Goal: Task Accomplishment & Management: Use online tool/utility

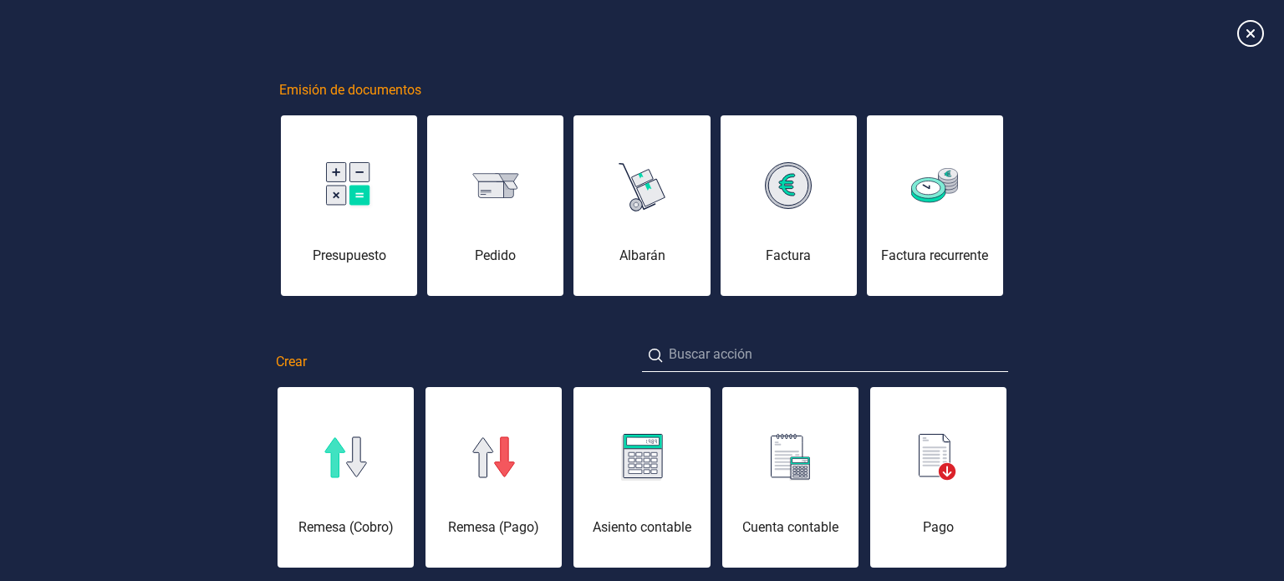
scroll to position [0, 84]
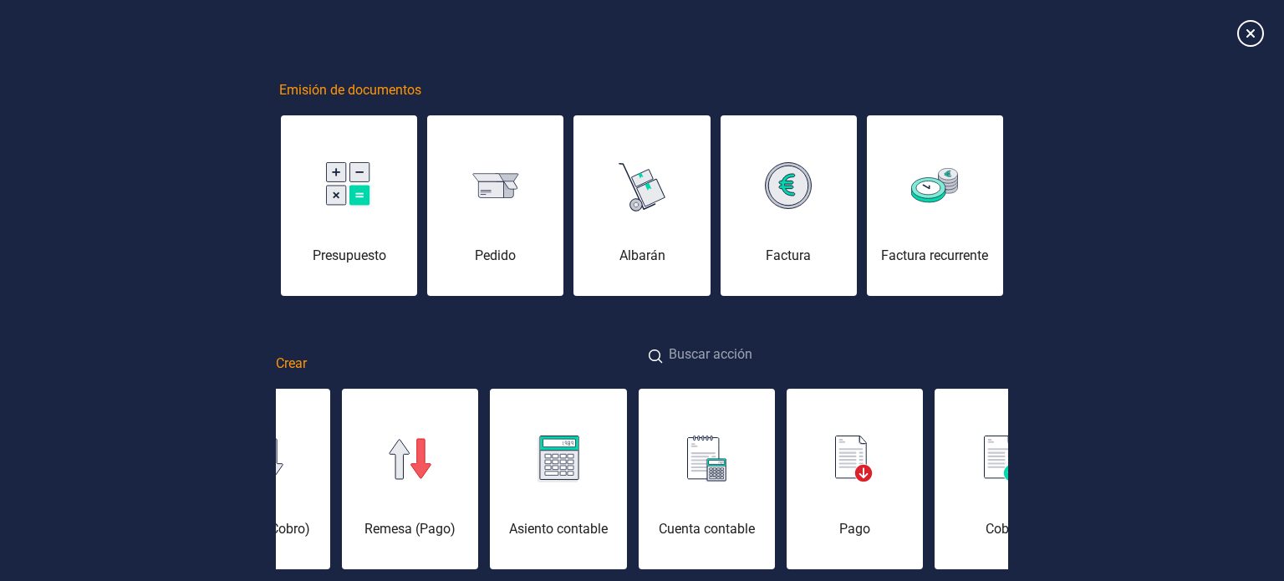
click at [771, 344] on input at bounding box center [825, 356] width 366 height 36
click at [771, 344] on input "E" at bounding box center [825, 356] width 366 height 36
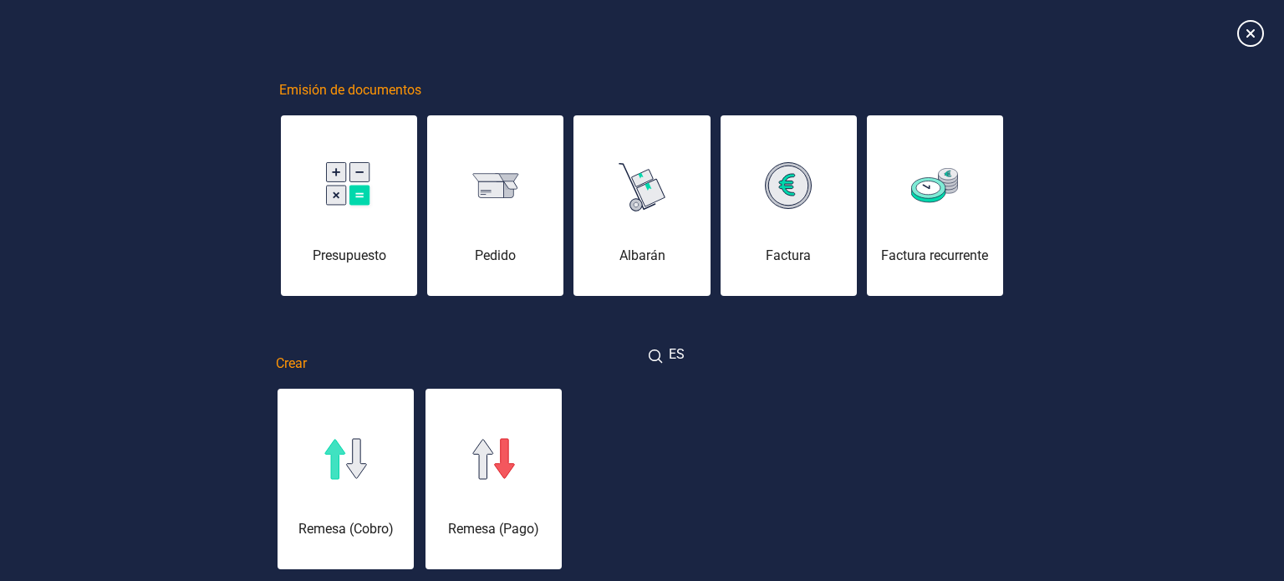
click at [771, 344] on input "ES" at bounding box center [825, 356] width 366 height 36
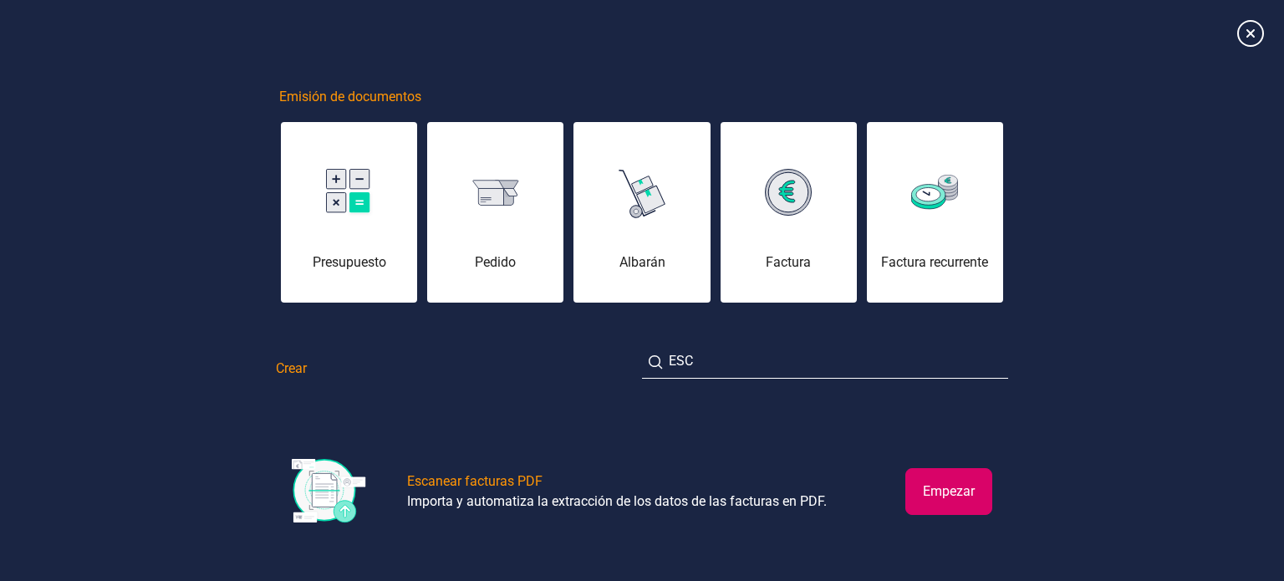
click at [936, 482] on button "Empezar" at bounding box center [948, 491] width 87 height 47
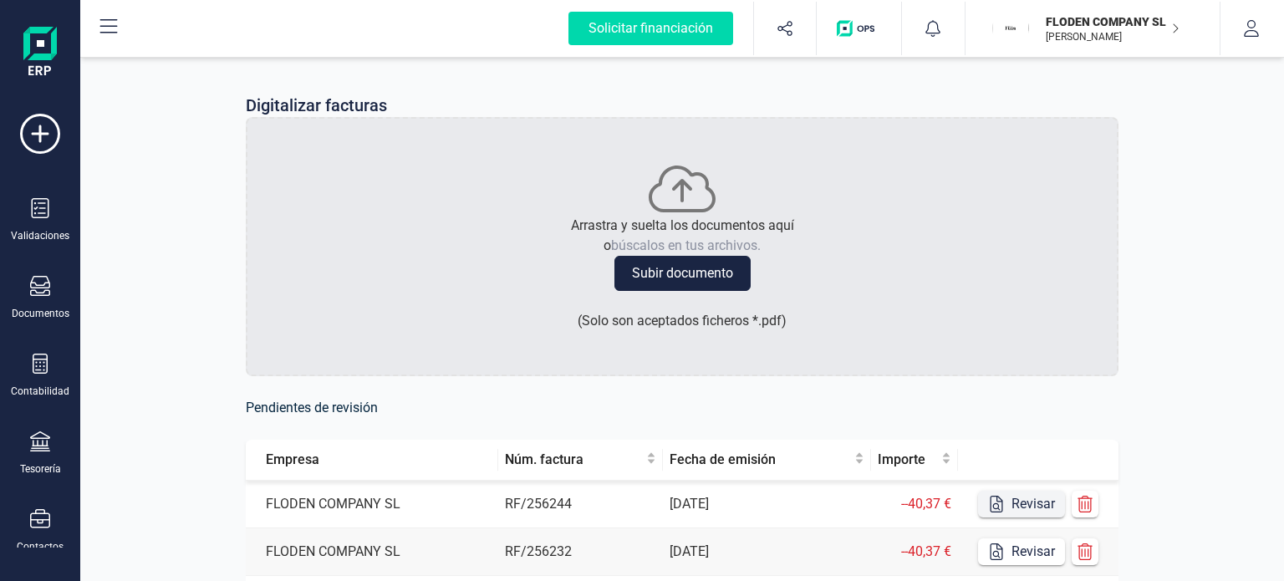
click at [1019, 507] on button "Revisar" at bounding box center [1021, 504] width 87 height 27
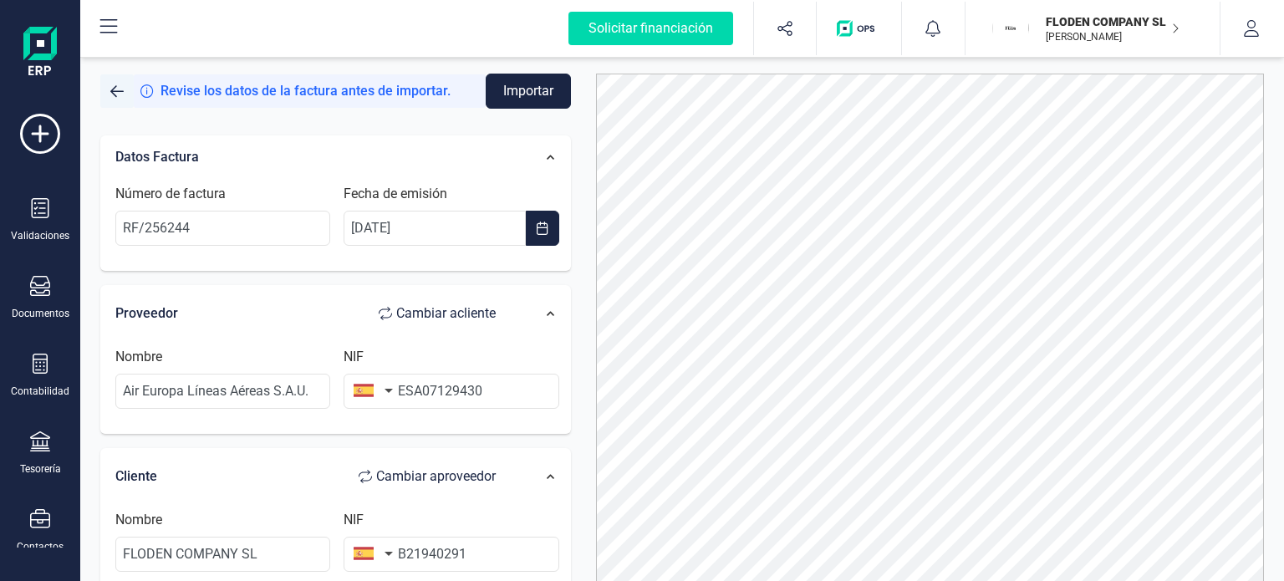
click at [110, 89] on span "button" at bounding box center [116, 90] width 13 height 13
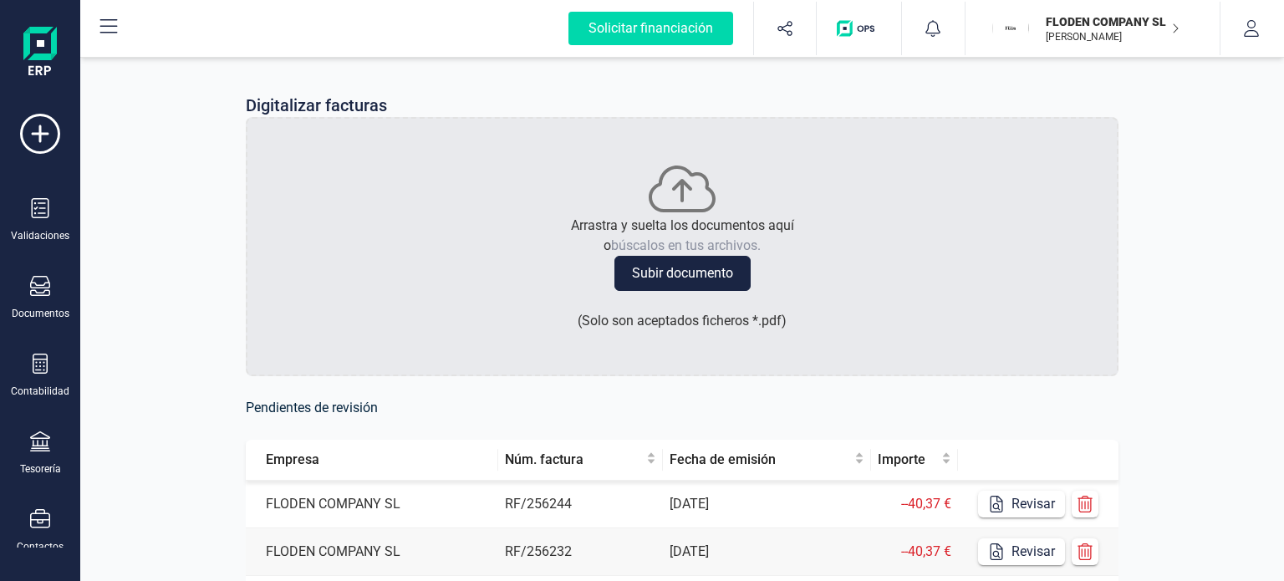
click at [1275, 306] on div "Digitalizar facturas Arrastra y suelta los documentos aquí o búscalos en tus ar…" at bounding box center [682, 510] width 1204 height 915
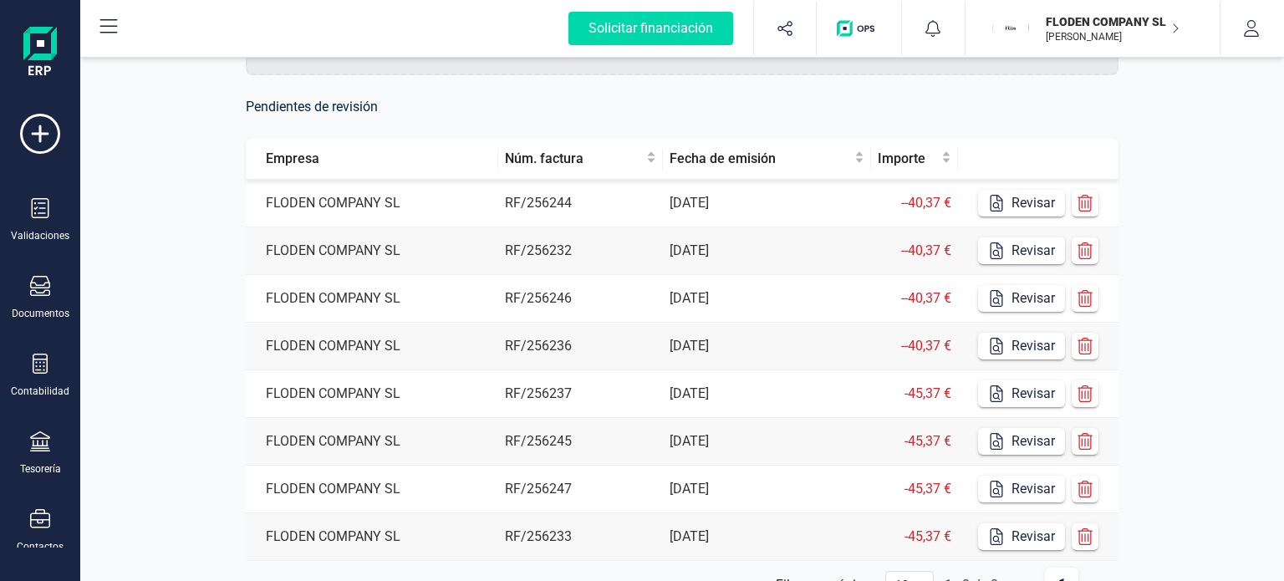
scroll to position [334, 0]
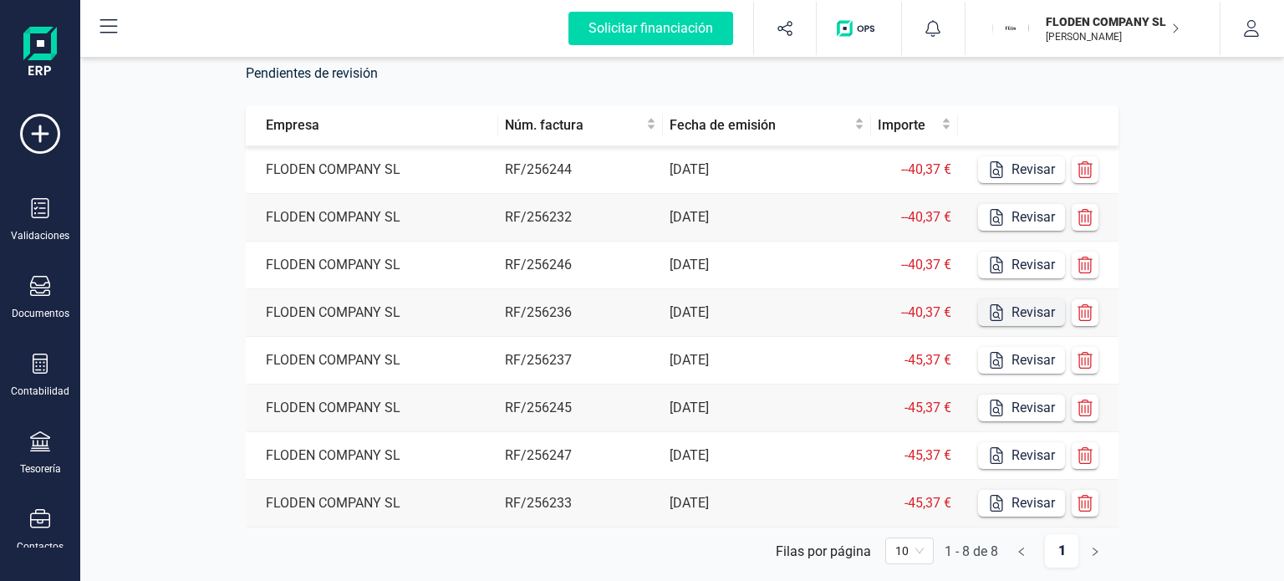
click at [1037, 317] on button "Revisar" at bounding box center [1021, 312] width 87 height 27
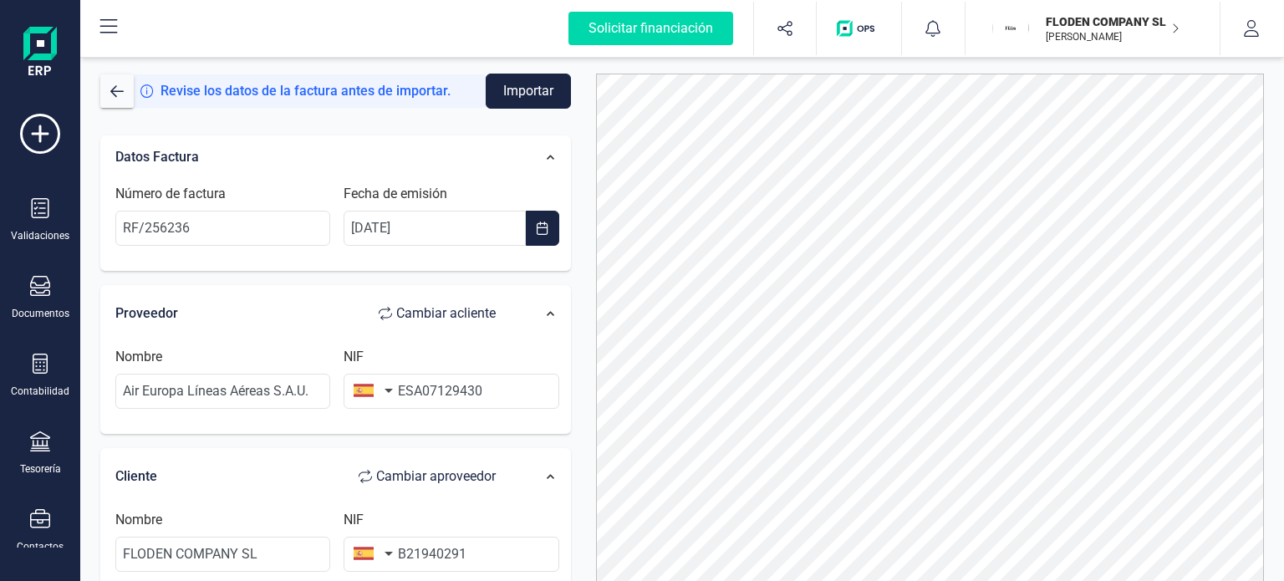
click at [539, 95] on button "Importar" at bounding box center [528, 91] width 85 height 35
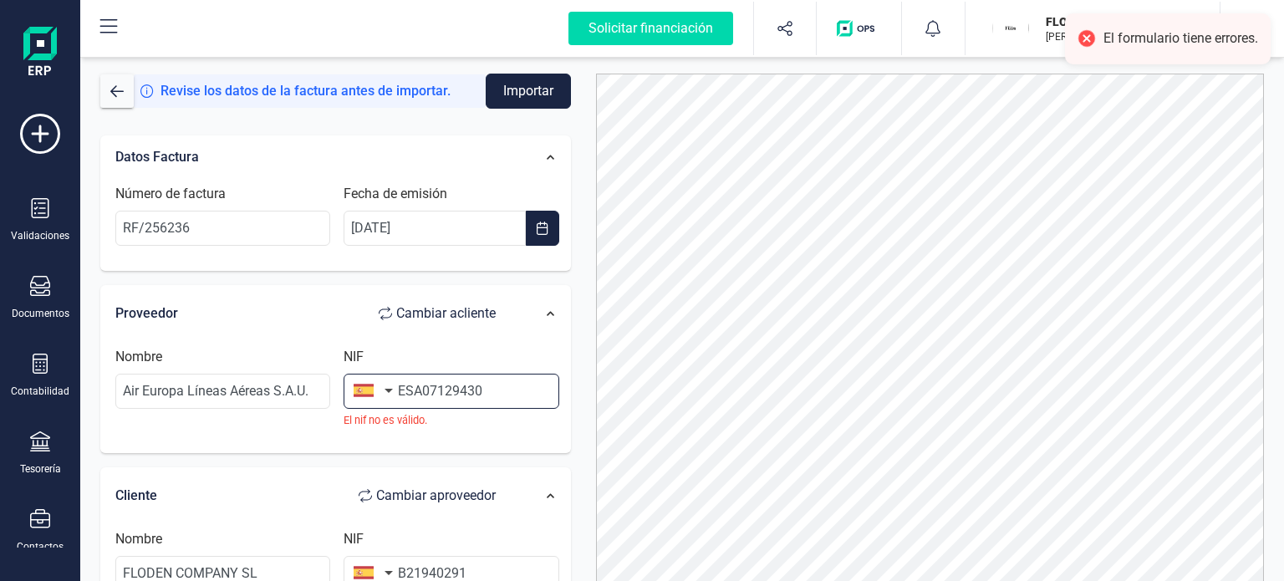
click at [412, 387] on input "ESA07129430" at bounding box center [451, 391] width 215 height 35
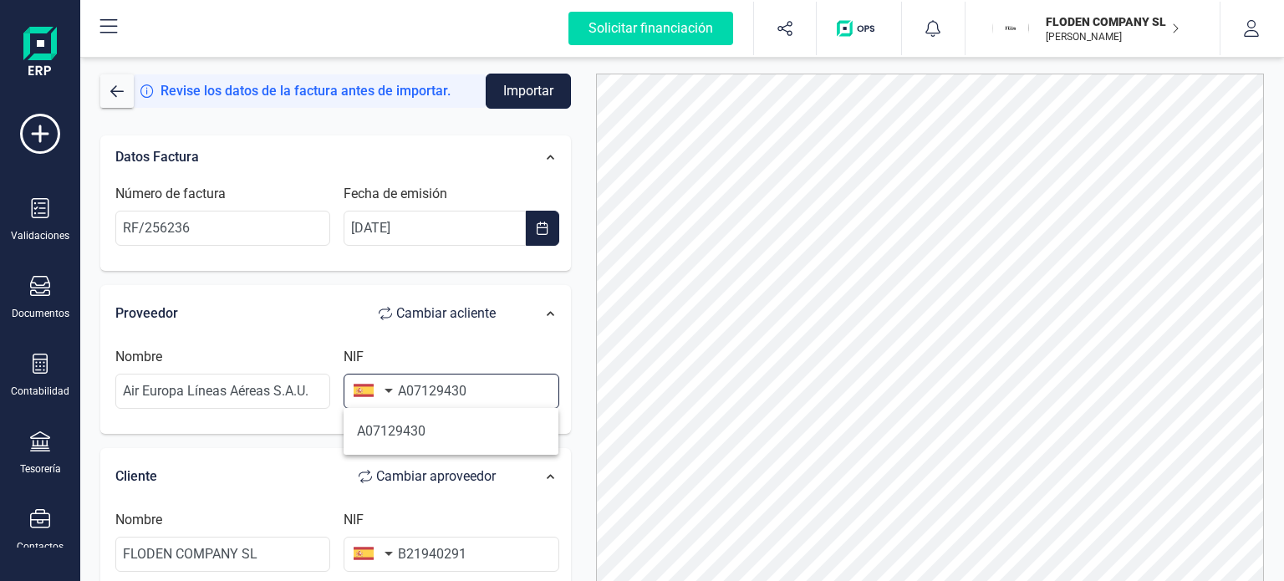
type input "A07129430"
click at [530, 94] on button "Importar" at bounding box center [528, 91] width 85 height 35
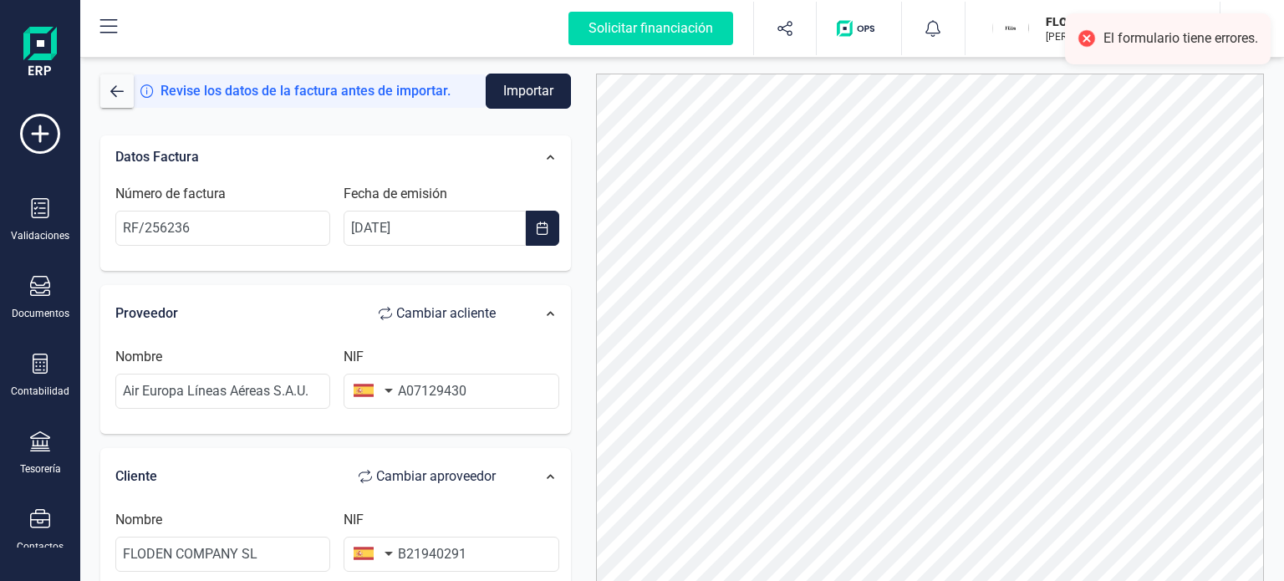
click at [537, 94] on button "Importar" at bounding box center [528, 91] width 85 height 35
click at [562, 137] on div "Datos Factura Número de factura RF/256236 Fecha de emisión [DATE]" at bounding box center [335, 203] width 471 height 136
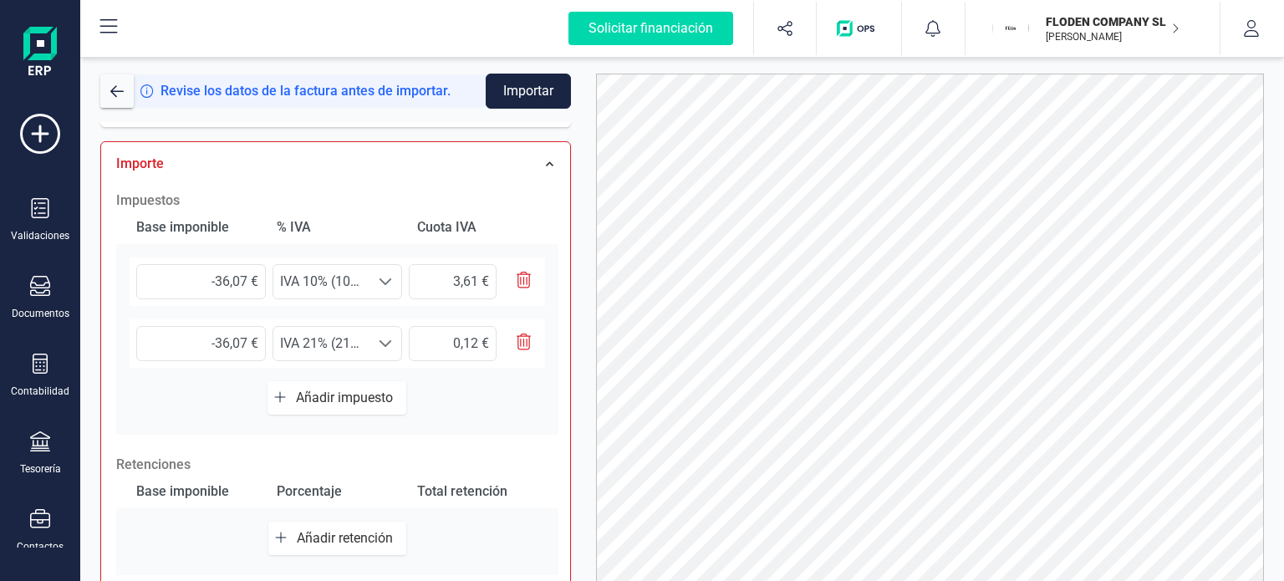
scroll to position [468, 0]
click at [378, 289] on div at bounding box center [385, 283] width 32 height 33
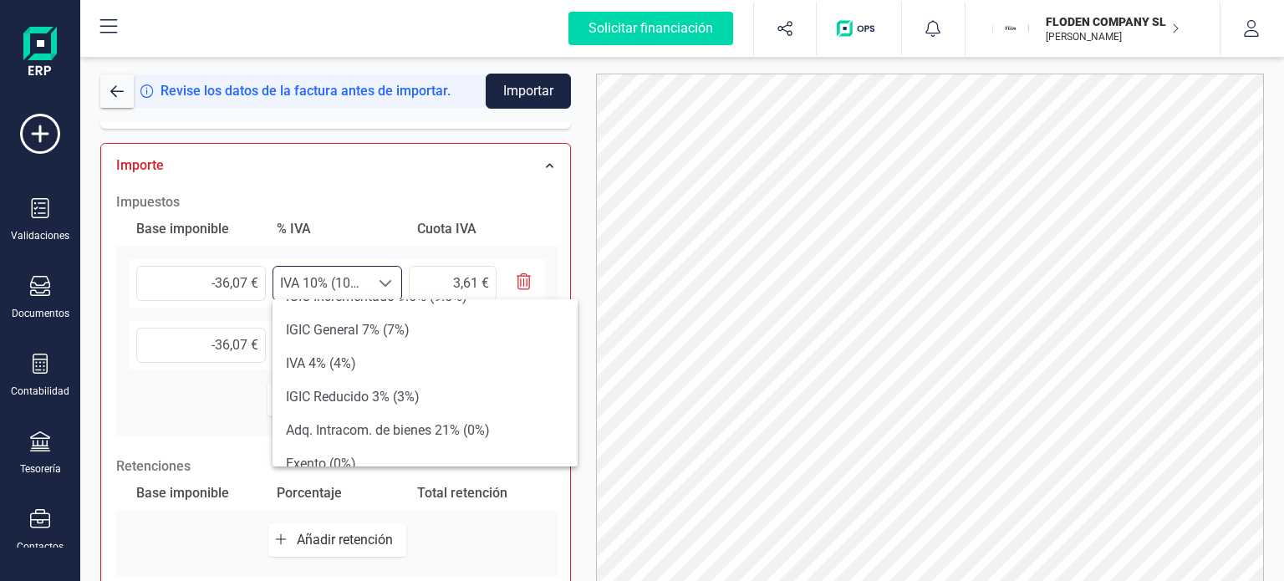
scroll to position [0, 0]
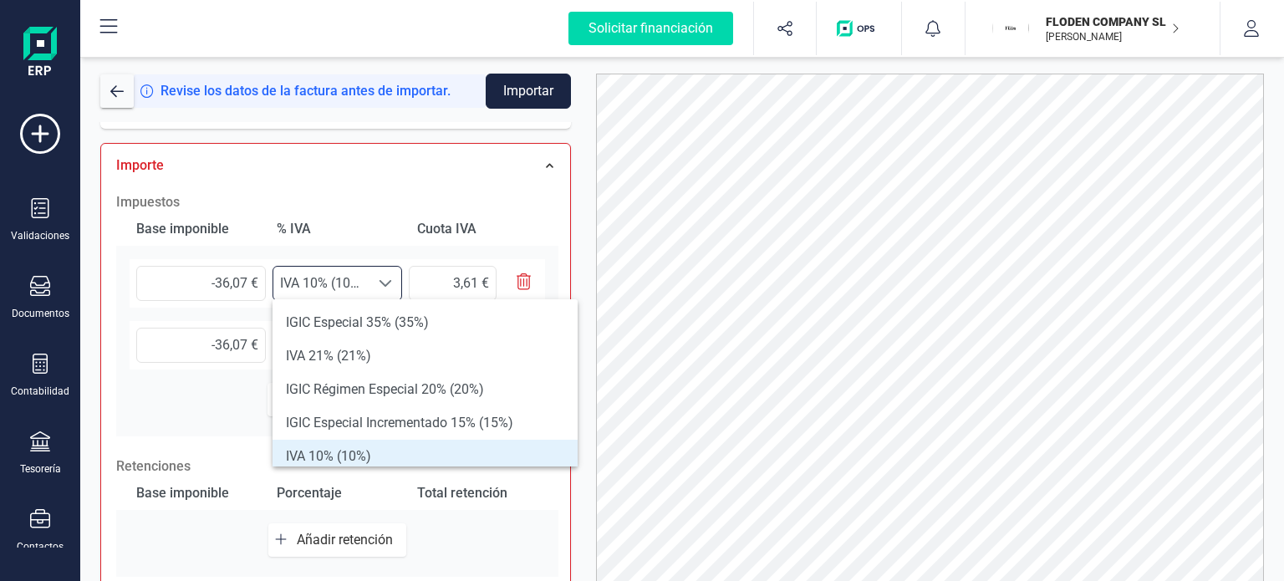
click at [571, 255] on div "Datos Factura Número de factura RF/256236 Fecha de emisión [DATE] Proveedor Cam…" at bounding box center [336, 187] width 496 height 1067
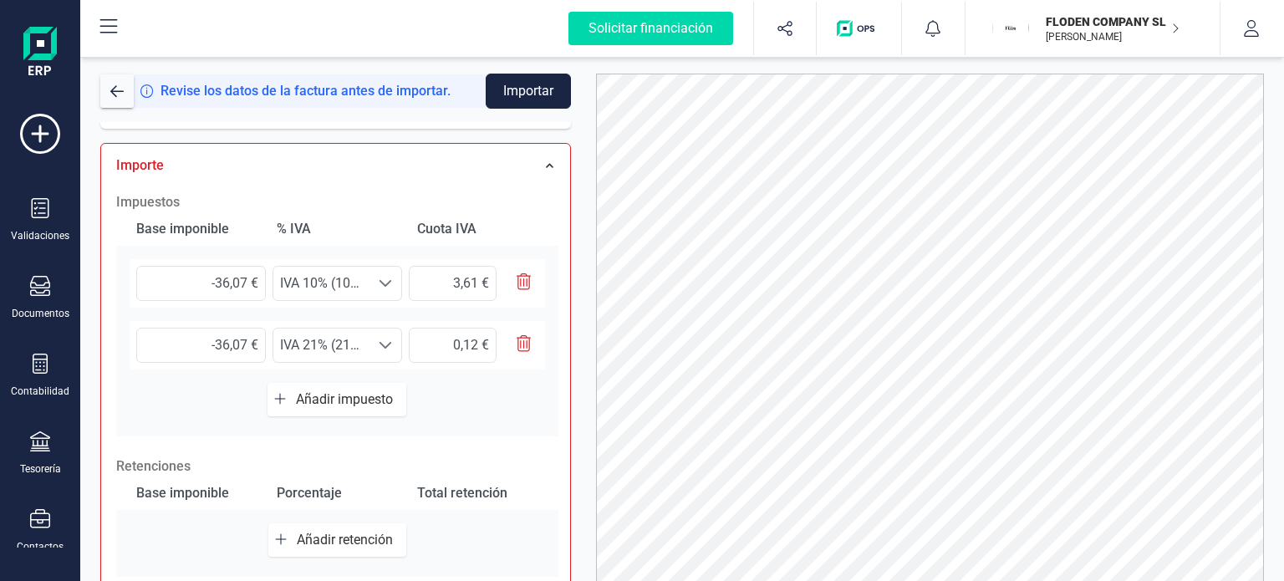
click at [283, 393] on icon "button" at bounding box center [280, 398] width 12 height 13
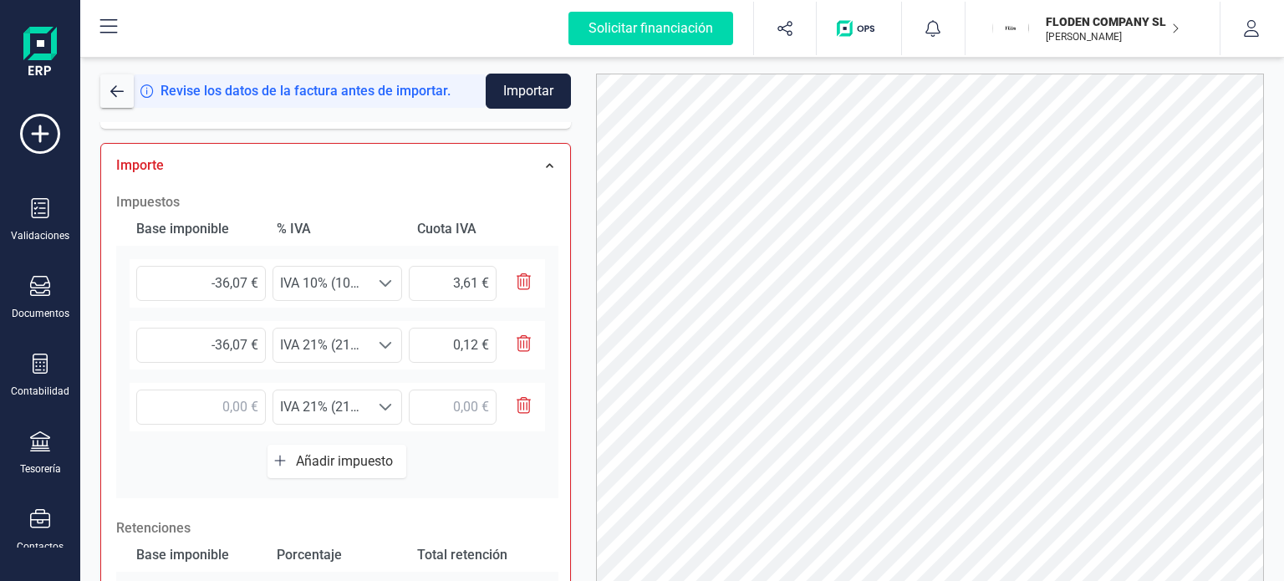
click at [527, 401] on icon "button" at bounding box center [524, 405] width 15 height 17
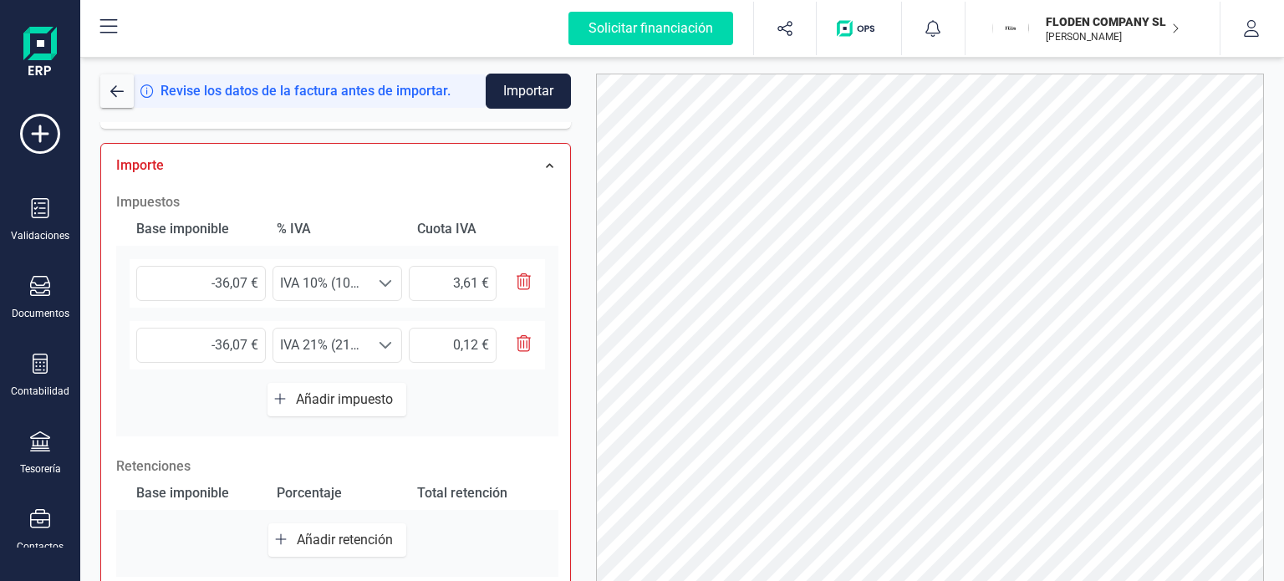
click at [579, 350] on div "Datos Factura Número de factura RF/256236 Fecha de emisión [DATE] Proveedor Cam…" at bounding box center [336, 187] width 496 height 1067
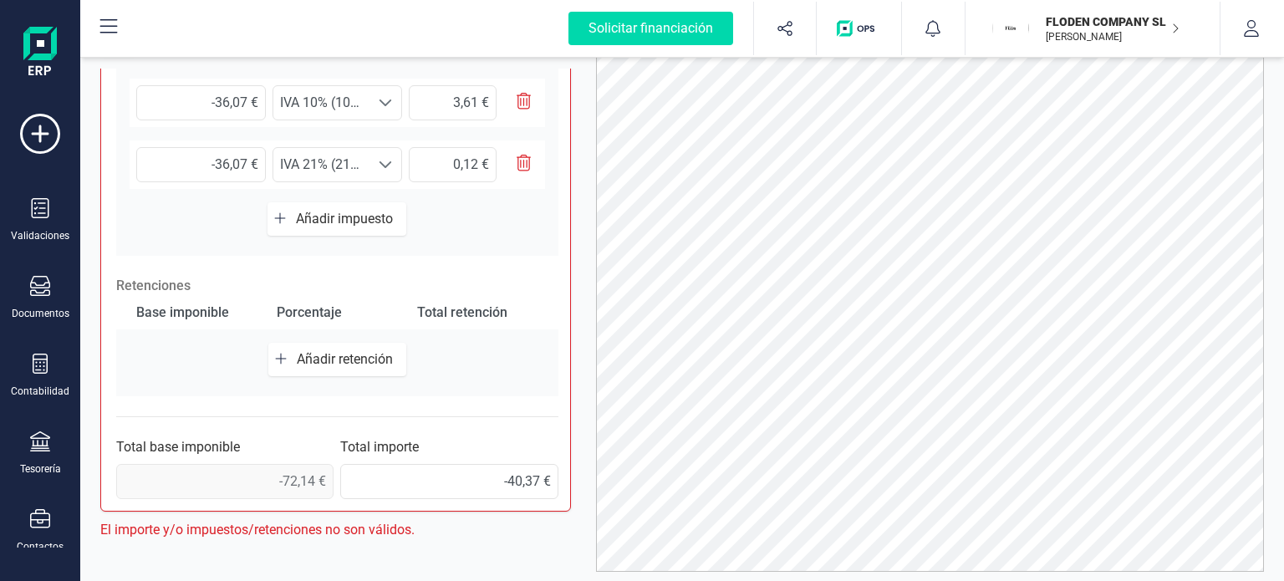
scroll to position [93, 0]
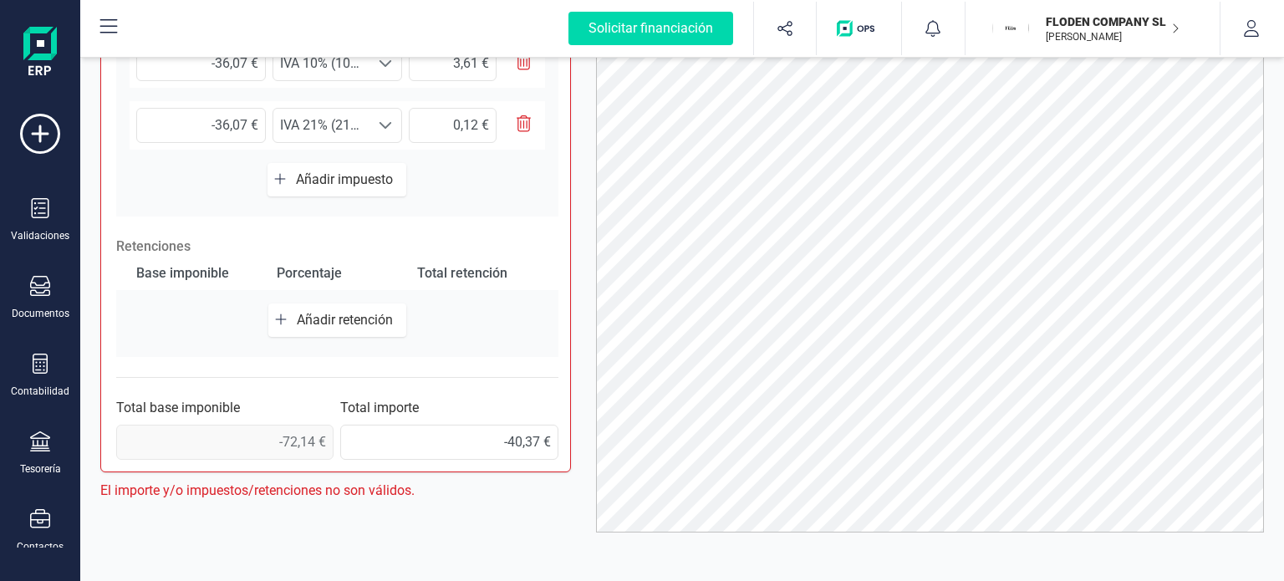
click at [295, 436] on span "-72,14 €" at bounding box center [224, 442] width 217 height 35
click at [279, 440] on span "-72,14 €" at bounding box center [224, 442] width 217 height 35
click at [587, 365] on div at bounding box center [930, 257] width 694 height 552
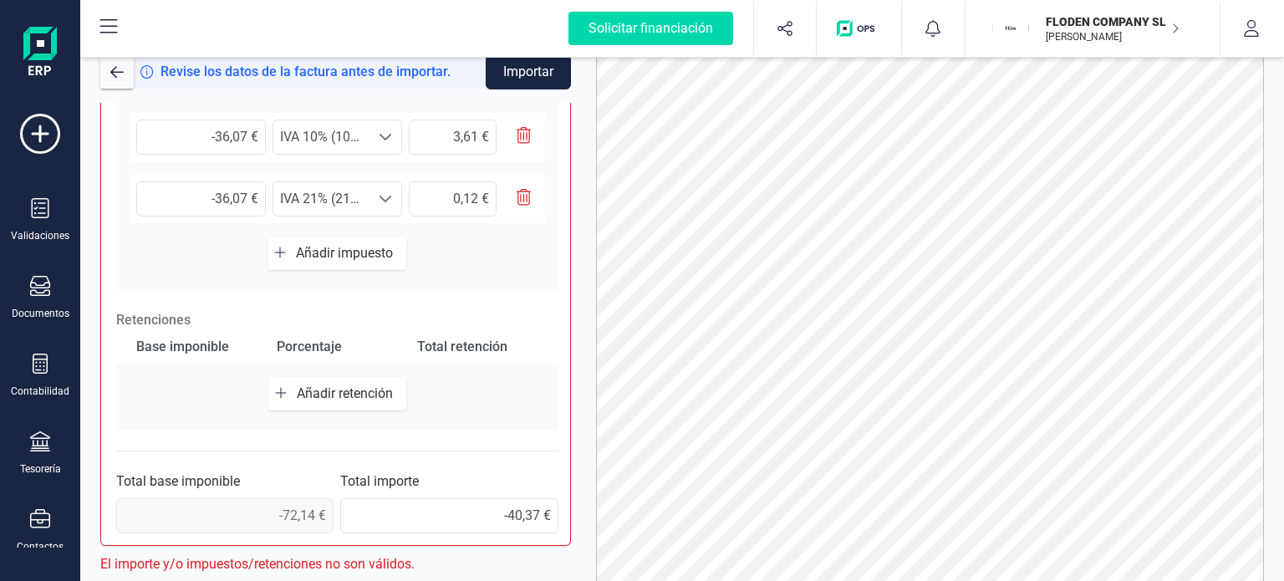
scroll to position [0, 0]
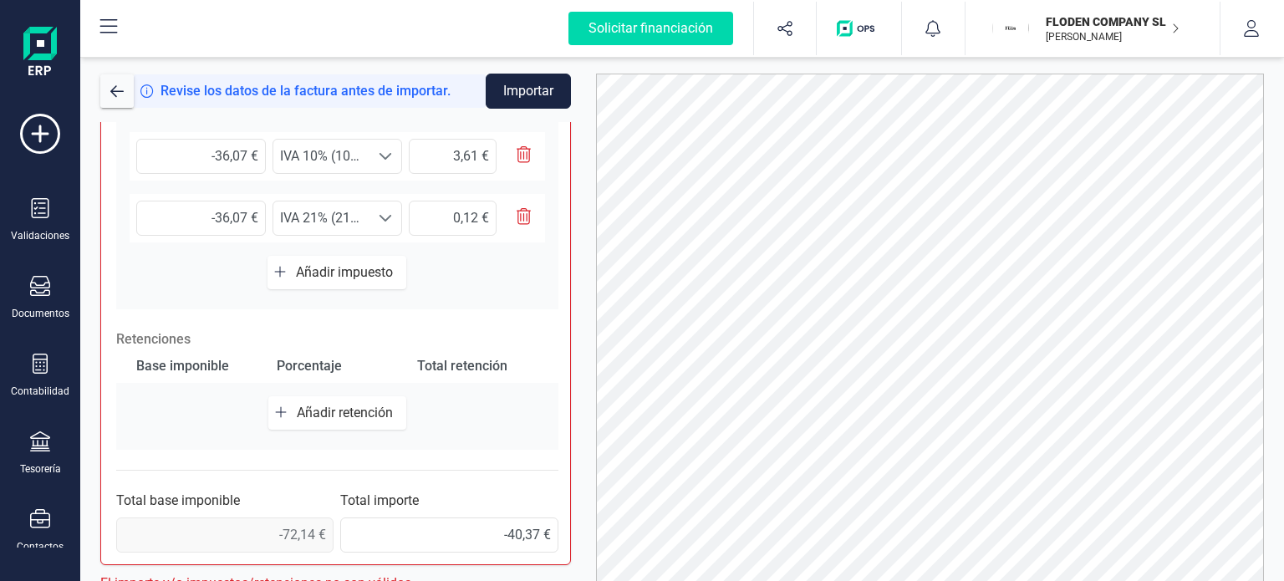
click at [587, 365] on div at bounding box center [930, 350] width 694 height 552
click at [572, 297] on div "Datos Factura Número de factura RF/256236 Fecha de emisión [DATE] Proveedor Cam…" at bounding box center [336, 60] width 496 height 1067
click at [449, 159] on input "3,61 €" at bounding box center [453, 156] width 88 height 35
type input "-3,61 €"
click at [445, 212] on input "0,12 €" at bounding box center [453, 218] width 88 height 35
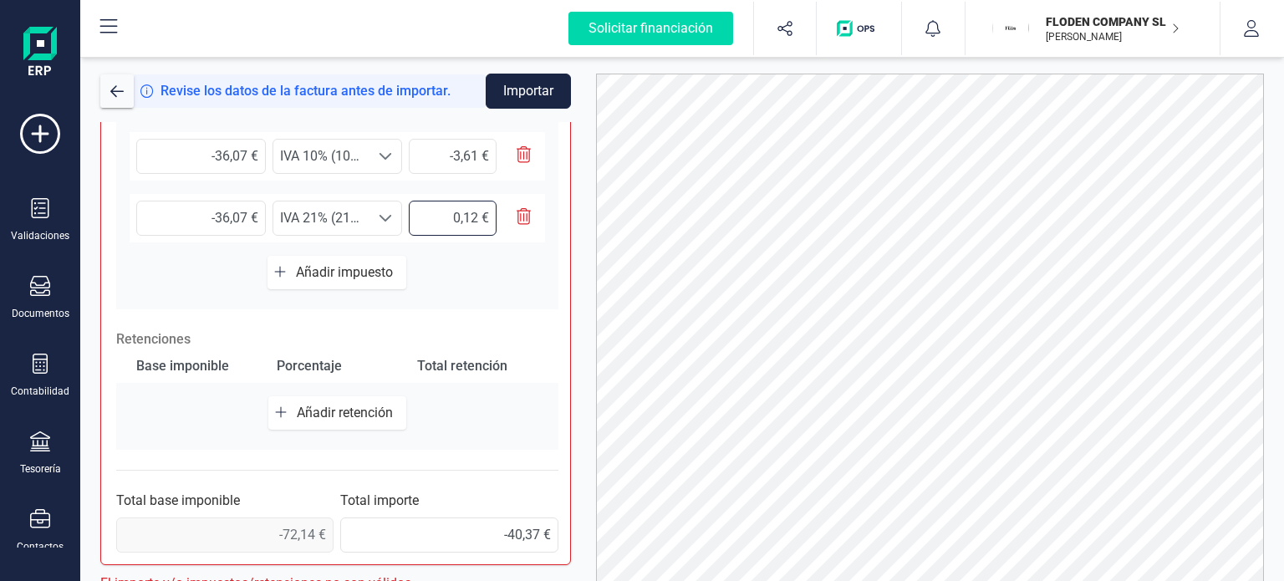
type input "-0,12 €"
click at [579, 272] on div "Datos Factura Número de factura RF/256236 Fecha de emisión [DATE] Proveedor Cam…" at bounding box center [336, 60] width 496 height 1067
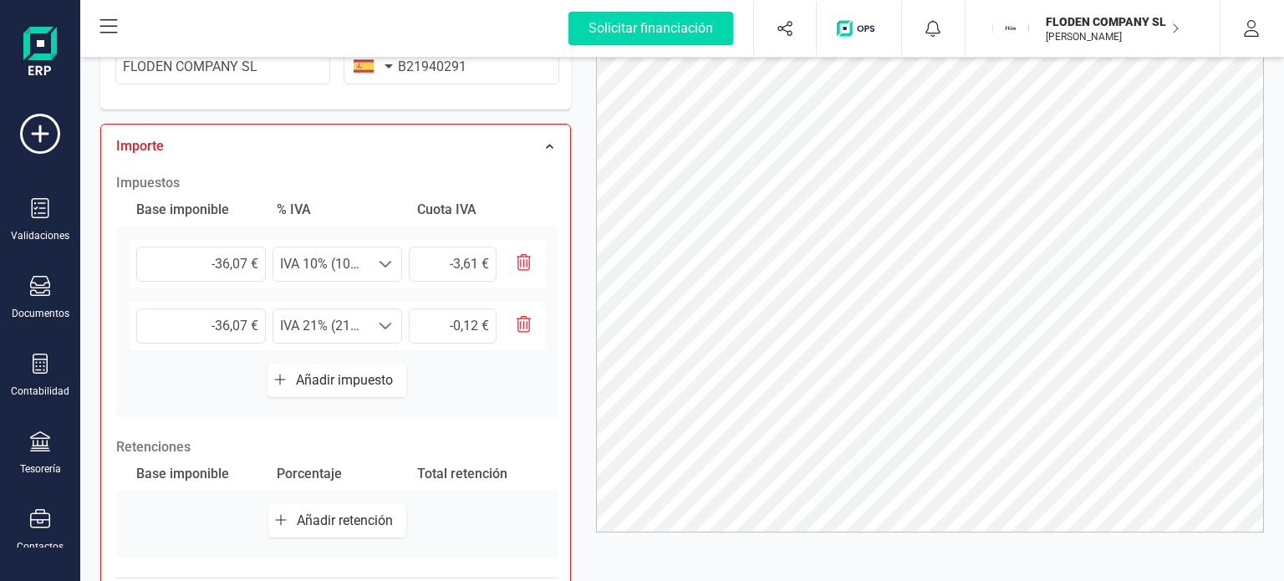
scroll to position [361, 0]
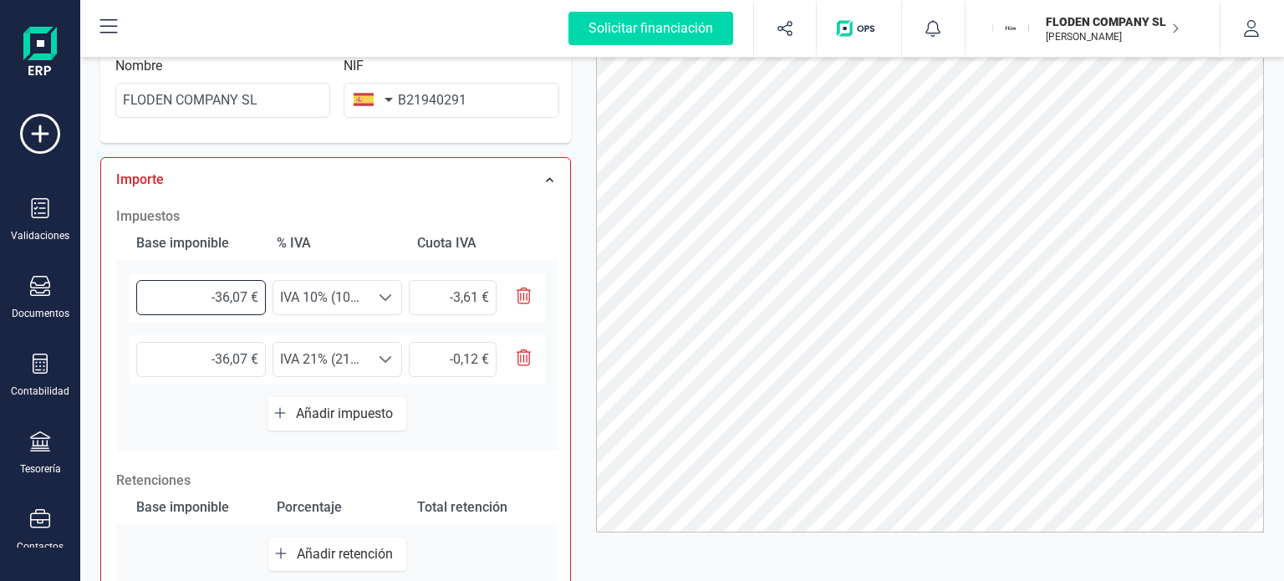
click at [215, 298] on input "-36,07 €" at bounding box center [201, 297] width 130 height 35
type input "36,07 €"
type input "3,61 €"
type input "-36,07 €"
type input "-3,61 €"
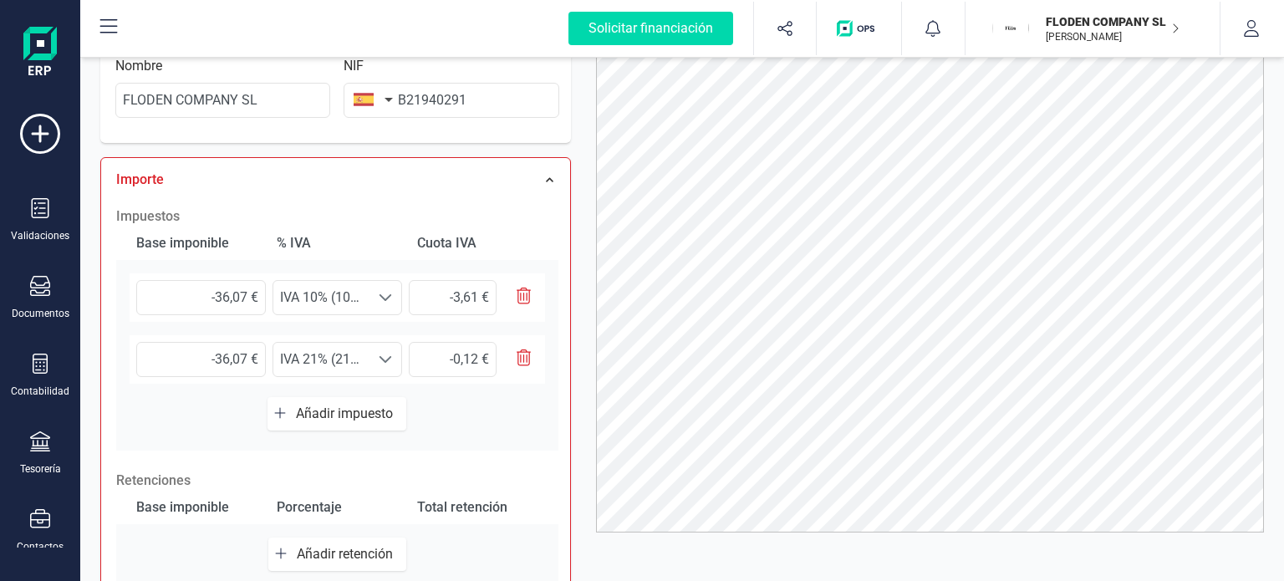
click at [592, 193] on div at bounding box center [930, 257] width 694 height 552
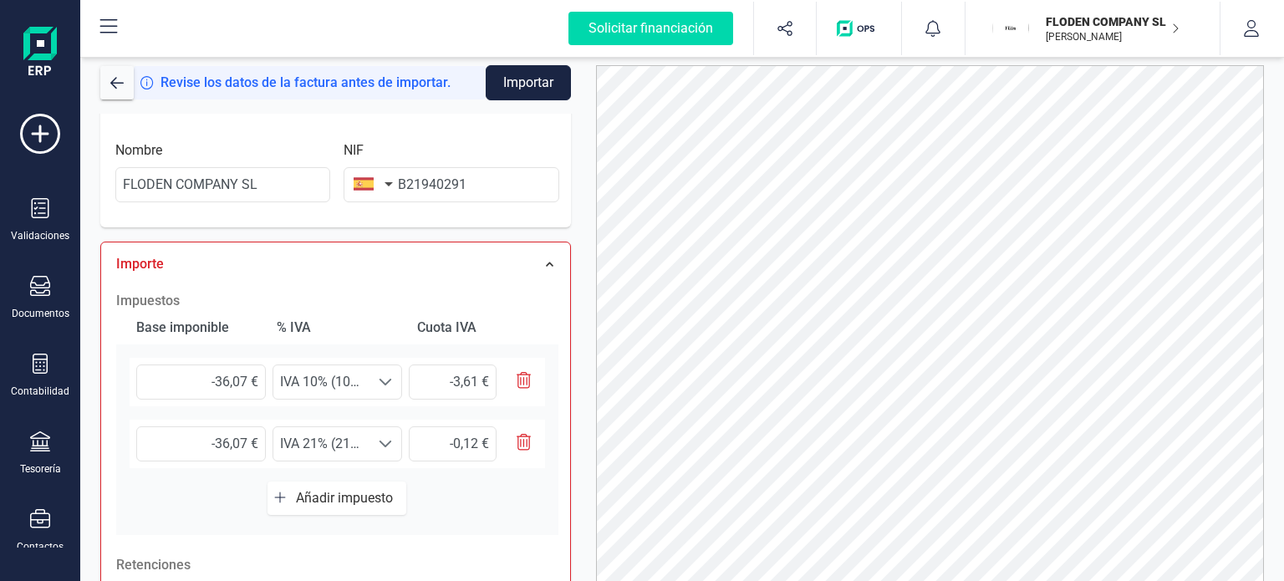
scroll to position [0, 0]
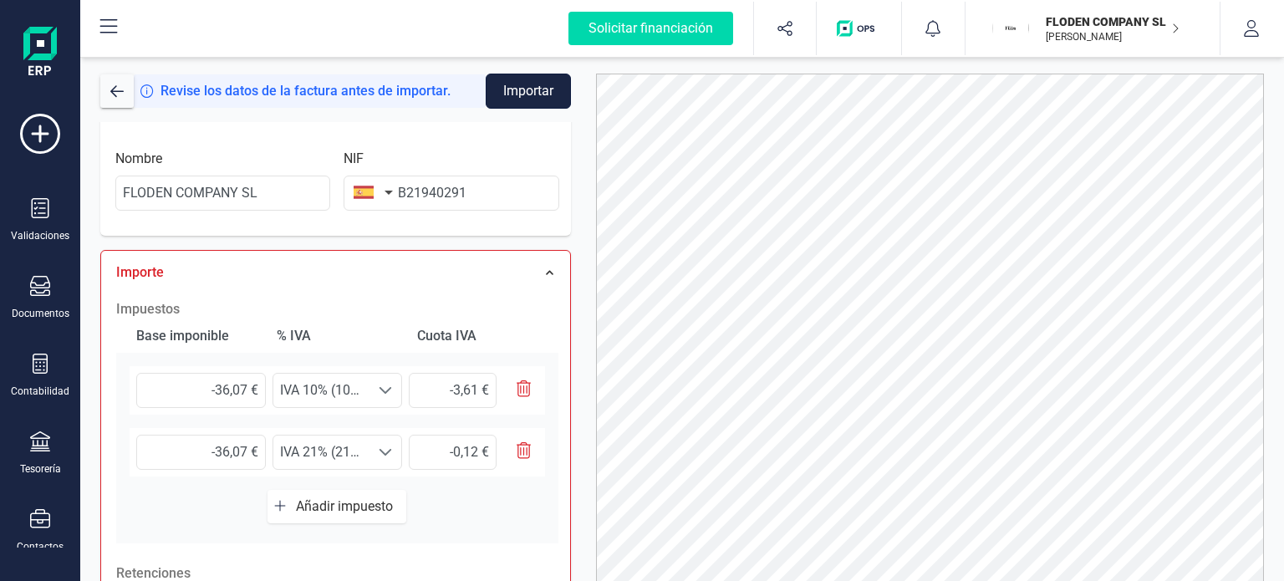
click at [525, 99] on button "Importar" at bounding box center [528, 91] width 85 height 35
click at [589, 232] on div at bounding box center [930, 350] width 694 height 552
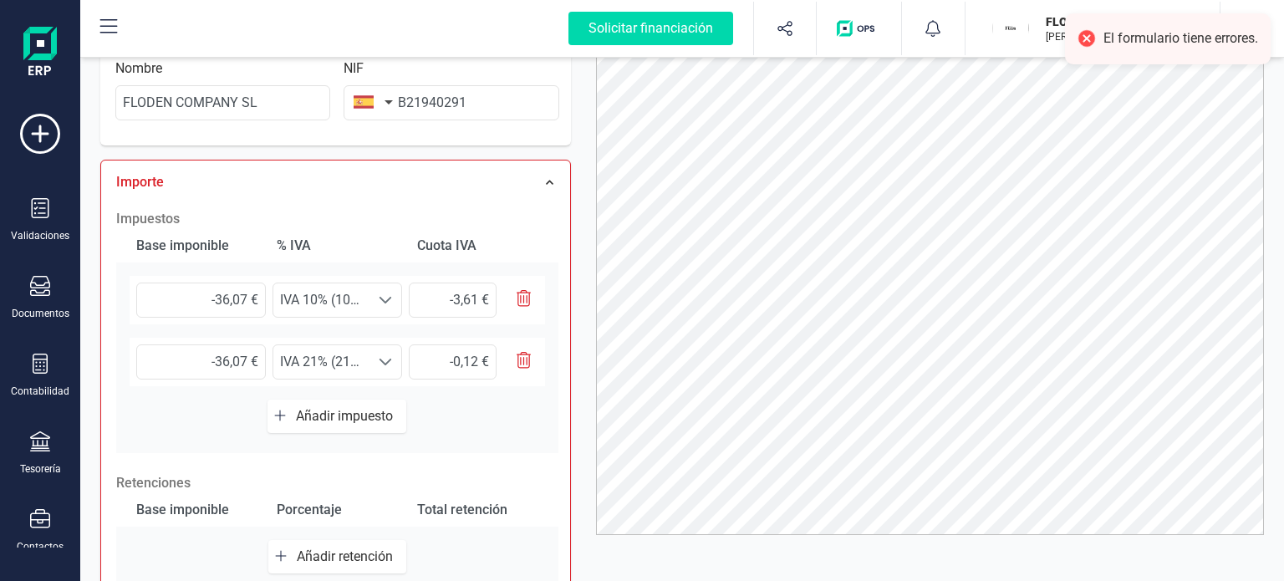
scroll to position [93, 0]
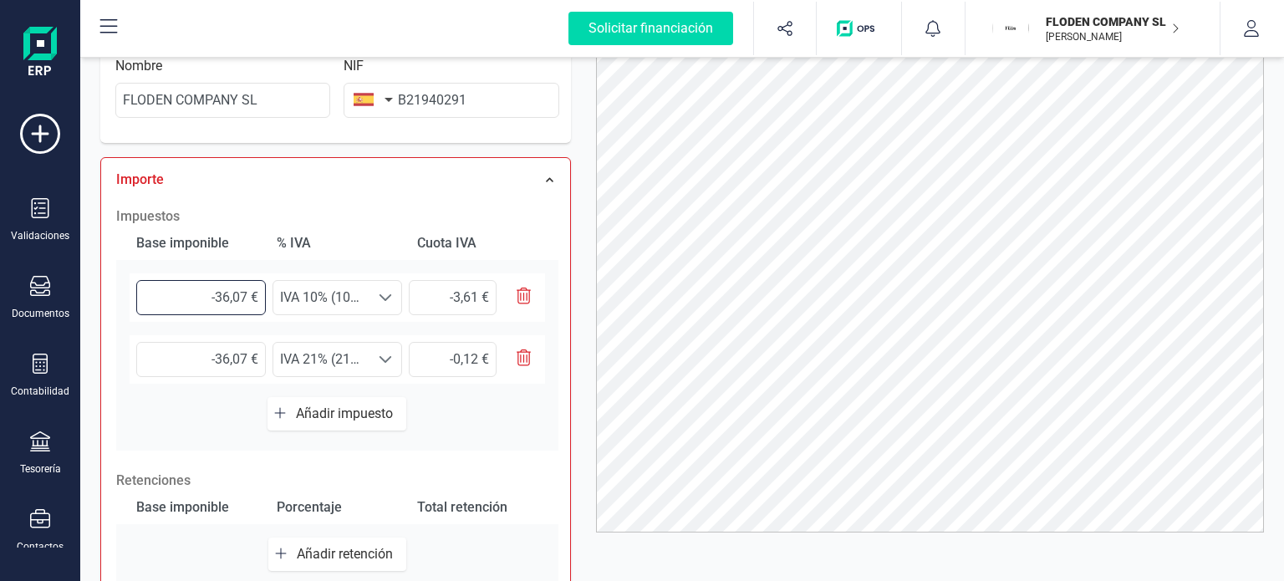
click at [214, 290] on input "-36,07 €" at bounding box center [201, 297] width 130 height 35
type input "36,07 €"
type input "3,61 €"
click at [215, 357] on input "-36,07 €" at bounding box center [201, 359] width 130 height 35
type input "36,07 €"
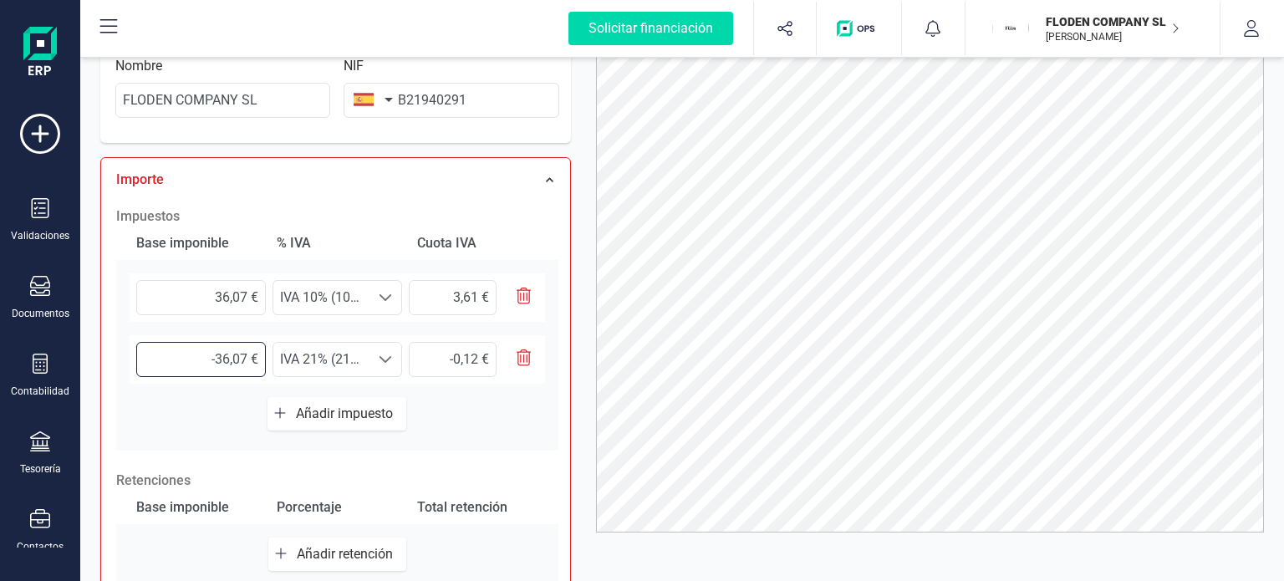
type input "7,57 €"
click at [576, 365] on div "Datos Factura Número de factura RF/256236 Fecha de emisión [DATE] Proveedor Cam…" at bounding box center [336, 201] width 496 height 1067
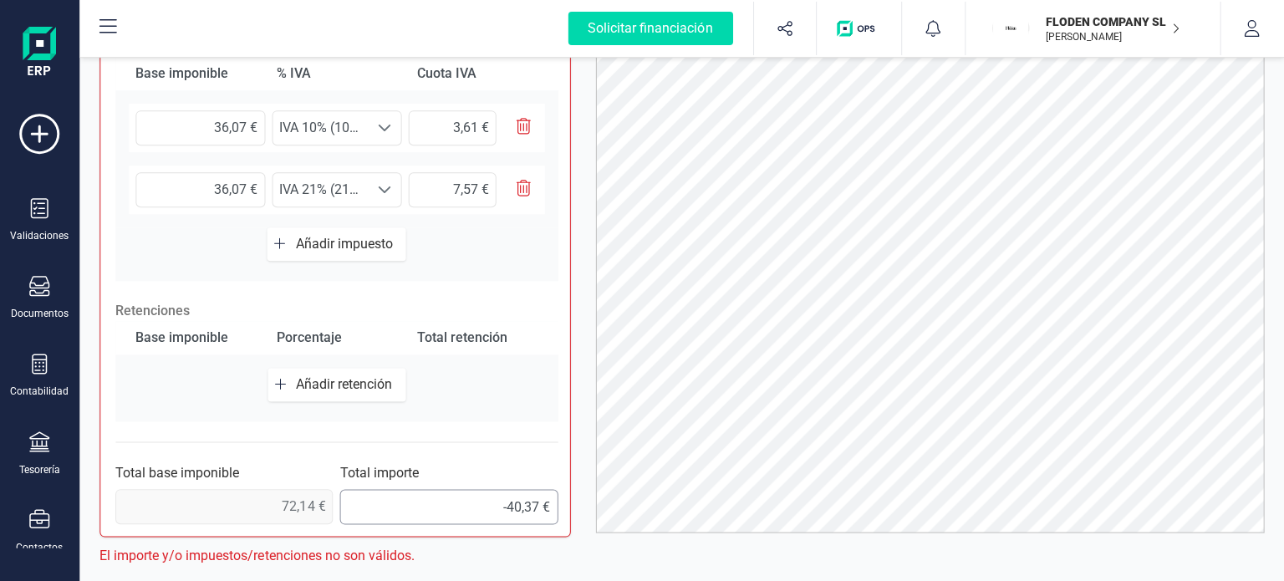
scroll to position [0, 0]
click at [39, 355] on icon at bounding box center [40, 364] width 20 height 20
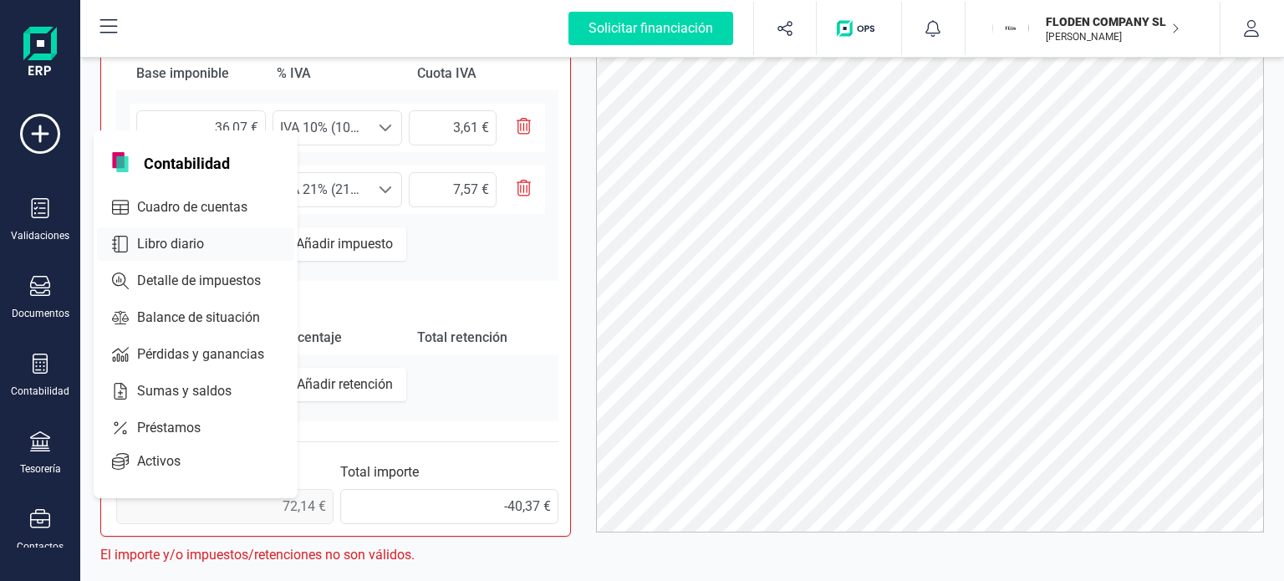
click at [191, 245] on span "Libro diario" at bounding box center [182, 244] width 104 height 20
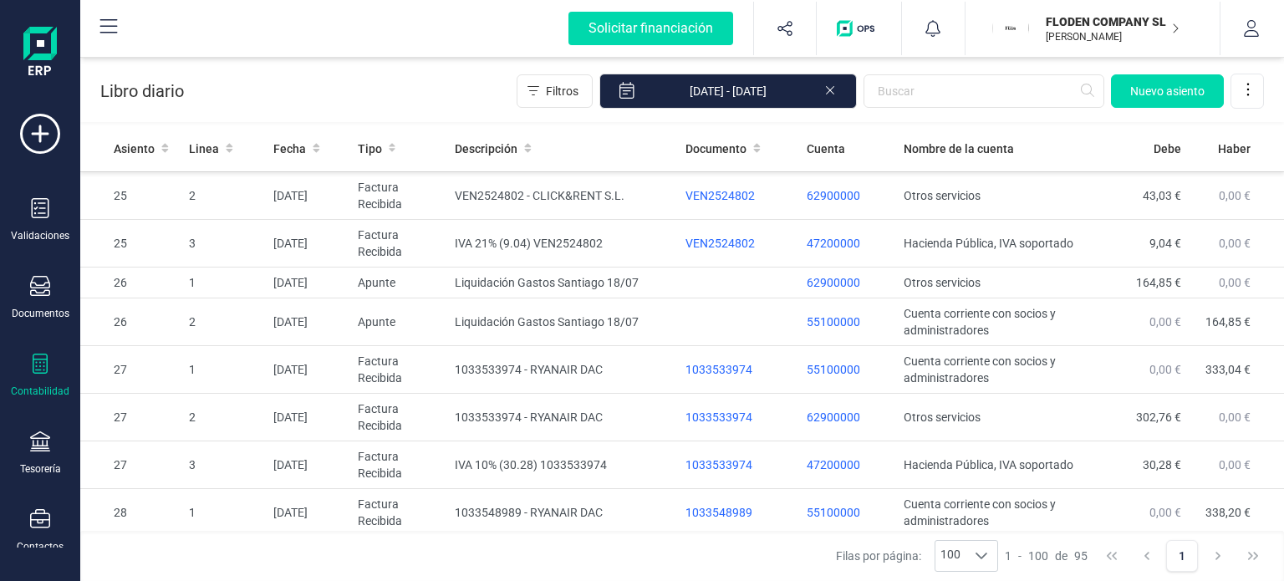
scroll to position [1123, 0]
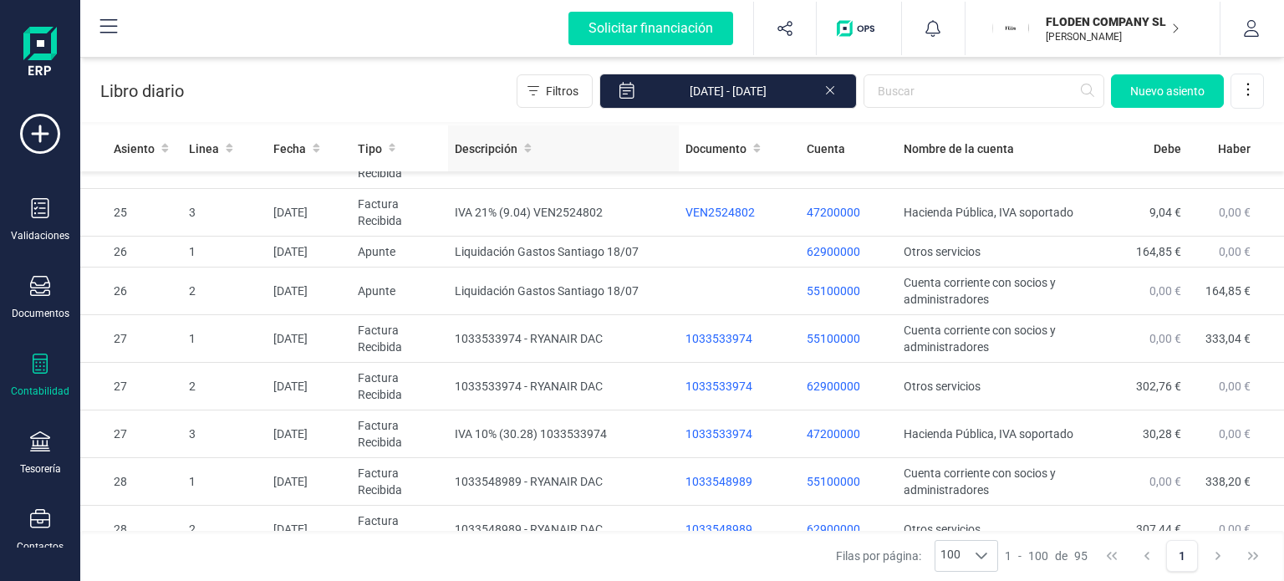
click at [524, 151] on icon at bounding box center [528, 148] width 8 height 12
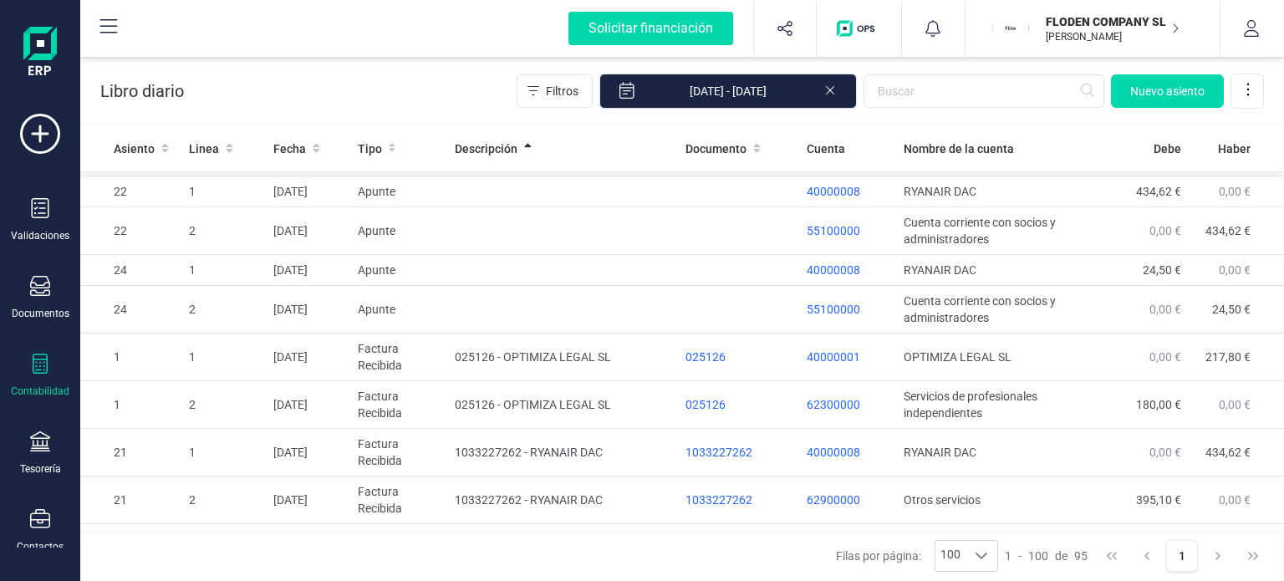
scroll to position [0, 0]
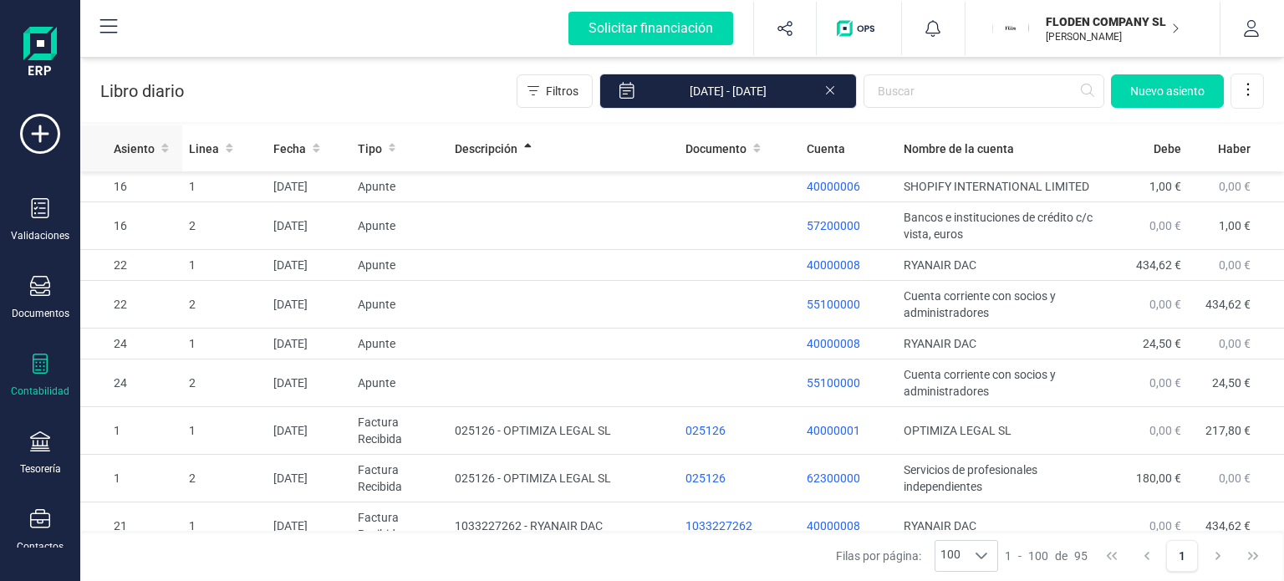
click at [161, 146] on icon at bounding box center [164, 148] width 7 height 9
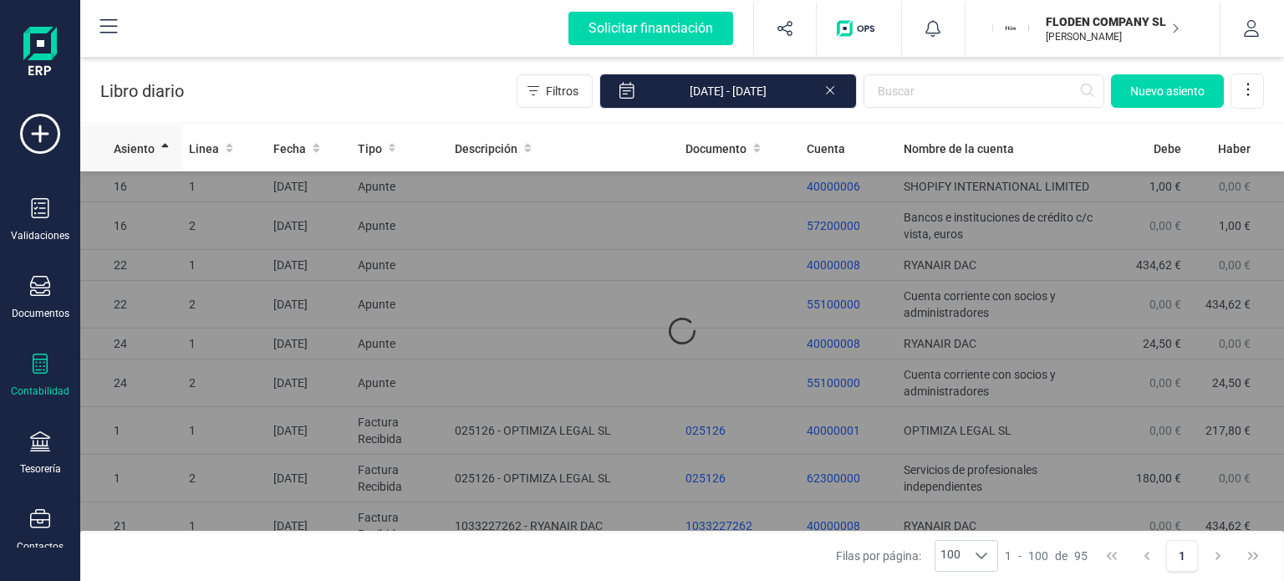
click at [161, 146] on icon at bounding box center [164, 146] width 7 height 4
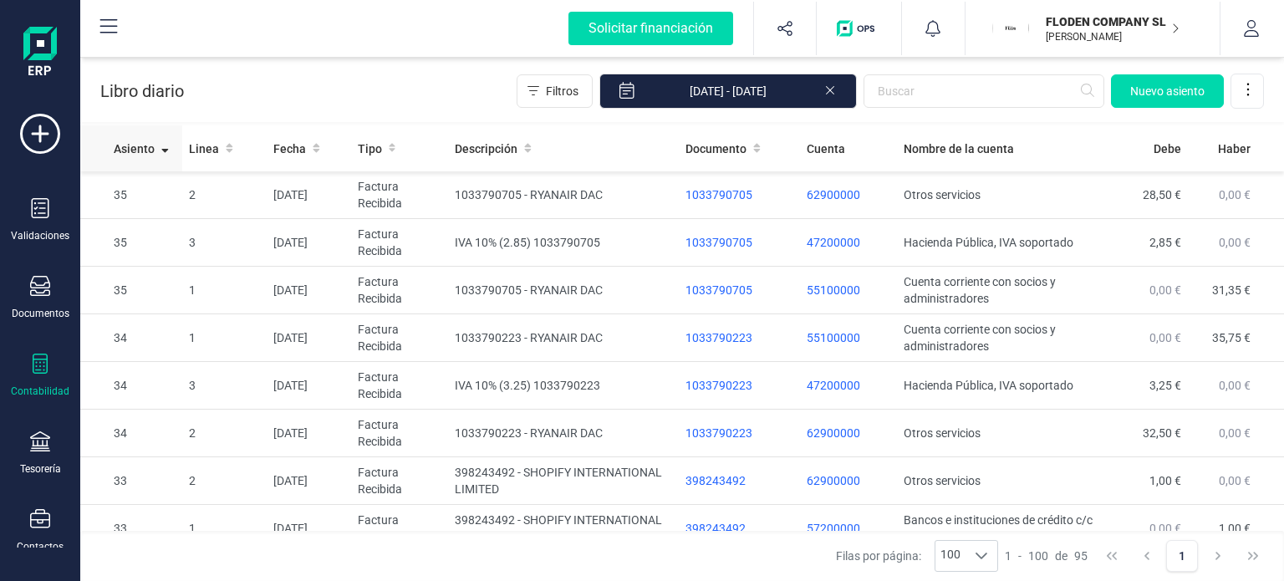
click at [166, 152] on icon at bounding box center [165, 148] width 8 height 12
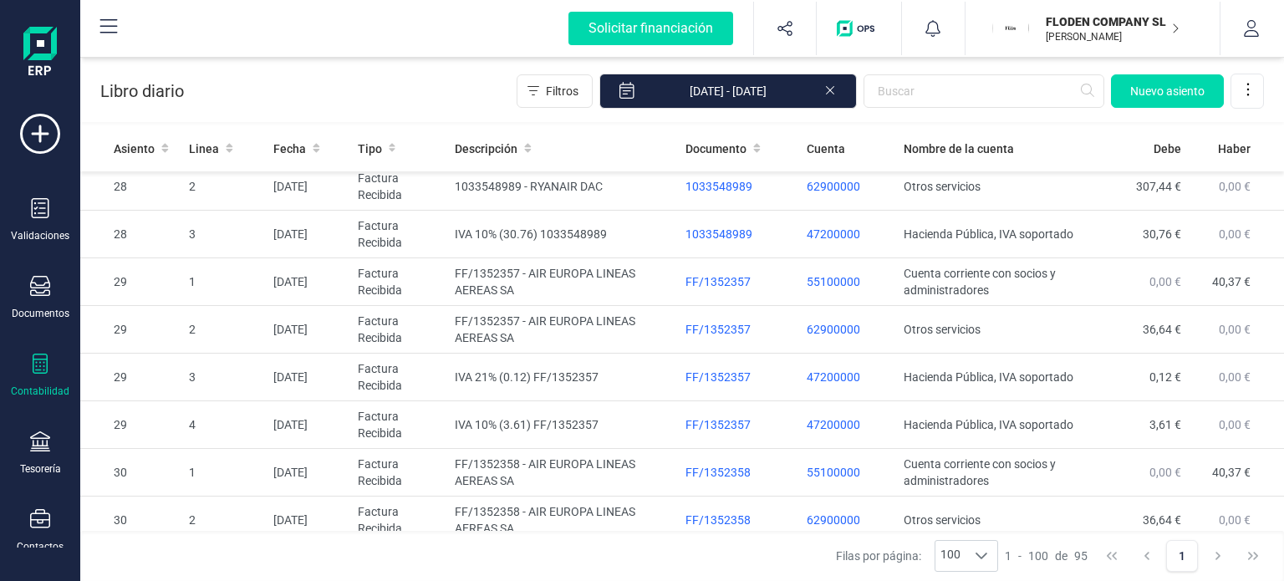
scroll to position [1474, 0]
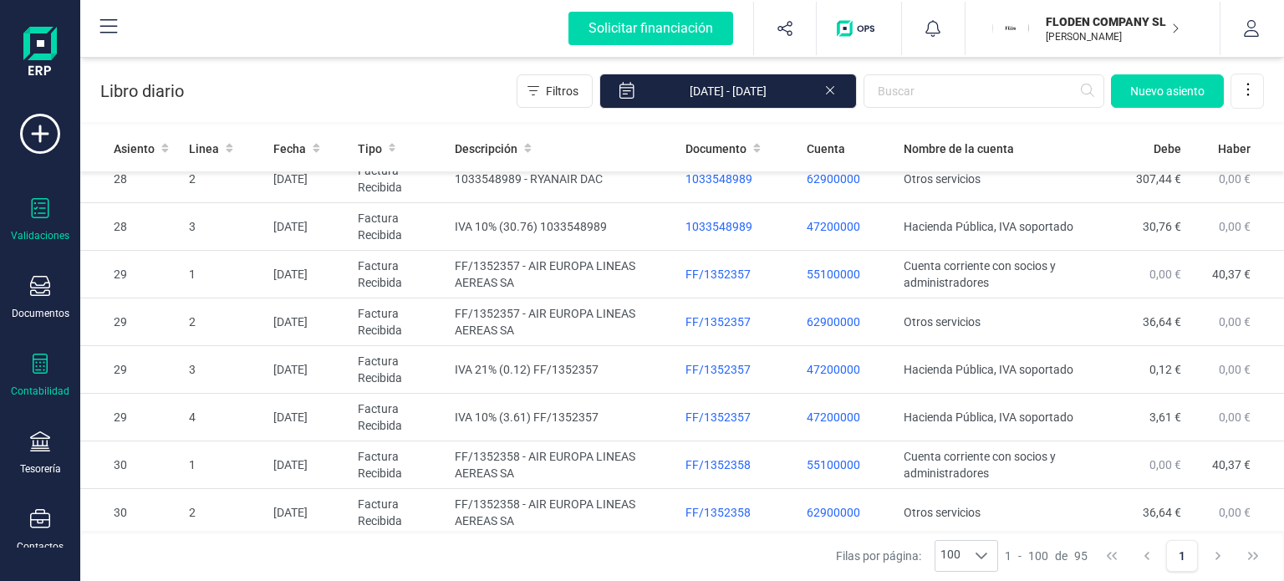
click at [46, 206] on icon at bounding box center [40, 208] width 20 height 20
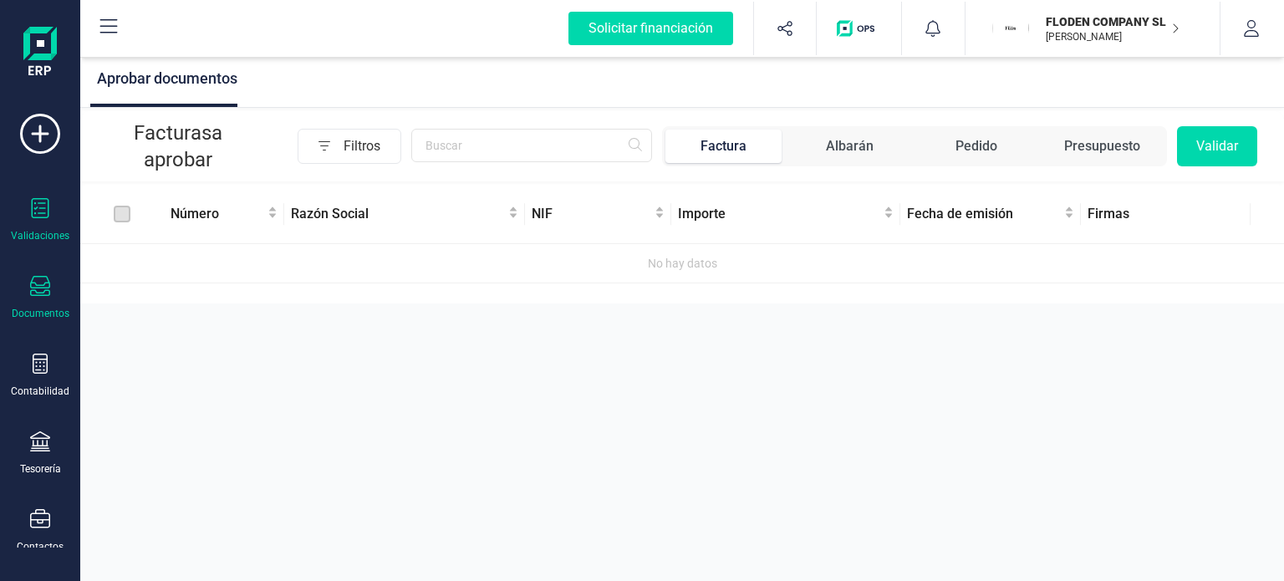
click at [41, 290] on icon at bounding box center [40, 286] width 20 height 20
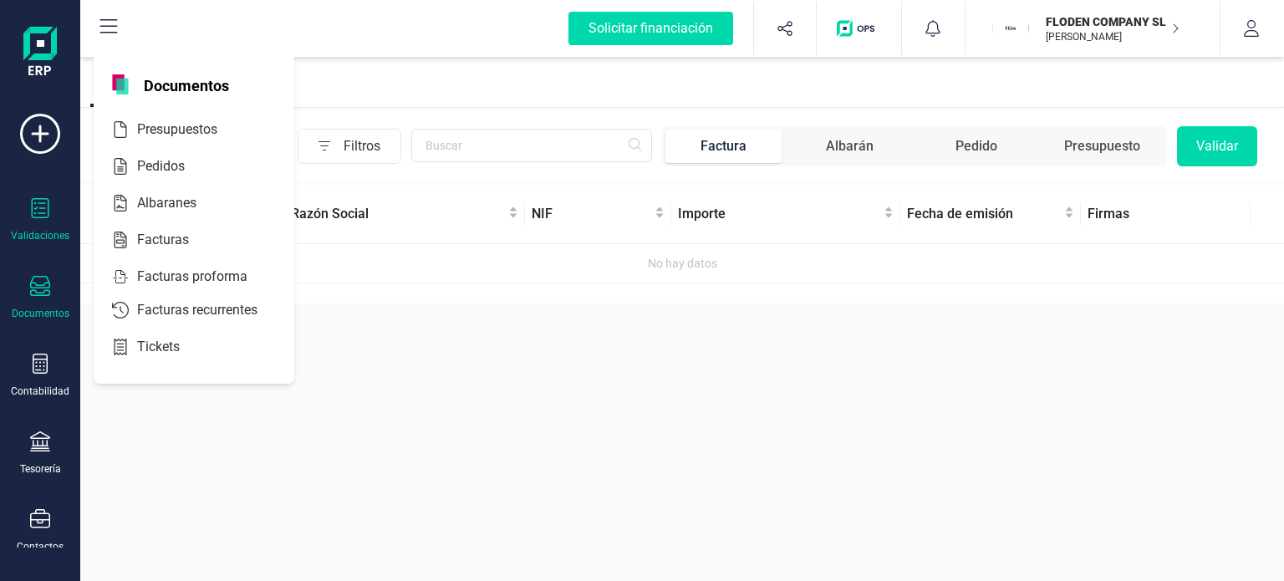
click at [41, 290] on icon at bounding box center [40, 286] width 20 height 20
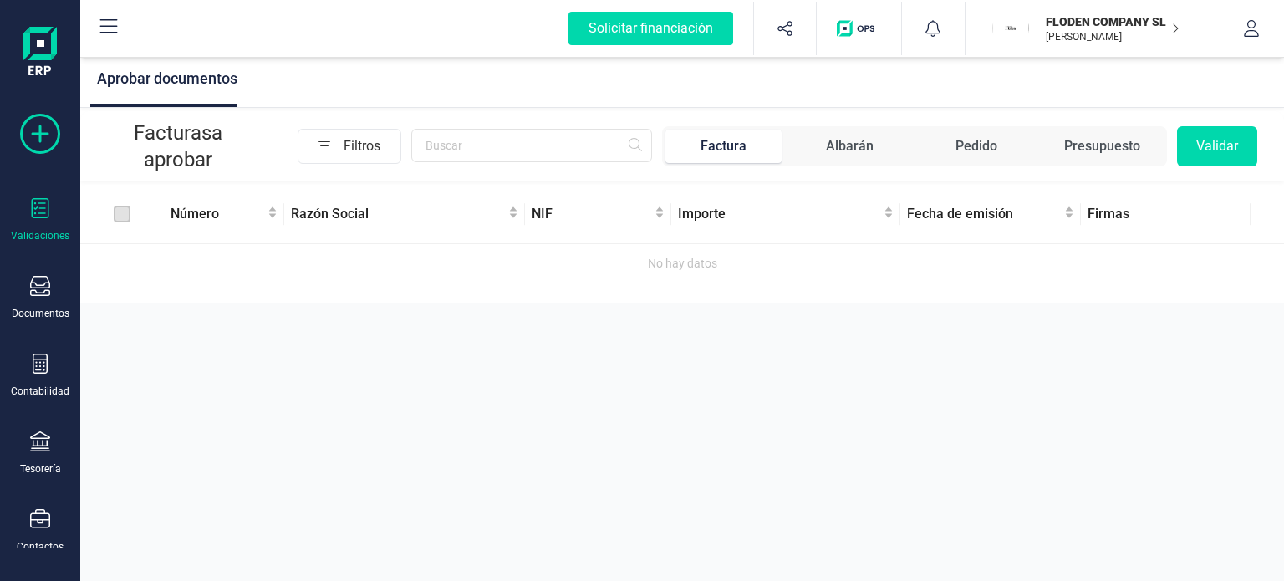
click at [53, 127] on icon at bounding box center [40, 134] width 40 height 40
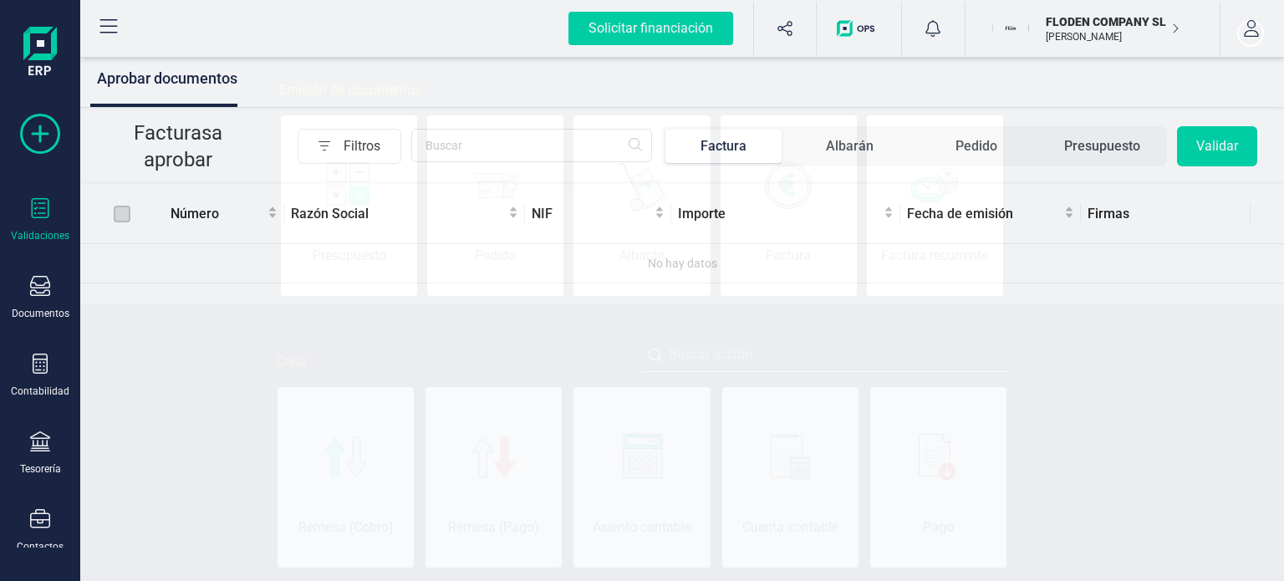
scroll to position [0, 84]
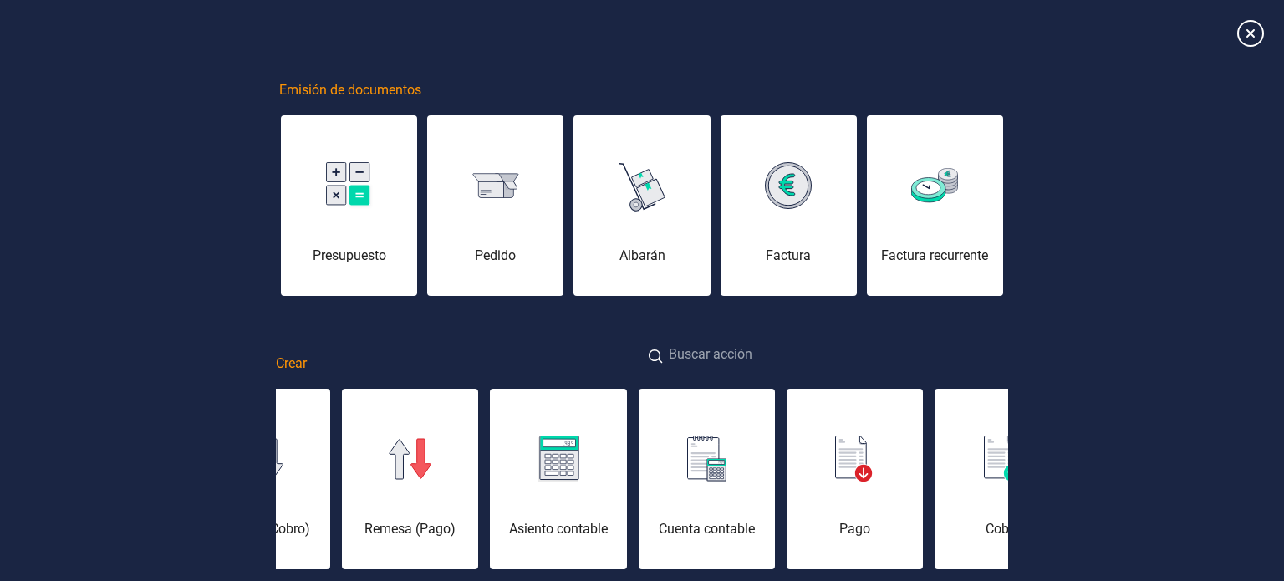
click at [770, 353] on input at bounding box center [825, 356] width 366 height 36
click at [770, 353] on input "E" at bounding box center [825, 356] width 366 height 36
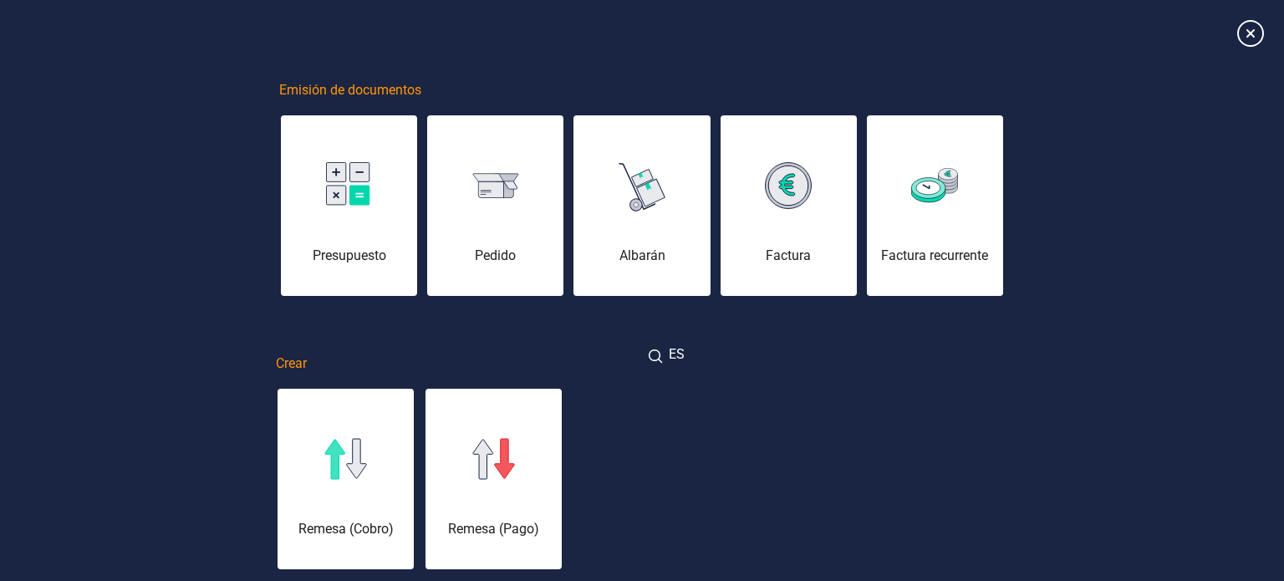
click at [770, 353] on input "ES" at bounding box center [825, 356] width 366 height 36
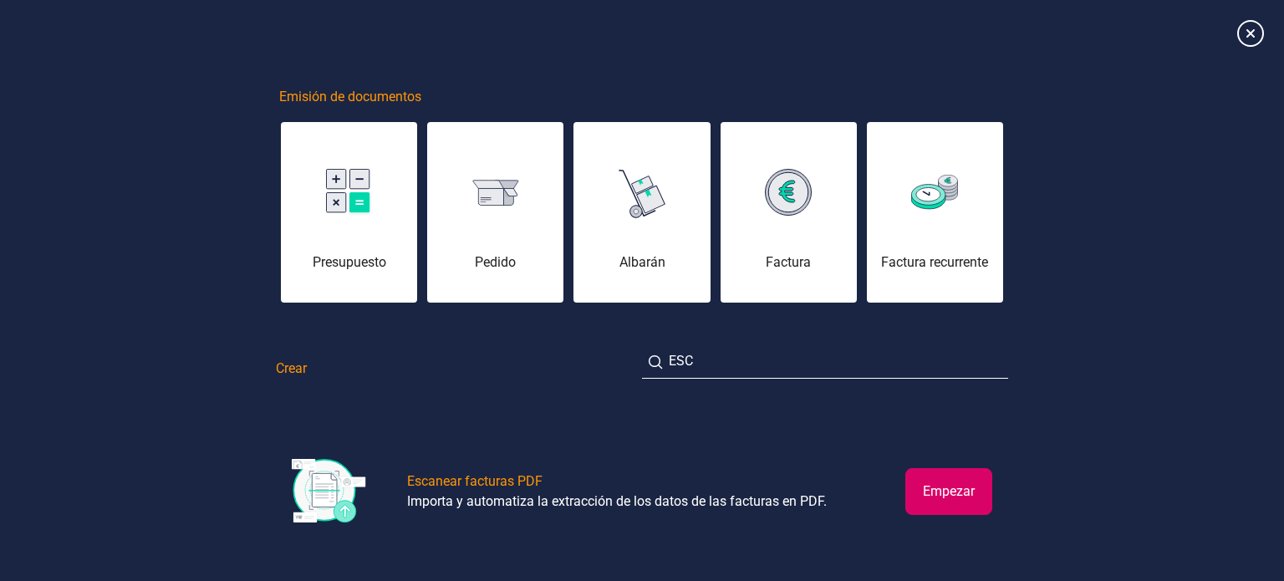
click at [950, 494] on button "Empezar" at bounding box center [948, 491] width 87 height 47
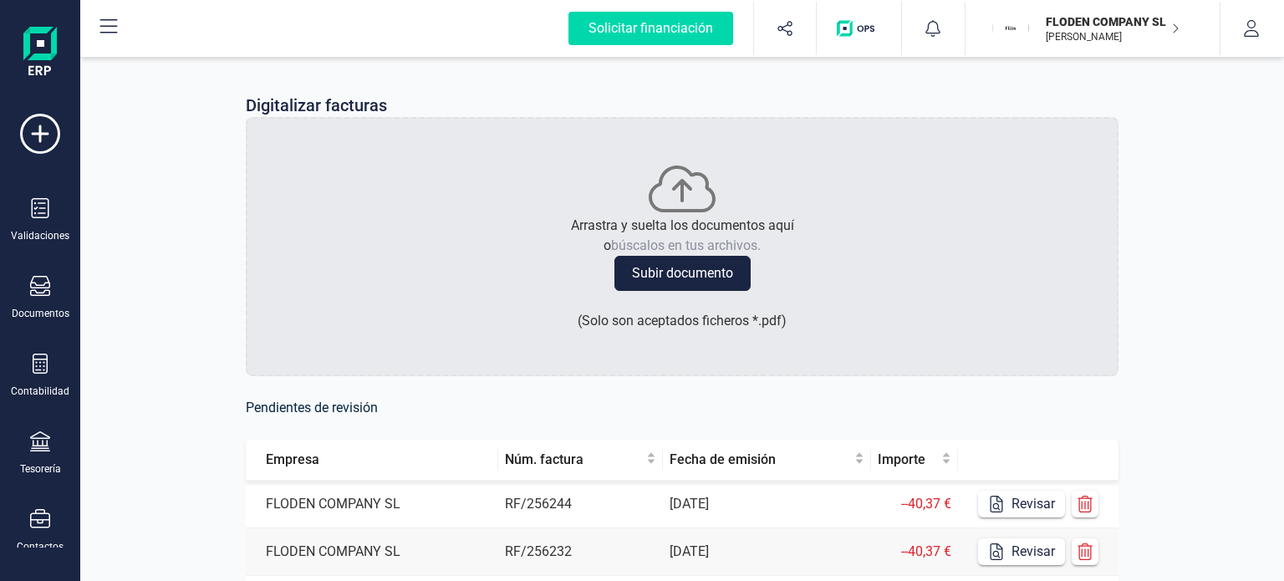
click at [1254, 289] on div "Digitalizar facturas Arrastra y suelta los documentos aquí o búscalos en tus ar…" at bounding box center [682, 510] width 1204 height 915
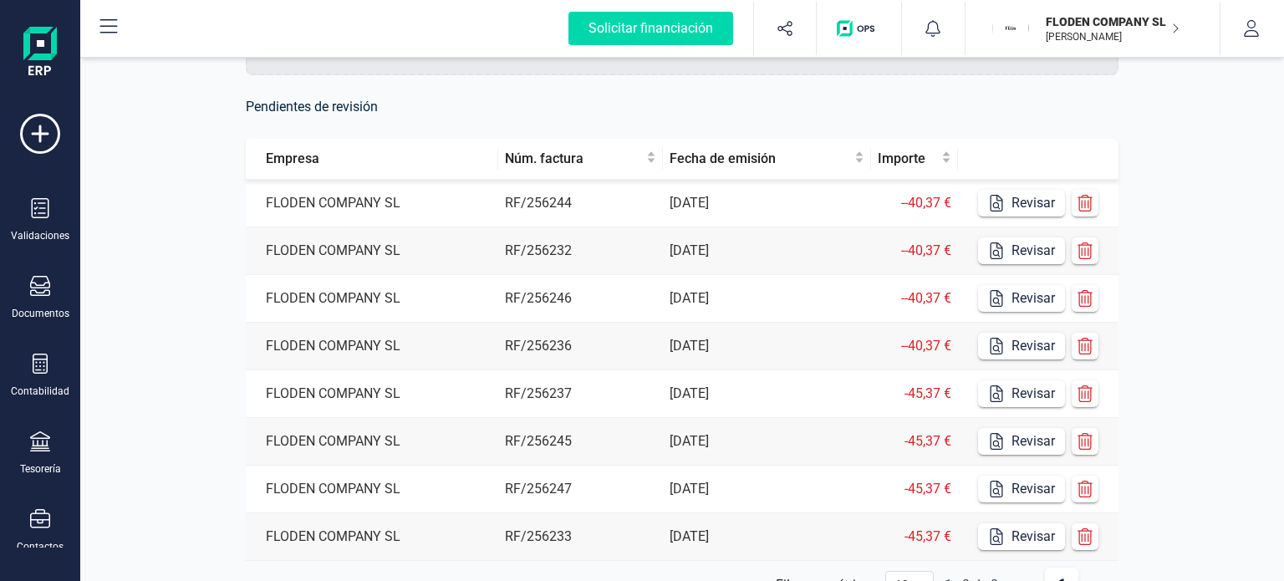
scroll to position [334, 0]
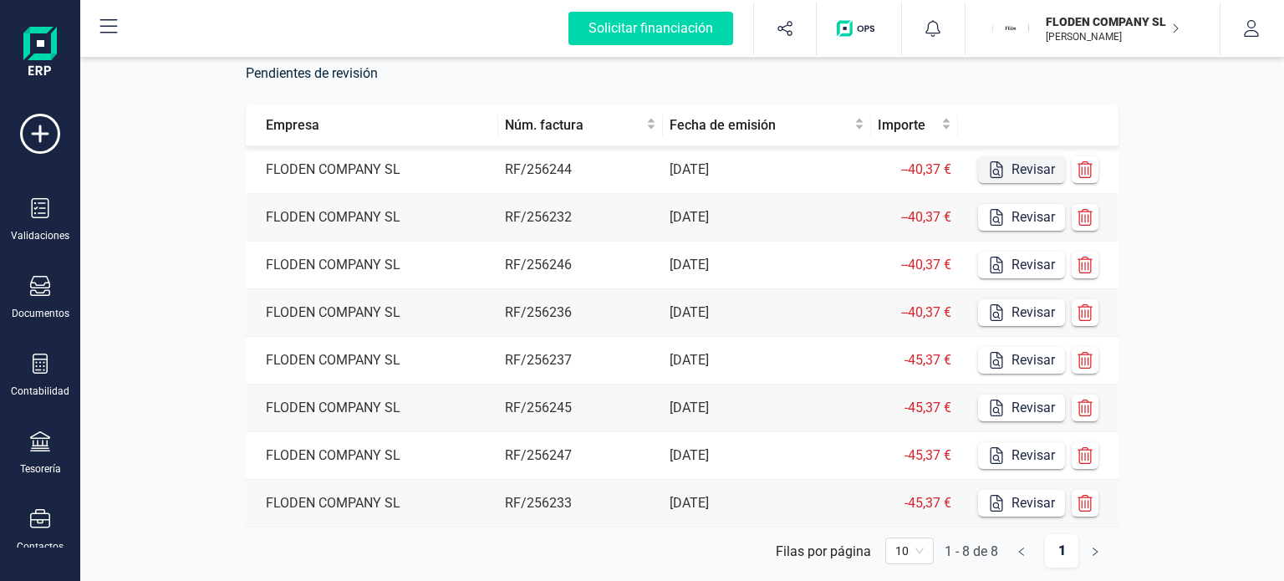
click at [1023, 172] on button "Revisar" at bounding box center [1021, 169] width 87 height 27
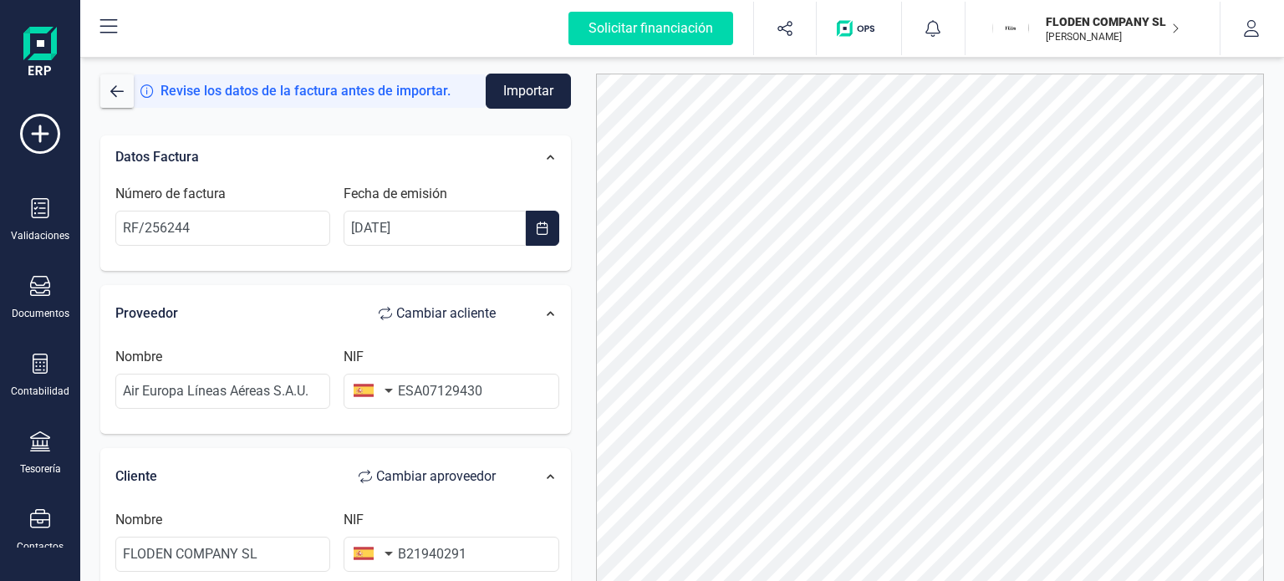
click at [595, 259] on div at bounding box center [930, 350] width 694 height 552
click at [409, 390] on input "ESA07129430" at bounding box center [451, 391] width 215 height 35
type input "A07129430"
click at [592, 247] on div at bounding box center [930, 350] width 694 height 552
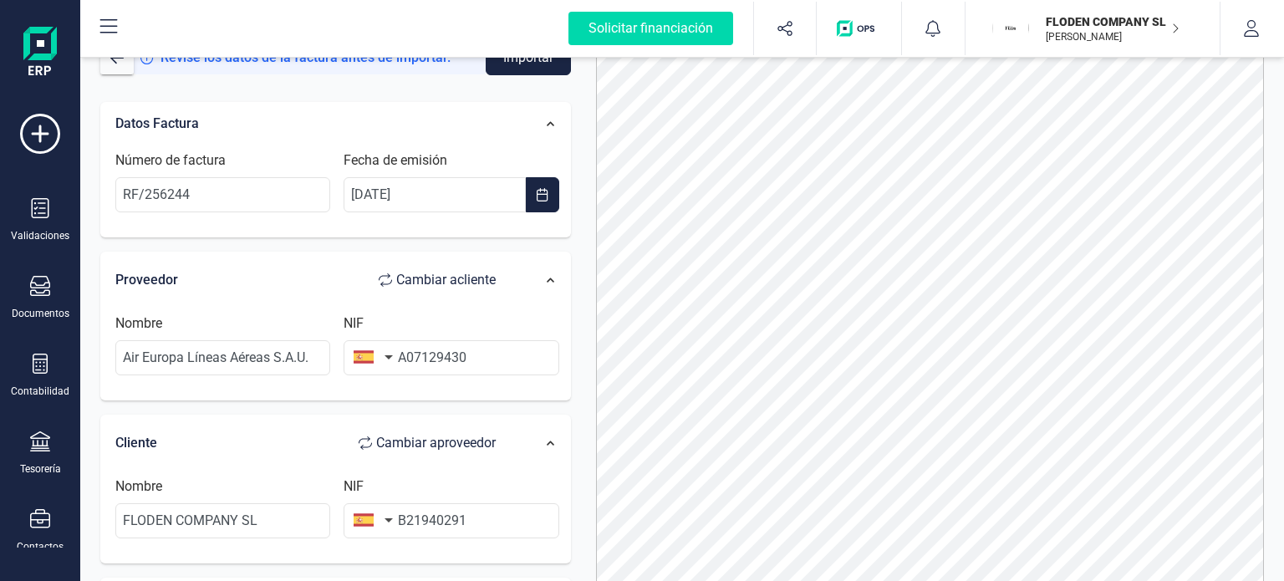
scroll to position [93, 0]
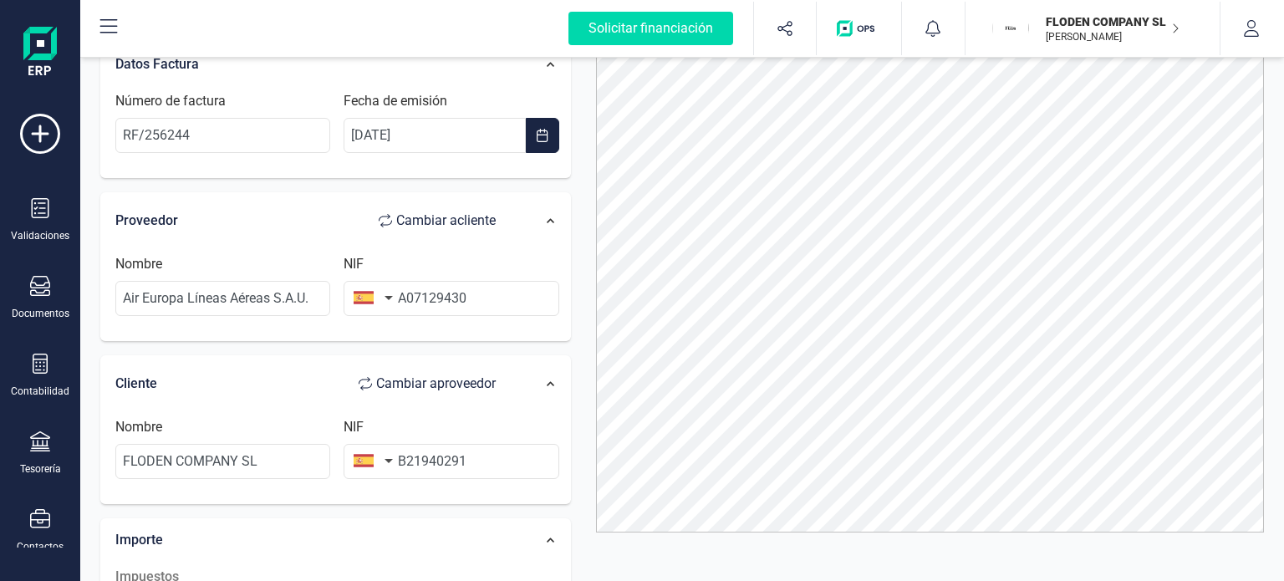
click at [506, 192] on div "Proveedor Cambiar a cliente Nombre Air Europa Líneas Aéreas S.A.U. NIF A07129430" at bounding box center [335, 267] width 471 height 150
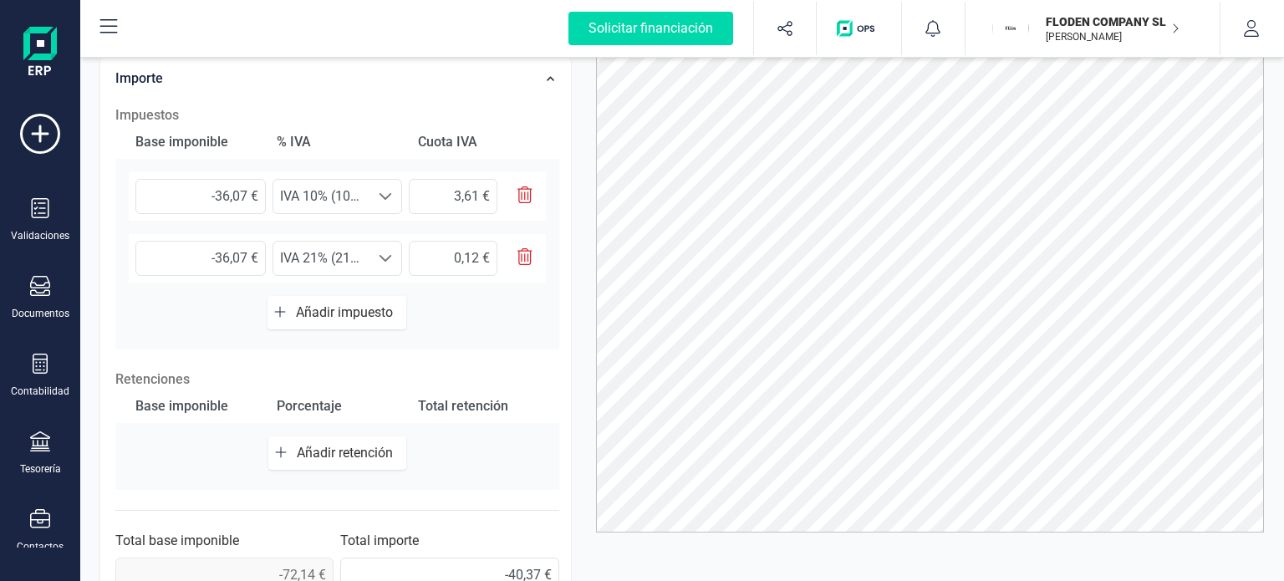
scroll to position [468, 0]
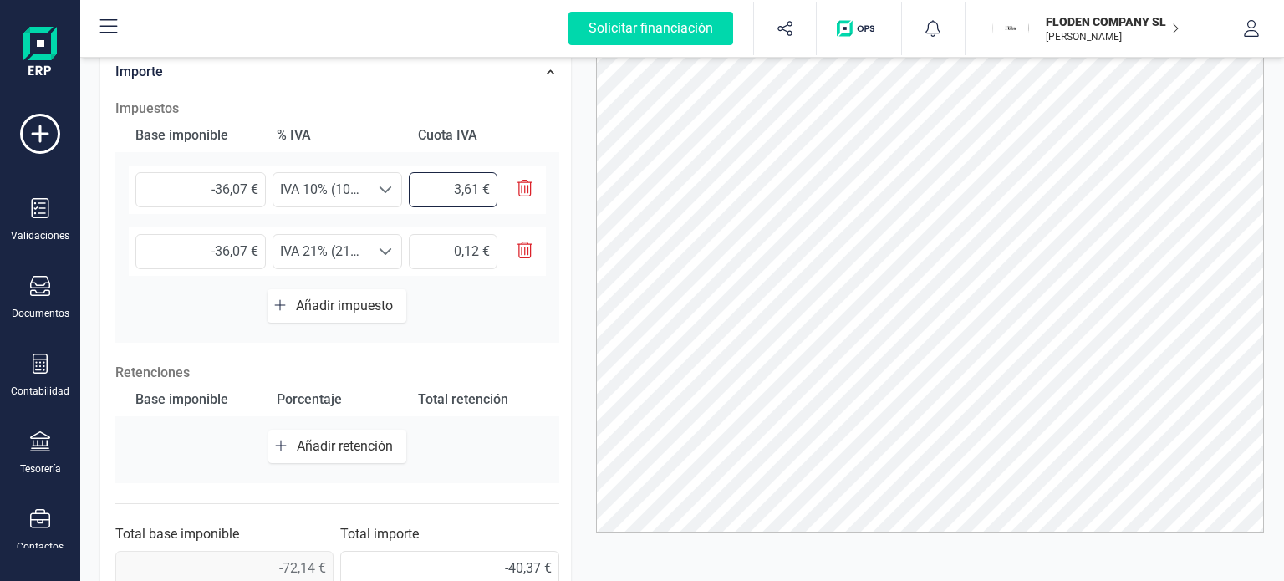
click at [440, 187] on input "3,61 €" at bounding box center [453, 189] width 89 height 35
type input "-3,61 €"
click at [447, 240] on input "0,12 €" at bounding box center [453, 251] width 89 height 35
type input "-1,12 €"
click at [453, 304] on div "Base imponible % IVA Cuota IVA -36,07 € Seleccione un % IVA 10% (10%) IVA 10% (…" at bounding box center [337, 231] width 444 height 224
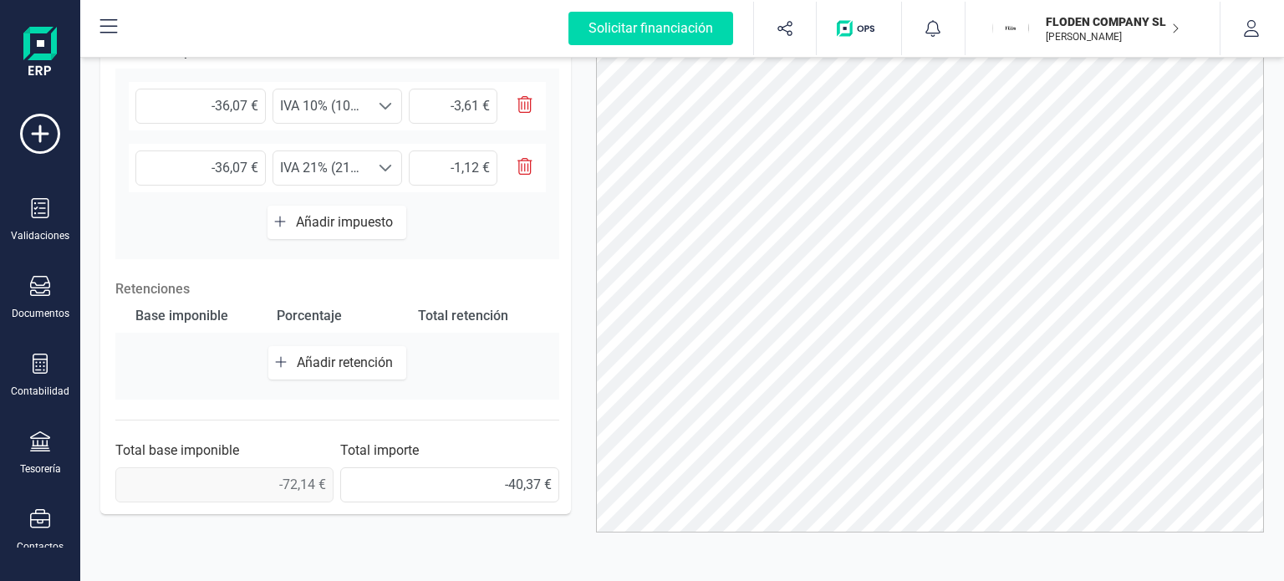
scroll to position [574, 0]
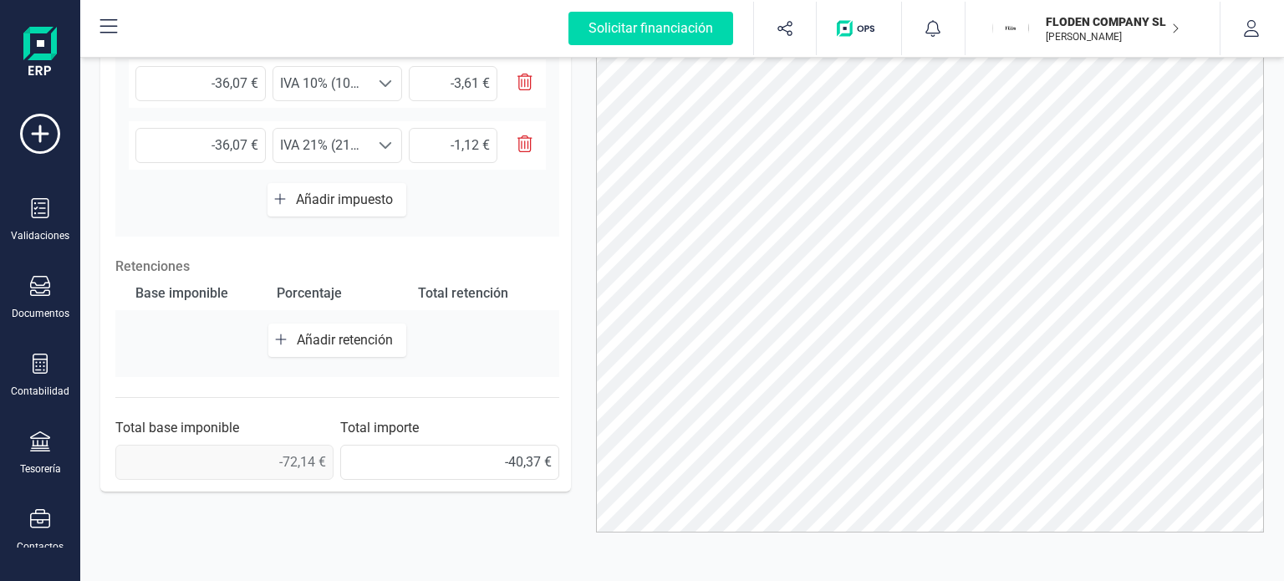
click at [288, 449] on span "-72,14 €" at bounding box center [224, 462] width 218 height 35
click at [273, 459] on span "-72,14 €" at bounding box center [224, 462] width 218 height 35
click at [288, 459] on span "-72,14 €" at bounding box center [224, 462] width 218 height 35
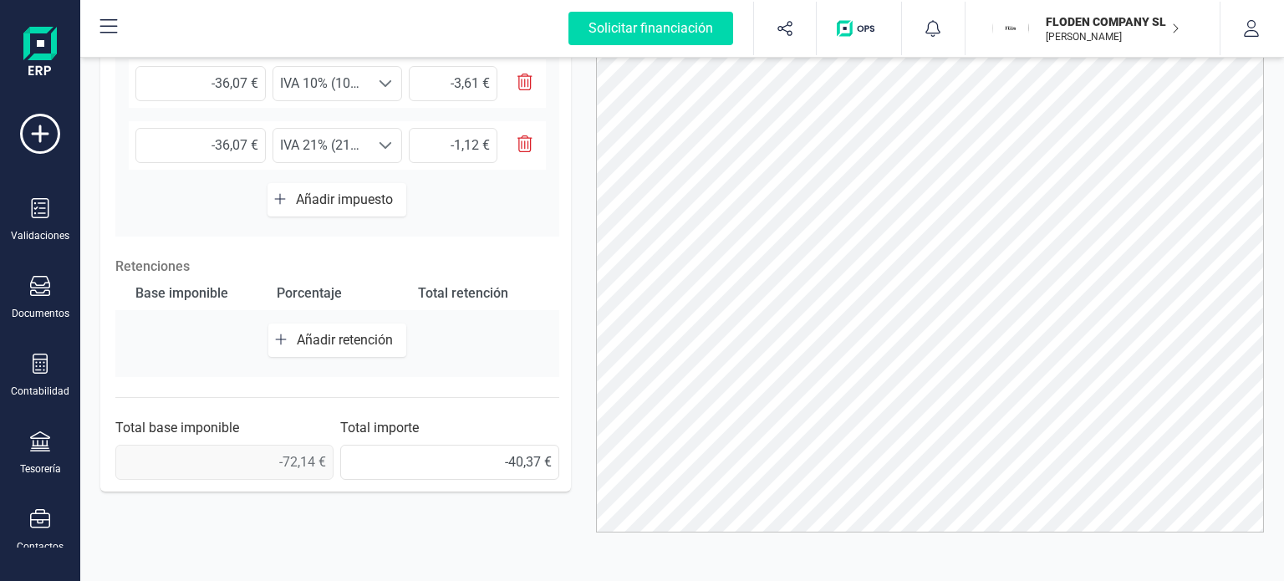
click at [288, 459] on span "-72,14 €" at bounding box center [224, 462] width 218 height 35
click at [568, 357] on div "Importe Impuestos Base imponible % IVA Cuota IVA -36,07 € Seleccione un % IVA 1…" at bounding box center [335, 218] width 471 height 548
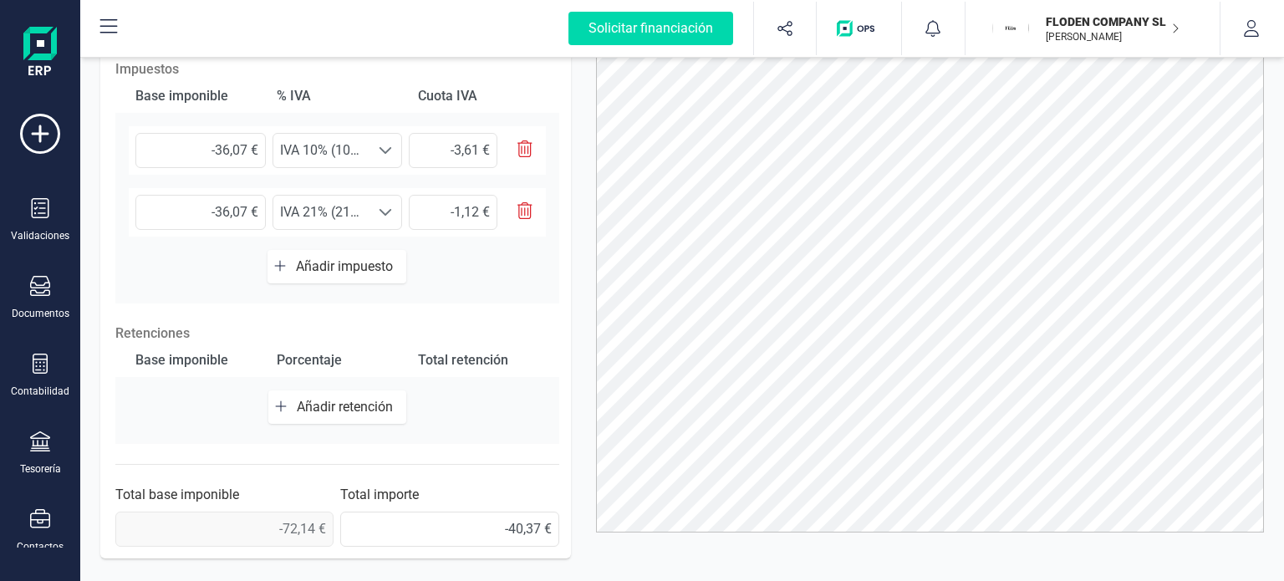
scroll to position [474, 0]
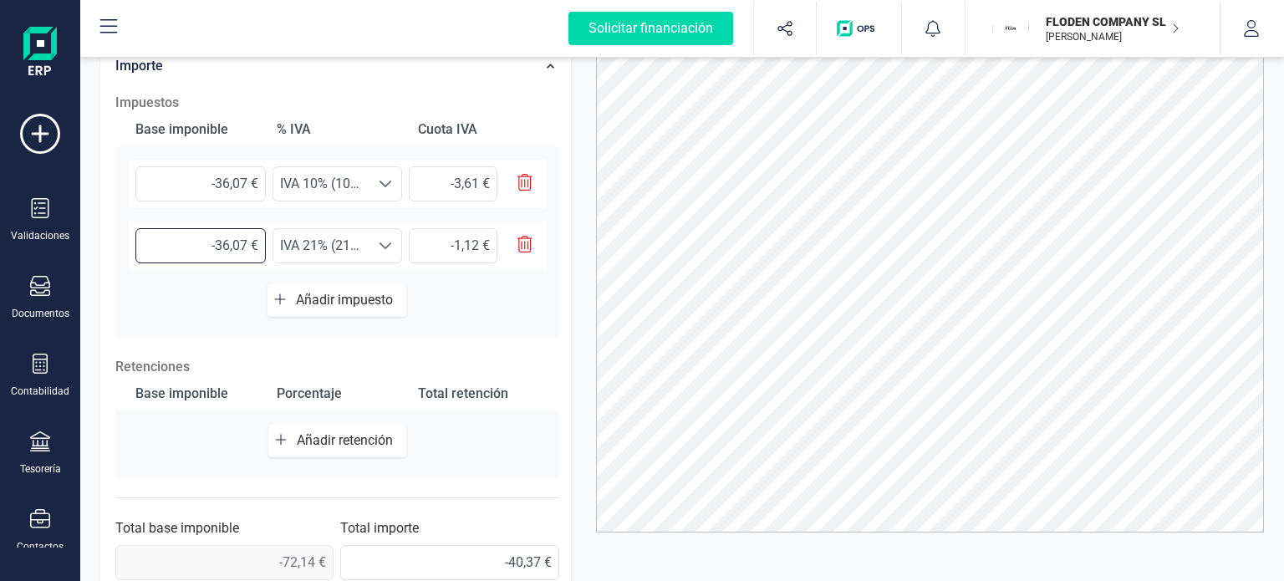
click at [243, 243] on input "-36,07 €" at bounding box center [200, 245] width 130 height 35
type input "-36,00 €"
type input "-7,56 €"
click at [304, 228] on div "Seleccione un % IVA 21% (21%) IVA 21% (21%)" at bounding box center [338, 245] width 130 height 35
click at [232, 240] on input "-36,00 €" at bounding box center [200, 245] width 130 height 35
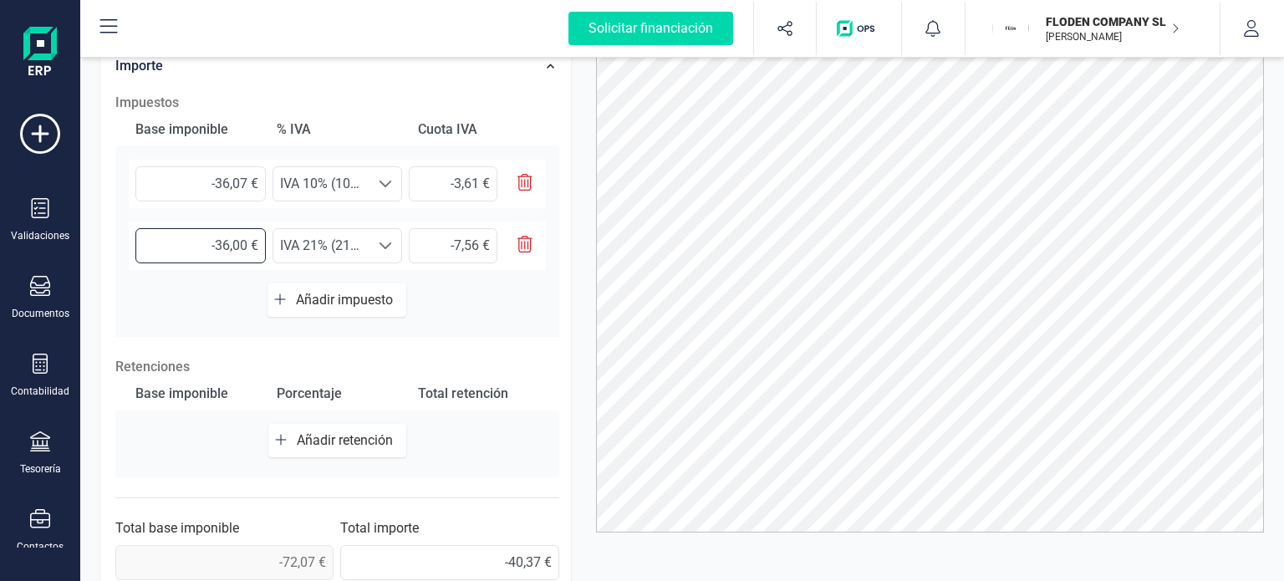
type input "-3,00 €"
type input "-0,63 €"
type input "-0,00 €"
type input "0,00 €"
type input "-0,50 €"
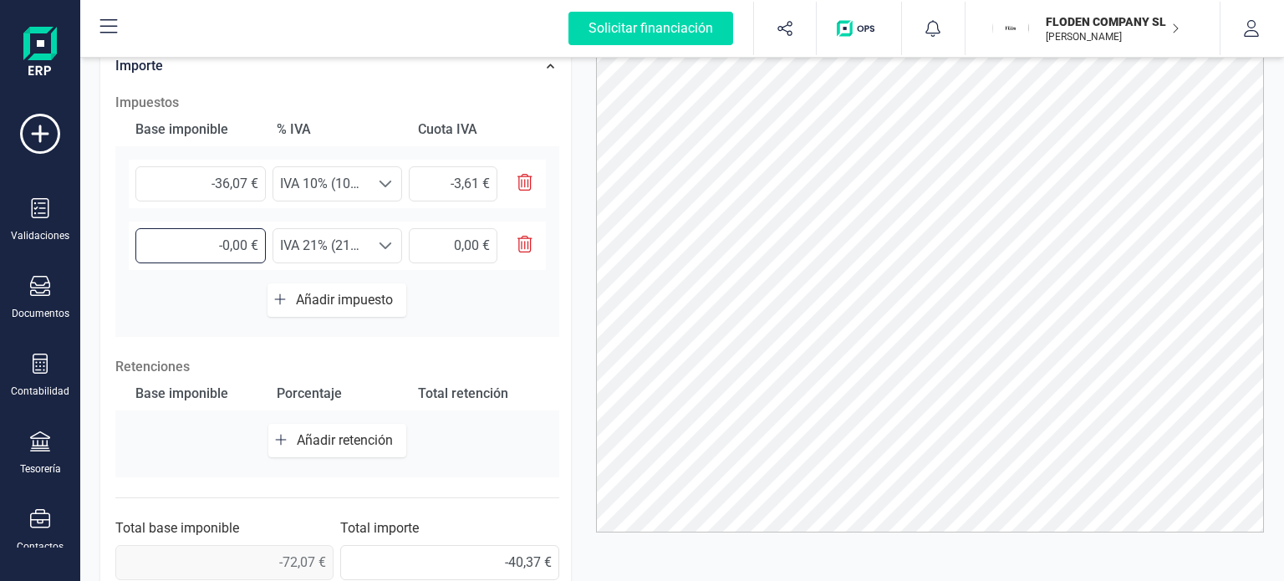
type input "-0,10 €"
type input "-0,57 €"
type input "-0,12 €"
click at [530, 301] on div "Base imponible % IVA Cuota IVA -36,07 € Seleccione un % IVA 10% (10%) IVA 10% (…" at bounding box center [337, 225] width 444 height 224
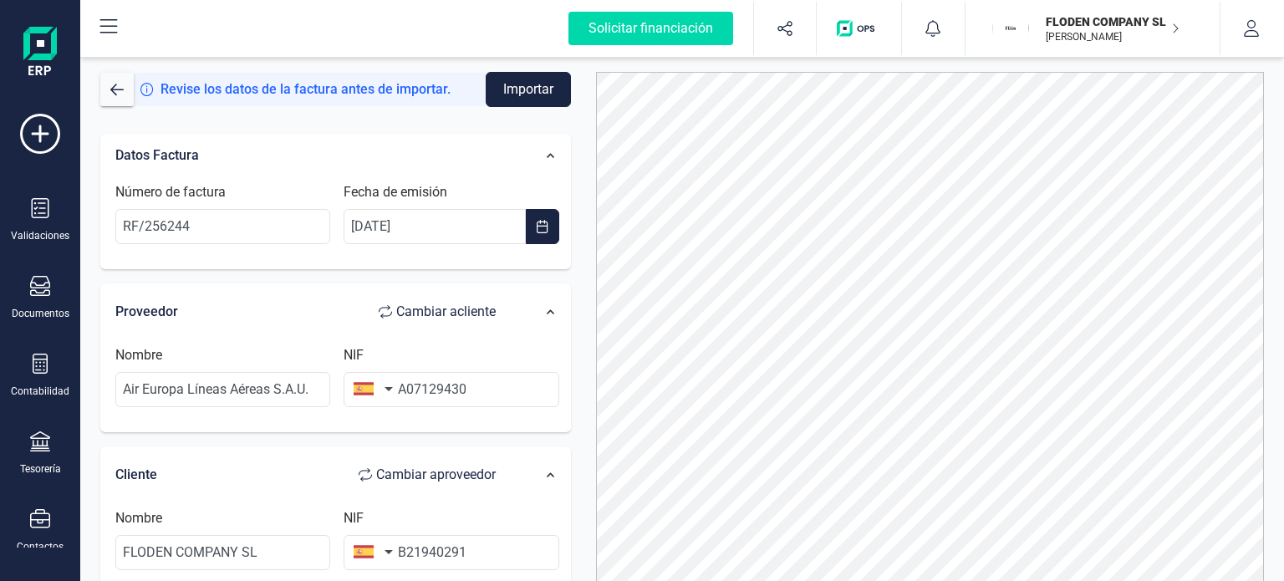
scroll to position [0, 0]
click at [542, 101] on button "Importar" at bounding box center [528, 91] width 85 height 35
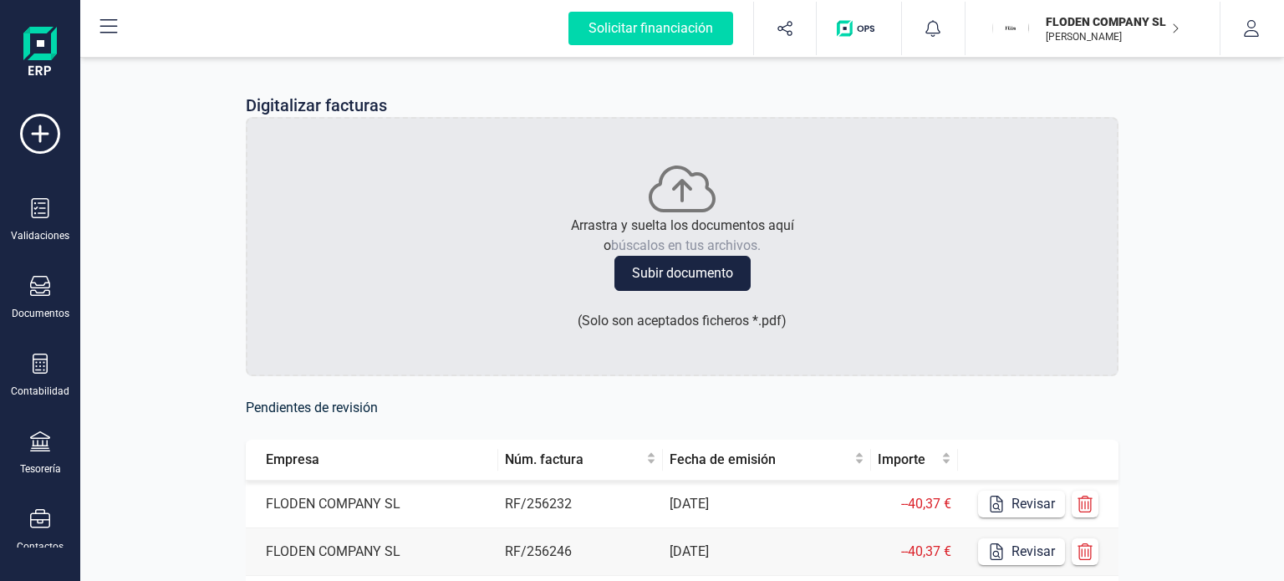
click at [1245, 223] on div "Digitalizar facturas Arrastra y suelta los documentos aquí o búscalos en tus ar…" at bounding box center [682, 487] width 1204 height 868
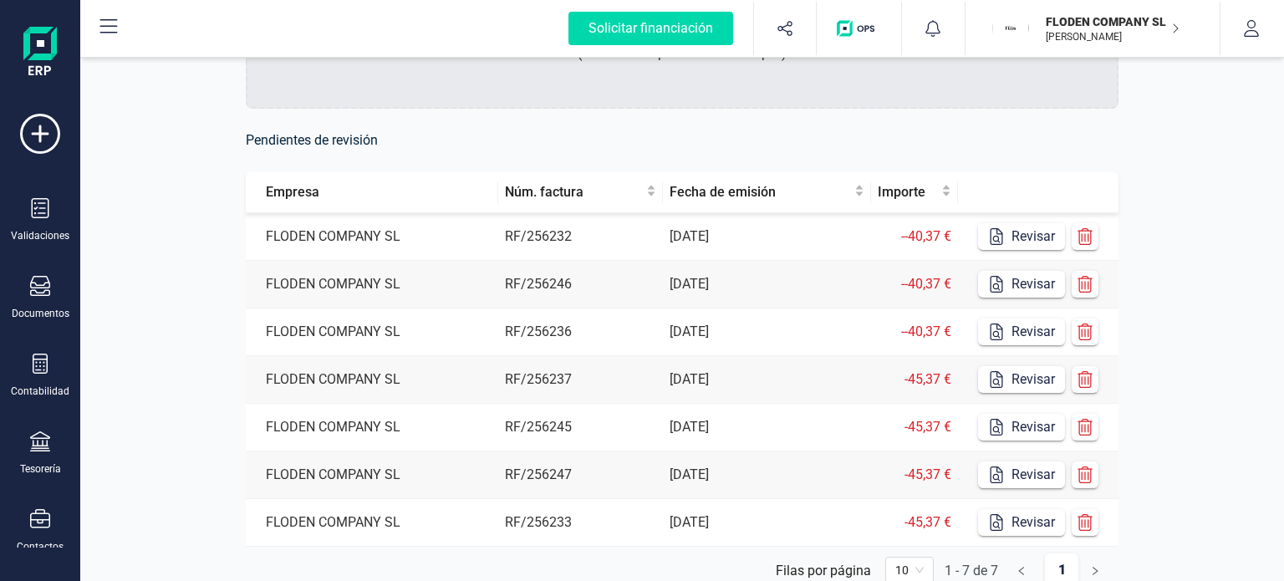
scroll to position [301, 0]
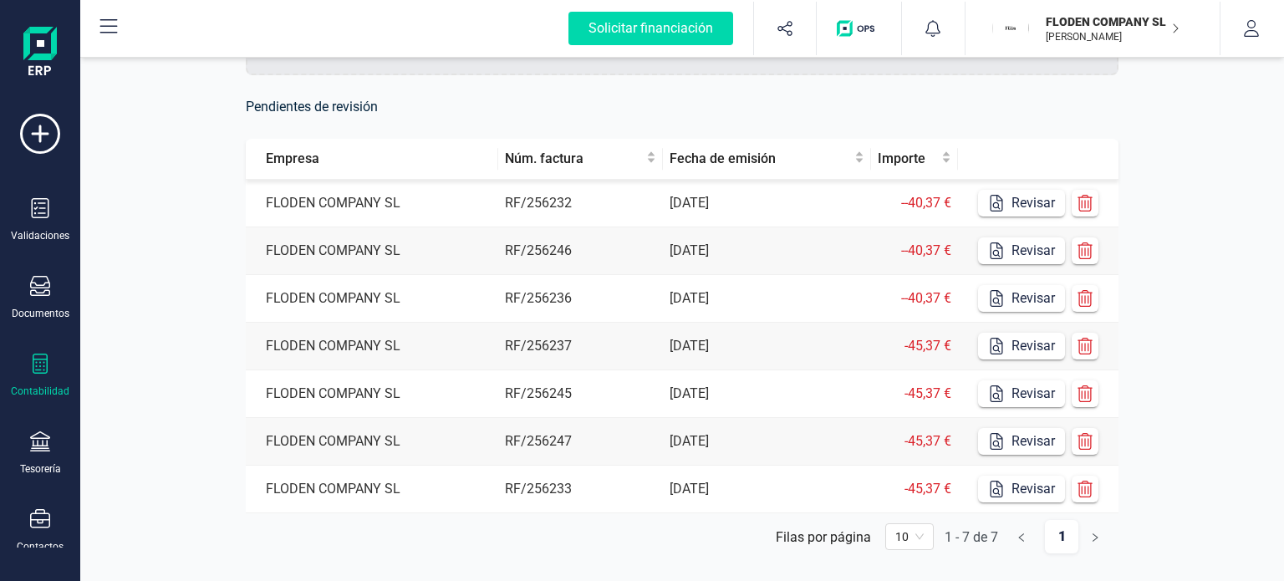
click at [48, 377] on div "Contabilidad" at bounding box center [40, 376] width 67 height 44
click at [177, 88] on div "Digitalizar facturas Arrastra y suelta los documentos aquí o búscalos en tus ar…" at bounding box center [682, 187] width 1204 height 868
click at [43, 359] on icon at bounding box center [40, 364] width 20 height 20
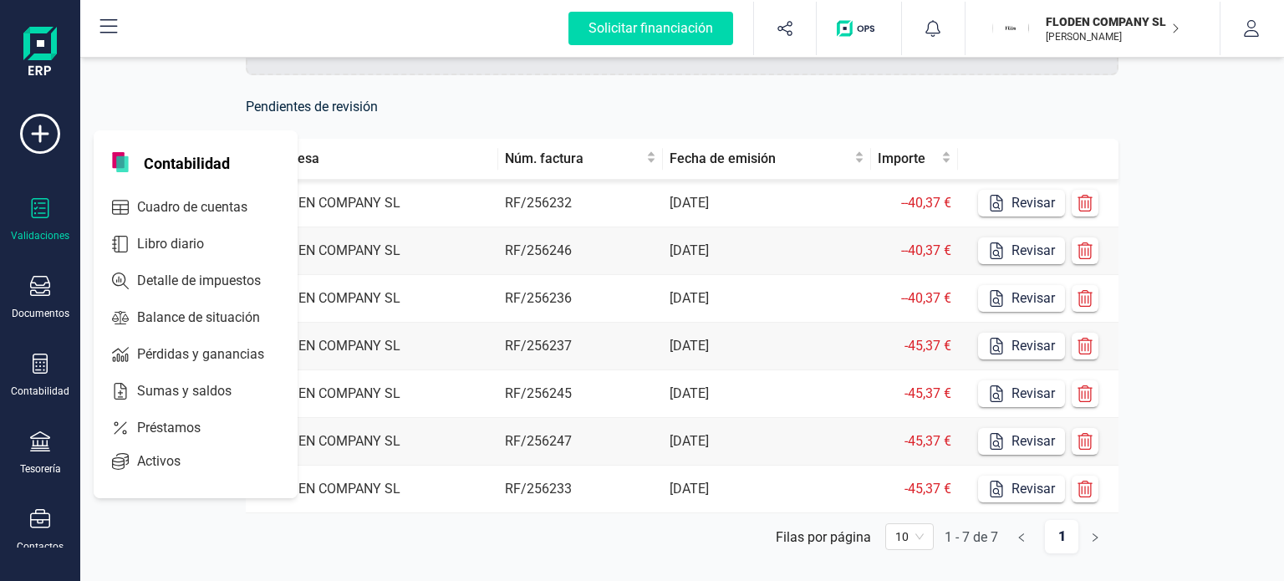
click at [37, 227] on div "Validaciones" at bounding box center [40, 220] width 67 height 44
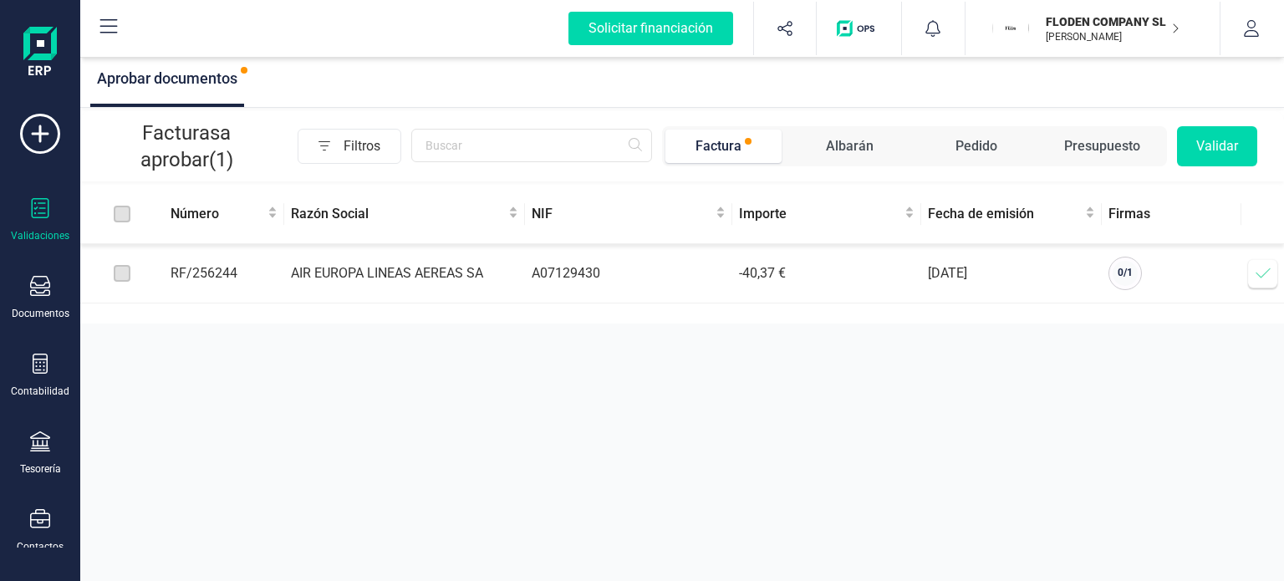
click at [1257, 280] on icon at bounding box center [1263, 273] width 17 height 17
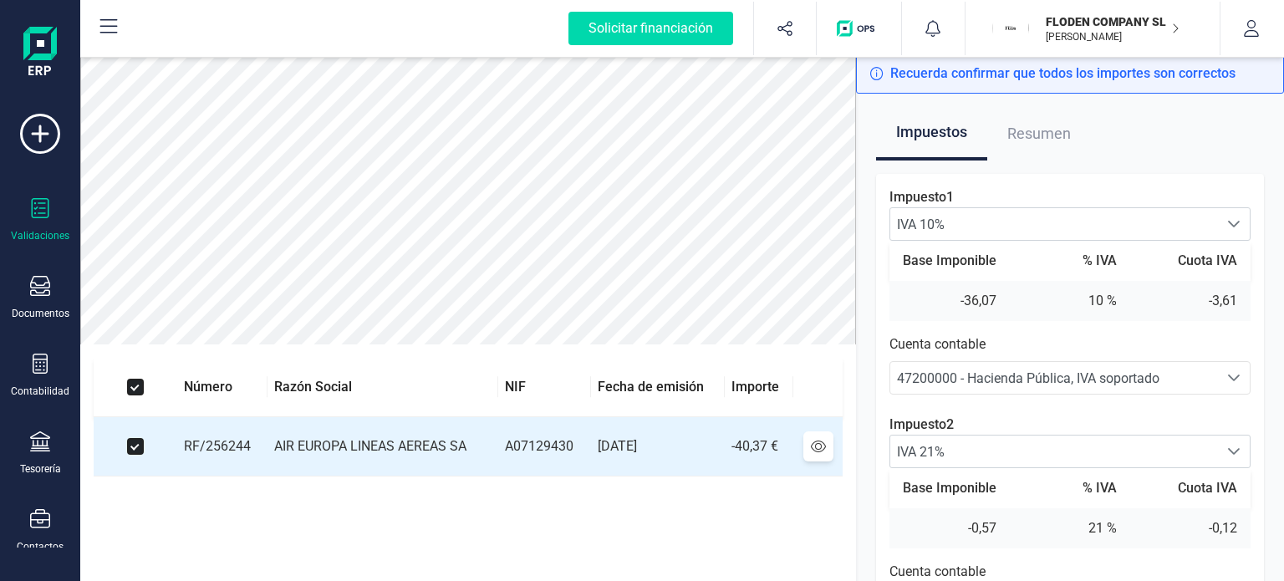
click at [1281, 263] on div "Impuestos Resumen Impuesto 1 IVA 10% IVA 10% IVA 10% Base Imponible % IVA Cuota…" at bounding box center [1070, 395] width 428 height 602
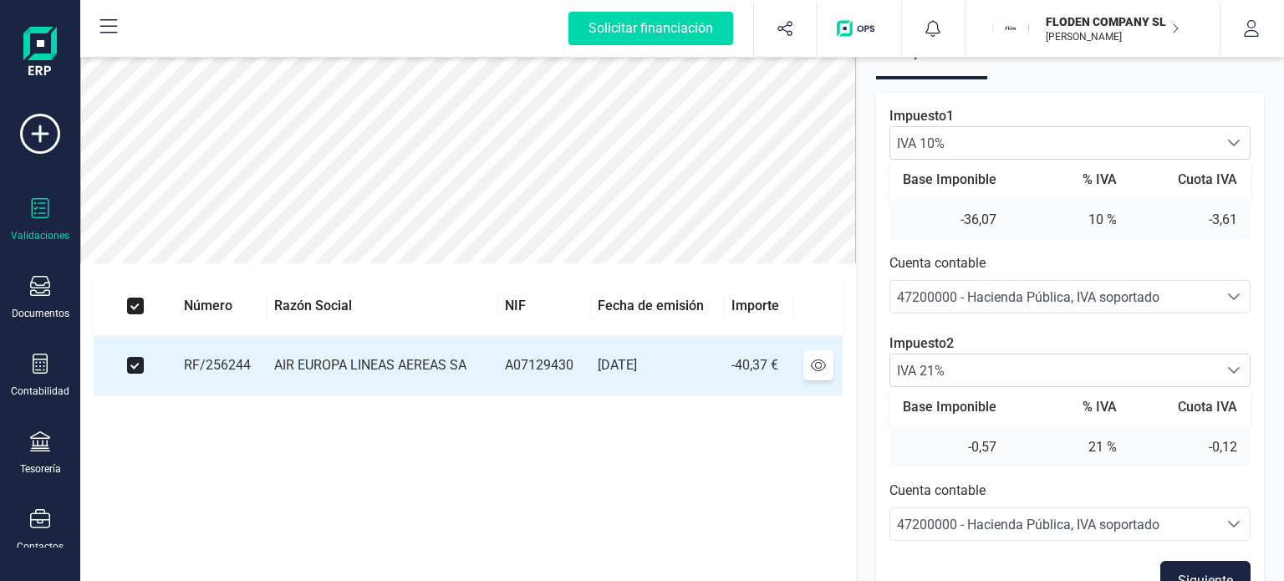
scroll to position [114, 0]
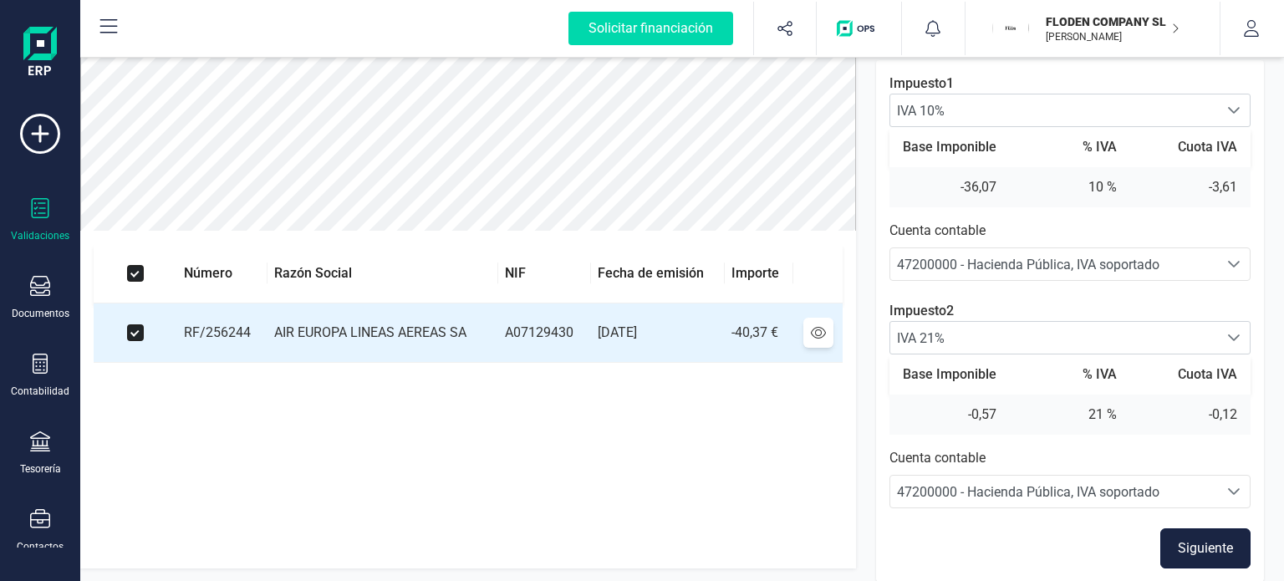
click at [1208, 534] on button "Siguiente" at bounding box center [1205, 548] width 90 height 40
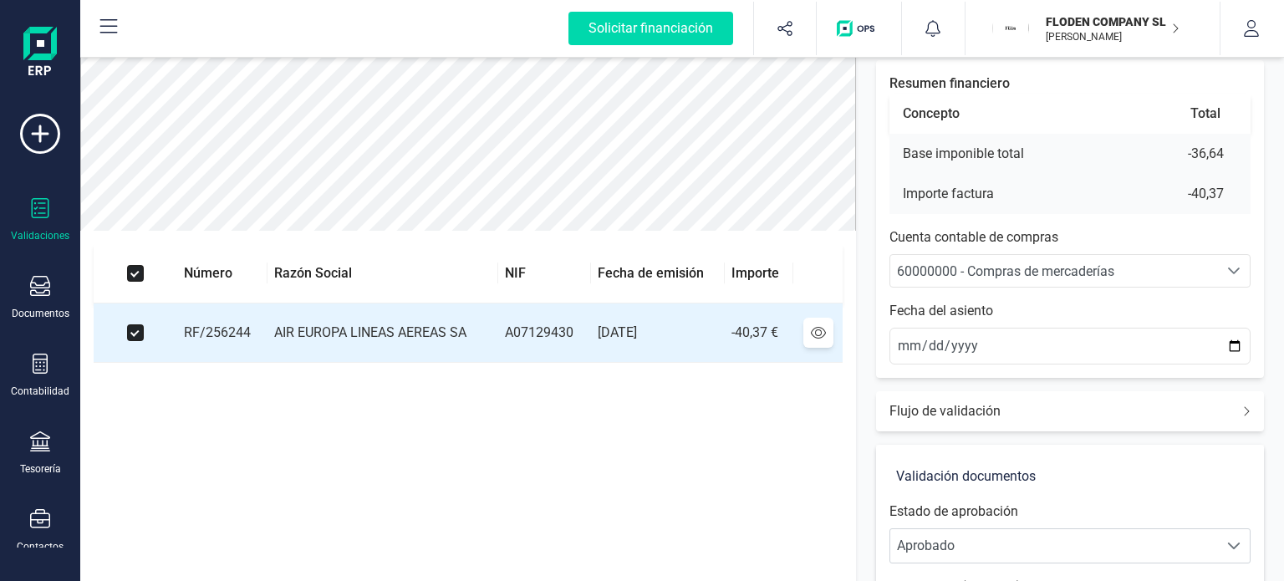
click at [1230, 265] on icon "Seleccione una cuenta" at bounding box center [1233, 270] width 13 height 13
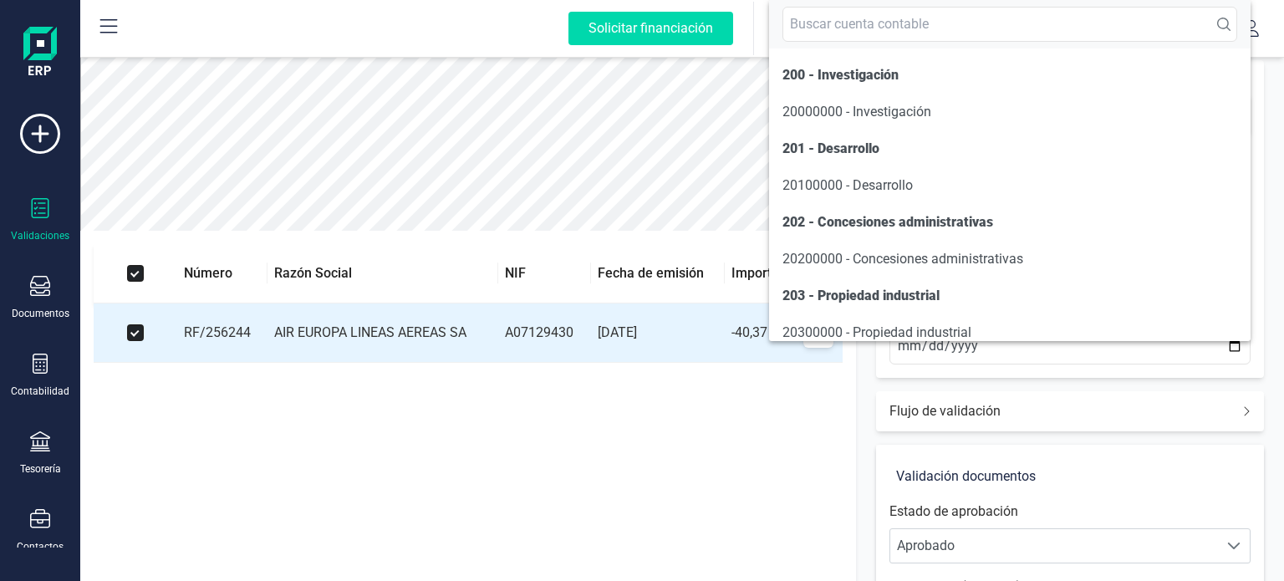
scroll to position [8140, 0]
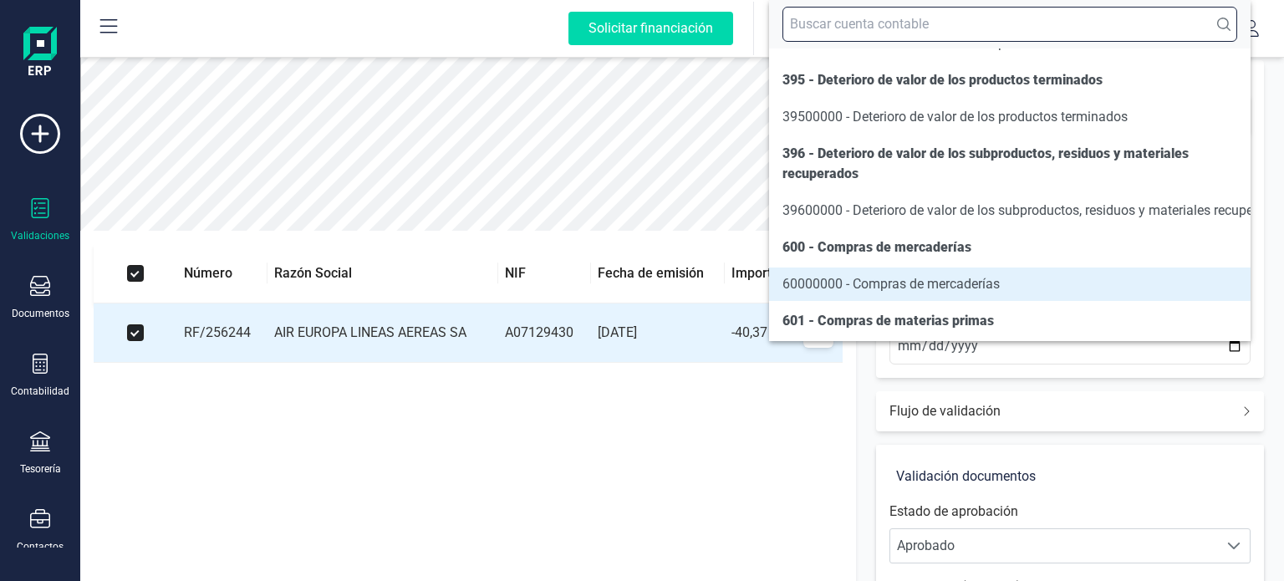
click at [1063, 33] on input "text" at bounding box center [1009, 24] width 455 height 35
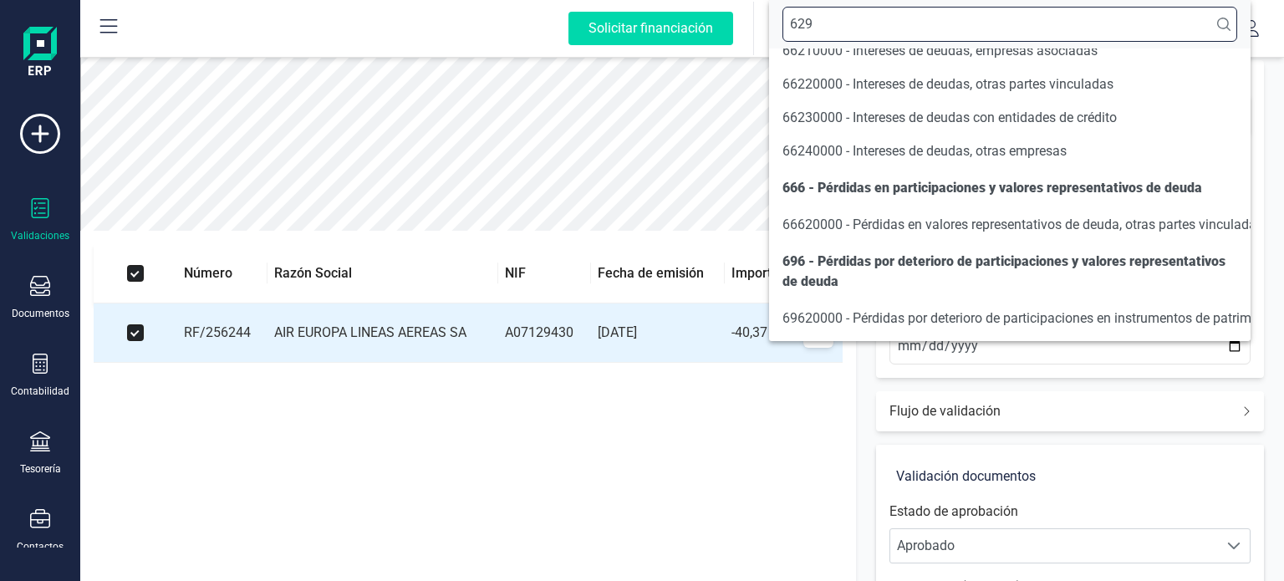
scroll to position [0, 0]
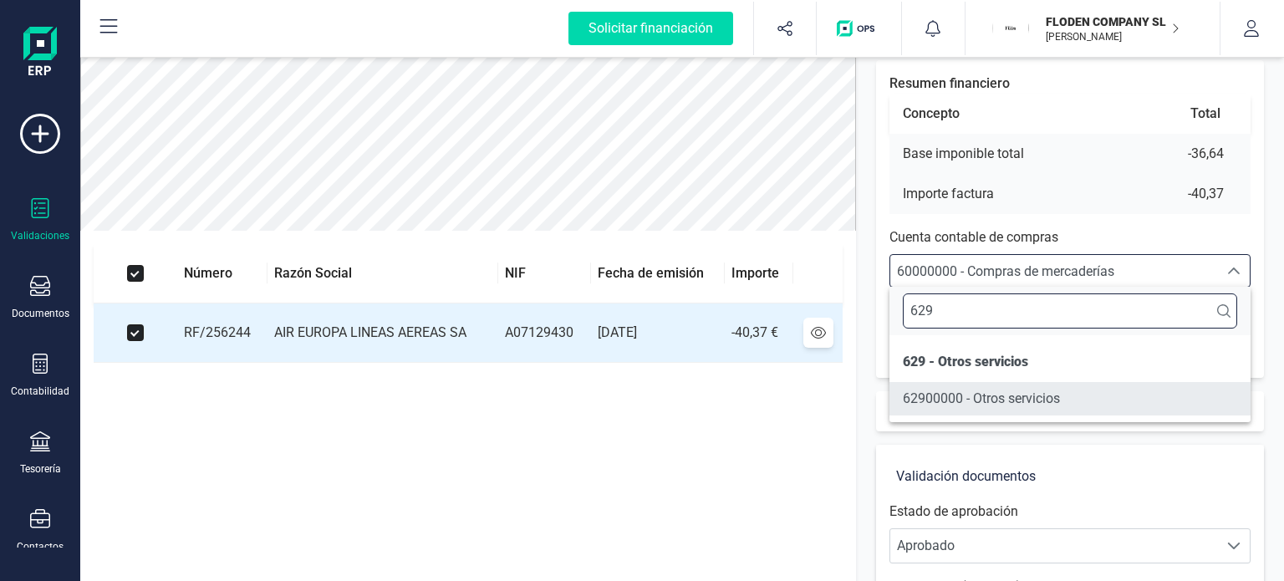
type input "629"
click at [1013, 393] on span "62900000 - Otros servicios" at bounding box center [981, 398] width 157 height 16
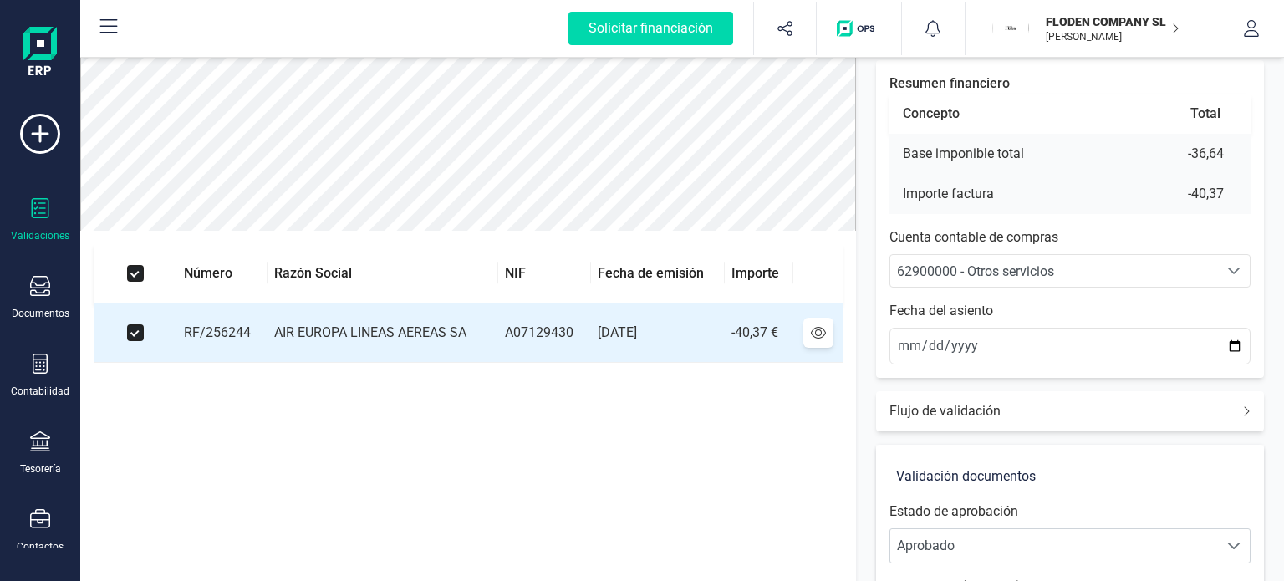
click at [1135, 438] on div "Resumen financiero Concepto Total Base imponible total -36,64 Importe factura -…" at bounding box center [1070, 466] width 388 height 812
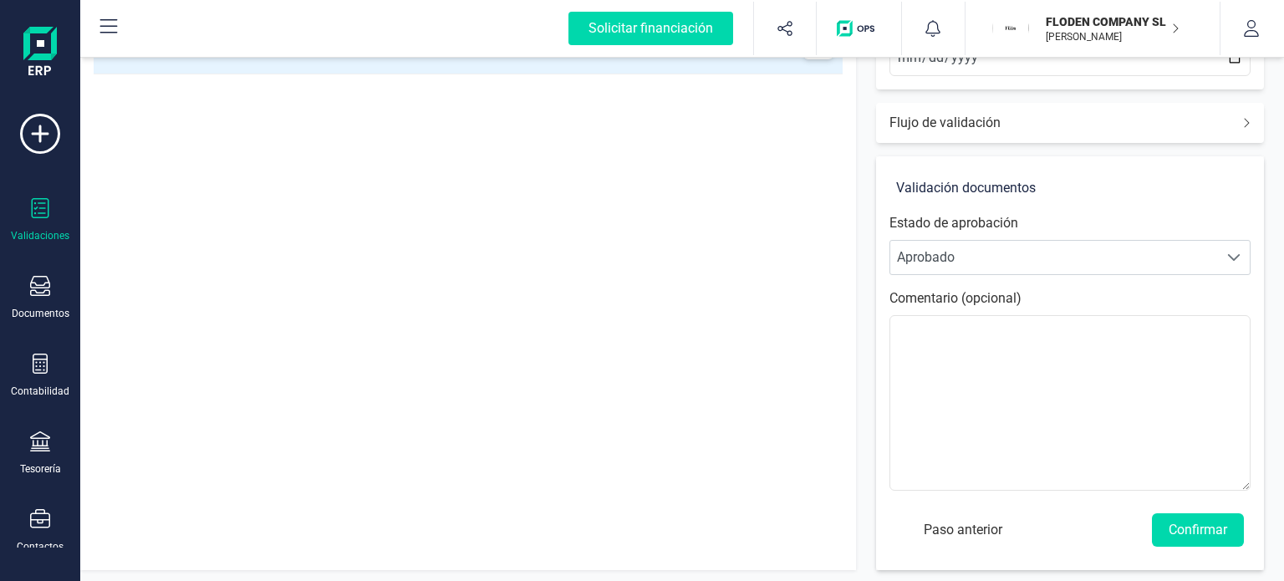
scroll to position [403, 0]
click at [1188, 527] on button "Confirmar" at bounding box center [1198, 528] width 92 height 33
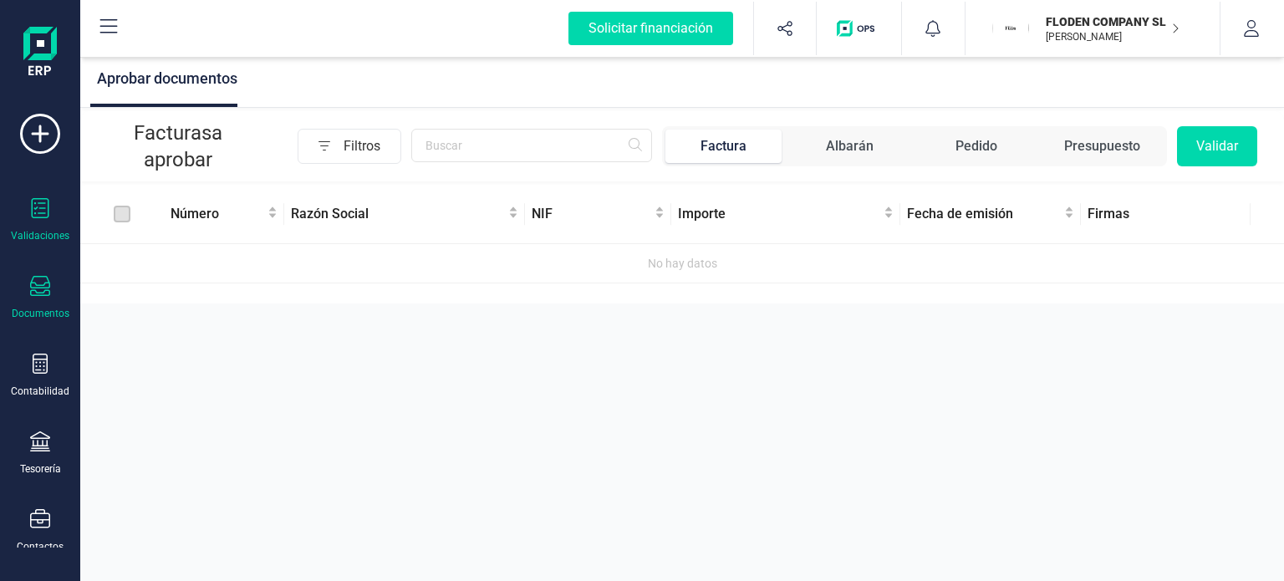
click at [46, 293] on icon at bounding box center [40, 286] width 20 height 20
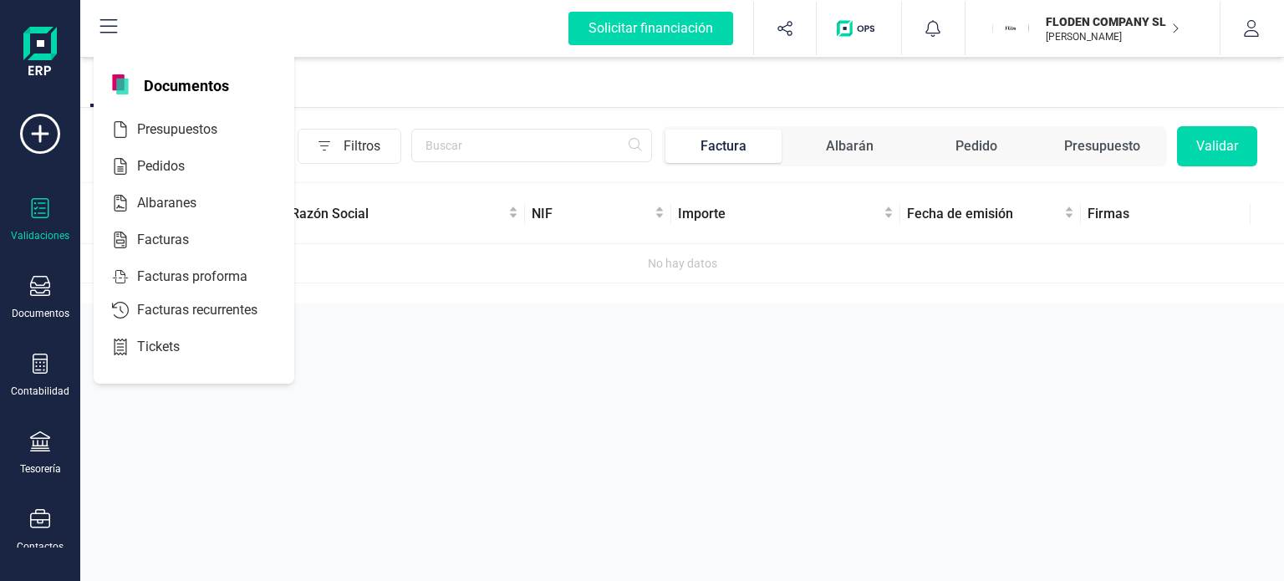
click at [40, 211] on icon at bounding box center [40, 208] width 20 height 20
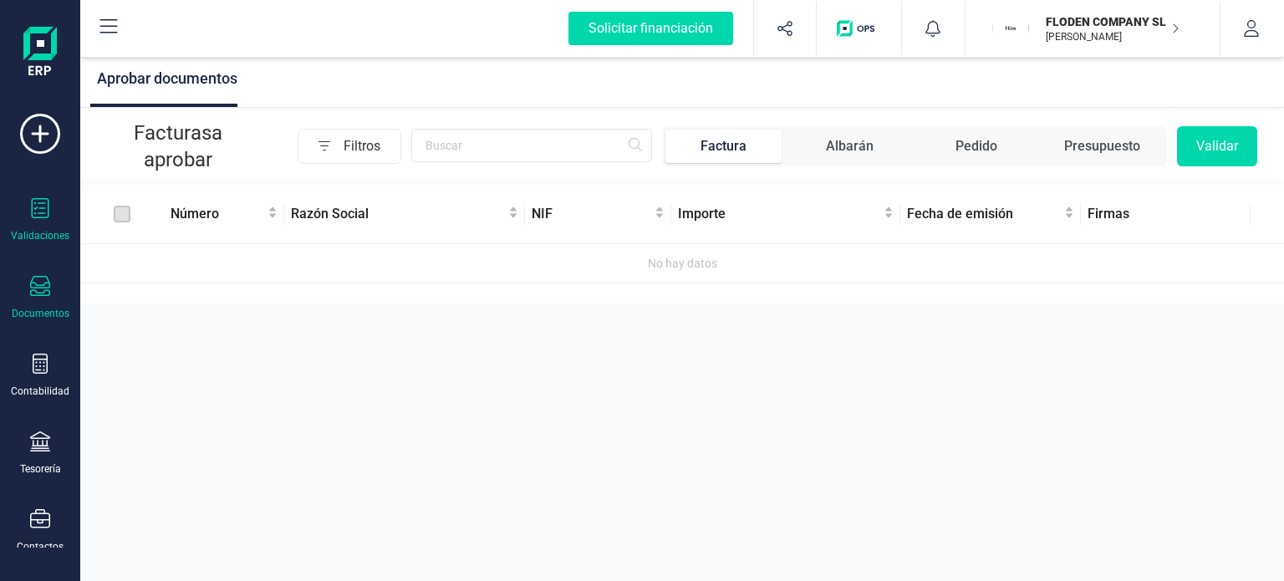
click at [37, 299] on div "Documentos" at bounding box center [40, 298] width 67 height 44
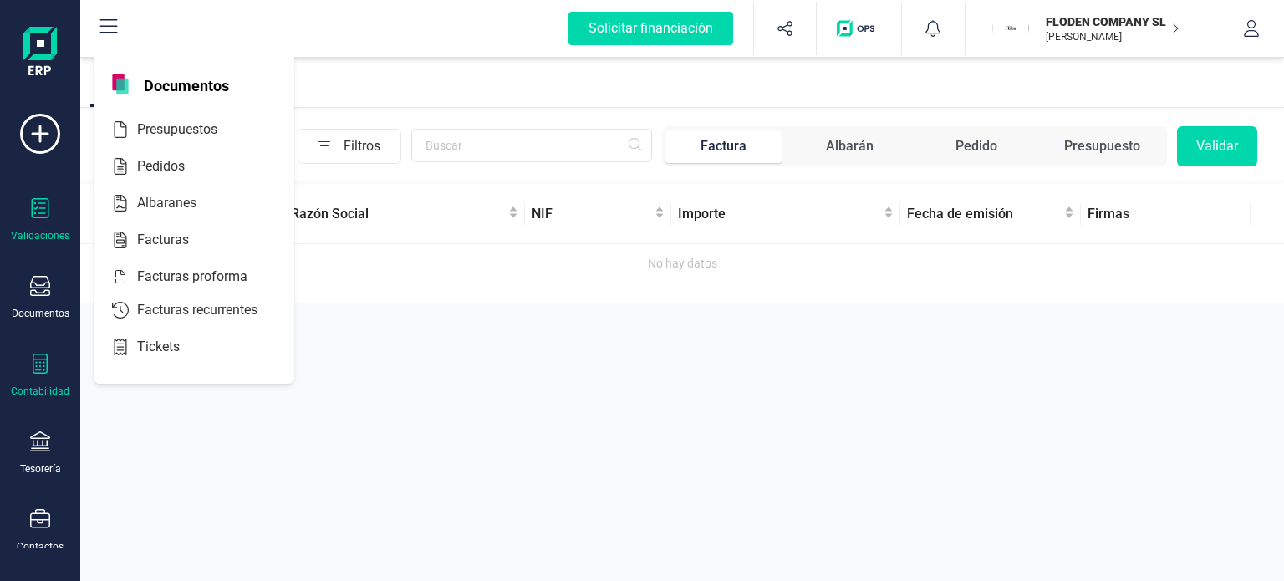
click at [37, 371] on icon at bounding box center [40, 364] width 15 height 20
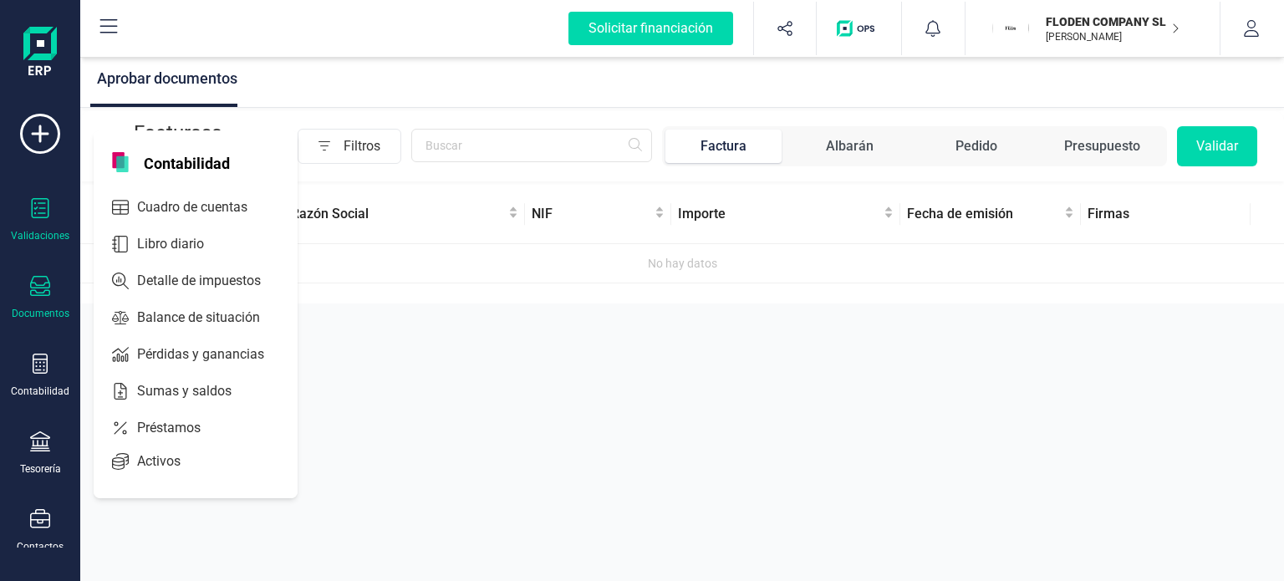
click at [54, 289] on div "Documentos" at bounding box center [40, 298] width 67 height 44
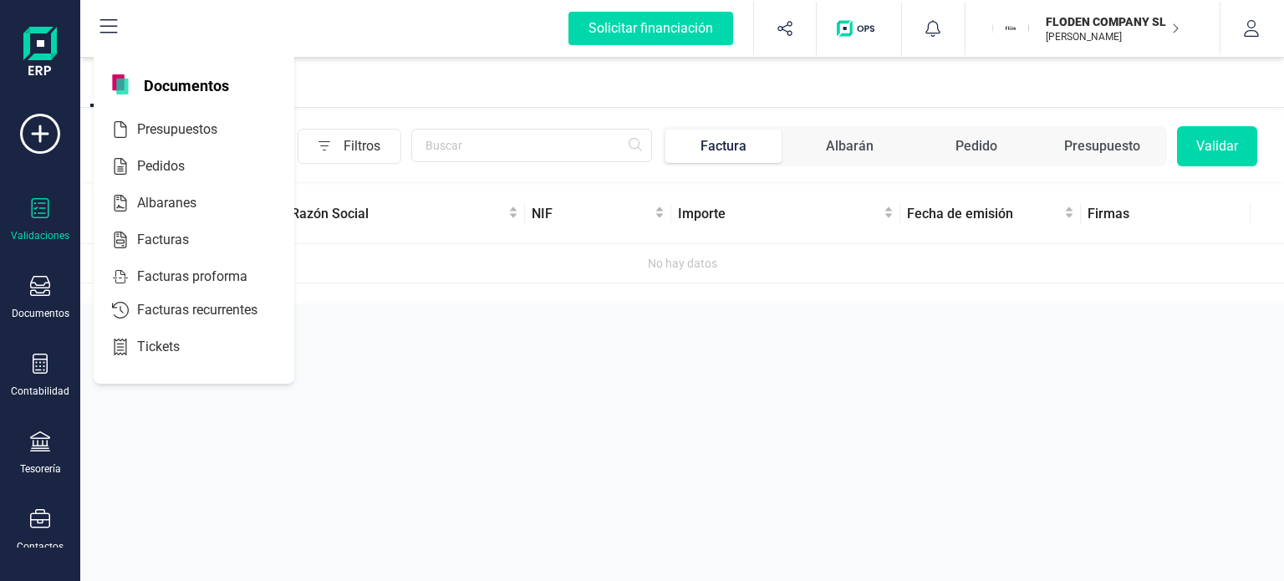
click at [46, 225] on div "Validaciones" at bounding box center [40, 220] width 67 height 44
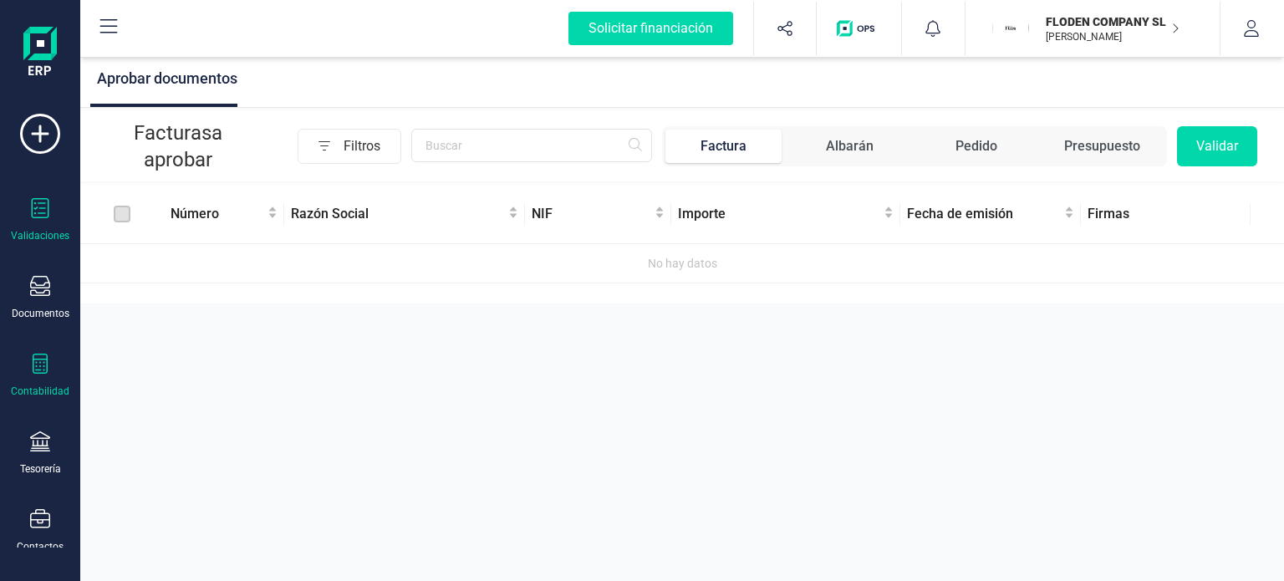
click at [40, 354] on icon at bounding box center [40, 364] width 15 height 20
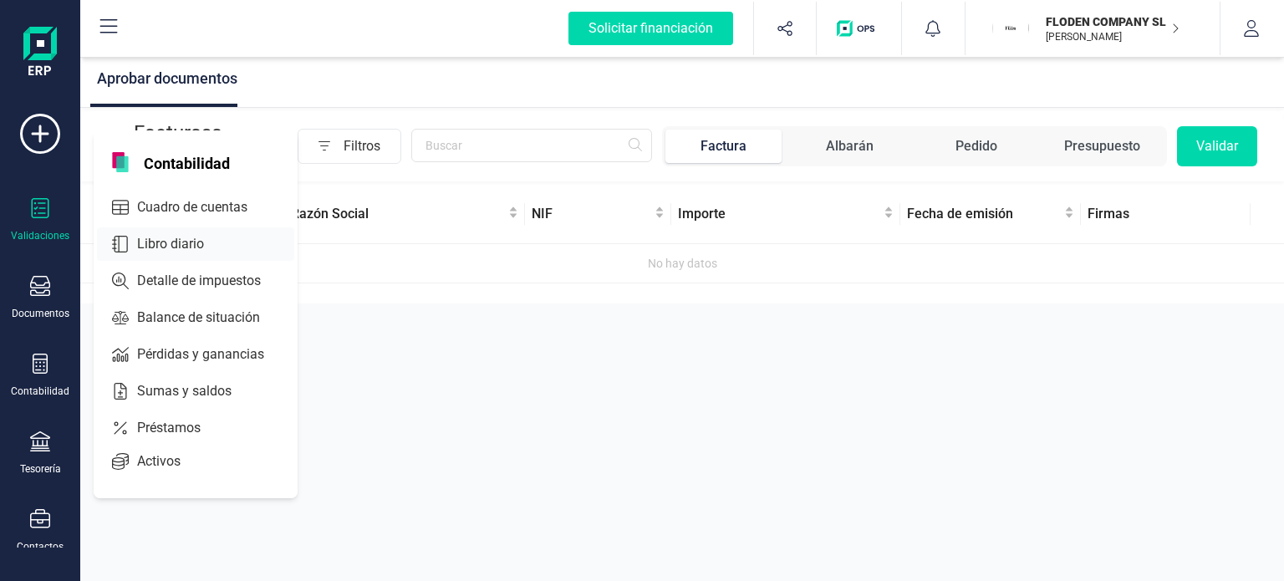
click at [171, 247] on span "Libro diario" at bounding box center [182, 244] width 104 height 20
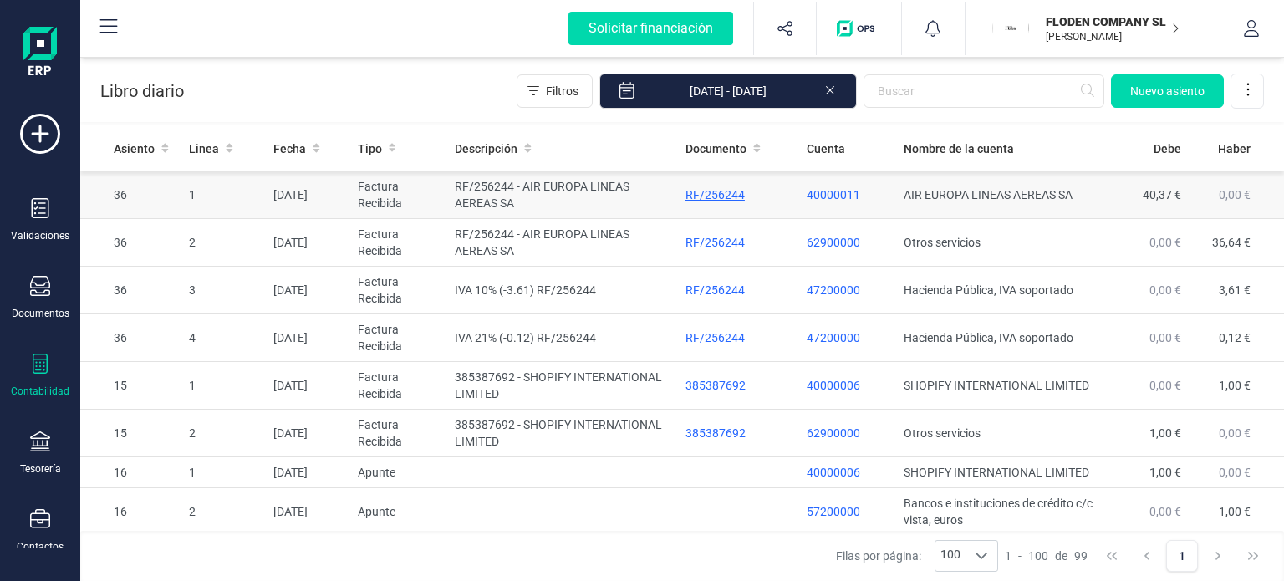
click at [712, 190] on div "RF/256244" at bounding box center [739, 194] width 108 height 17
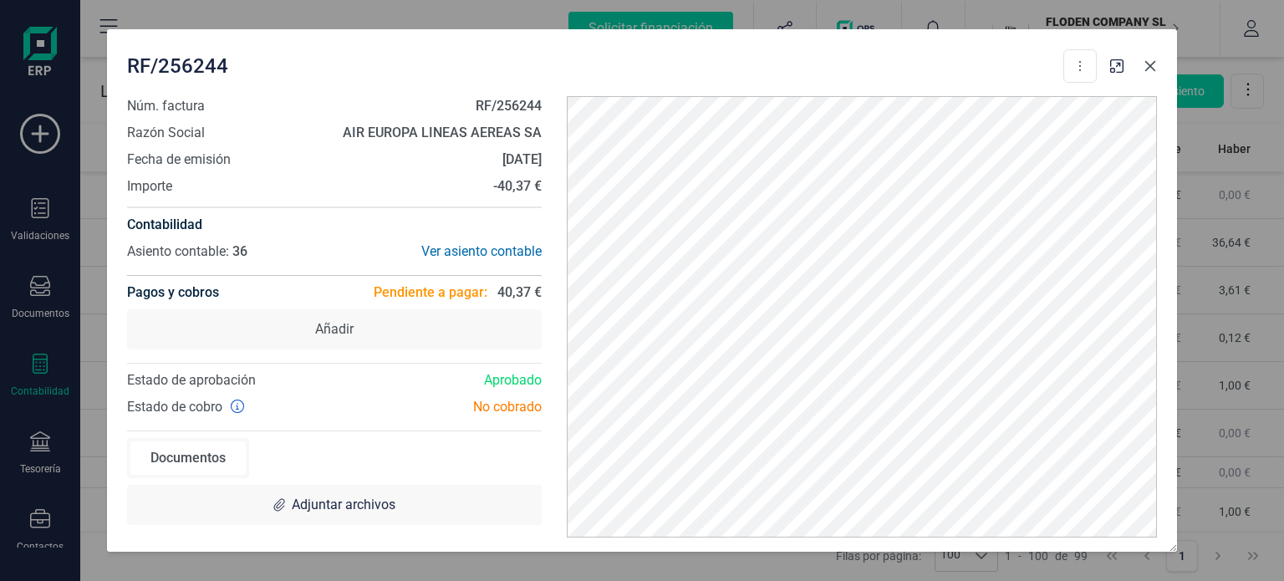
click at [1143, 53] on button "button" at bounding box center [1150, 66] width 27 height 27
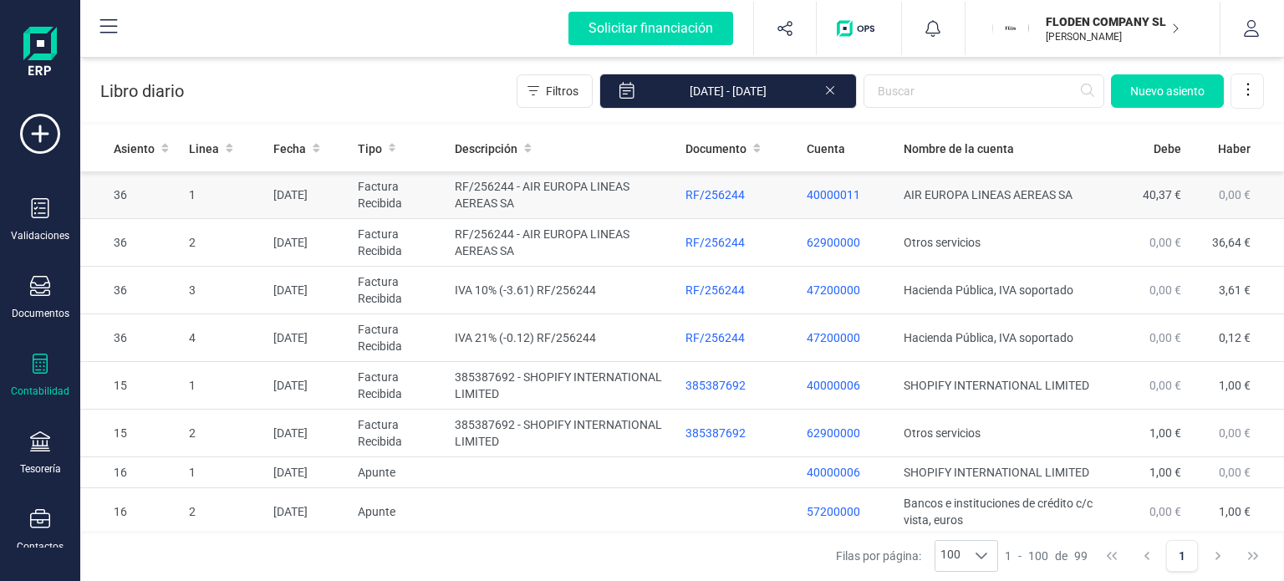
click at [476, 189] on td "RF/256244 - AIR EUROPA LINEAS AEREAS SA" at bounding box center [563, 195] width 231 height 48
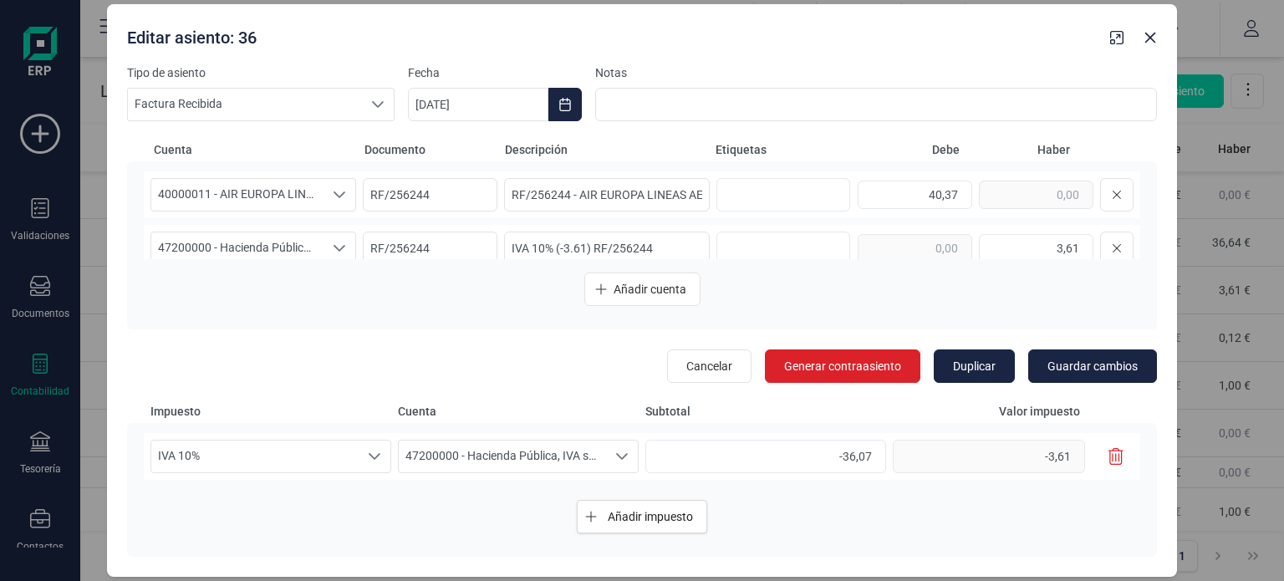
scroll to position [104, 0]
click at [342, 200] on icon "Seleccione una cuenta" at bounding box center [339, 197] width 13 height 13
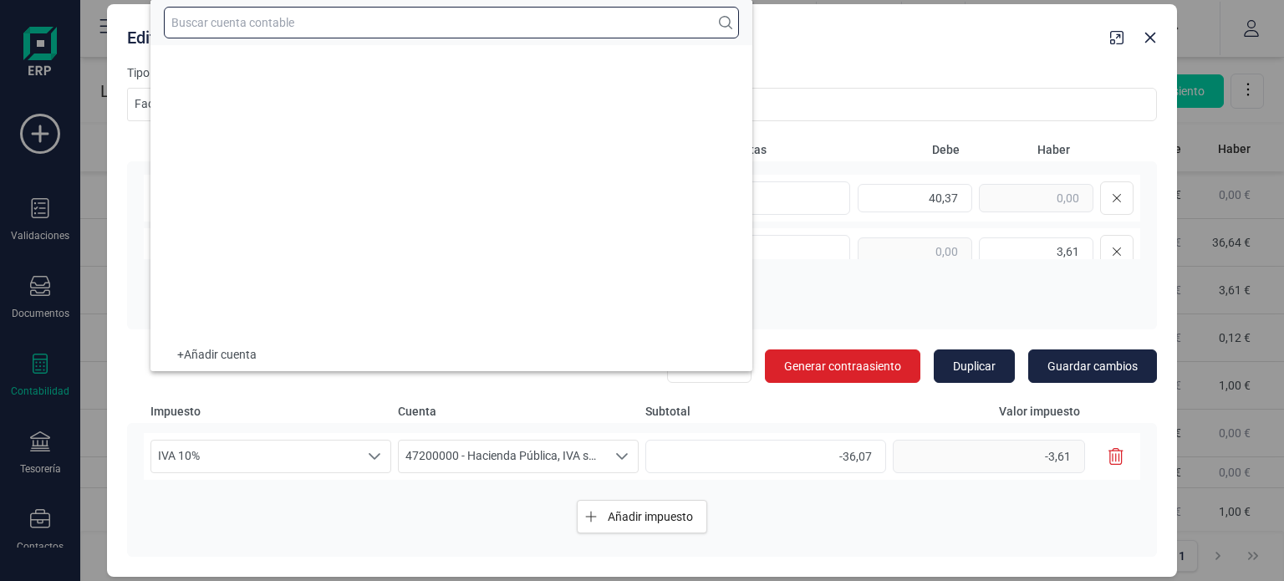
scroll to position [7363, 0]
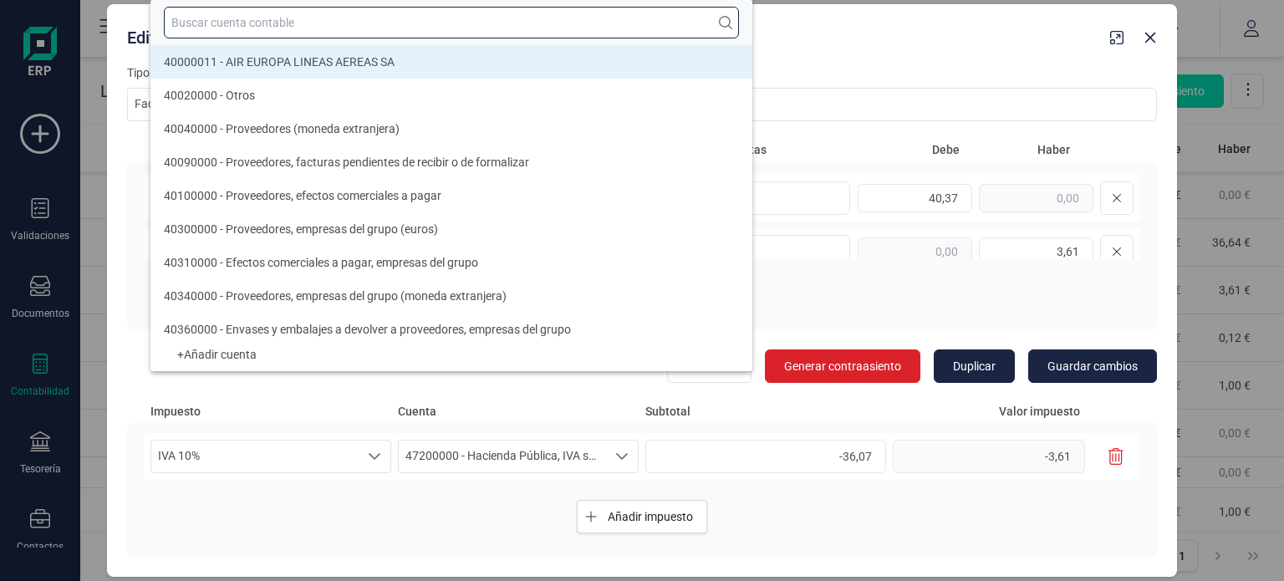
click at [354, 23] on input "text" at bounding box center [451, 23] width 575 height 32
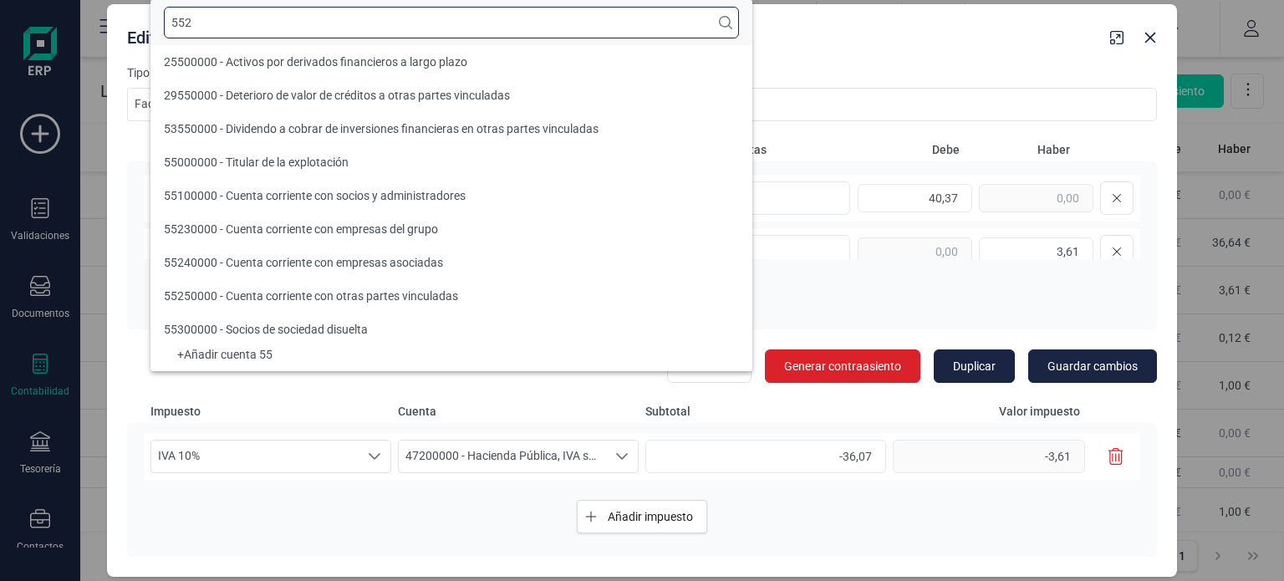
scroll to position [0, 0]
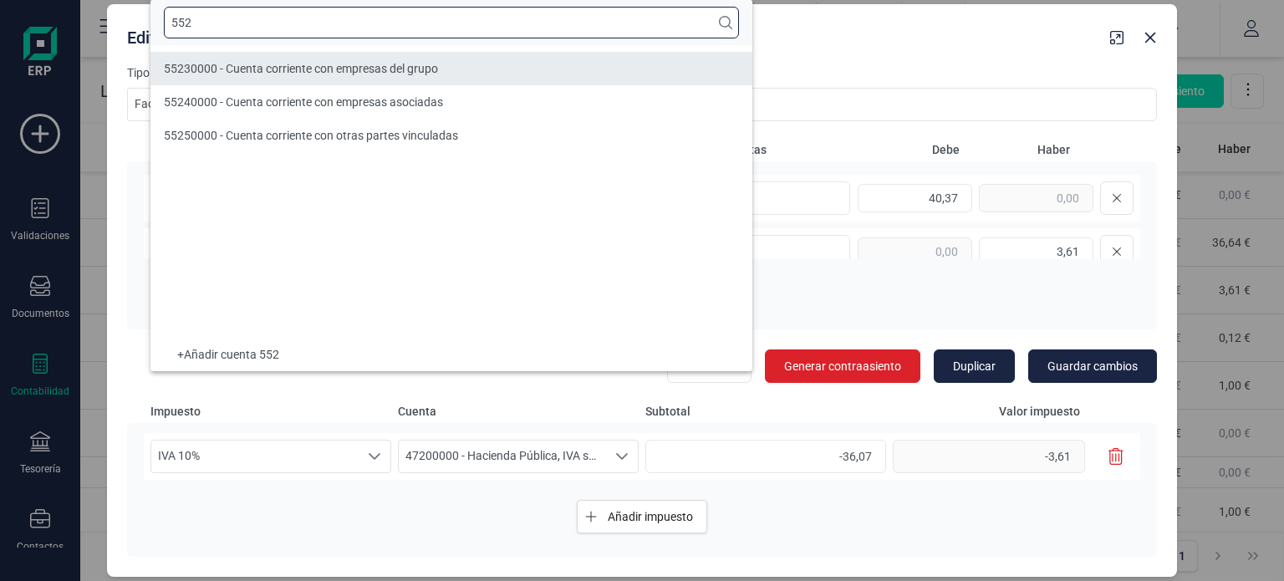
type input "552"
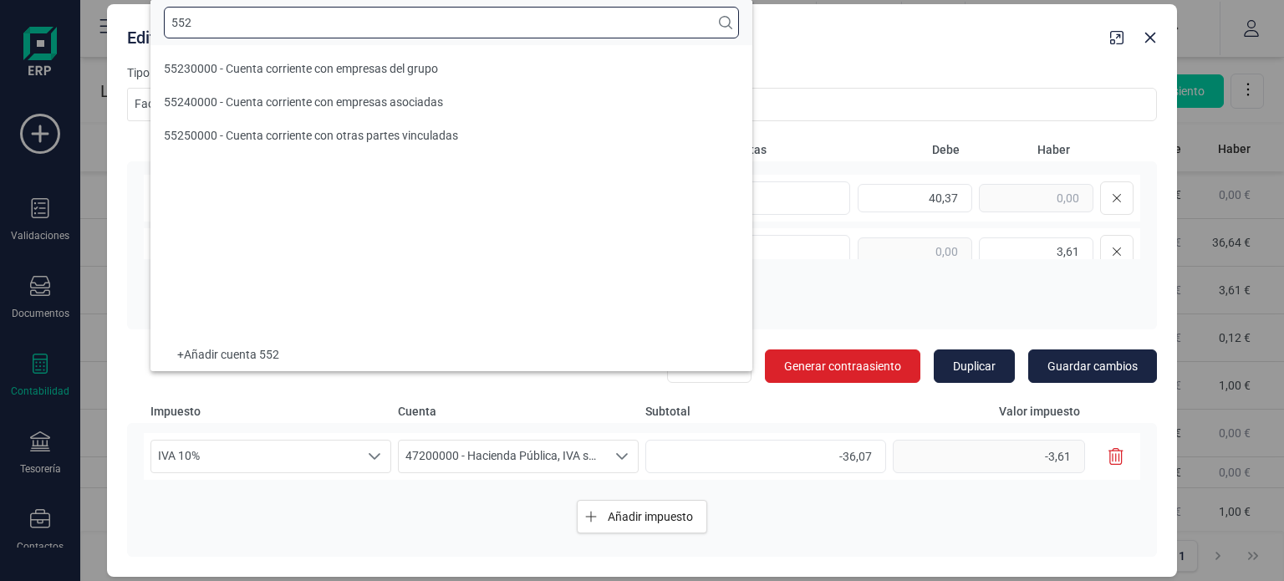
click at [371, 33] on input "552" at bounding box center [451, 23] width 575 height 32
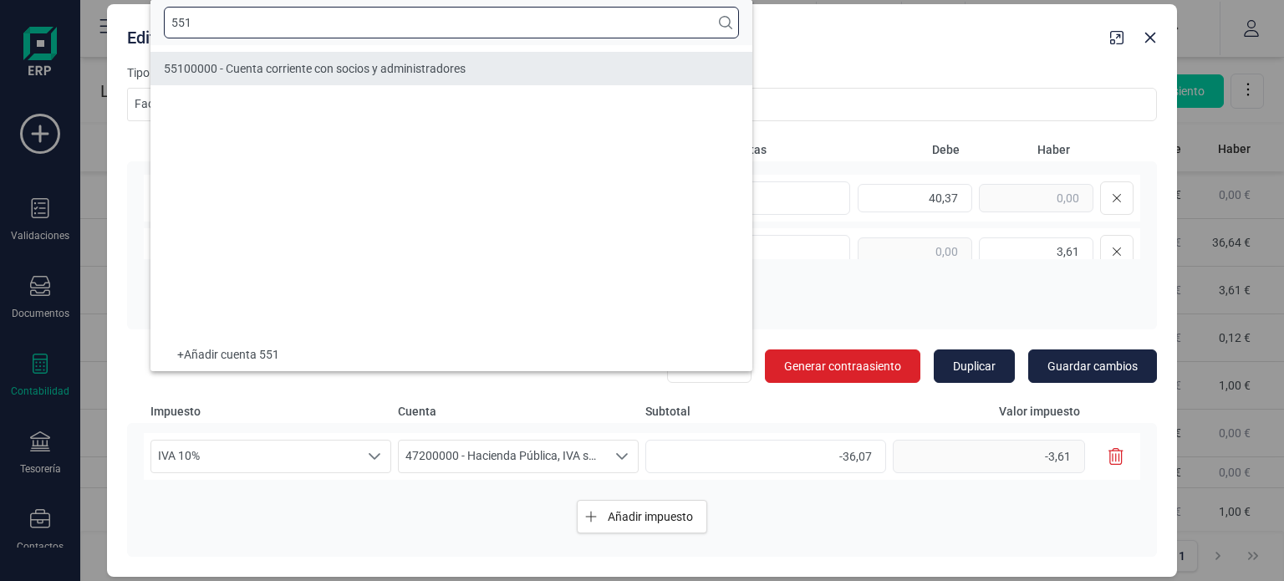
type input "551"
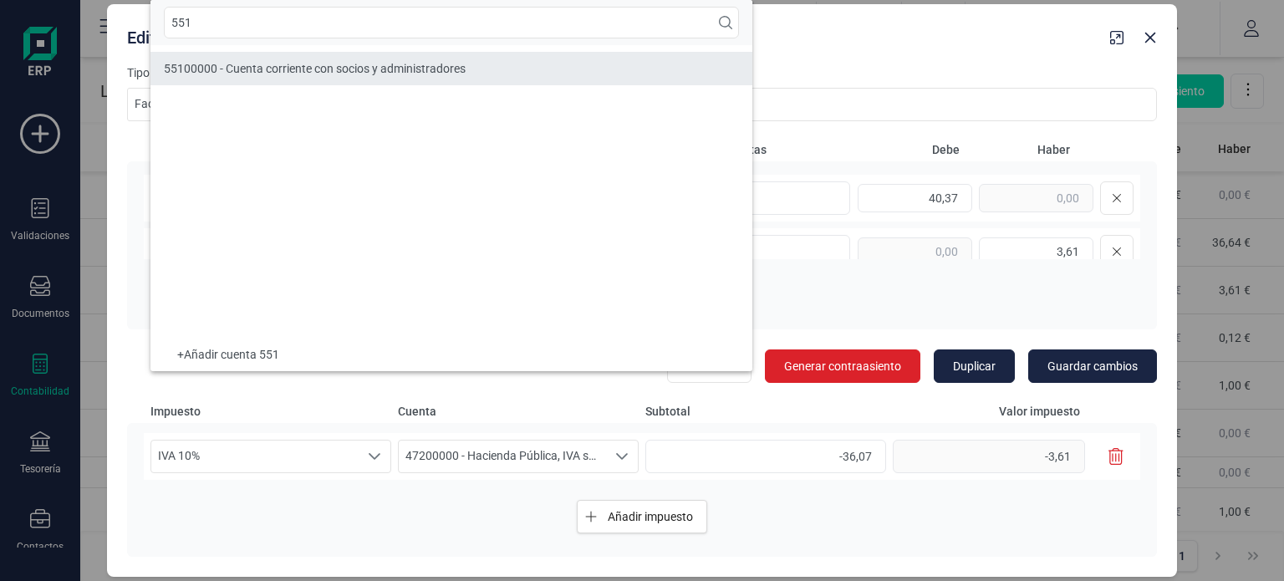
click at [371, 66] on span "55100000 - Cuenta corriente con socios y administradores" at bounding box center [315, 68] width 302 height 13
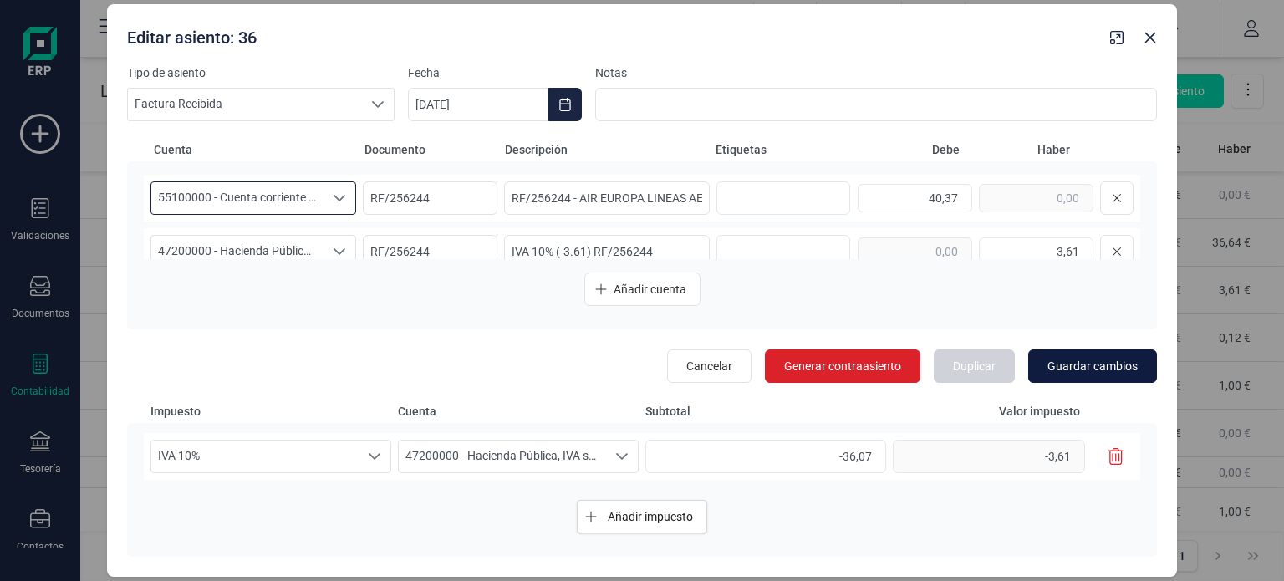
click at [1080, 360] on span "Guardar cambios" at bounding box center [1092, 366] width 90 height 17
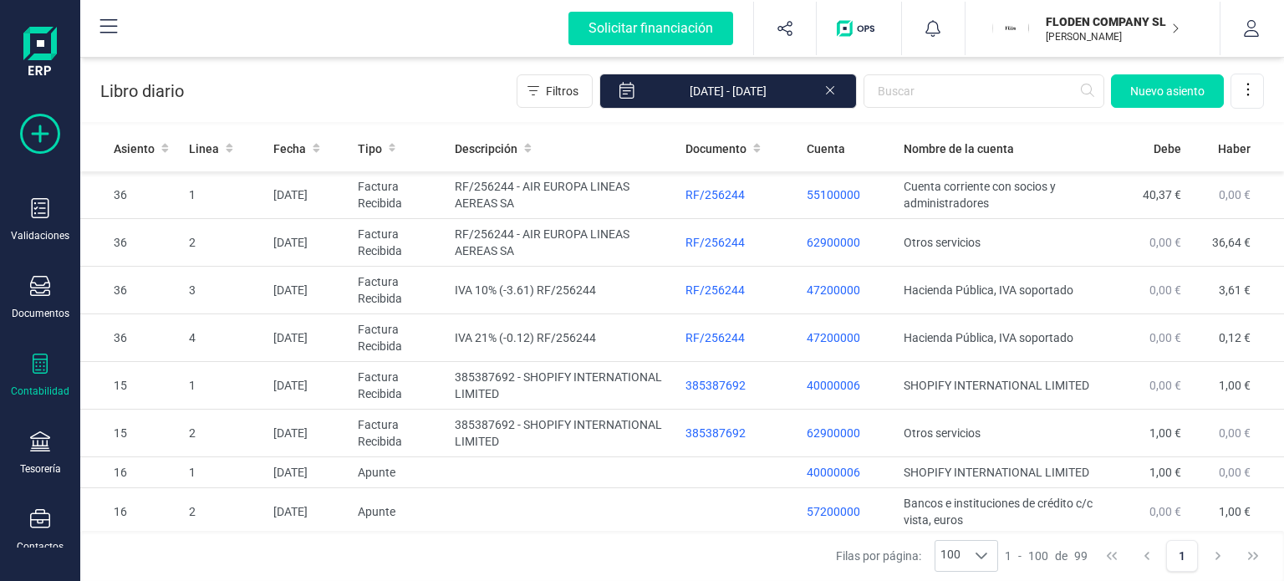
click at [52, 146] on icon at bounding box center [40, 134] width 40 height 40
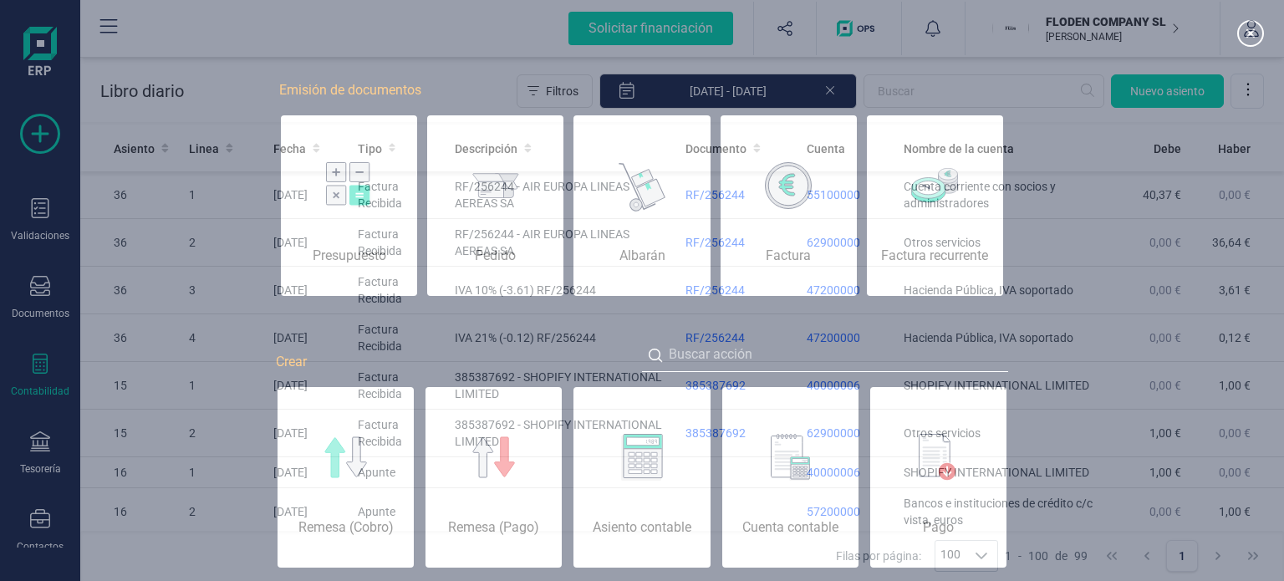
scroll to position [0, 84]
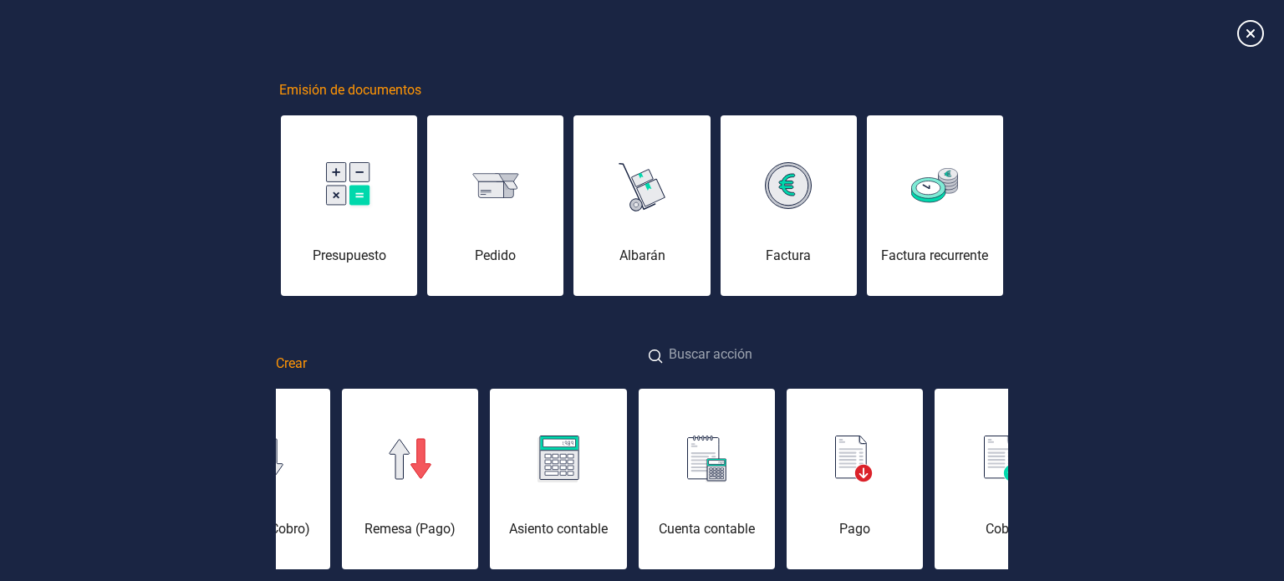
click at [698, 348] on input at bounding box center [825, 356] width 366 height 36
click at [700, 352] on input "E" at bounding box center [825, 356] width 366 height 36
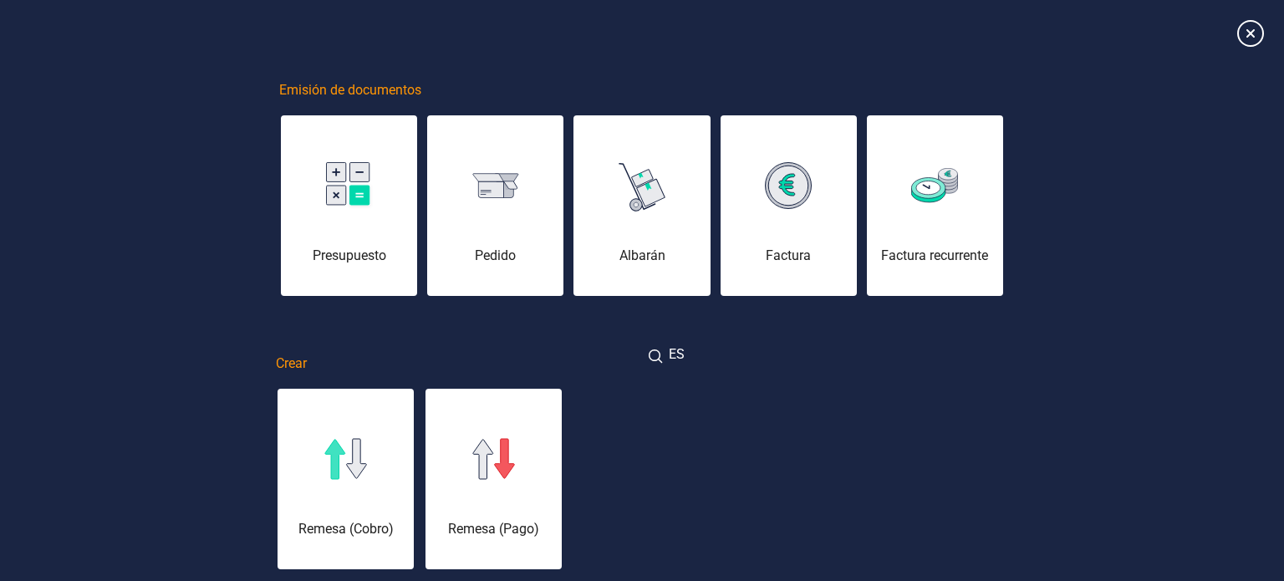
click at [700, 352] on input "ES" at bounding box center [825, 356] width 366 height 36
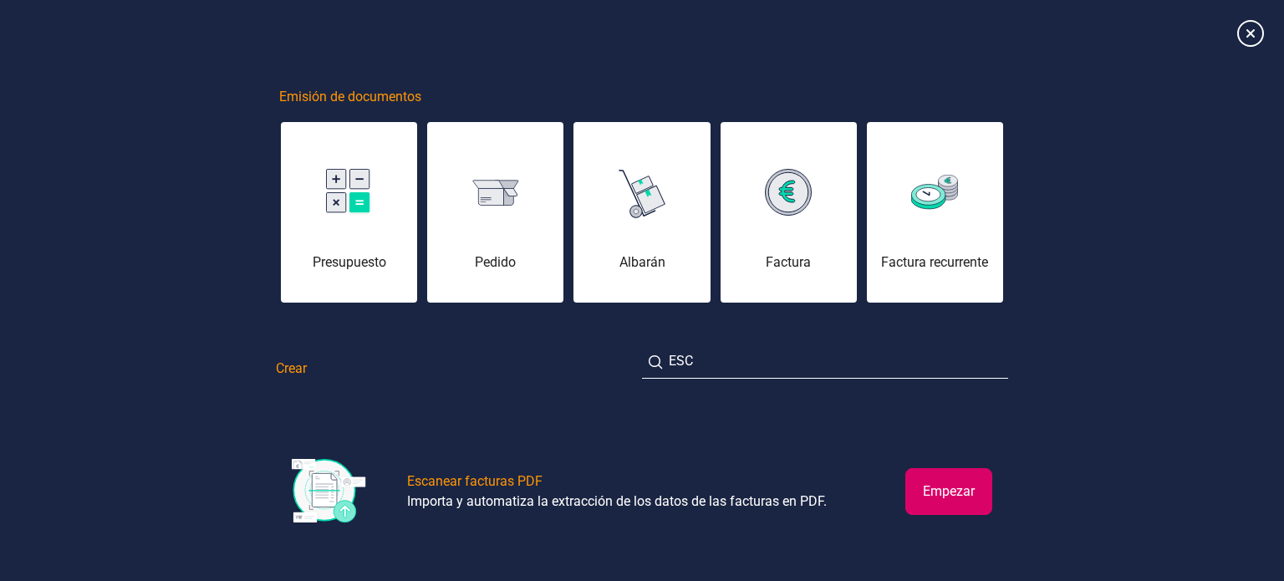
click at [946, 484] on button "Empezar" at bounding box center [948, 491] width 87 height 47
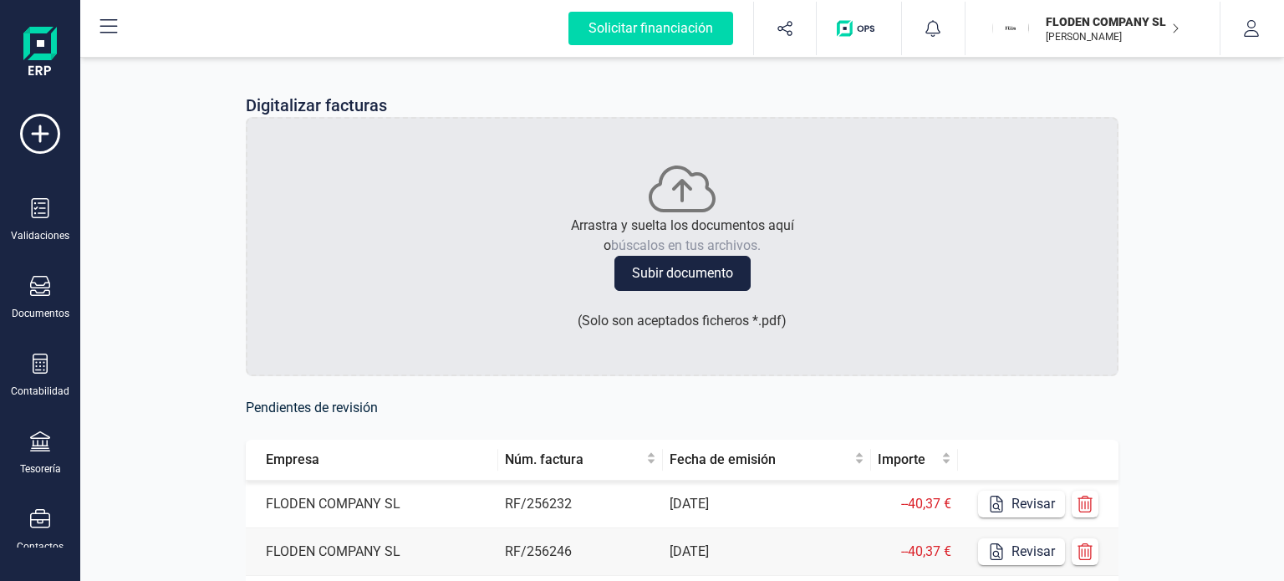
click at [1241, 291] on div "Digitalizar facturas Arrastra y suelta los documentos aquí o búscalos en tus ar…" at bounding box center [682, 487] width 1204 height 868
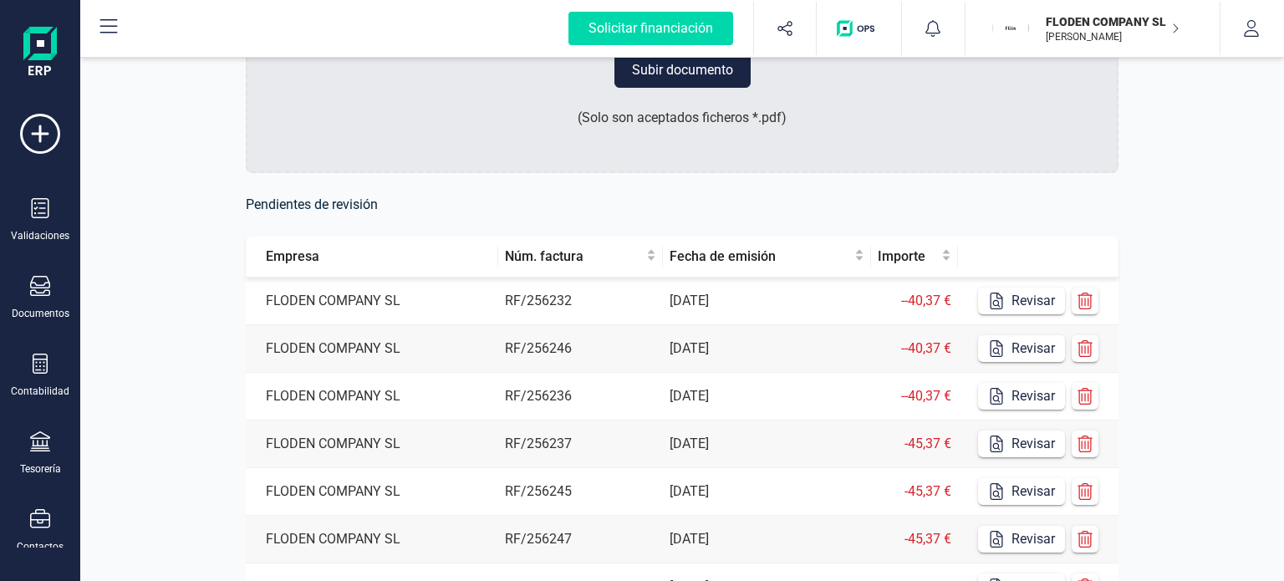
scroll to position [201, 0]
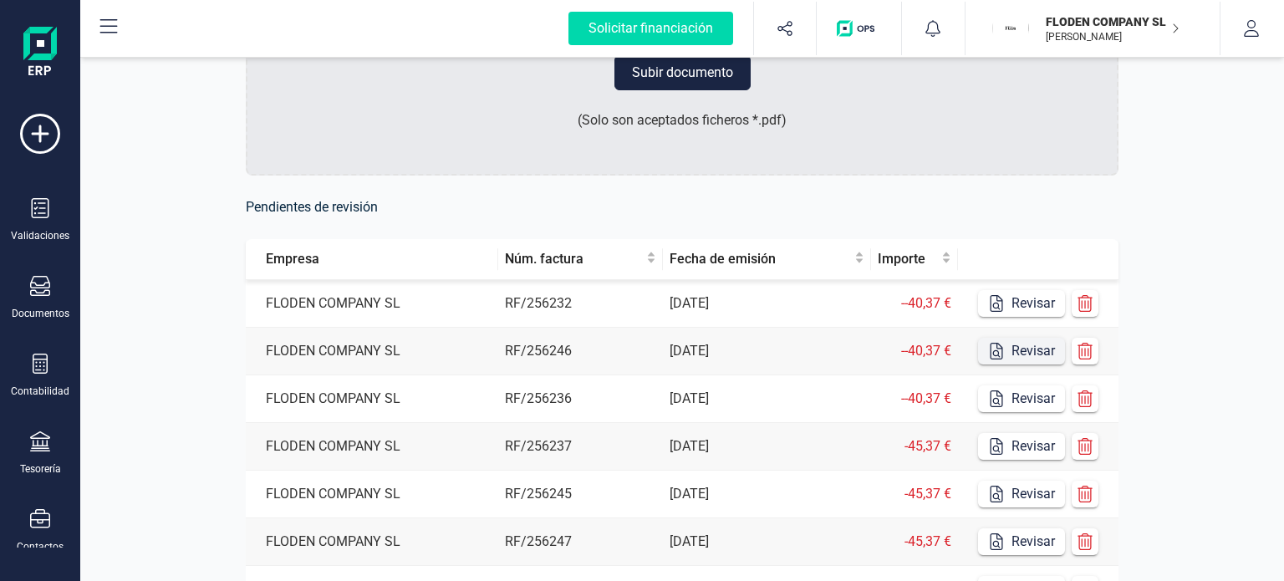
click at [1047, 351] on button "Revisar" at bounding box center [1021, 351] width 87 height 27
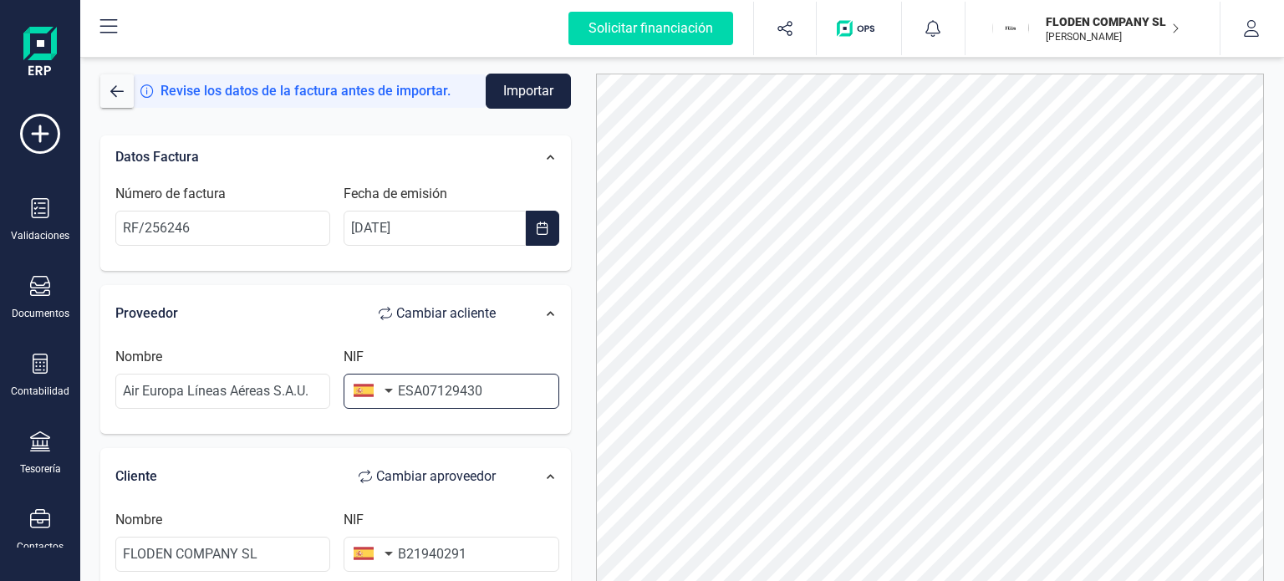
click at [412, 390] on input "ESA07129430" at bounding box center [451, 391] width 215 height 35
type input "A07129430"
click at [585, 354] on div at bounding box center [930, 350] width 694 height 552
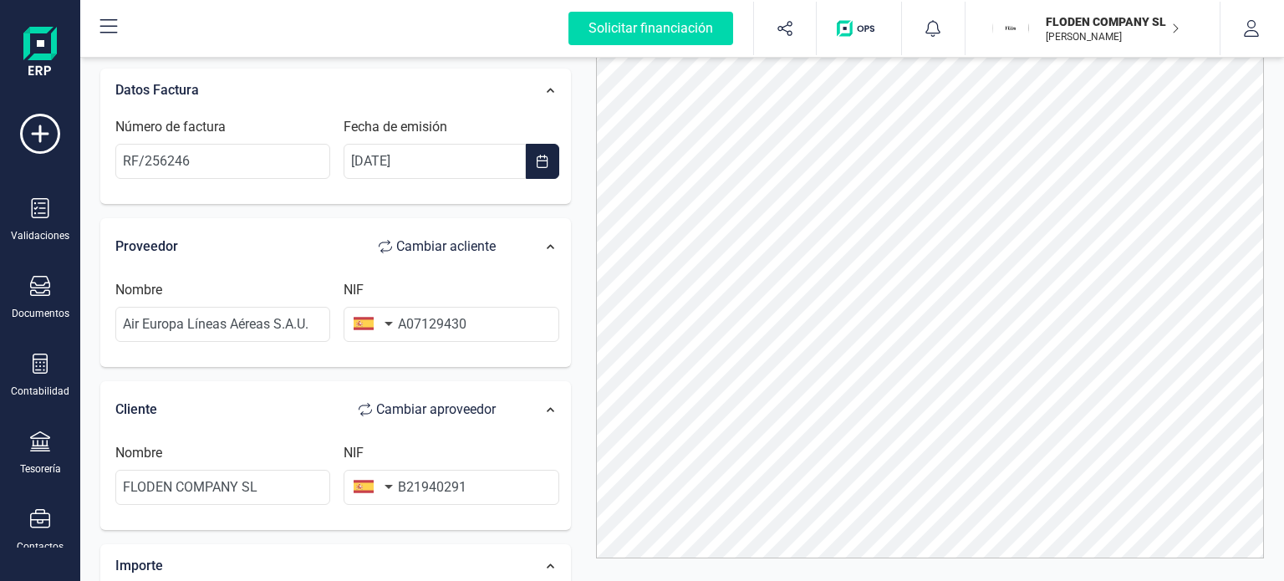
scroll to position [93, 0]
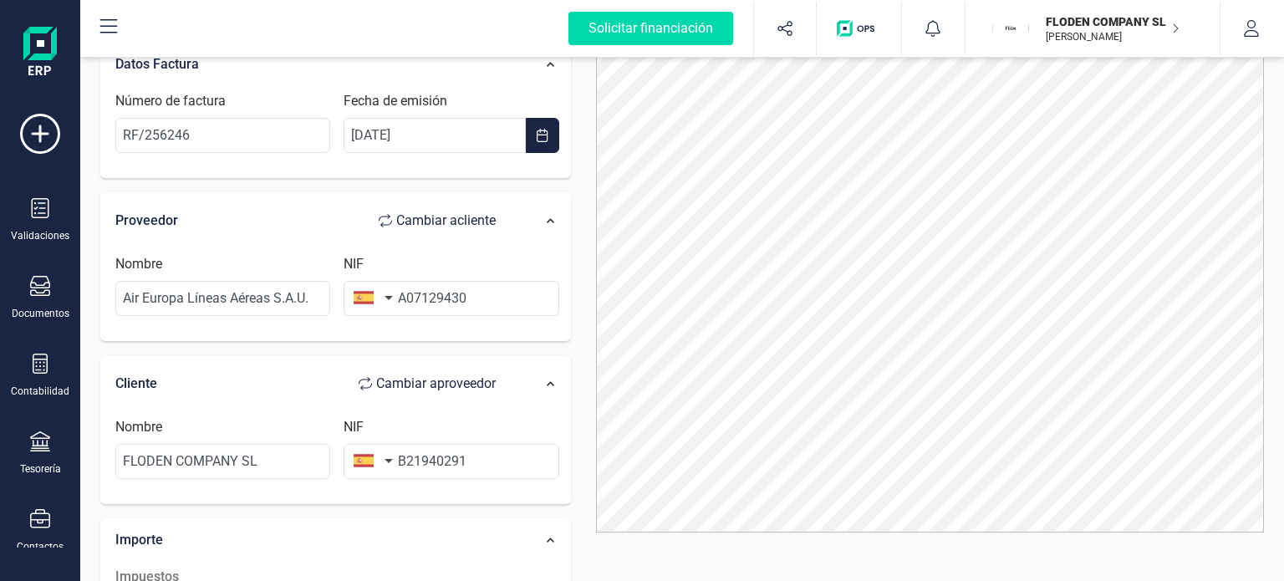
click at [572, 340] on div "Datos Factura Número de factura RF/256246 Fecha de emisión [DATE] Proveedor Cam…" at bounding box center [336, 552] width 496 height 1046
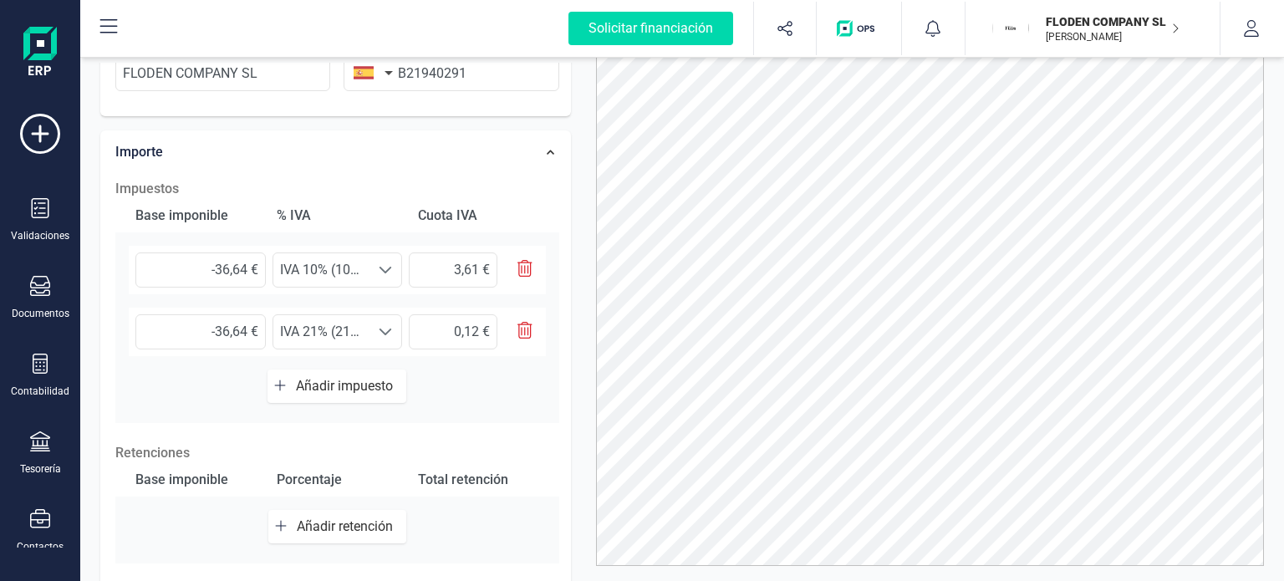
scroll to position [468, 0]
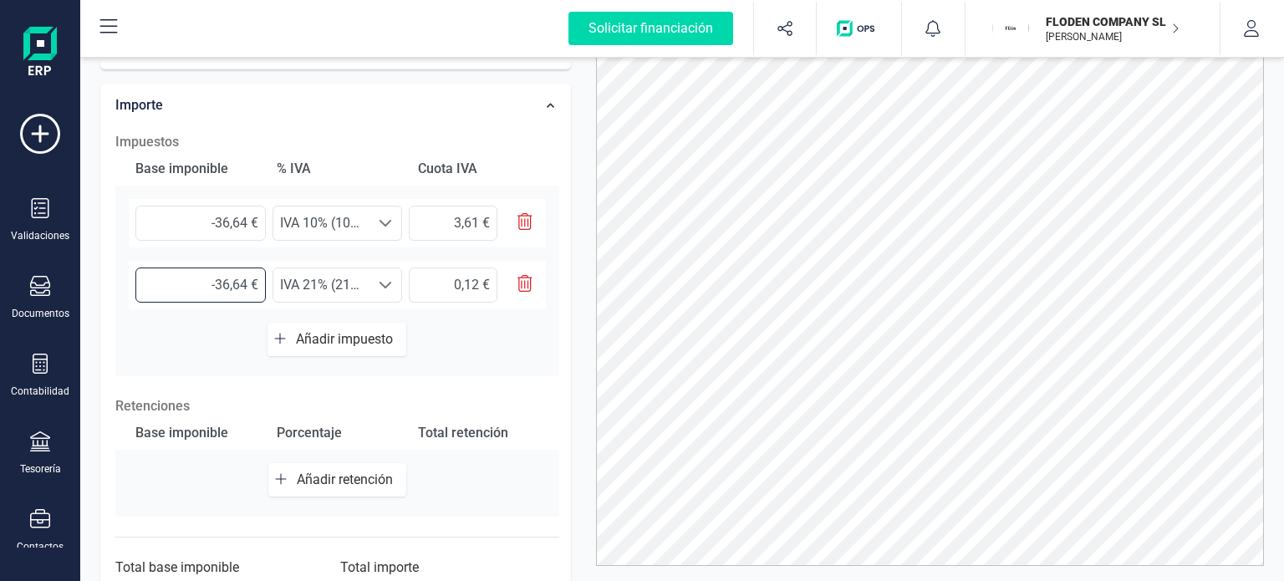
click at [247, 281] on input "-36,64 €" at bounding box center [200, 284] width 130 height 35
type input "-0,64 €"
type input "-0,13 €"
type input "-0,00 €"
type input "0,00 €"
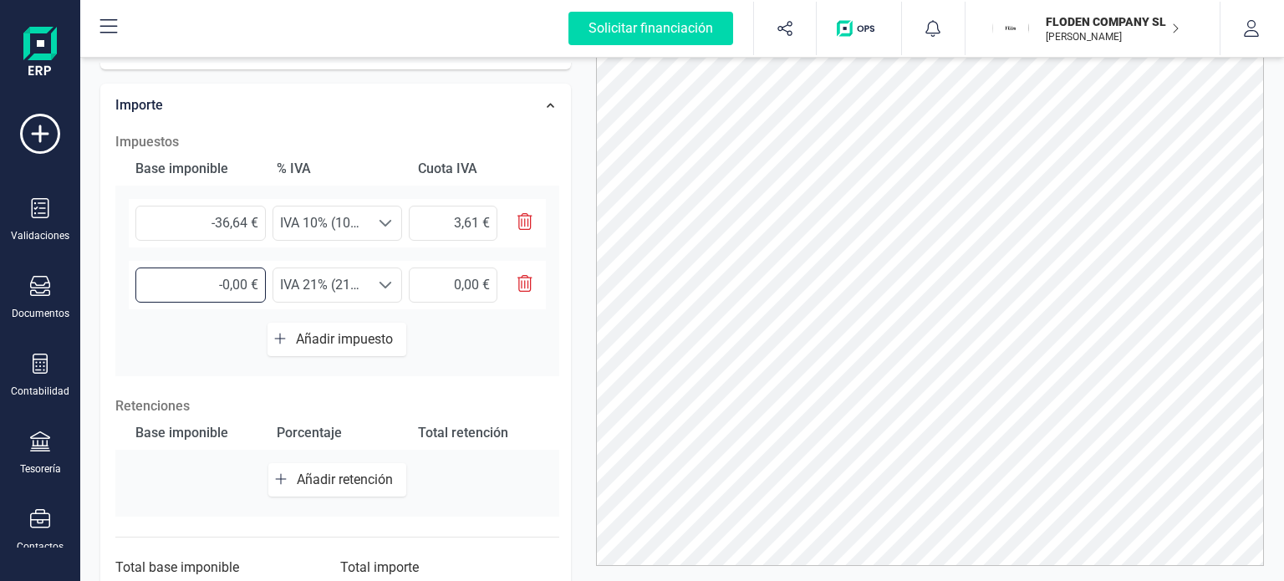
type input "-0,50 €"
type input "-0,10 €"
type input "-0,57 €"
type input "-0,12 €"
click at [593, 354] on div at bounding box center [930, 290] width 694 height 552
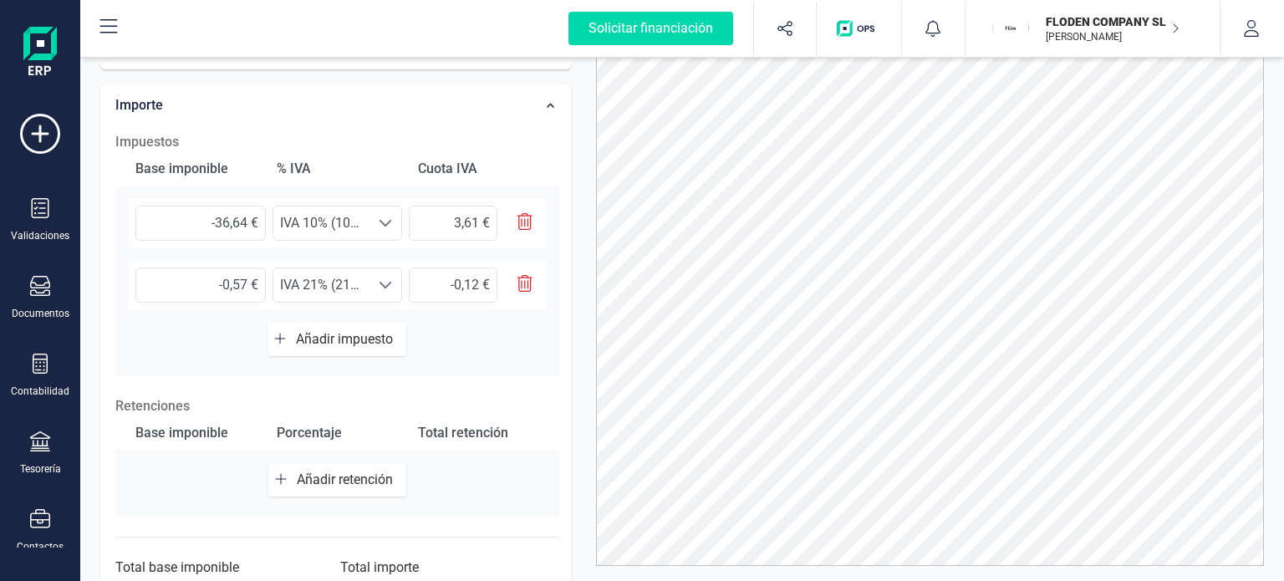
click at [583, 354] on div at bounding box center [930, 290] width 694 height 552
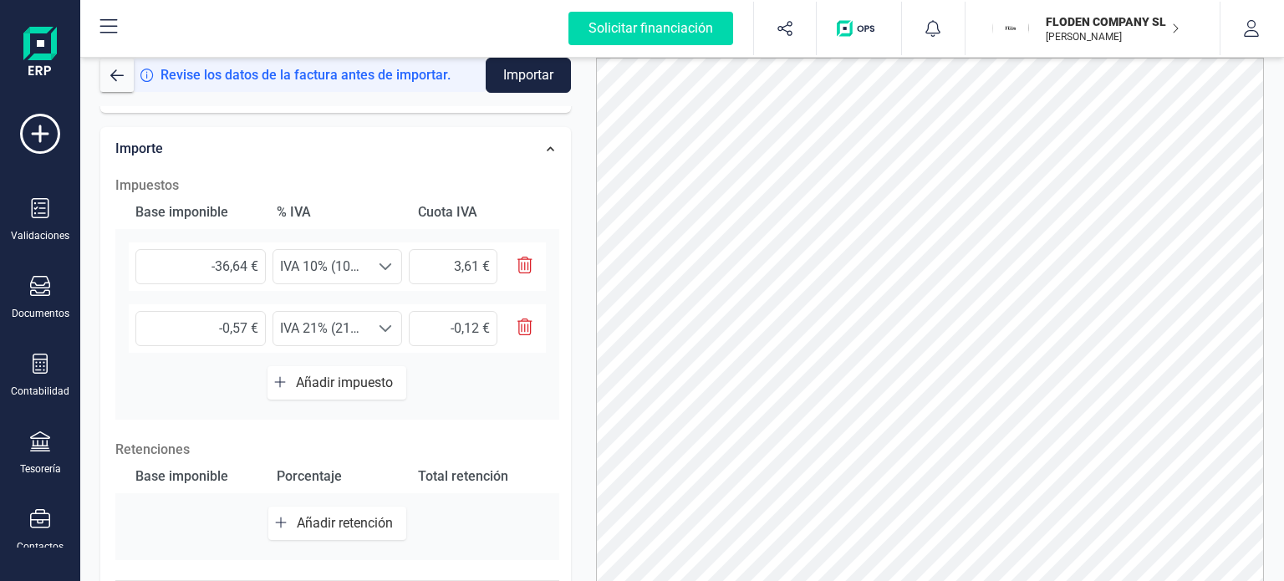
scroll to position [0, 0]
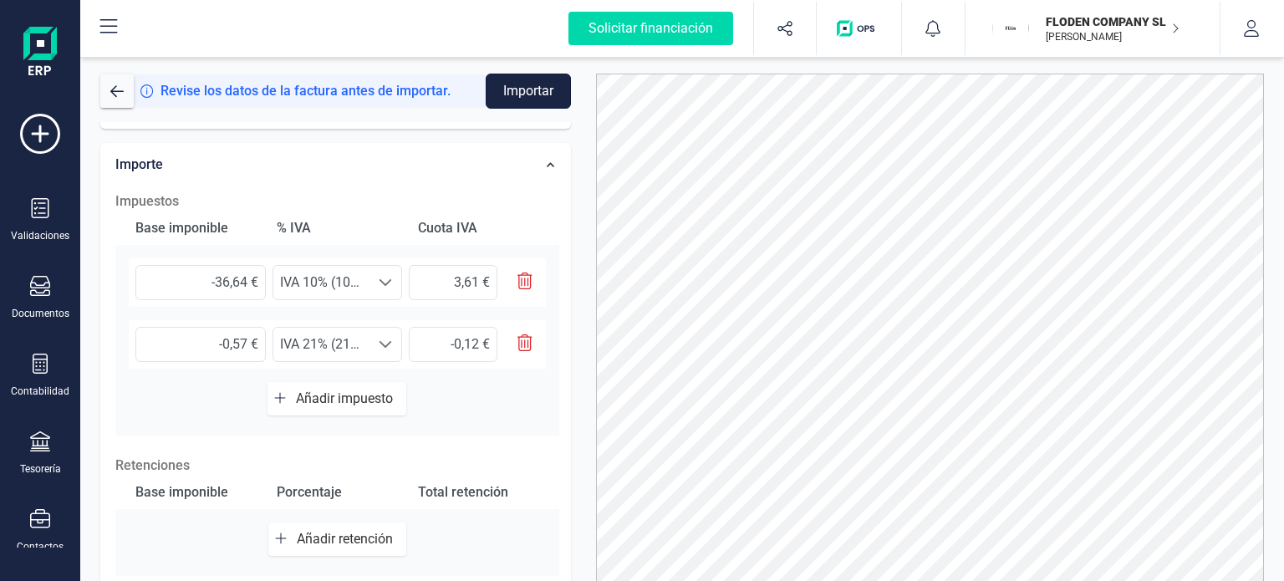
click at [538, 91] on button "Importar" at bounding box center [528, 91] width 85 height 35
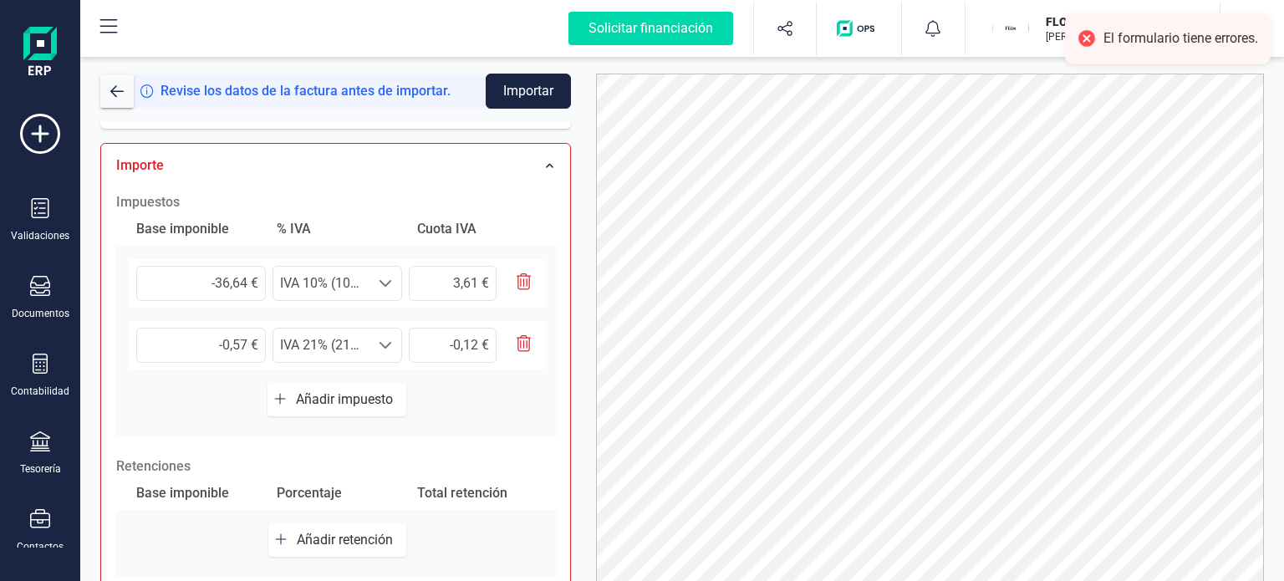
click at [578, 163] on div "Datos Factura Número de factura RF/256246 Fecha de emisión [DATE] Proveedor Cam…" at bounding box center [336, 187] width 496 height 1067
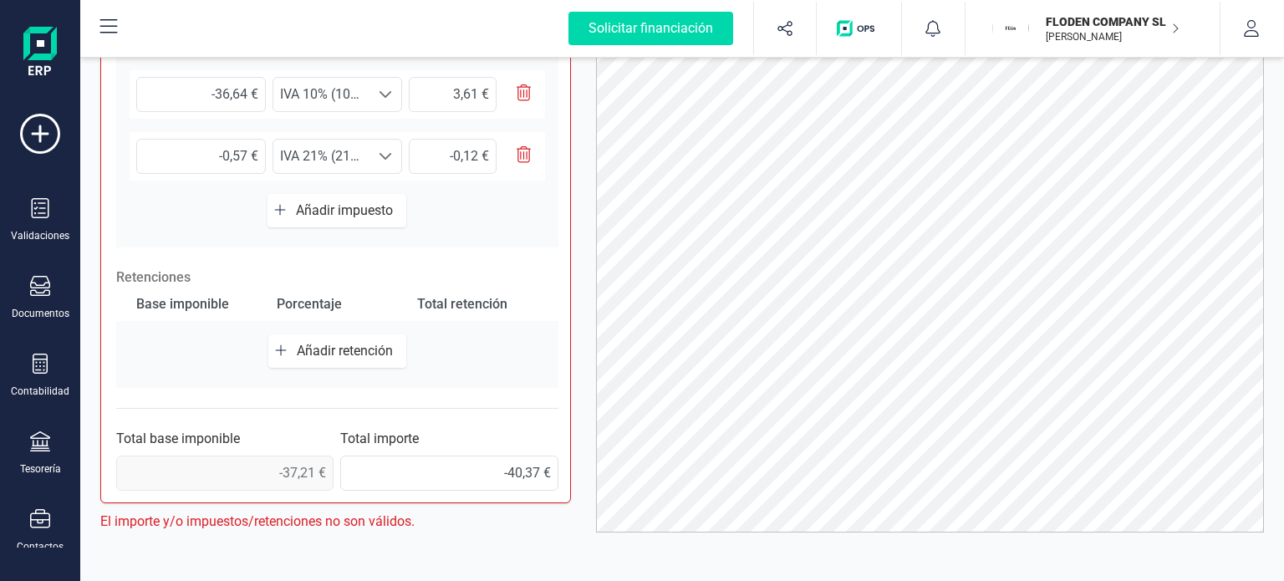
scroll to position [562, 0]
click at [242, 94] on input "-36,64 €" at bounding box center [201, 96] width 130 height 35
type input "-36,60 €"
type input "-3,66 €"
type input "-36,00 €"
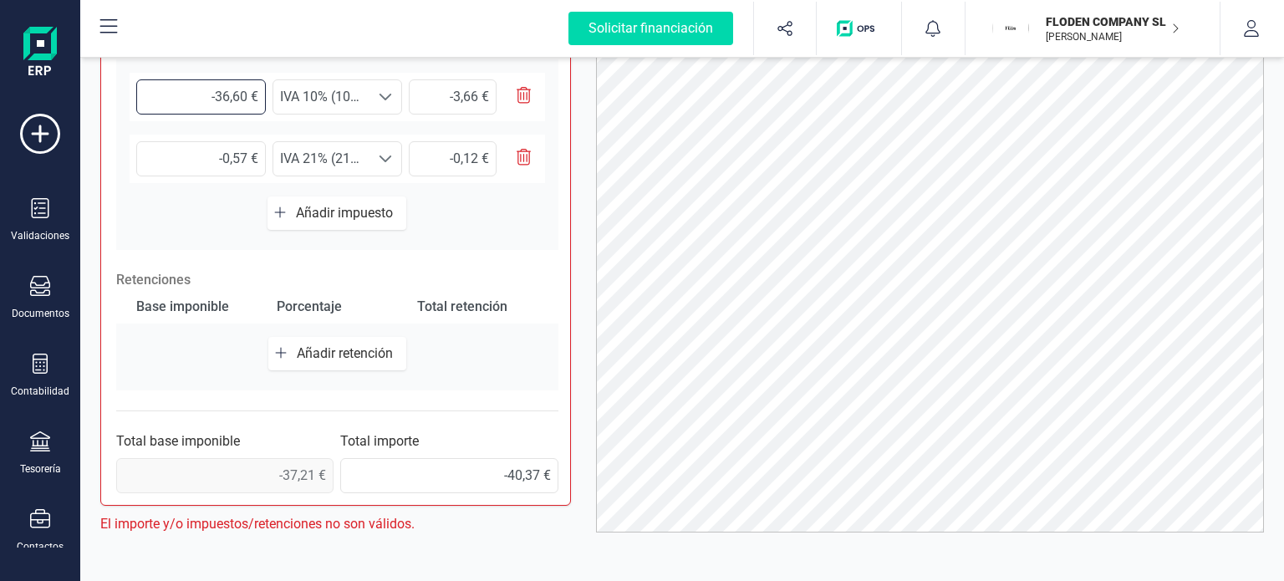
type input "-3,60 €"
type input "-36,07 €"
type input "-3,61 €"
click at [579, 254] on div "Datos Factura Número de factura RF/256246 Fecha de emisión [DATE] Proveedor Cam…" at bounding box center [336, 1] width 496 height 1067
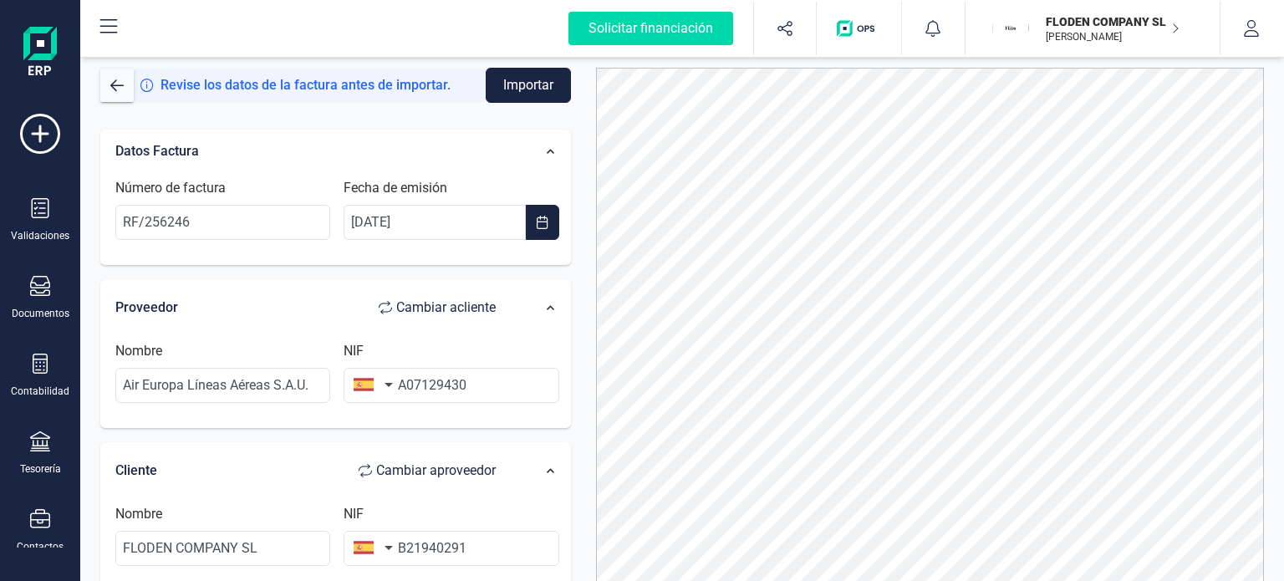
scroll to position [0, 0]
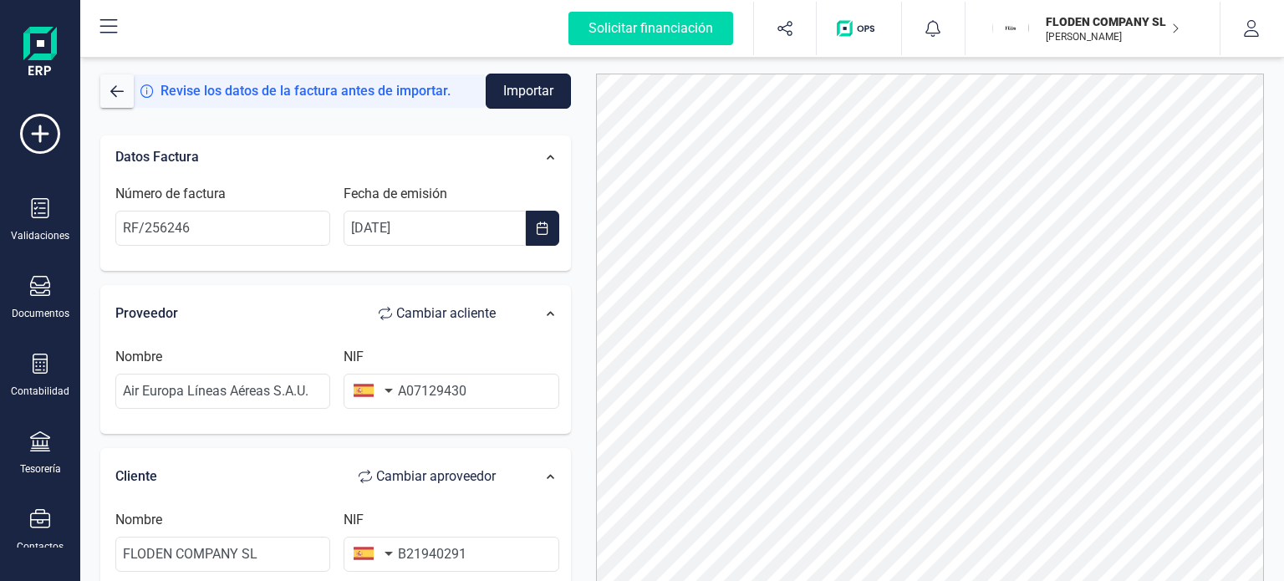
click at [526, 104] on button "Importar" at bounding box center [528, 91] width 85 height 35
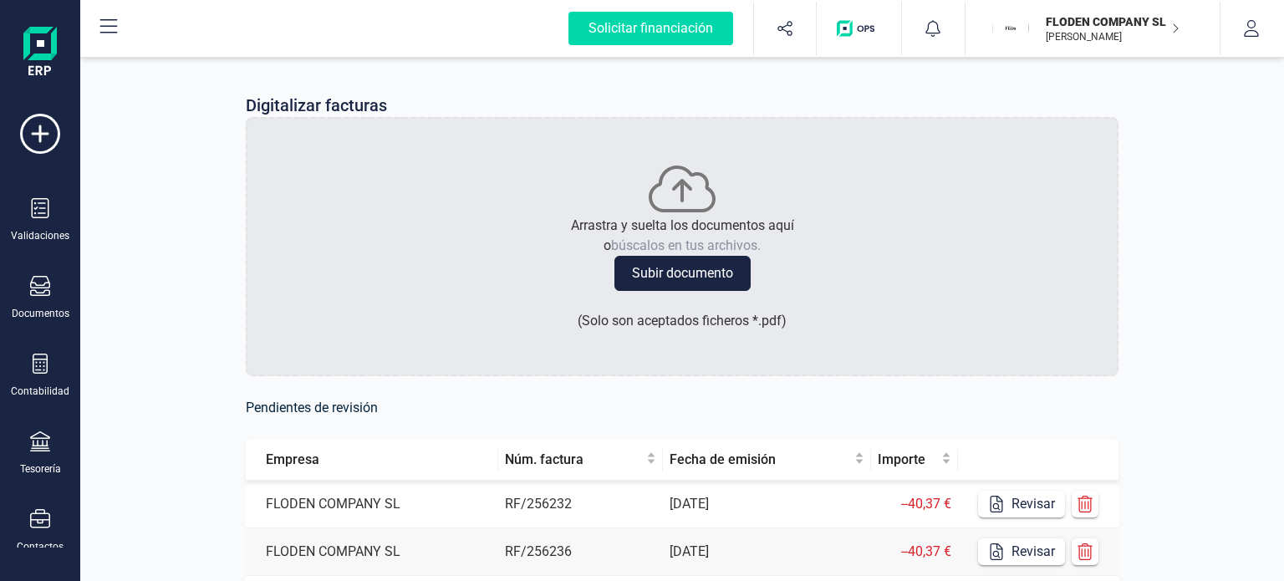
click at [1026, 518] on td "Revisar" at bounding box center [1038, 505] width 160 height 48
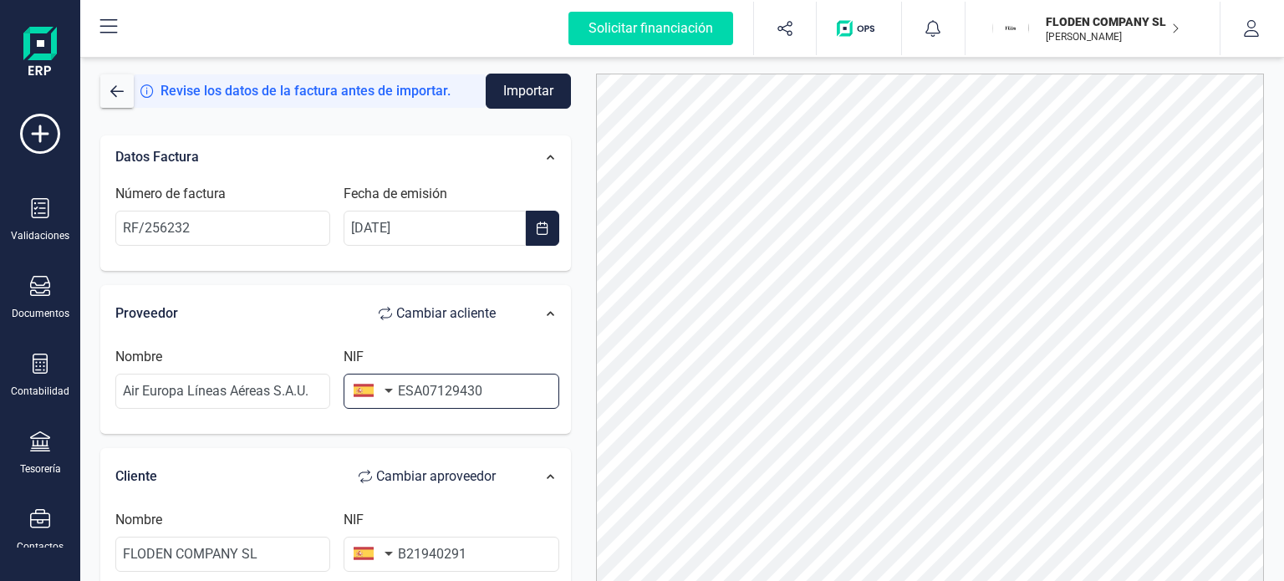
click at [414, 394] on input "ESA07129430" at bounding box center [451, 391] width 215 height 35
type input "A07129430"
click at [592, 369] on div at bounding box center [930, 350] width 694 height 552
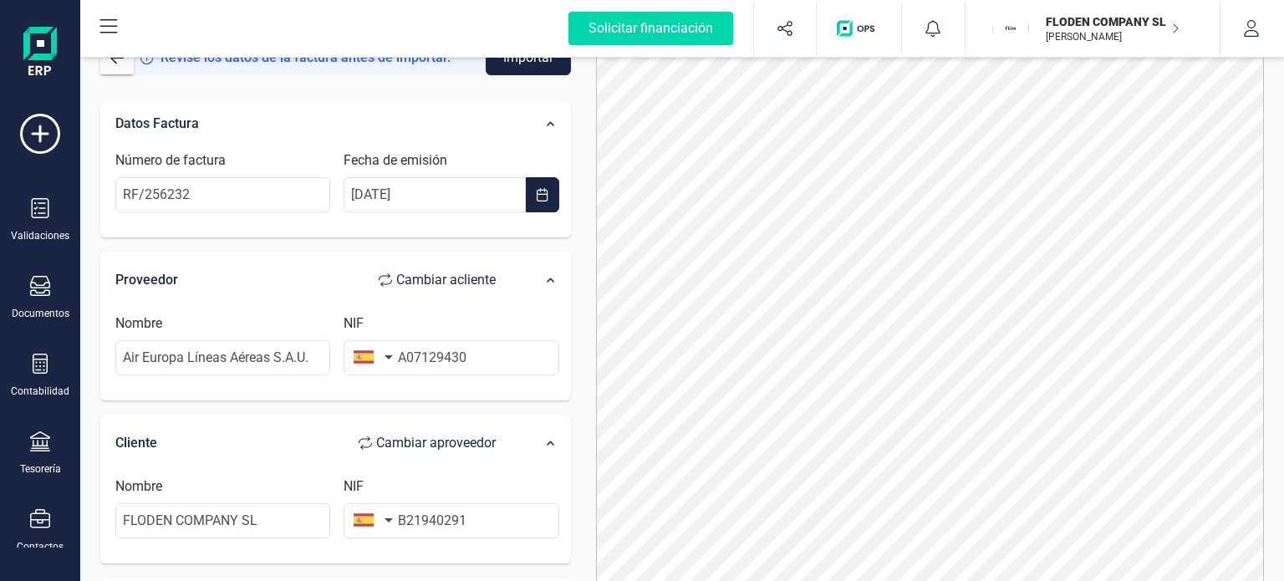
scroll to position [93, 0]
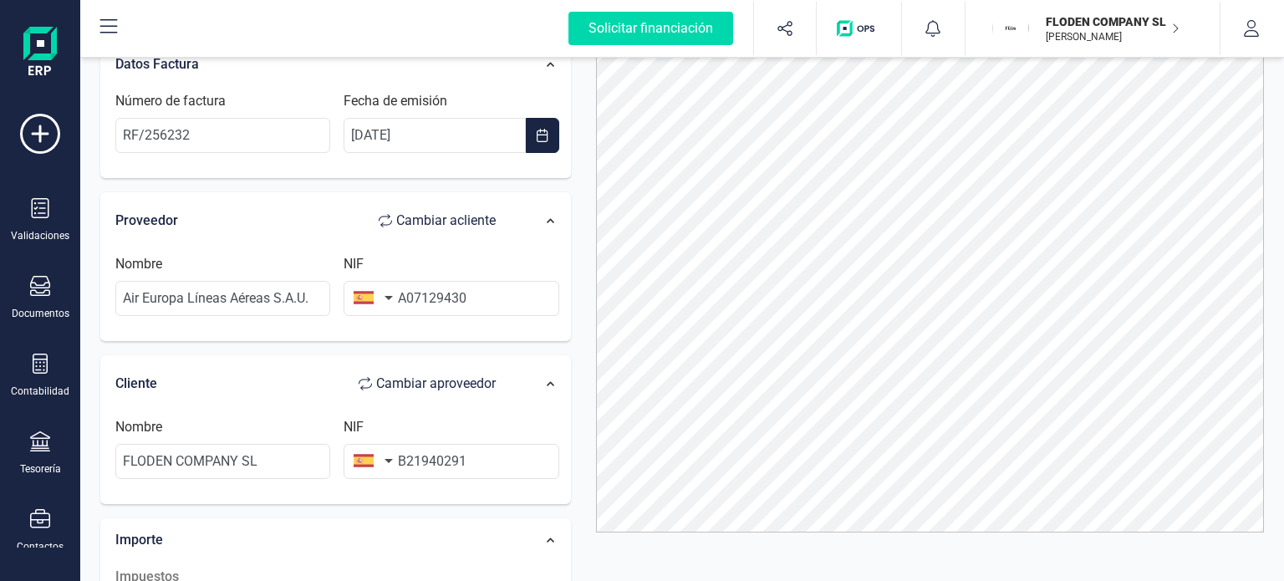
click at [592, 369] on div at bounding box center [930, 257] width 694 height 552
click at [543, 338] on div "Proveedor Cambiar a cliente Nombre Air Europa Líneas Aéreas S.A.U. NIF A07129430" at bounding box center [335, 267] width 471 height 150
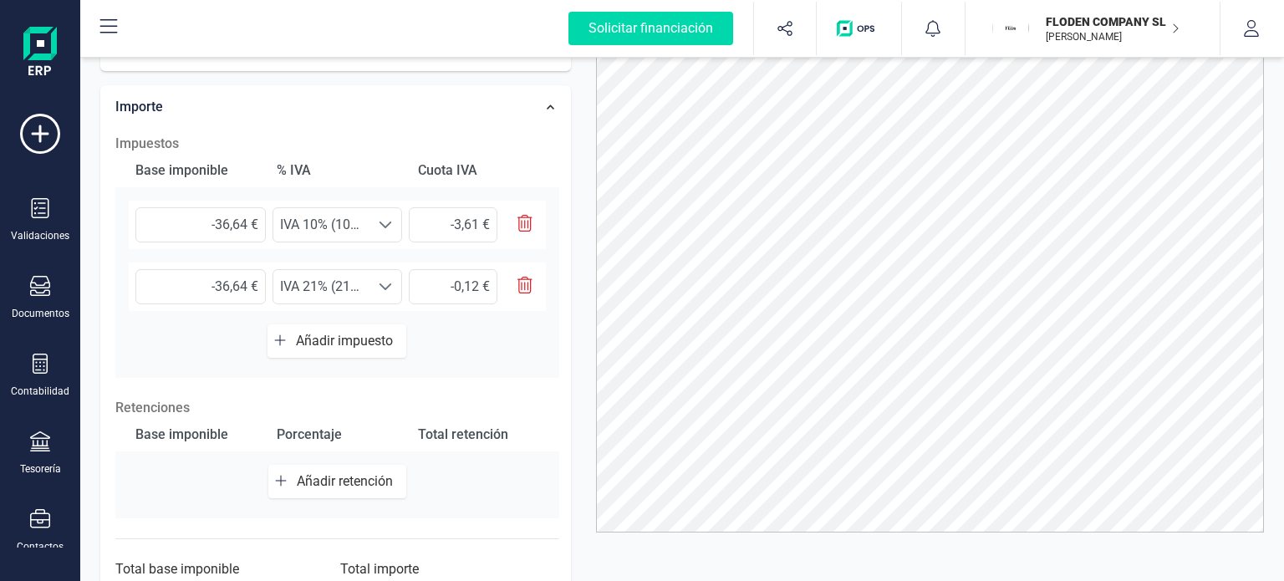
scroll to position [435, 0]
click at [247, 219] on input "-36,64 €" at bounding box center [200, 223] width 130 height 35
type input "-36,60 €"
type input "-3,66 €"
type input "-36,00 €"
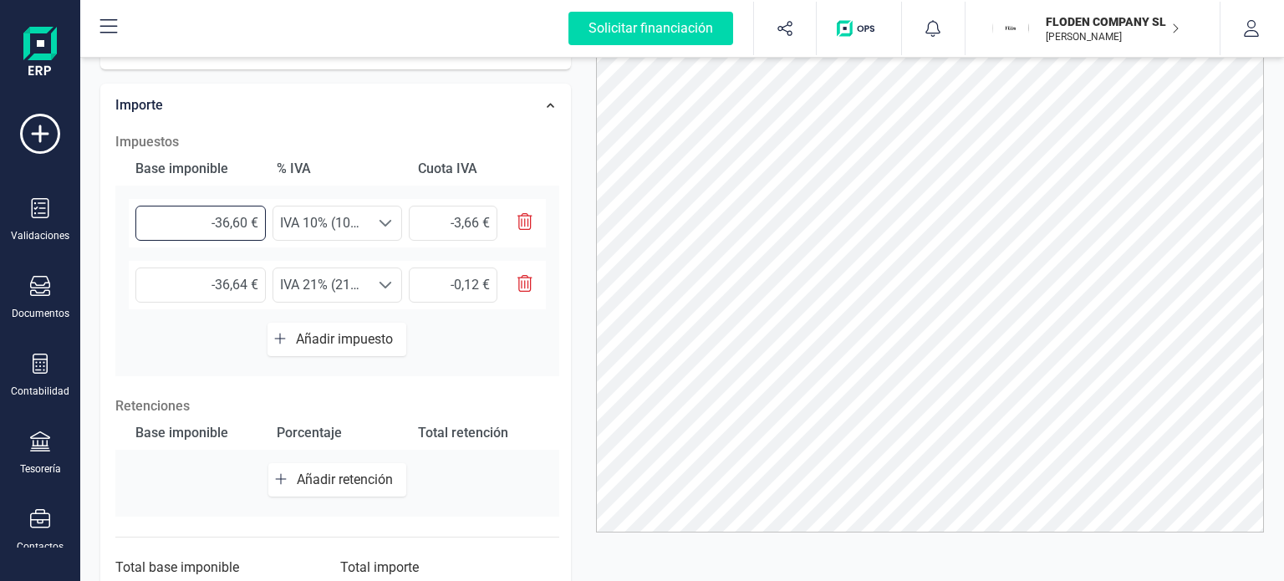
type input "-3,60 €"
type input "-36,07 €"
type input "-3,61 €"
click at [245, 283] on input "-36,64 €" at bounding box center [200, 284] width 130 height 35
type input "-36,60 €"
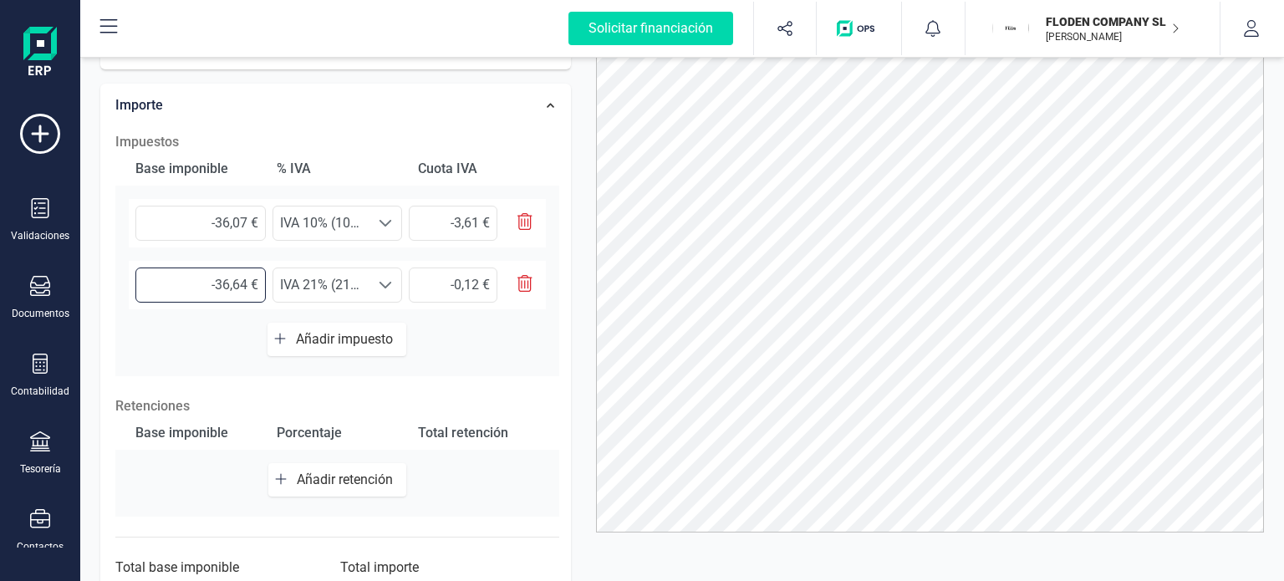
type input "-7,69 €"
type input "-36,00 €"
type input "-7,56 €"
type input "-3,00 €"
type input "-0,63 €"
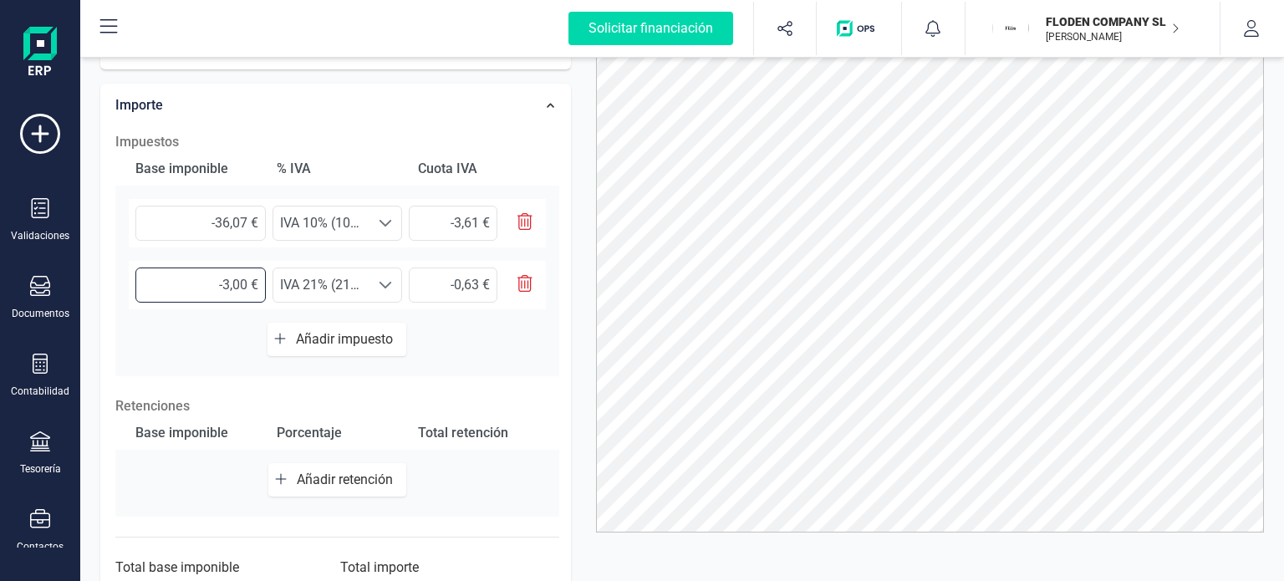
type input "-0,00 €"
type input "0,00 €"
type input "-0,50 €"
type input "-0,10 €"
type input "-0,57 €"
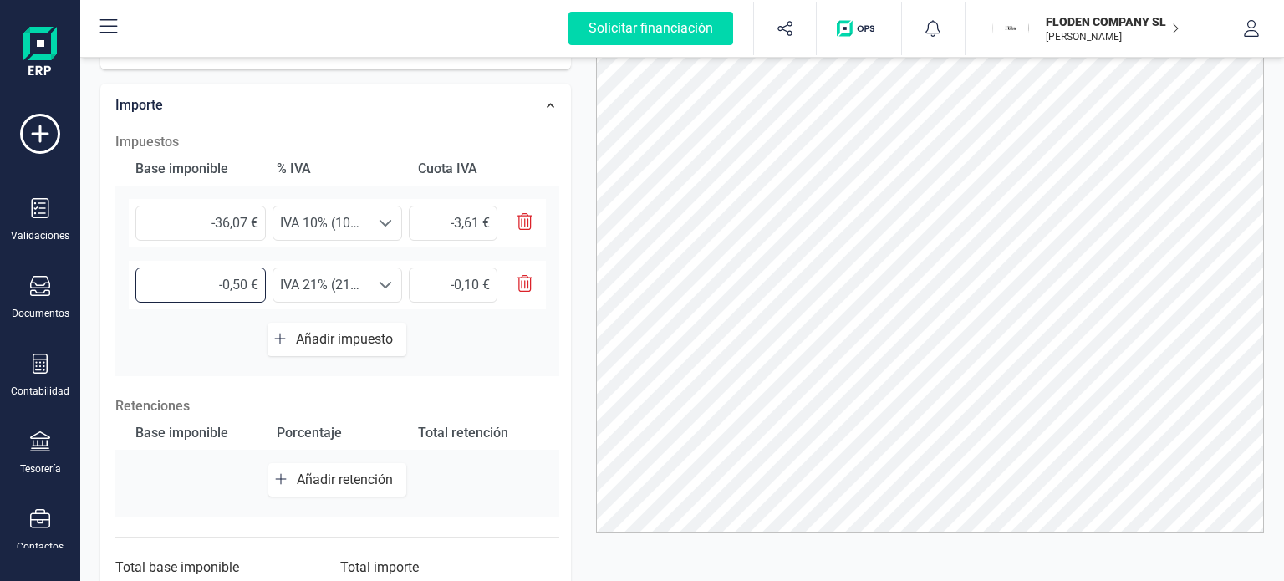
type input "-0,12 €"
click at [580, 344] on div "Datos Factura Número de factura RF/256232 Fecha de emisión [DATE] Proveedor Cam…" at bounding box center [336, 118] width 496 height 1046
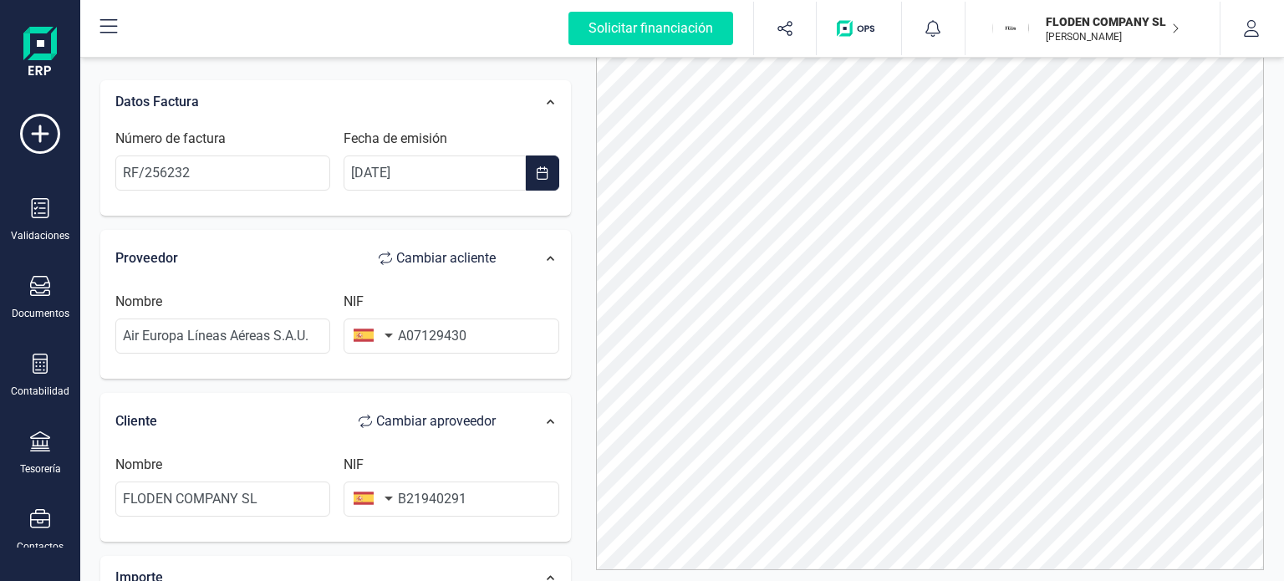
scroll to position [0, 0]
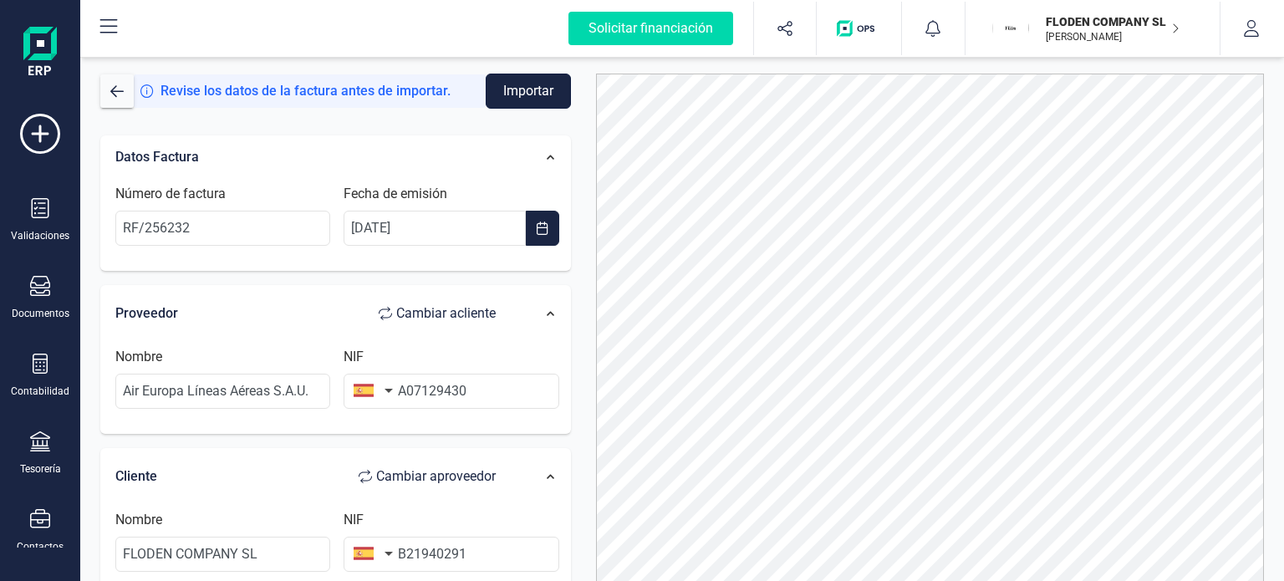
click at [522, 84] on button "Importar" at bounding box center [528, 91] width 85 height 35
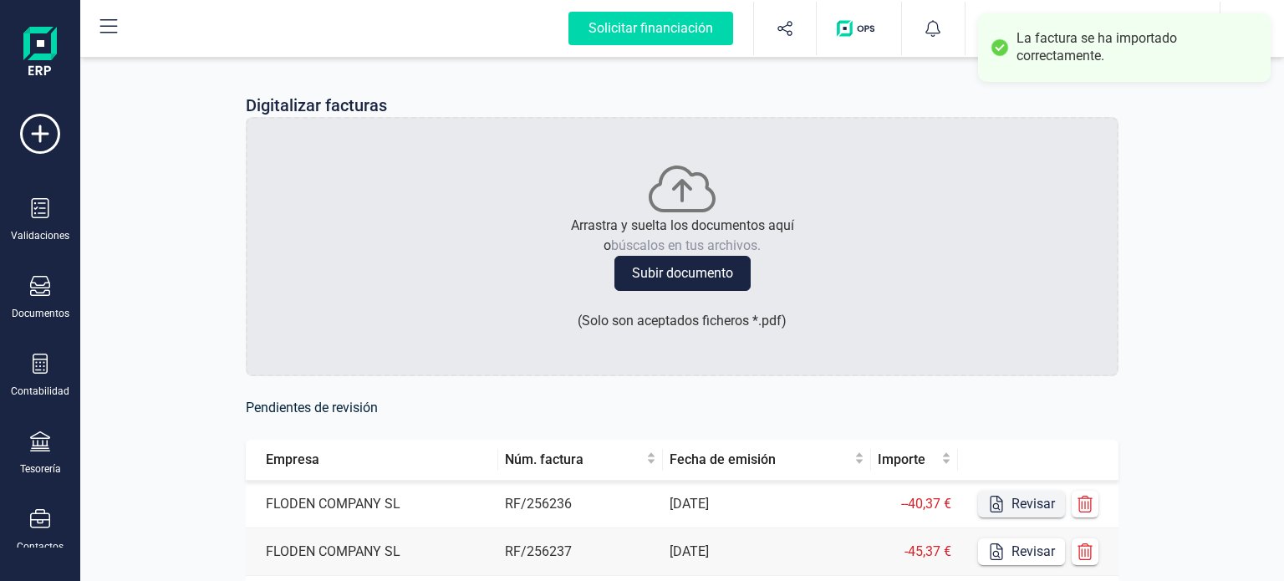
click at [1037, 501] on button "Revisar" at bounding box center [1021, 504] width 87 height 27
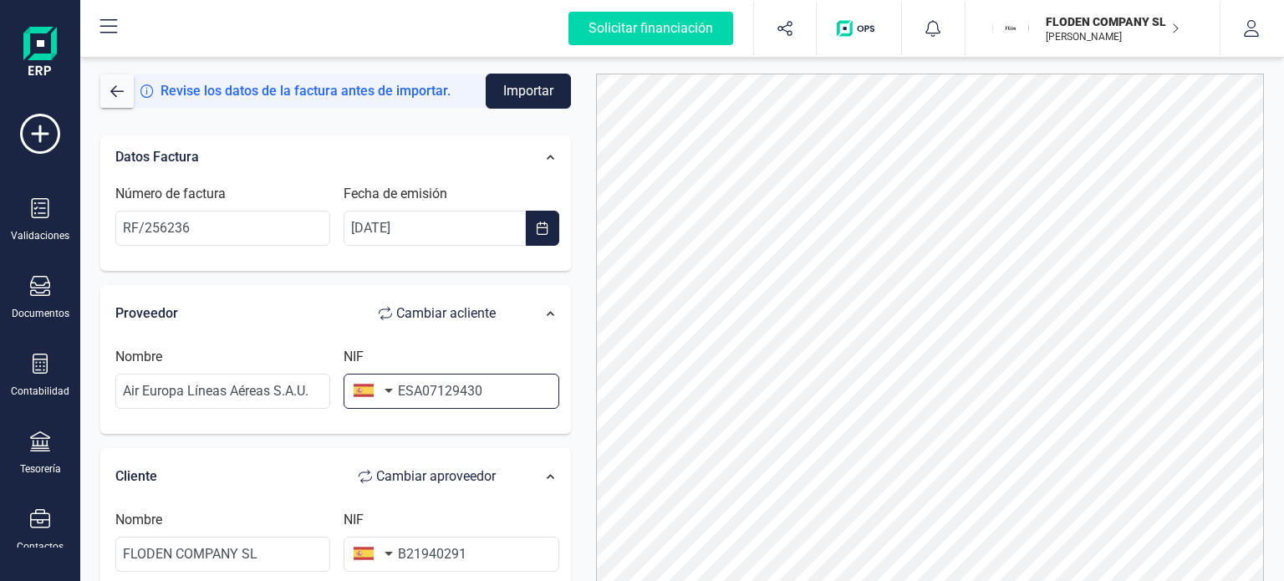
click at [412, 392] on input "ESA07129430" at bounding box center [451, 391] width 215 height 35
type input "A07129430"
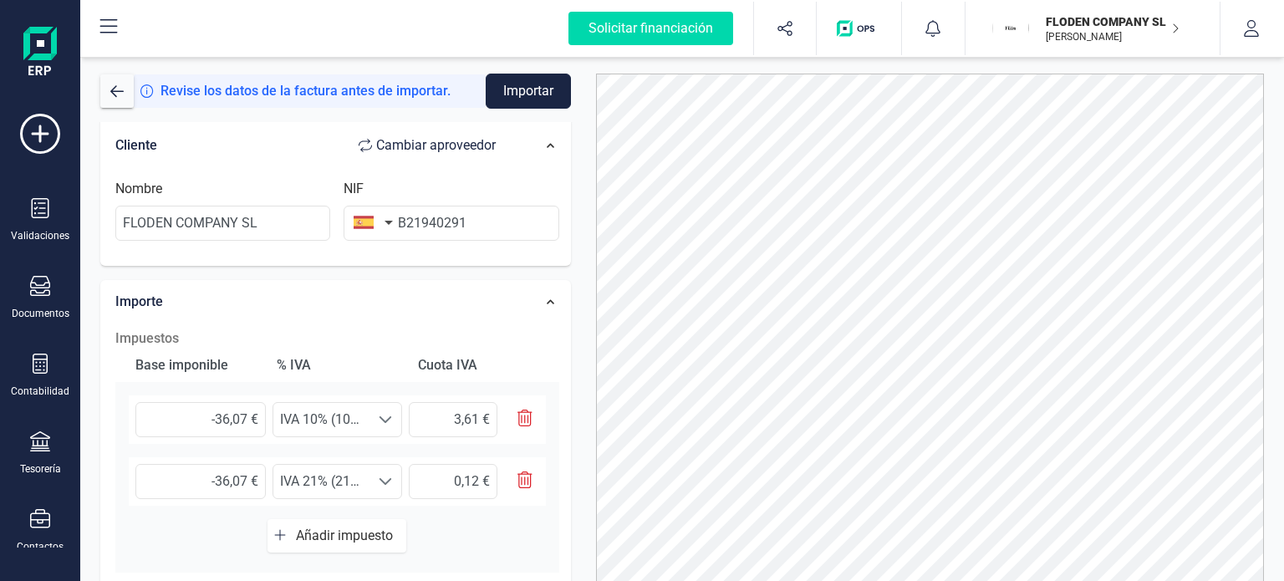
scroll to position [334, 0]
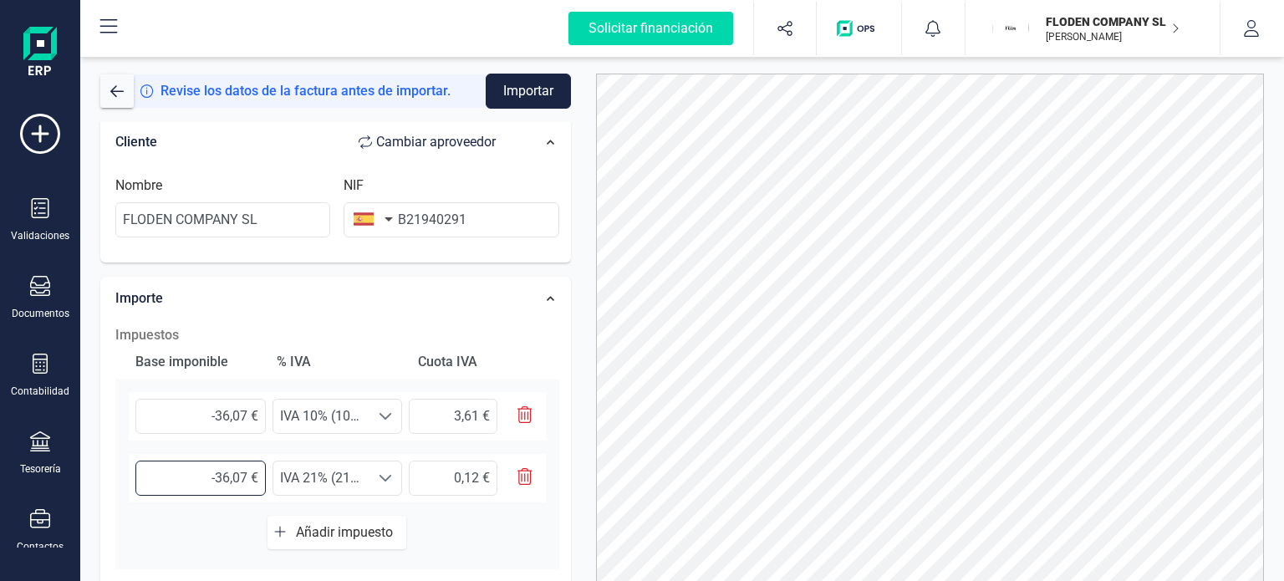
click at [231, 474] on input "-36,07 €" at bounding box center [200, 478] width 130 height 35
type input "-3,07 €"
type input "-0,64 €"
type input "-0,07 €"
type input "-0,01 €"
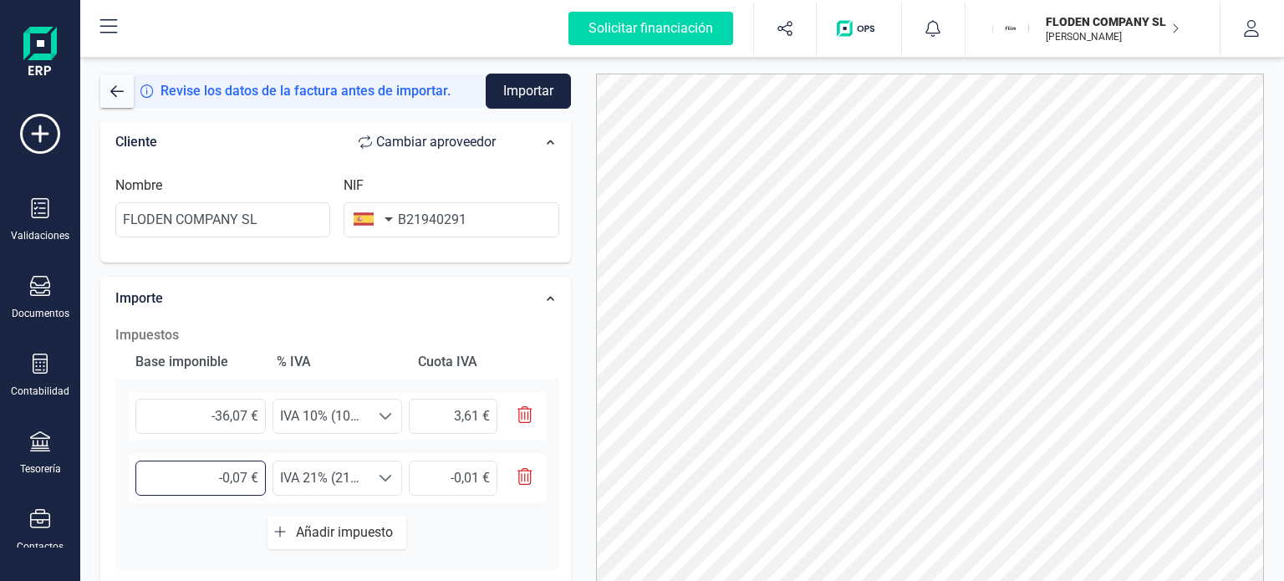
type input "-0,57 €"
type input "-0,12 €"
click at [573, 415] on div "Datos Factura Número de factura RF/256236 Fecha de emisión [DATE] Proveedor Cam…" at bounding box center [336, 311] width 496 height 1046
click at [441, 410] on input "3,61 €" at bounding box center [453, 416] width 89 height 35
type input "-3,61 €"
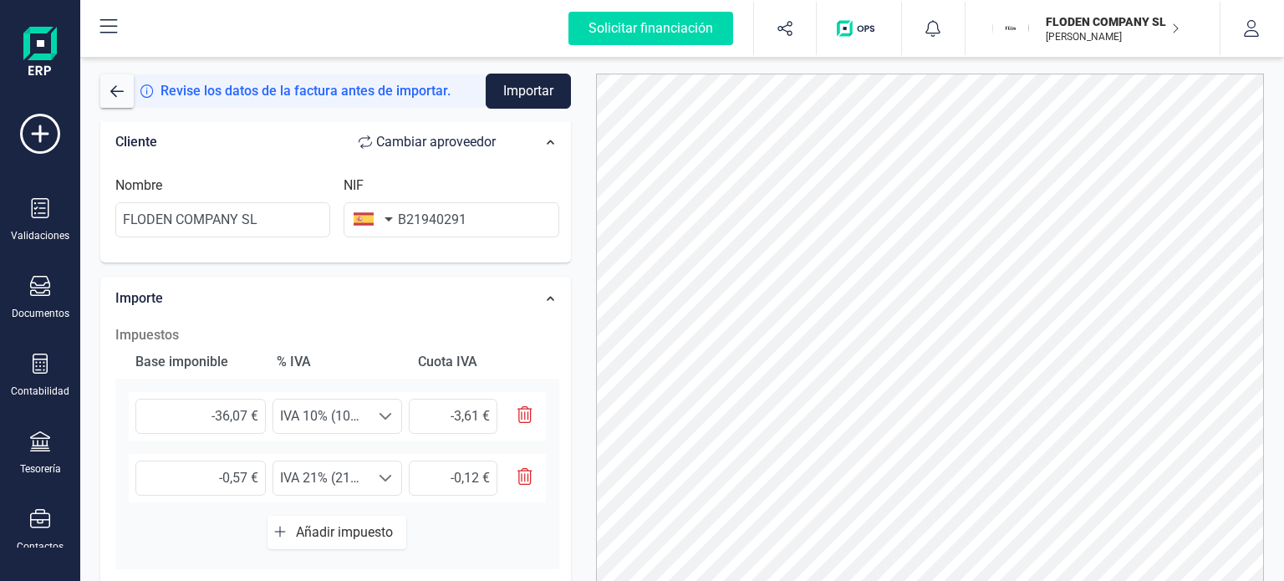
click at [577, 436] on div "Datos Factura Número de factura RF/256236 Fecha de emisión [DATE] Proveedor Cam…" at bounding box center [336, 311] width 496 height 1046
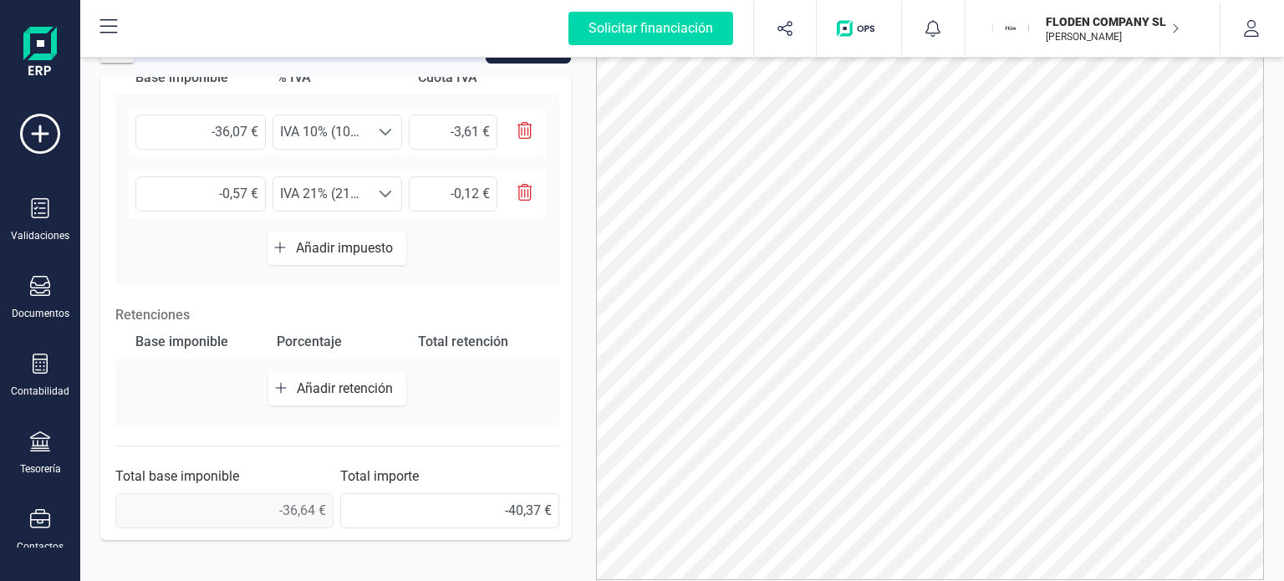
scroll to position [574, 0]
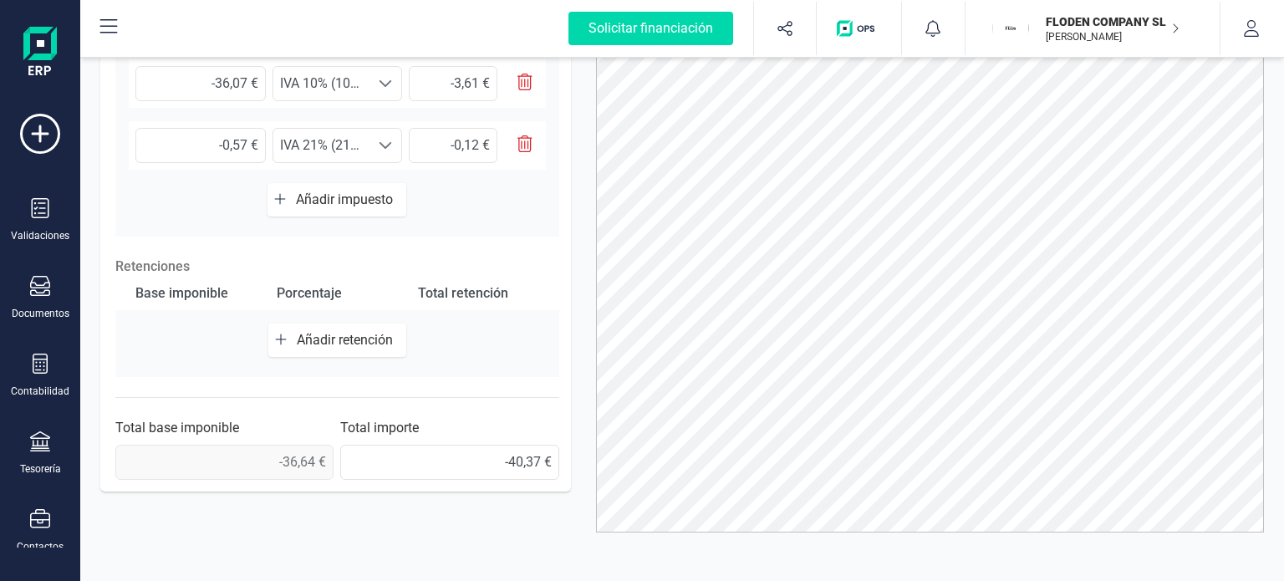
click at [551, 260] on p "Retenciones" at bounding box center [337, 267] width 444 height 20
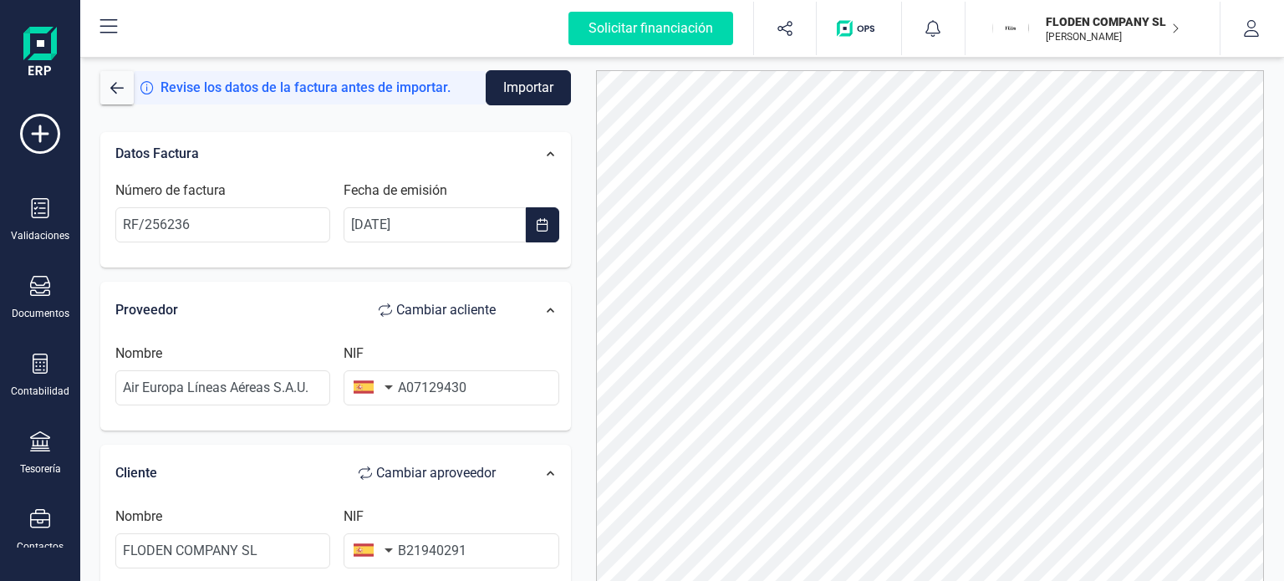
scroll to position [0, 0]
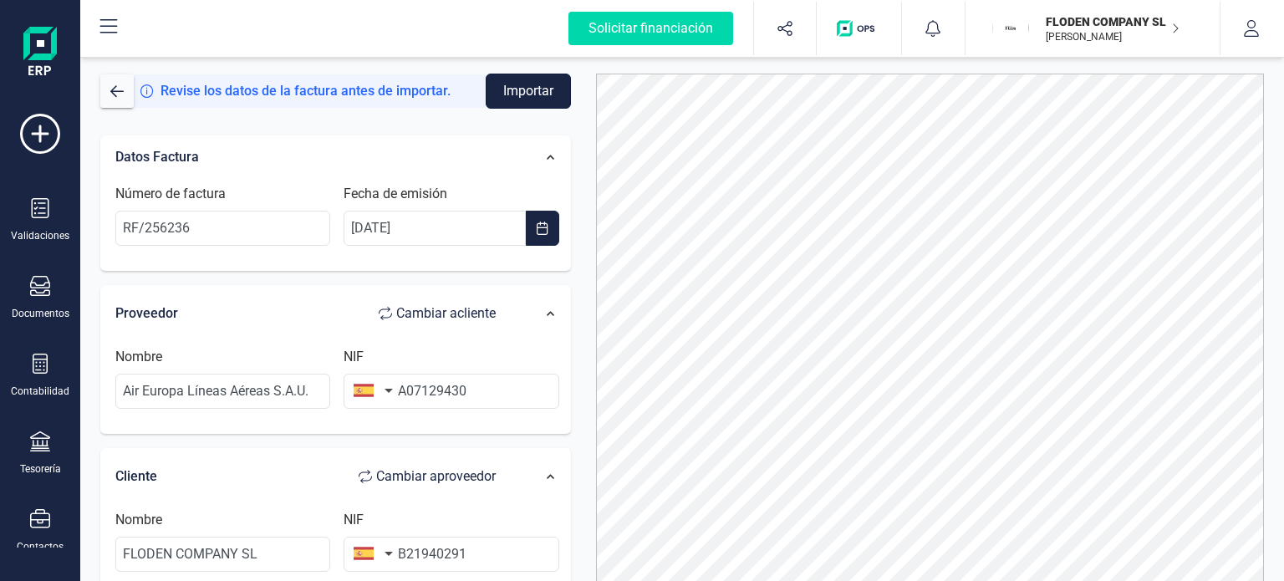
click at [536, 96] on button "Importar" at bounding box center [528, 91] width 85 height 35
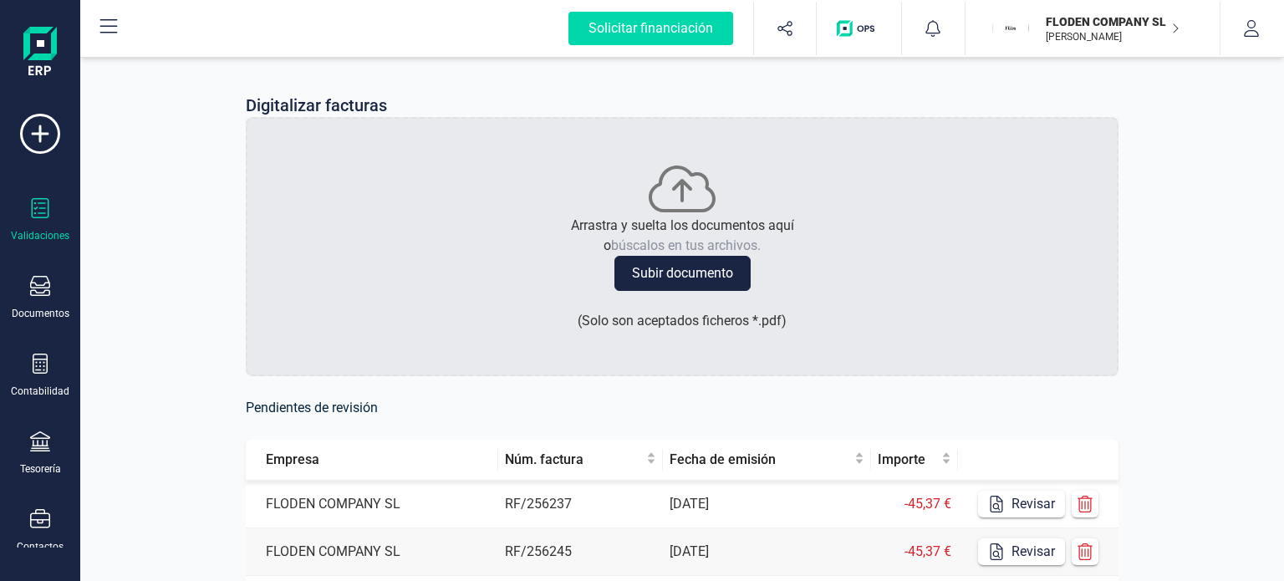
click at [54, 230] on div "Validaciones" at bounding box center [40, 235] width 59 height 13
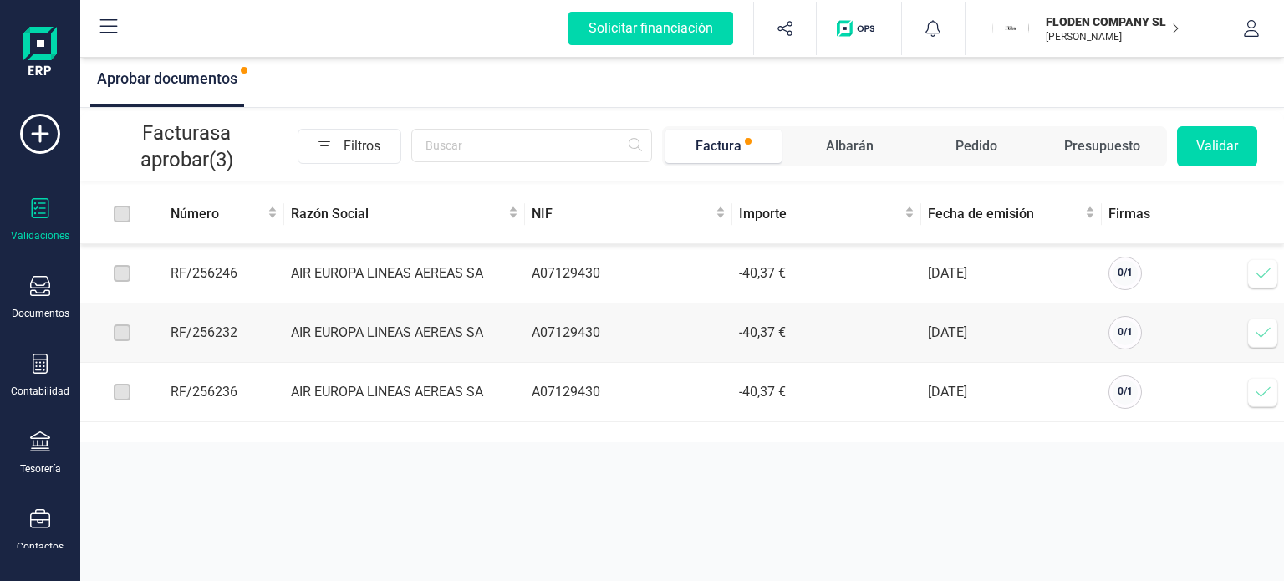
click at [1261, 270] on icon at bounding box center [1263, 273] width 17 height 17
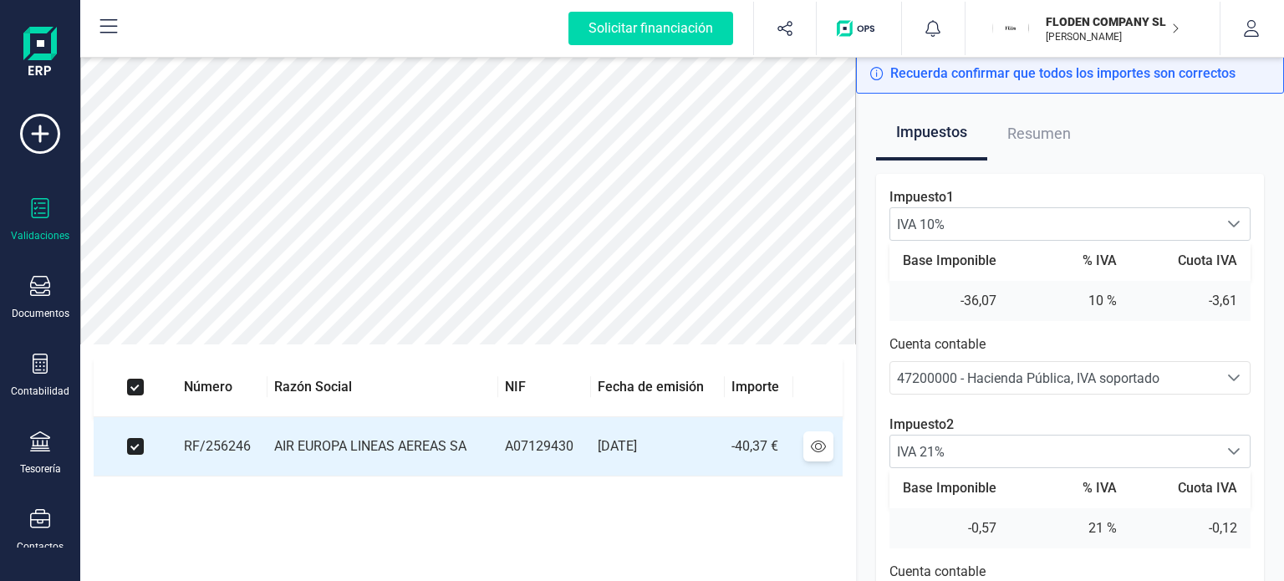
click at [1264, 320] on div "Impuestos Resumen Impuesto 1 IVA 10% IVA 10% IVA 10% Base Imponible % IVA Cuota…" at bounding box center [1070, 395] width 428 height 602
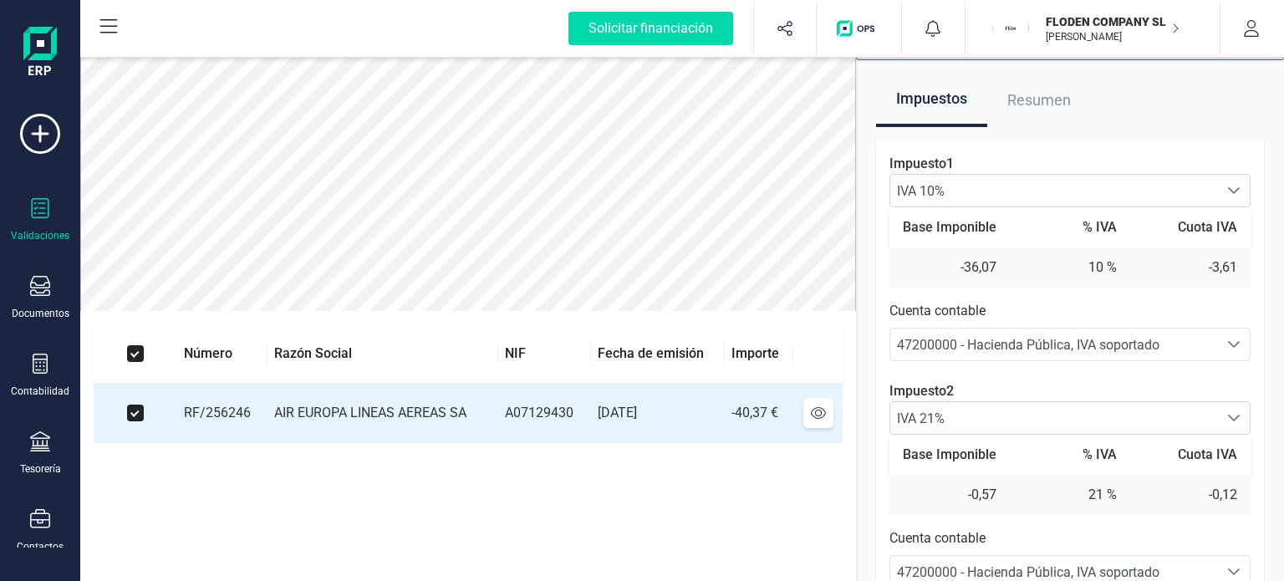
scroll to position [114, 0]
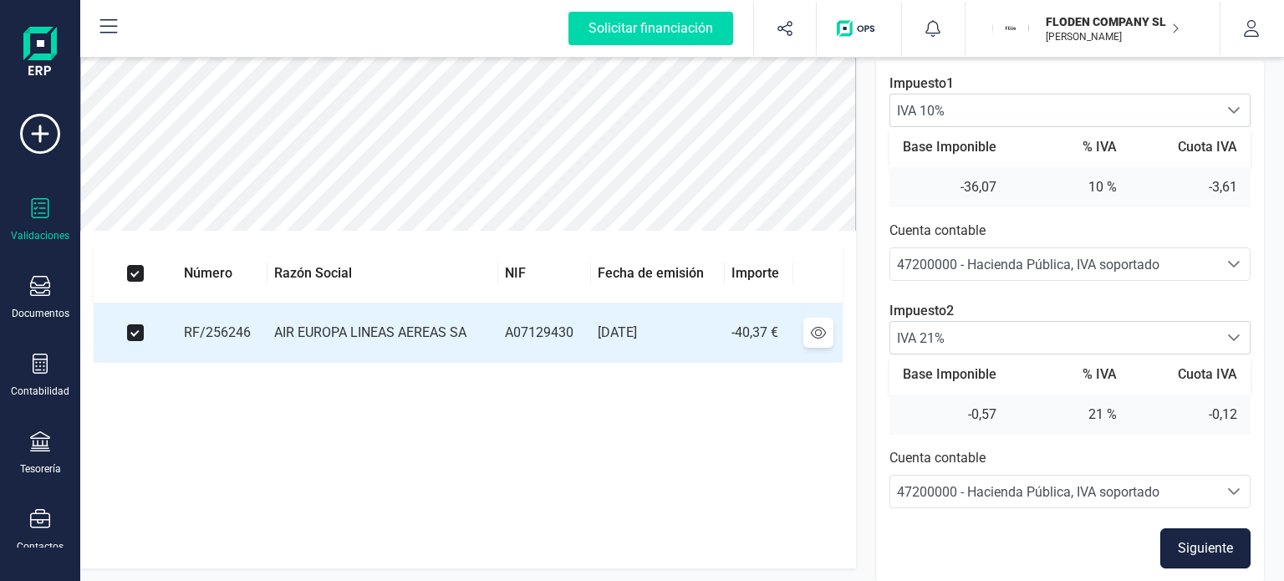
click at [1210, 544] on button "Siguiente" at bounding box center [1205, 548] width 90 height 40
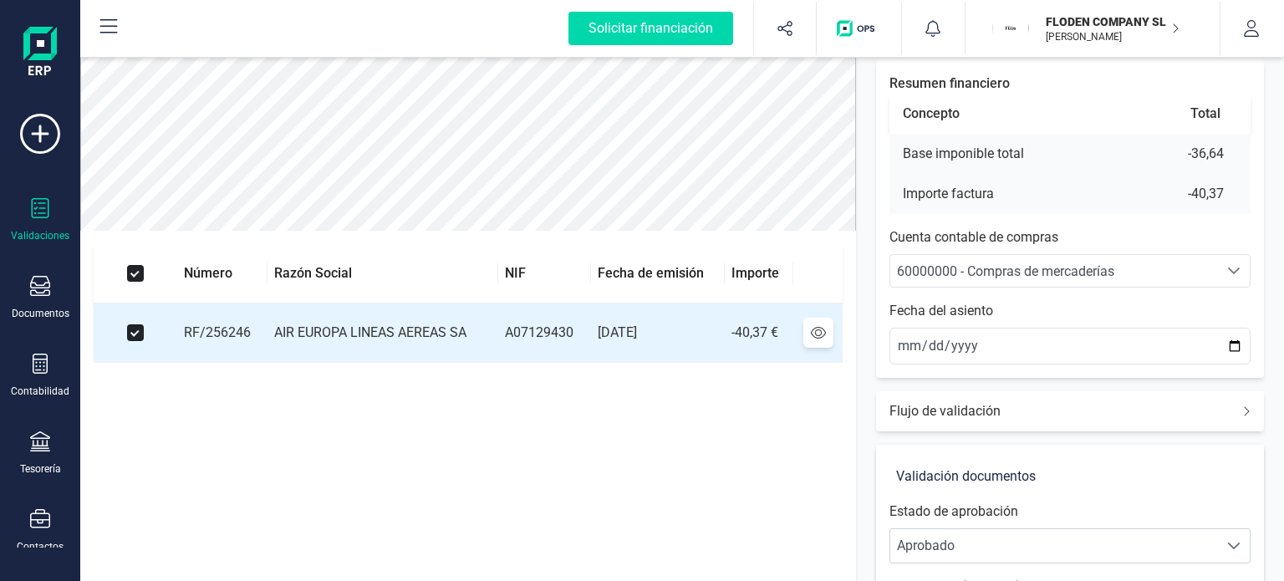
click at [1168, 281] on span "60000000 - Compras de mercaderías" at bounding box center [1054, 271] width 328 height 32
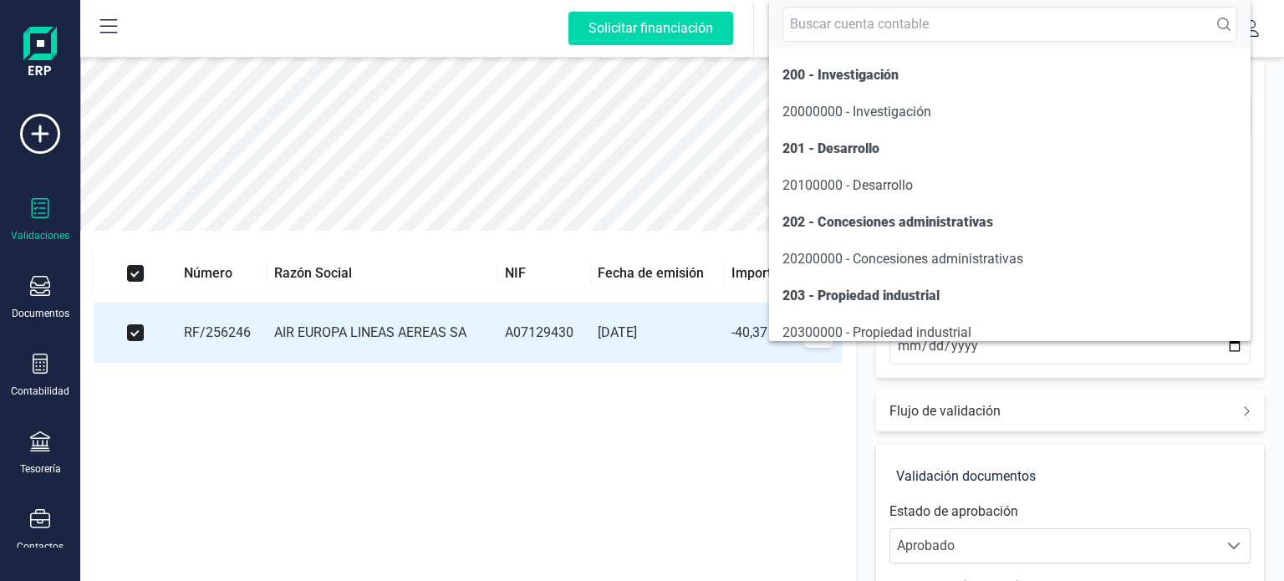
scroll to position [8140, 0]
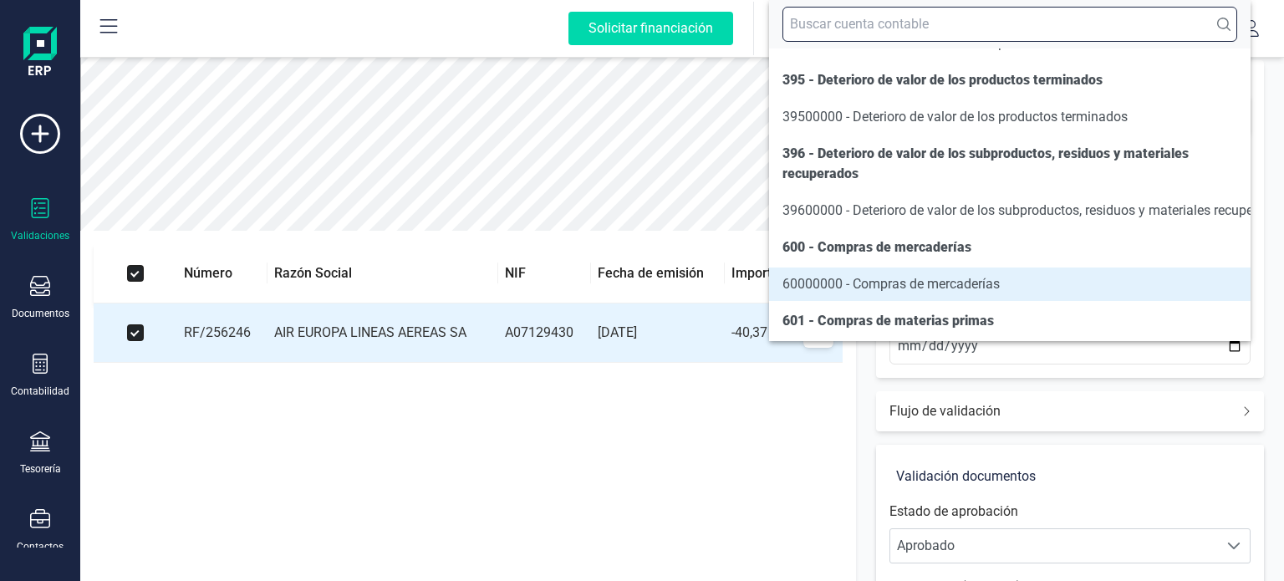
click at [1037, 25] on input "text" at bounding box center [1009, 24] width 455 height 35
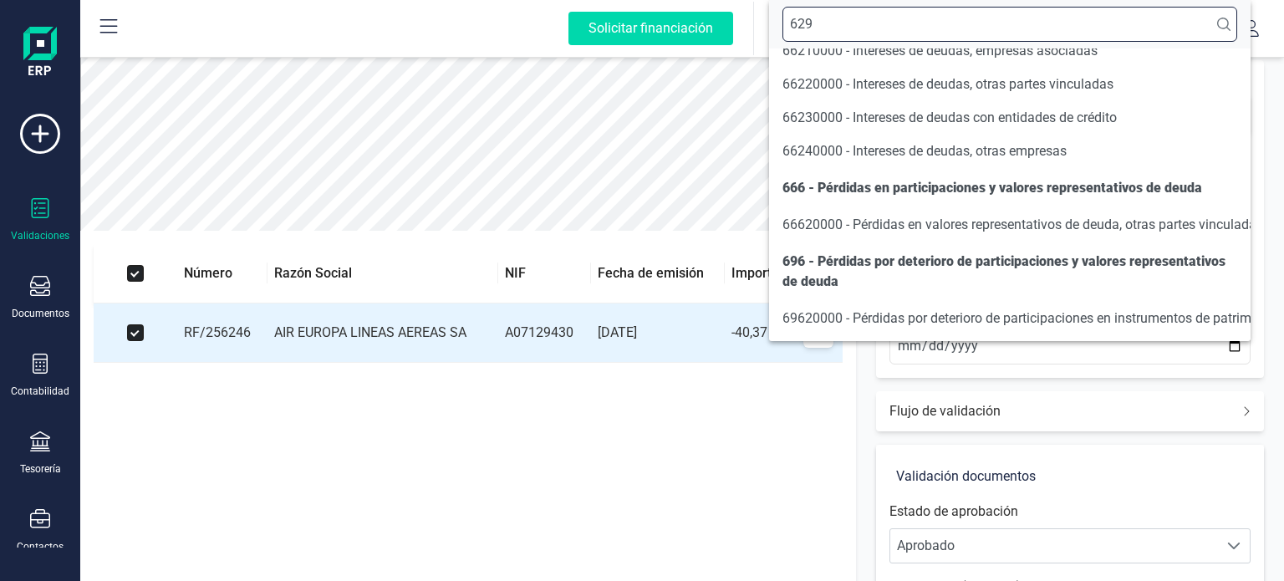
scroll to position [0, 0]
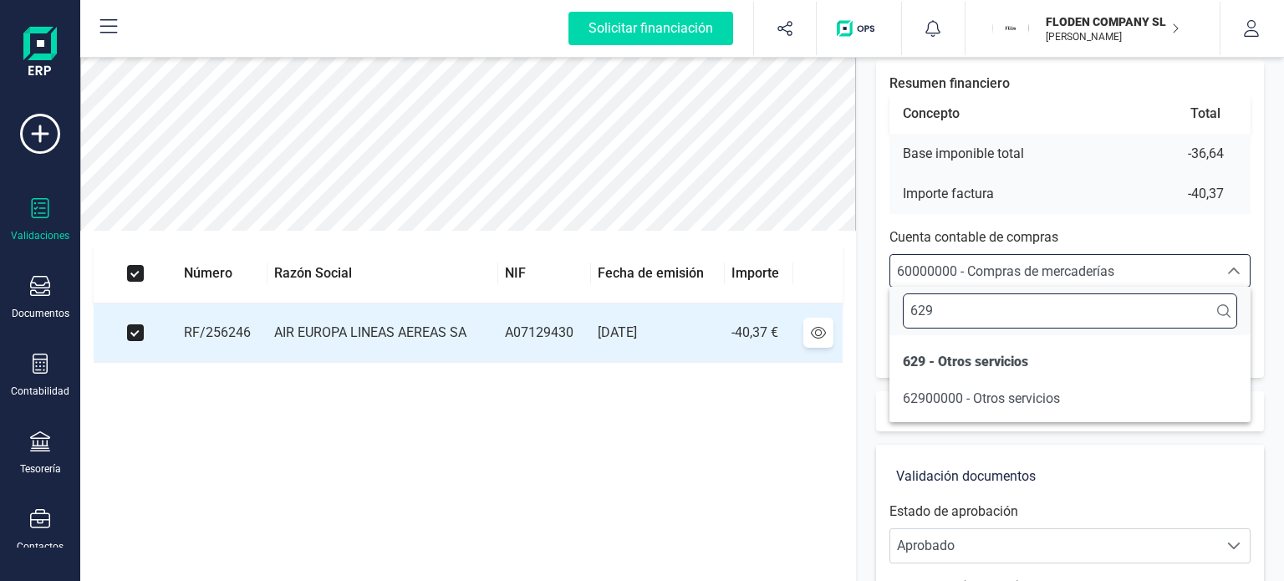
type input "629"
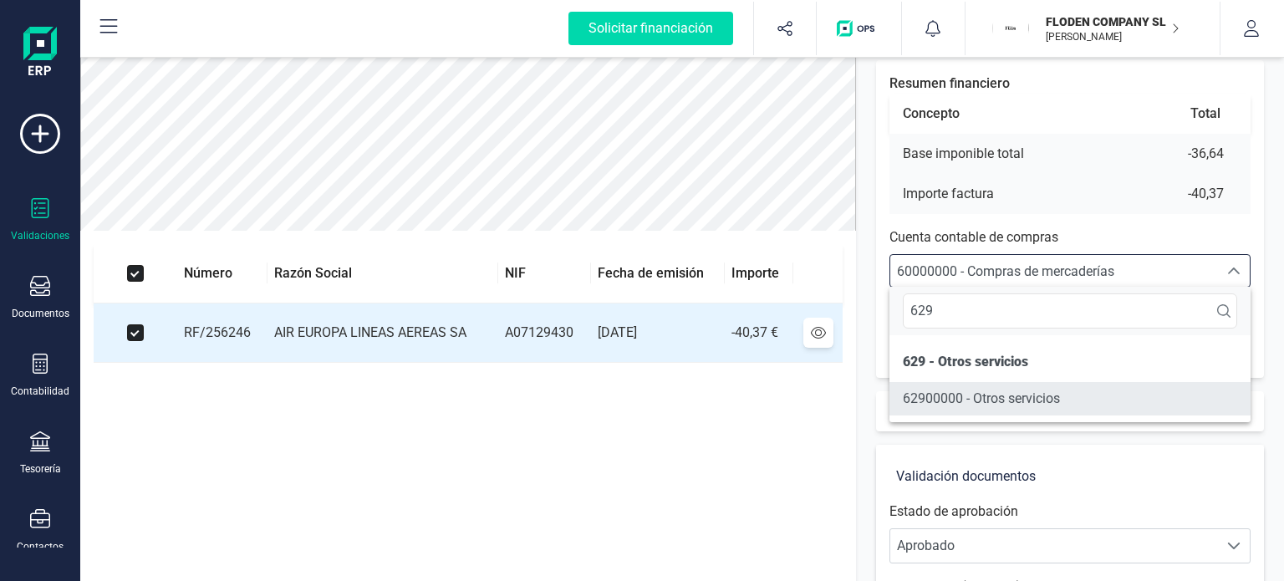
click at [986, 384] on li "62900000 - Otros servicios" at bounding box center [1069, 398] width 361 height 33
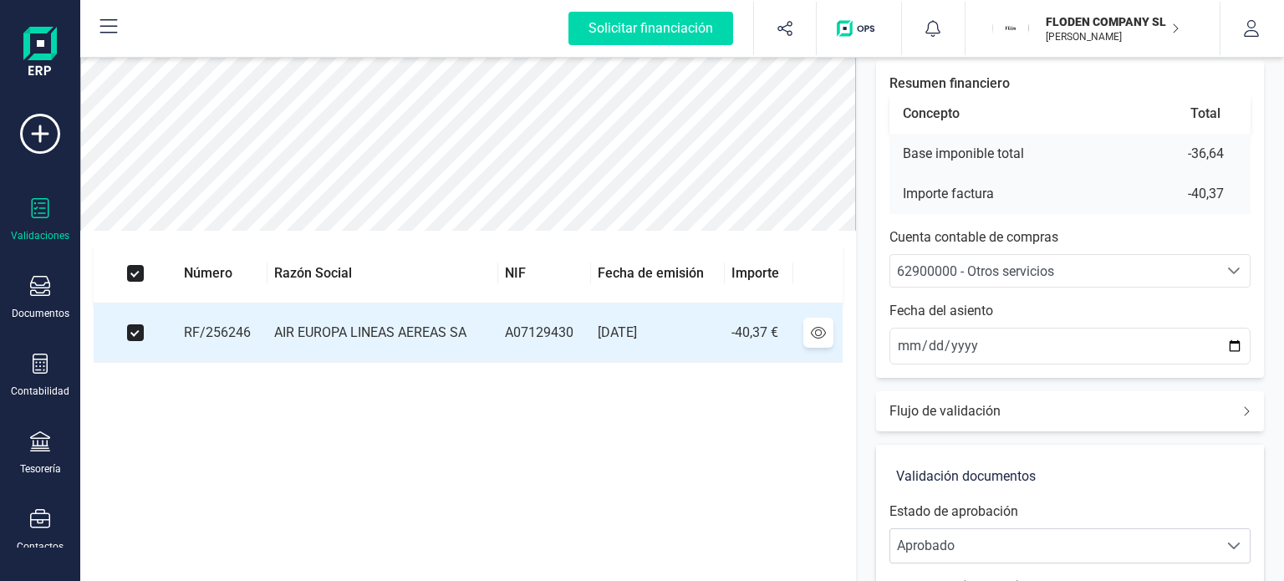
click at [1283, 349] on div "Impuestos Resumen Resumen financiero Concepto Total Base imponible total -36,64…" at bounding box center [1070, 426] width 428 height 892
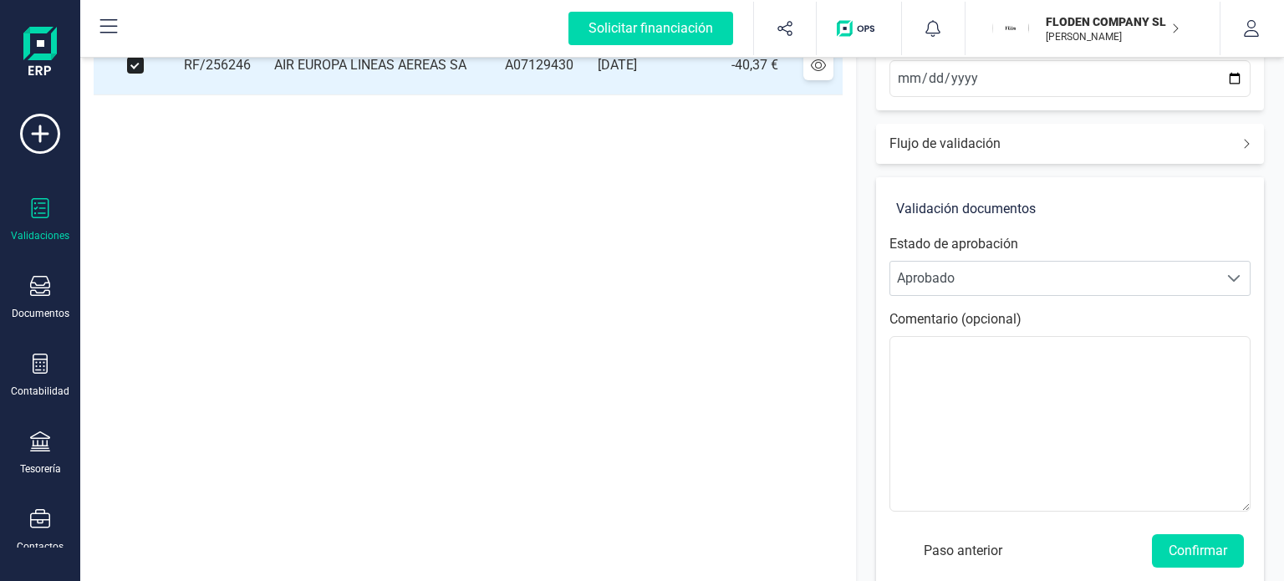
scroll to position [403, 0]
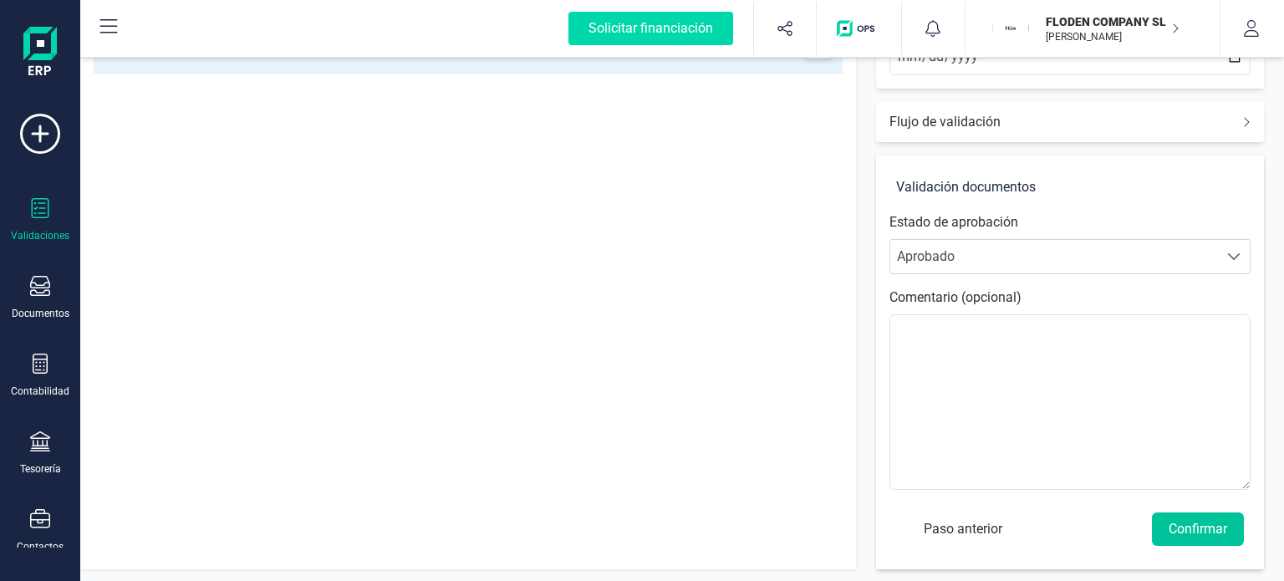
click at [1184, 512] on button "Confirmar" at bounding box center [1198, 528] width 92 height 33
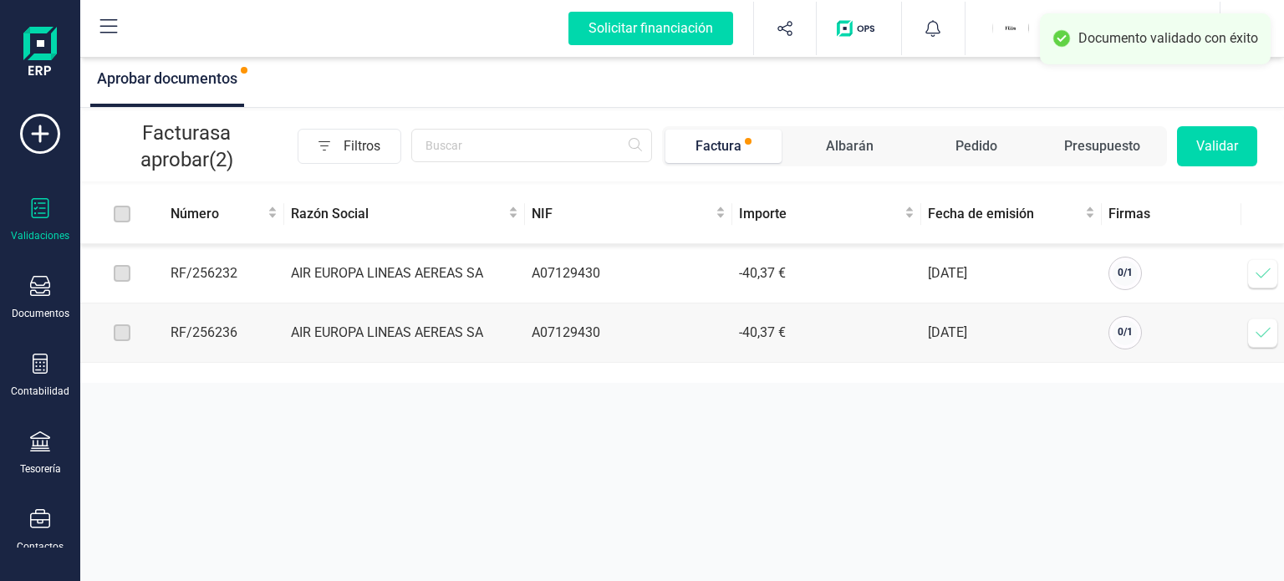
click at [1263, 273] on icon at bounding box center [1263, 273] width 17 height 17
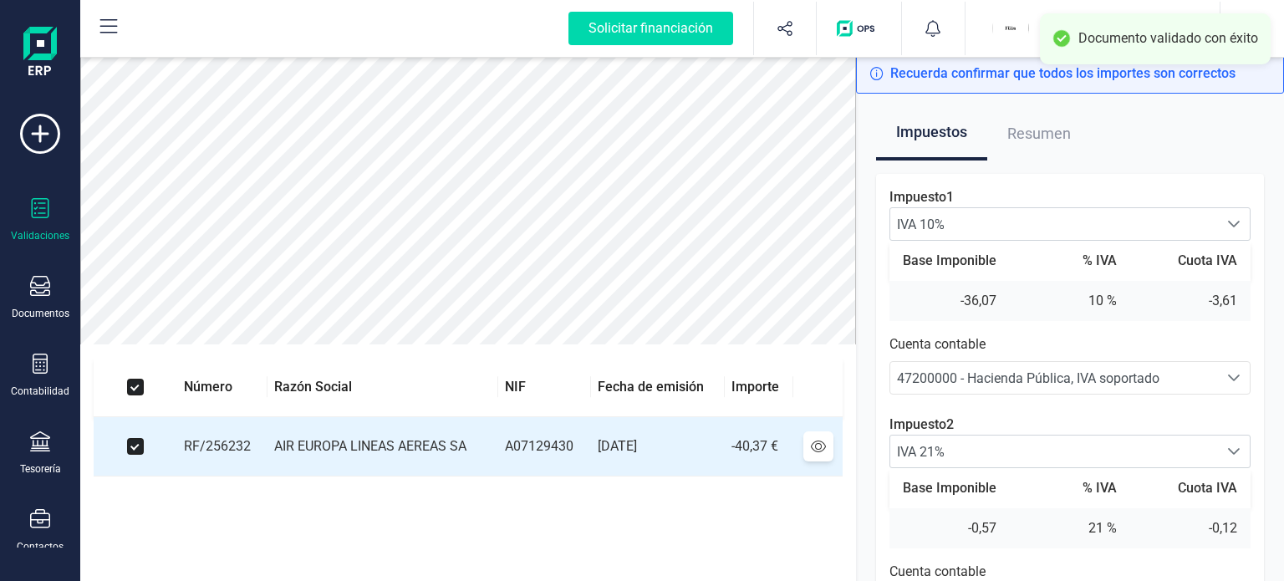
click at [1271, 246] on div "Impuestos Resumen Impuesto 1 IVA 10% IVA 10% IVA 10% Base Imponible % IVA Cuota…" at bounding box center [1070, 395] width 428 height 602
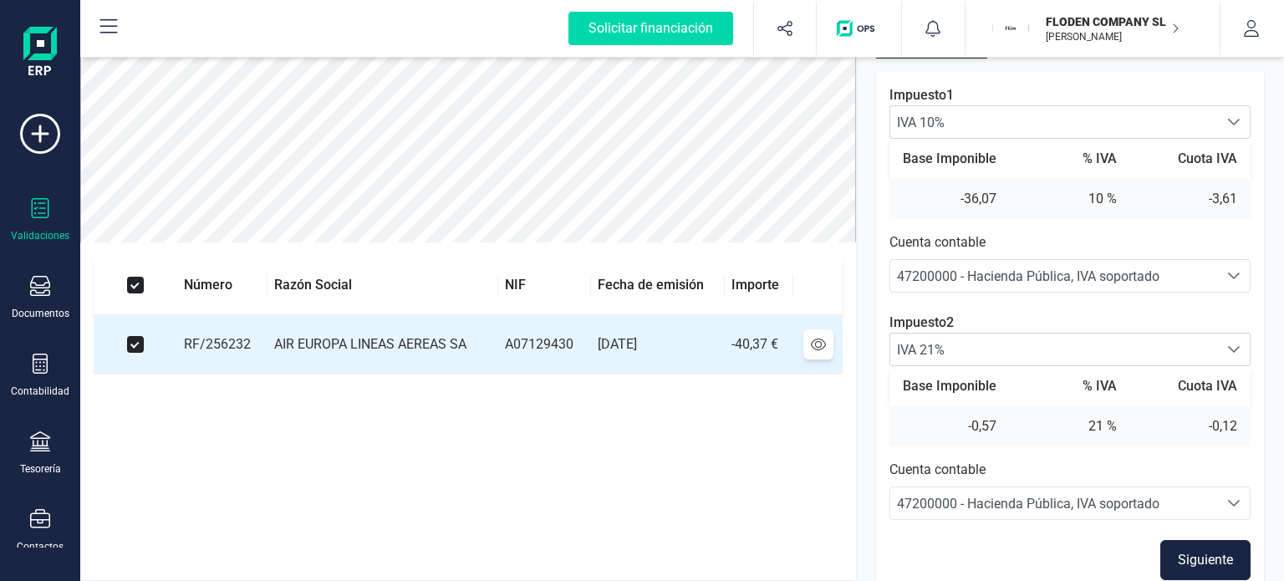
scroll to position [114, 0]
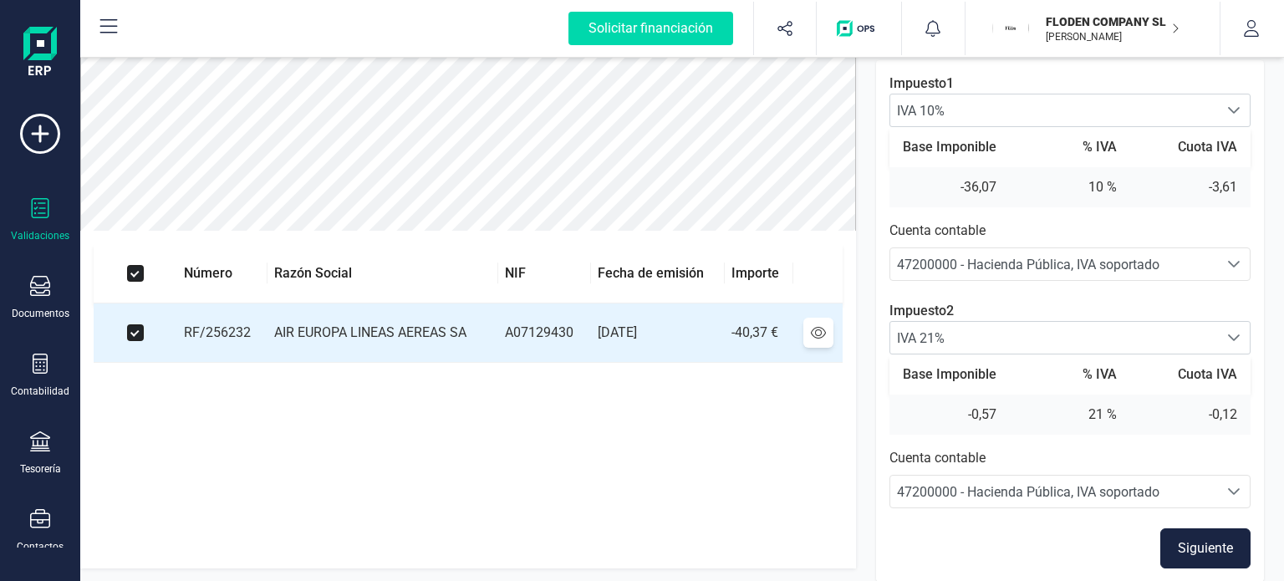
click at [1171, 475] on div "47200000 - Hacienda Pública, IVA soportado 47200000 - Hacienda Pública, IVA sop…" at bounding box center [1069, 491] width 361 height 33
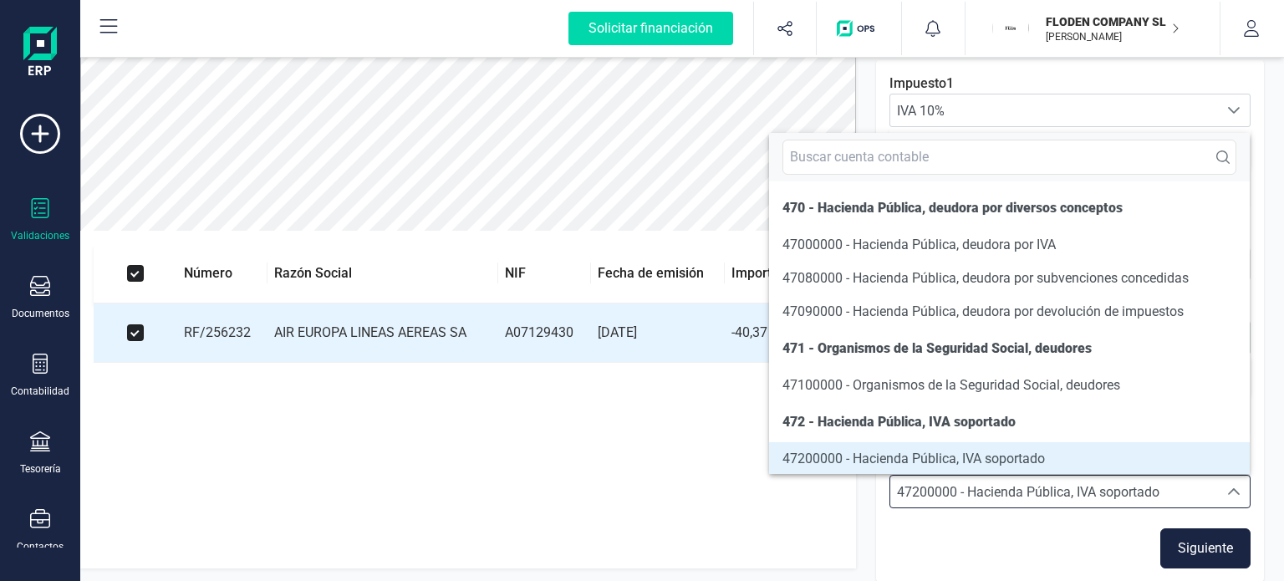
scroll to position [2, 0]
click at [843, 523] on section "Número Razón Social NIF Fecha de emisión Importe RF/256232 AIR EUROPA LINEAS AE…" at bounding box center [468, 400] width 776 height 339
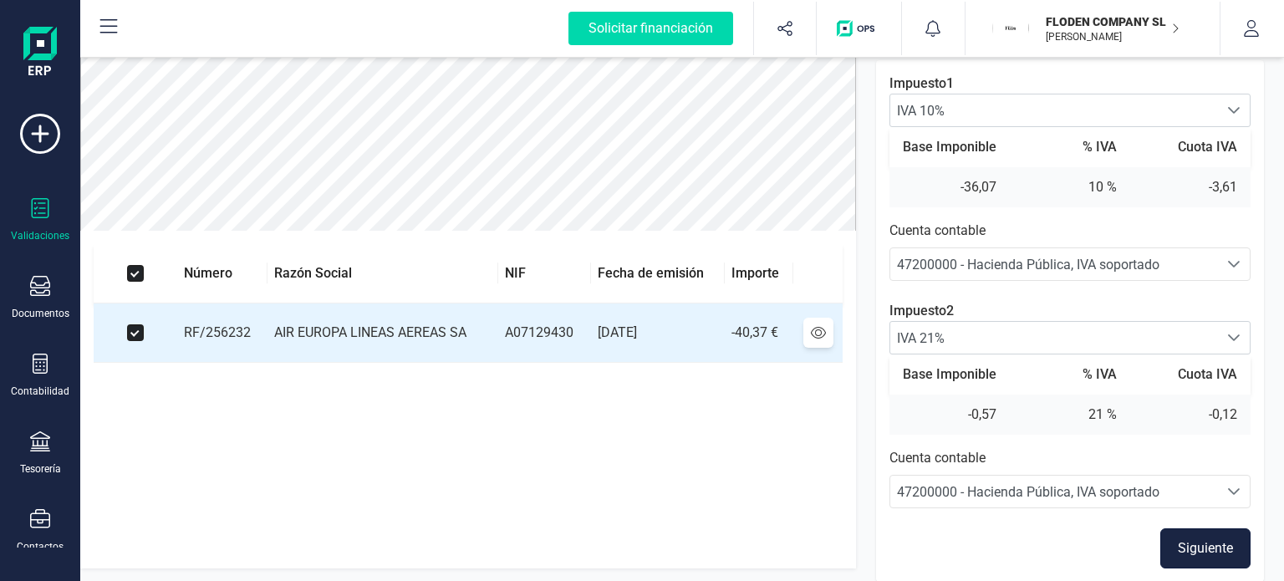
click at [1197, 534] on button "Siguiente" at bounding box center [1205, 548] width 90 height 40
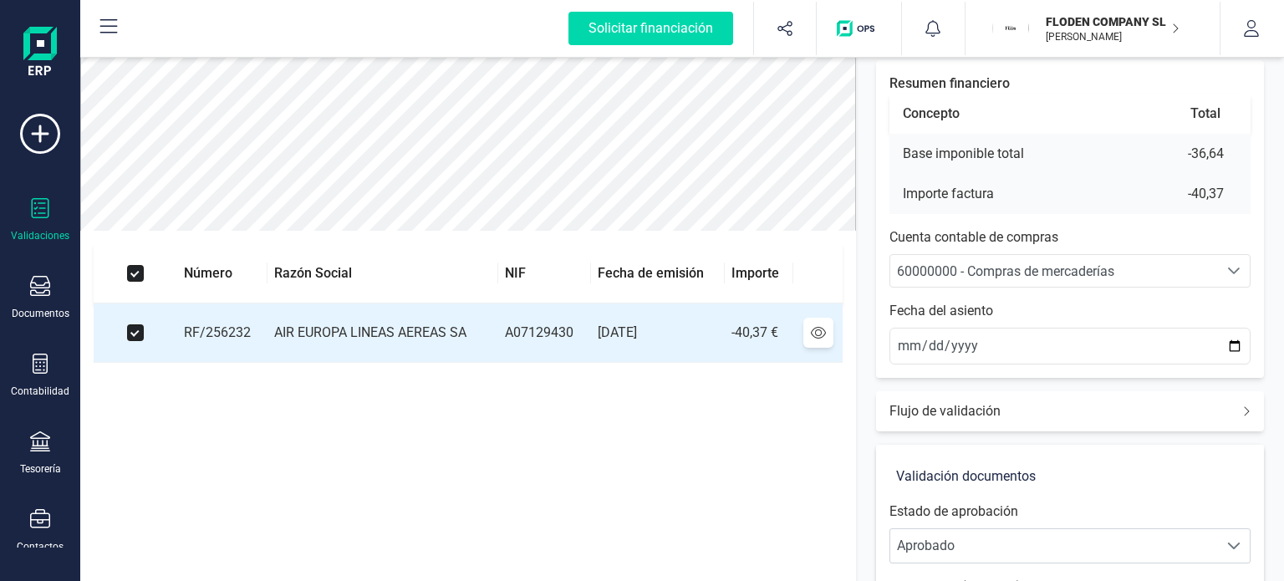
click at [1156, 278] on div "60000000 - Compras de mercaderías" at bounding box center [1054, 272] width 314 height 20
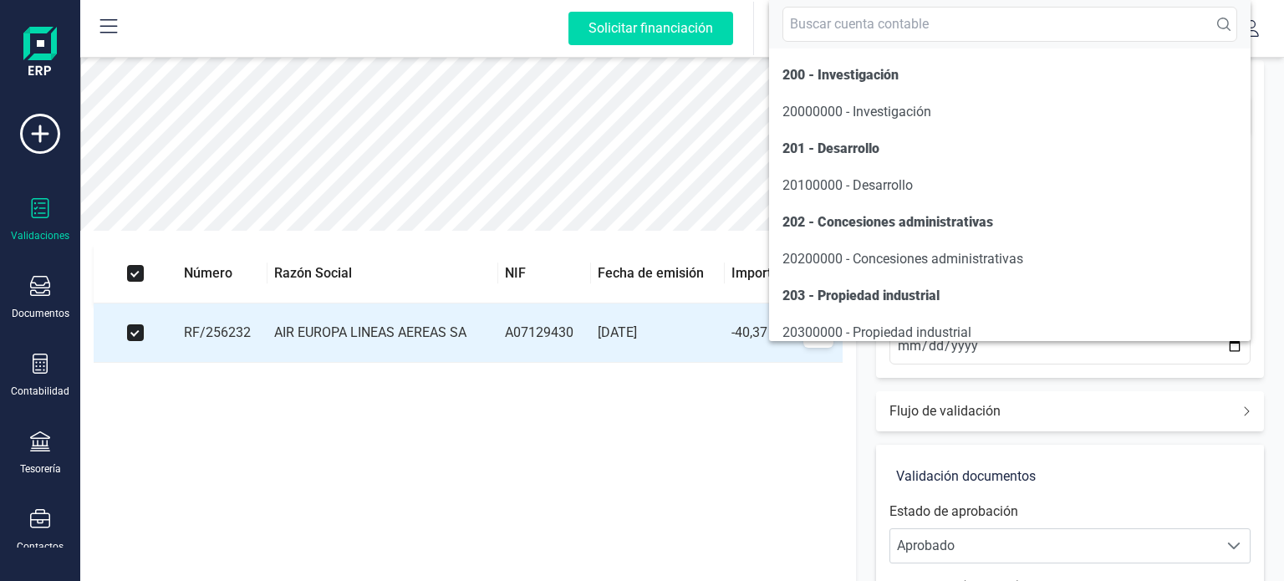
scroll to position [8140, 0]
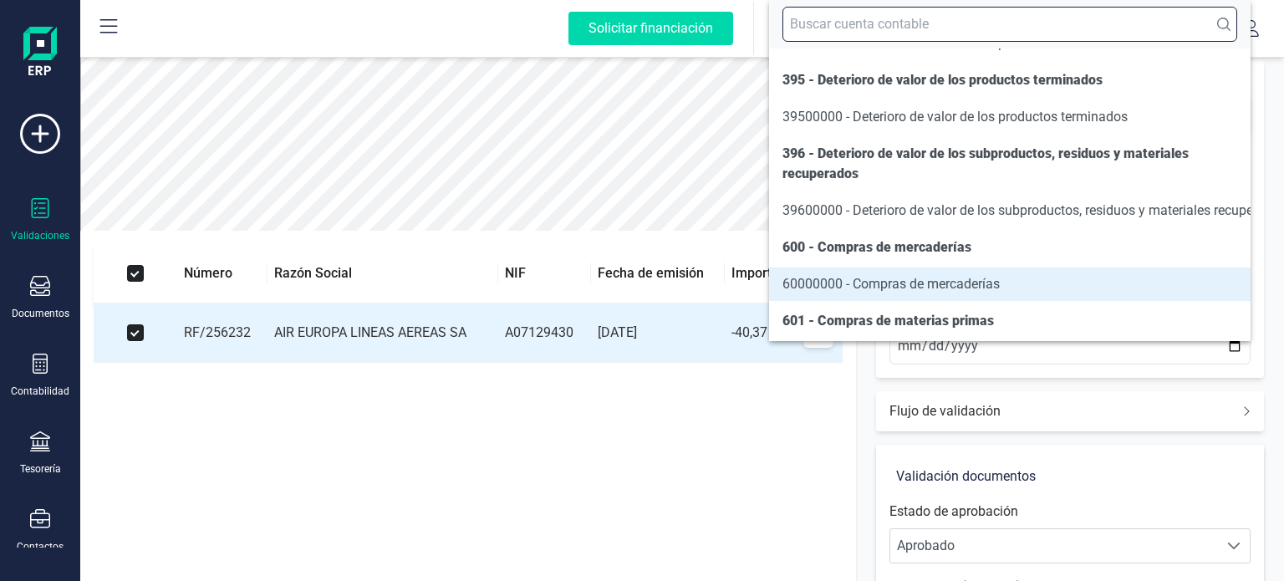
click at [1047, 23] on input "text" at bounding box center [1009, 24] width 455 height 35
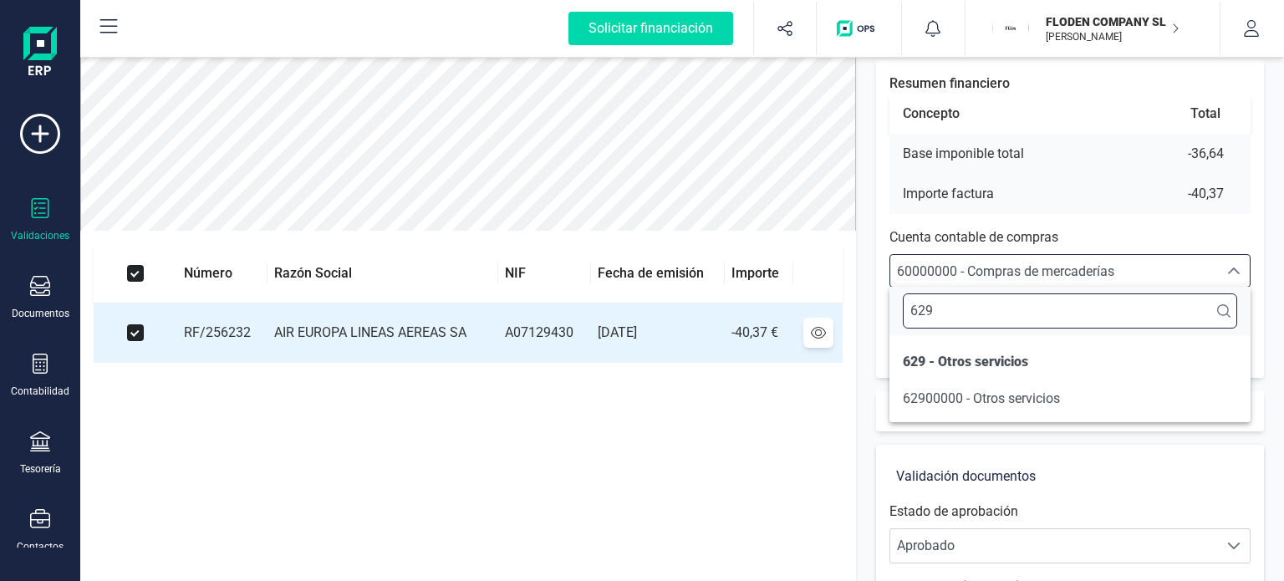
scroll to position [0, 0]
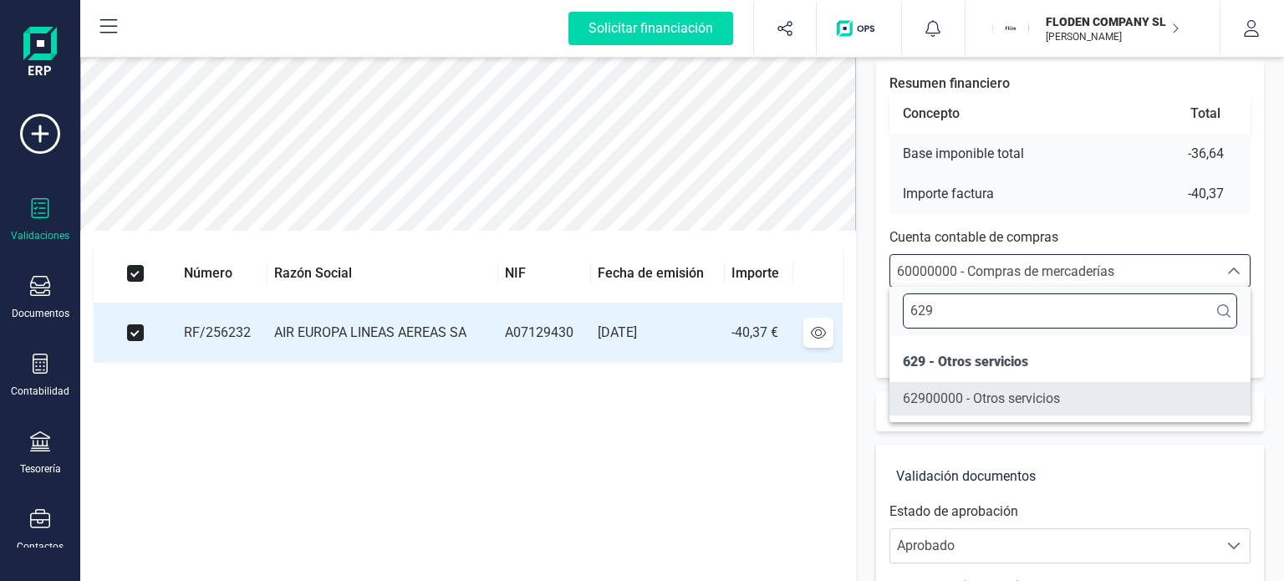
type input "629"
click at [983, 405] on span "62900000 - Otros servicios" at bounding box center [981, 398] width 157 height 16
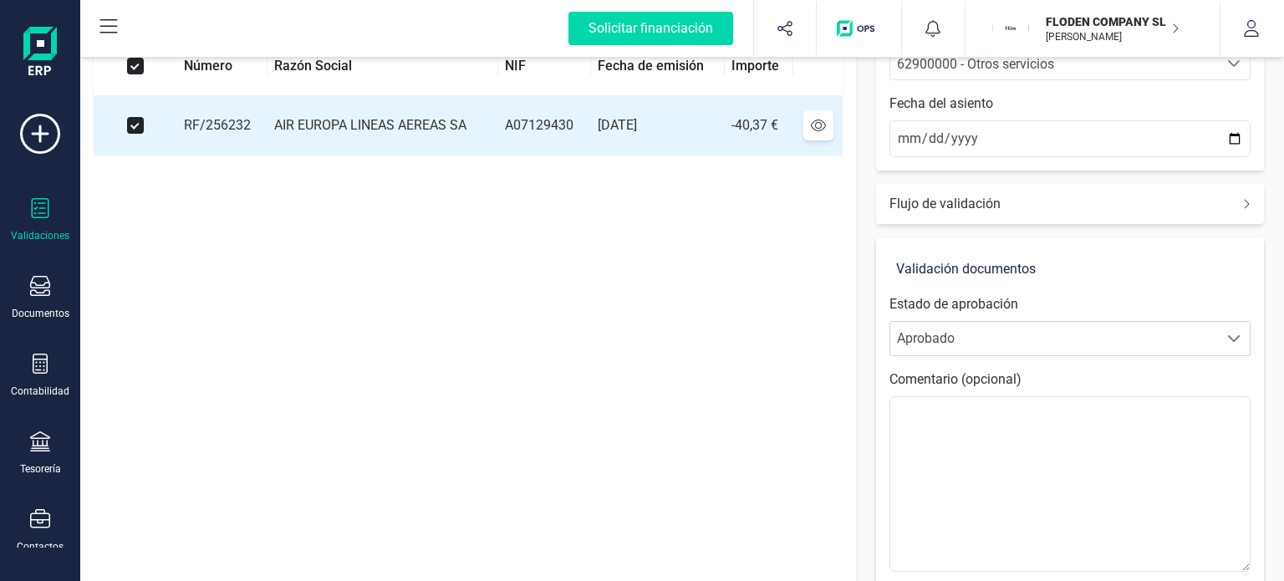
scroll to position [348, 0]
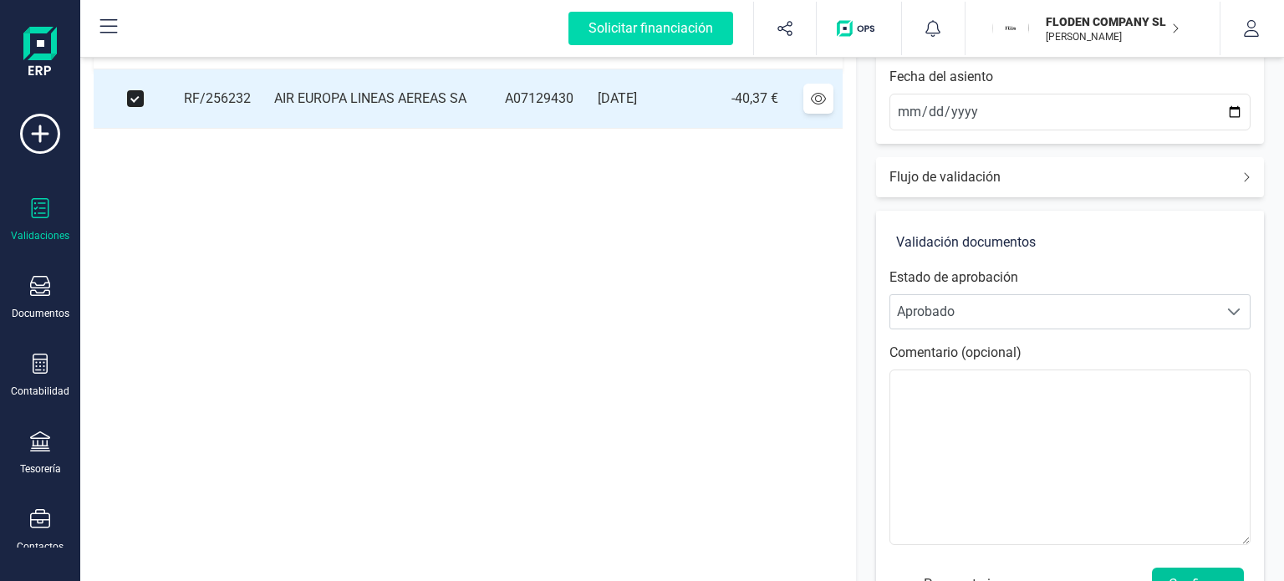
click at [1175, 568] on button "Confirmar" at bounding box center [1198, 584] width 92 height 33
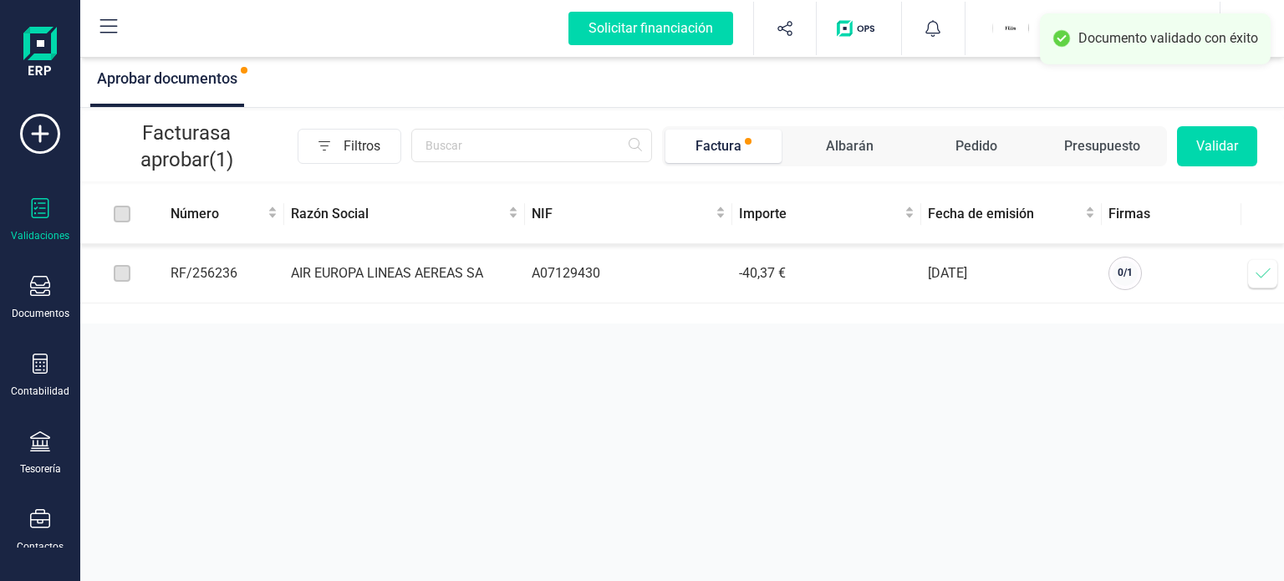
click at [1260, 280] on icon at bounding box center [1263, 273] width 17 height 17
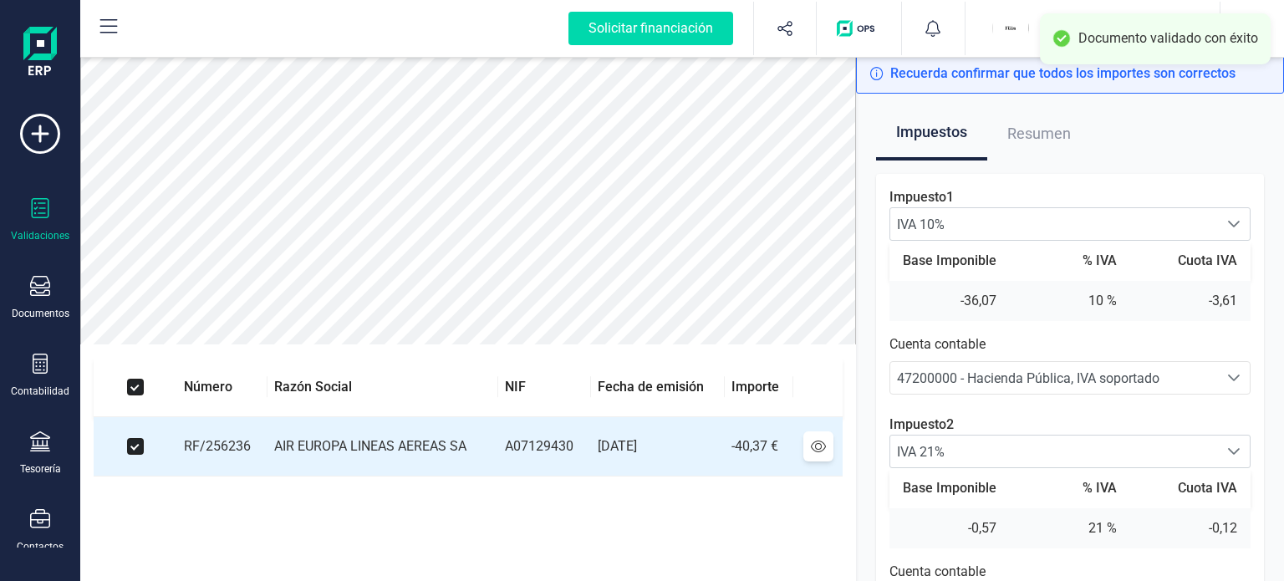
click at [1271, 290] on div "Impuestos Resumen Impuesto 1 IVA 10% IVA 10% IVA 10% Base Imponible % IVA Cuota…" at bounding box center [1070, 395] width 428 height 602
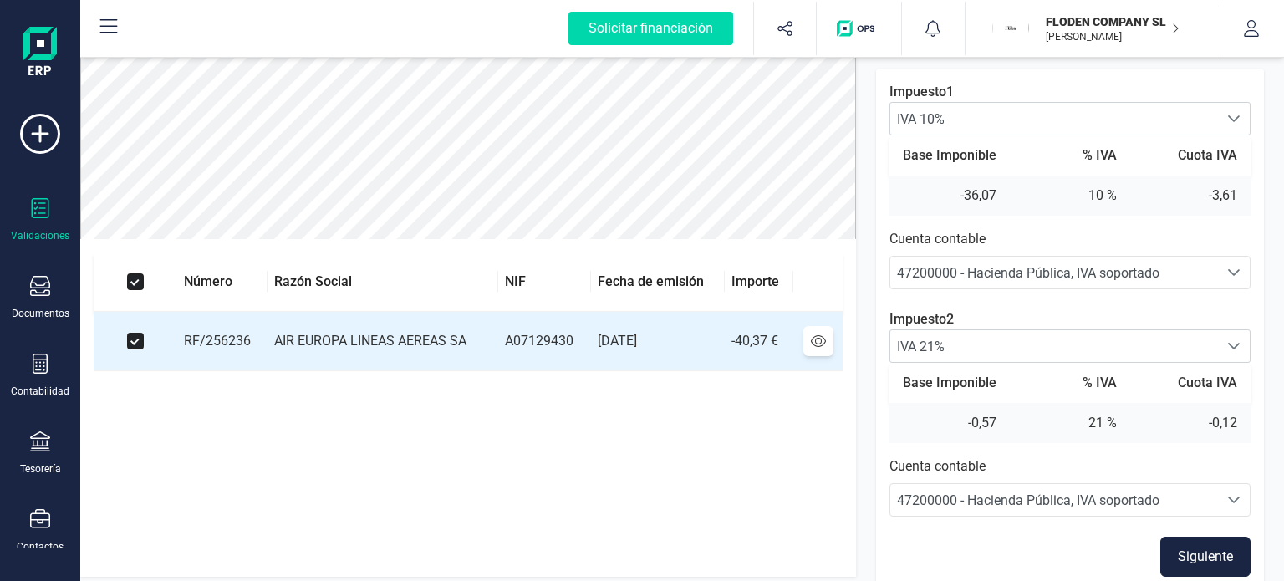
scroll to position [114, 0]
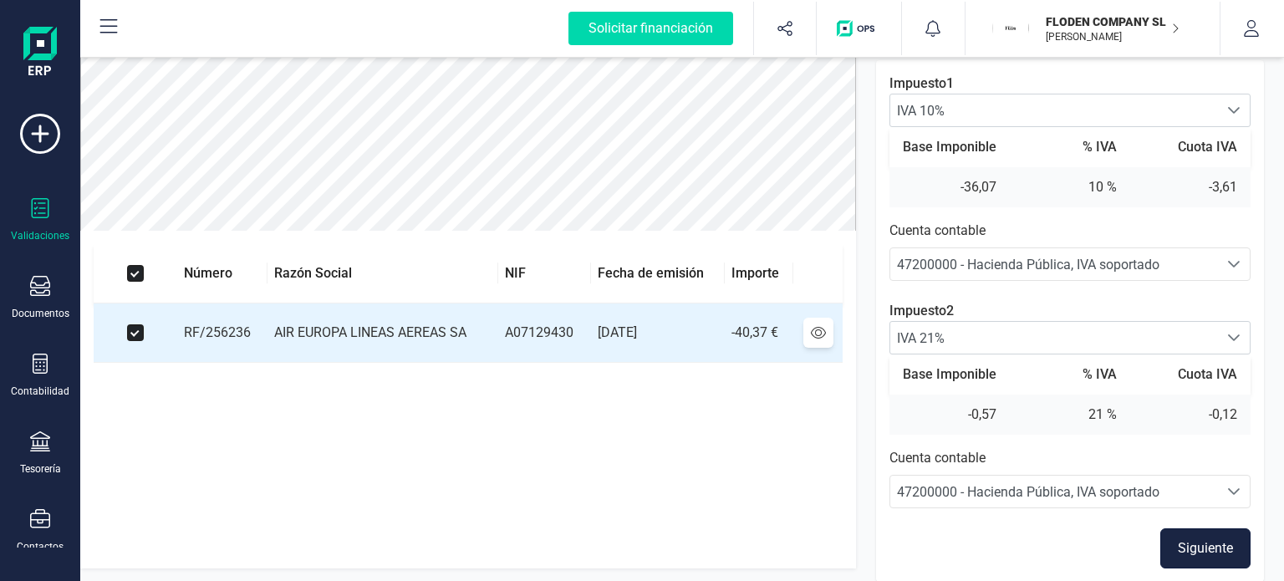
click at [1200, 548] on button "Siguiente" at bounding box center [1205, 548] width 90 height 40
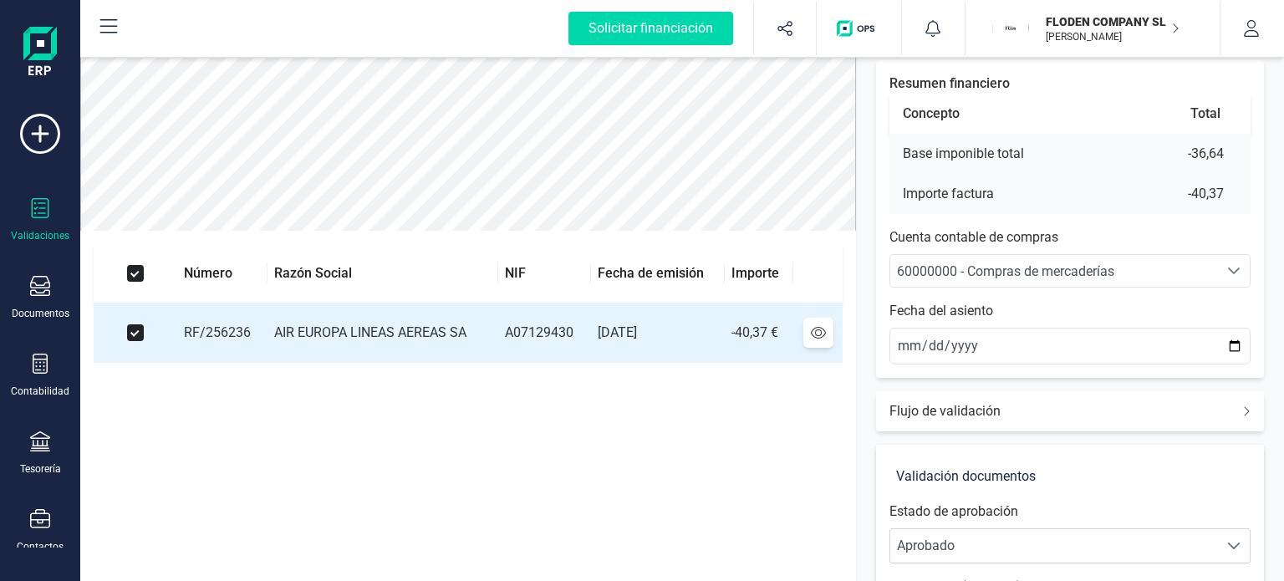
click at [1147, 242] on p "Cuenta contable de compras" at bounding box center [1069, 237] width 361 height 20
click at [1144, 265] on div "60000000 - Compras de mercaderías" at bounding box center [1054, 272] width 314 height 20
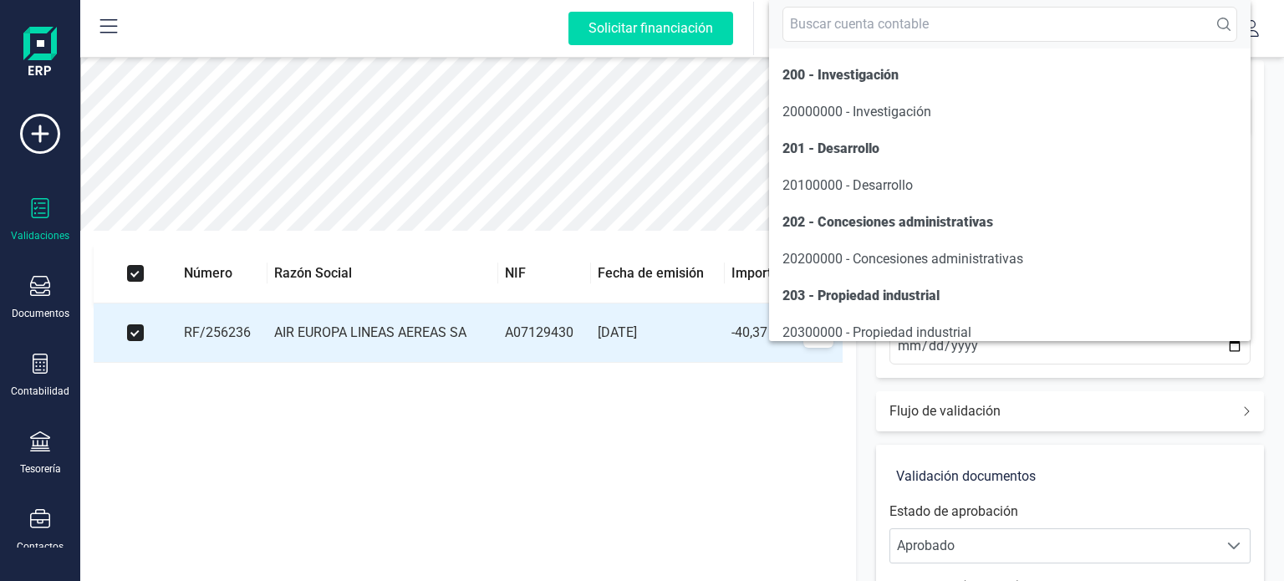
scroll to position [8140, 0]
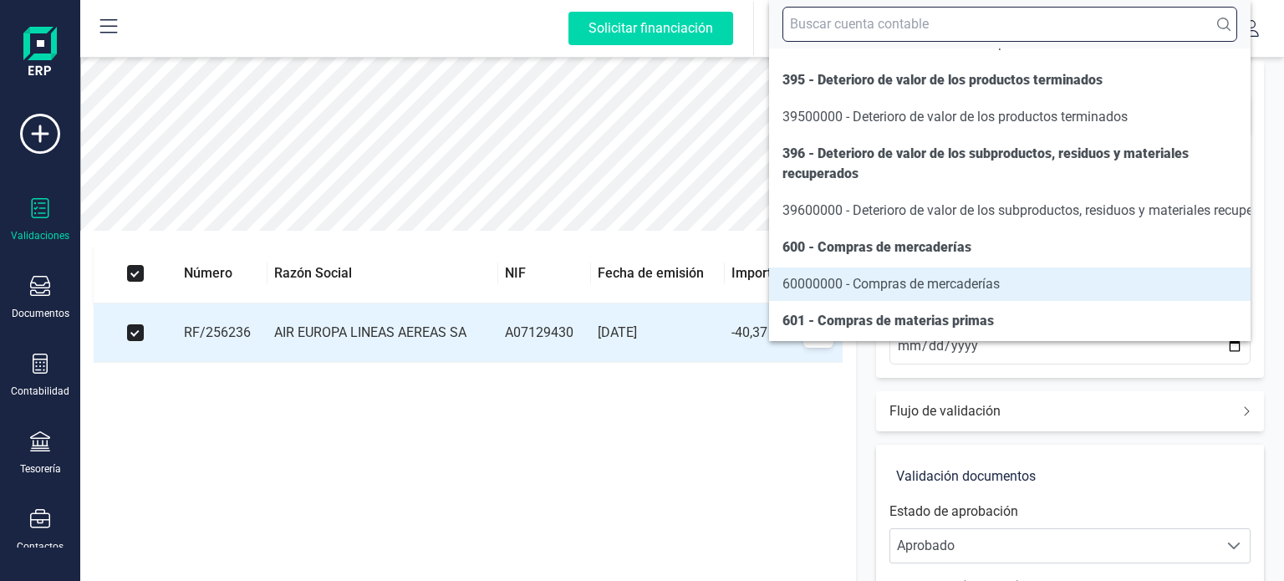
click at [1036, 28] on input "text" at bounding box center [1009, 24] width 455 height 35
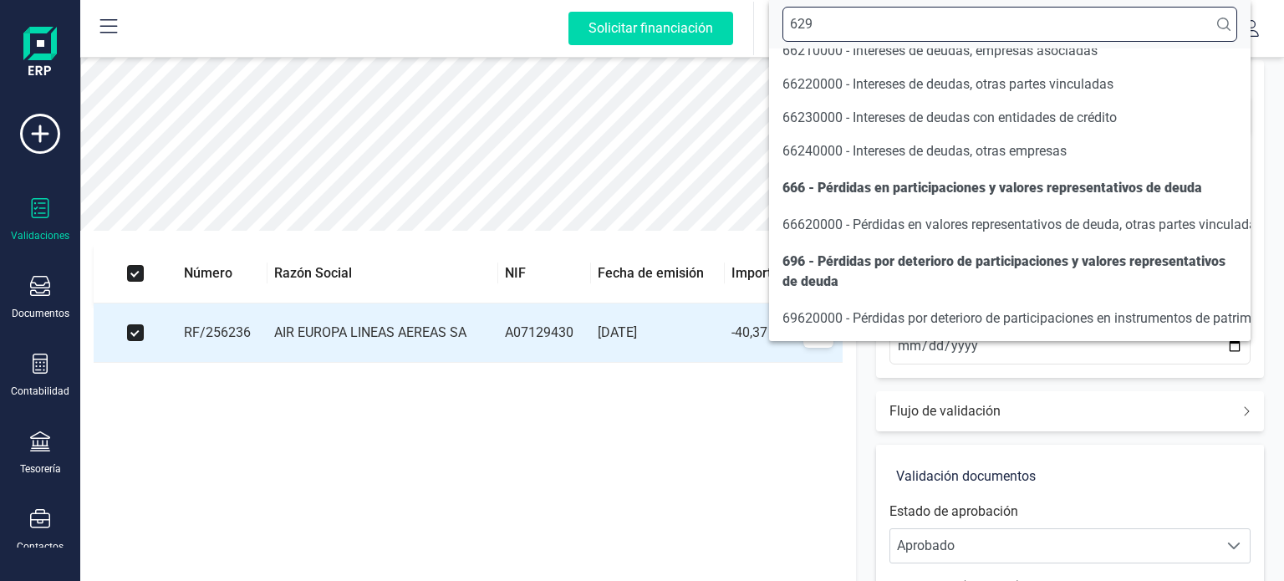
scroll to position [0, 0]
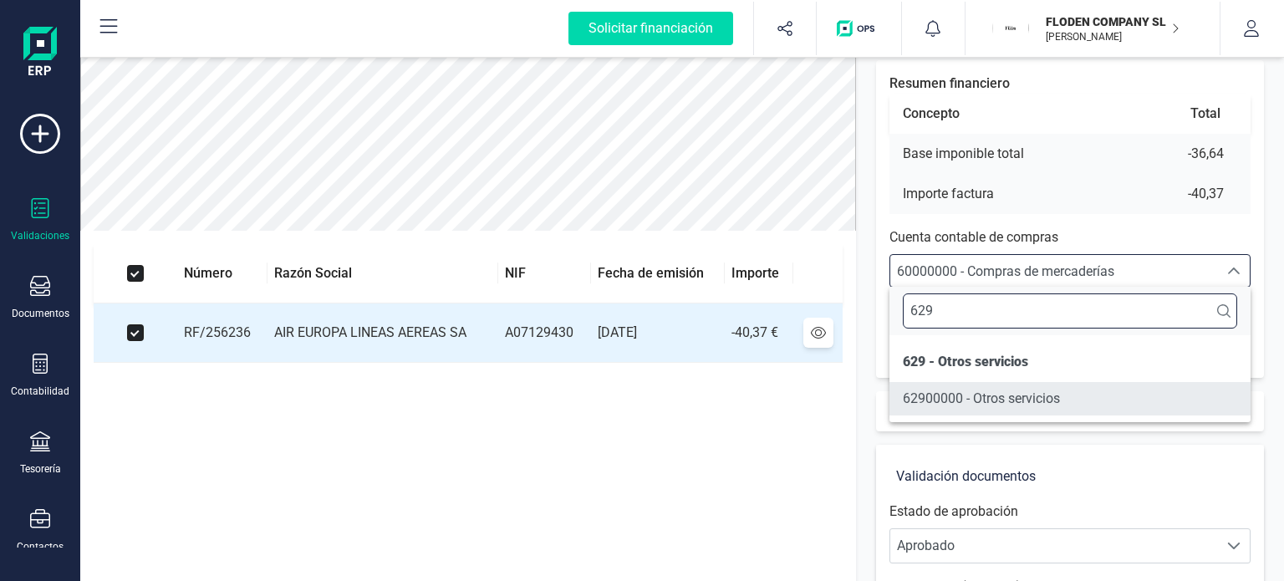
type input "629"
click at [1047, 390] on span "62900000 - Otros servicios" at bounding box center [981, 399] width 157 height 20
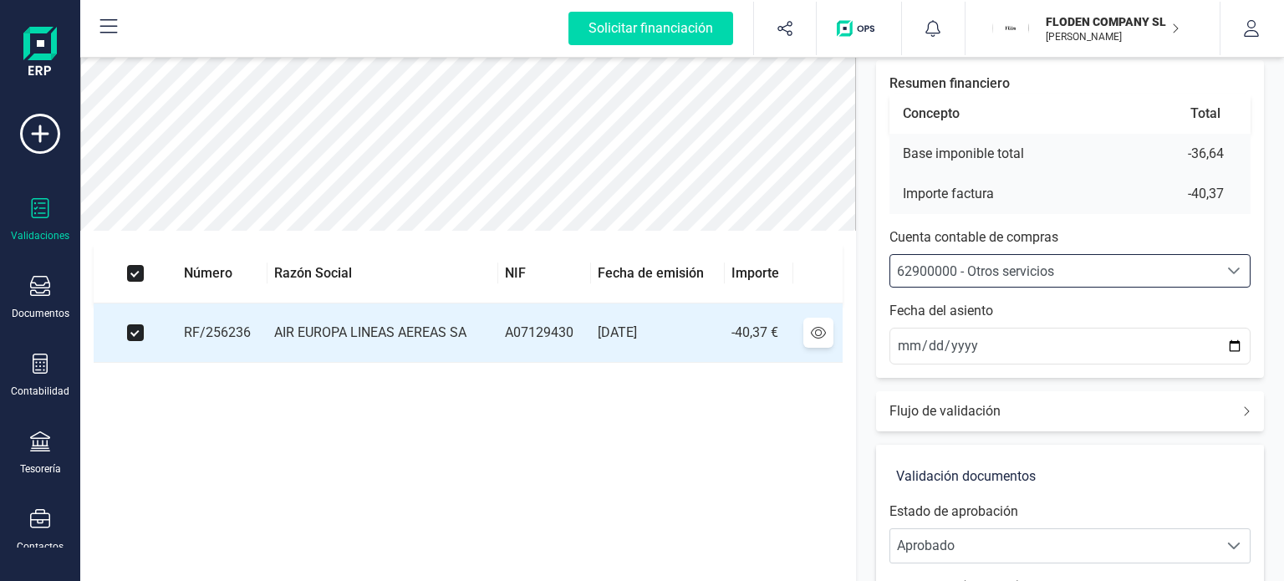
click at [1261, 331] on div "Resumen financiero Concepto Total Base imponible total -36,64 Importe factura -…" at bounding box center [1070, 219] width 388 height 318
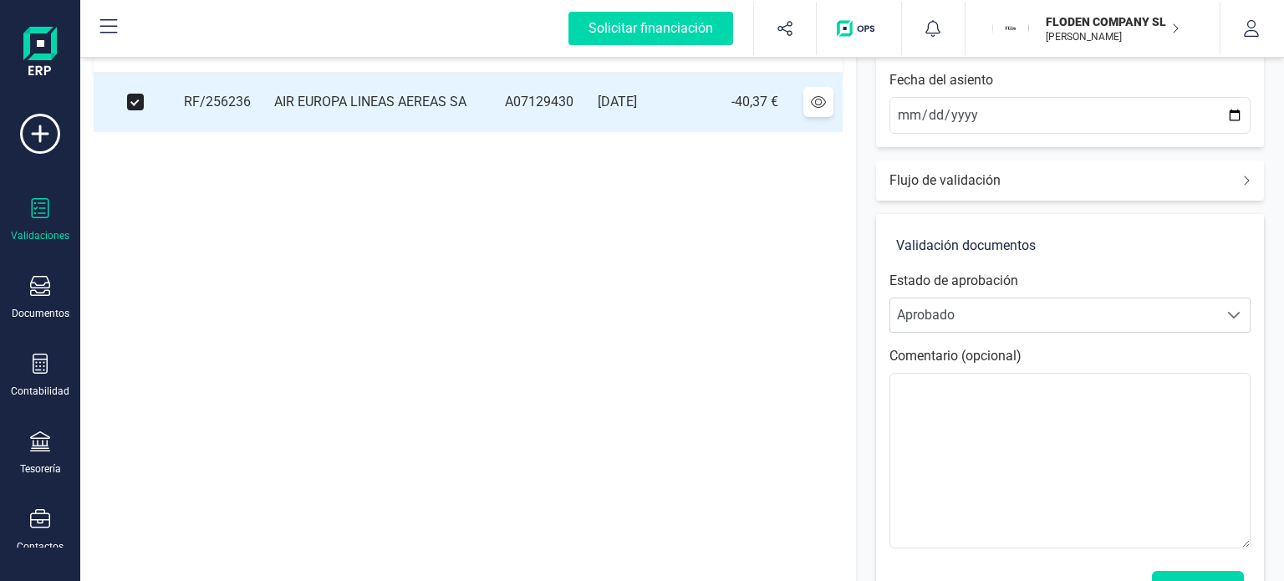
scroll to position [403, 0]
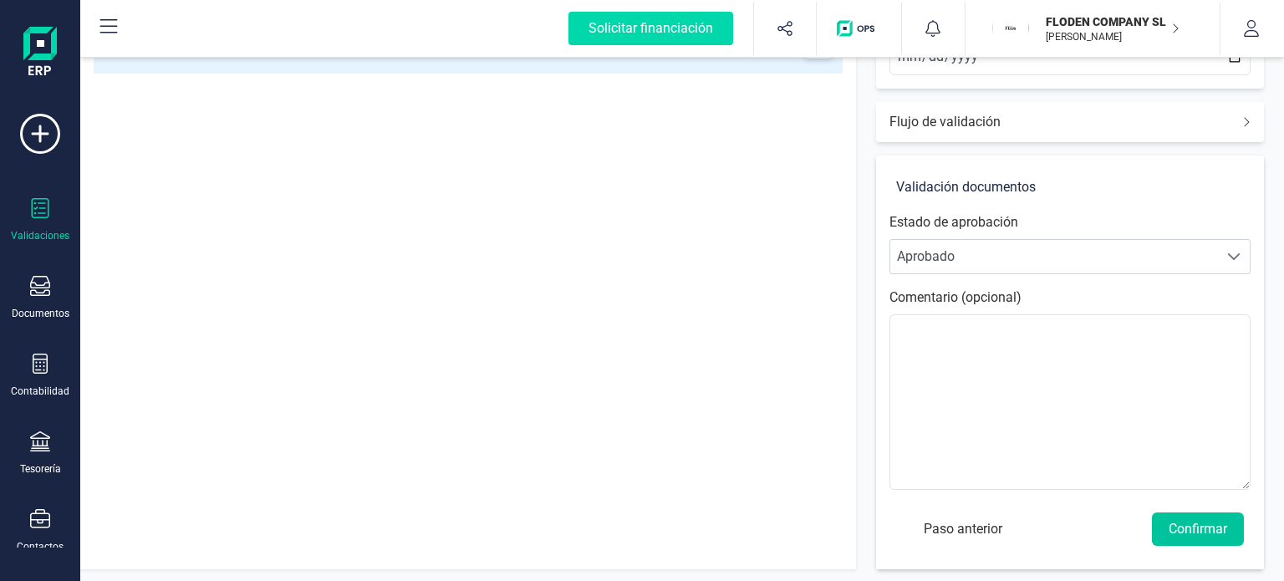
click at [1190, 527] on button "Confirmar" at bounding box center [1198, 528] width 92 height 33
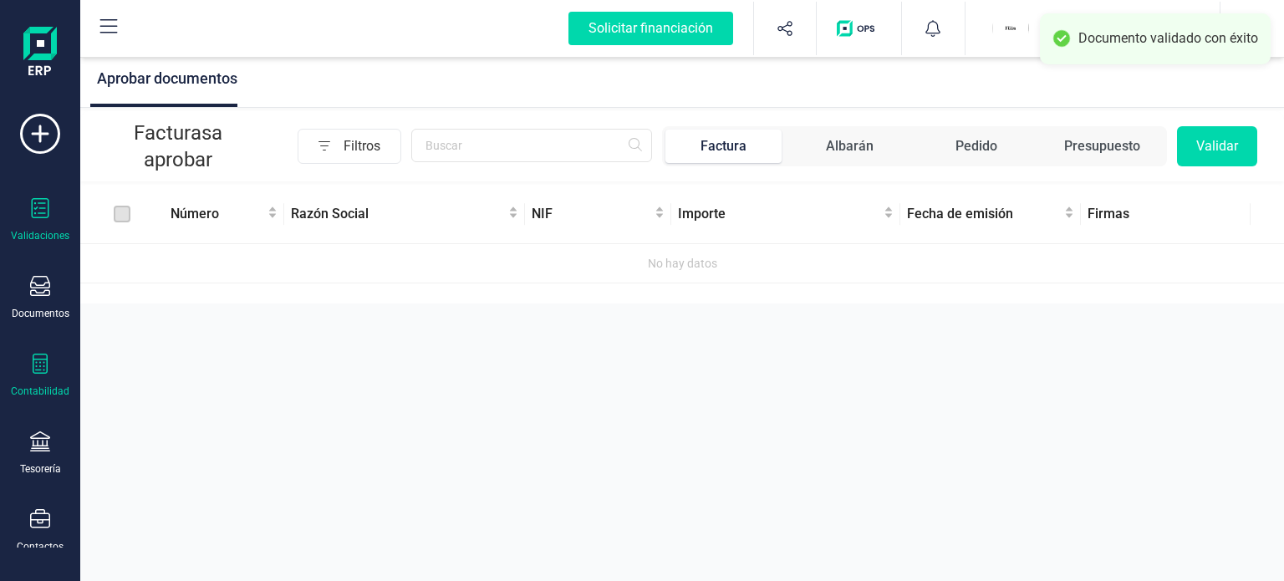
click at [42, 364] on icon at bounding box center [40, 364] width 20 height 20
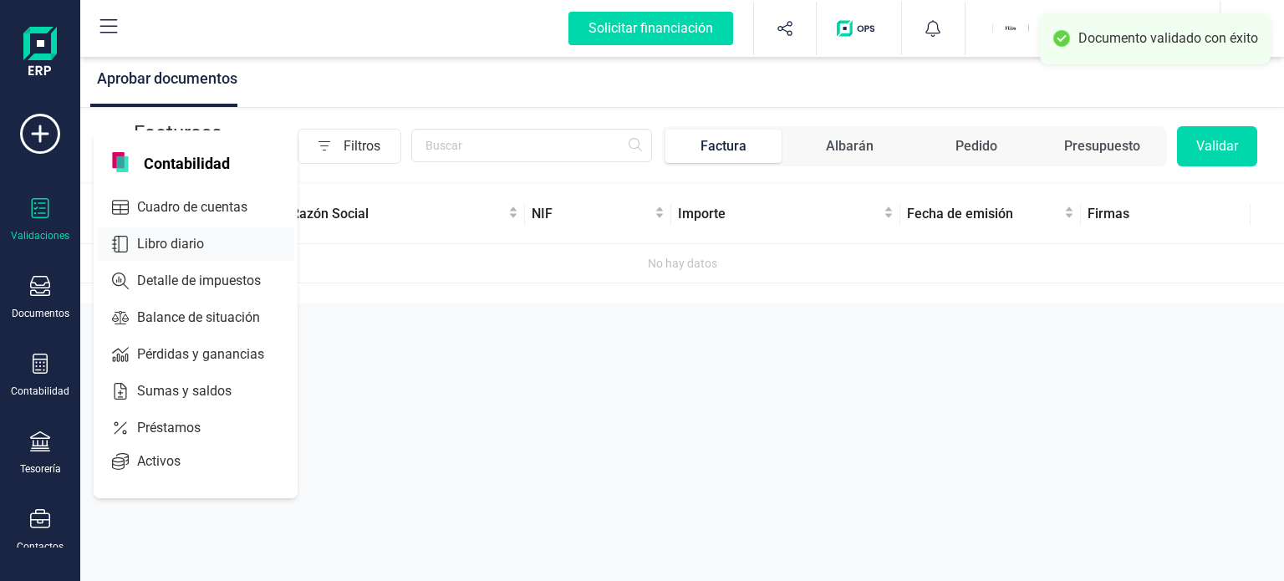
click at [194, 253] on div "Libro diario" at bounding box center [195, 243] width 197 height 33
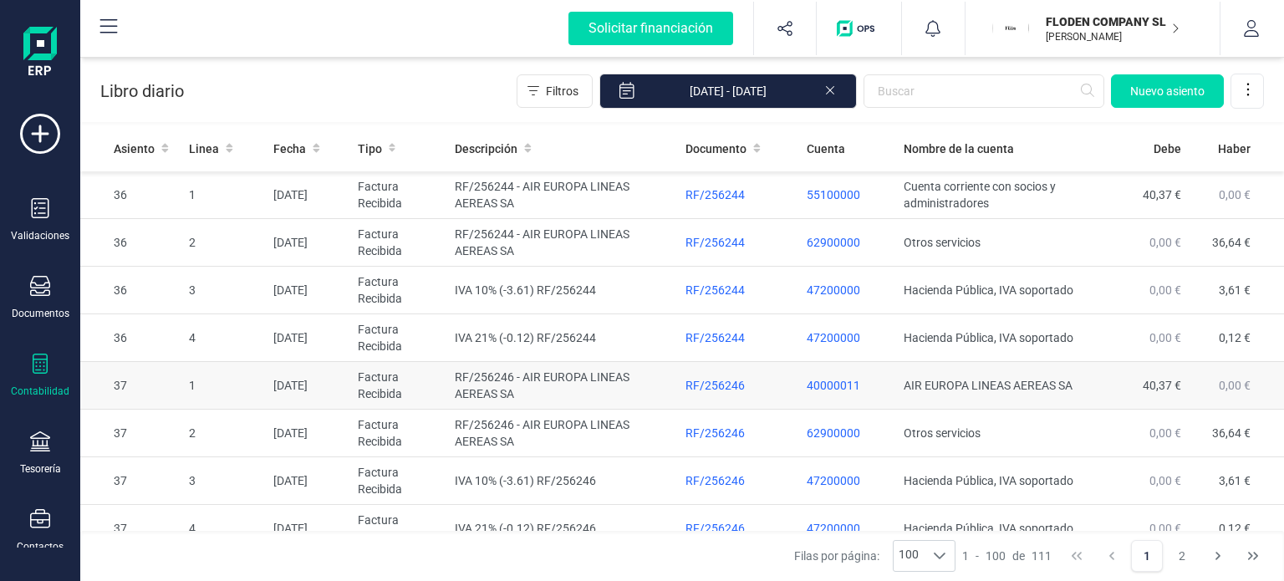
click at [573, 380] on td "RF/256246 - AIR EUROPA LINEAS AEREAS SA" at bounding box center [563, 386] width 231 height 48
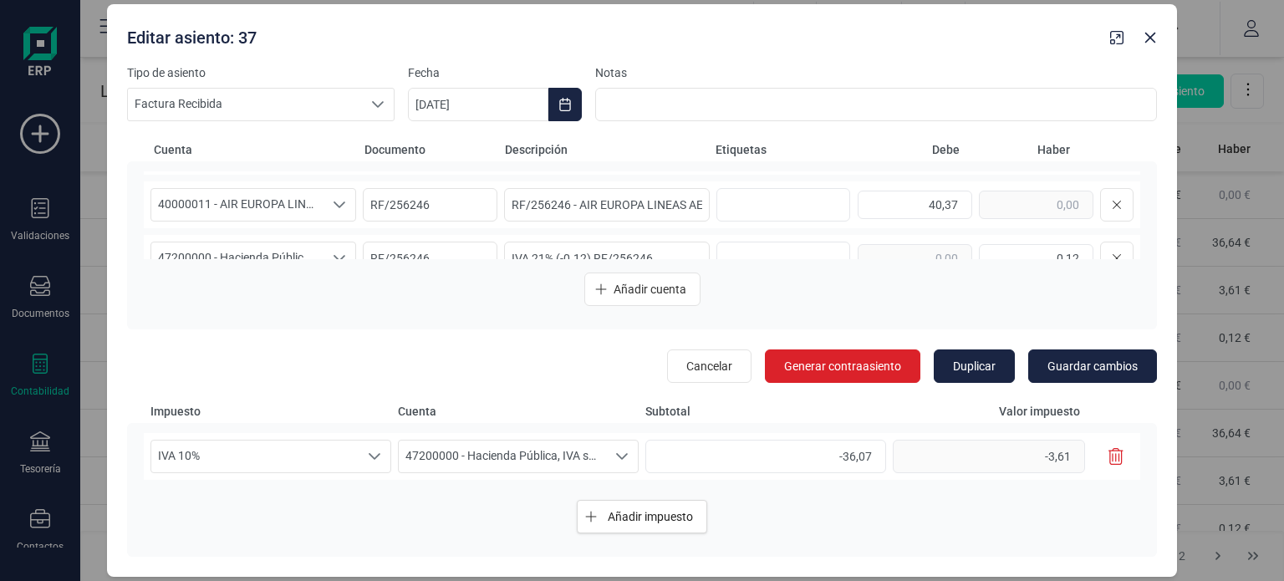
scroll to position [126, 0]
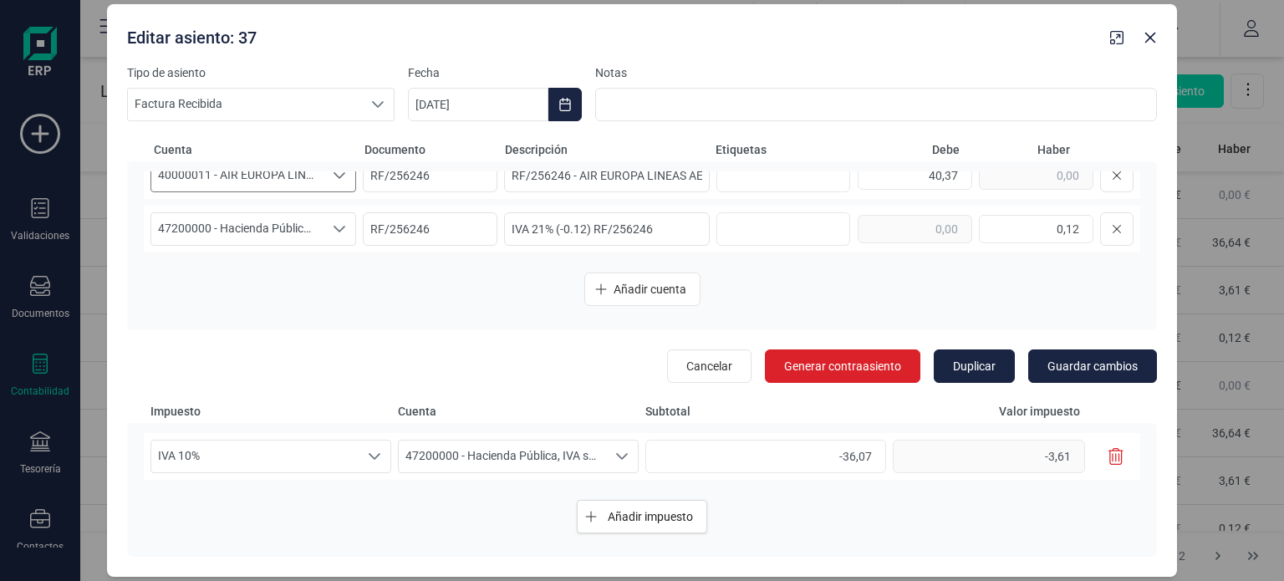
click at [342, 181] on icon "Seleccione una cuenta" at bounding box center [339, 175] width 13 height 13
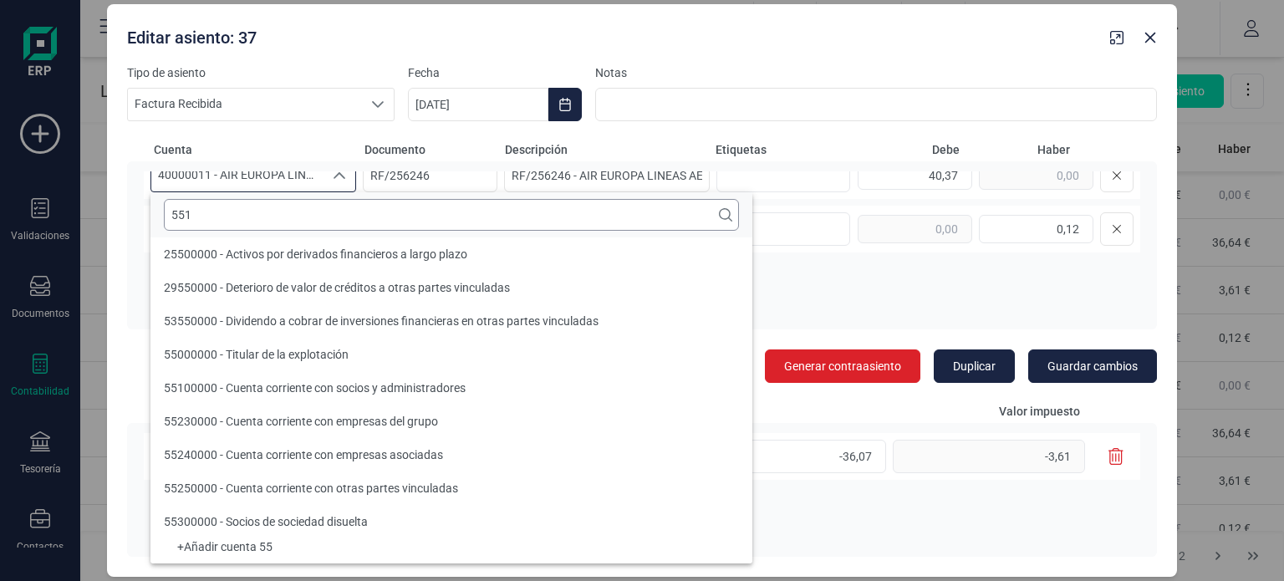
scroll to position [0, 0]
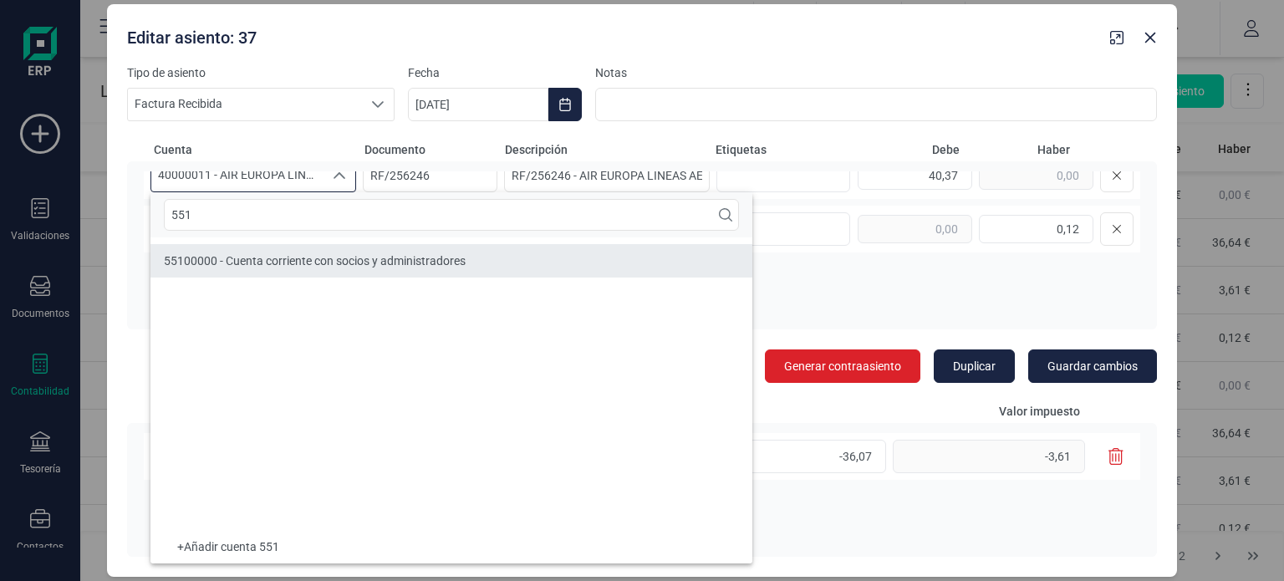
type input "551"
click at [319, 254] on span "55100000 - Cuenta corriente con socios y administradores" at bounding box center [315, 260] width 302 height 13
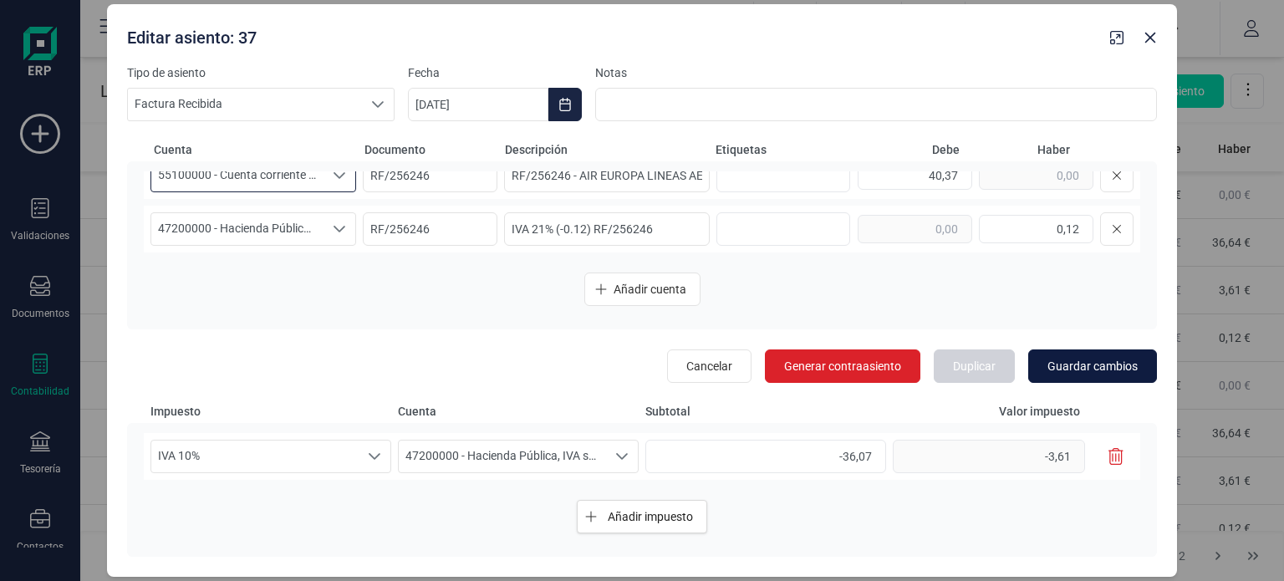
click at [1069, 364] on span "Guardar cambios" at bounding box center [1092, 366] width 90 height 17
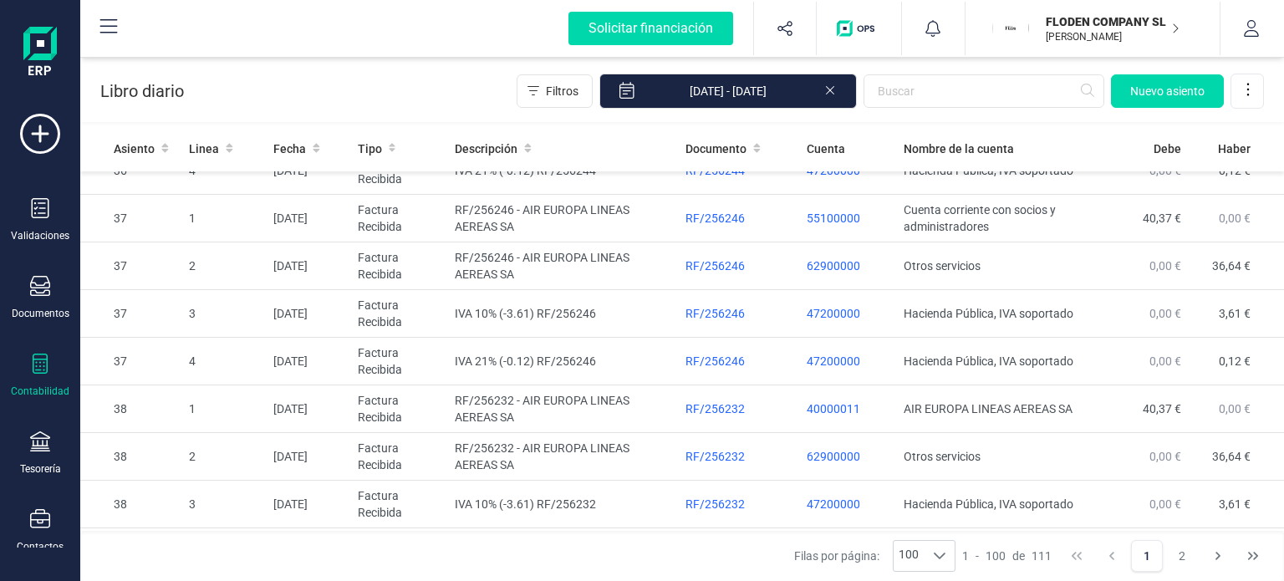
scroll to position [176, 0]
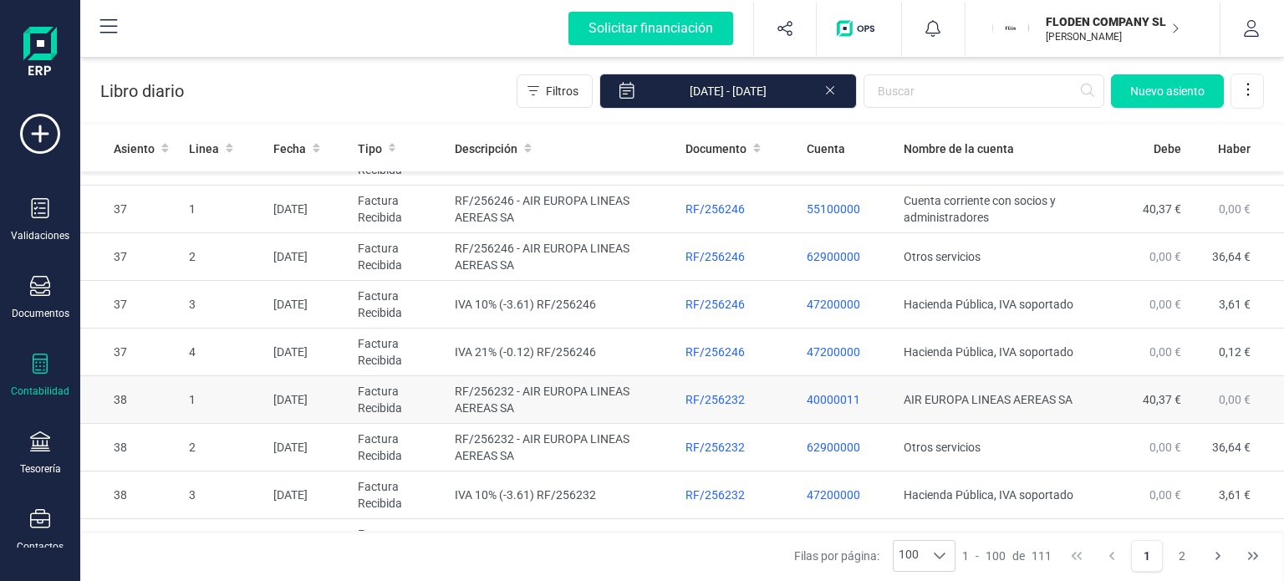
click at [942, 400] on td "AIR EUROPA LINEAS AEREAS SA" at bounding box center [1000, 400] width 206 height 48
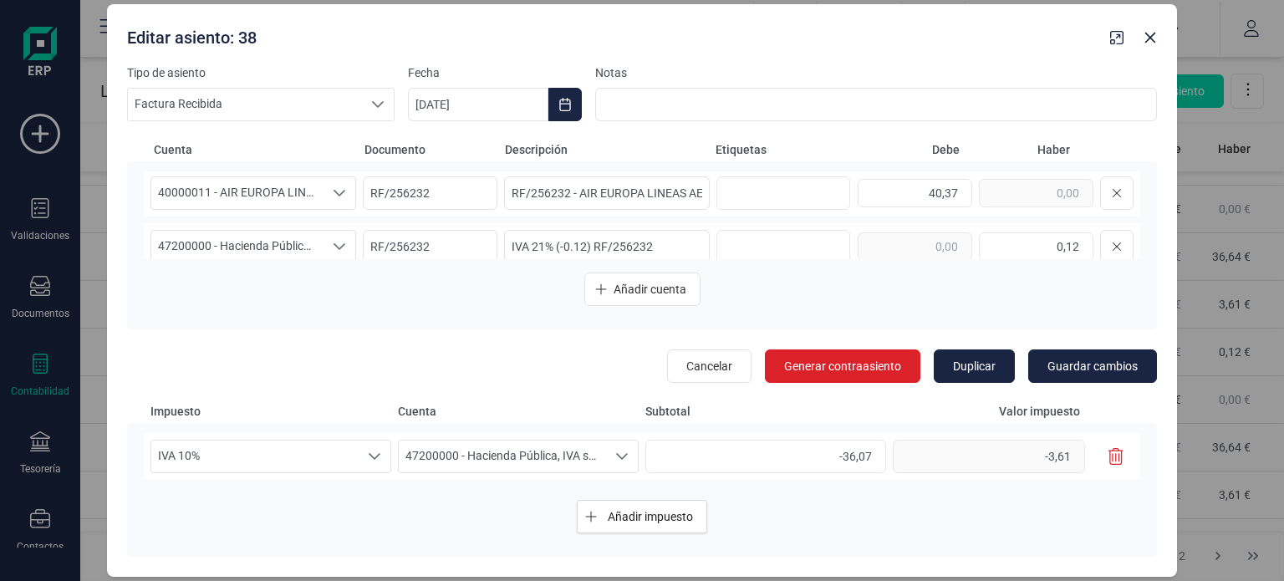
scroll to position [107, 0]
click at [329, 191] on div "Seleccione una cuenta" at bounding box center [340, 195] width 32 height 32
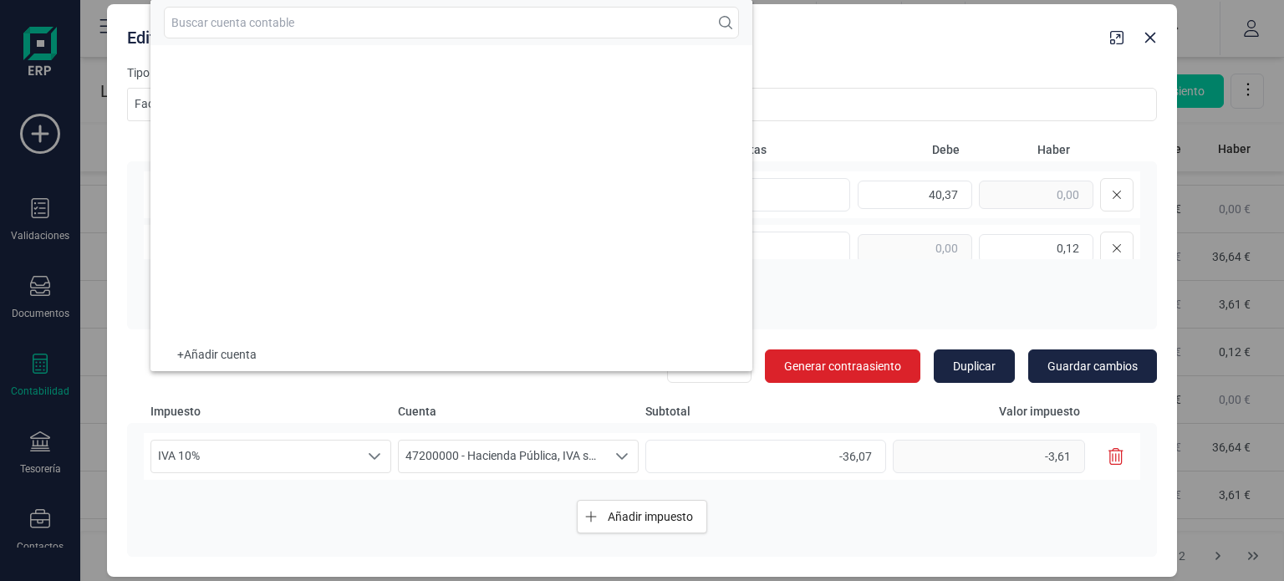
scroll to position [7363, 0]
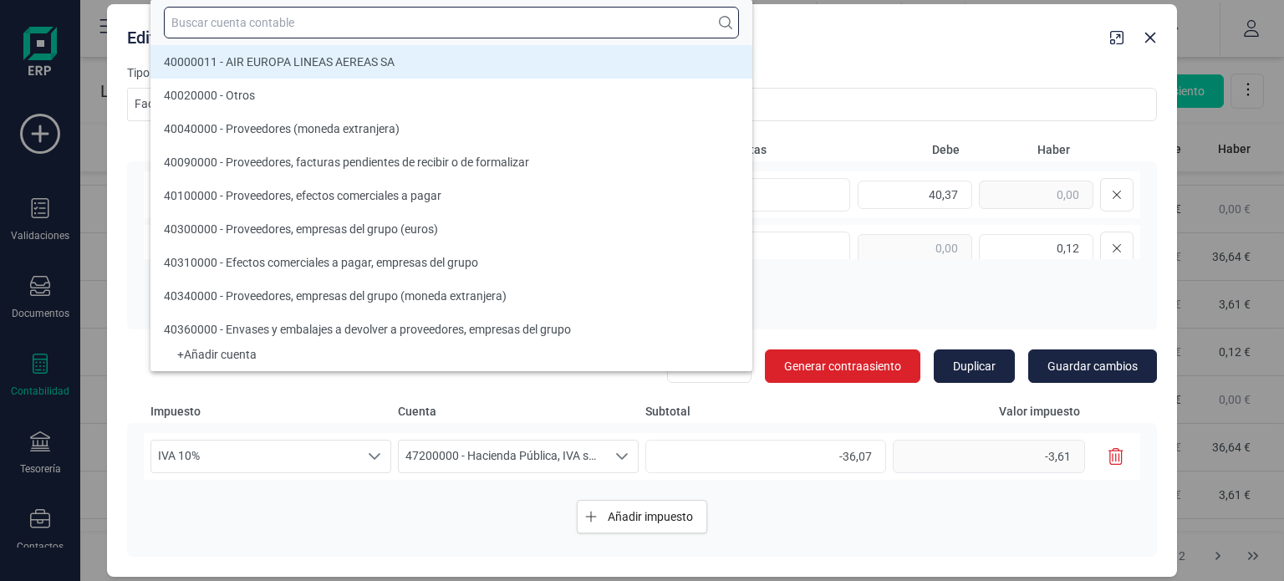
click at [456, 24] on input "text" at bounding box center [451, 23] width 575 height 32
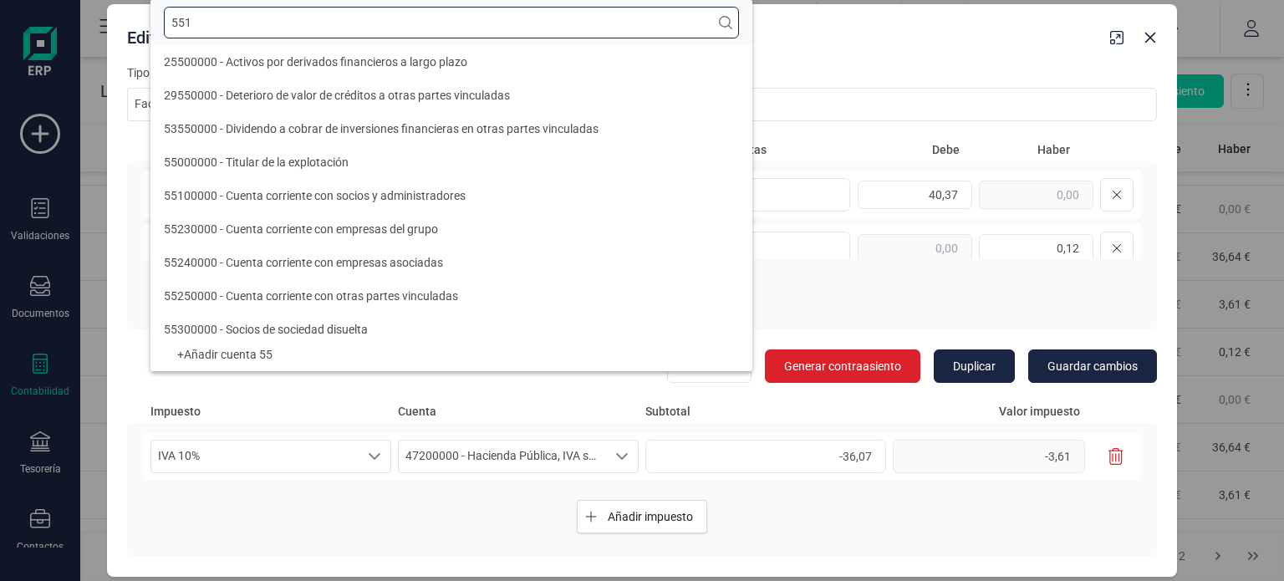
scroll to position [0, 0]
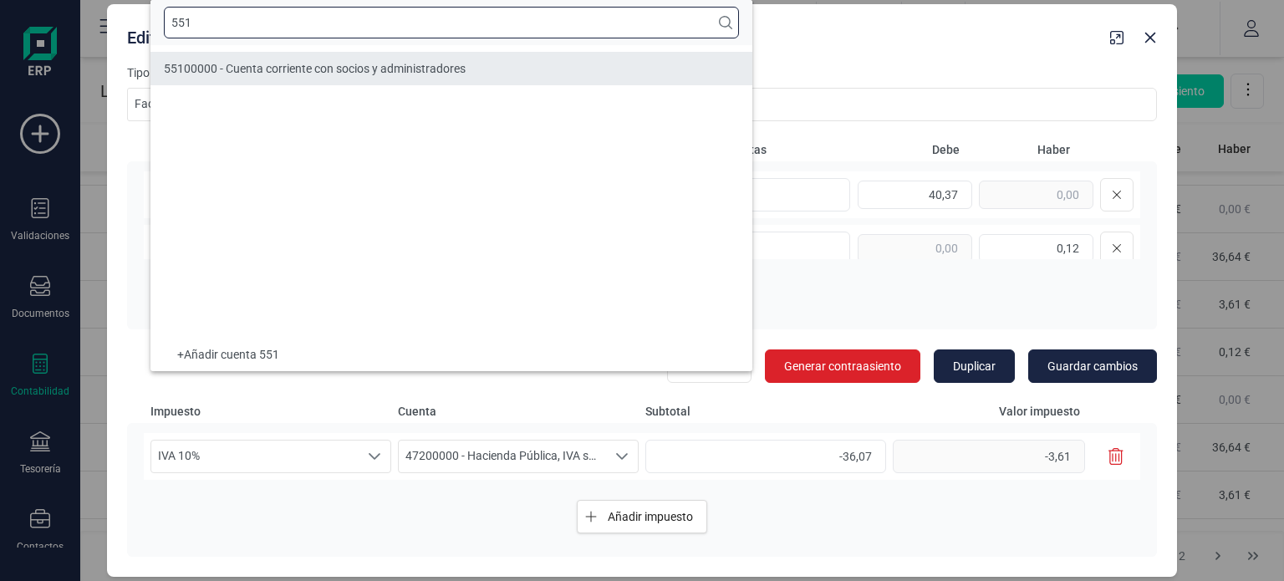
type input "551"
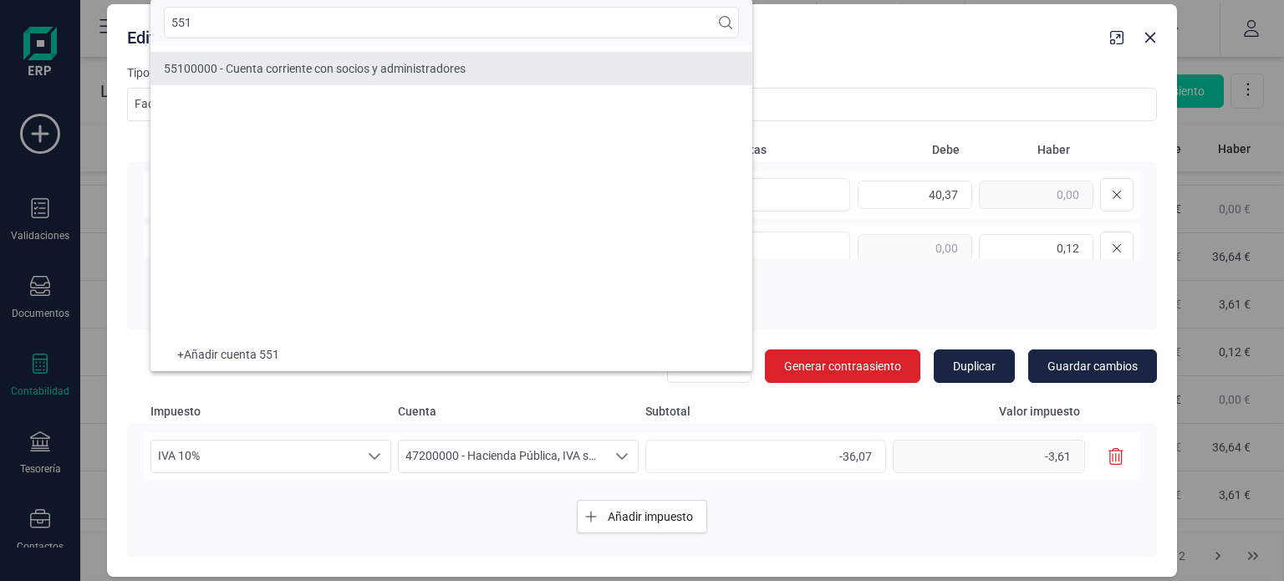
click at [448, 57] on li "55100000 - Cuenta corriente con socios y administradores" at bounding box center [451, 68] width 602 height 33
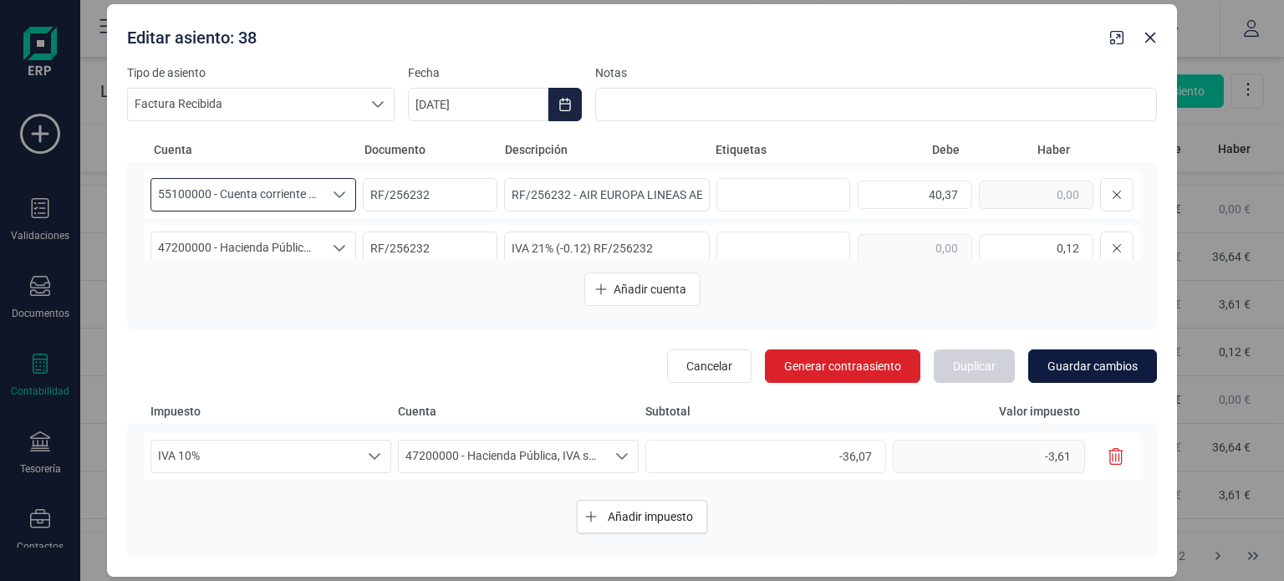
click at [1087, 359] on span "Guardar cambios" at bounding box center [1092, 366] width 90 height 17
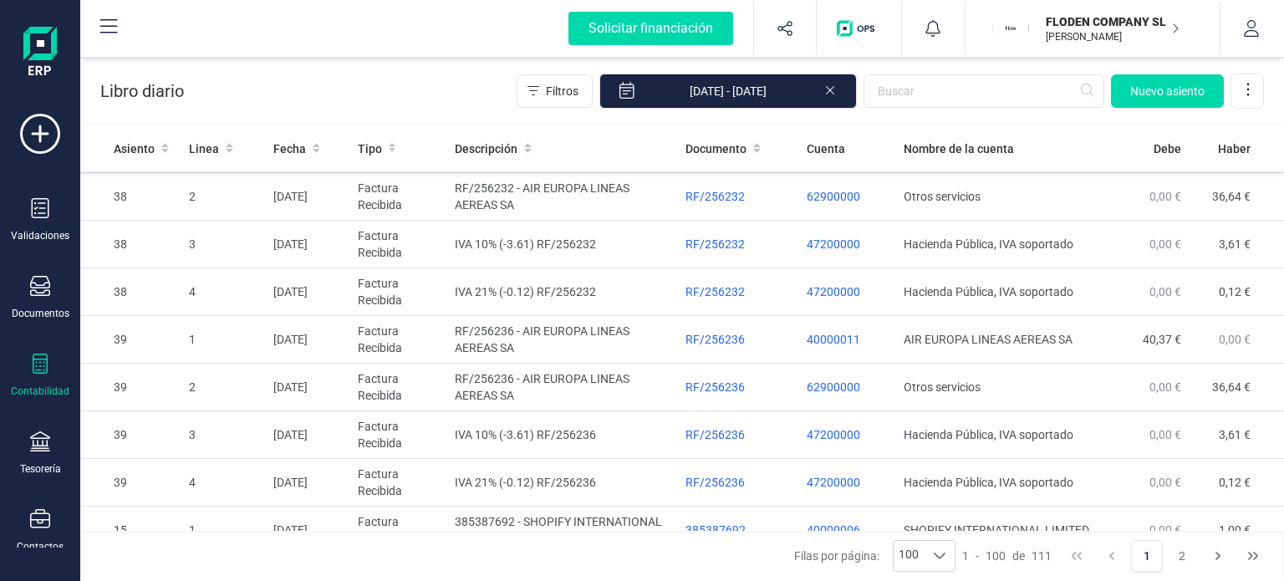
scroll to position [436, 0]
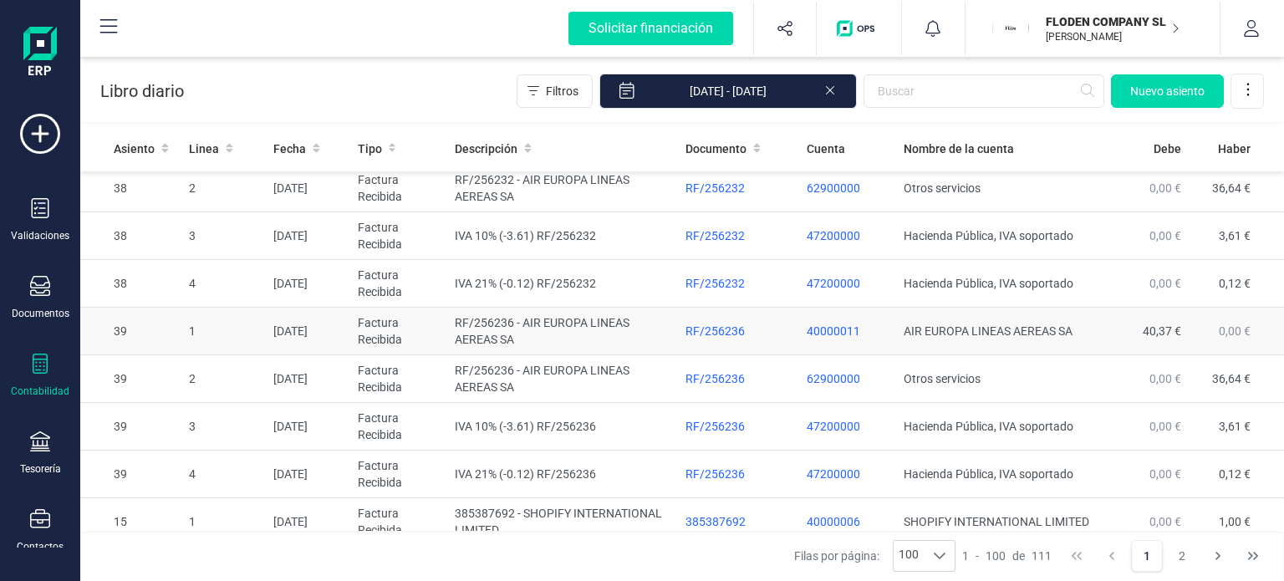
click at [1007, 320] on td "AIR EUROPA LINEAS AEREAS SA" at bounding box center [1000, 332] width 206 height 48
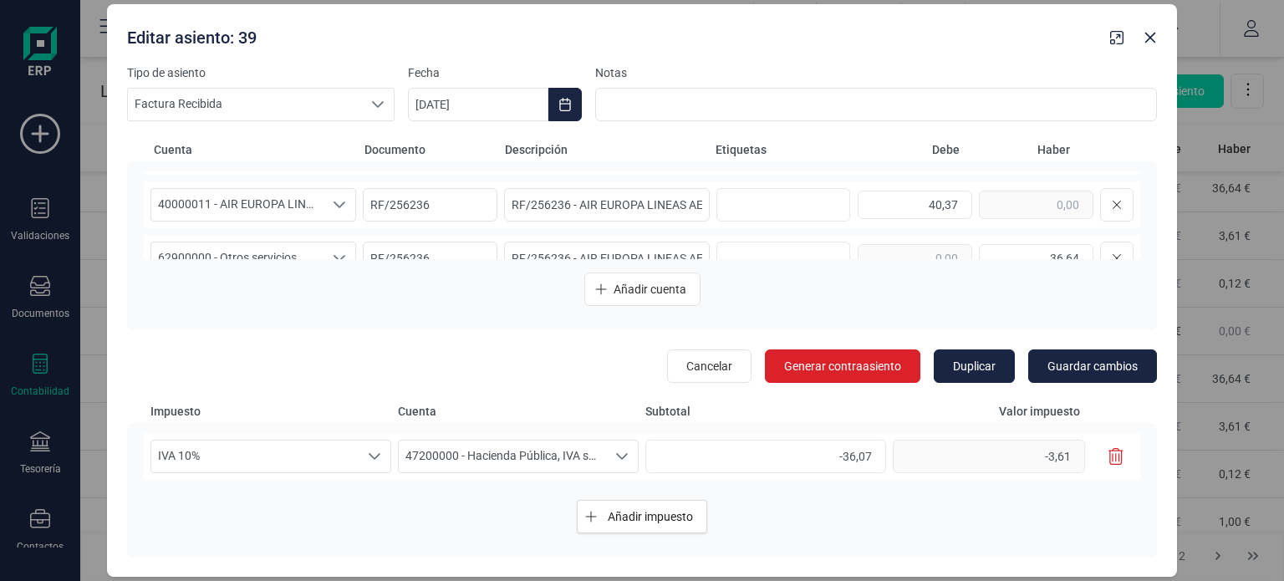
scroll to position [101, 0]
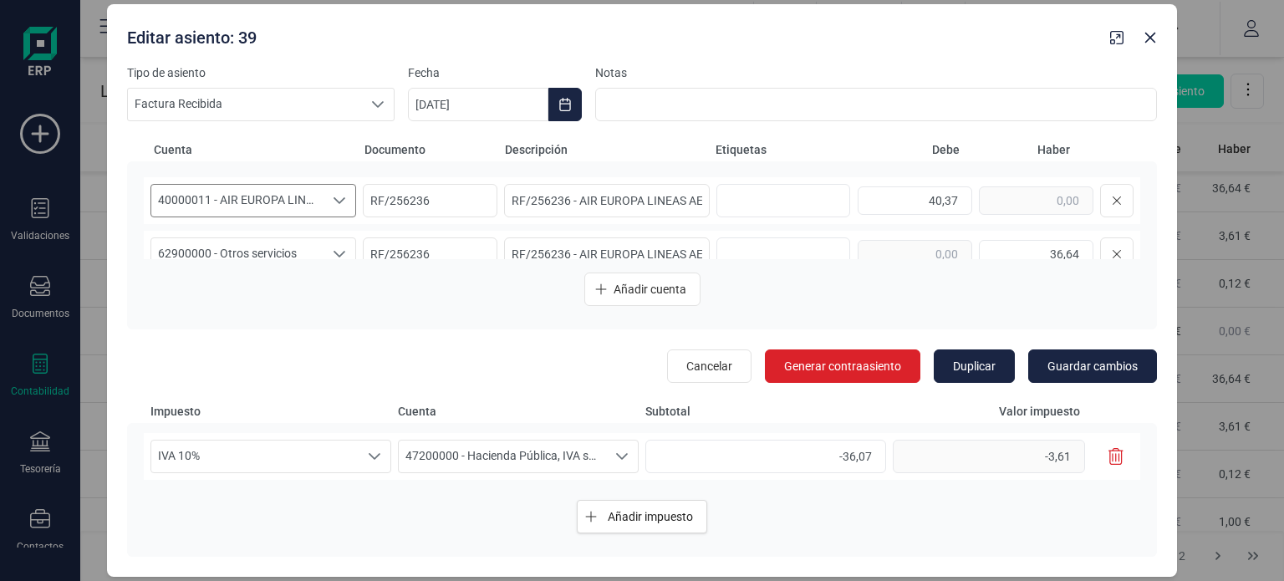
click at [341, 199] on icon "Seleccione una cuenta" at bounding box center [339, 200] width 13 height 13
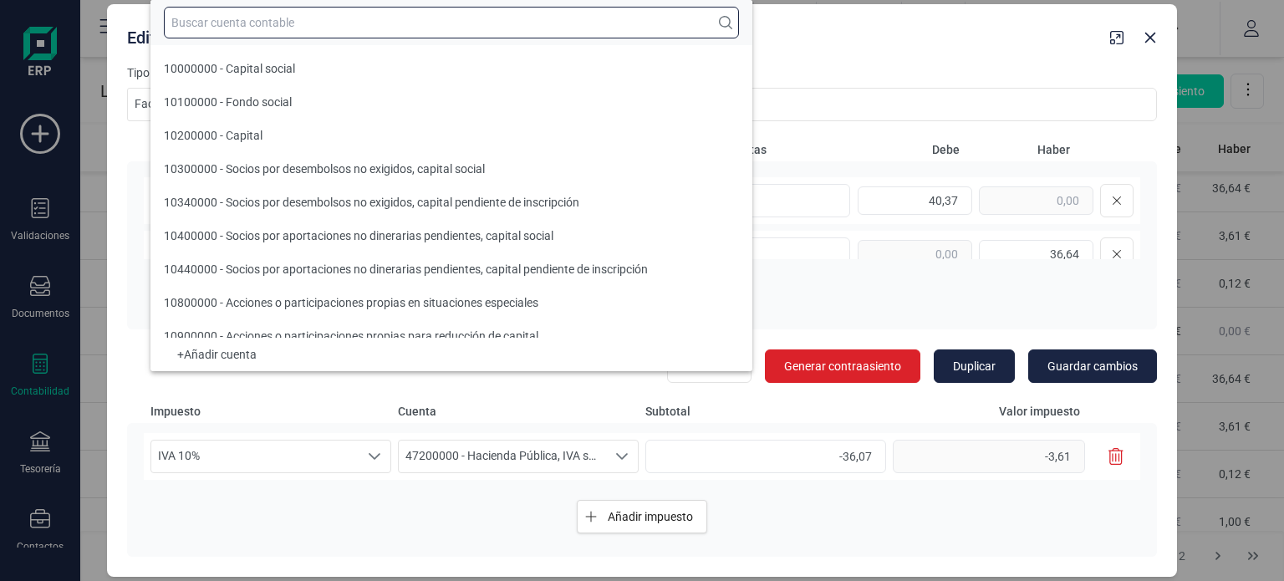
scroll to position [7363, 0]
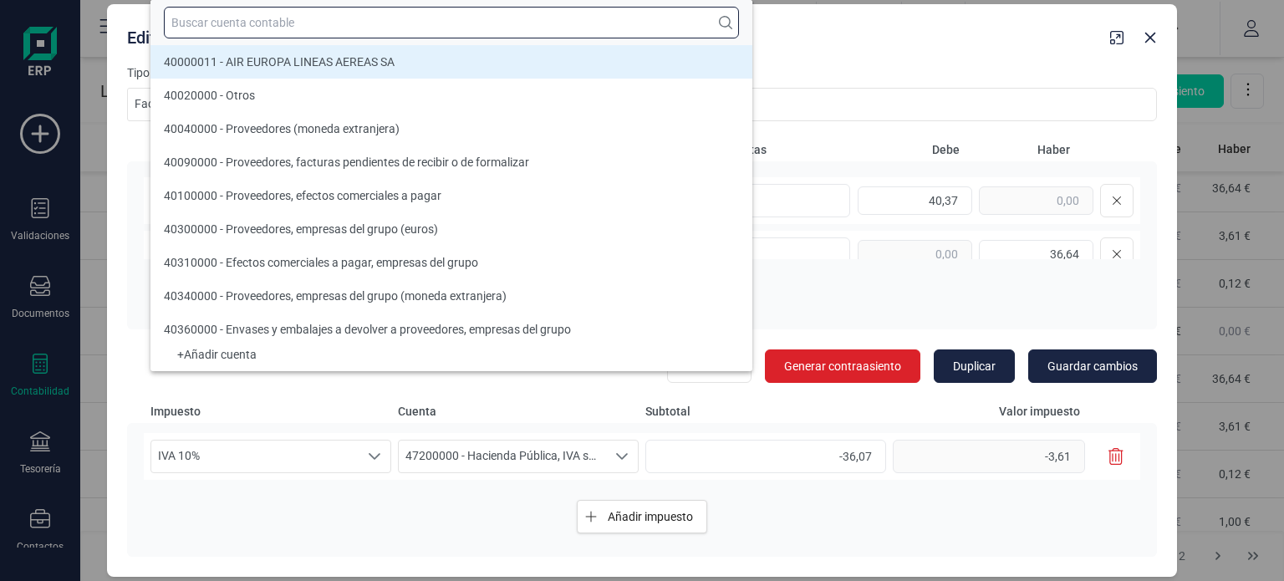
click at [437, 31] on input "text" at bounding box center [451, 23] width 575 height 32
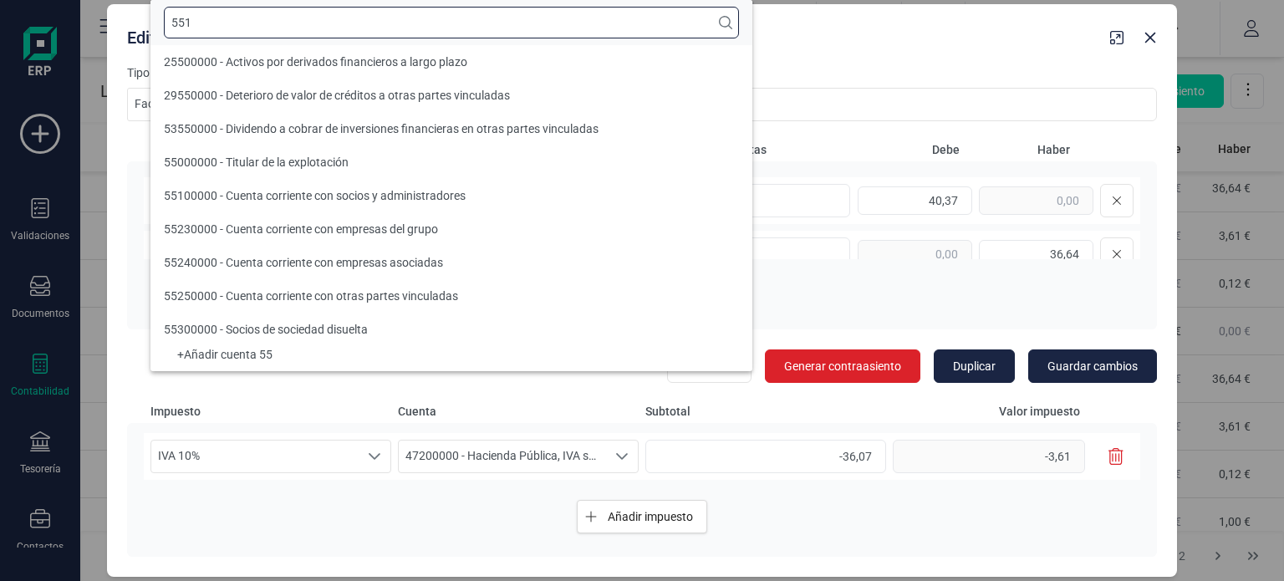
scroll to position [0, 0]
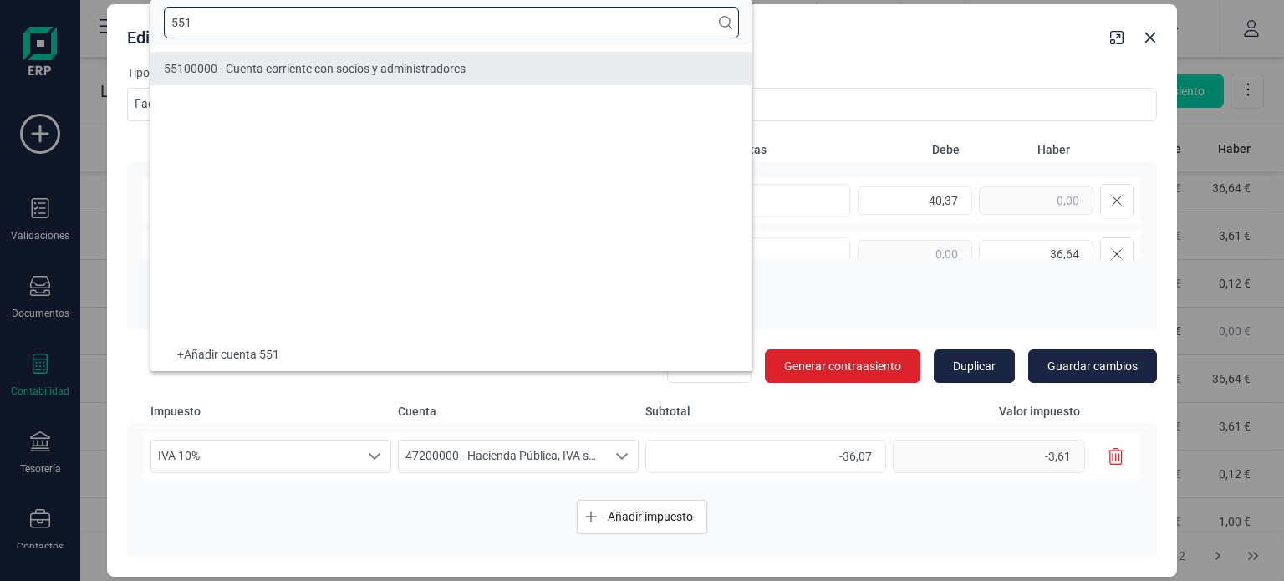
type input "551"
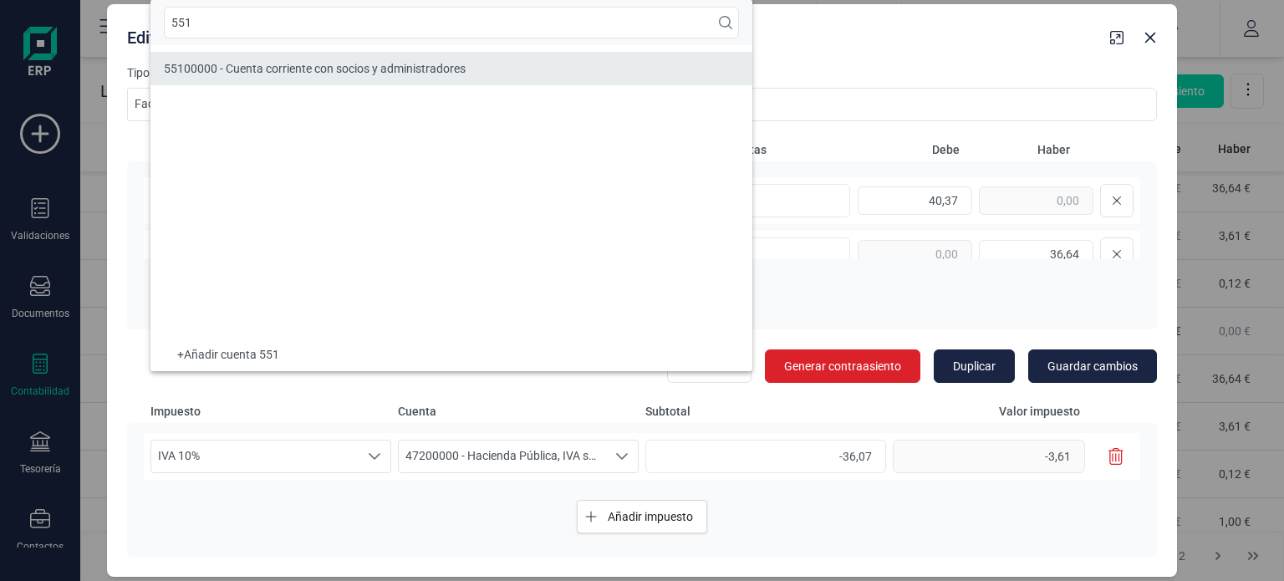
click at [429, 62] on span "55100000 - Cuenta corriente con socios y administradores" at bounding box center [315, 68] width 302 height 13
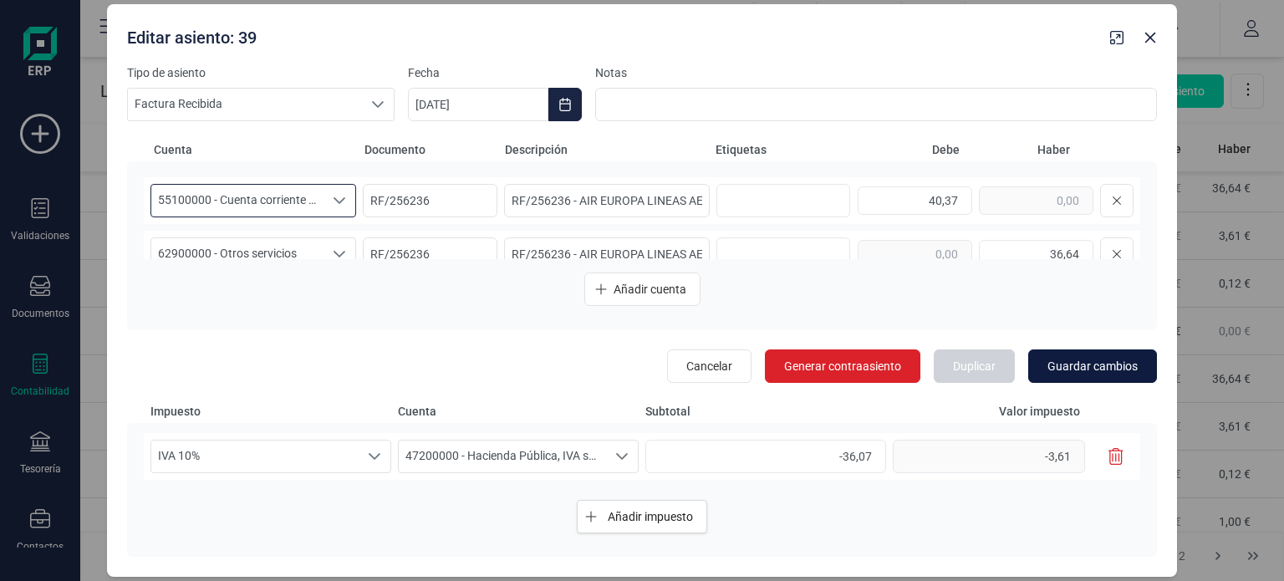
click at [1075, 375] on button "Guardar cambios" at bounding box center [1092, 365] width 129 height 33
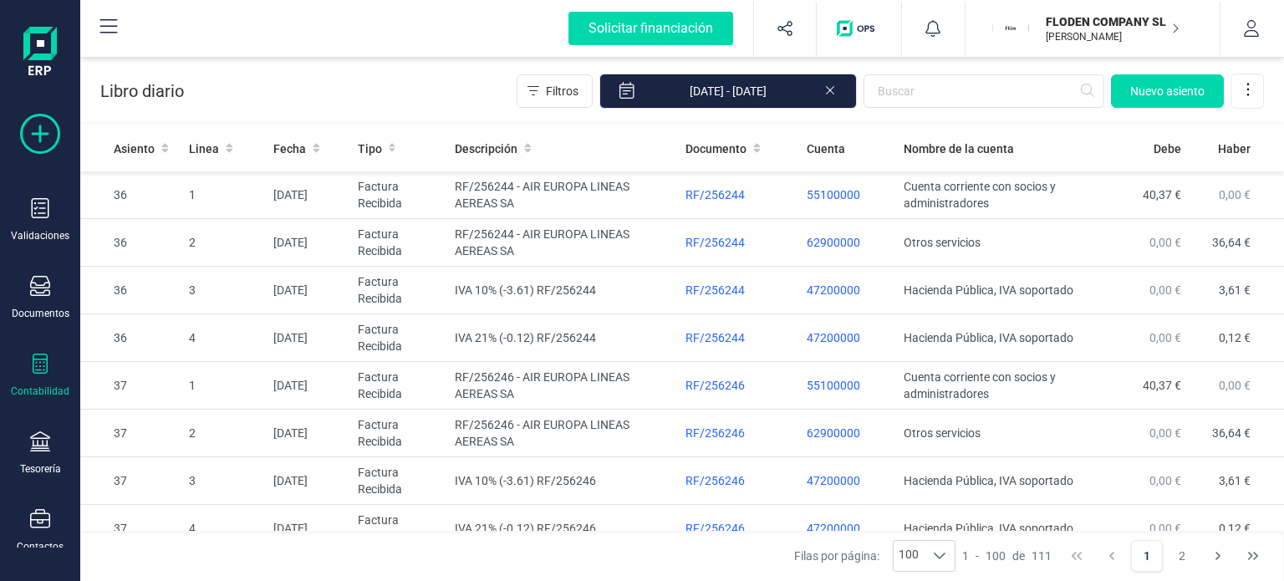
click at [48, 140] on icon at bounding box center [40, 134] width 40 height 40
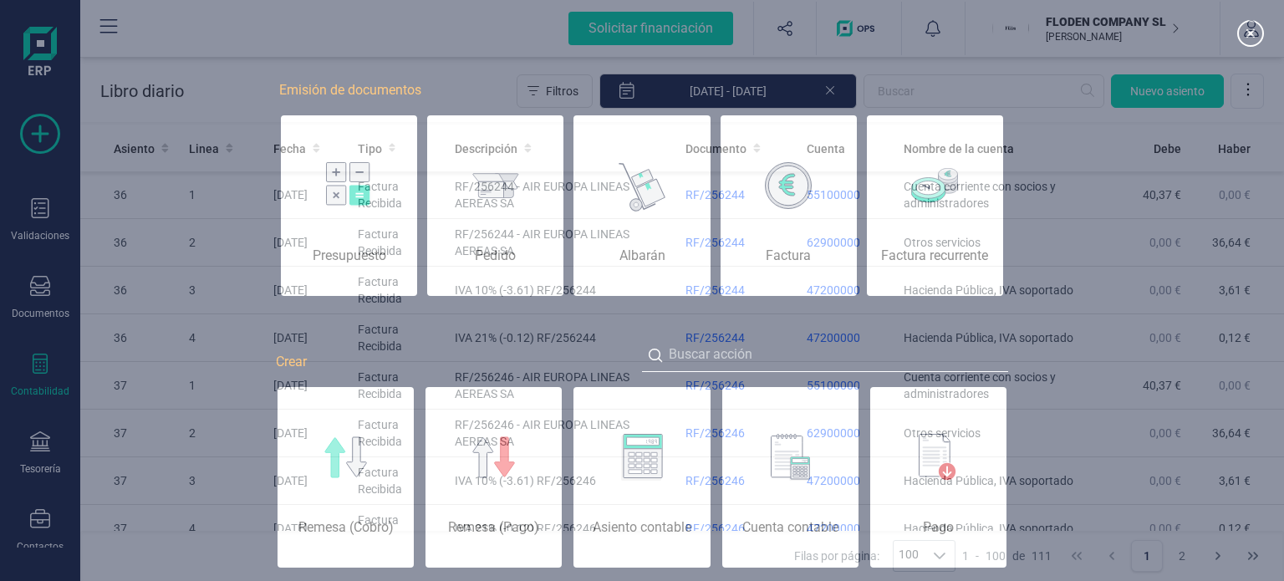
scroll to position [0, 84]
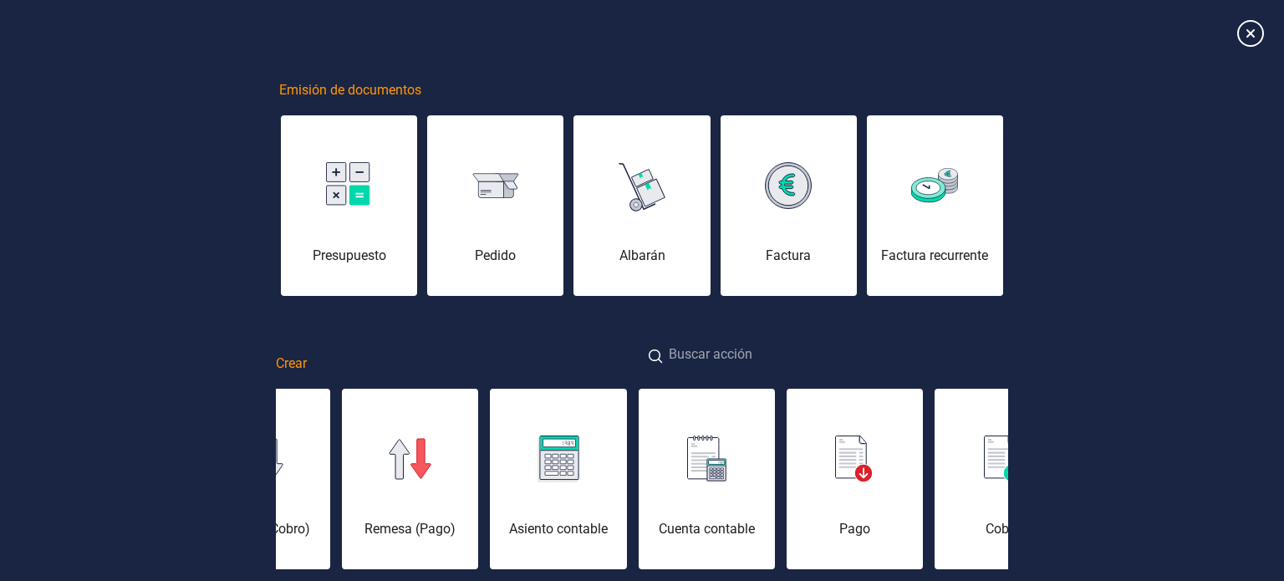
click at [869, 357] on input at bounding box center [825, 356] width 366 height 36
click at [847, 357] on input "E" at bounding box center [825, 356] width 366 height 36
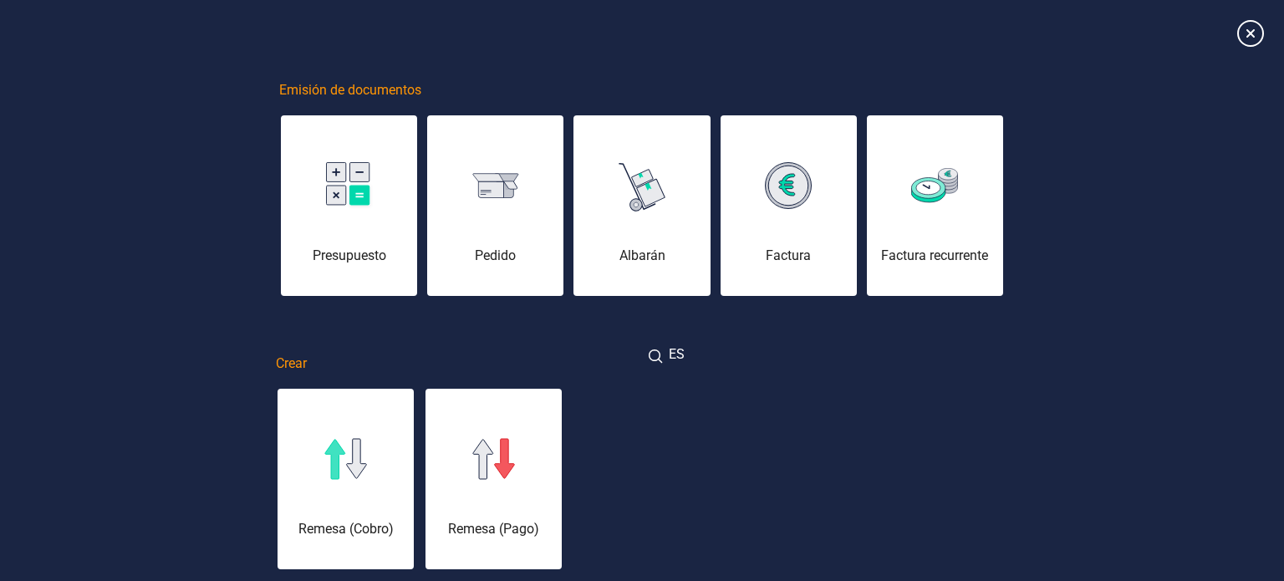
click at [847, 357] on input "ES" at bounding box center [825, 356] width 366 height 36
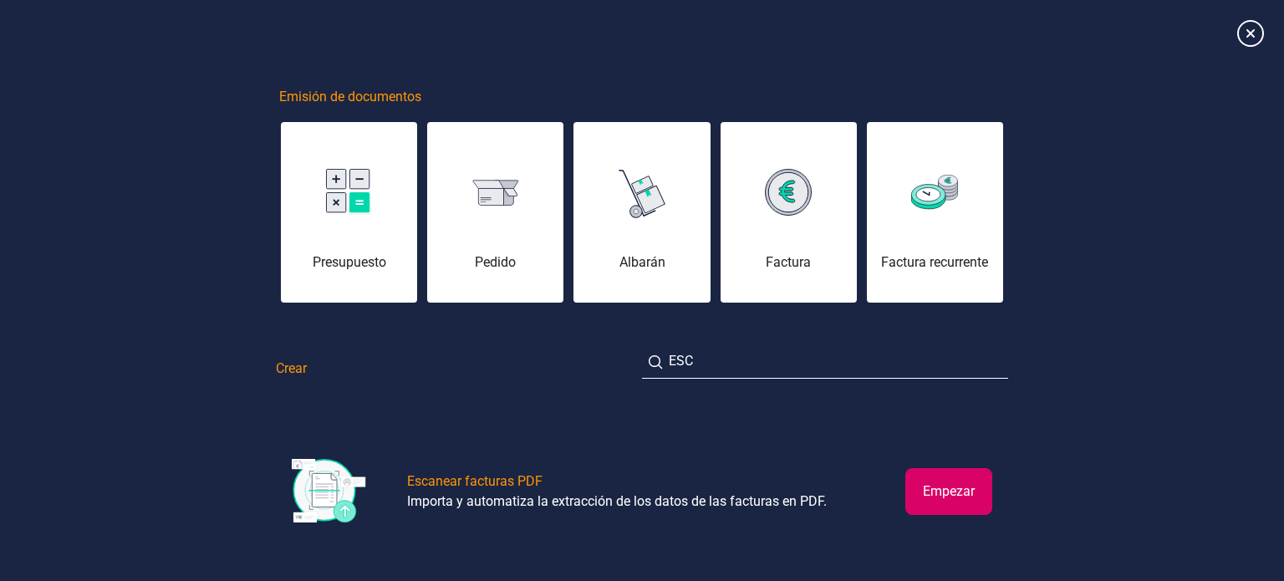
click at [926, 497] on button "Empezar" at bounding box center [948, 491] width 87 height 47
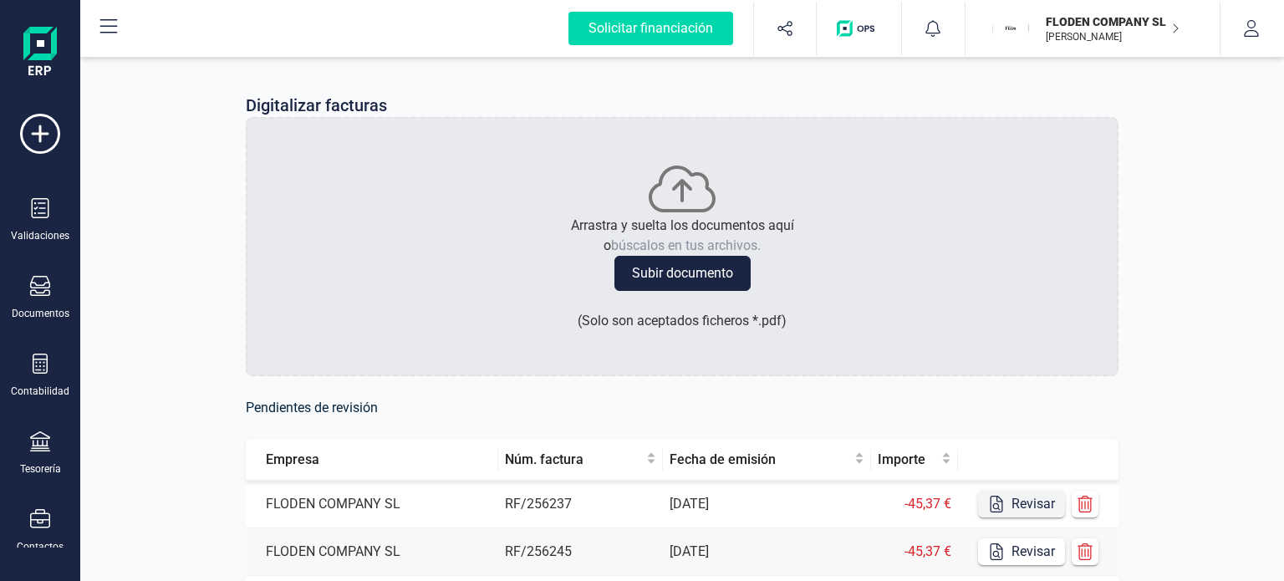
click at [1017, 501] on button "Revisar" at bounding box center [1021, 504] width 87 height 27
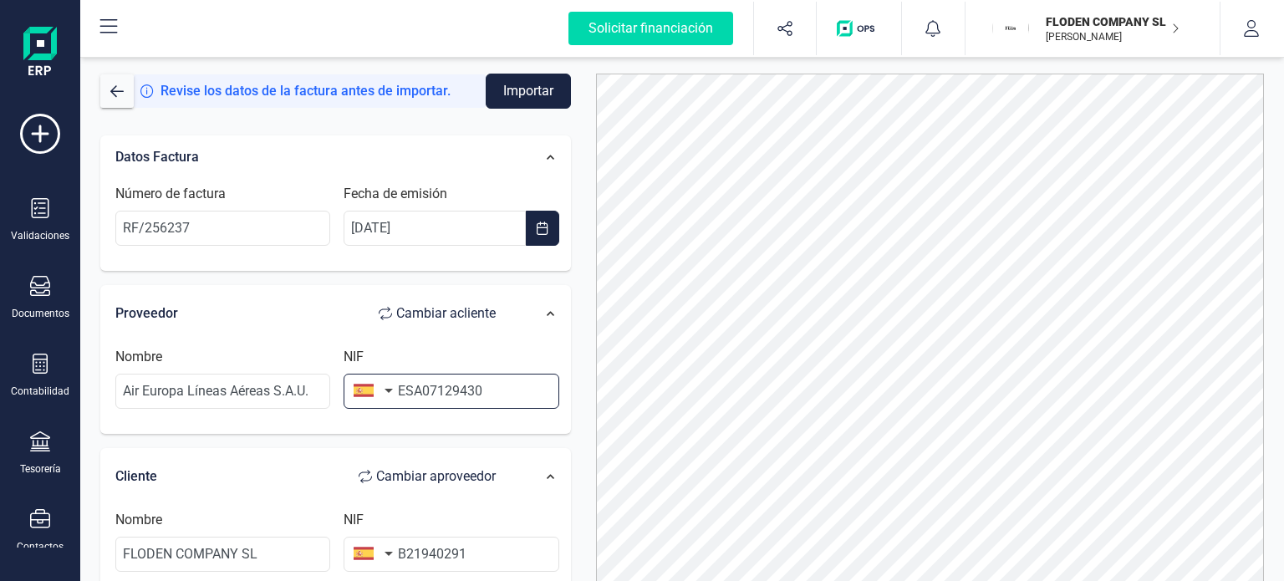
click at [410, 394] on input "ESA07129430" at bounding box center [451, 391] width 215 height 35
type input "A07129430"
click at [583, 374] on div at bounding box center [930, 350] width 694 height 552
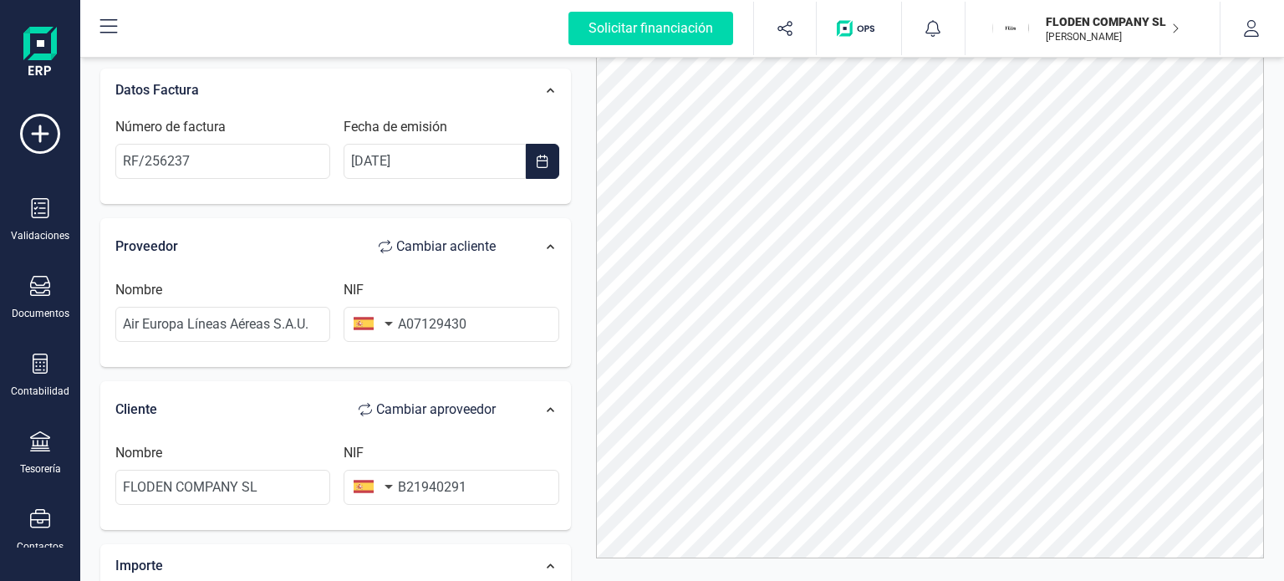
scroll to position [93, 0]
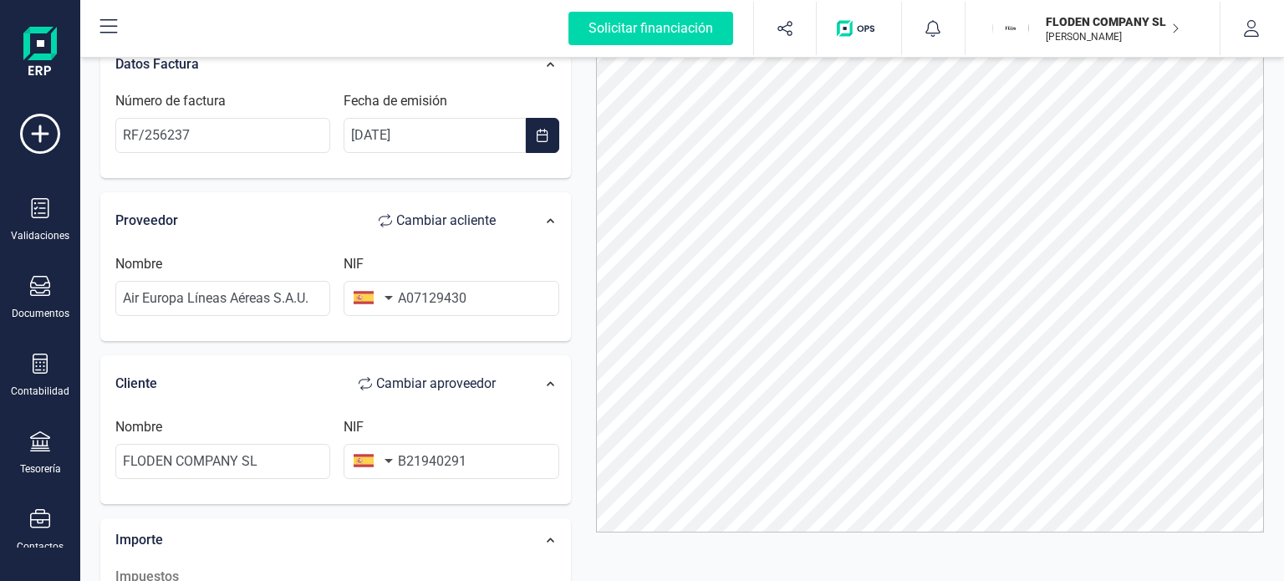
click at [525, 350] on div "Datos Factura Número de factura RF/256237 Fecha de emisión [DATE] Proveedor Cam…" at bounding box center [335, 586] width 471 height 1086
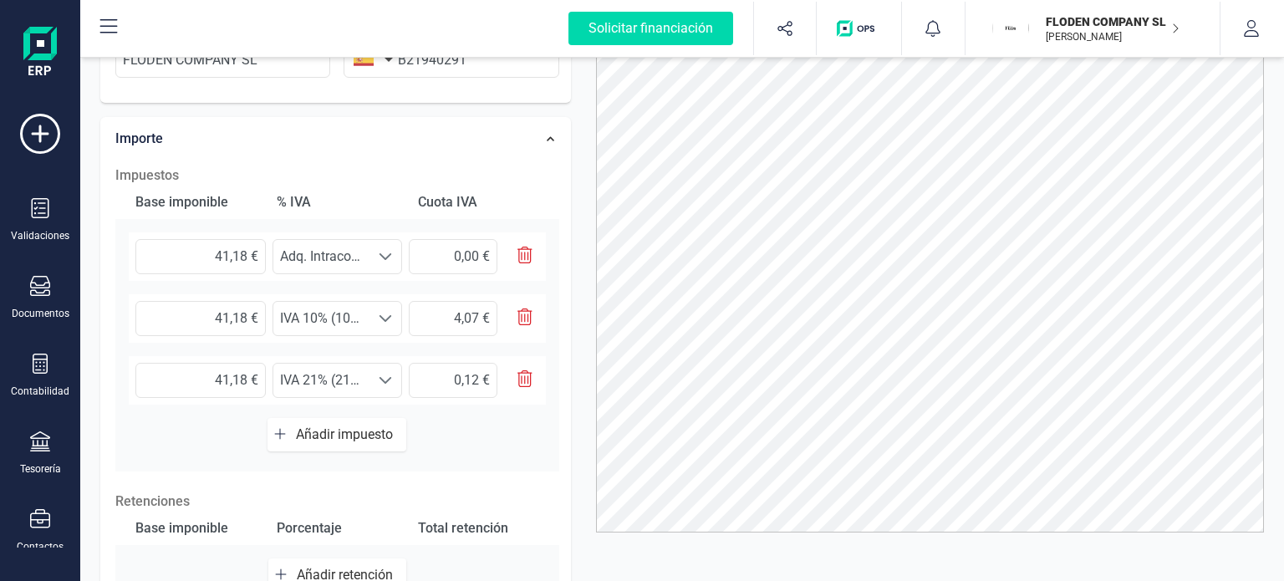
scroll to position [435, 0]
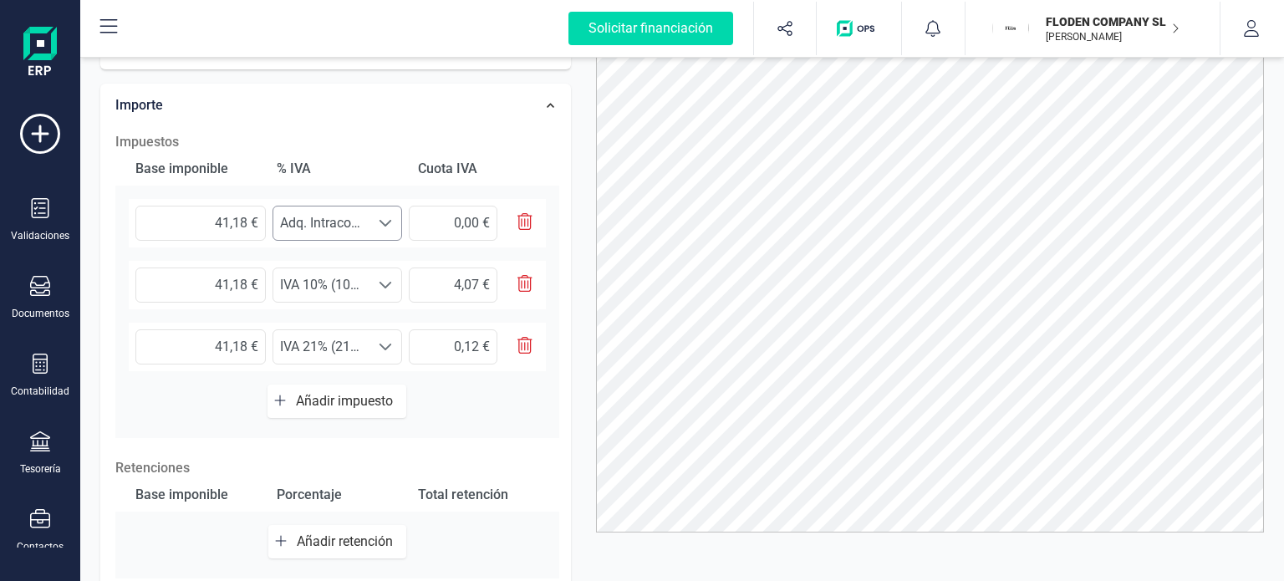
click at [388, 227] on div at bounding box center [385, 222] width 32 height 33
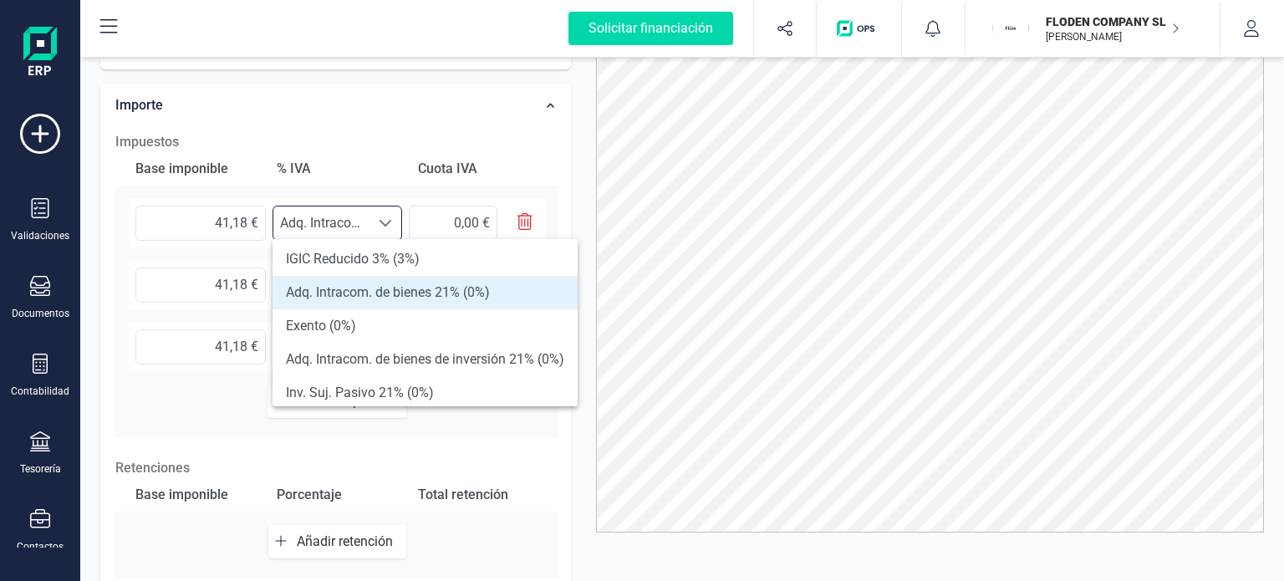
scroll to position [286, 0]
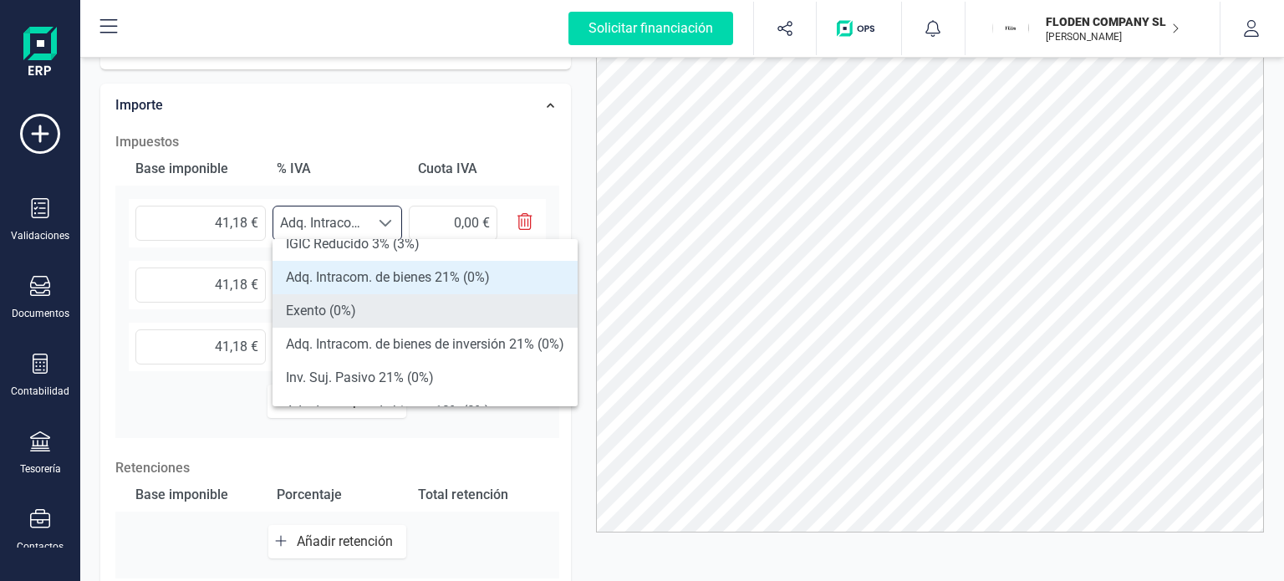
click at [489, 313] on li "Exento (0%)" at bounding box center [425, 310] width 305 height 33
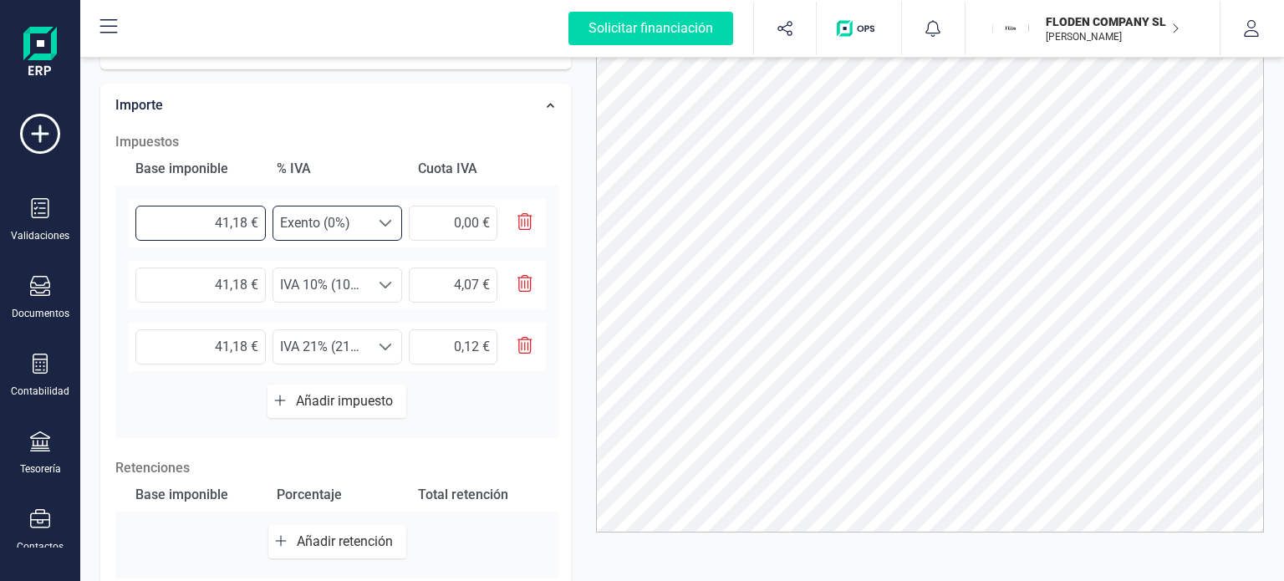
click at [246, 223] on input "41,18 €" at bounding box center [200, 223] width 130 height 35
type input "4,00 €"
type input "-0,01 €"
click at [481, 211] on input "0,00 €" at bounding box center [453, 223] width 89 height 35
click at [247, 280] on input "41,18 €" at bounding box center [200, 284] width 130 height 35
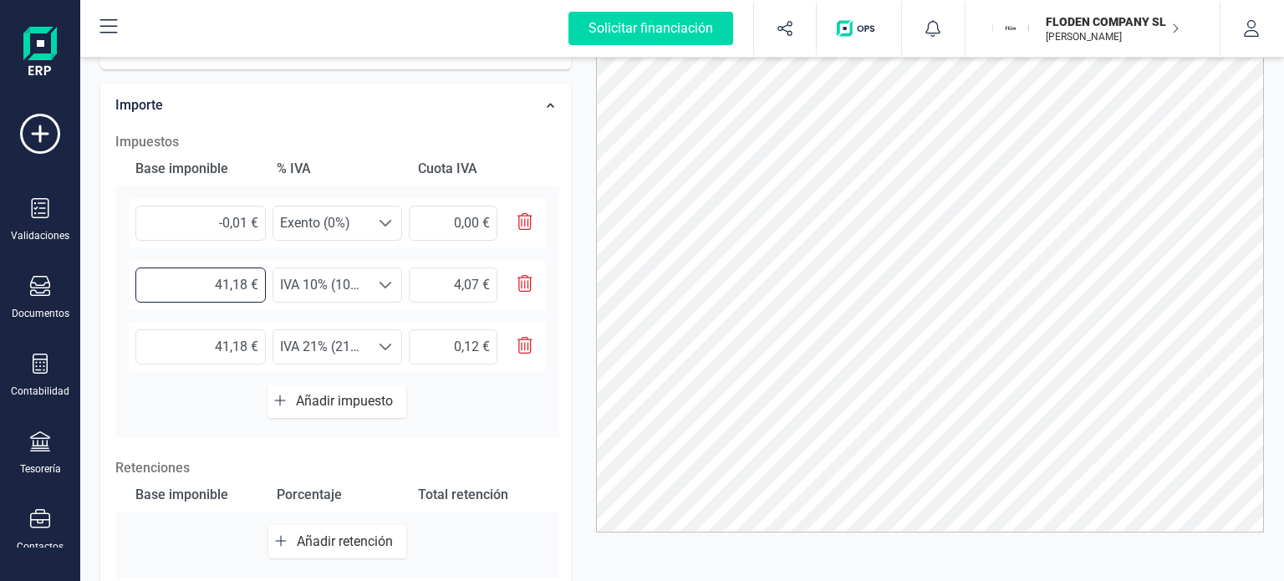
type input "41,10 €"
type input "4,11 €"
type input "41,00 €"
type input "4,10 €"
type input "41,60 €"
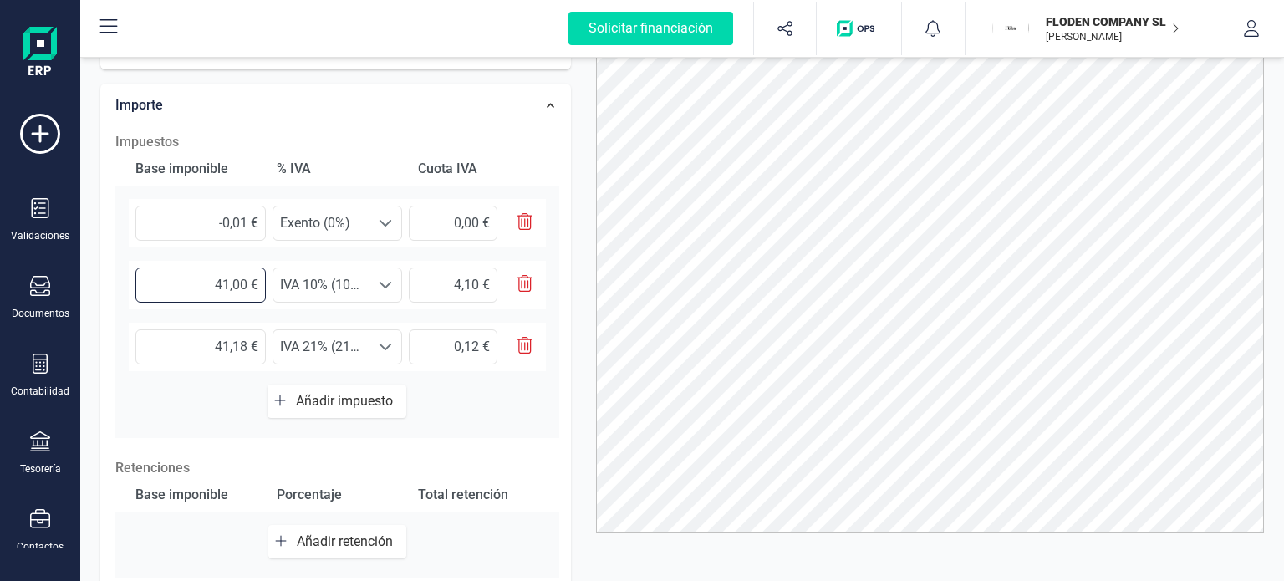
type input "4,16 €"
type input "41,62 €"
click at [247, 337] on input "41,18 €" at bounding box center [200, 346] width 130 height 35
type input "41,10 €"
type input "8,63 €"
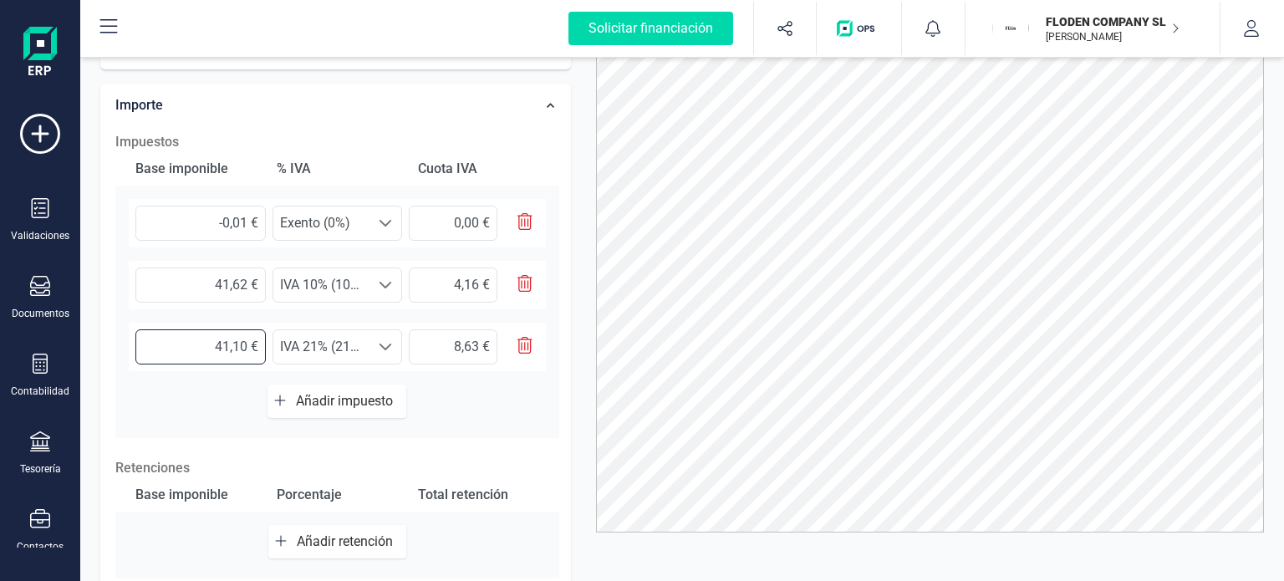
type input "41,00 €"
type input "8,61 €"
type input "4,00 €"
type input "0,84 €"
type input "0,00 €"
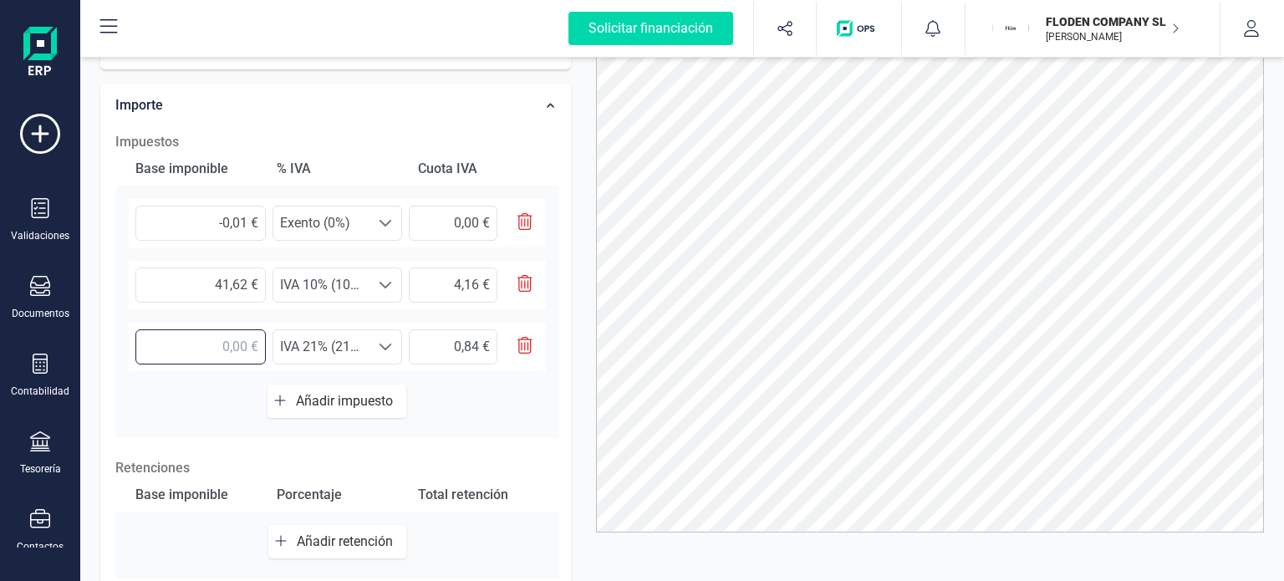
type input "0,00 €"
type input "5,00 €"
type input "1,05 €"
type input "5,70 €"
type input "1,20 €"
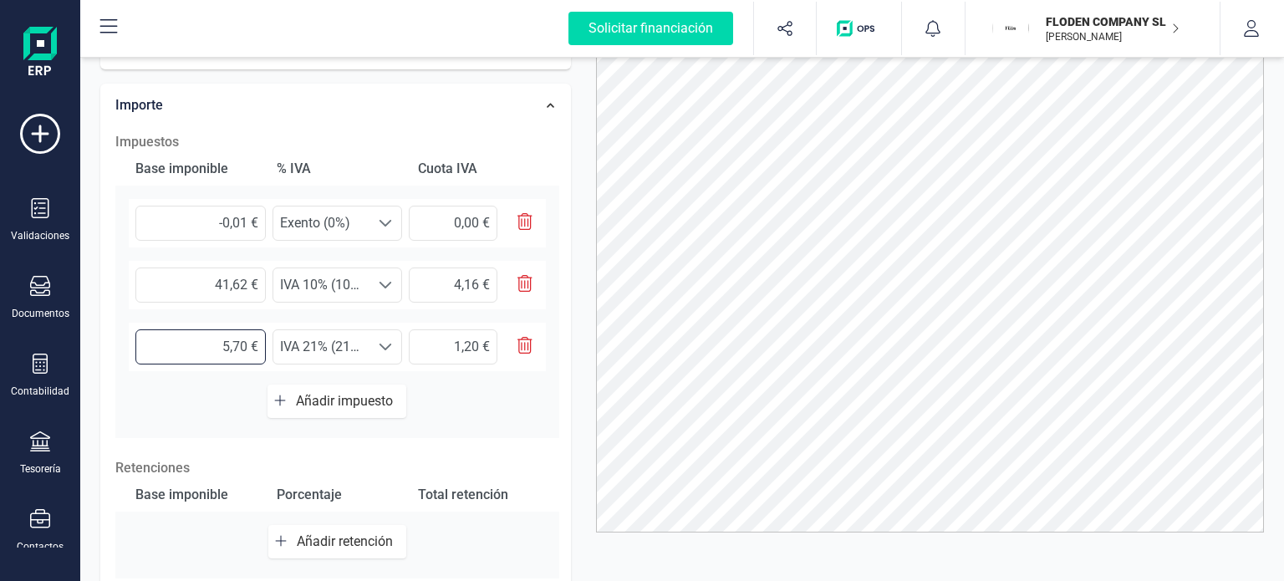
type input "5,00 €"
type input "1,05 €"
type input "0,00 €"
type input "0,50 €"
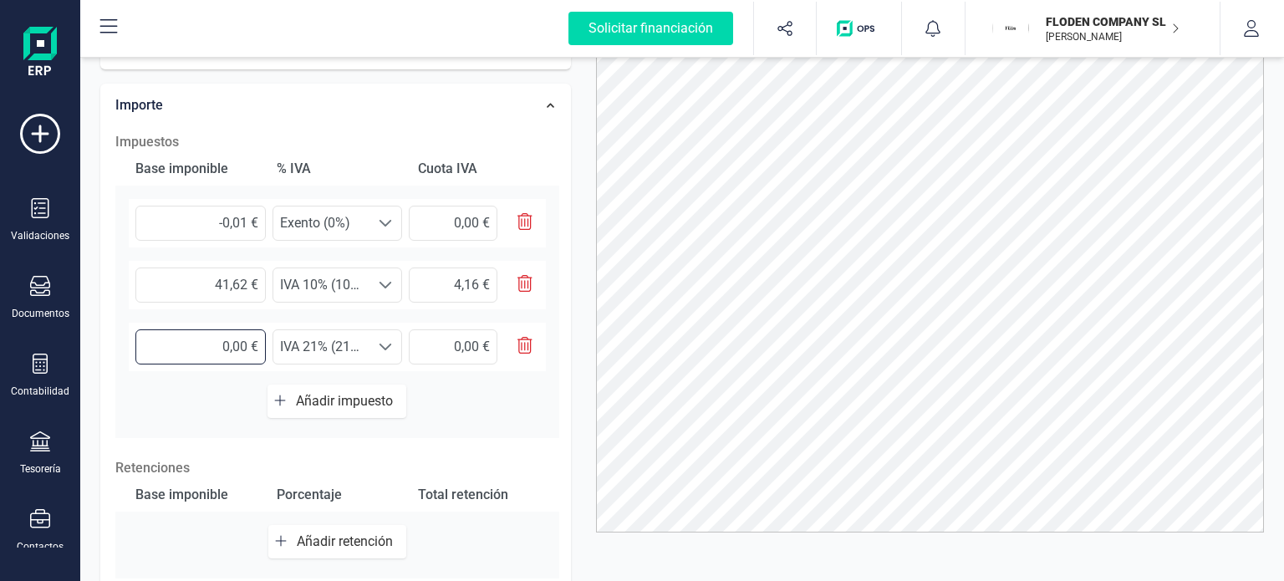
type input "0,10 €"
type input "0,57 €"
type input "0,12 €"
click at [562, 380] on div "Impuestos Base imponible % IVA Cuota IVA -0,01 € Seleccione un % Exento (0%) Ex…" at bounding box center [337, 407] width 461 height 566
click at [478, 280] on input "4,16 €" at bounding box center [453, 284] width 89 height 35
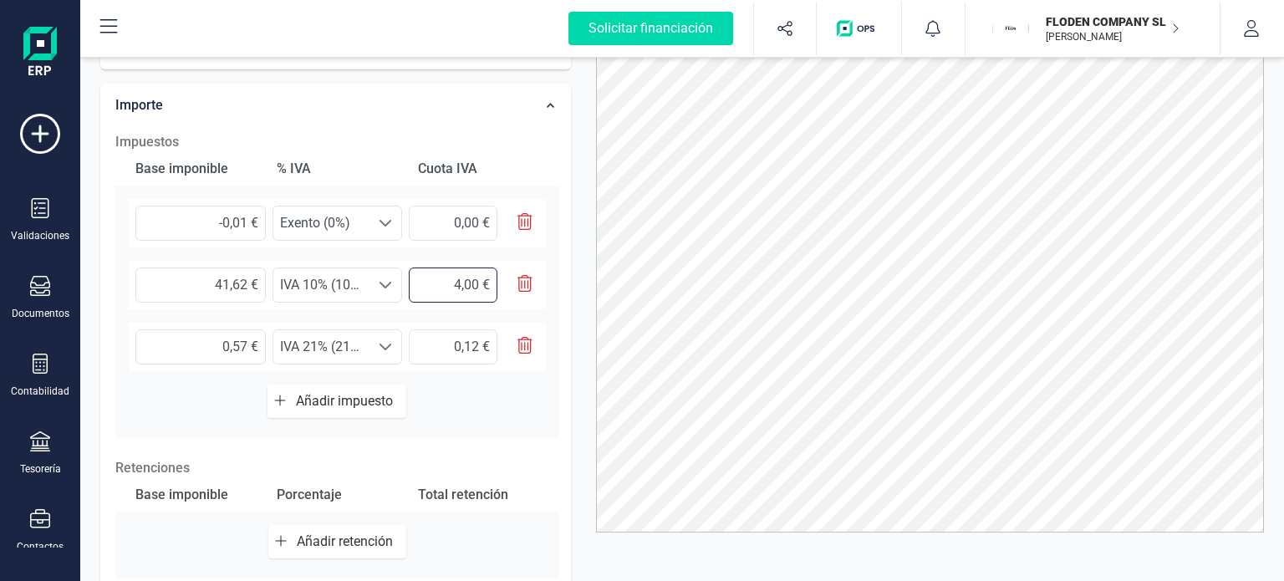
type input "4,07 €"
click at [578, 287] on div "Datos Factura Número de factura RF/256237 Fecha de emisión [DATE] Proveedor Cam…" at bounding box center [336, 149] width 496 height 1108
click at [228, 283] on input "41,62 €" at bounding box center [200, 284] width 130 height 35
type input "4,62 €"
type input "0,46 €"
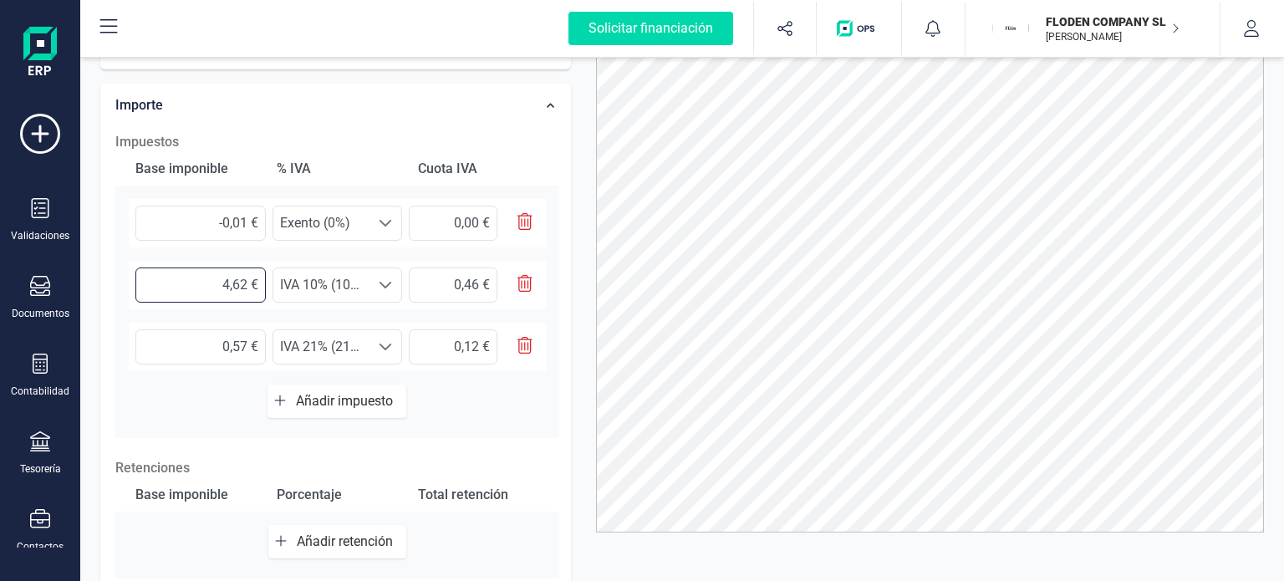
type input "40,62 €"
click at [592, 336] on div at bounding box center [930, 257] width 694 height 552
click at [490, 410] on div "Base imponible % IVA Cuota IVA -0,01 € Seleccione un % Exento (0%) Exento (0%) …" at bounding box center [337, 295] width 444 height 286
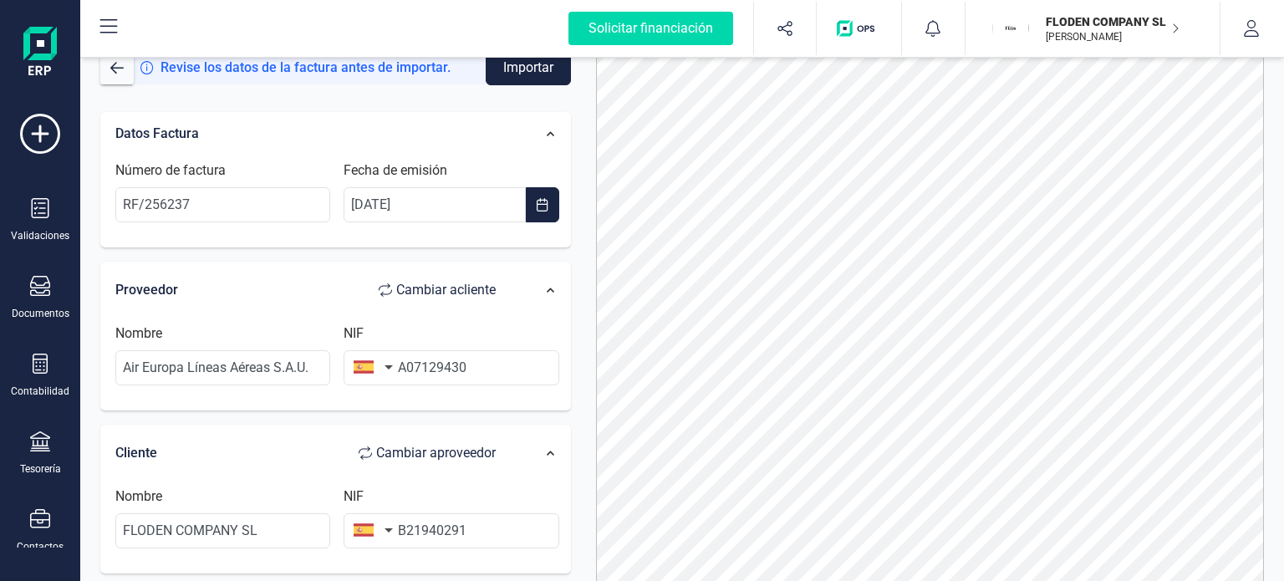
scroll to position [0, 0]
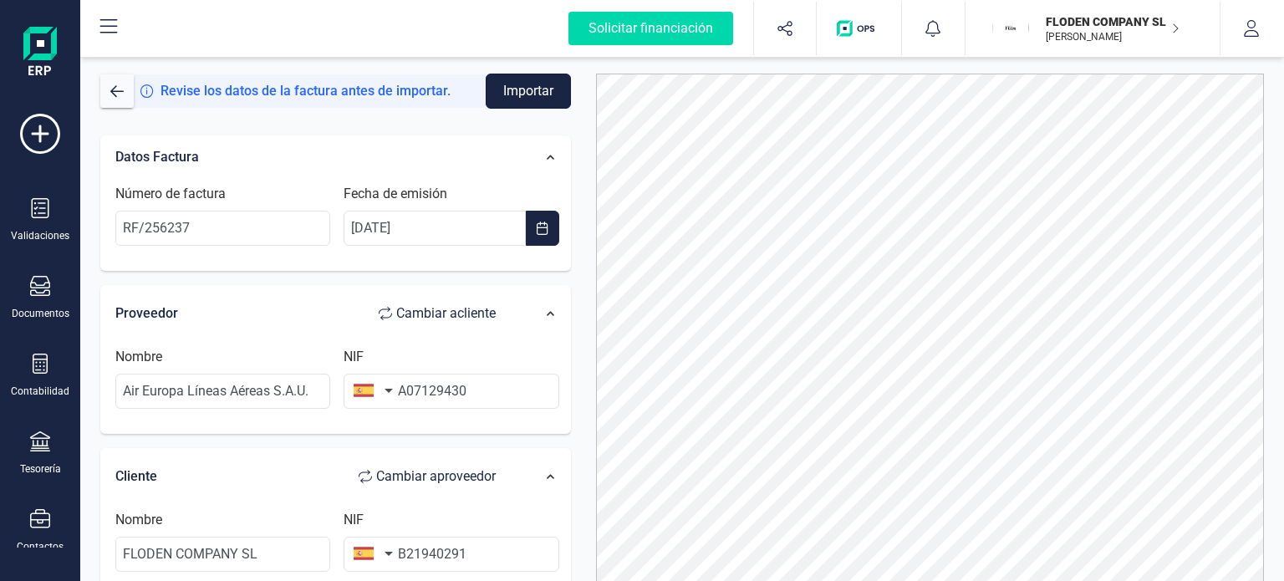
click at [532, 98] on button "Importar" at bounding box center [528, 91] width 85 height 35
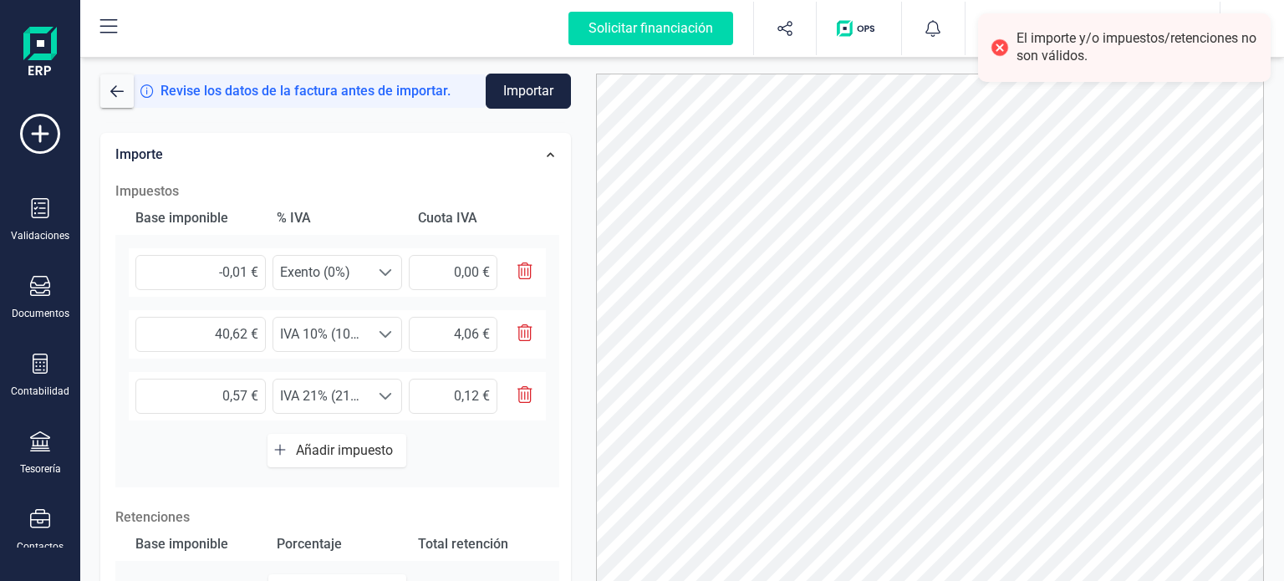
scroll to position [568, 0]
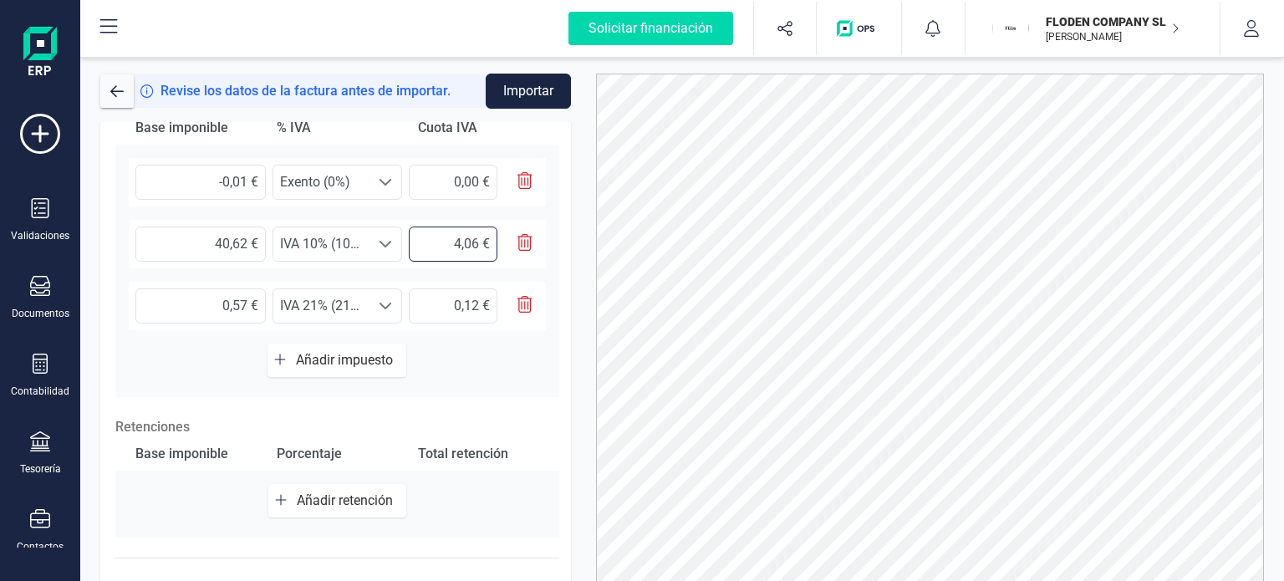
click at [480, 234] on input "4,06 €" at bounding box center [453, 244] width 89 height 35
type input "4,07 €"
click at [573, 240] on div "Datos Factura Número de factura RF/256237 Fecha de emisión [DATE] Proveedor Cam…" at bounding box center [336, 108] width 496 height 1108
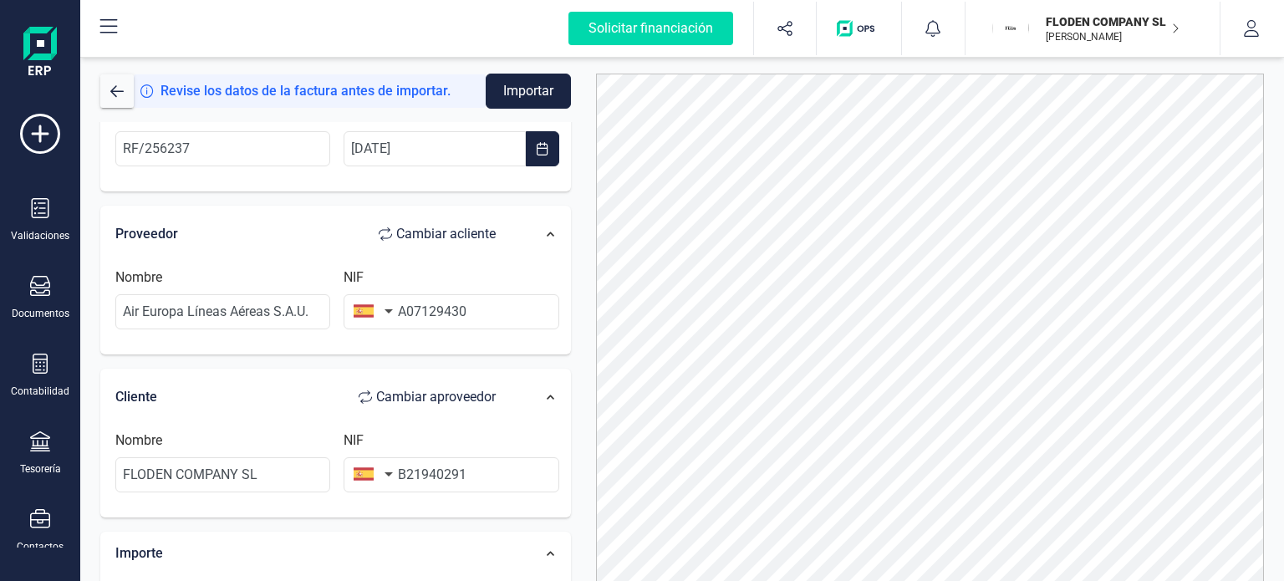
scroll to position [0, 0]
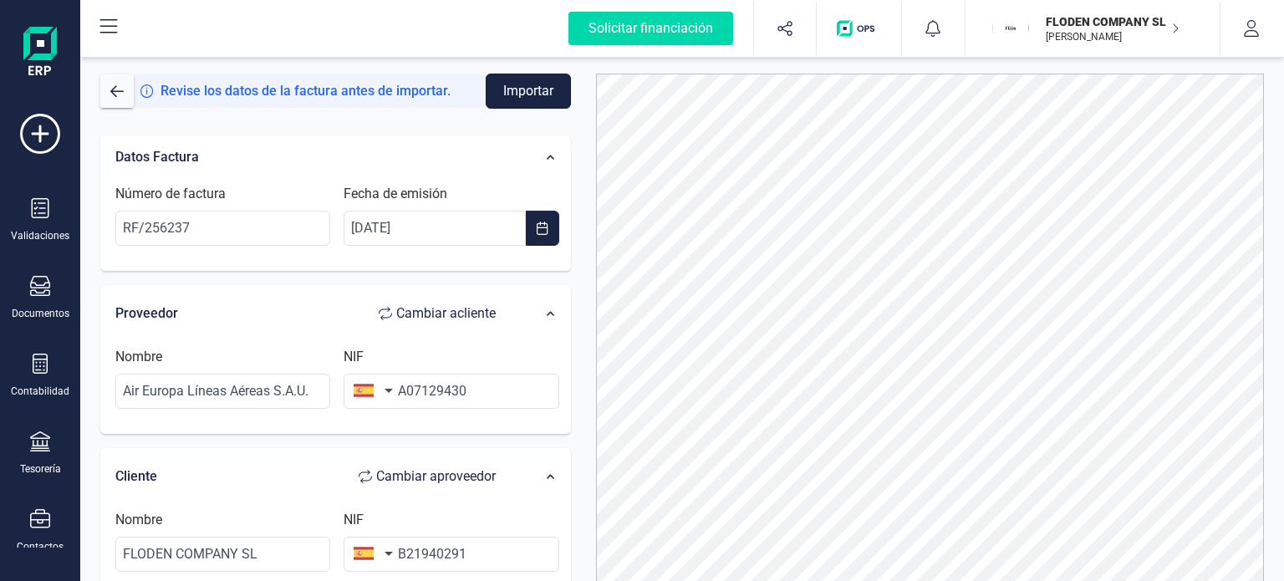
click at [551, 92] on button "Importar" at bounding box center [528, 91] width 85 height 35
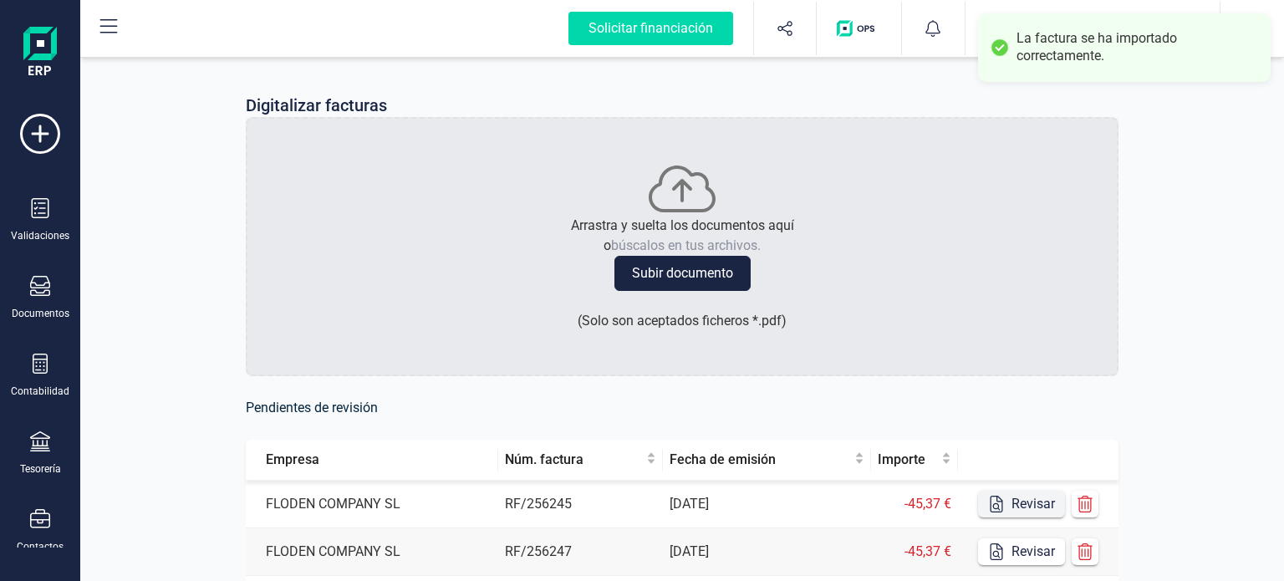
click at [1034, 509] on button "Revisar" at bounding box center [1021, 504] width 87 height 27
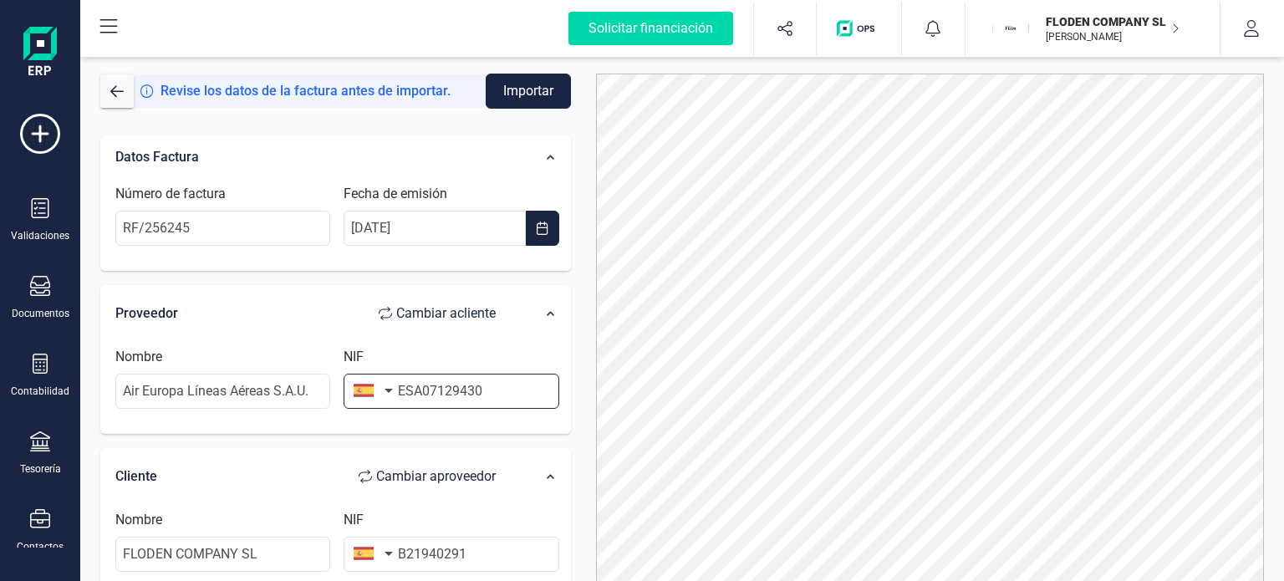
click at [415, 395] on input "ESA07129430" at bounding box center [451, 391] width 215 height 35
type input "A07129430"
click at [583, 373] on div at bounding box center [930, 350] width 694 height 552
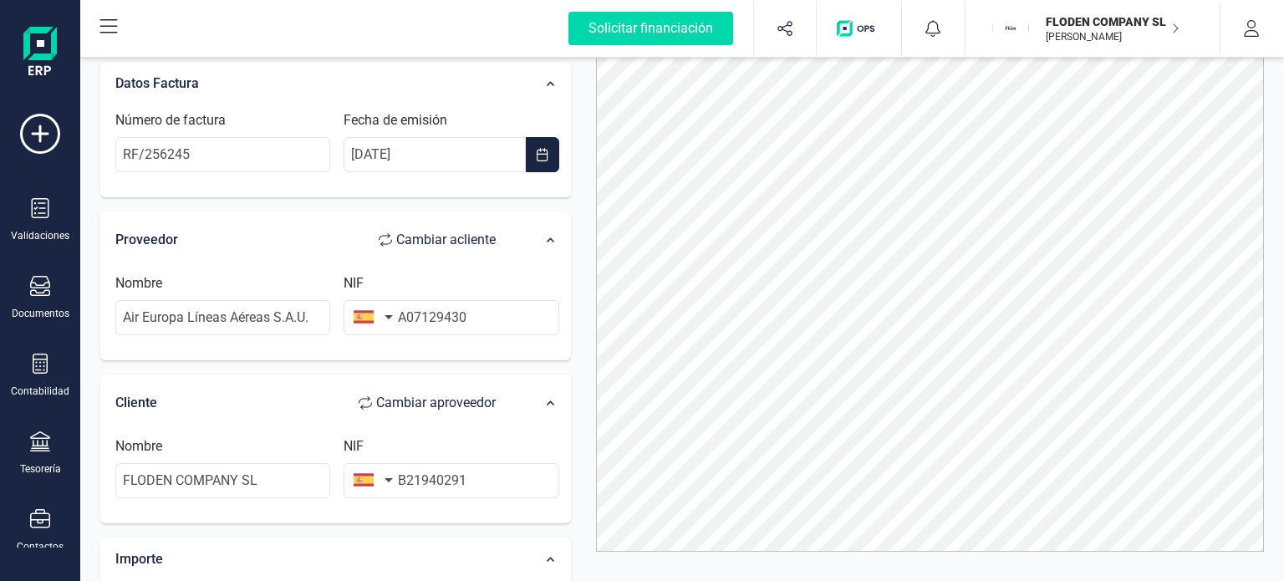
scroll to position [93, 0]
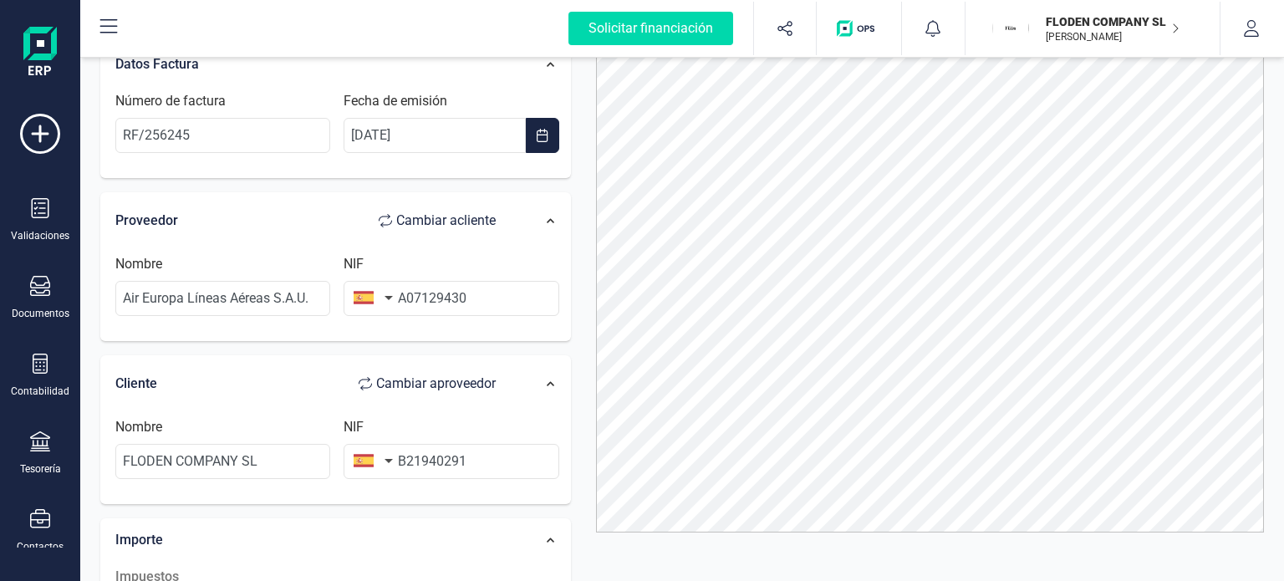
click at [523, 339] on div "Proveedor Cambiar a cliente Nombre Air Europa Líneas Aéreas S.A.U. NIF A07129430" at bounding box center [335, 267] width 471 height 150
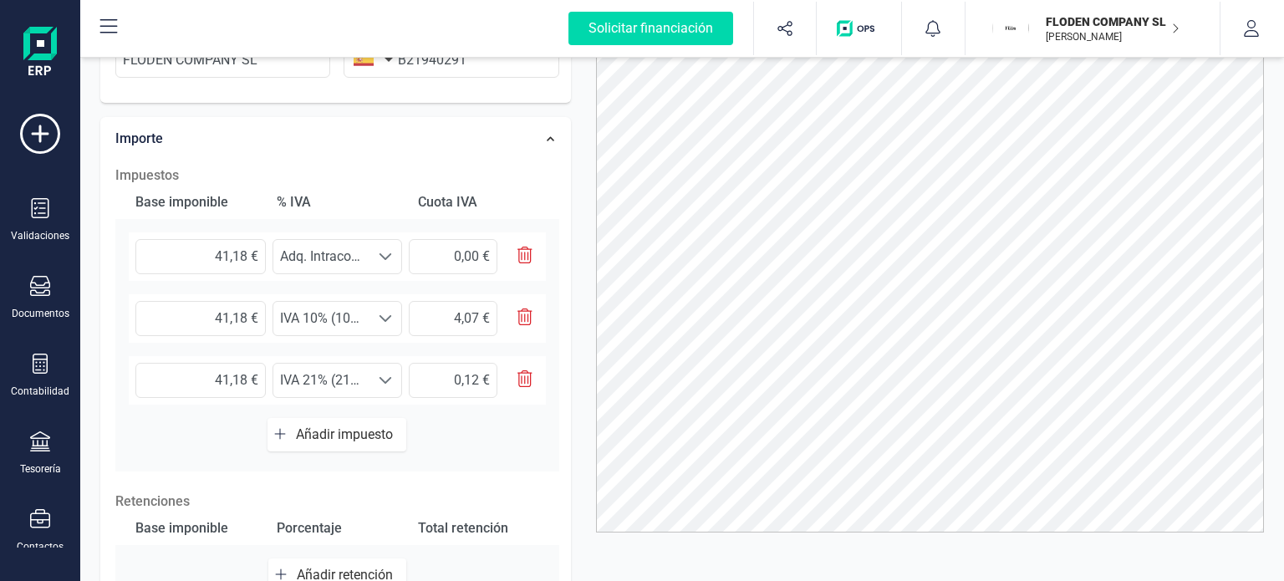
scroll to position [435, 0]
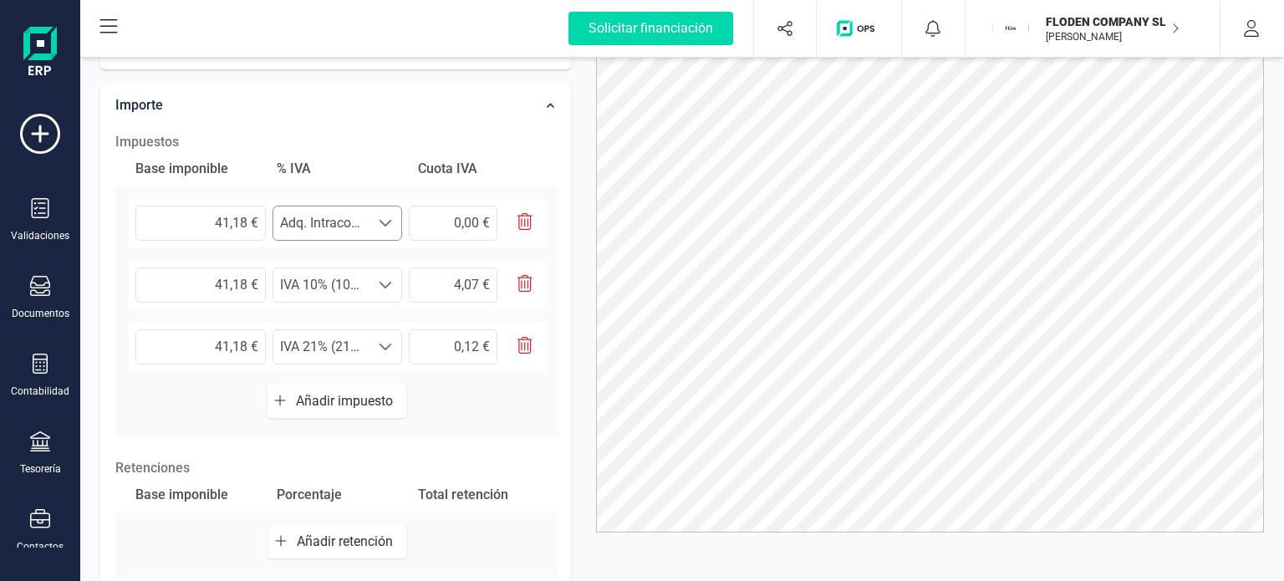
click at [373, 227] on div at bounding box center [385, 222] width 32 height 33
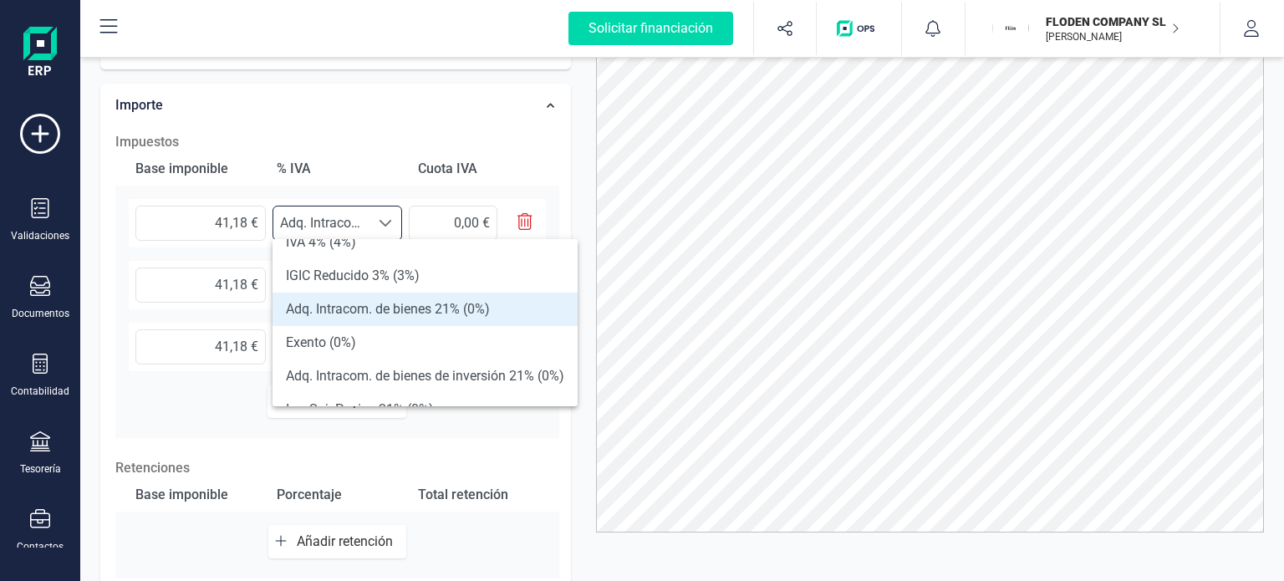
scroll to position [274, 0]
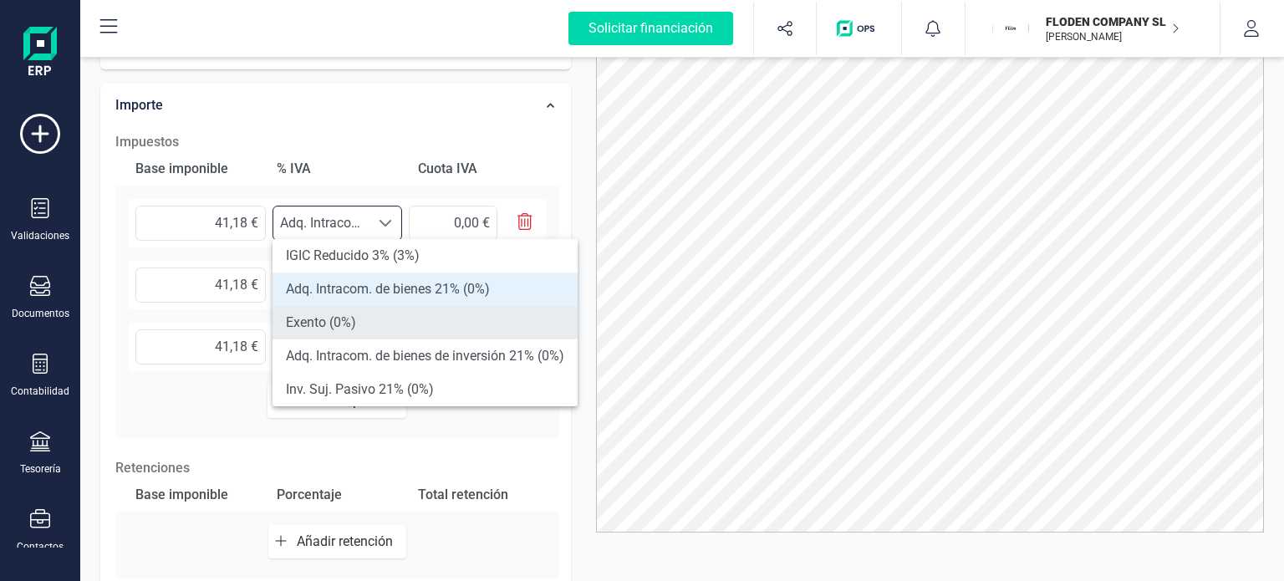
click at [542, 328] on li "Exento (0%)" at bounding box center [425, 322] width 305 height 33
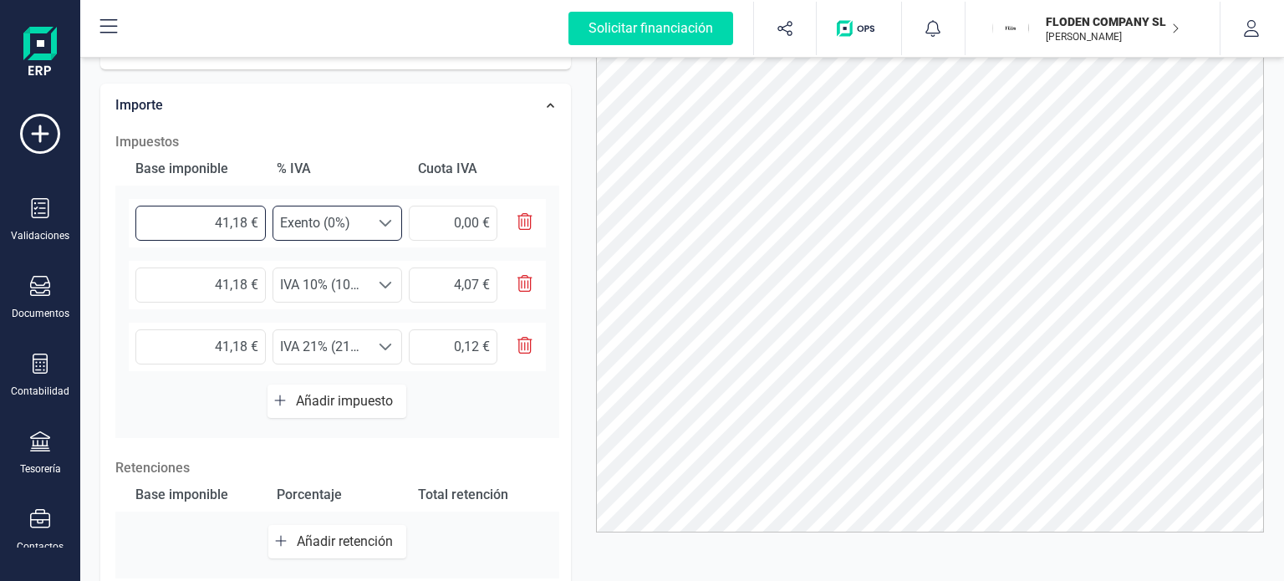
click at [241, 220] on input "41,18 €" at bounding box center [200, 223] width 130 height 35
type input "-0,01 €"
click at [247, 283] on input "41,18 €" at bounding box center [200, 284] width 130 height 35
type input "40,00 €"
type input "4,00 €"
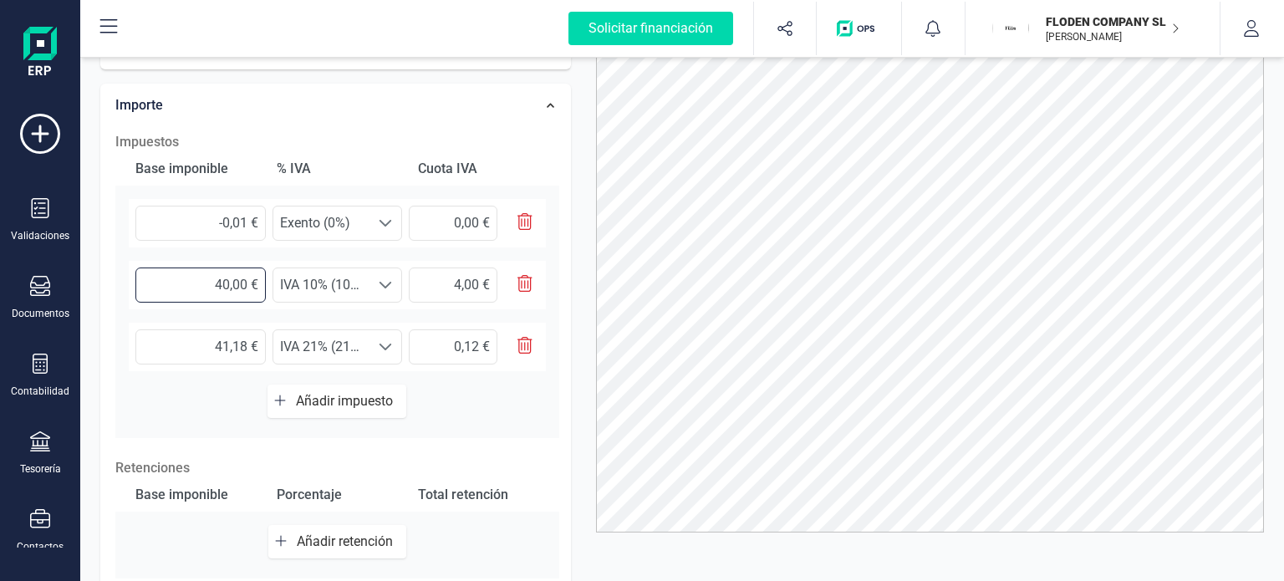
type input "406,00 €"
type input "40,60 €"
type input "4.062,00 €"
type input "406,20 €"
type input "406,00 €"
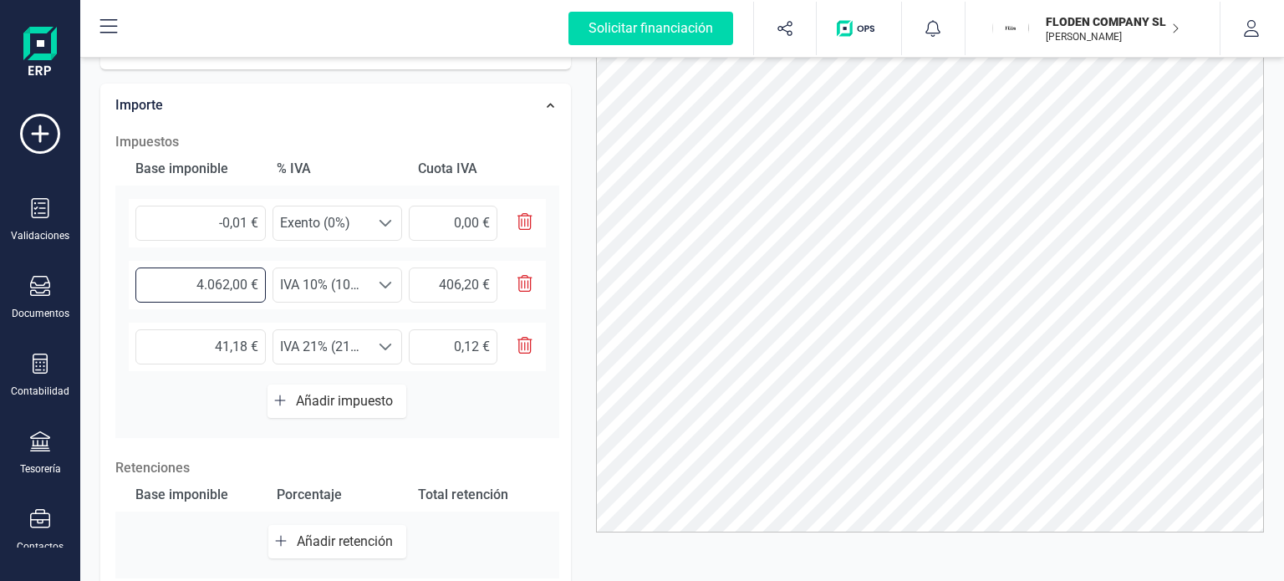
type input "40,60 €"
type input "40,00 €"
type input "4,00 €"
type input "40,60 €"
type input "4,06 €"
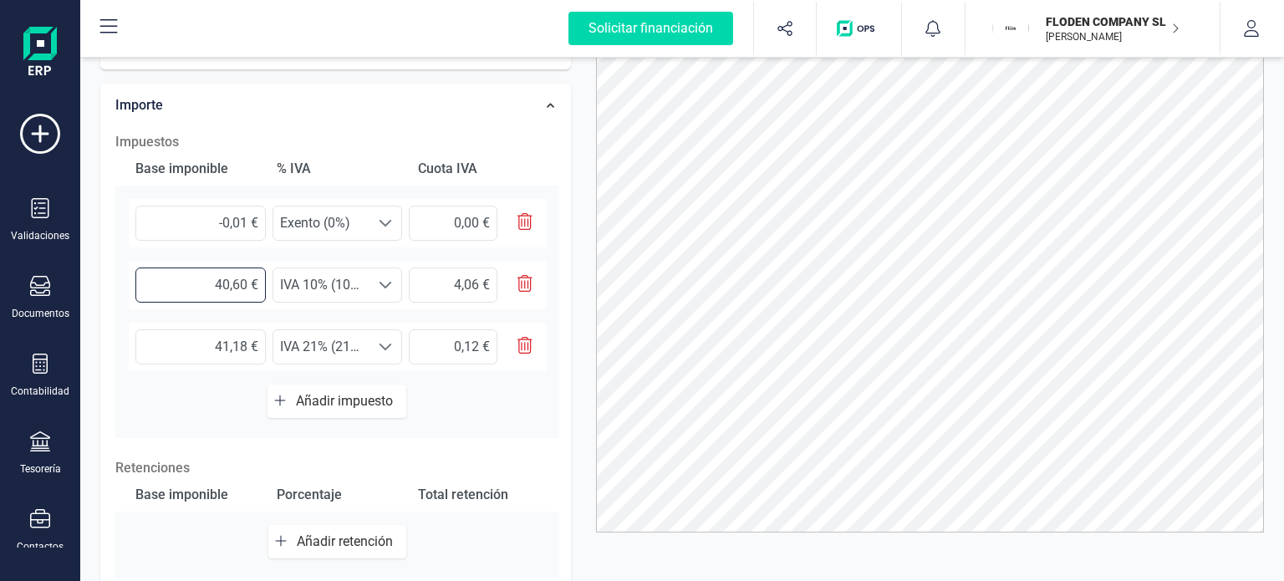
type input "40,62 €"
click at [463, 283] on input "4,06 €" at bounding box center [453, 284] width 89 height 35
click at [478, 283] on input "4,06 €" at bounding box center [453, 284] width 89 height 35
type input "4,07 €"
click at [242, 343] on input "41,18 €" at bounding box center [200, 346] width 130 height 35
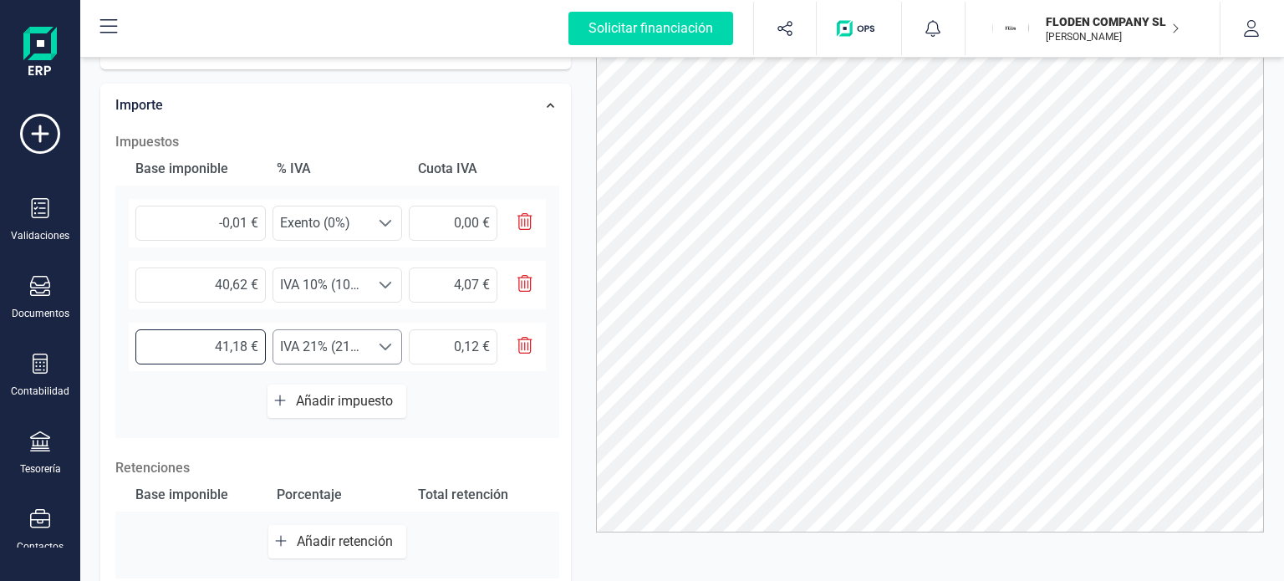
type input "0,00 €"
type input "5,00 €"
type input "1,05 €"
type input "50,00 €"
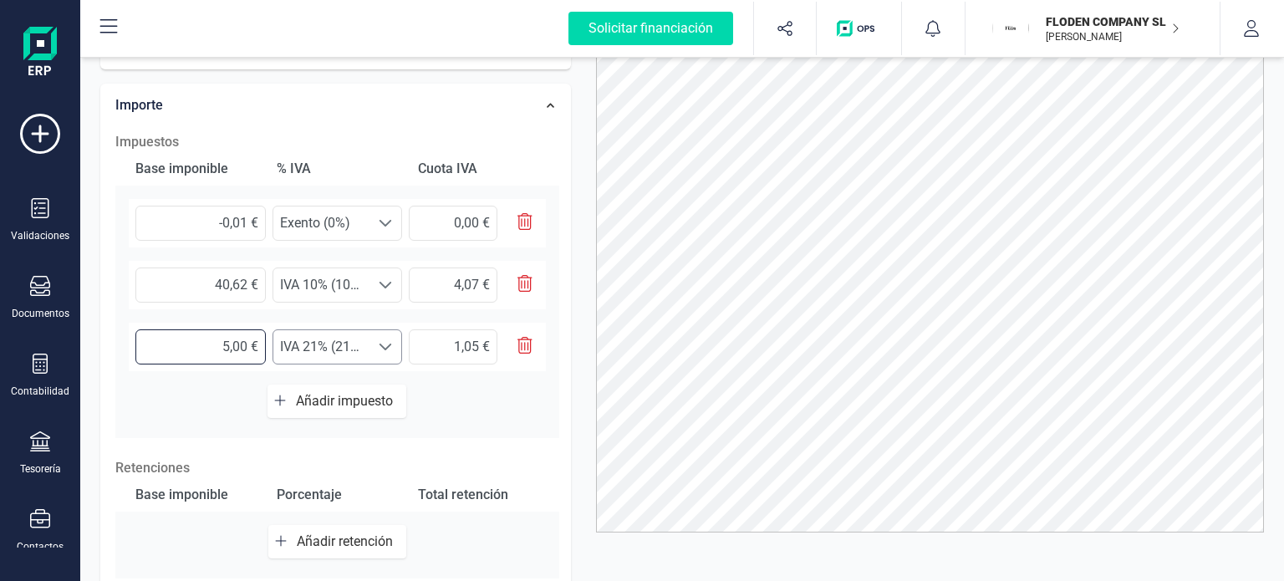
type input "10,50 €"
type input "5,00 €"
type input "1,05 €"
type input "0,00 €"
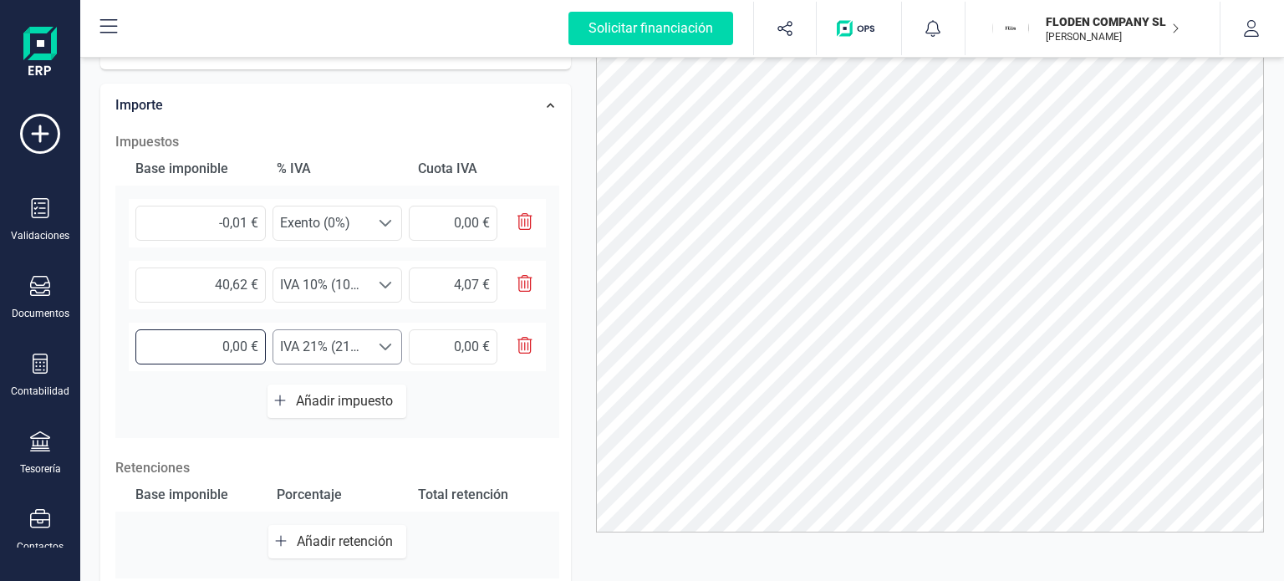
type input "5,00 €"
type input "1,05 €"
type input "5,70 €"
type input "1,20 €"
type input "5,00 €"
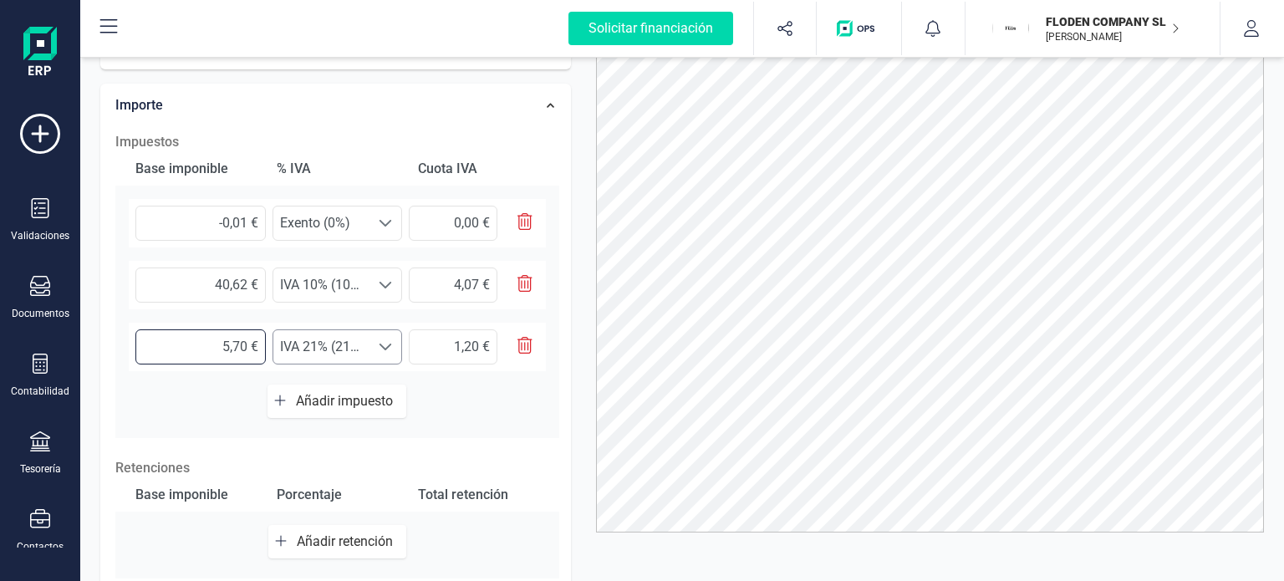
type input "1,05 €"
type input "0,00 €"
type input "0,50 €"
type input "0,10 €"
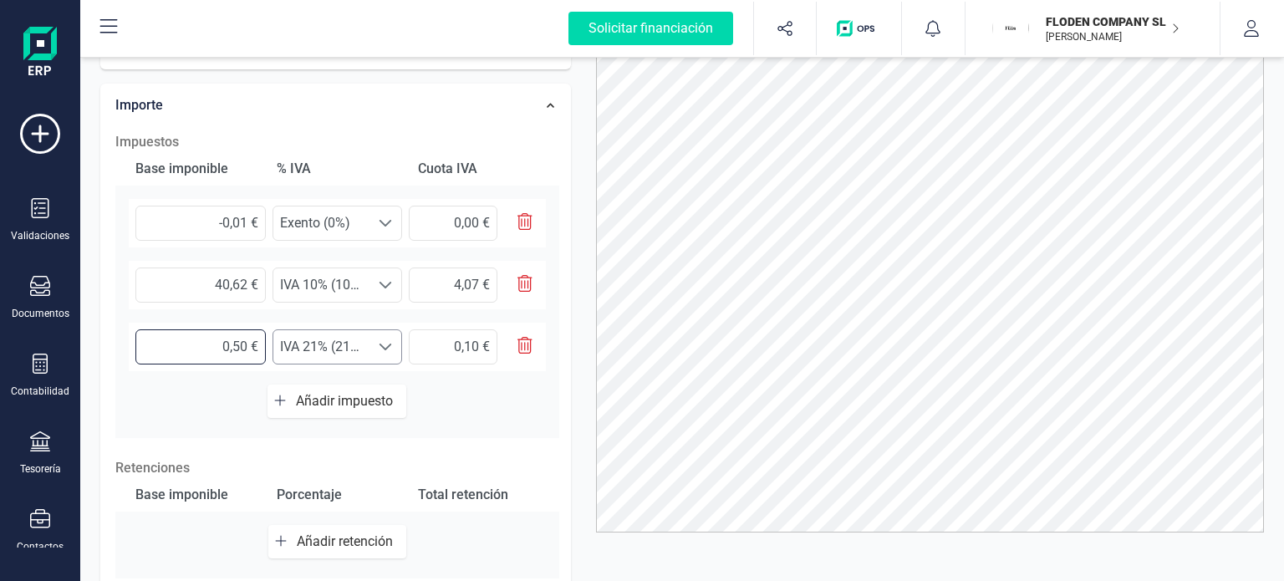
type input "0,57 €"
type input "0,12 €"
click at [476, 340] on input "0,12 €" at bounding box center [453, 346] width 89 height 35
click at [583, 405] on div at bounding box center [930, 257] width 694 height 552
click at [554, 402] on div "Base imponible % IVA Cuota IVA -0,01 € Seleccione un % Exento (0%) Exento (0%) …" at bounding box center [337, 295] width 444 height 286
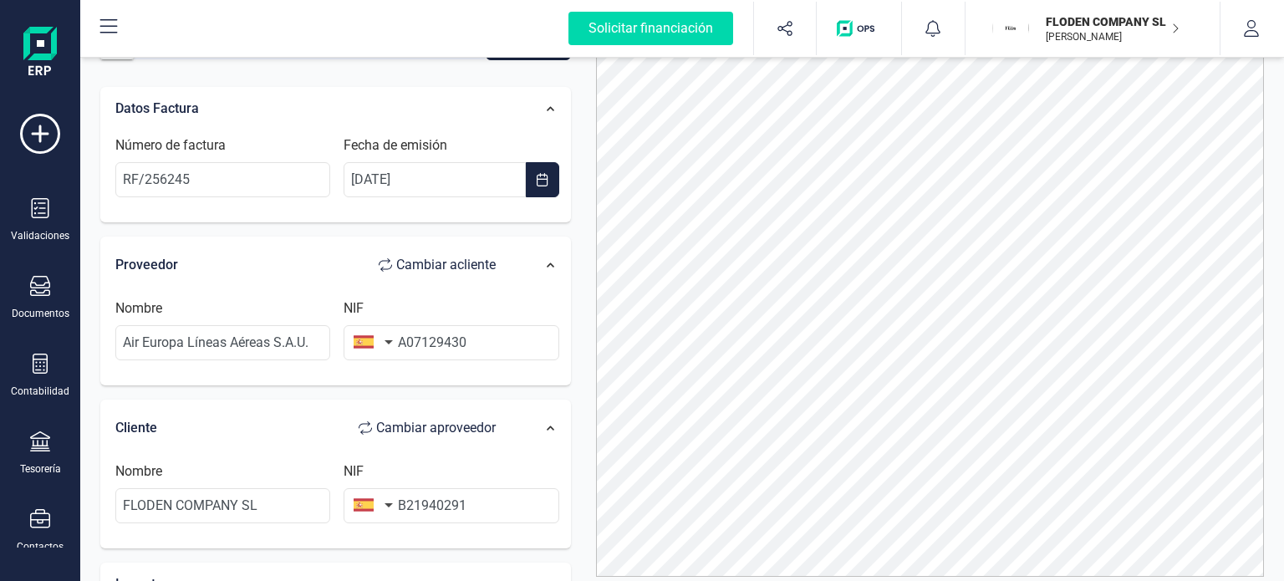
scroll to position [0, 0]
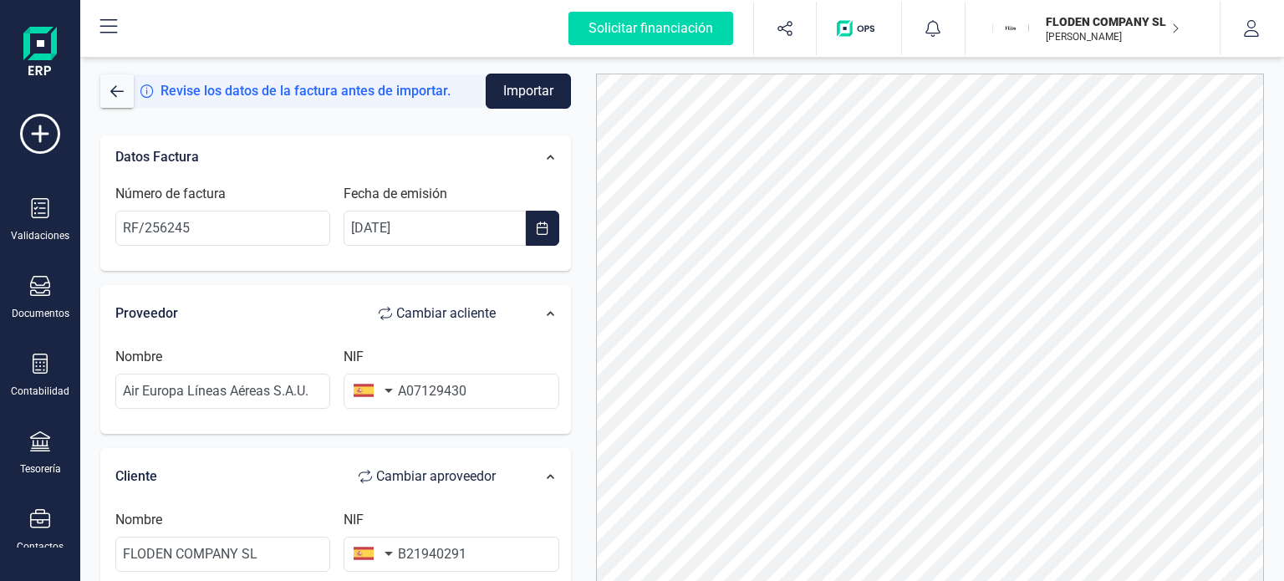
click at [532, 100] on button "Importar" at bounding box center [528, 91] width 85 height 35
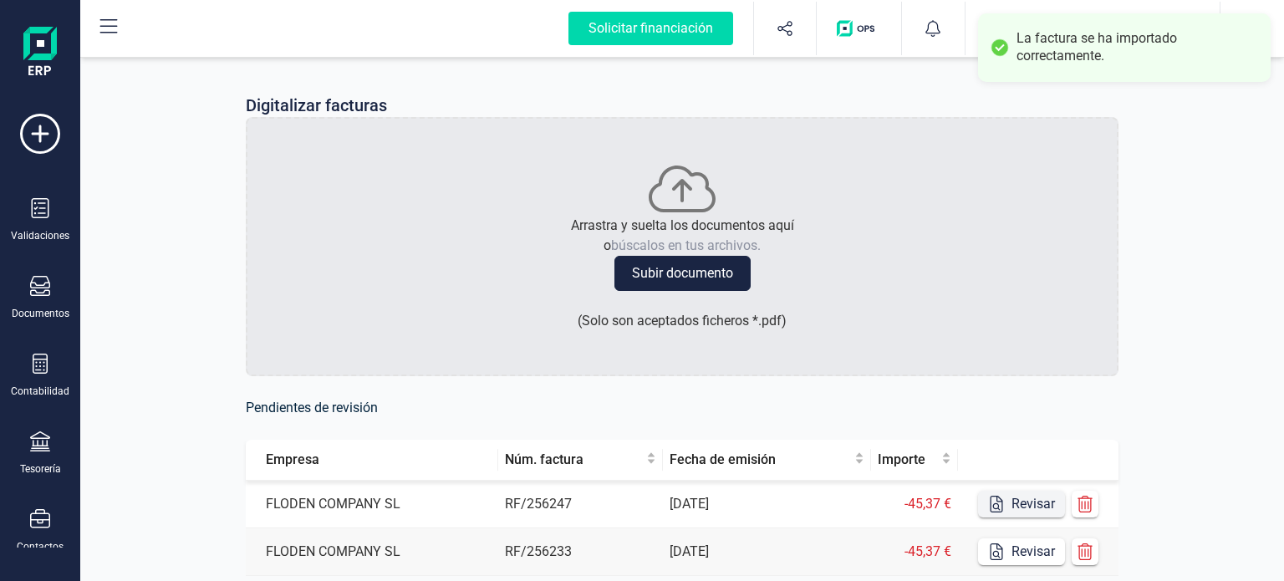
click at [1022, 503] on button "Revisar" at bounding box center [1021, 504] width 87 height 27
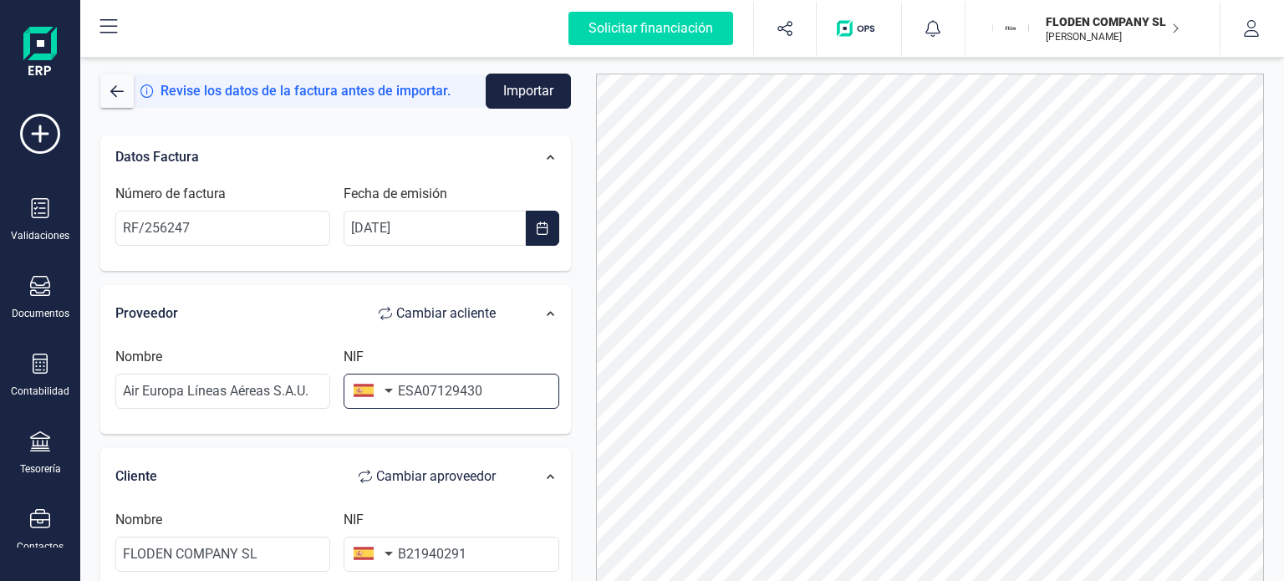
click at [413, 389] on input "ESA07129430" at bounding box center [451, 391] width 215 height 35
type input "A07129430"
click at [587, 284] on div at bounding box center [930, 350] width 694 height 552
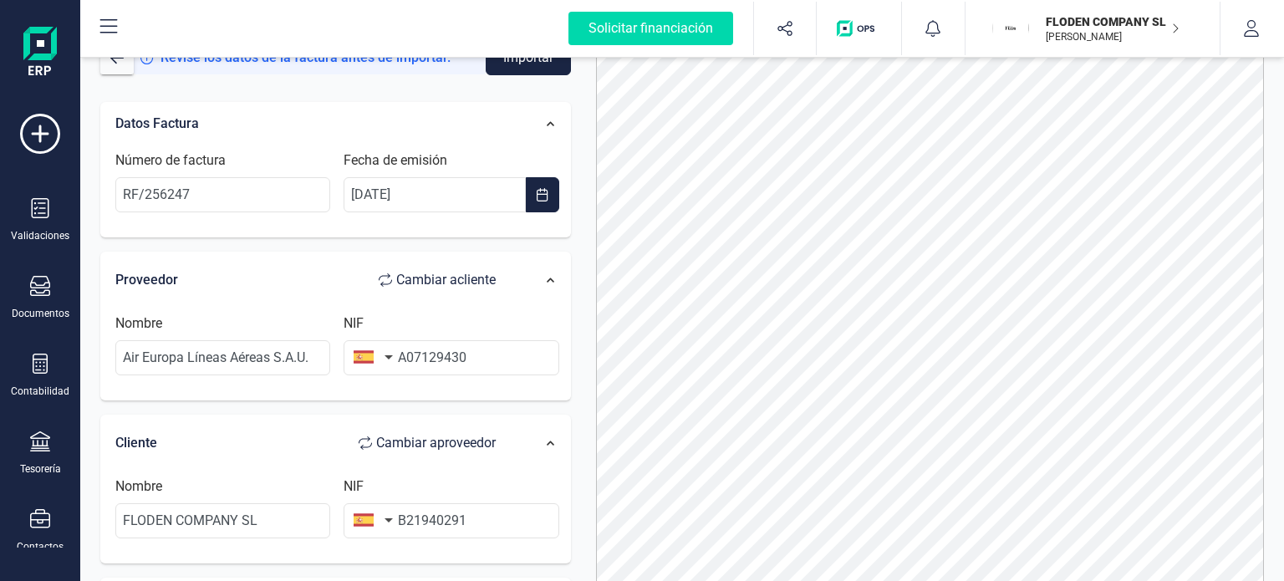
scroll to position [93, 0]
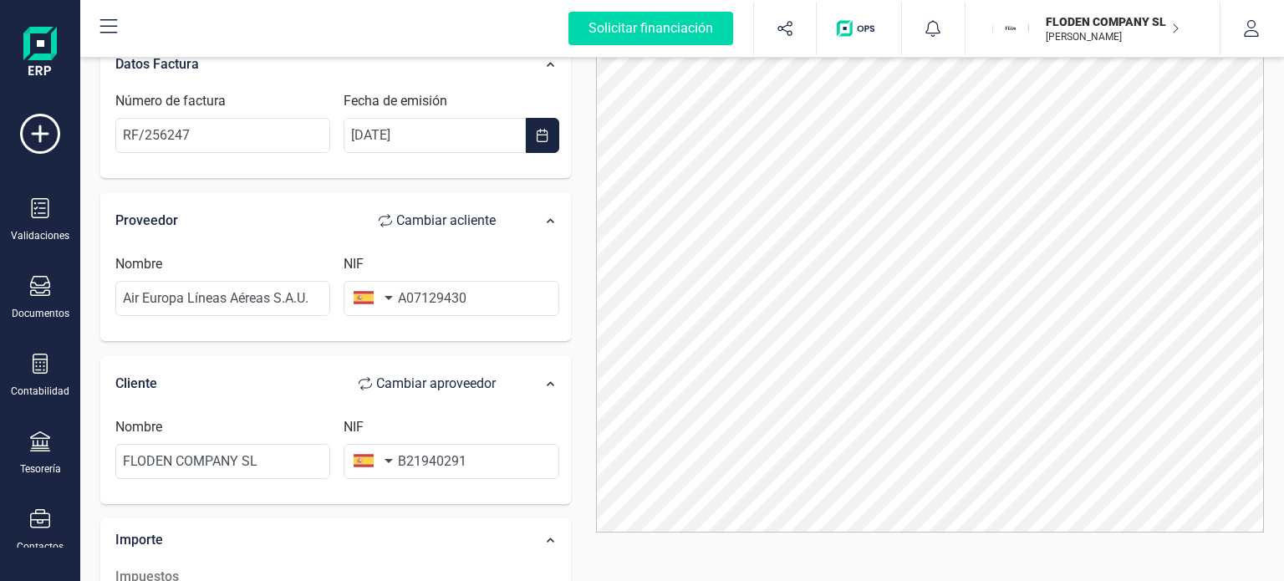
click at [578, 304] on div "Datos Factura Número de factura RF/256247 Fecha de emisión [DATE] Proveedor Cam…" at bounding box center [336, 583] width 496 height 1108
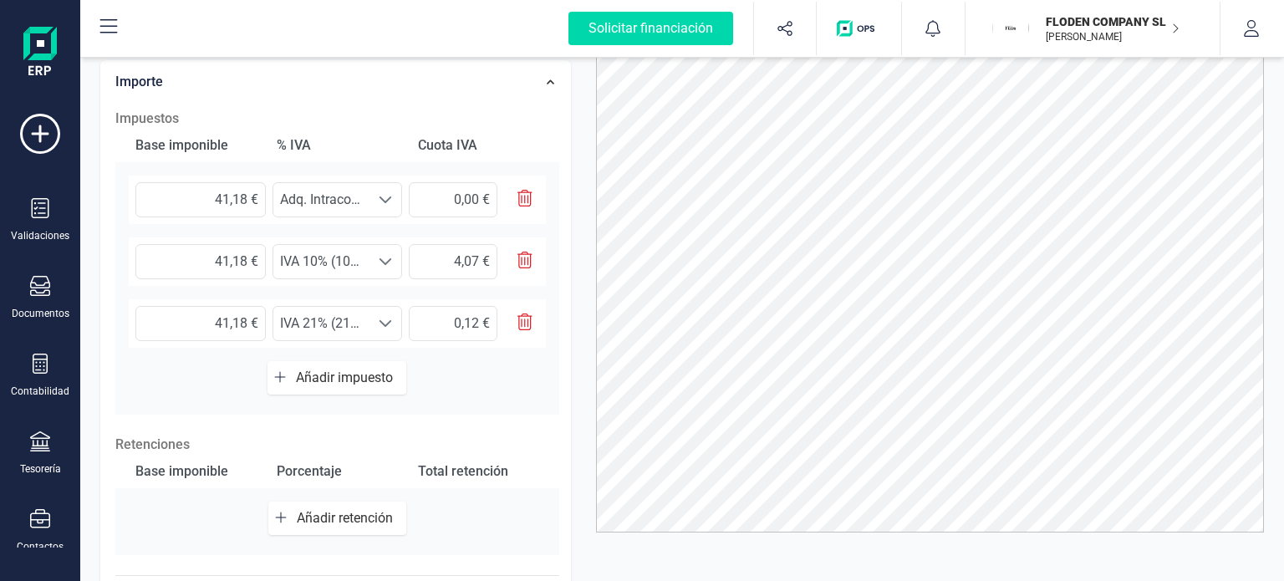
scroll to position [468, 0]
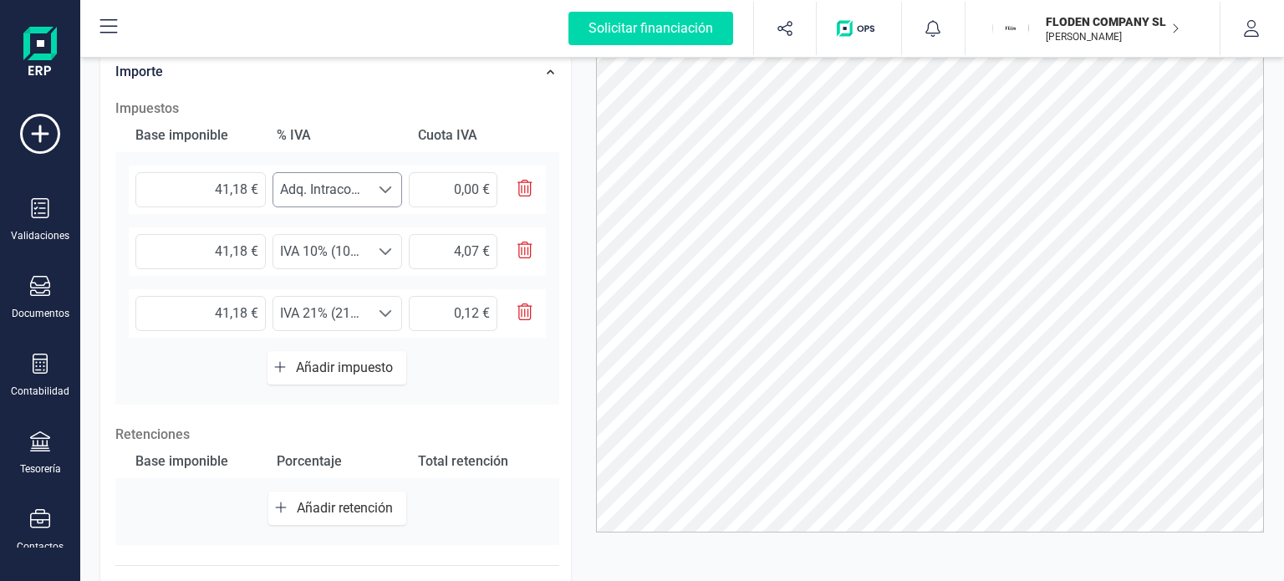
click at [328, 185] on span "Adq. Intracom. de bienes 21% (0%)" at bounding box center [321, 189] width 97 height 33
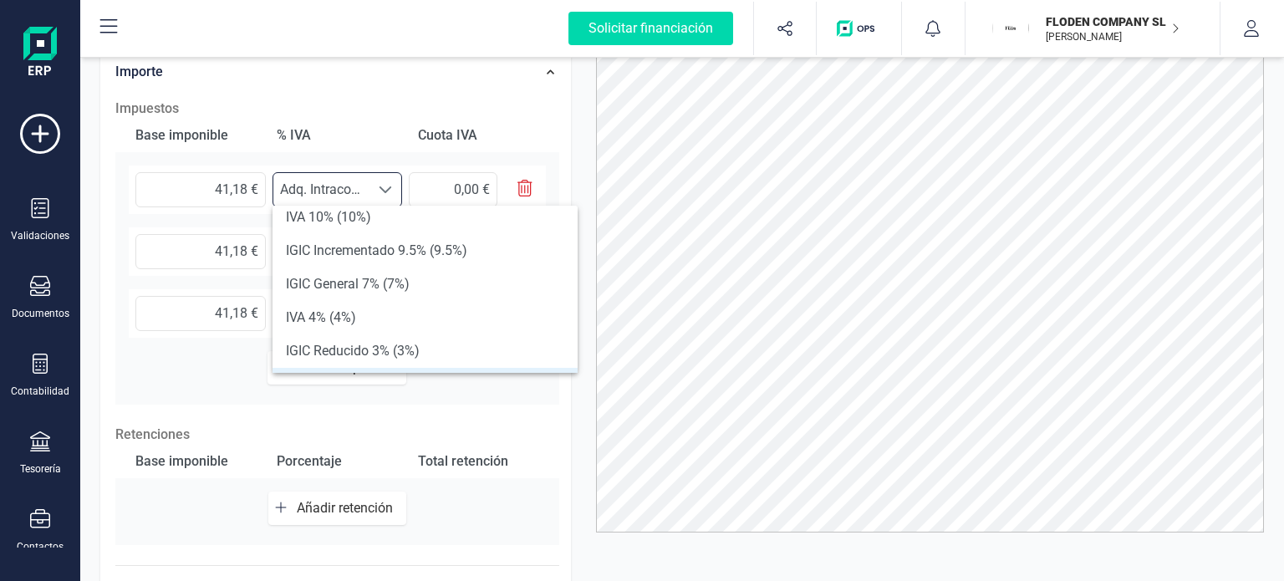
scroll to position [291, 0]
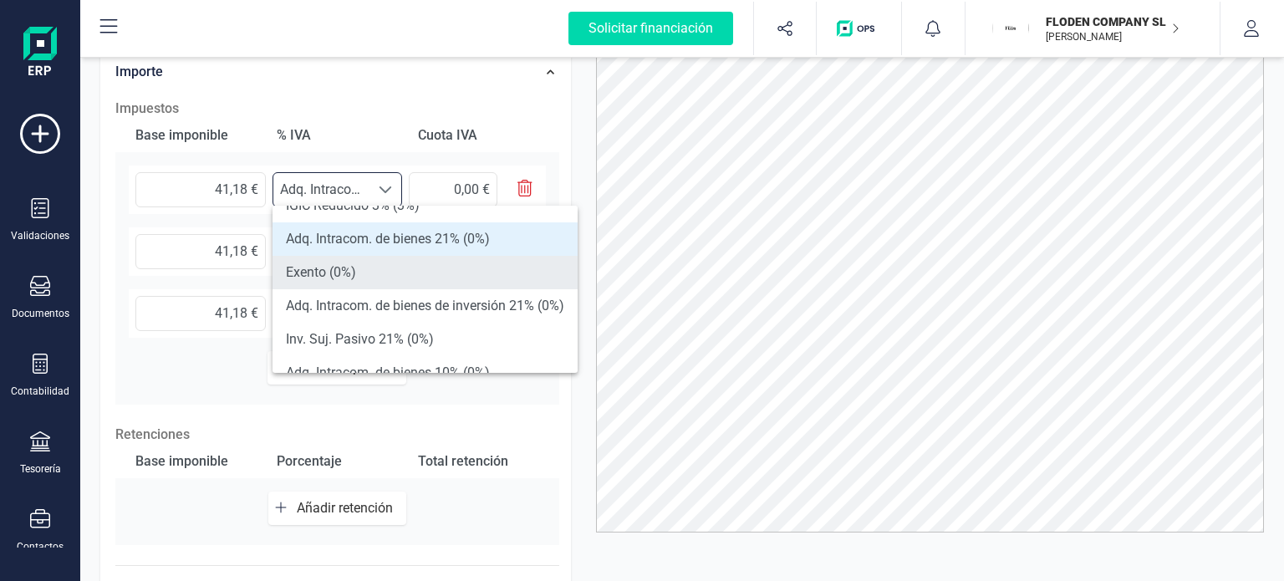
click at [501, 277] on li "Exento (0%)" at bounding box center [425, 272] width 305 height 33
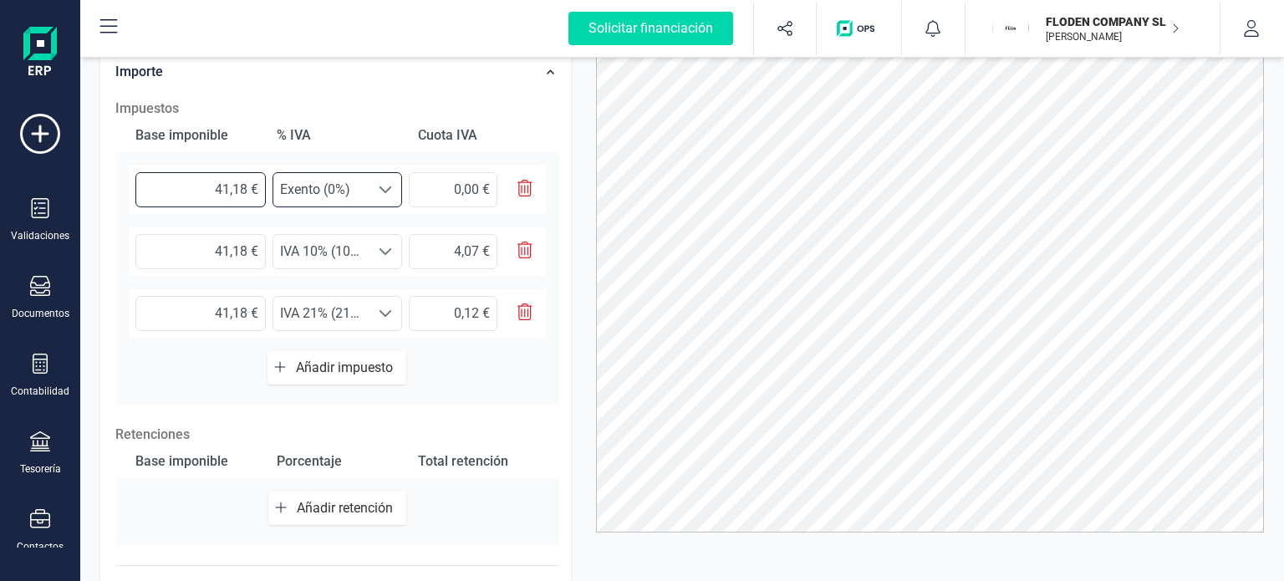
click at [242, 190] on input "41,18 €" at bounding box center [200, 189] width 130 height 35
type input "-0,01 €"
click at [247, 243] on input "41,18 €" at bounding box center [200, 251] width 130 height 35
type input "41,10 €"
type input "4,11 €"
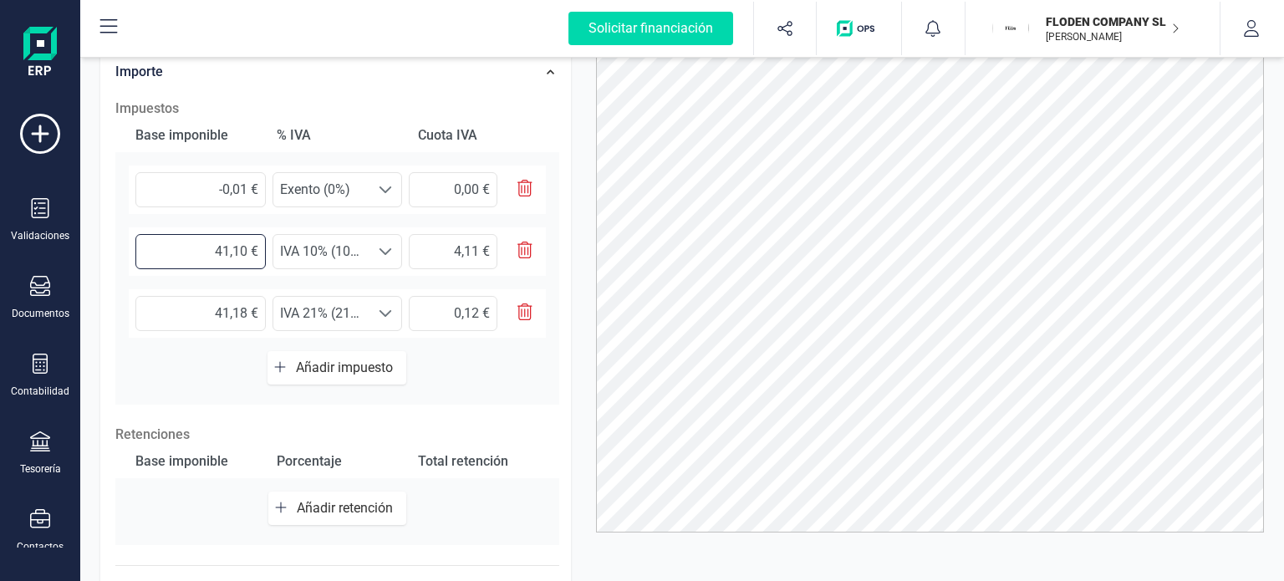
type input "41,00 €"
type input "4,10 €"
type input "4,00 €"
type input "0,40 €"
type input "40,00 €"
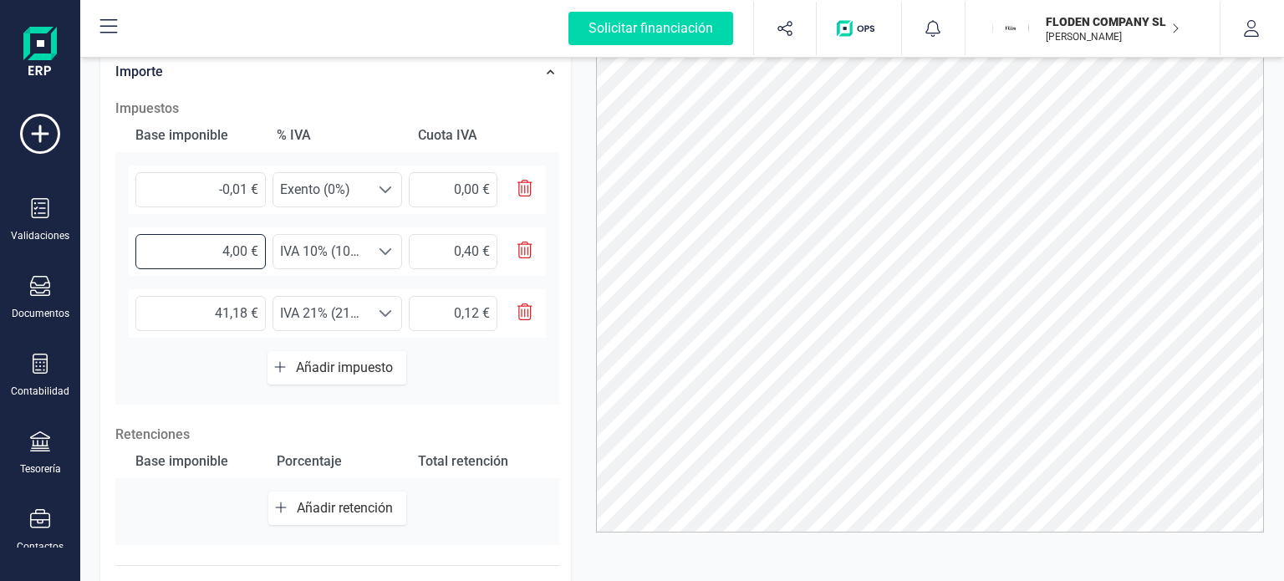
type input "4,00 €"
type input "40,60 €"
type input "4,06 €"
type input "40,62 €"
click at [478, 253] on input "4,06 €" at bounding box center [453, 251] width 89 height 35
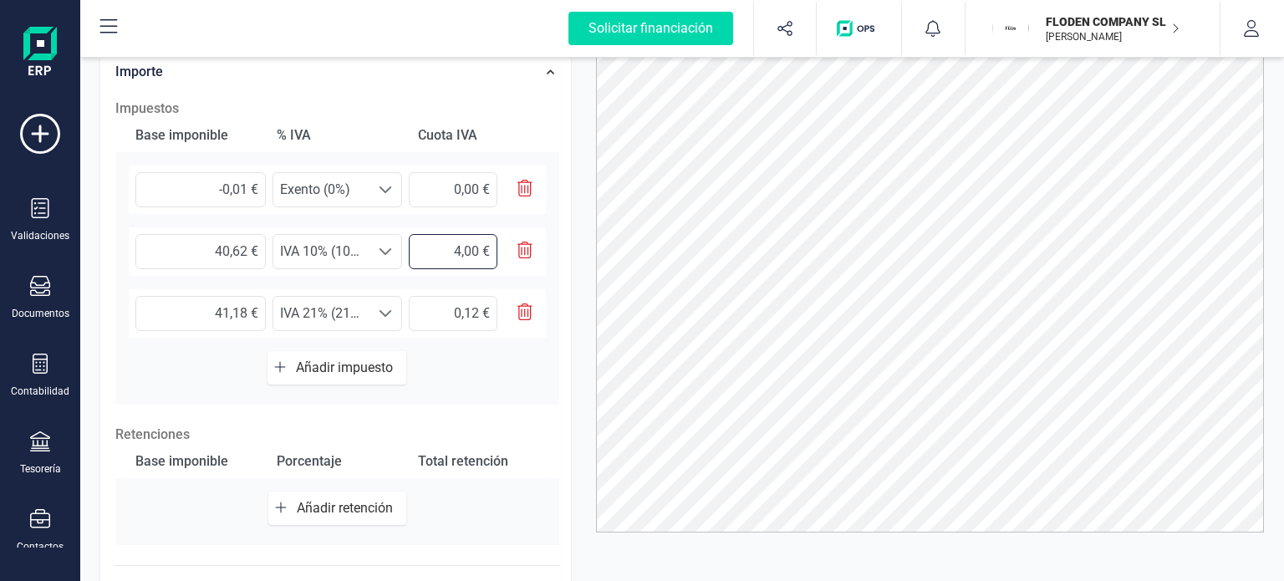
type input "4,07 €"
click at [250, 312] on input "41,18 €" at bounding box center [200, 313] width 130 height 35
type input "41,10 €"
type input "8,63 €"
type input "41,00 €"
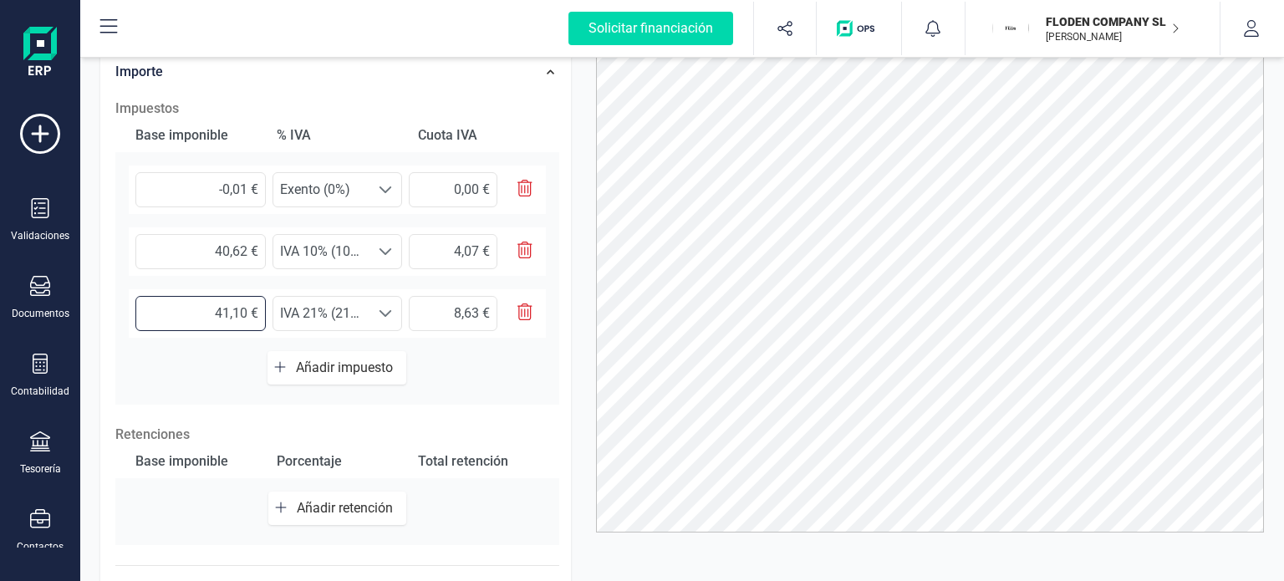
type input "8,61 €"
type input "4,00 €"
type input "0,84 €"
type input "0,00 €"
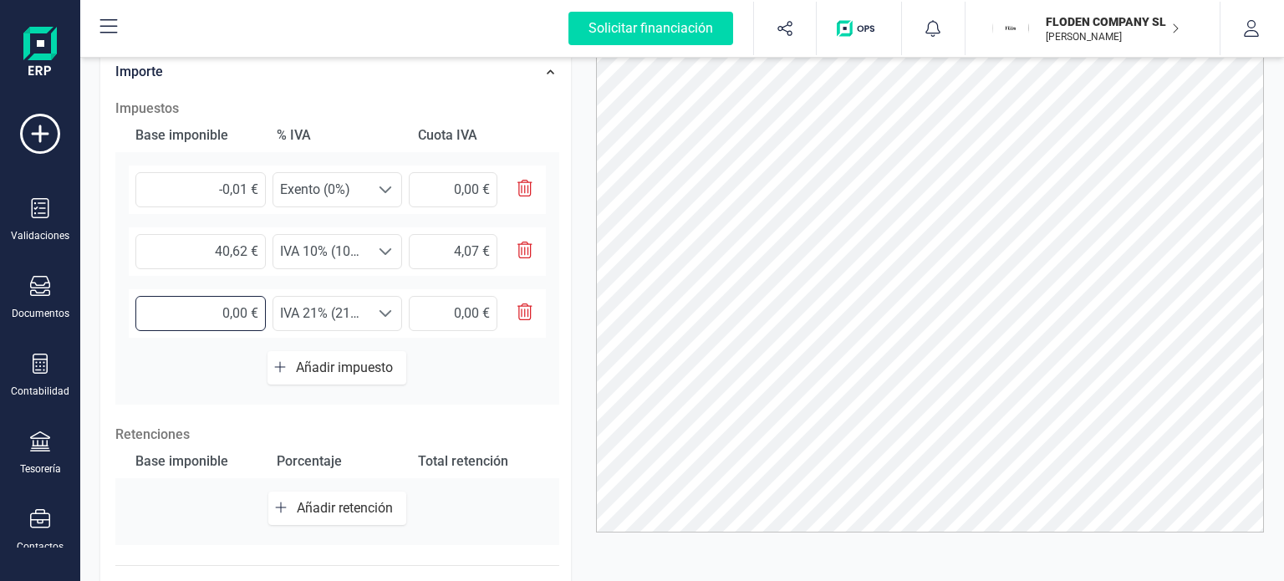
type input "0,50 €"
type input "0,10 €"
type input "0,57 €"
type input "0,12 €"
click at [525, 358] on div "Base imponible % IVA Cuota IVA -0,01 € Seleccione un % Exento (0%) Exento (0%) …" at bounding box center [337, 262] width 444 height 286
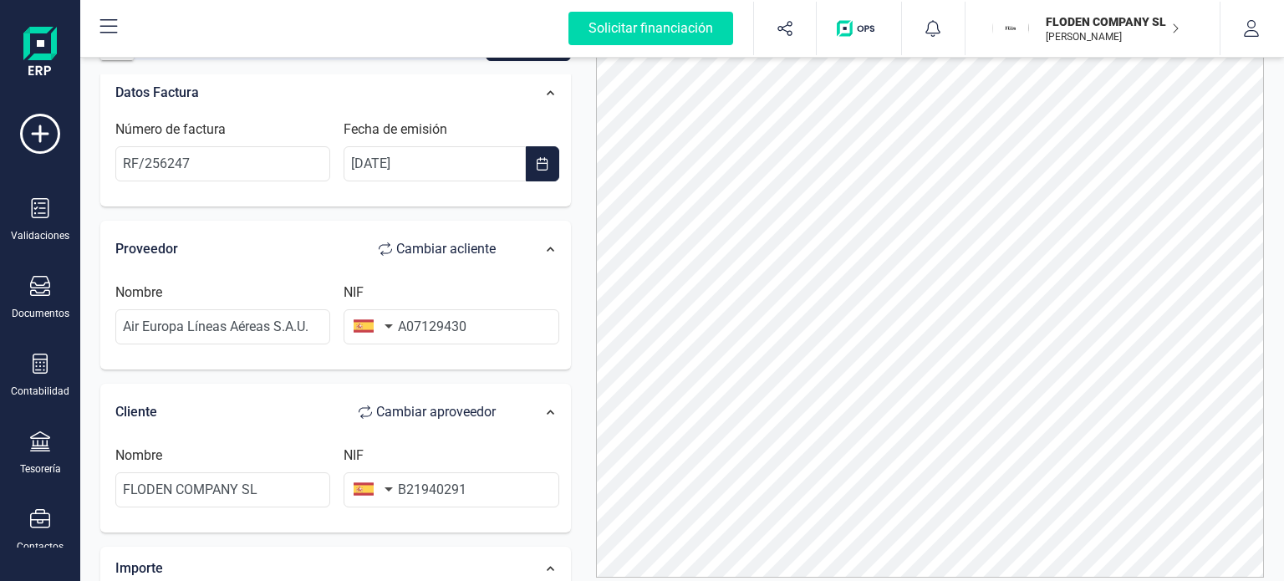
scroll to position [0, 0]
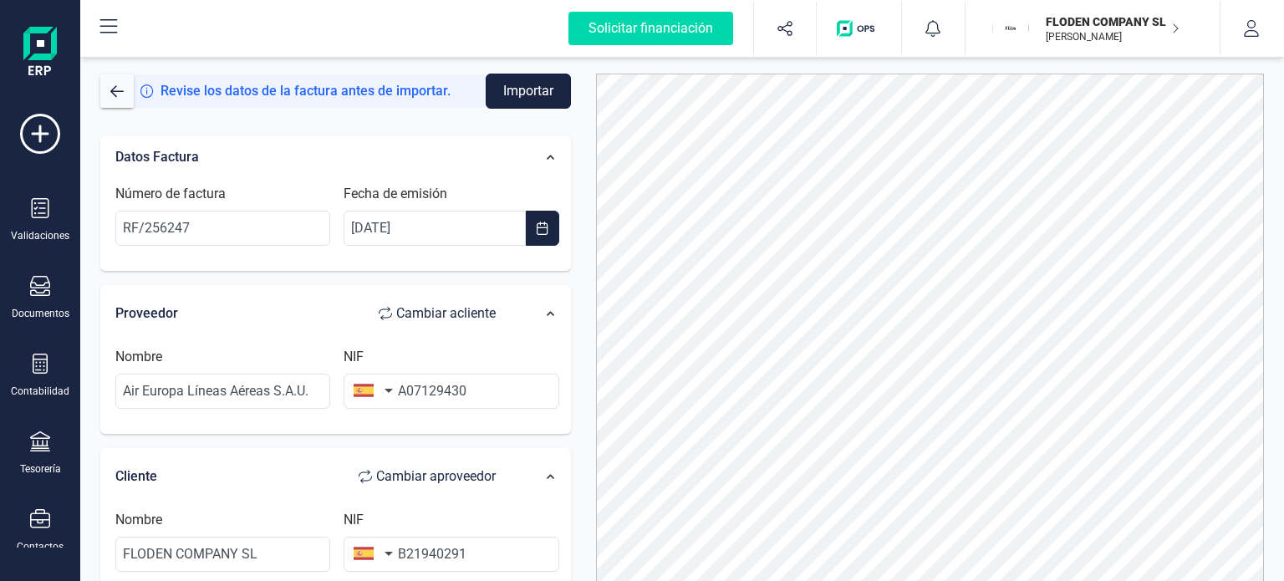
click at [543, 96] on button "Importar" at bounding box center [528, 91] width 85 height 35
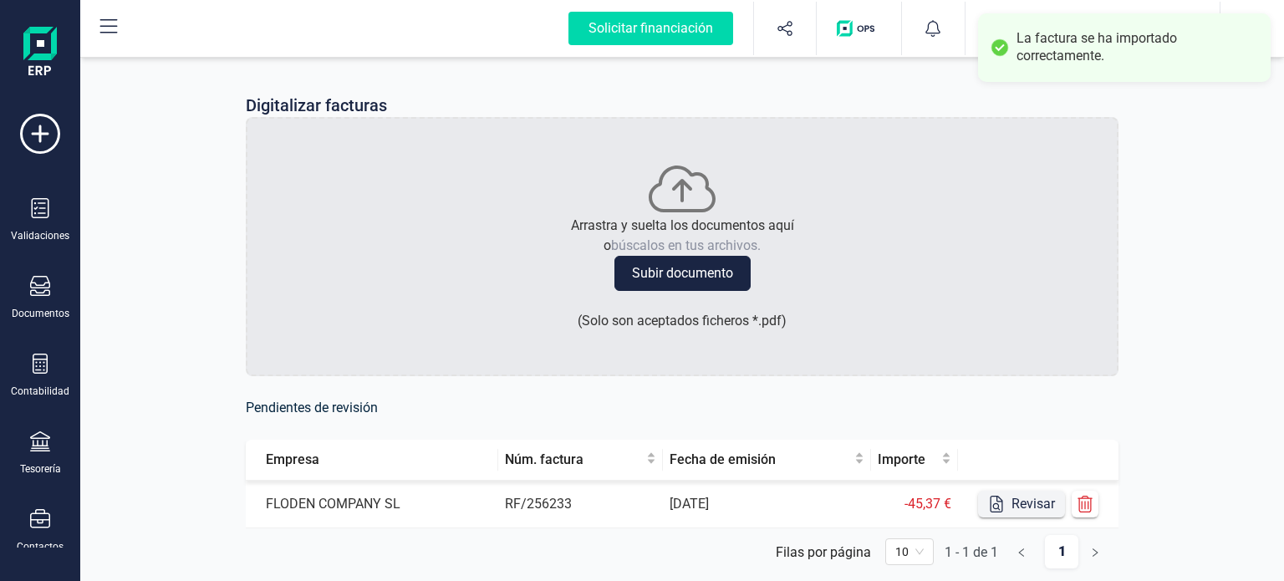
click at [1039, 504] on button "Revisar" at bounding box center [1021, 504] width 87 height 27
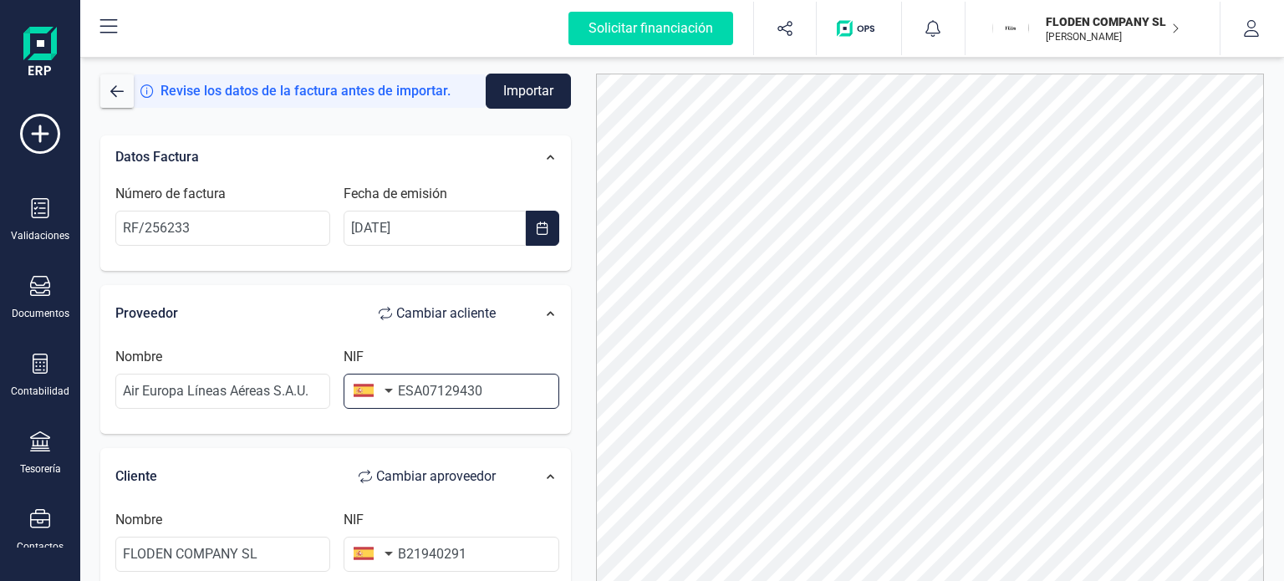
click at [412, 390] on input "ESA07129430" at bounding box center [451, 391] width 215 height 35
type input "A07129430"
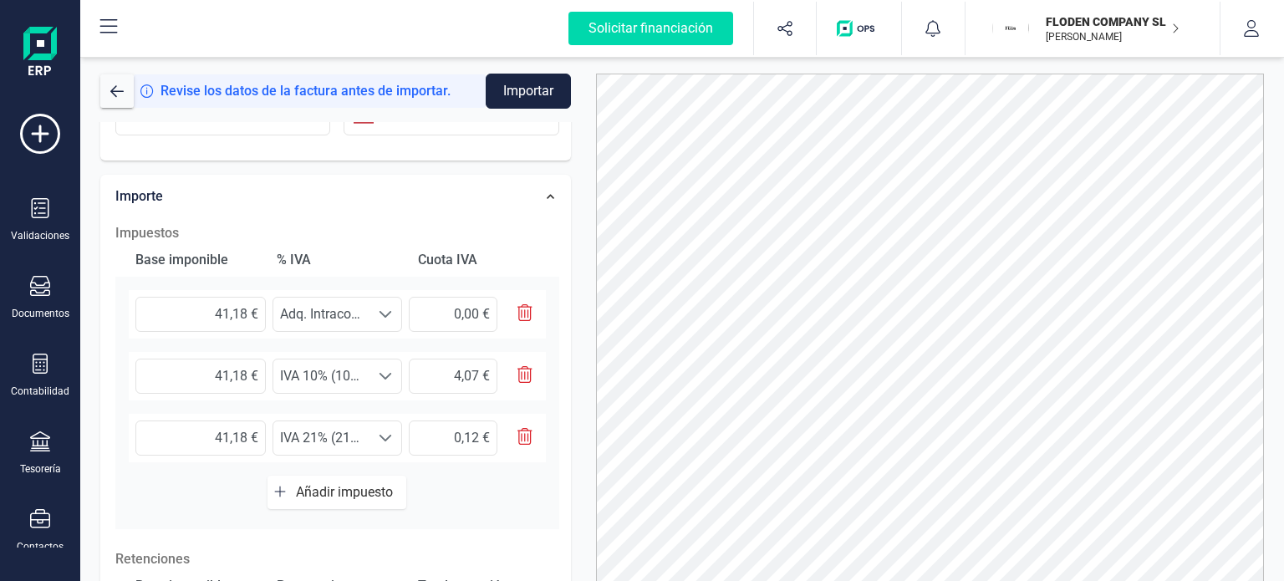
scroll to position [468, 0]
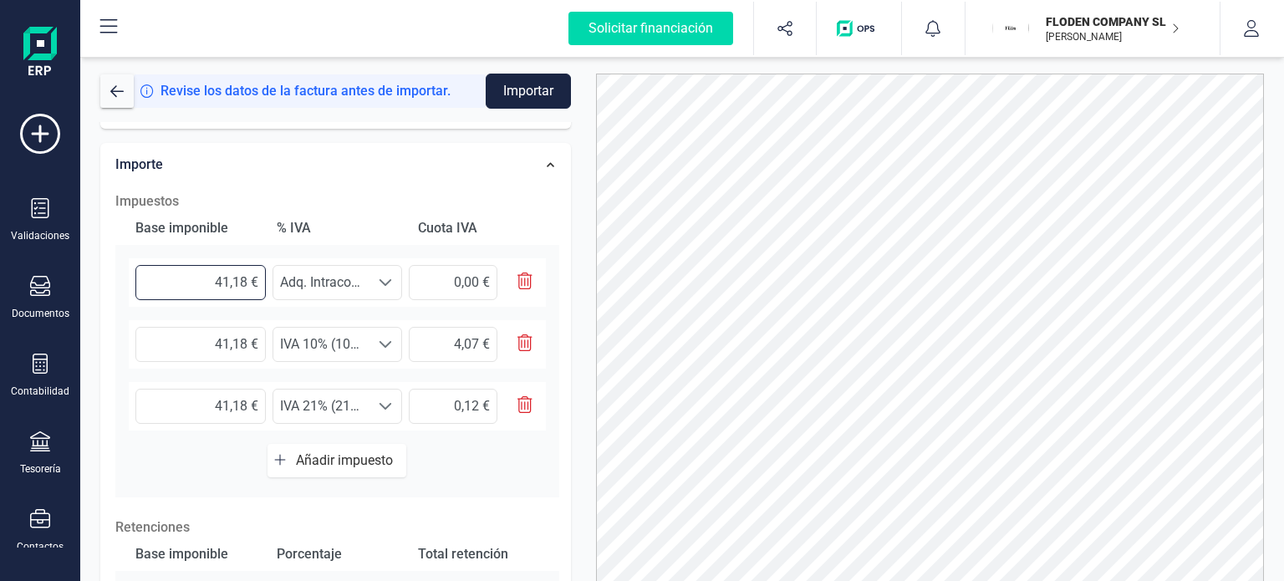
click at [245, 285] on input "41,18 €" at bounding box center [200, 282] width 130 height 35
type input "4,00 €"
type input "-0,01 €"
click at [311, 280] on span "Adq. Intracom. de bienes 21% (0%)" at bounding box center [321, 282] width 97 height 33
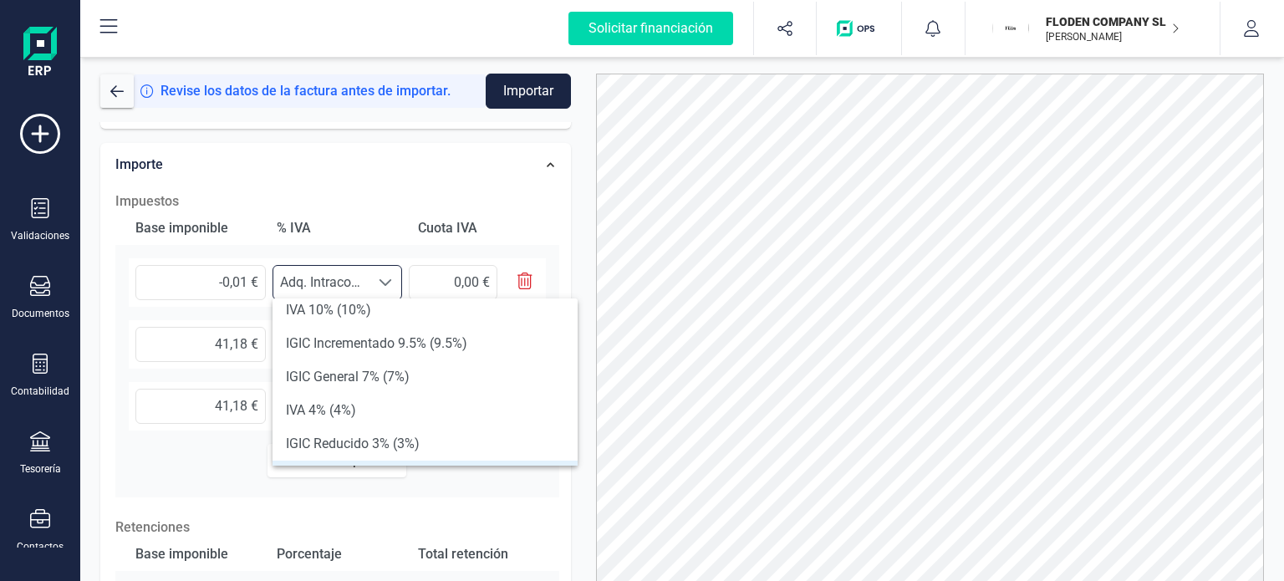
scroll to position [291, 0]
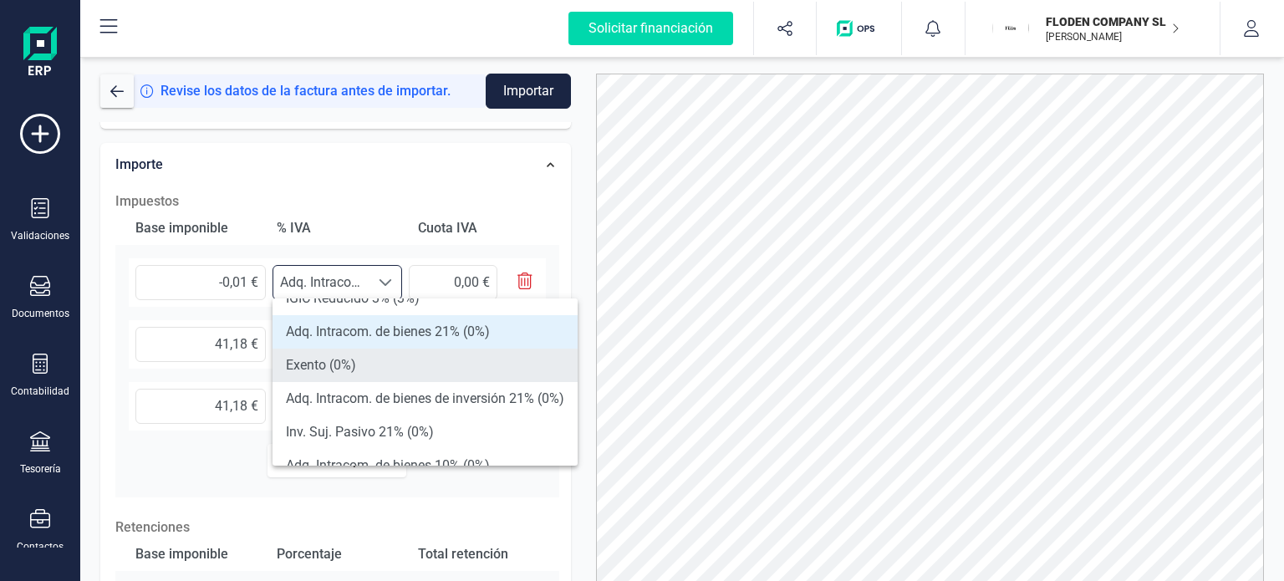
click at [510, 373] on li "Exento (0%)" at bounding box center [425, 365] width 305 height 33
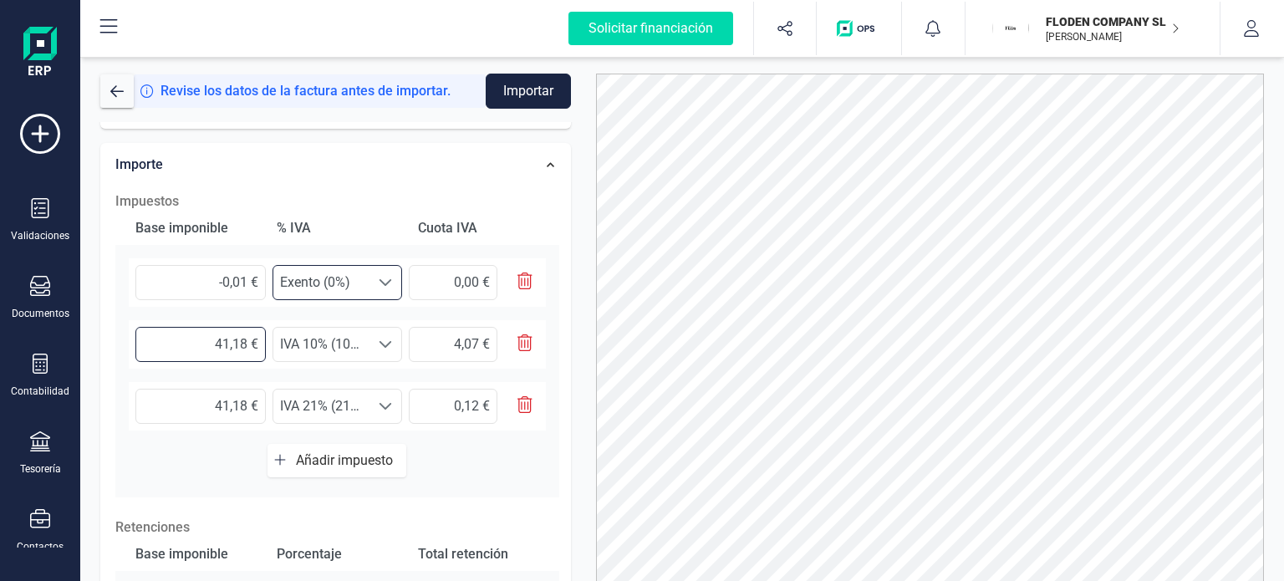
click at [238, 344] on input "41,18 €" at bounding box center [200, 344] width 130 height 35
type input "4,18 €"
type input "0,42 €"
type input "40,18 €"
type input "4,02 €"
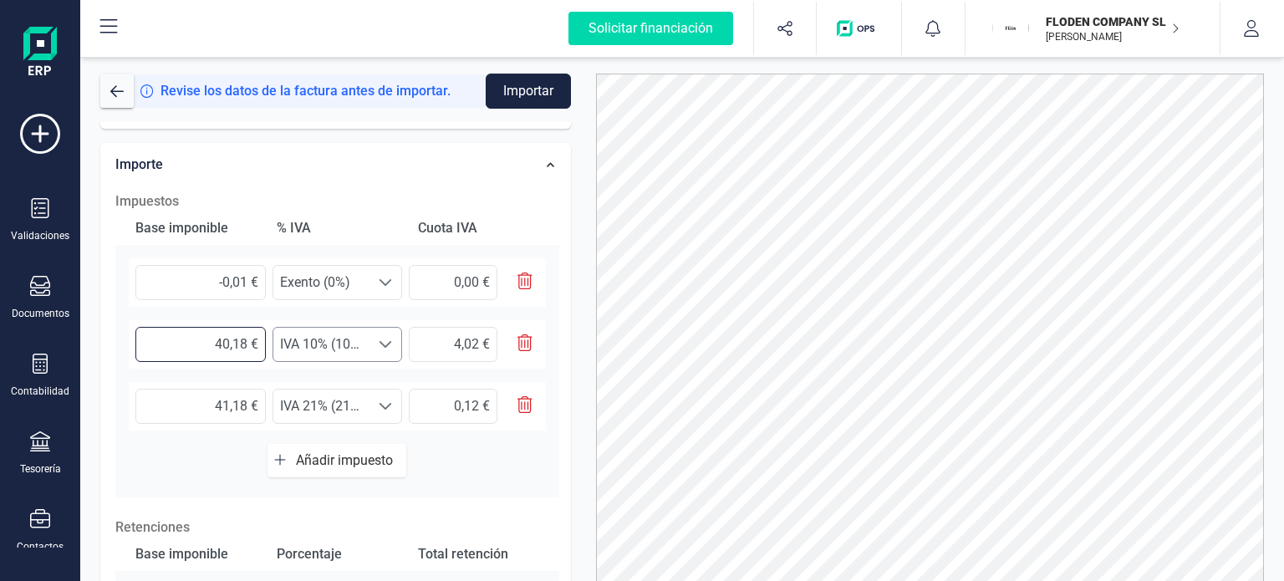
type input "40,10 €"
type input "4,01 €"
type input "40,00 €"
type input "4,00 €"
type input "40,60 €"
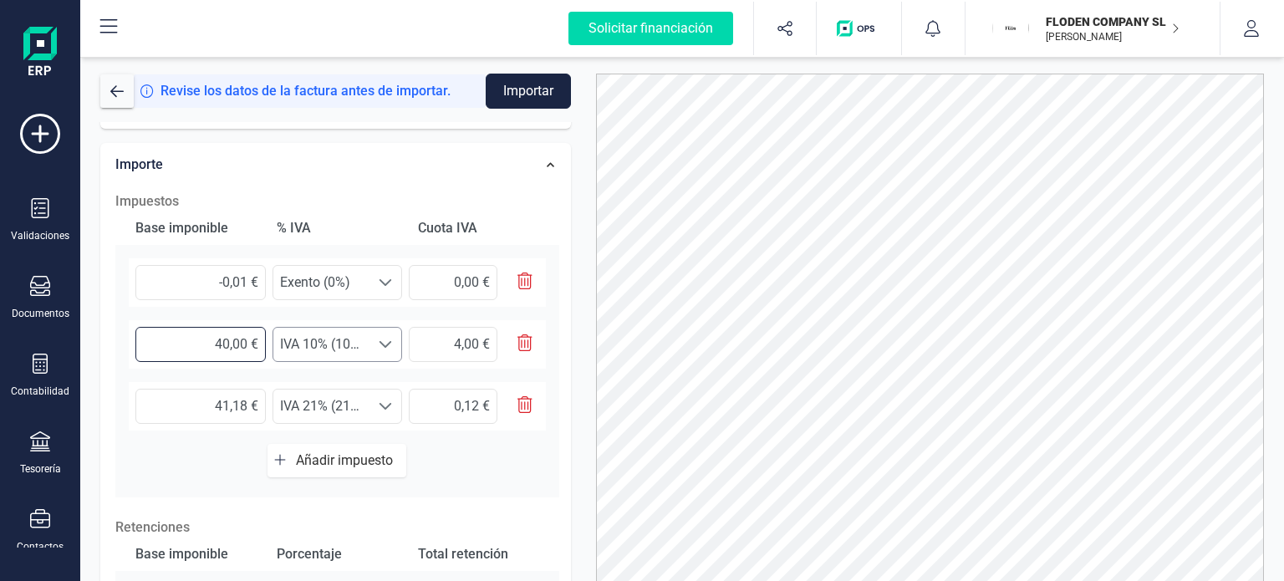
type input "4,06 €"
type input "40,62 €"
click at [475, 342] on input "4,06 €" at bounding box center [453, 344] width 89 height 35
type input "4,07 €"
click at [241, 407] on input "41,18 €" at bounding box center [200, 406] width 130 height 35
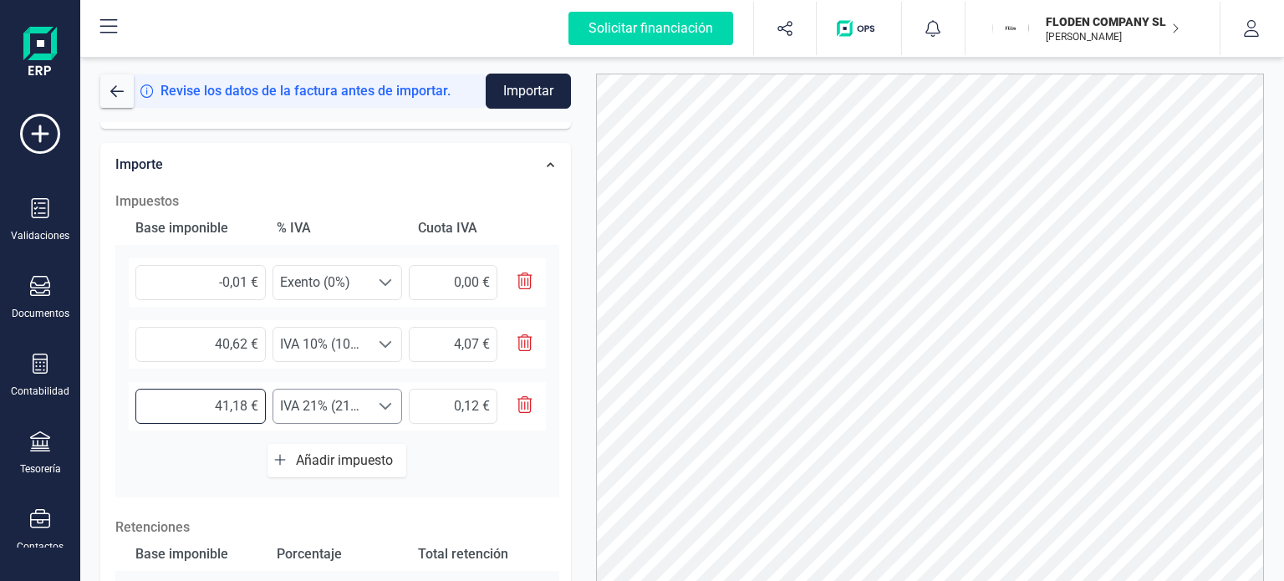
type input "0,00 €"
type input "0,50 €"
type input "0,10 €"
type input "0,57 €"
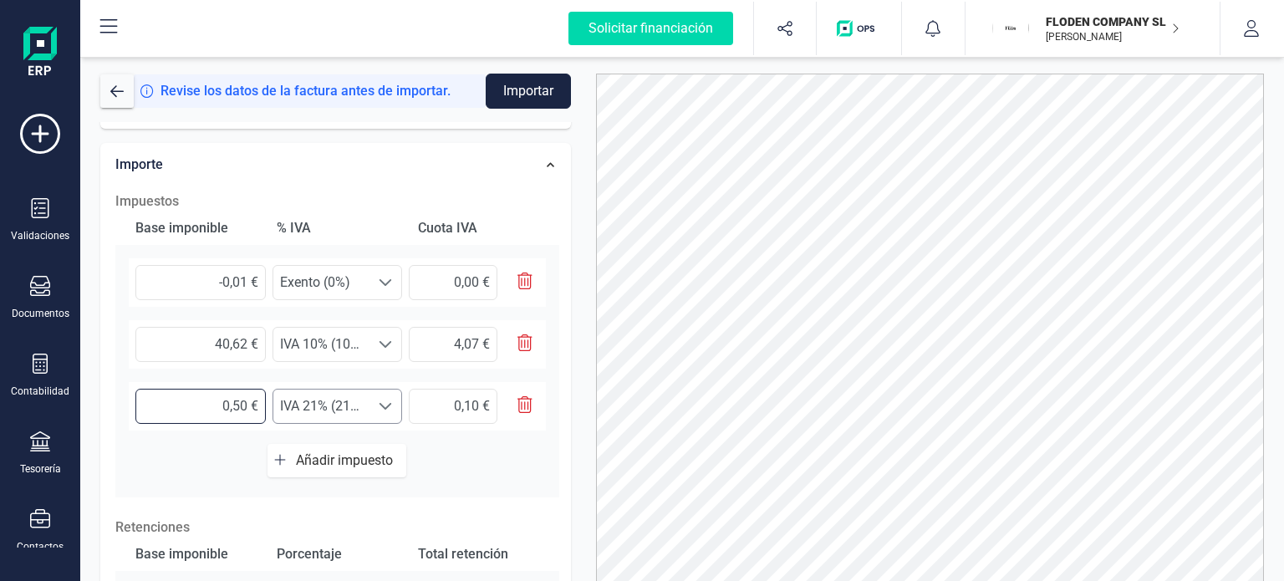
type input "0,12 €"
click at [508, 460] on div "Base imponible % IVA Cuota IVA -0,01 € Seleccione un % Exento (0%) Exento (0%) …" at bounding box center [337, 354] width 444 height 286
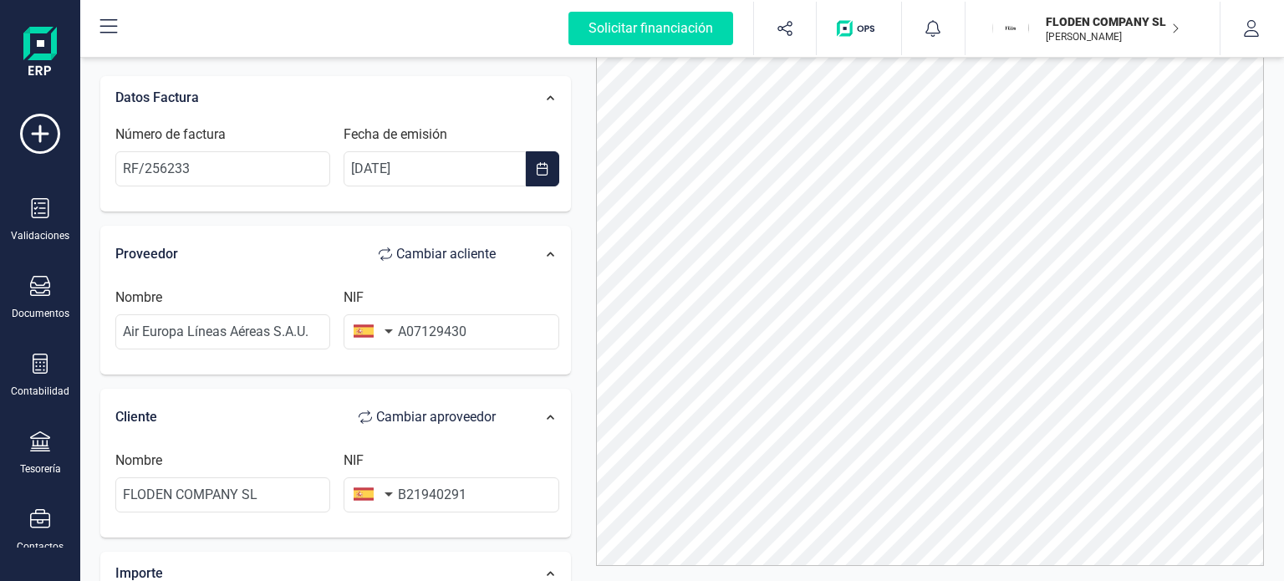
scroll to position [0, 0]
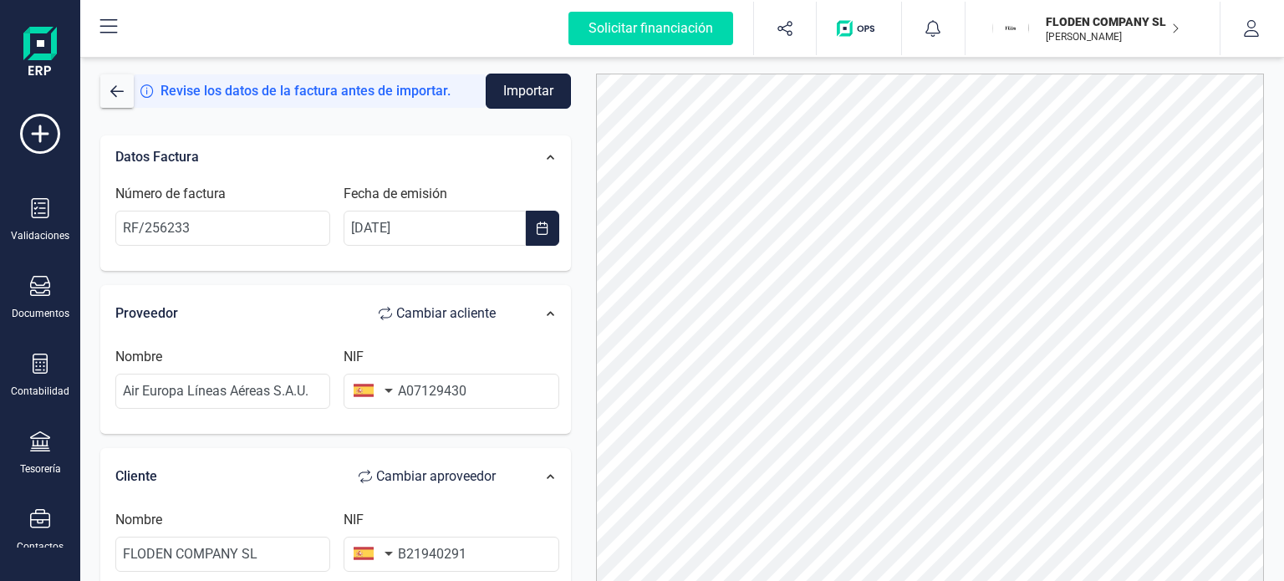
click at [523, 100] on button "Importar" at bounding box center [528, 91] width 85 height 35
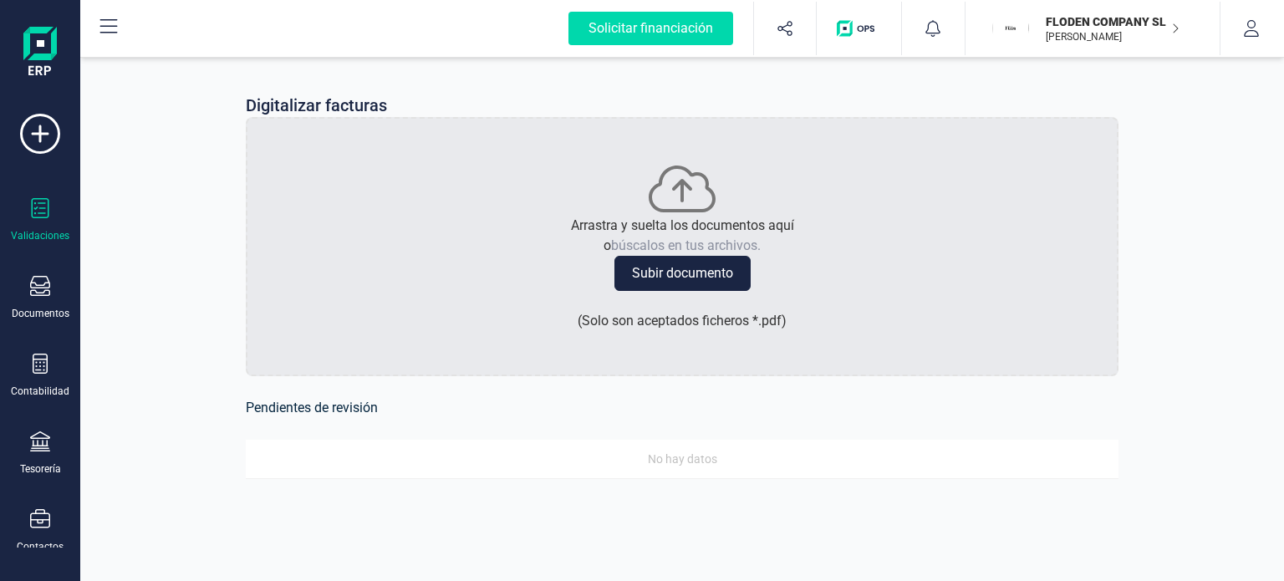
click at [38, 218] on div at bounding box center [40, 210] width 20 height 24
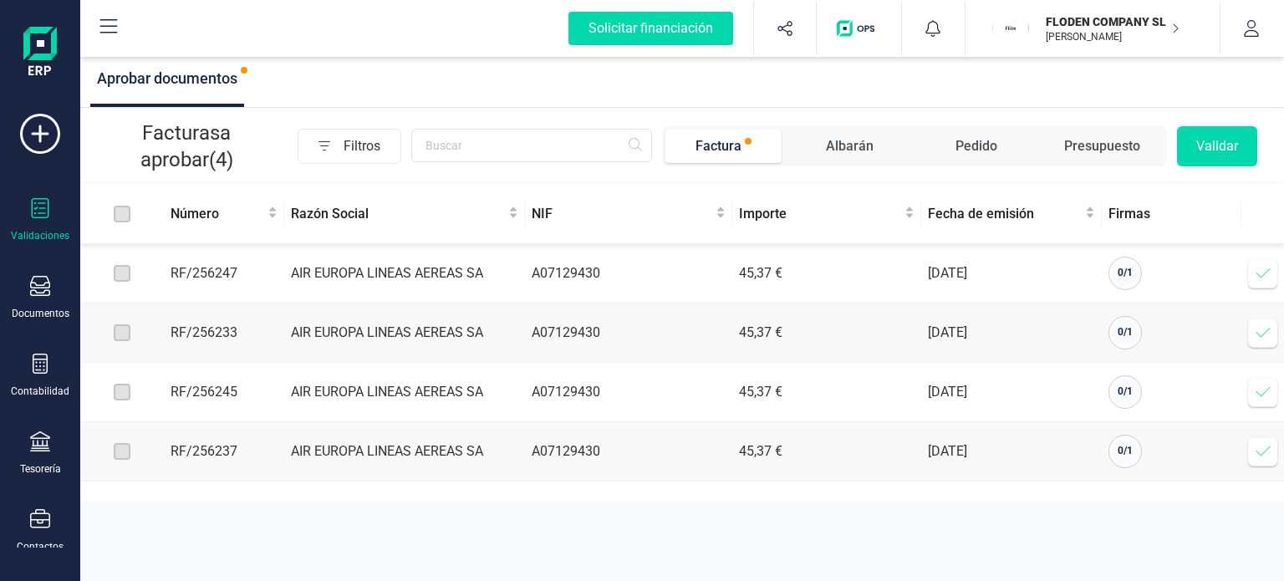
click at [1272, 273] on span at bounding box center [1262, 273] width 33 height 33
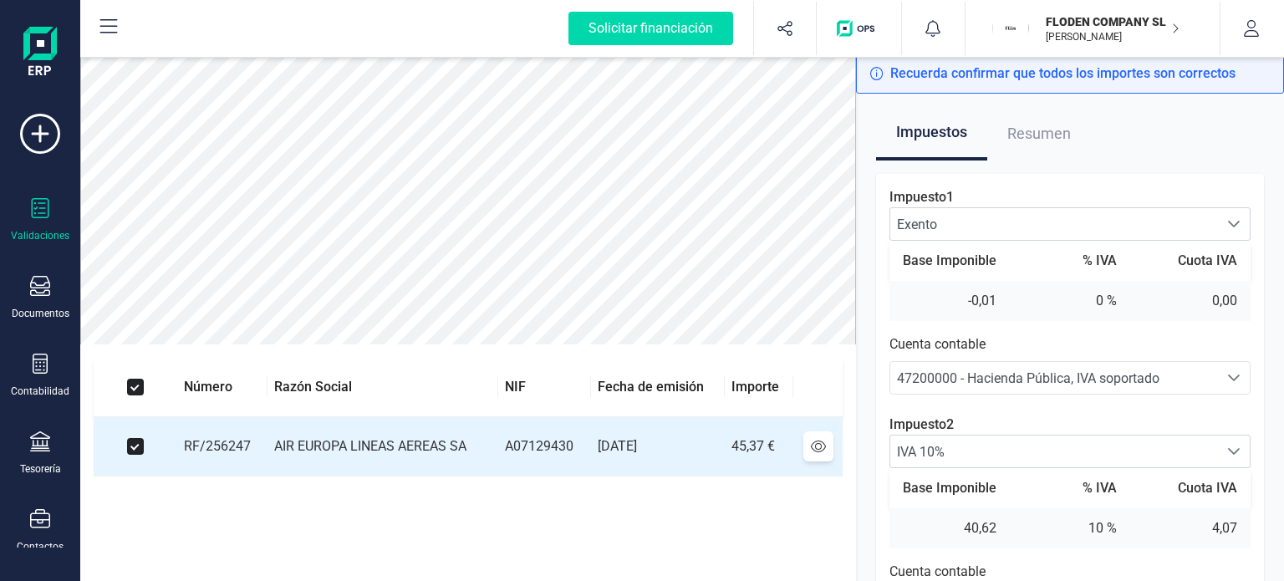
click at [1277, 266] on div "Impuestos Resumen Impuesto 1 Exento Exento Exento Base Imponible % IVA Cuota IV…" at bounding box center [1070, 508] width 428 height 829
drag, startPoint x: 1277, startPoint y: 266, endPoint x: 1281, endPoint y: 367, distance: 101.2
click at [1281, 367] on div "Impuestos Resumen Impuesto 1 Exento Exento Exento Base Imponible % IVA Cuota IV…" at bounding box center [1070, 508] width 428 height 829
click at [1272, 357] on div "Impuestos Resumen Impuesto 1 Exento Exento Exento Base Imponible % IVA Cuota IV…" at bounding box center [1070, 508] width 428 height 829
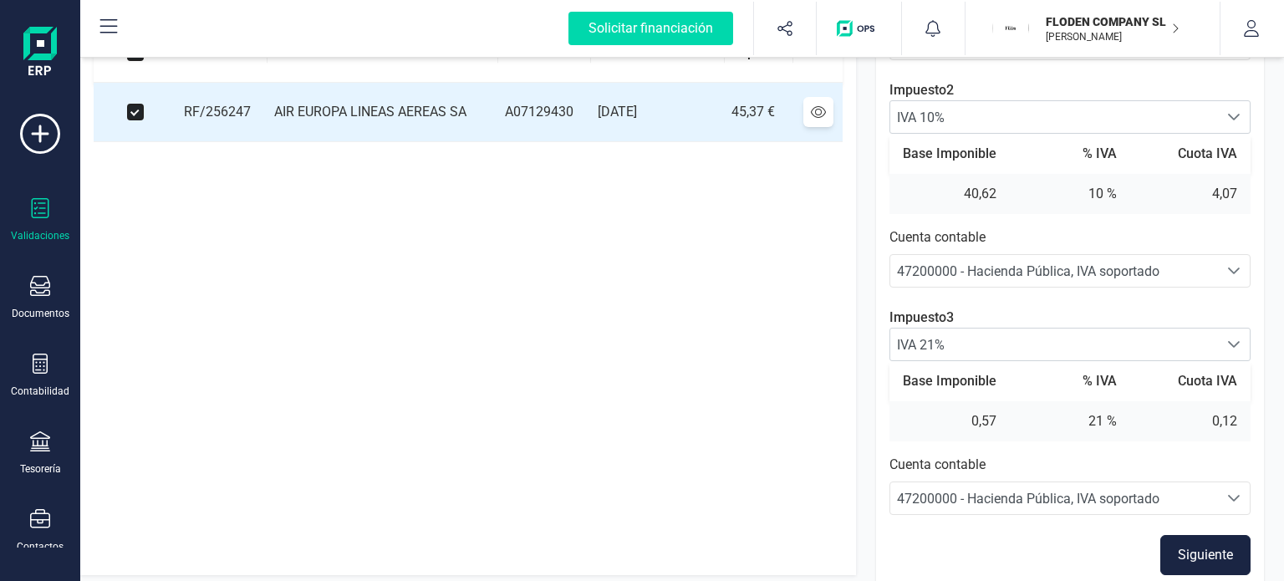
scroll to position [341, 0]
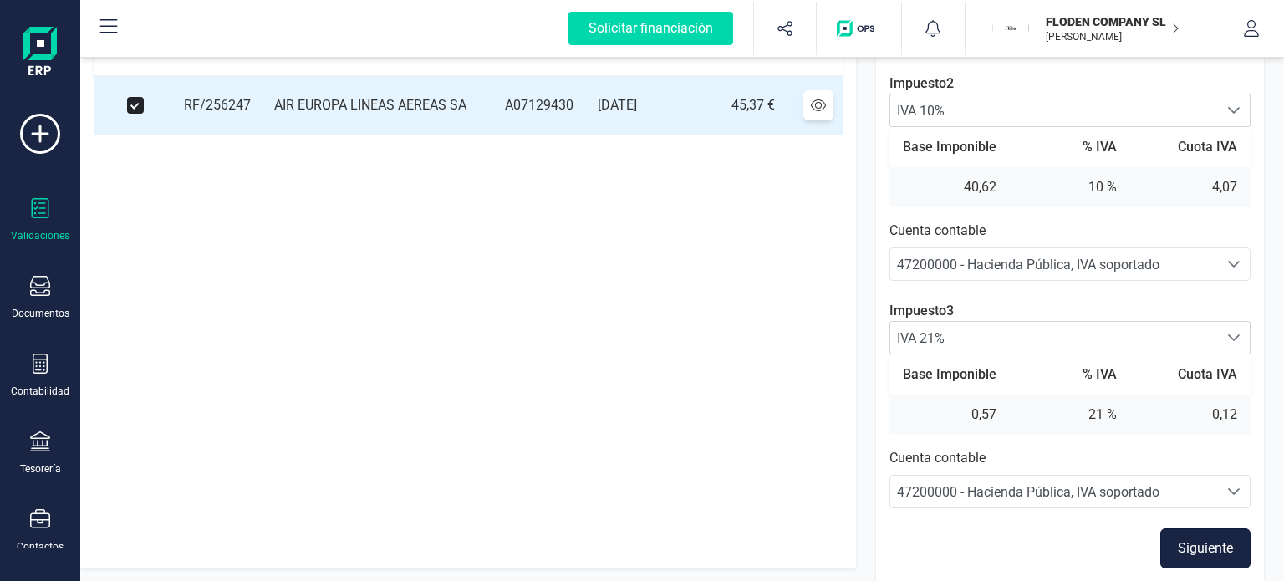
click at [1207, 538] on button "Siguiente" at bounding box center [1205, 548] width 90 height 40
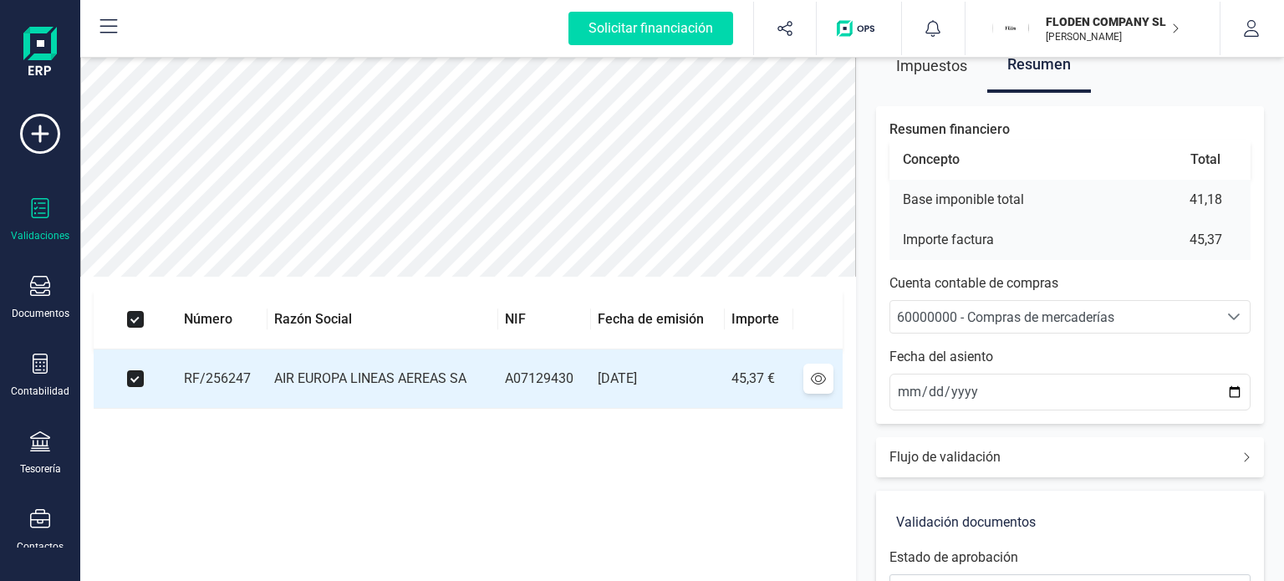
scroll to position [0, 0]
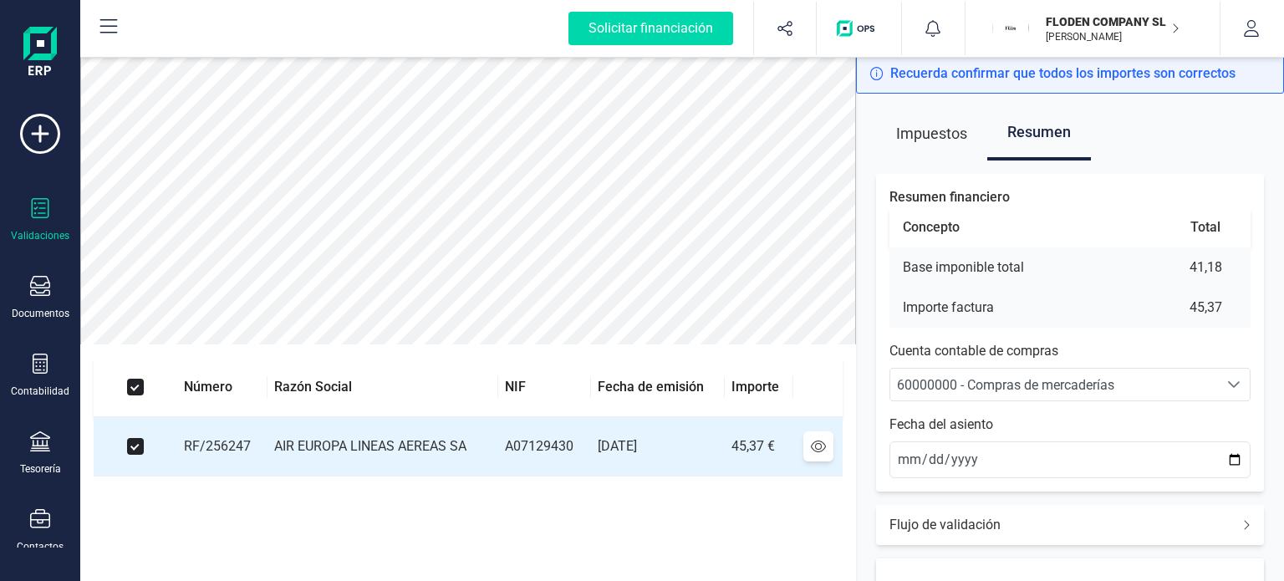
click at [1169, 400] on span "60000000 - Compras de mercaderías" at bounding box center [1054, 385] width 328 height 32
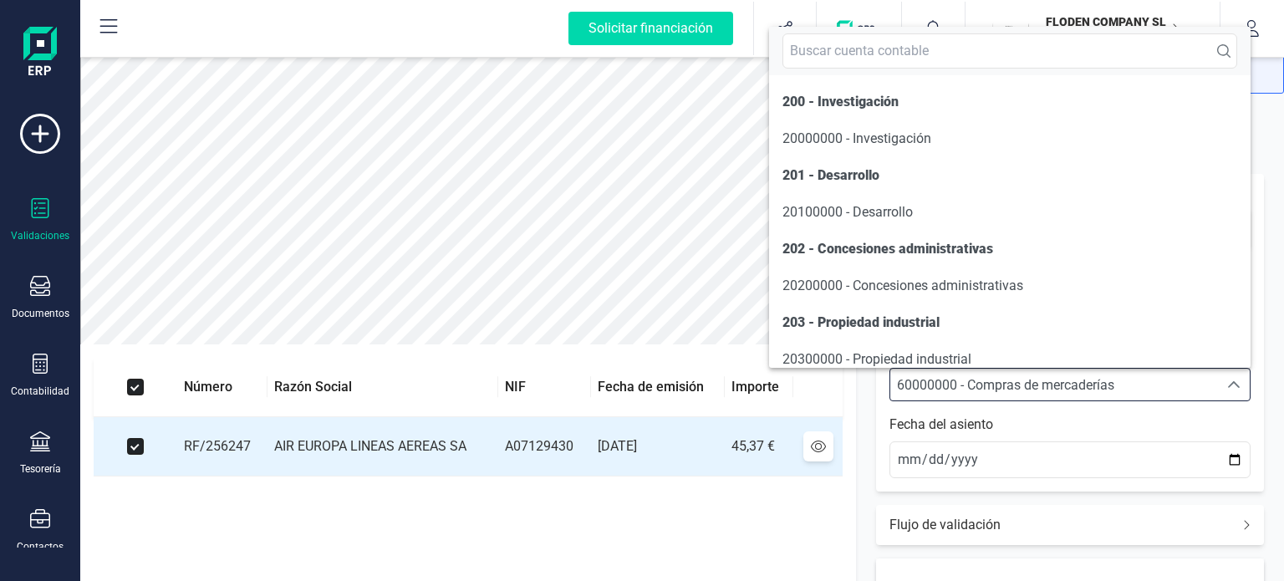
scroll to position [8140, 0]
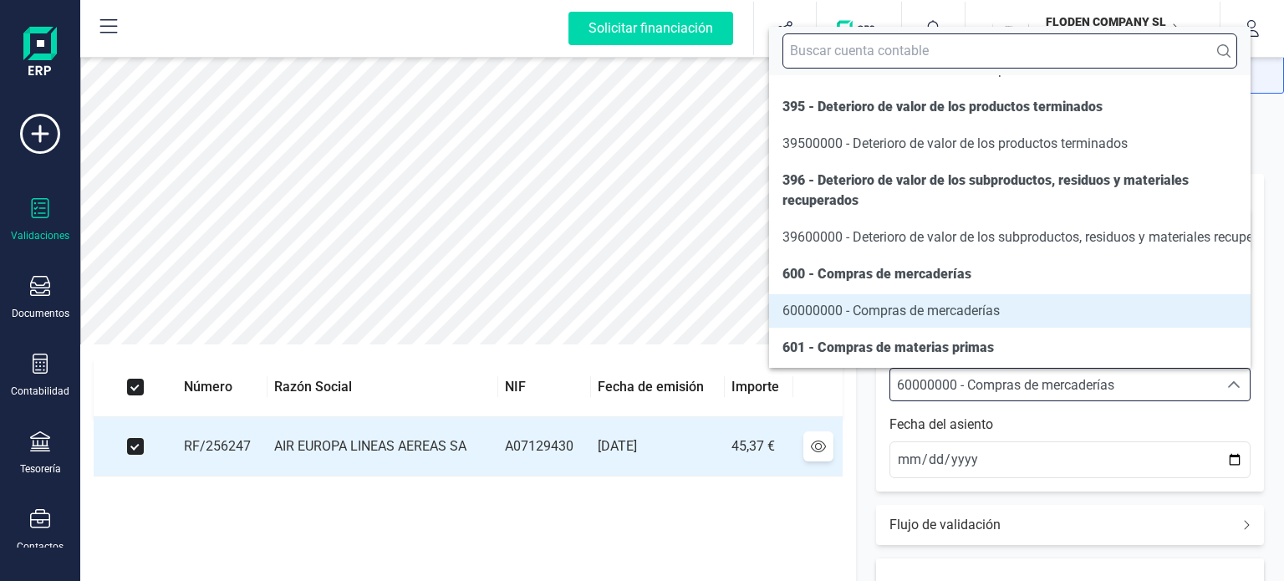
click at [1057, 56] on input "text" at bounding box center [1009, 50] width 455 height 35
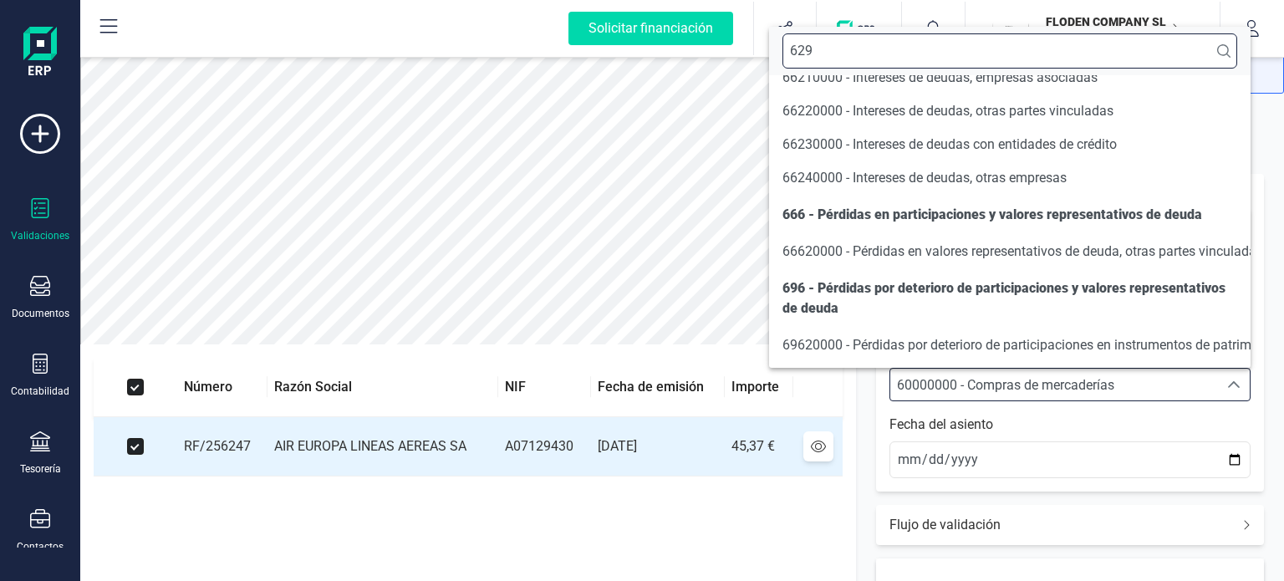
scroll to position [0, 0]
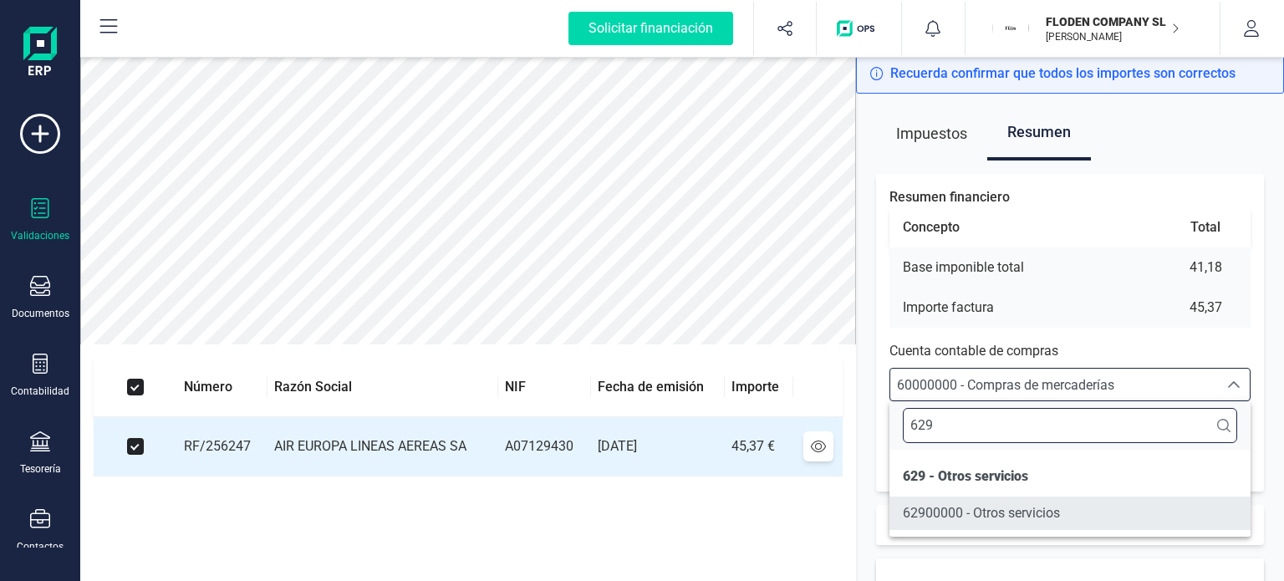
type input "629"
click at [998, 502] on li "62900000 - Otros servicios" at bounding box center [1069, 513] width 361 height 33
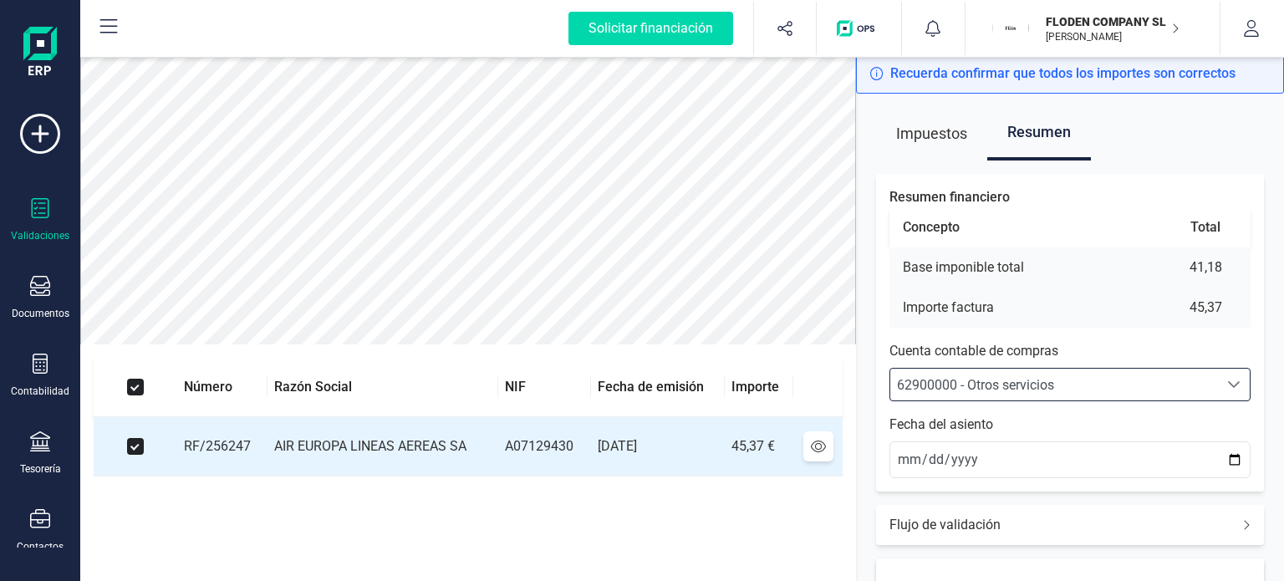
click at [1000, 487] on div "Resumen financiero Concepto Total Base imponible total 41,18 Importe factura 45…" at bounding box center [1070, 580] width 388 height 812
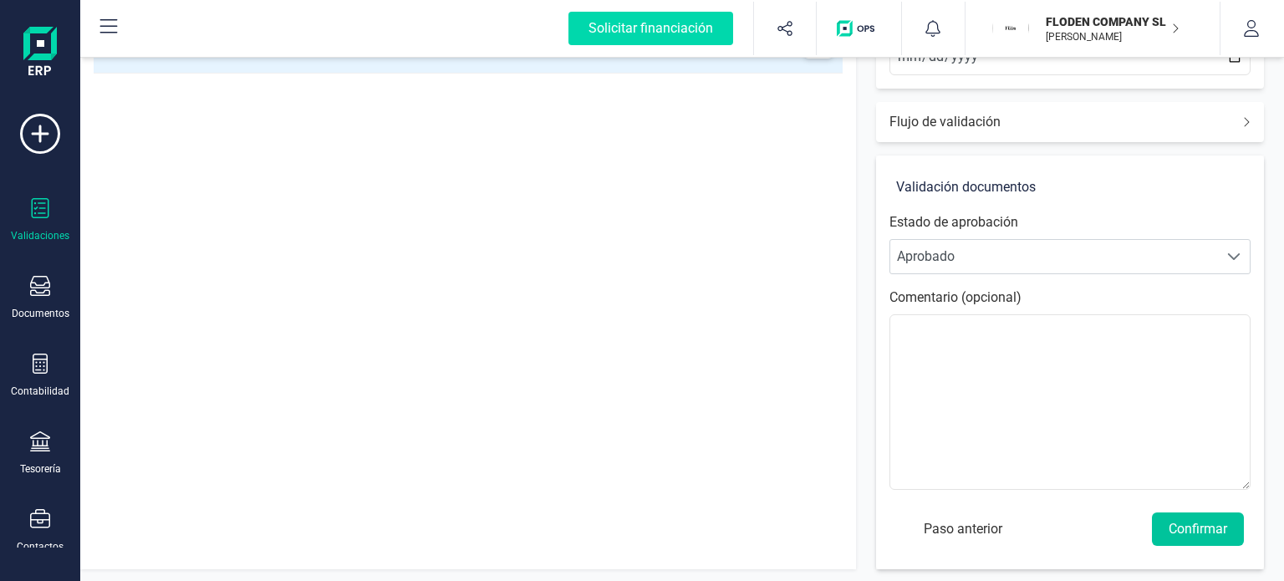
click at [1172, 532] on button "Confirmar" at bounding box center [1198, 528] width 92 height 33
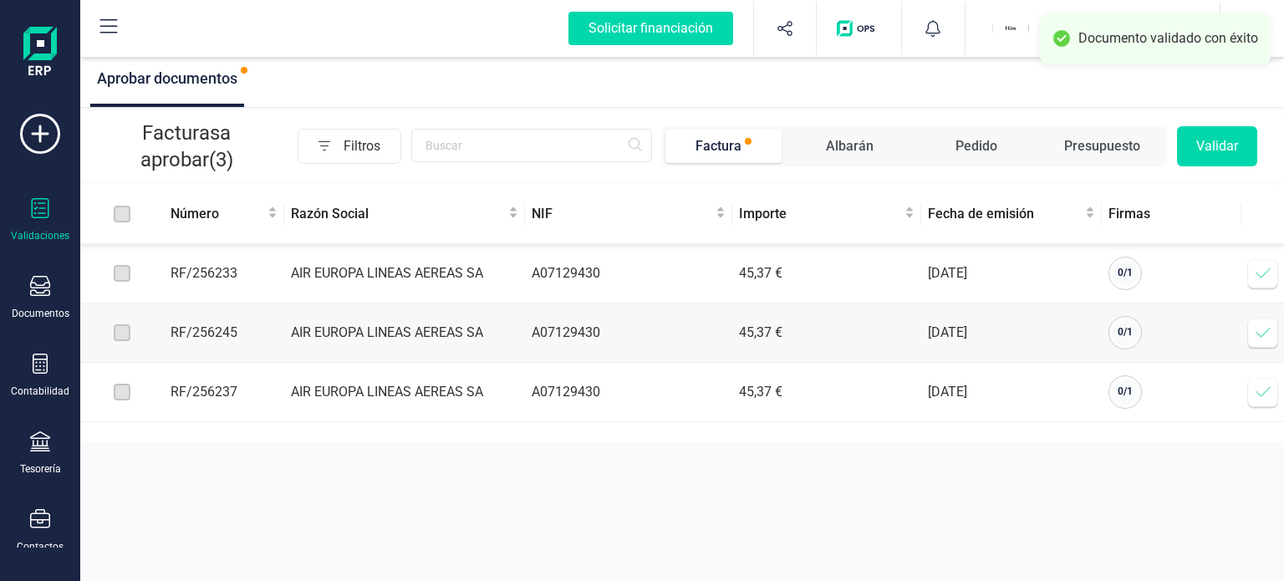
click at [1262, 281] on icon at bounding box center [1263, 273] width 17 height 17
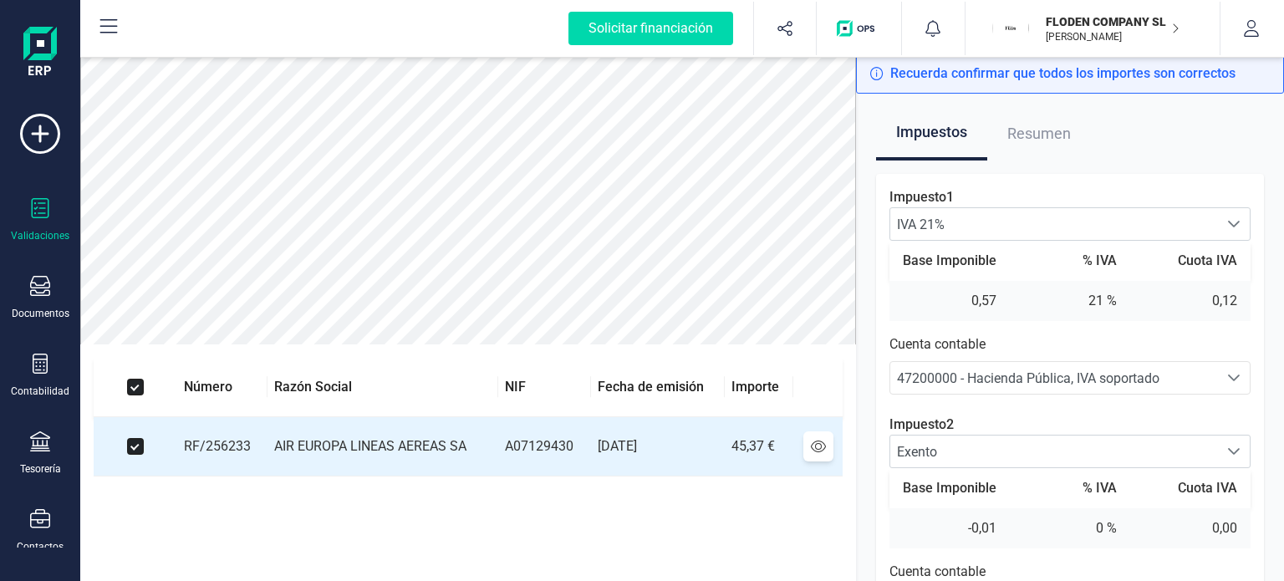
click at [1256, 291] on div "Impuesto 1 IVA 21% IVA 21% IVA 21% Base Imponible % IVA Cuota IVA 0,57 21 % 0,1…" at bounding box center [1070, 548] width 388 height 749
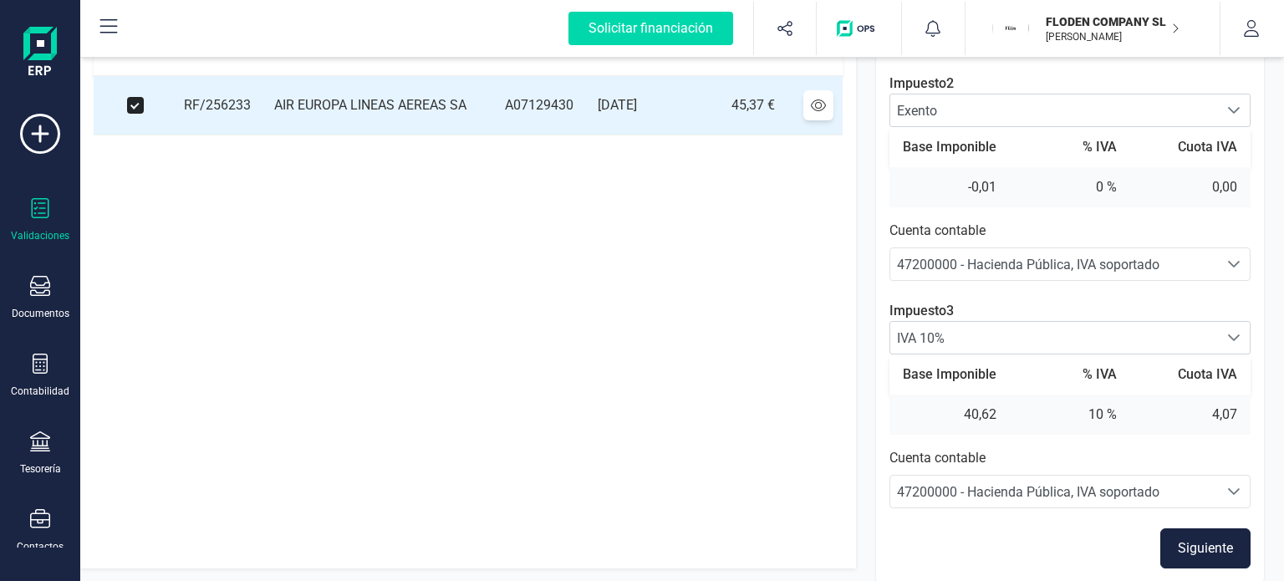
click at [1200, 487] on div "47200000 - Hacienda Pública, IVA soportado" at bounding box center [1054, 492] width 314 height 20
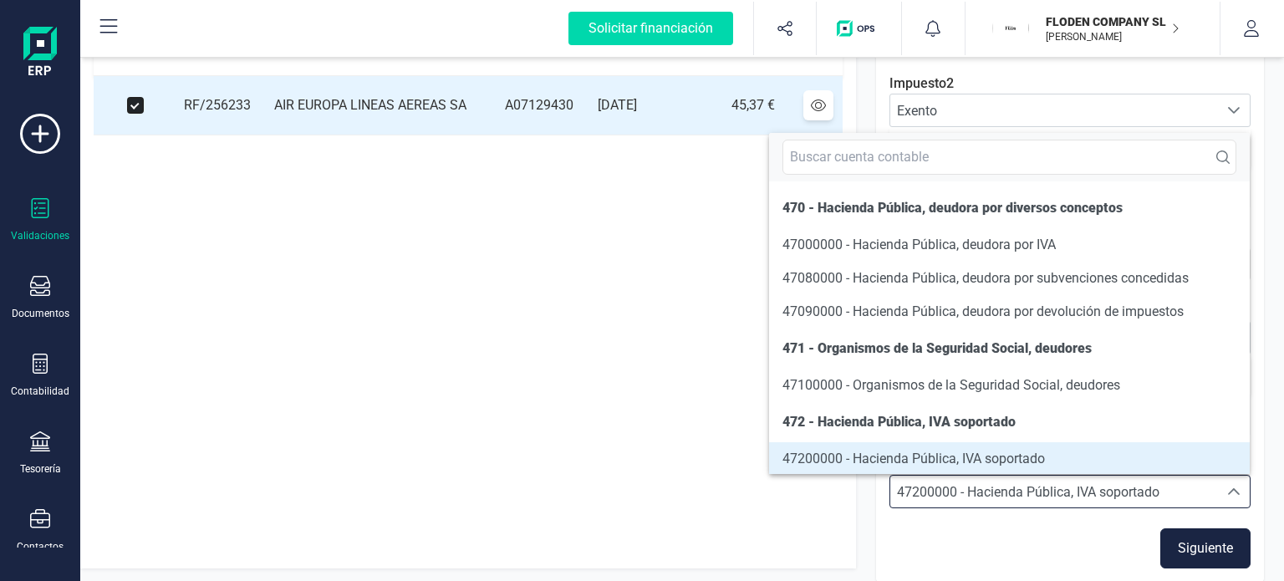
scroll to position [2, 0]
click at [1200, 487] on div "47200000 - Hacienda Pública, IVA soportado" at bounding box center [1054, 492] width 314 height 20
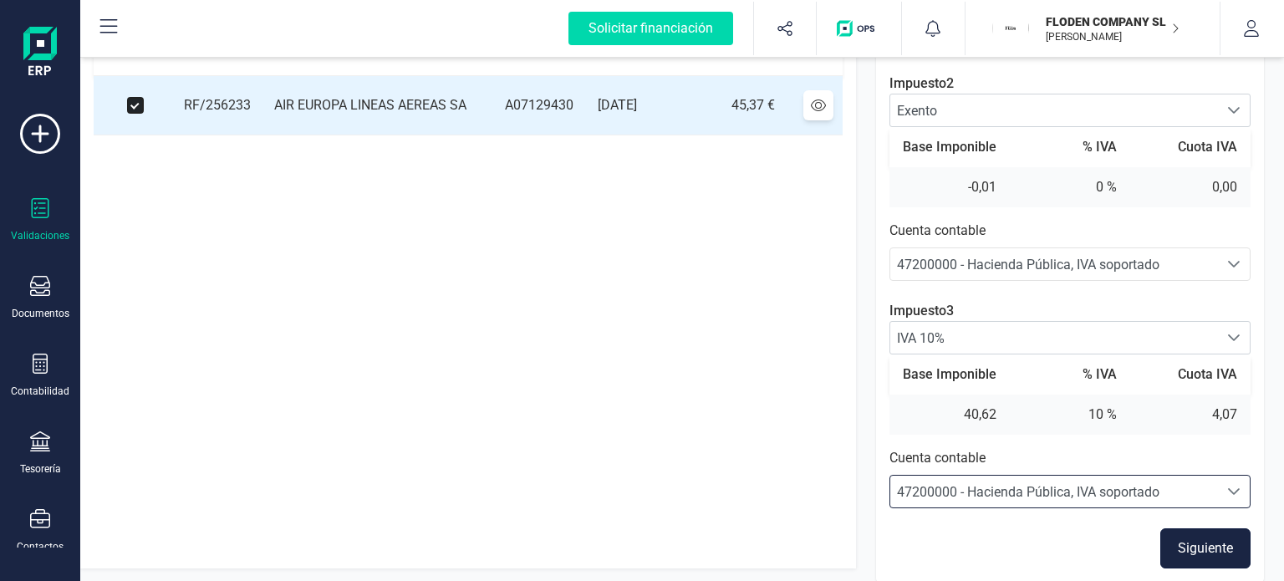
click at [1200, 551] on button "Siguiente" at bounding box center [1205, 548] width 90 height 40
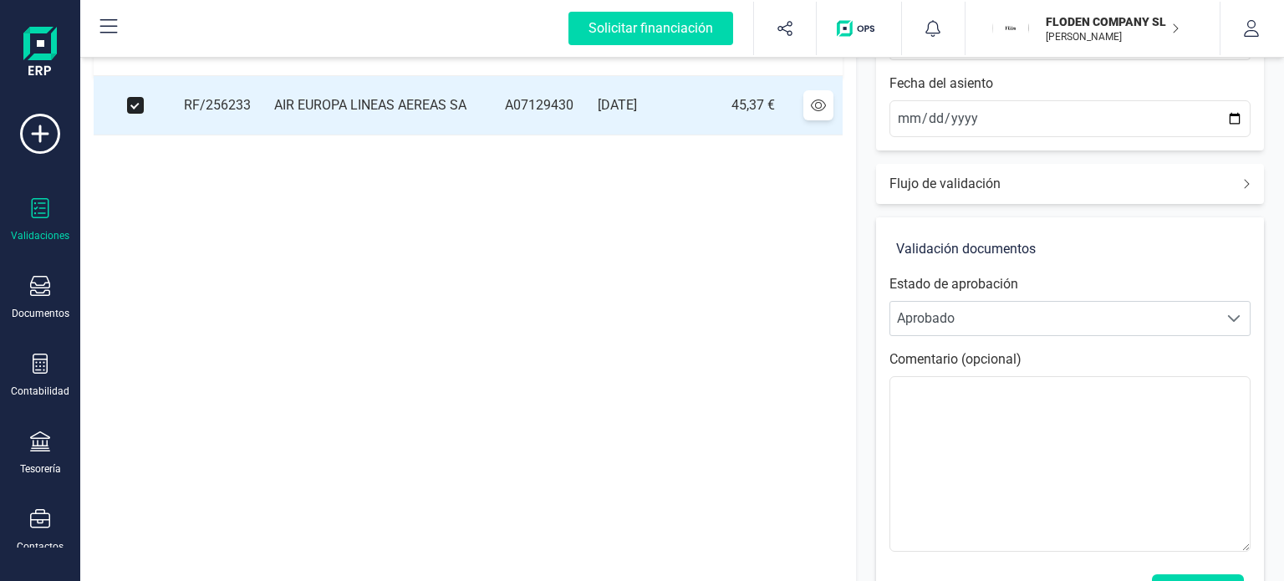
click at [1270, 196] on div "Impuestos Resumen Resumen financiero Concepto Total Base imponible total 41,18 …" at bounding box center [1070, 199] width 428 height 892
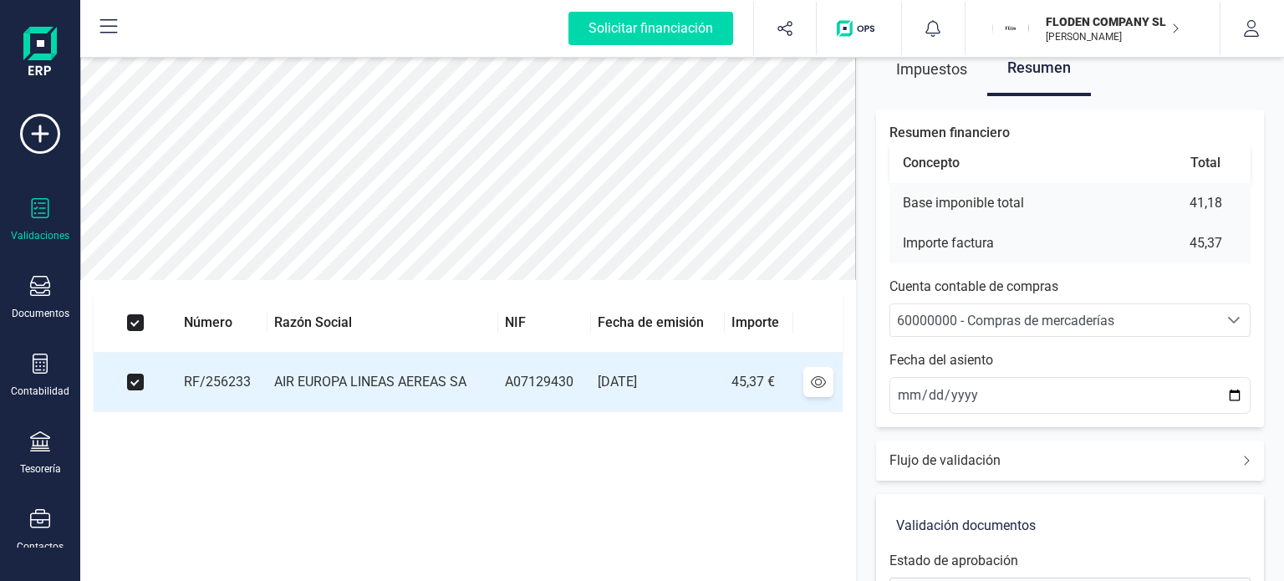
scroll to position [0, 0]
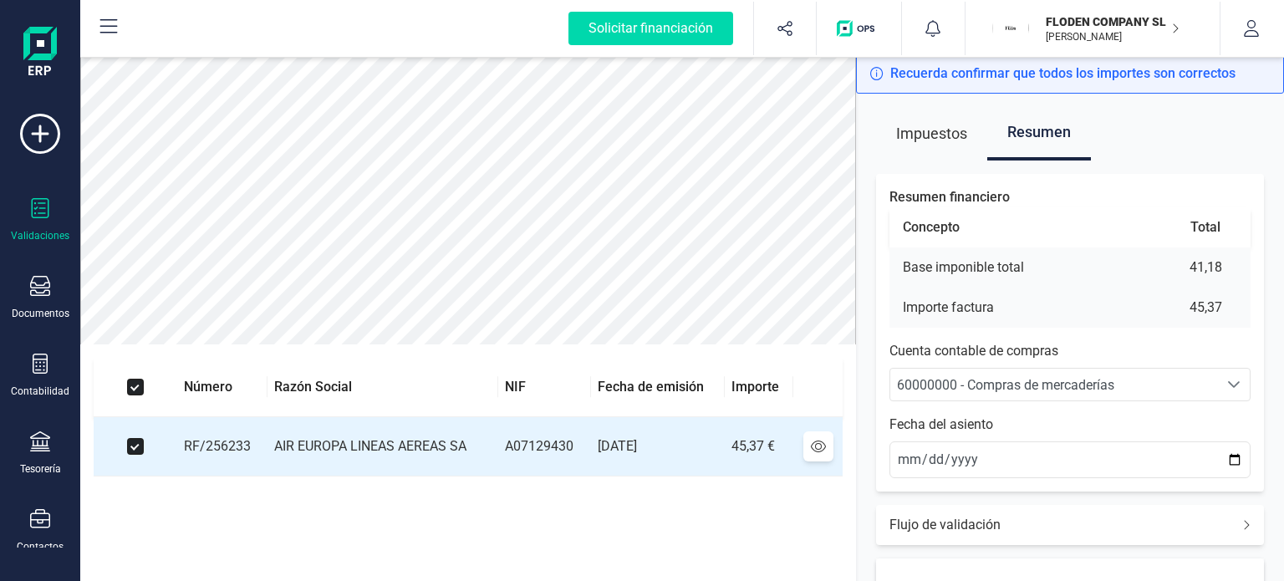
click at [1155, 389] on div "60000000 - Compras de mercaderías" at bounding box center [1054, 385] width 314 height 20
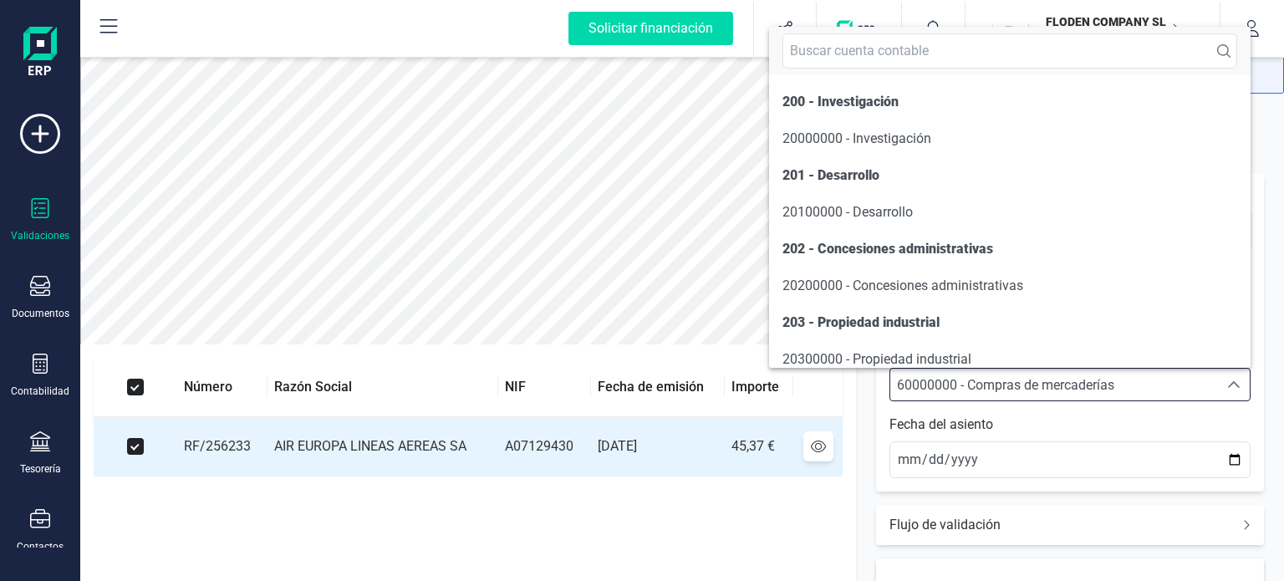
scroll to position [8140, 0]
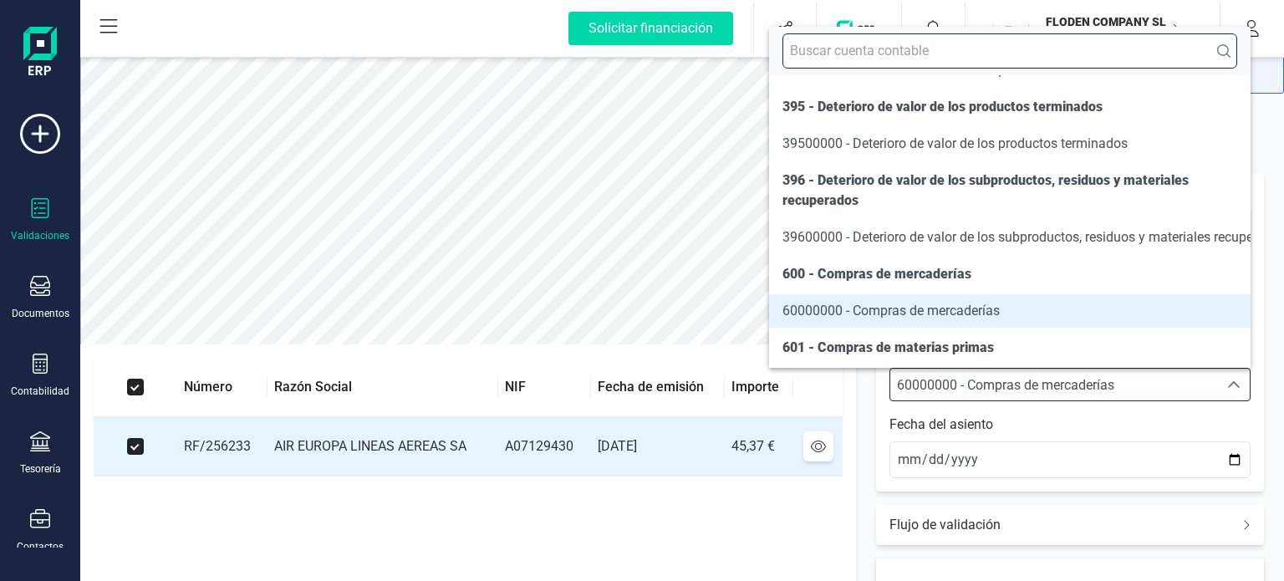
click at [1070, 48] on input "text" at bounding box center [1009, 50] width 455 height 35
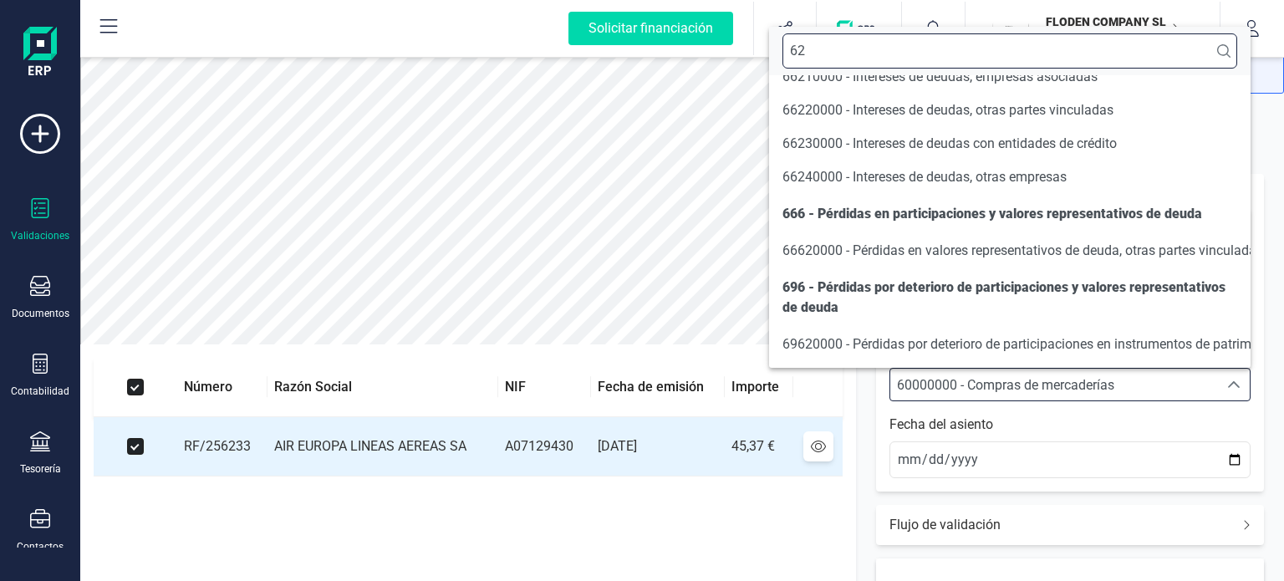
scroll to position [0, 0]
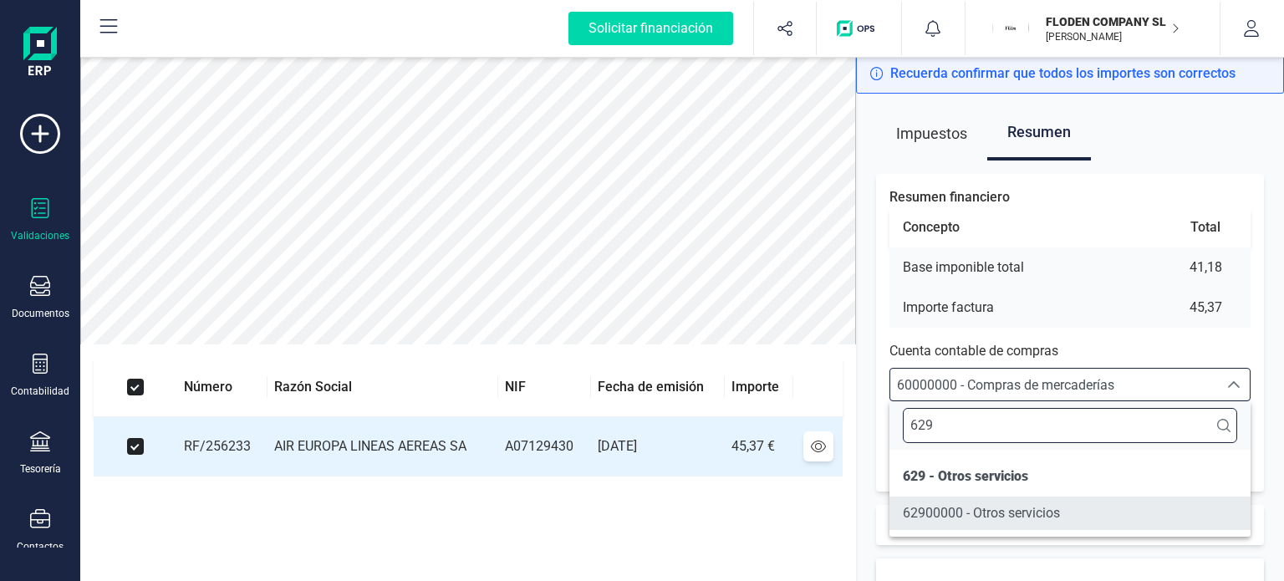
type input "629"
click at [1024, 501] on li "62900000 - Otros servicios" at bounding box center [1069, 513] width 361 height 33
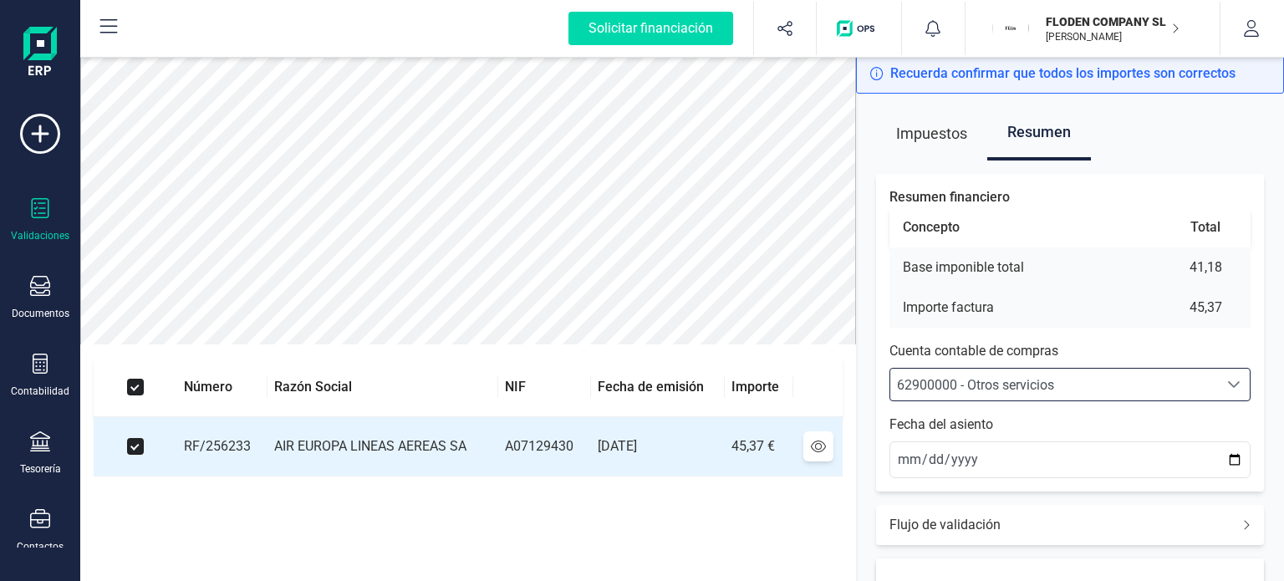
click at [1256, 339] on div "Resumen financiero Concepto Total Base imponible total 41,18 Importe factura 45…" at bounding box center [1070, 333] width 388 height 318
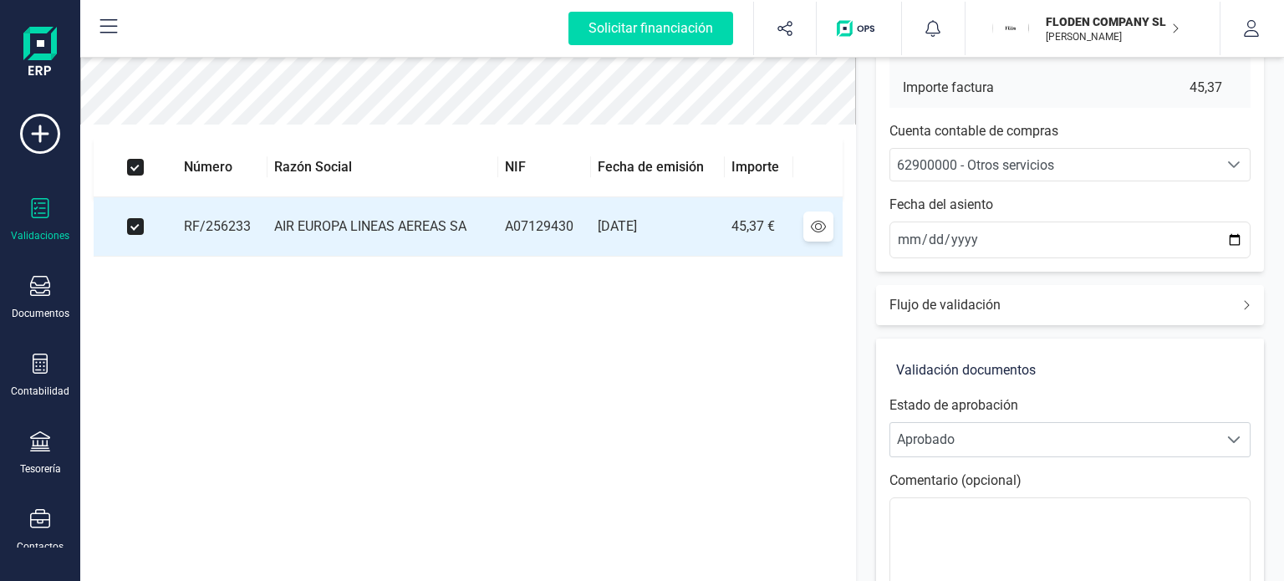
scroll to position [403, 0]
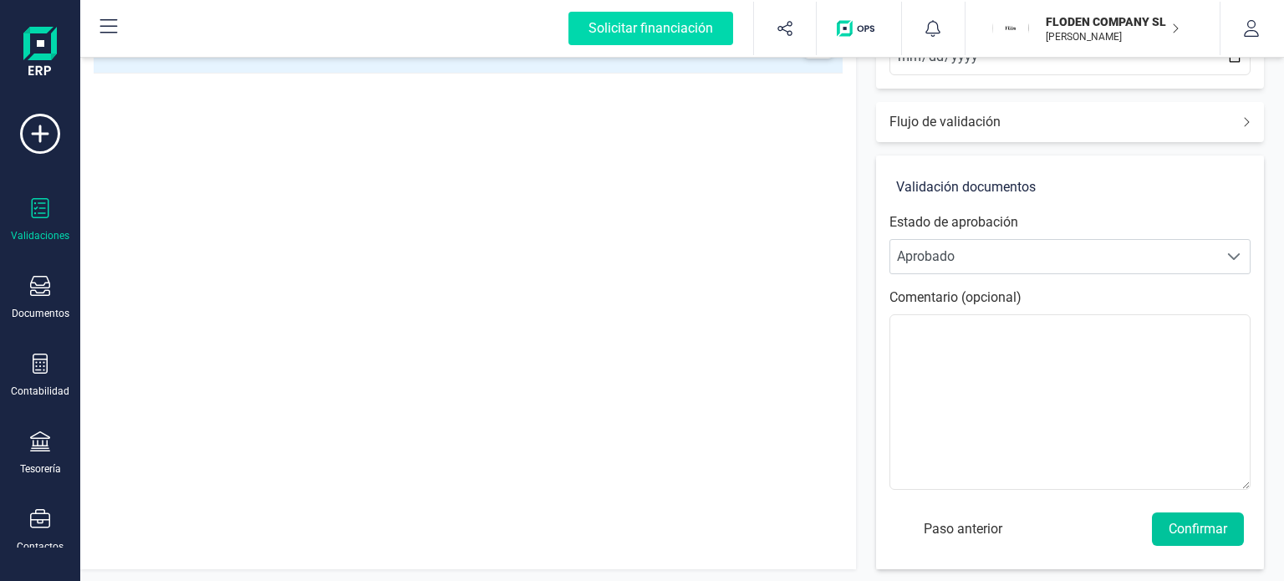
click at [1187, 522] on button "Confirmar" at bounding box center [1198, 528] width 92 height 33
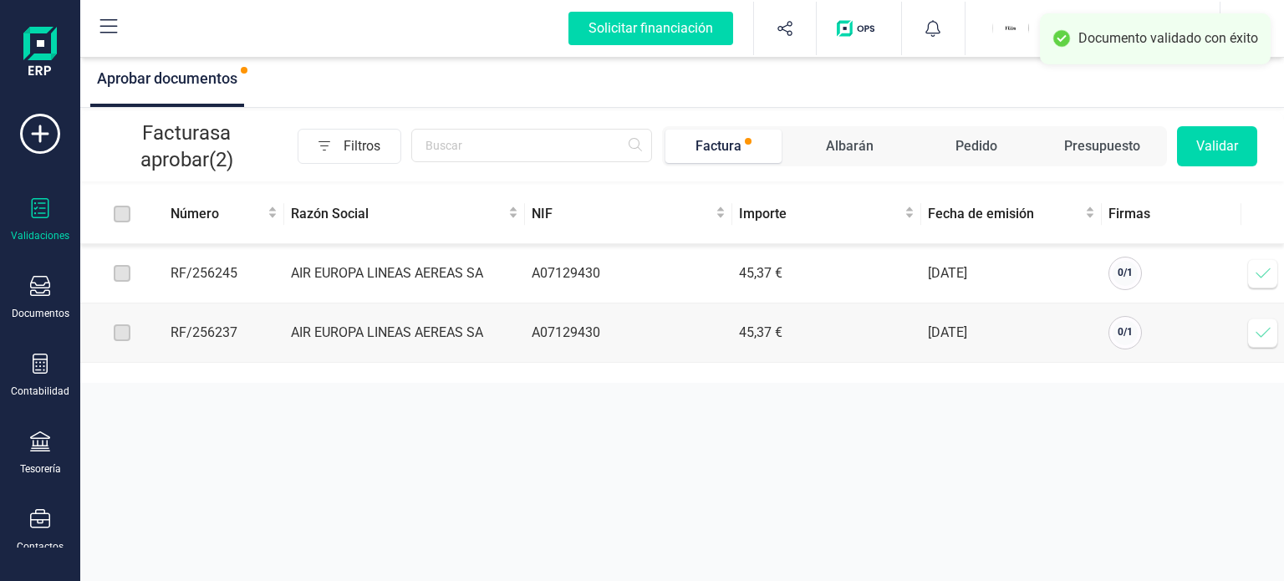
click at [1263, 282] on icon at bounding box center [1263, 273] width 17 height 17
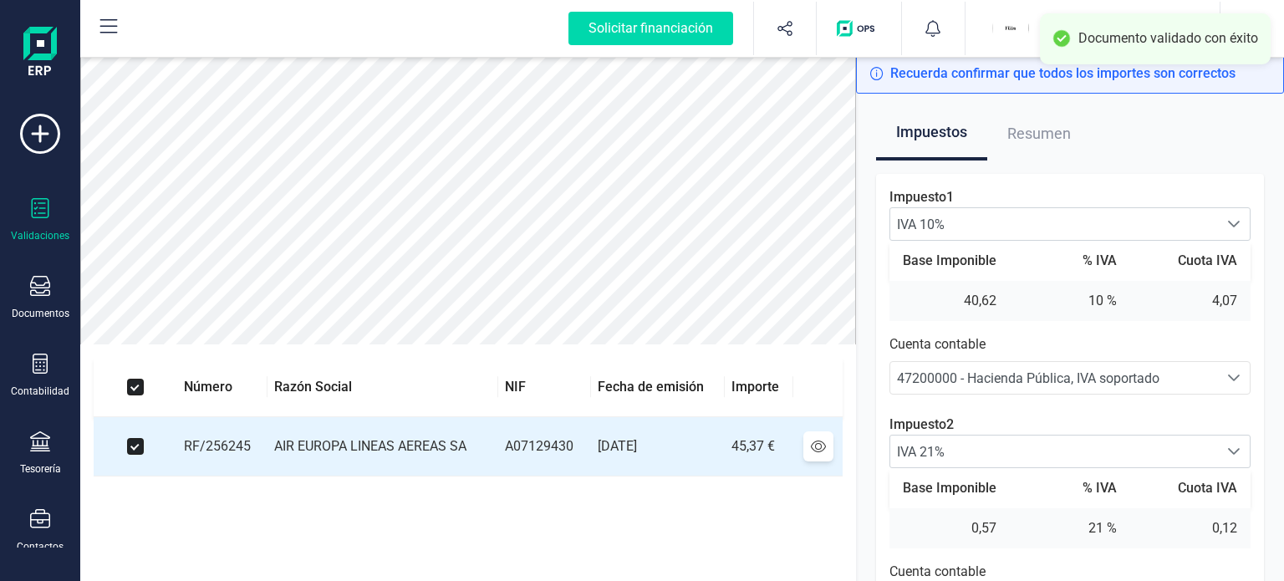
click at [1254, 210] on div "Impuesto 1 IVA 10% IVA 10% IVA 10% Base Imponible % IVA Cuota IVA 40,62 10 % 4,…" at bounding box center [1070, 548] width 388 height 749
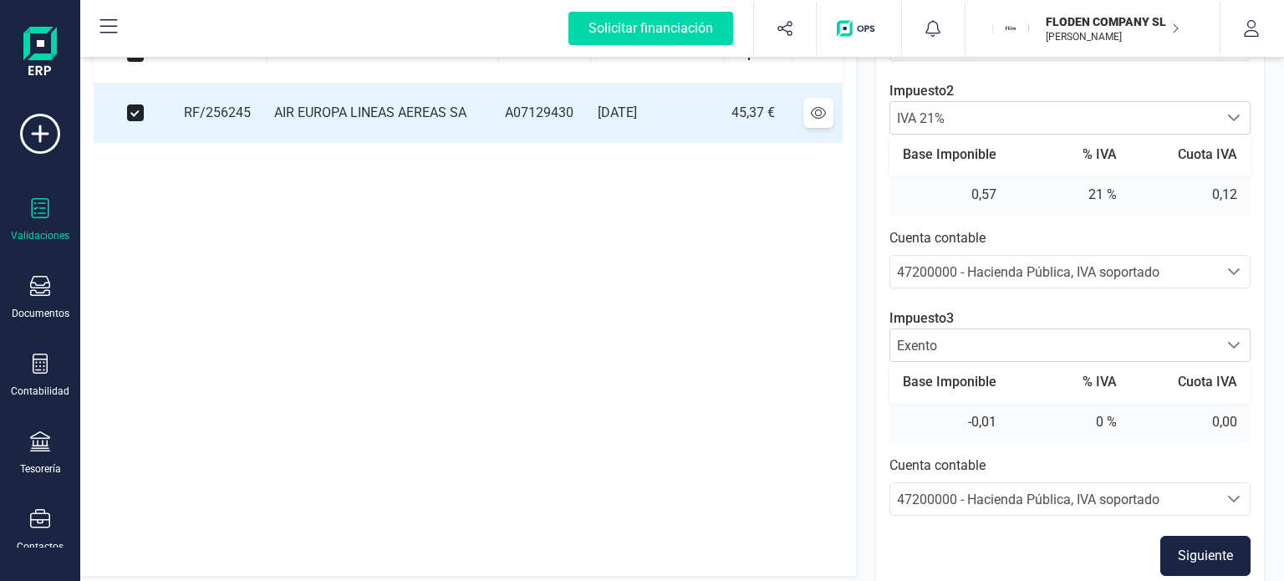
scroll to position [341, 0]
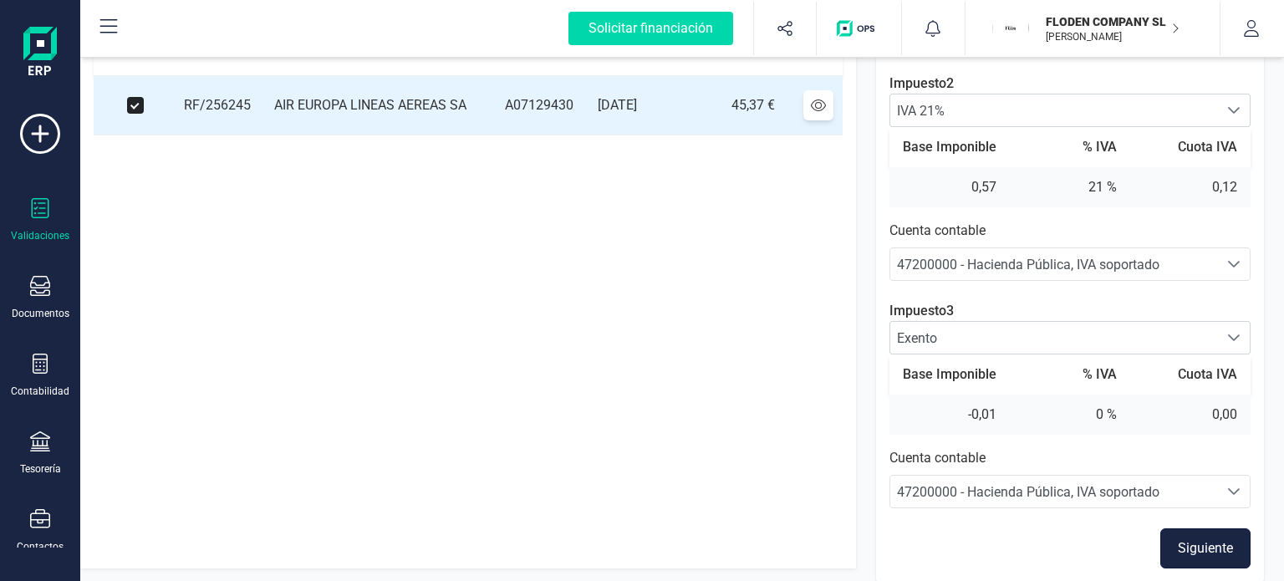
click at [1190, 536] on button "Siguiente" at bounding box center [1205, 548] width 90 height 40
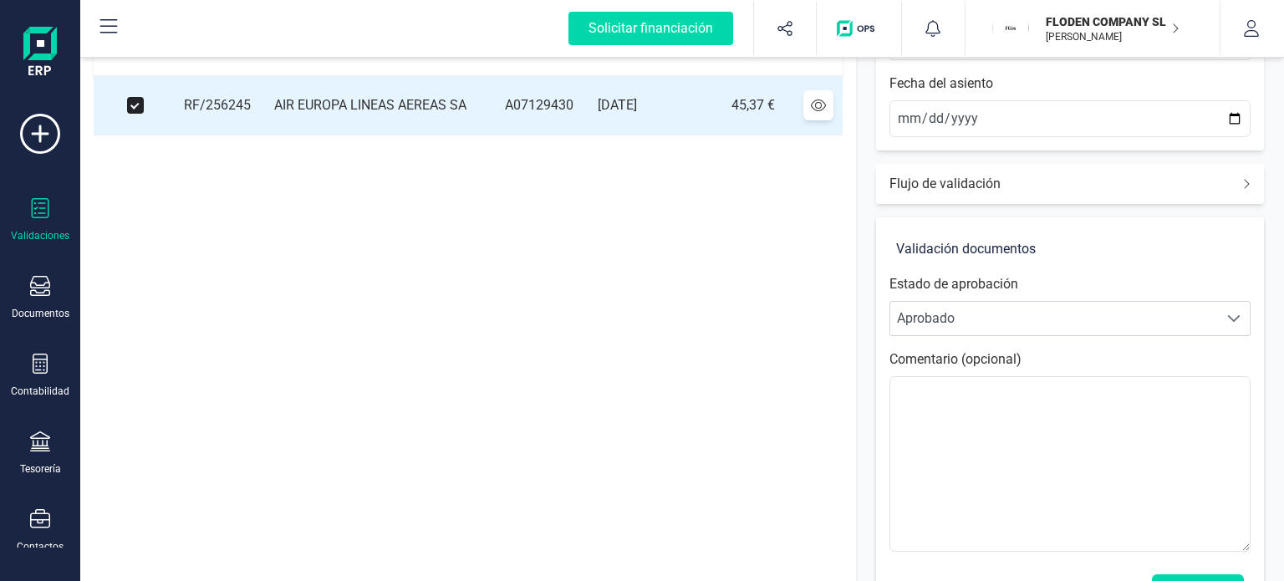
click at [1256, 361] on div "Validación documentos Estado de aprobación Personalizado Aprobado Aprobado Come…" at bounding box center [1070, 424] width 388 height 414
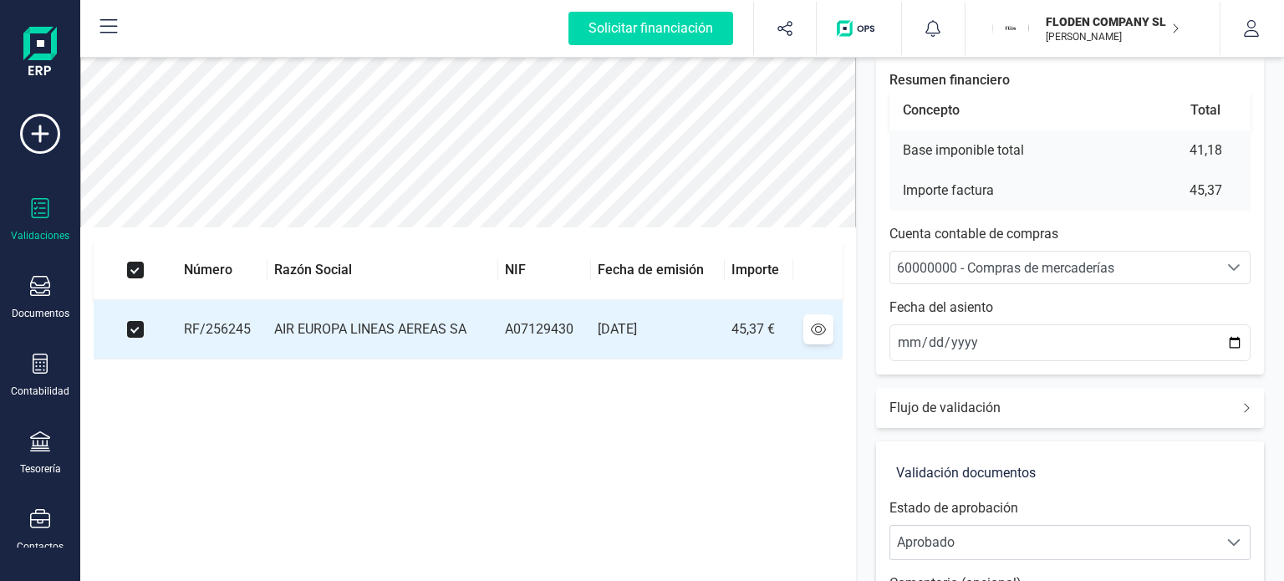
scroll to position [0, 0]
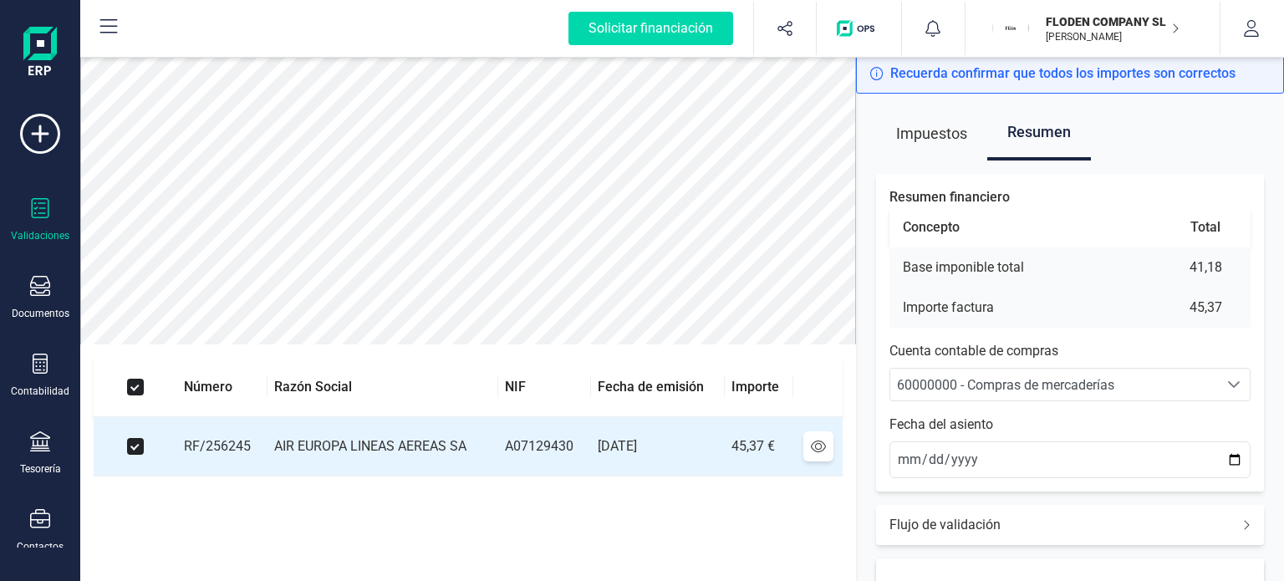
click at [1147, 403] on div "Resumen financiero Concepto Total Base imponible total 41,18 Importe factura 45…" at bounding box center [1070, 333] width 388 height 318
click at [1144, 395] on span "60000000 - Compras de mercaderías" at bounding box center [1054, 385] width 328 height 32
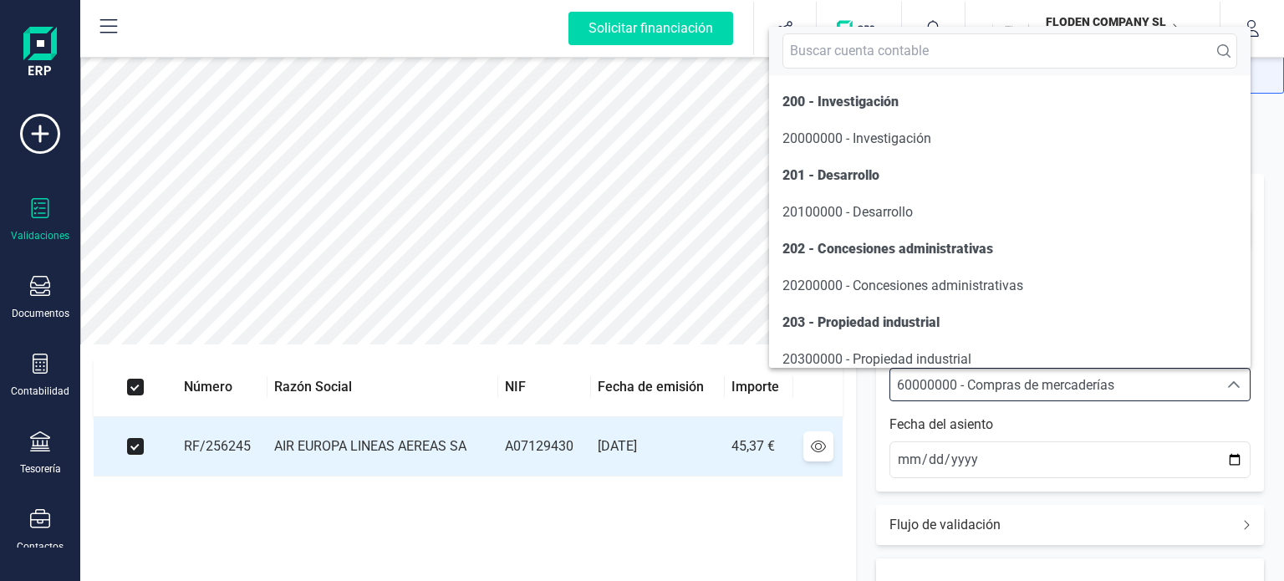
scroll to position [8140, 0]
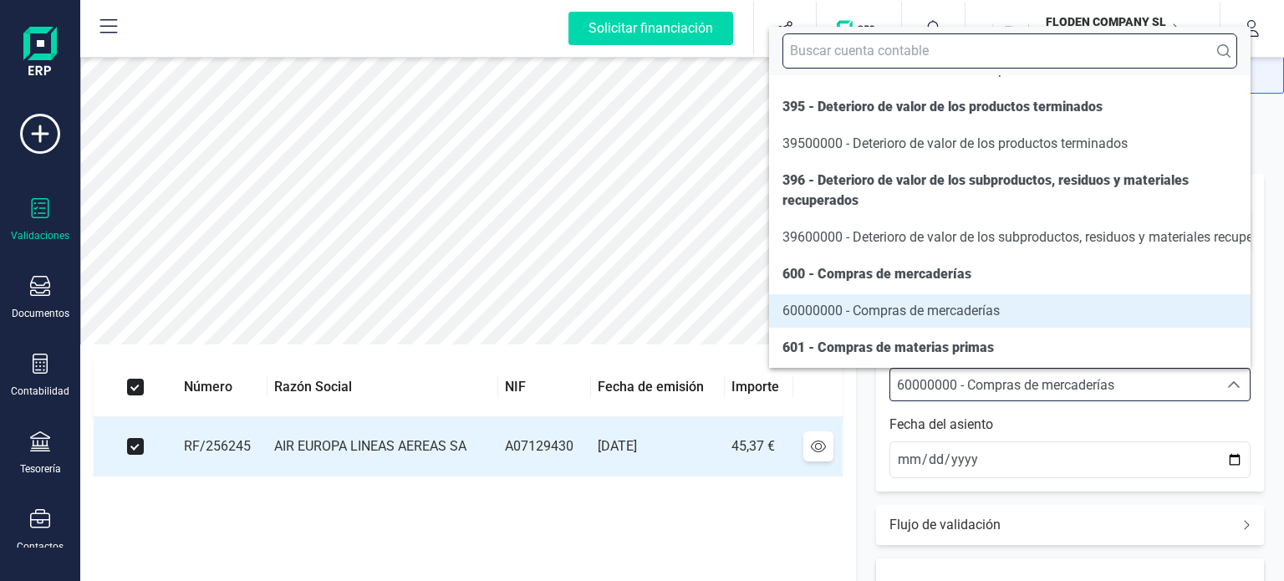
click at [1033, 50] on input "text" at bounding box center [1009, 50] width 455 height 35
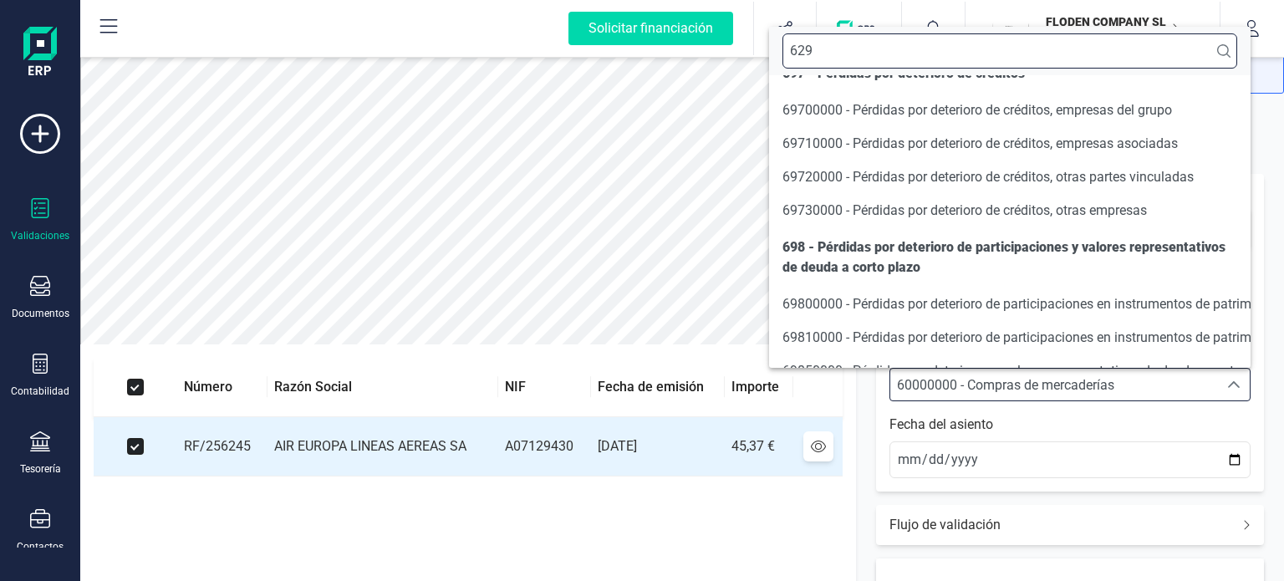
scroll to position [0, 0]
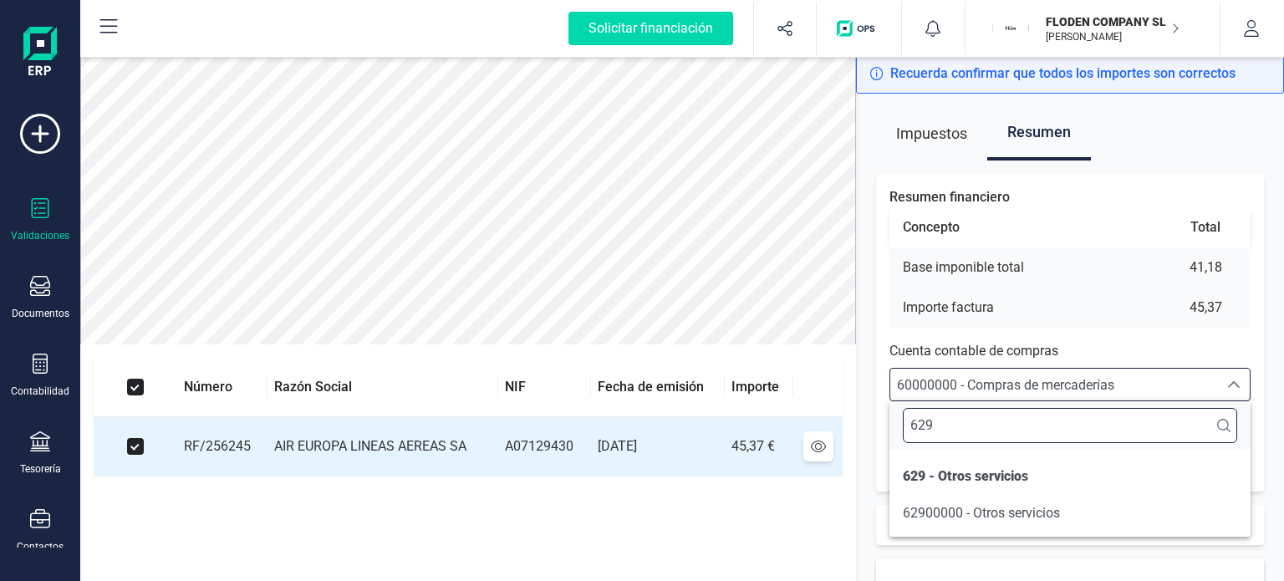
type input "629"
click at [1036, 495] on li "629 - Otros servicios" at bounding box center [1069, 476] width 361 height 40
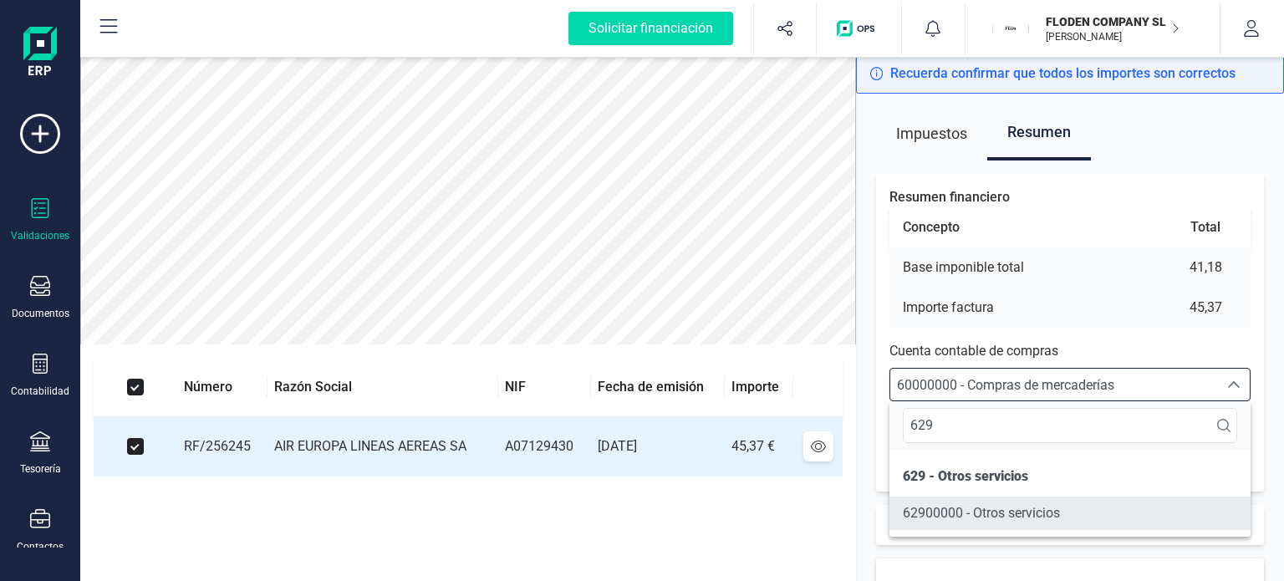
click at [1033, 509] on span "62900000 - Otros servicios" at bounding box center [981, 513] width 157 height 16
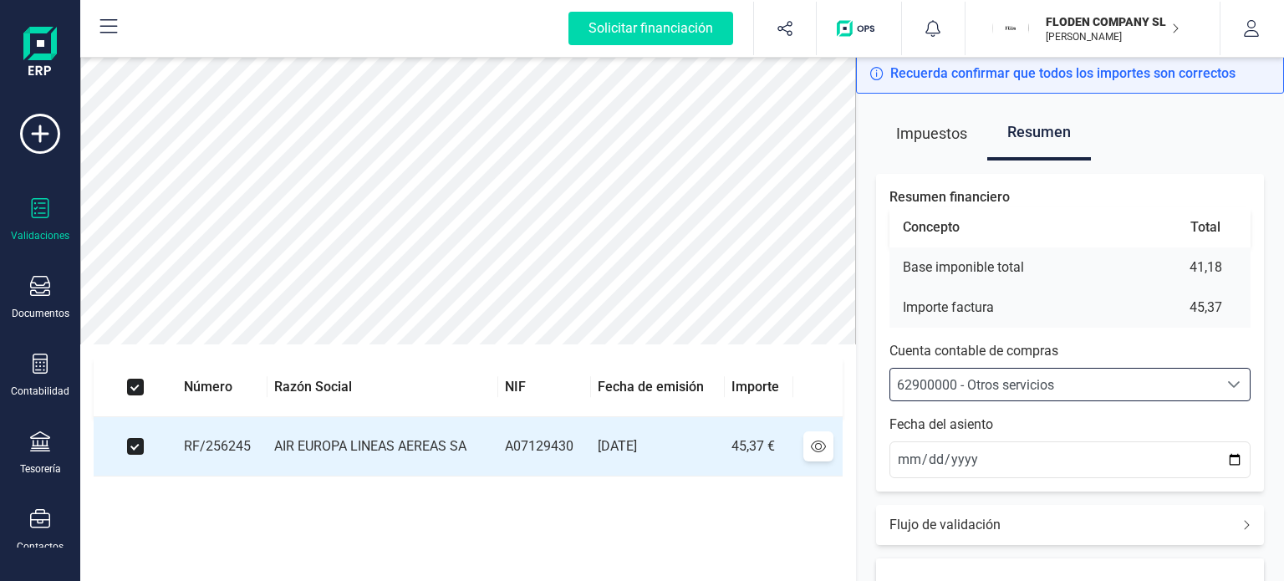
click at [1247, 410] on div "Resumen financiero Concepto Total Base imponible total 41,18 Importe factura 45…" at bounding box center [1070, 333] width 388 height 318
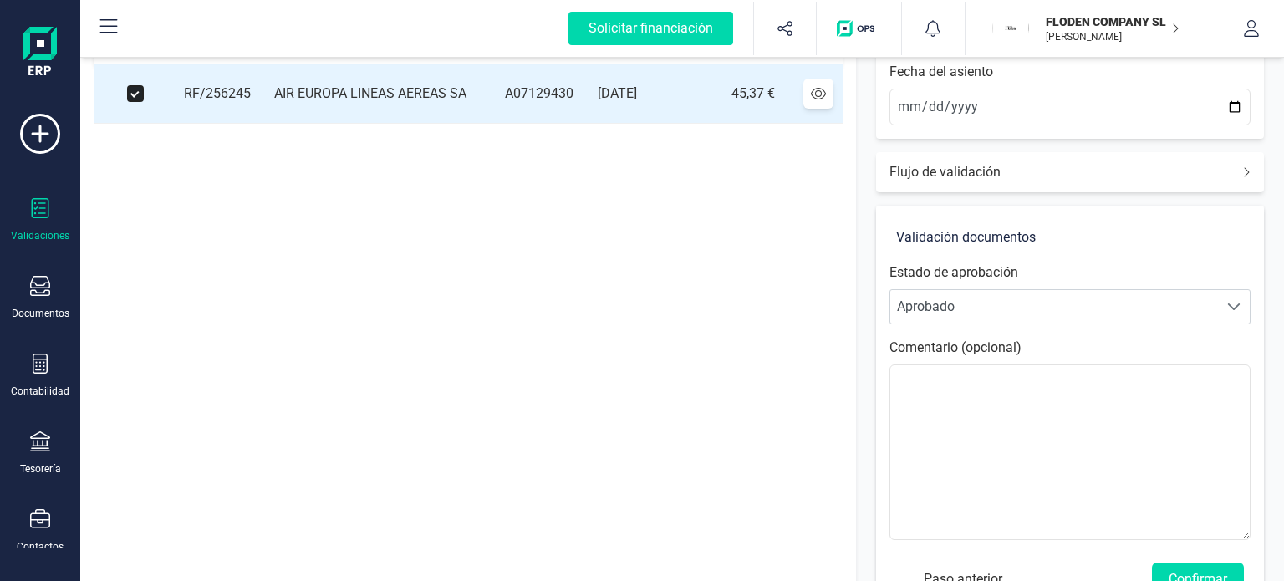
scroll to position [403, 0]
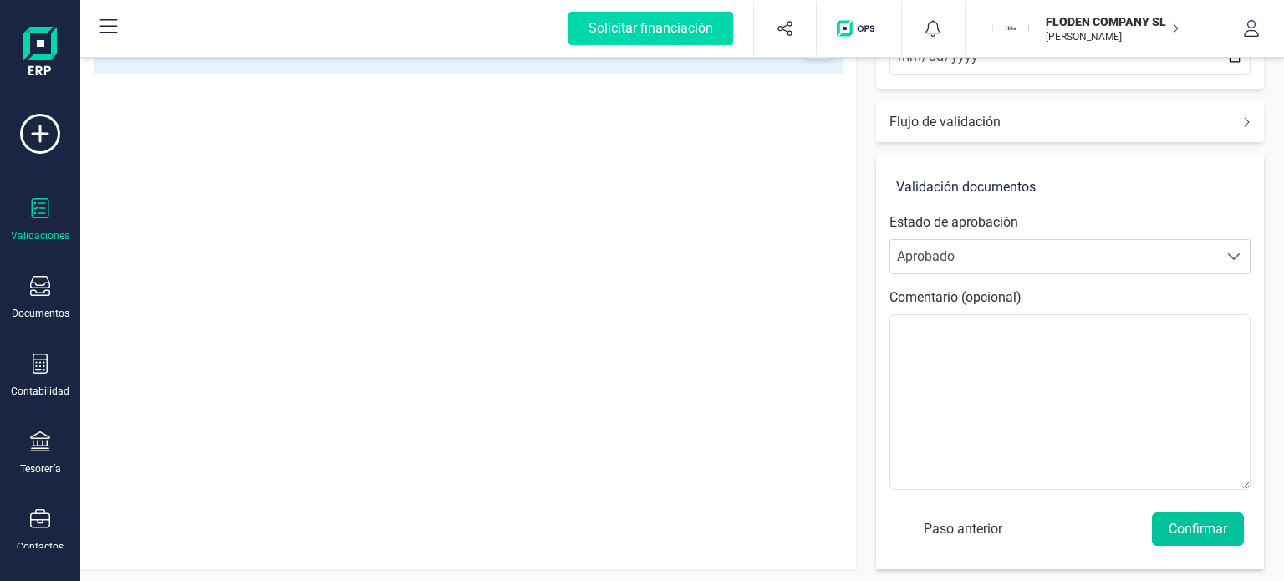
click at [1200, 531] on button "Confirmar" at bounding box center [1198, 528] width 92 height 33
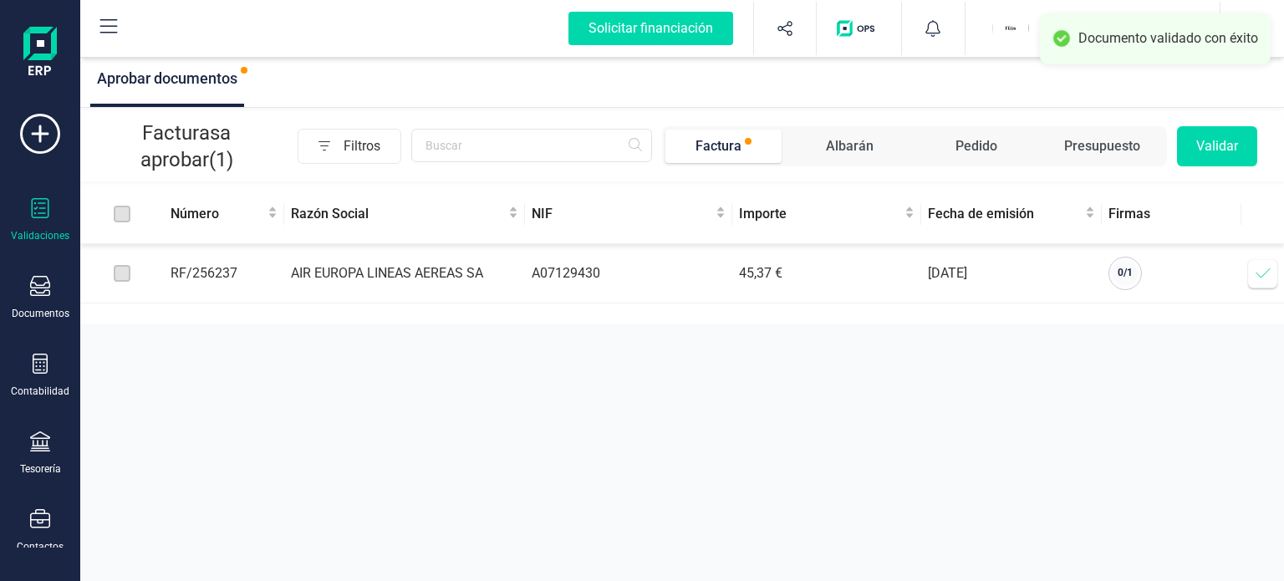
click at [1257, 275] on icon at bounding box center [1263, 273] width 14 height 10
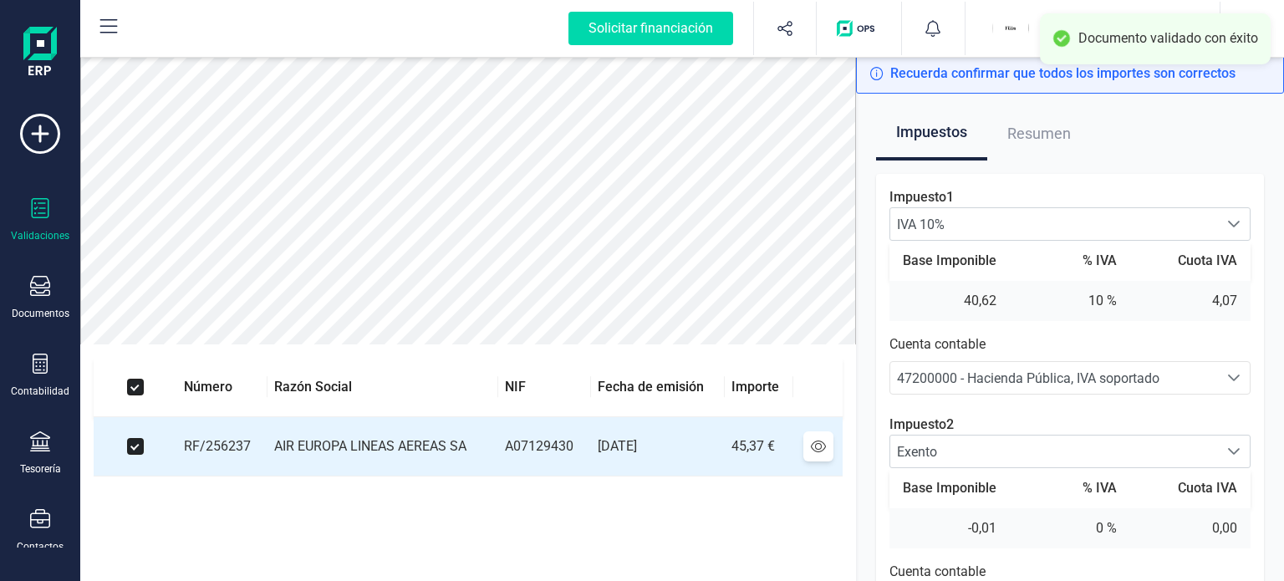
click at [1185, 191] on p "Impuesto 1" at bounding box center [1069, 197] width 361 height 20
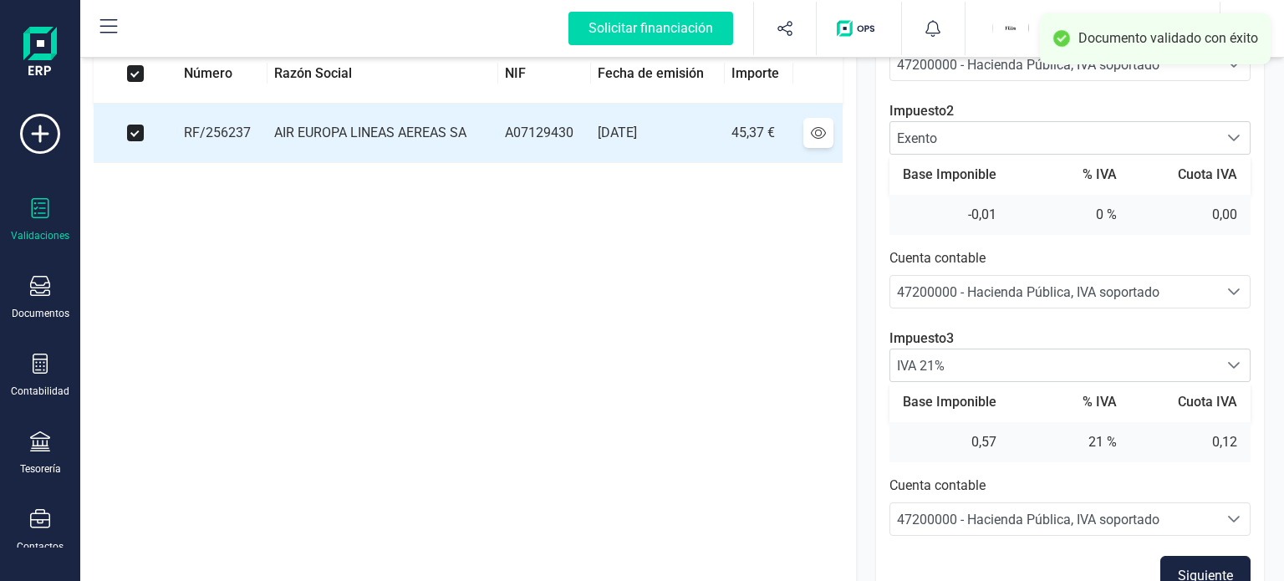
scroll to position [341, 0]
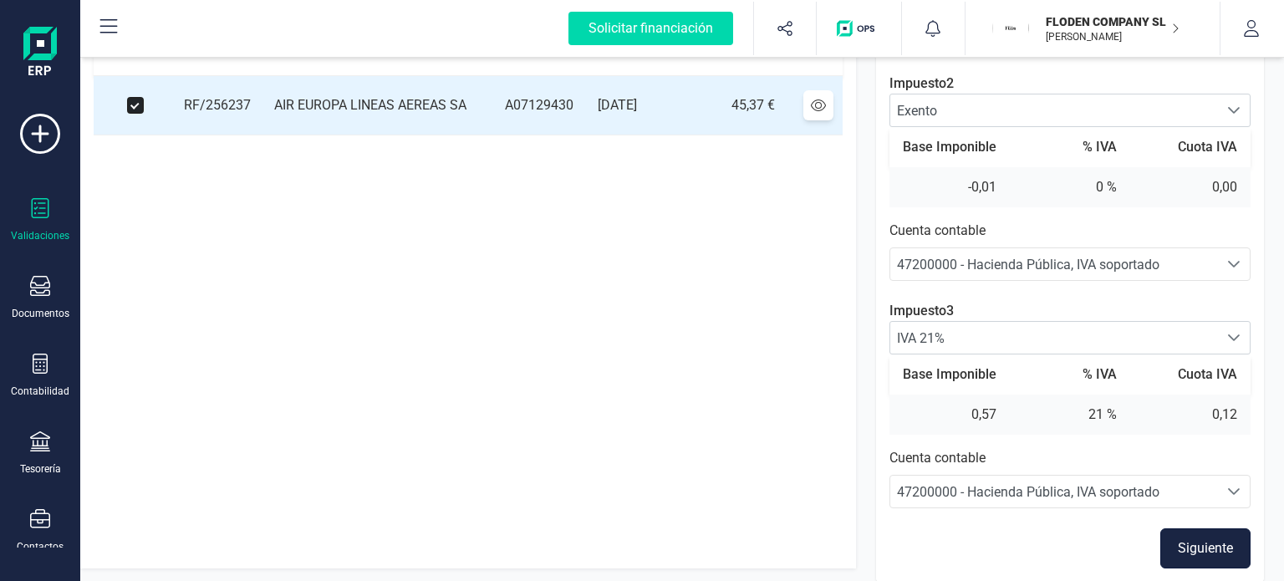
click at [1196, 538] on button "Siguiente" at bounding box center [1205, 548] width 90 height 40
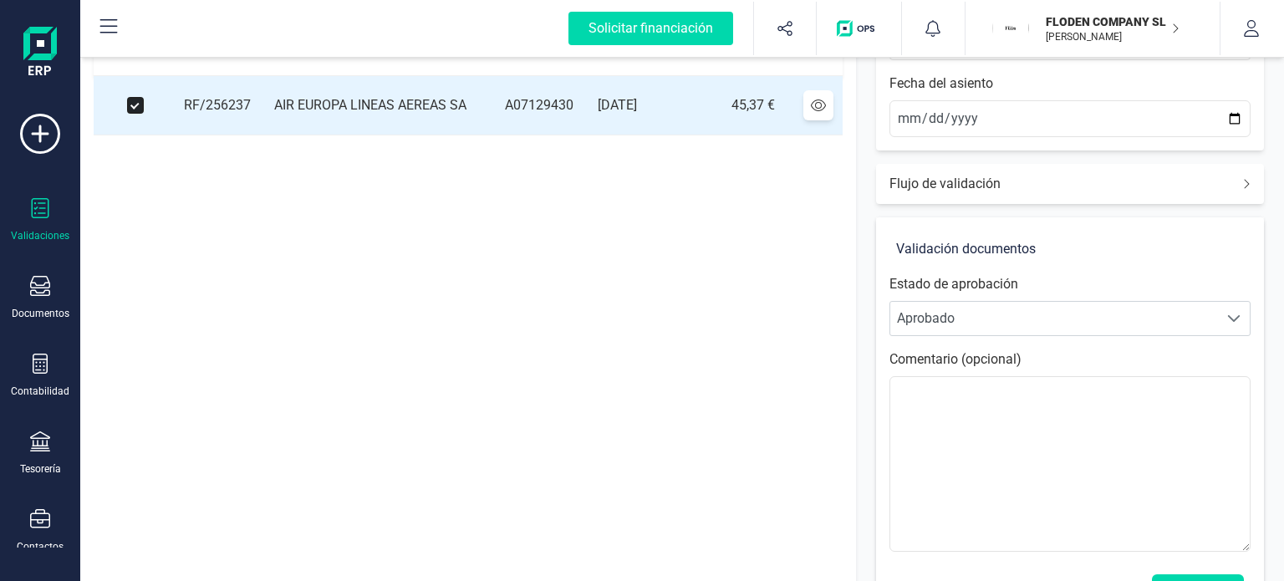
click at [1220, 280] on div "Estado de aprobación Personalizado Aprobado Aprobado" at bounding box center [1069, 305] width 361 height 62
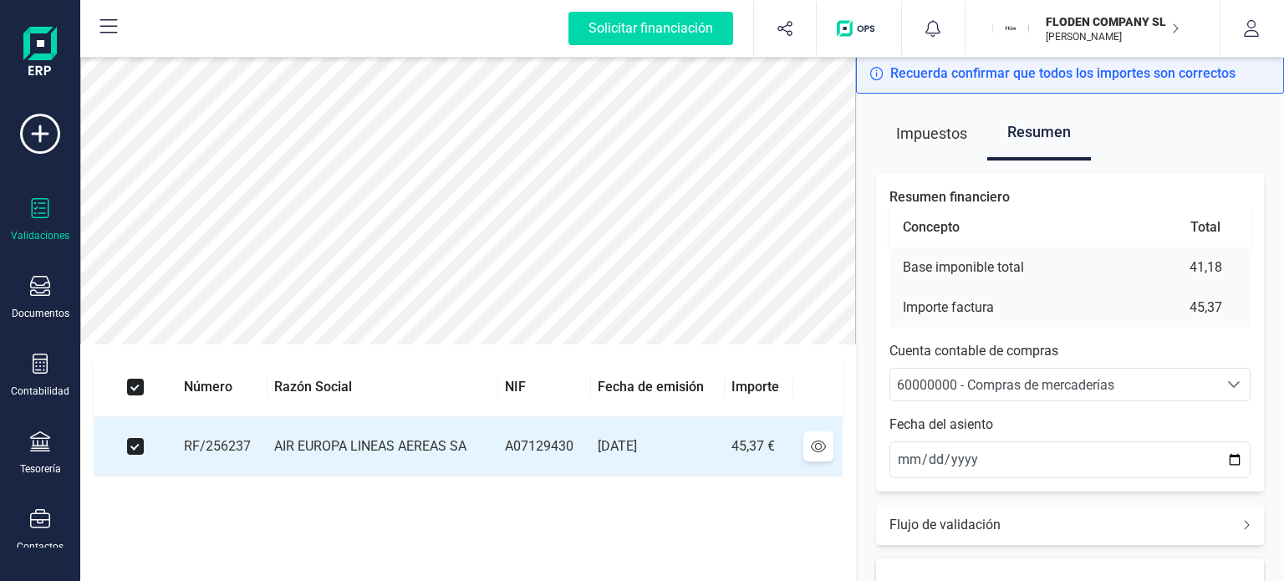
click at [1184, 375] on div "60000000 - Compras de mercaderías" at bounding box center [1054, 385] width 314 height 20
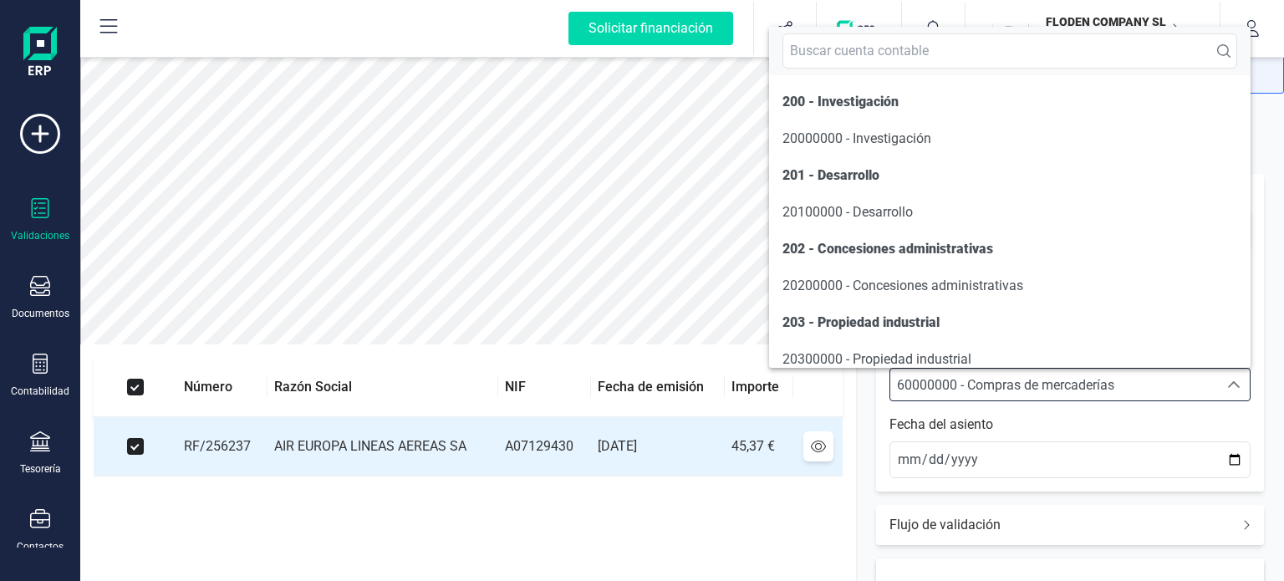
scroll to position [8140, 0]
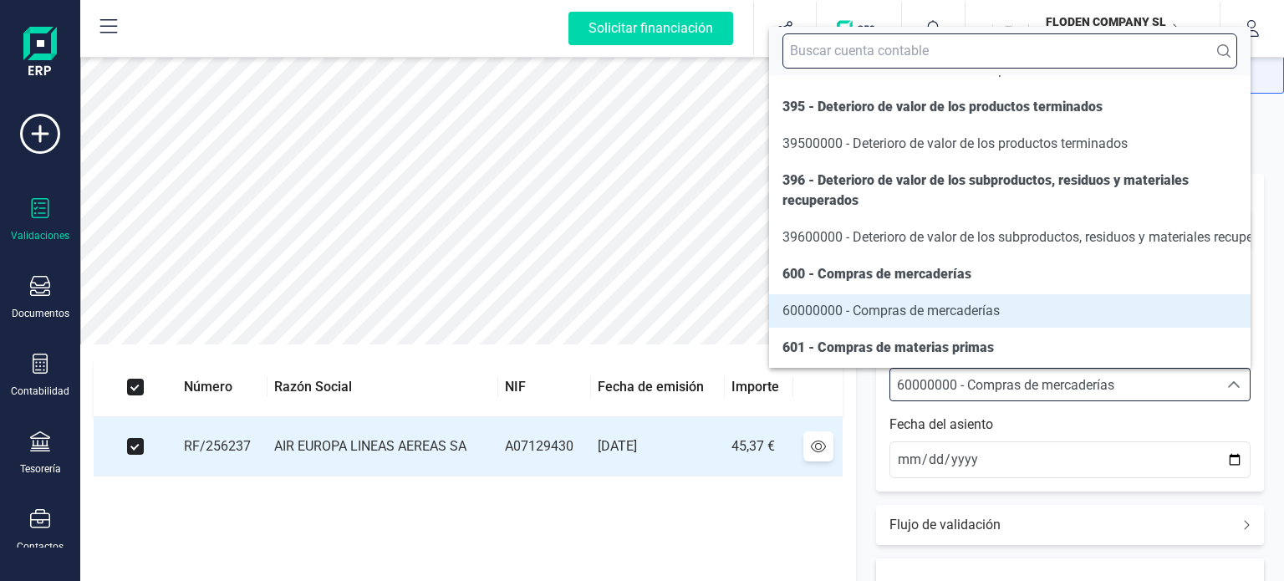
click at [1067, 51] on input "text" at bounding box center [1009, 50] width 455 height 35
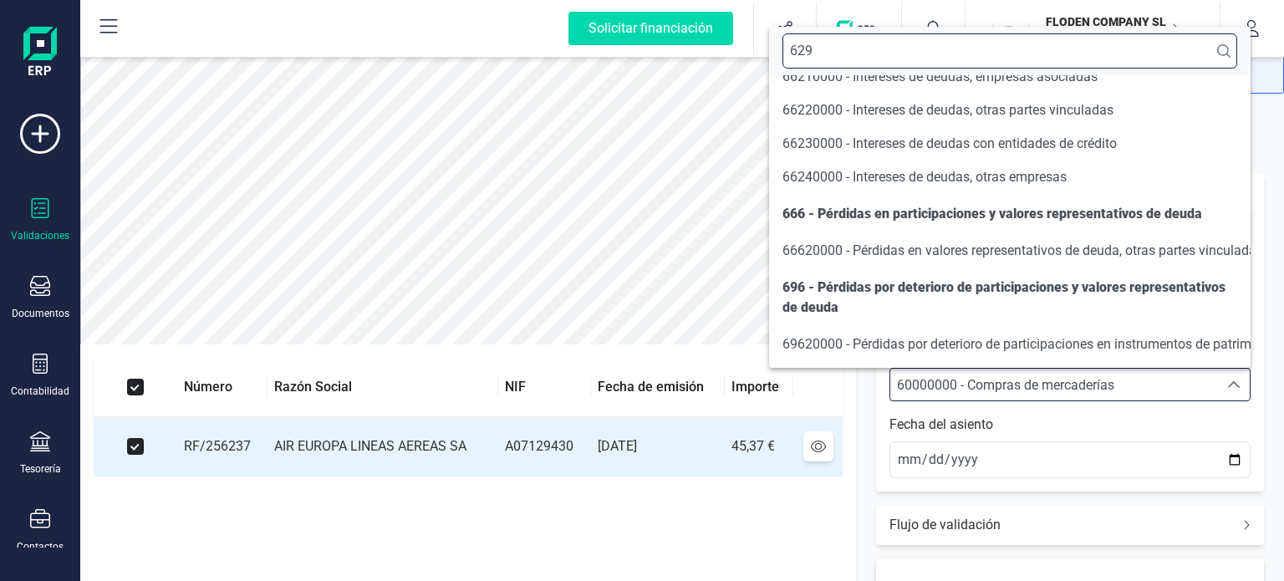
scroll to position [0, 0]
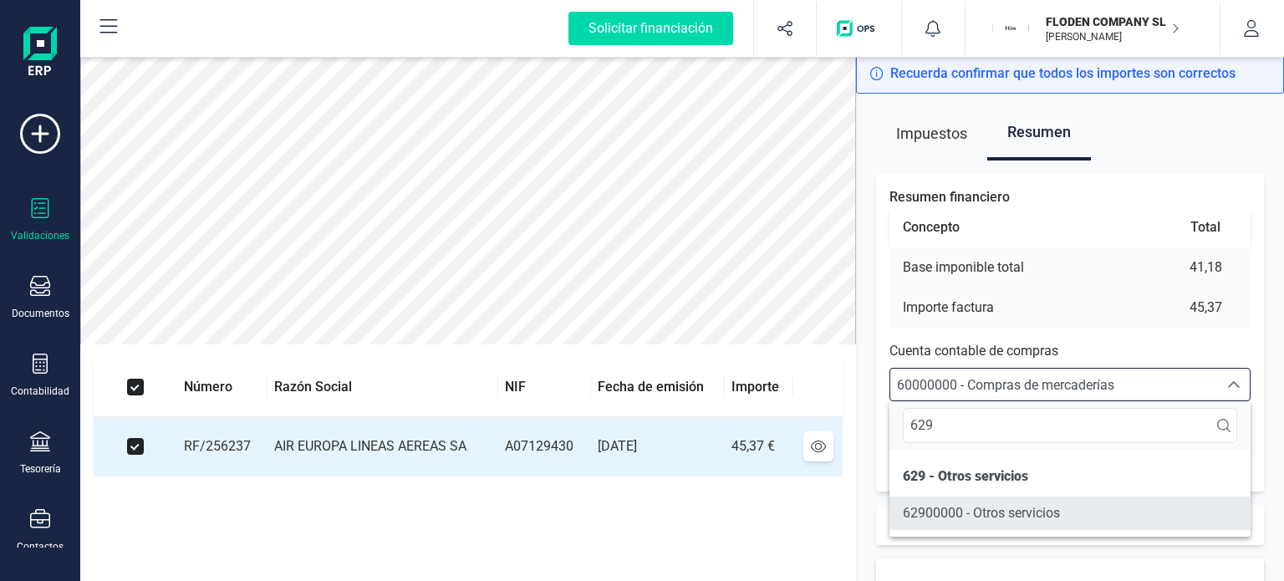
click at [1033, 506] on span "62900000 - Otros servicios" at bounding box center [981, 513] width 157 height 16
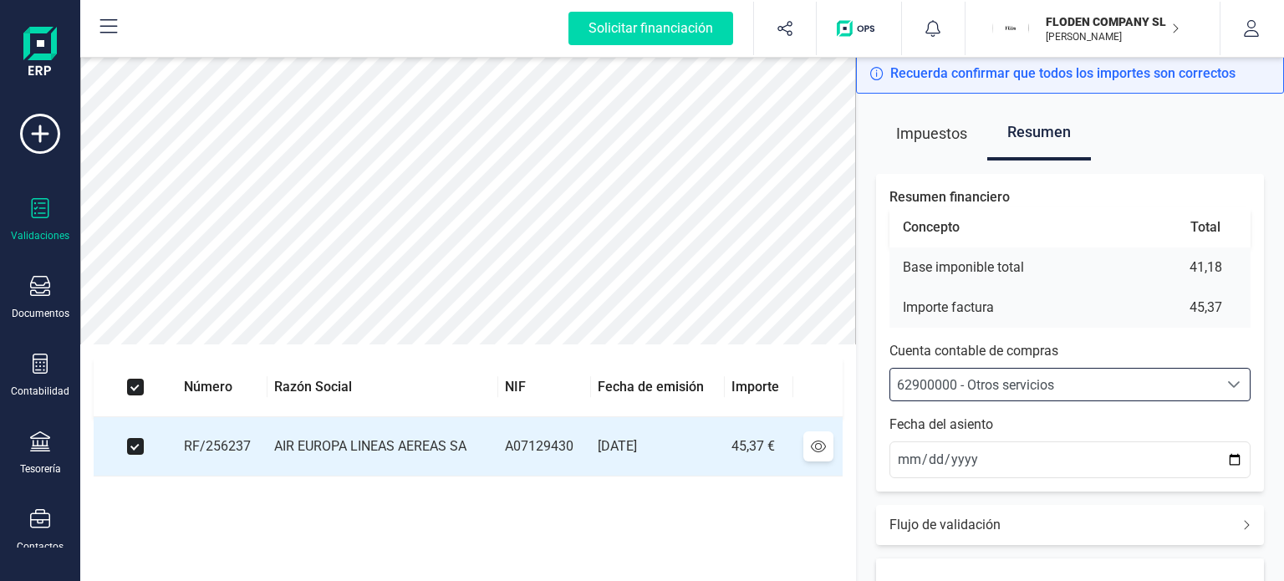
click at [1244, 348] on p "Cuenta contable de compras" at bounding box center [1069, 351] width 361 height 20
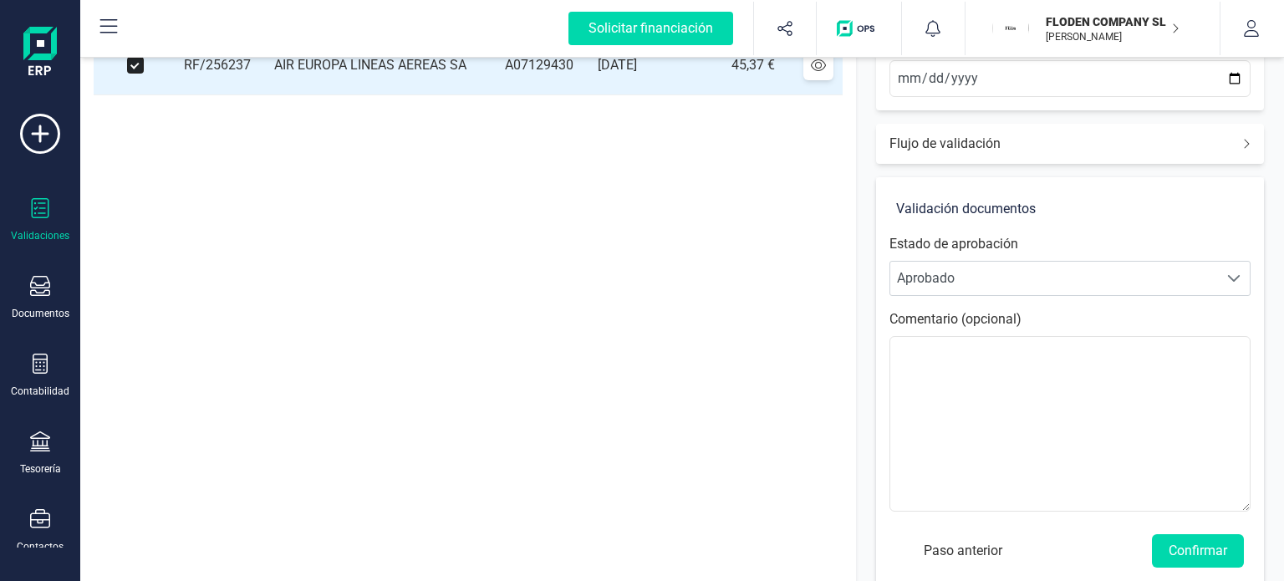
scroll to position [403, 0]
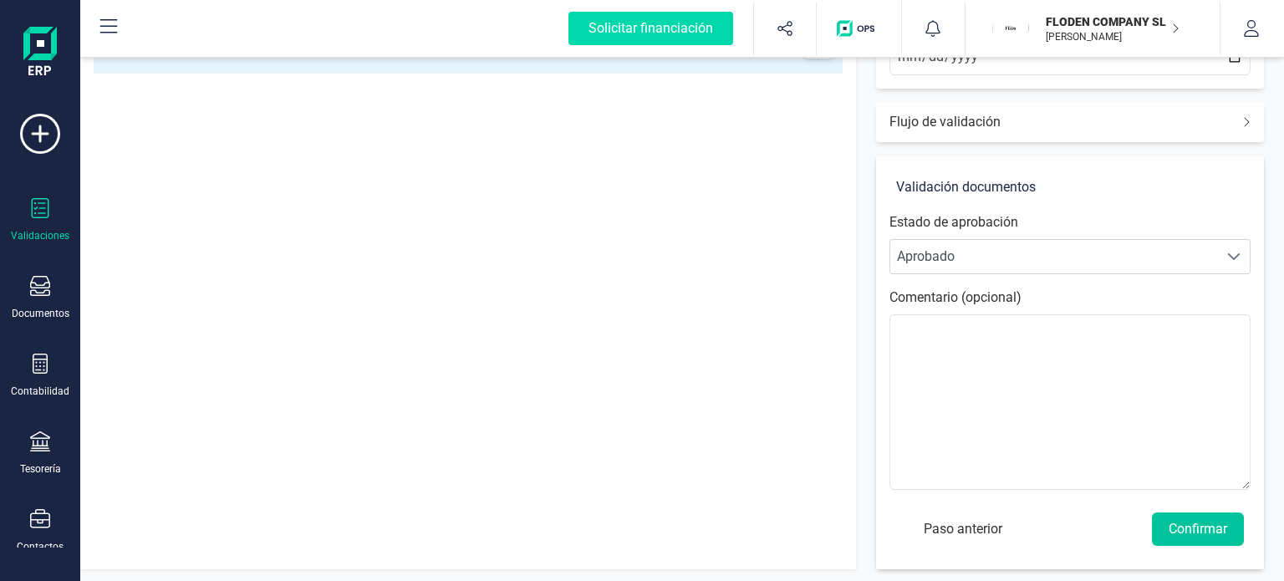
click at [1190, 522] on button "Confirmar" at bounding box center [1198, 528] width 92 height 33
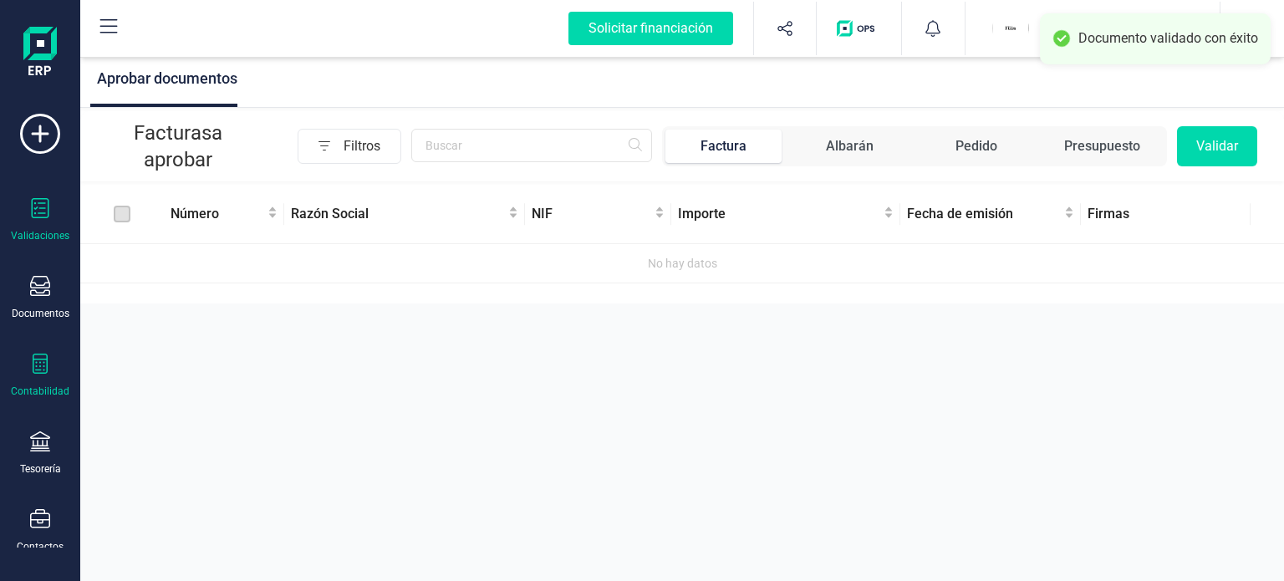
click at [37, 380] on div "Contabilidad" at bounding box center [40, 376] width 67 height 44
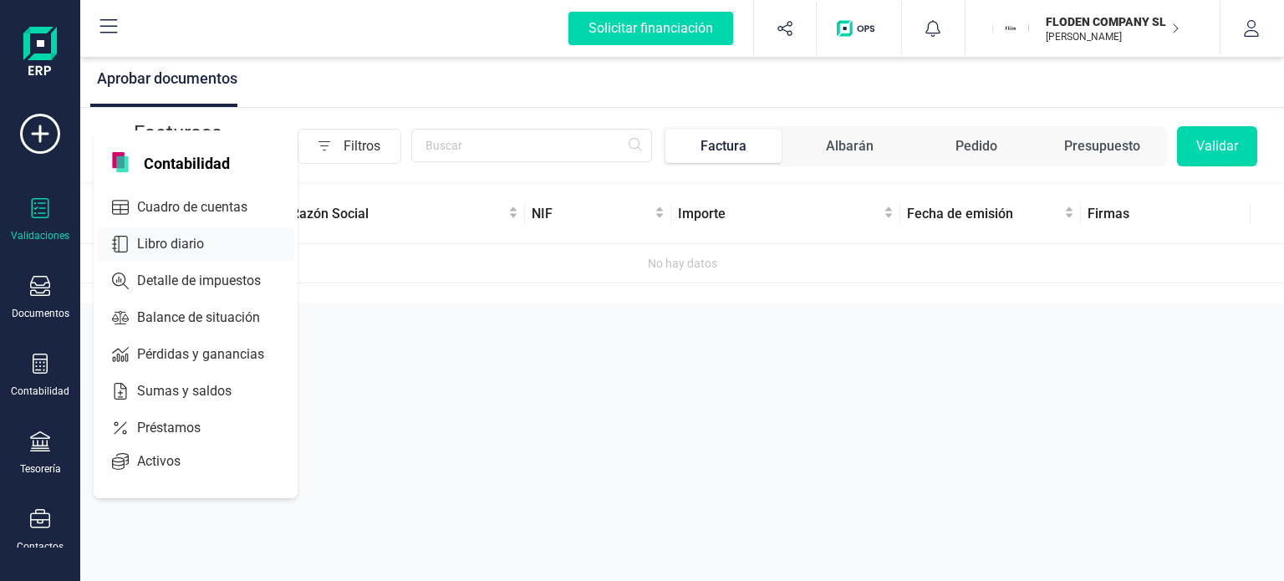
click at [186, 247] on span "Libro diario" at bounding box center [182, 244] width 104 height 20
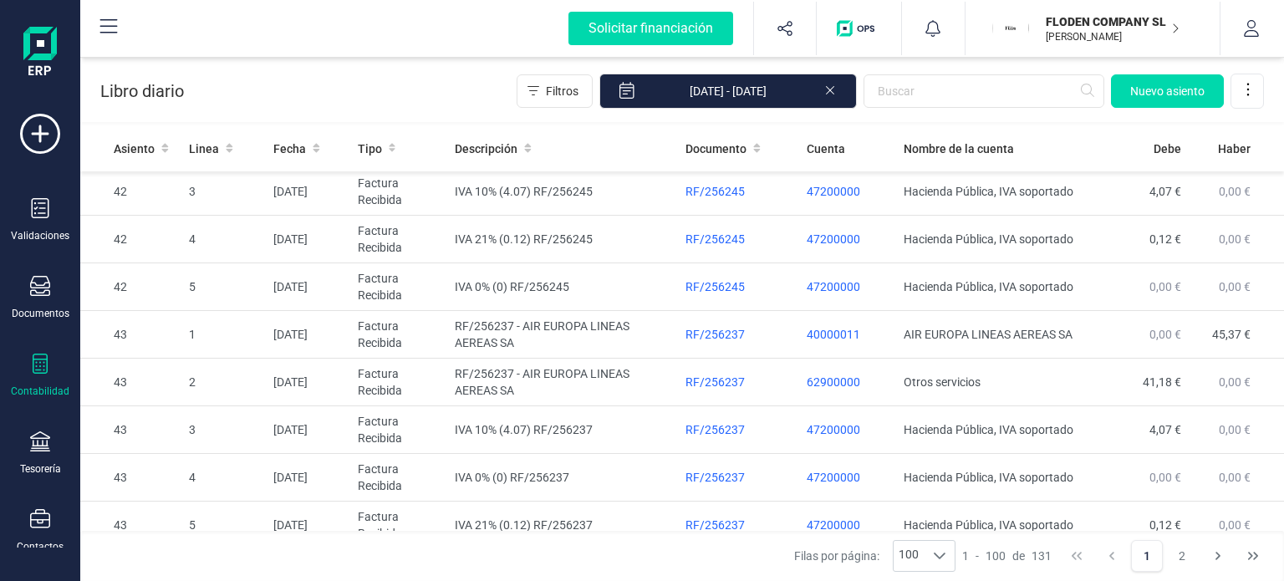
scroll to position [1354, 0]
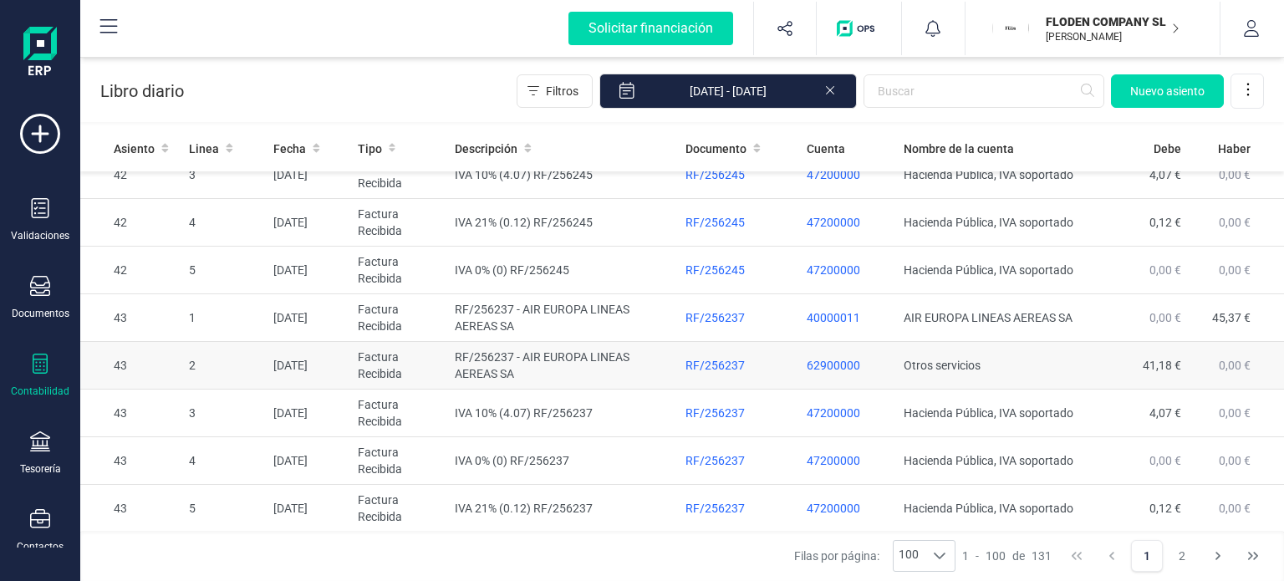
click at [421, 359] on td "Factura Recibida" at bounding box center [399, 366] width 97 height 48
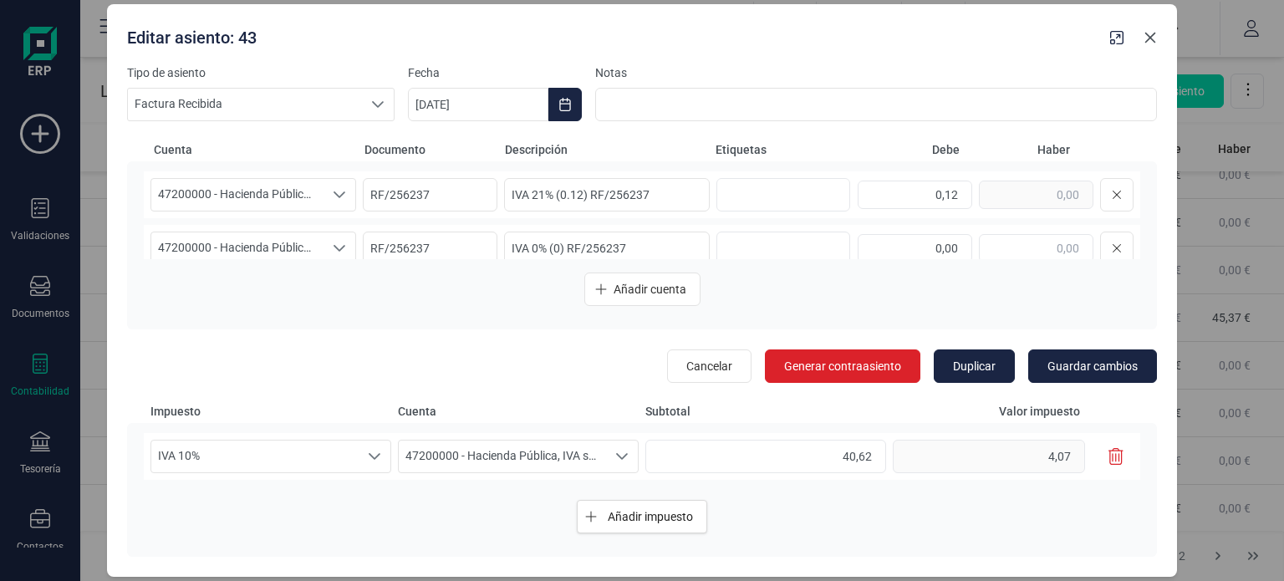
click at [1156, 38] on icon "button" at bounding box center [1150, 37] width 13 height 13
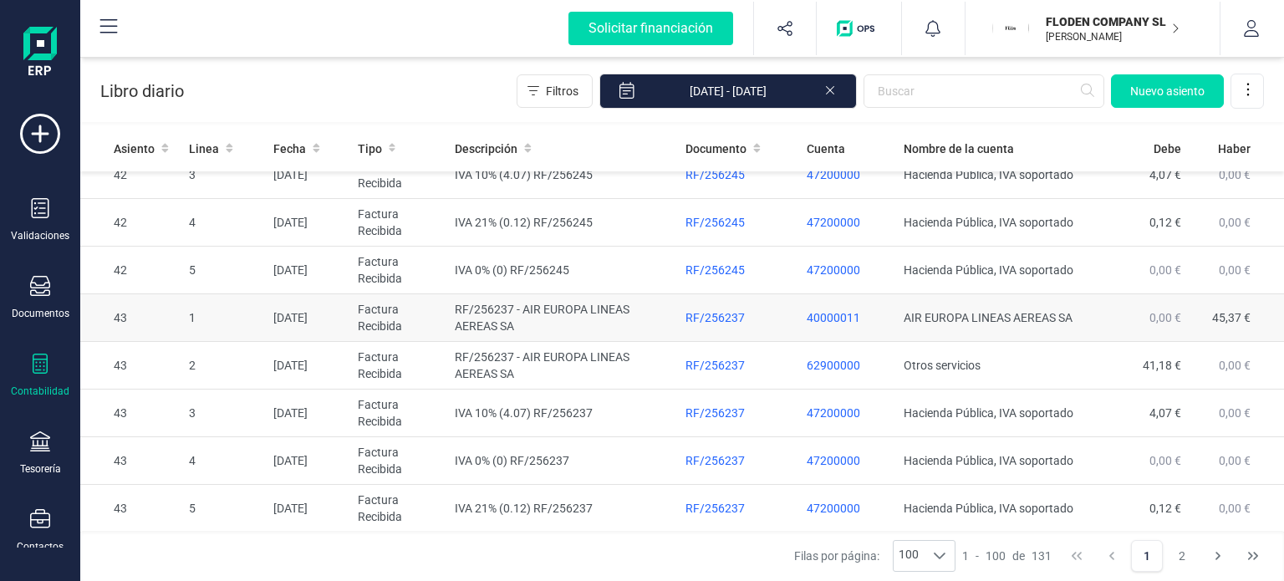
click at [919, 320] on td "AIR EUROPA LINEAS AEREAS SA" at bounding box center [1000, 318] width 206 height 48
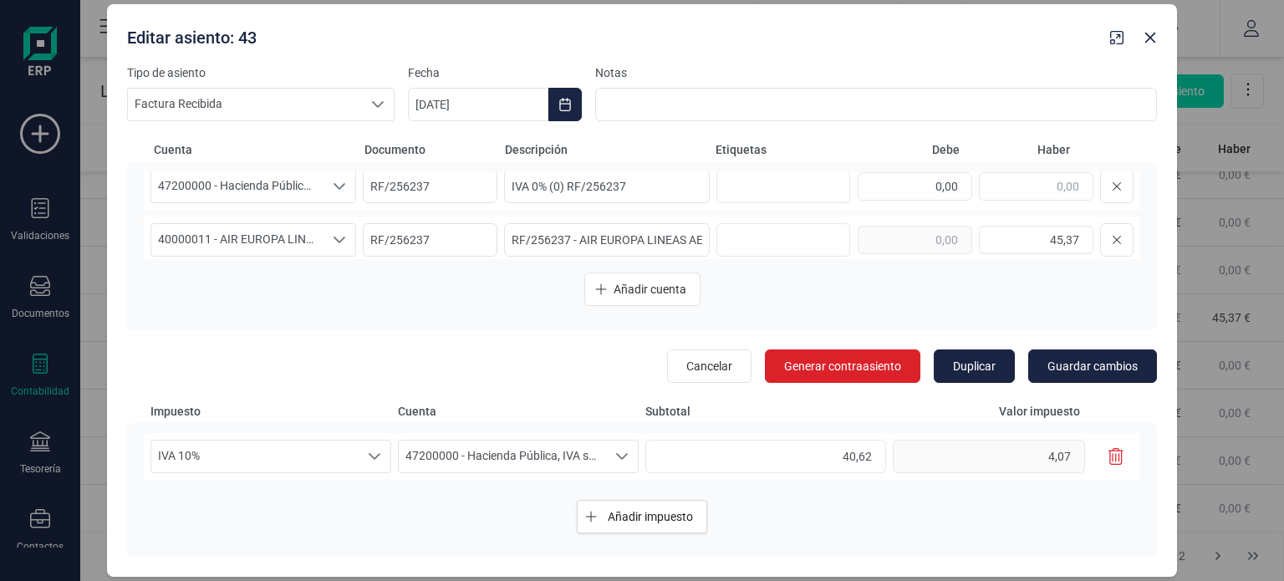
scroll to position [69, 0]
click at [344, 229] on div "Seleccione una cuenta" at bounding box center [340, 233] width 32 height 32
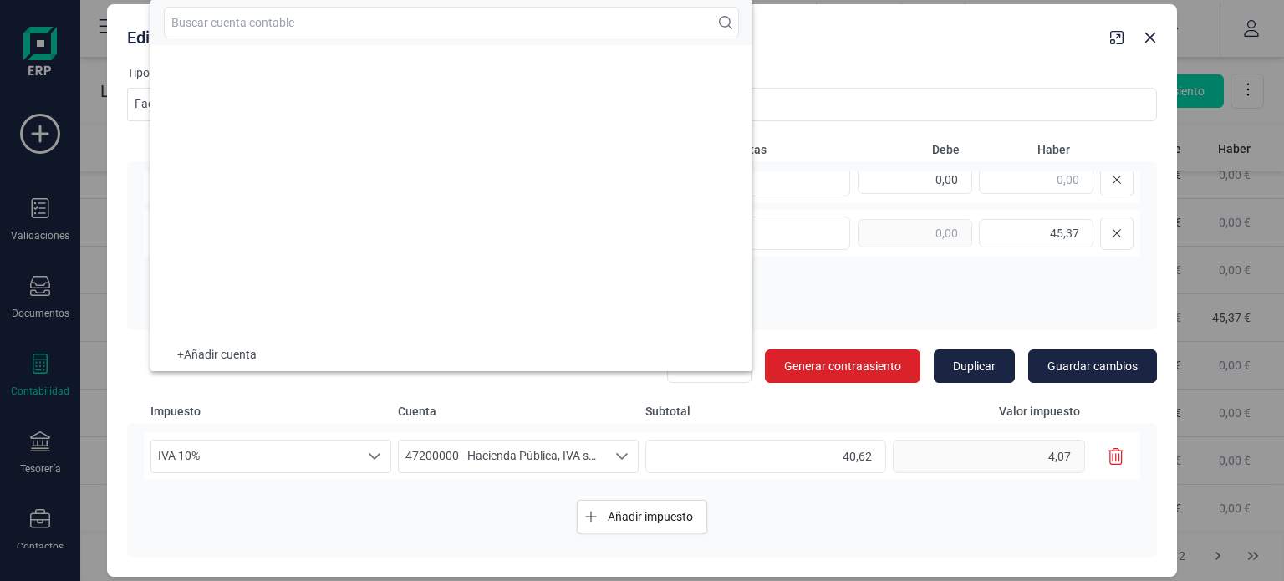
scroll to position [7363, 0]
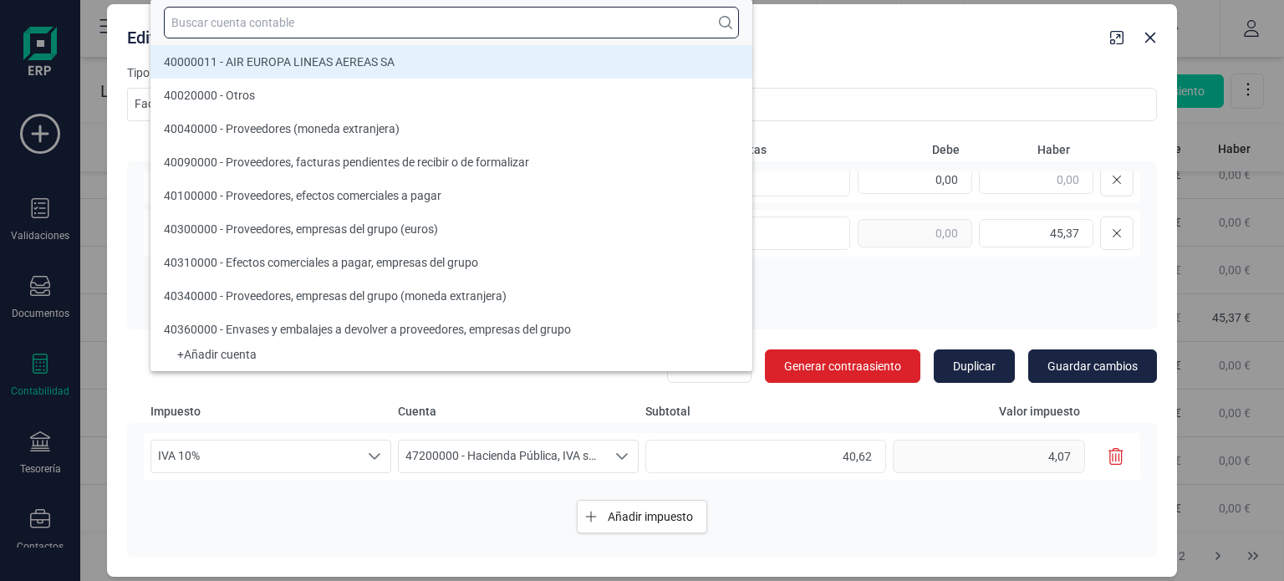
click at [422, 26] on input "text" at bounding box center [451, 23] width 575 height 32
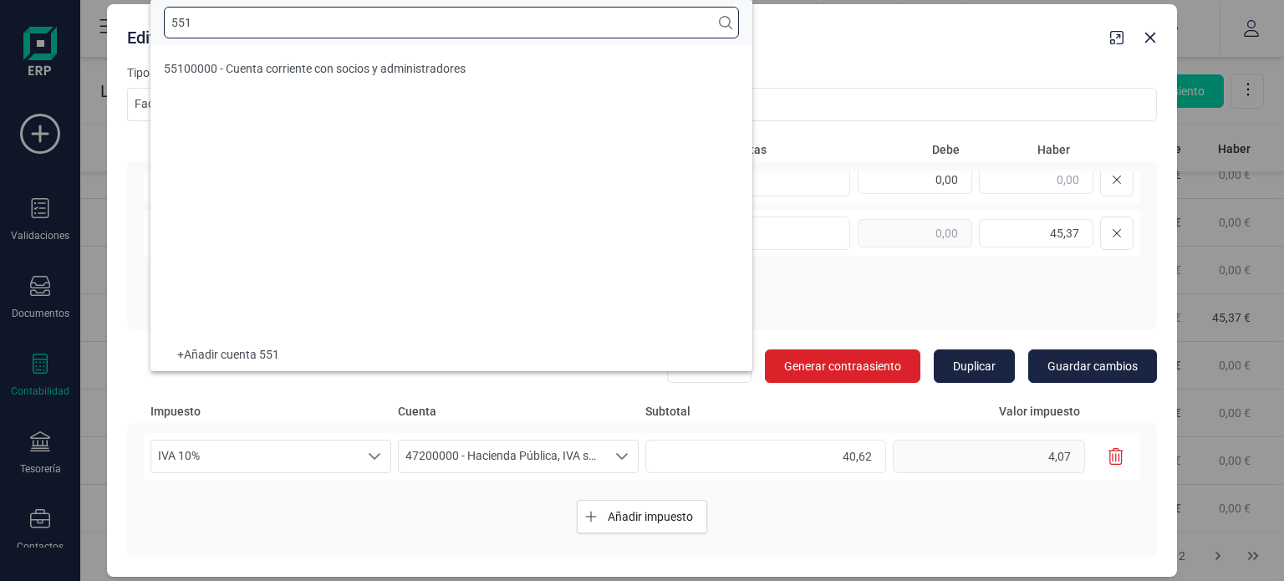
scroll to position [0, 0]
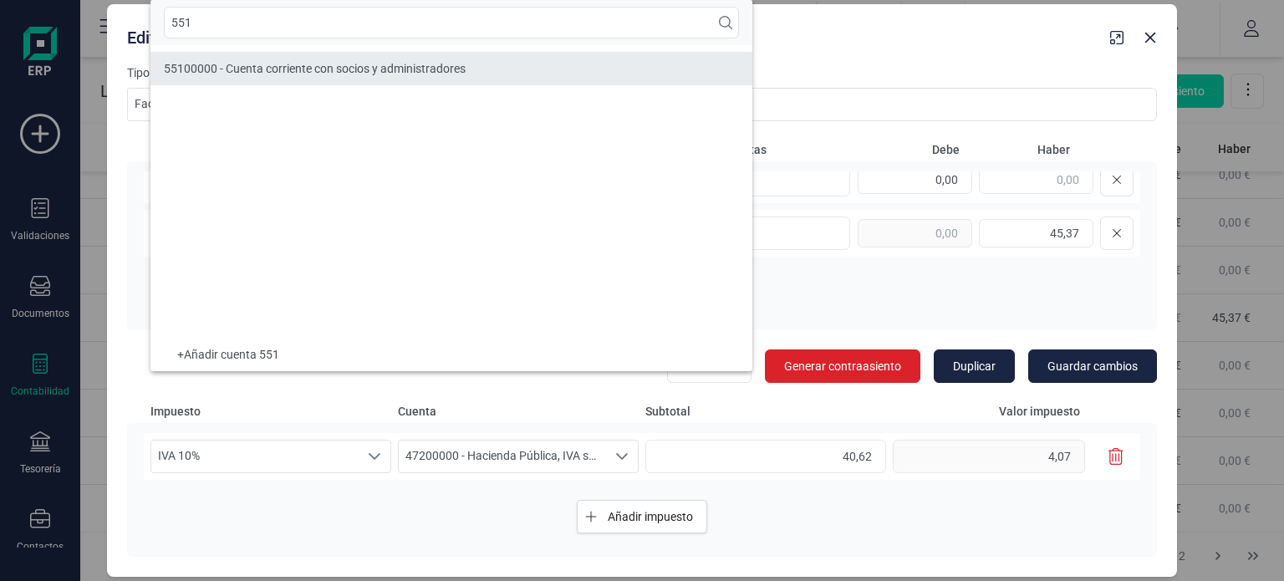
click at [405, 70] on span "55100000 - Cuenta corriente con socios y administradores" at bounding box center [315, 68] width 302 height 13
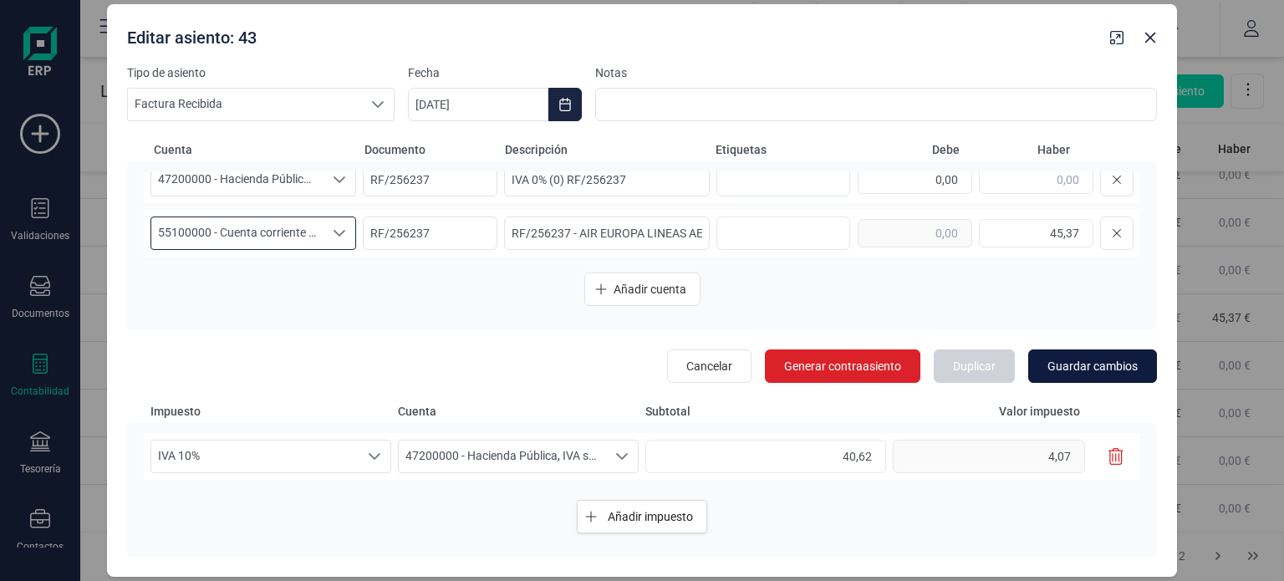
click at [1087, 371] on span "Guardar cambios" at bounding box center [1092, 366] width 90 height 17
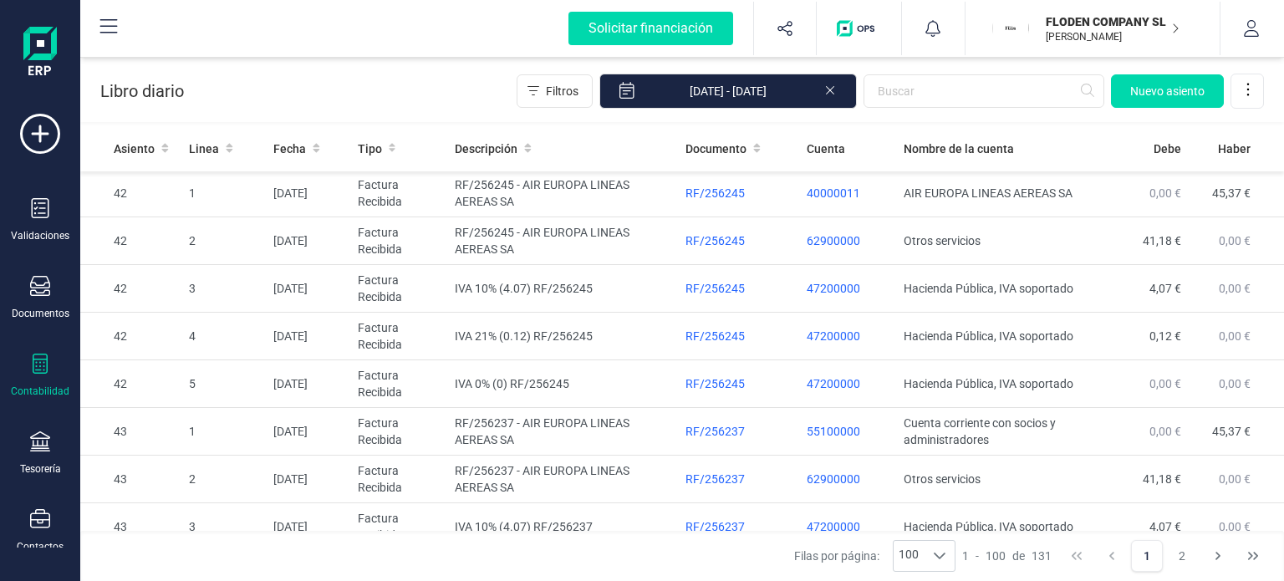
scroll to position [1232, 0]
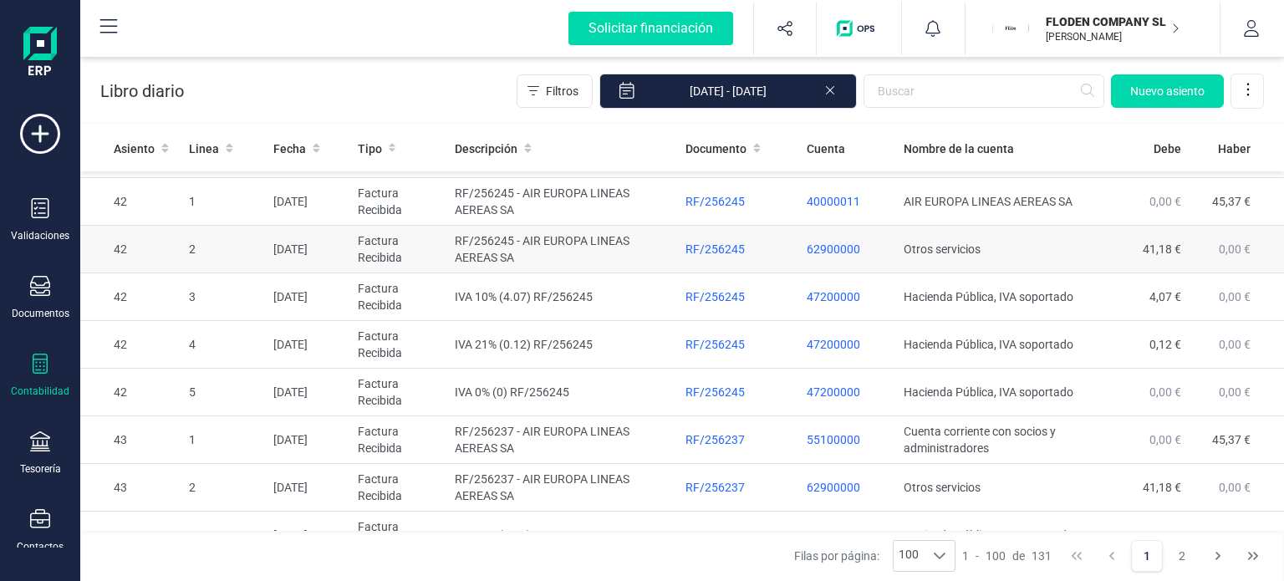
click at [557, 243] on td "RF/256245 - AIR EUROPA LINEAS AEREAS SA" at bounding box center [563, 250] width 231 height 48
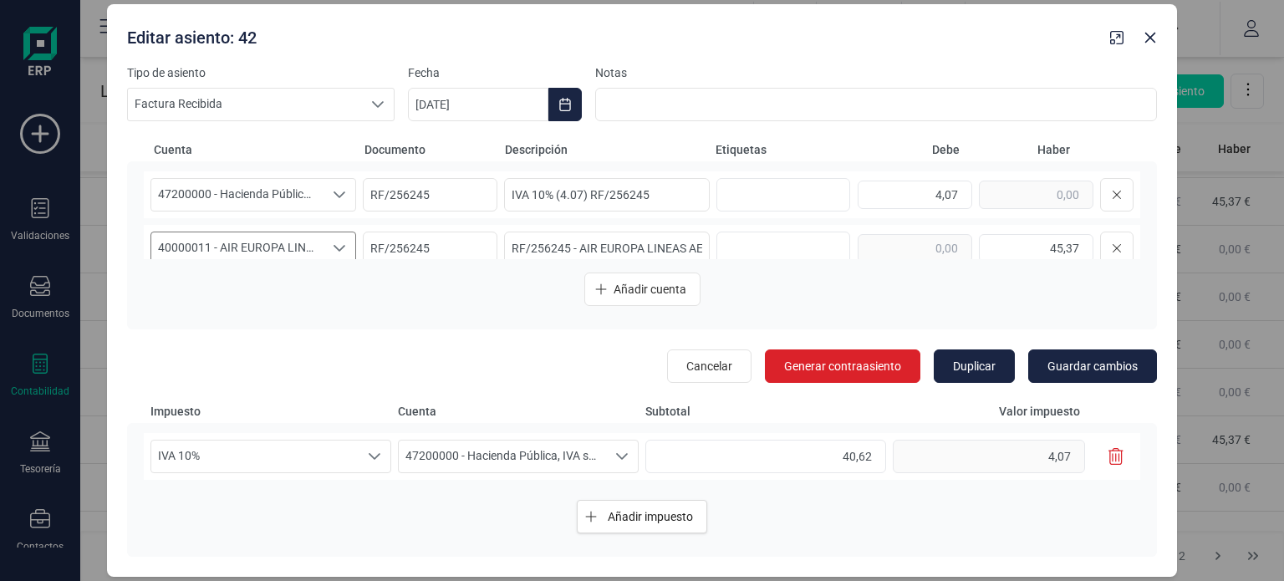
click at [334, 247] on icon "Seleccione una cuenta" at bounding box center [340, 248] width 12 height 7
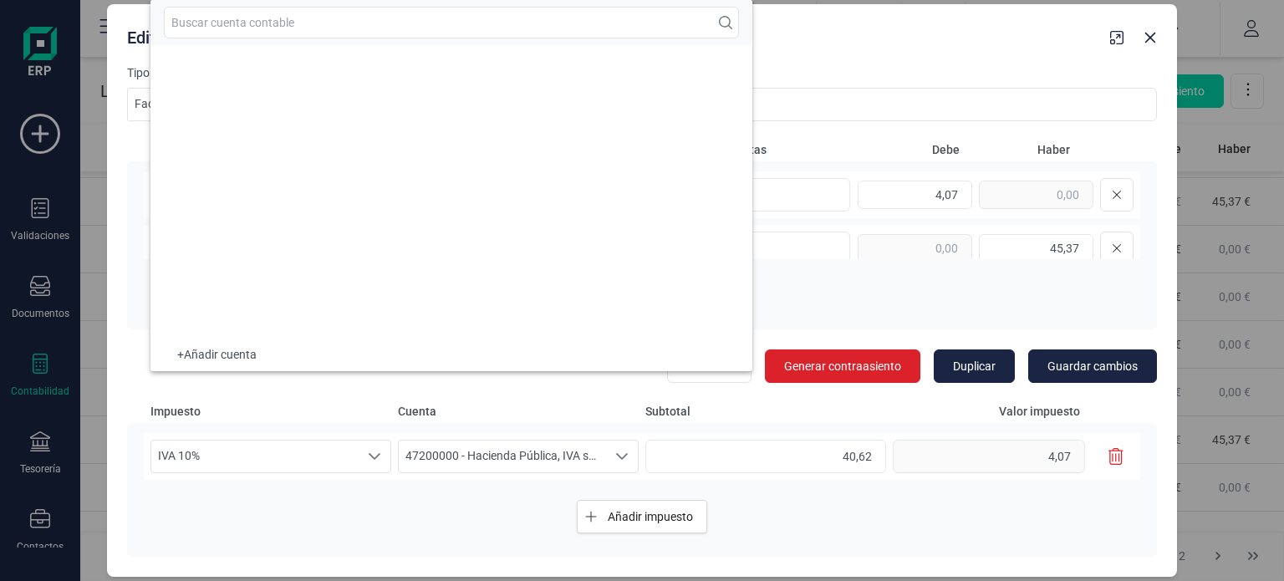
scroll to position [7363, 0]
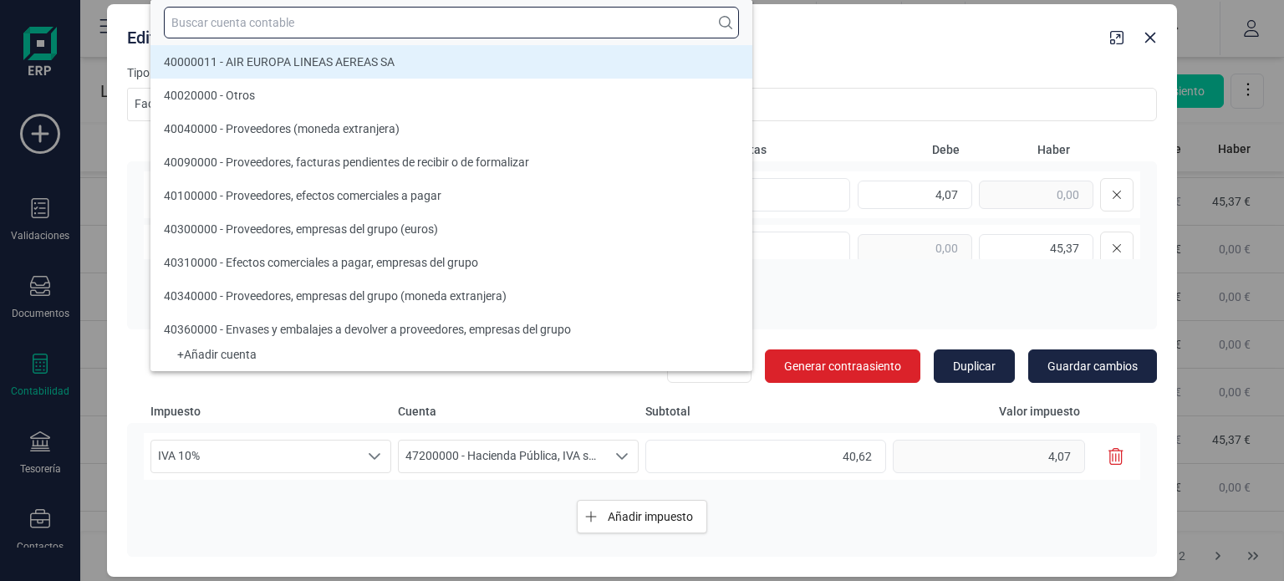
click at [379, 18] on input "text" at bounding box center [451, 23] width 575 height 32
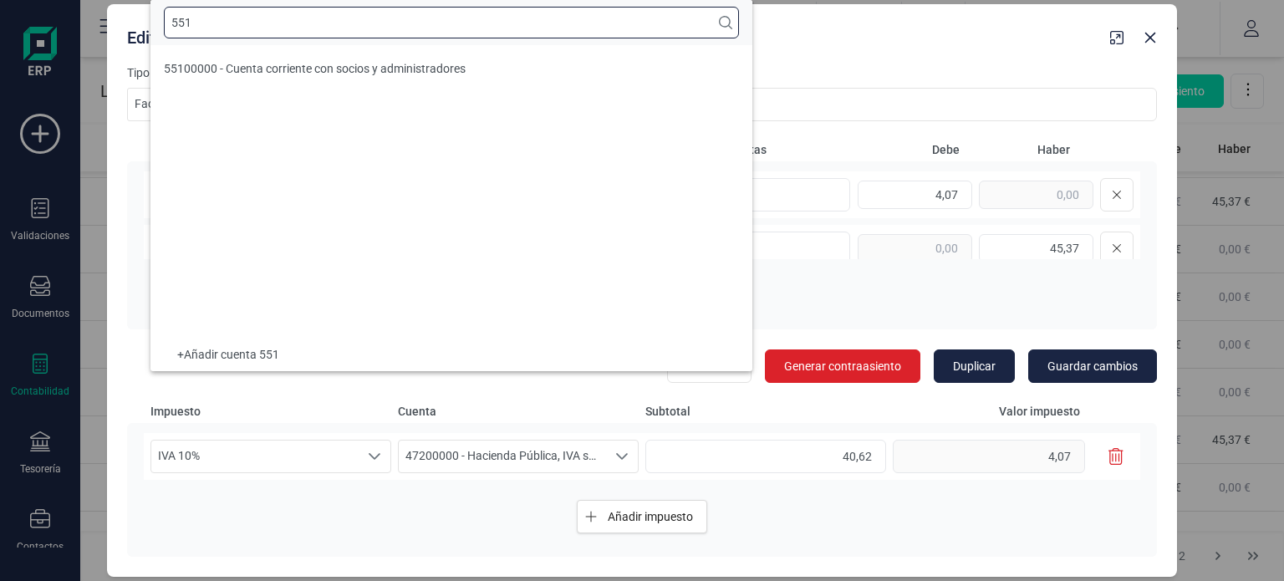
scroll to position [0, 0]
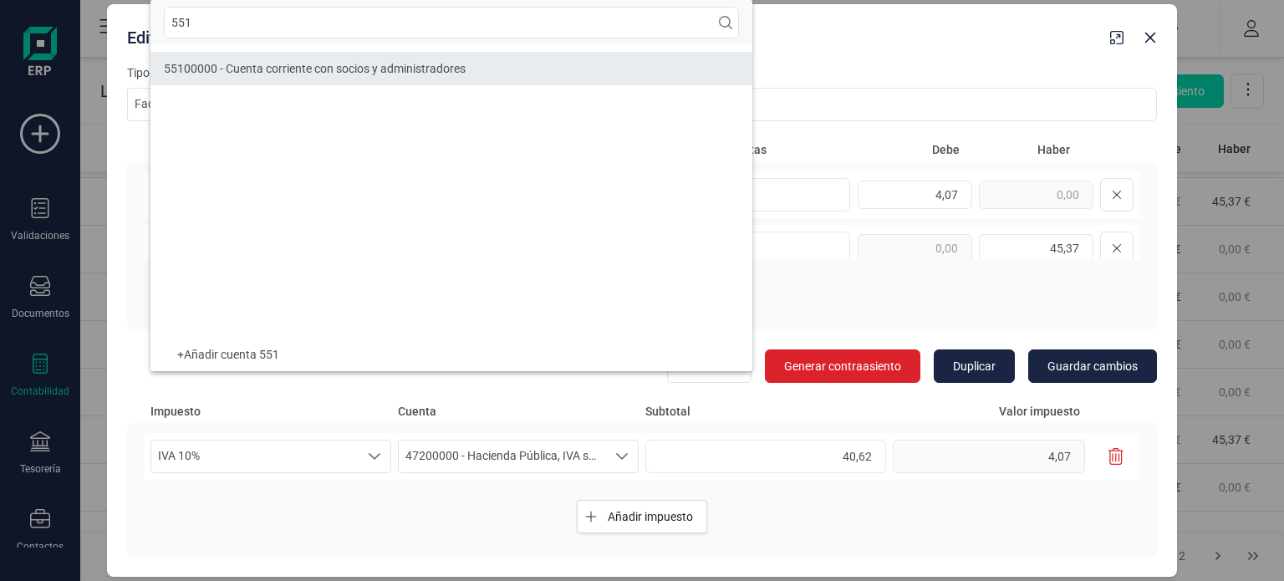
click at [366, 72] on span "55100000 - Cuenta corriente con socios y administradores" at bounding box center [315, 68] width 302 height 13
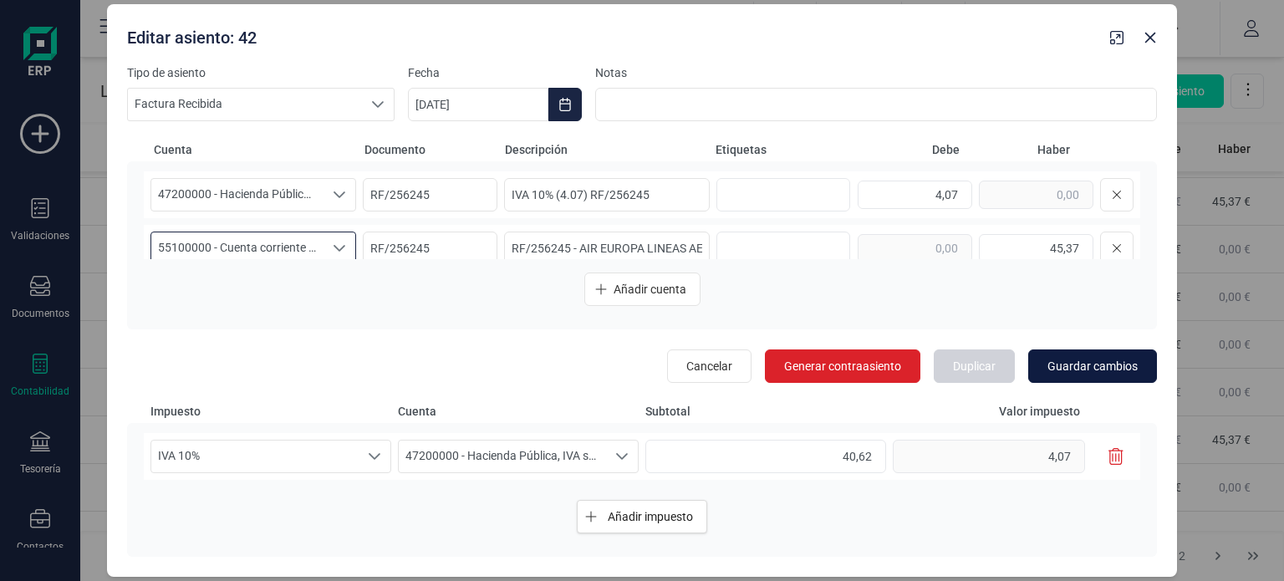
click at [1062, 356] on button "Guardar cambios" at bounding box center [1092, 365] width 129 height 33
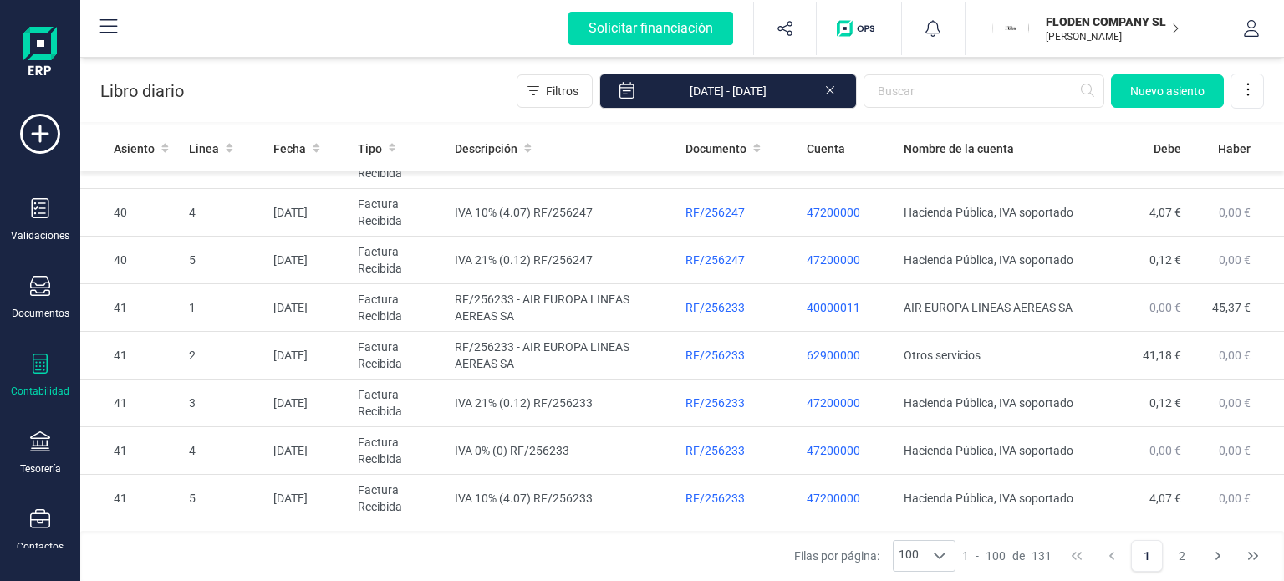
scroll to position [863, 0]
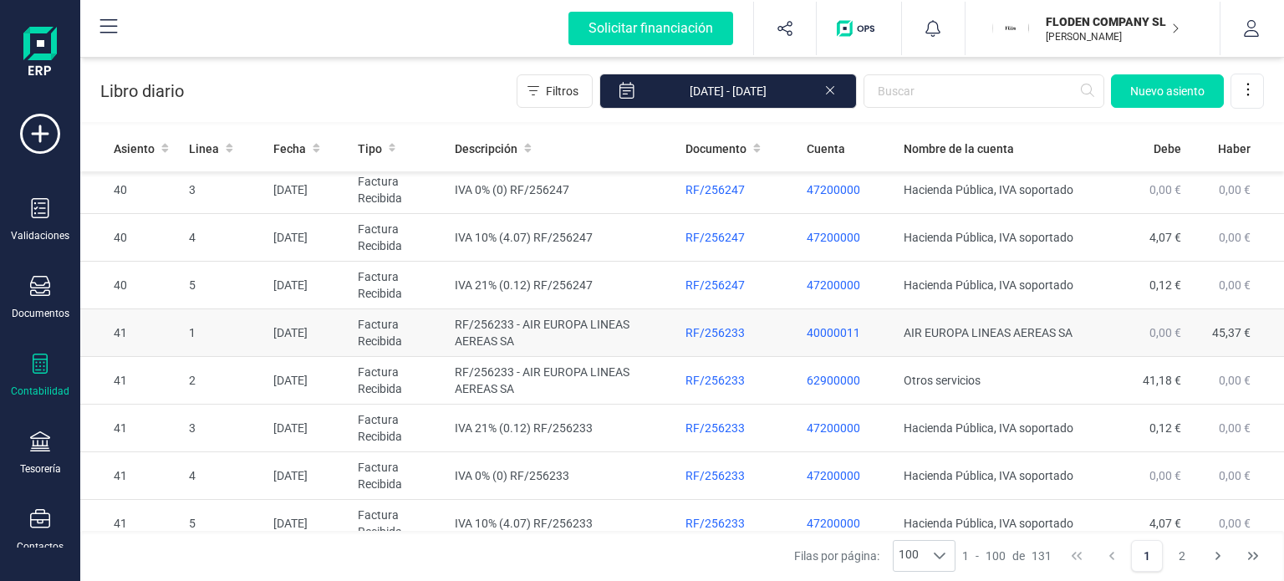
click at [906, 330] on td "AIR EUROPA LINEAS AEREAS SA" at bounding box center [1000, 333] width 206 height 48
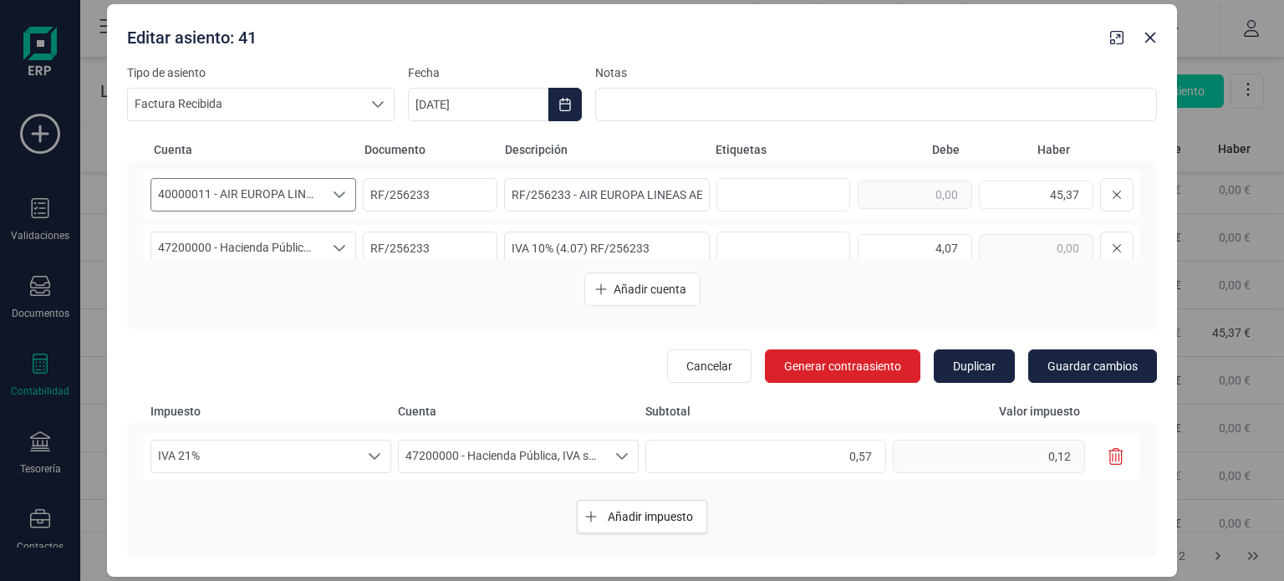
click at [339, 200] on icon "Seleccione una cuenta" at bounding box center [339, 194] width 13 height 13
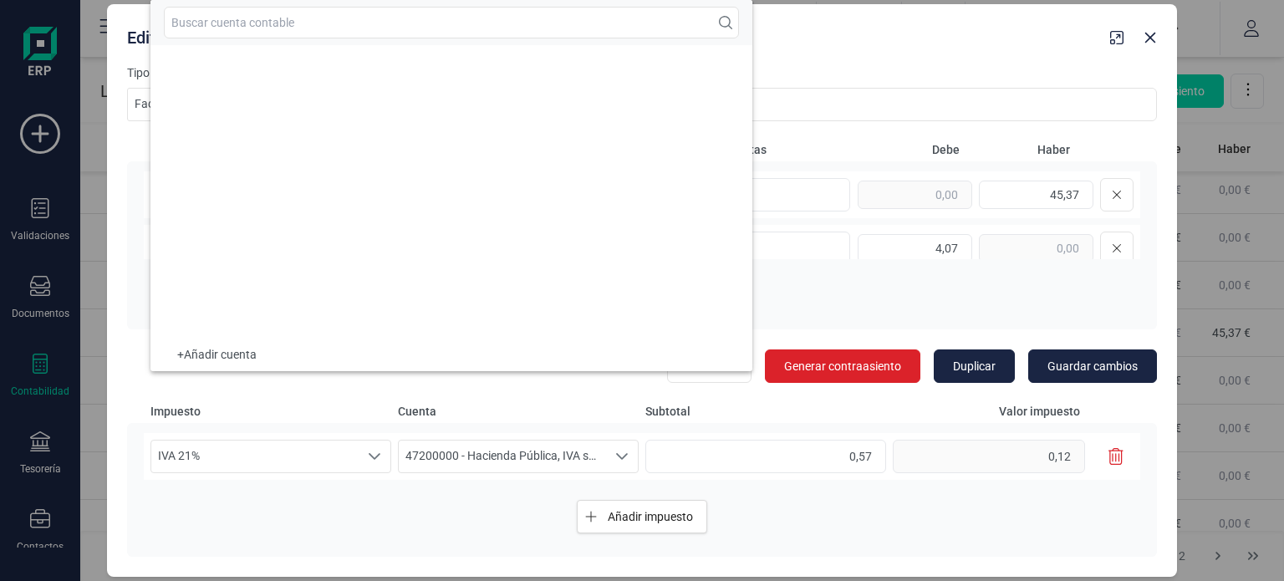
scroll to position [7363, 0]
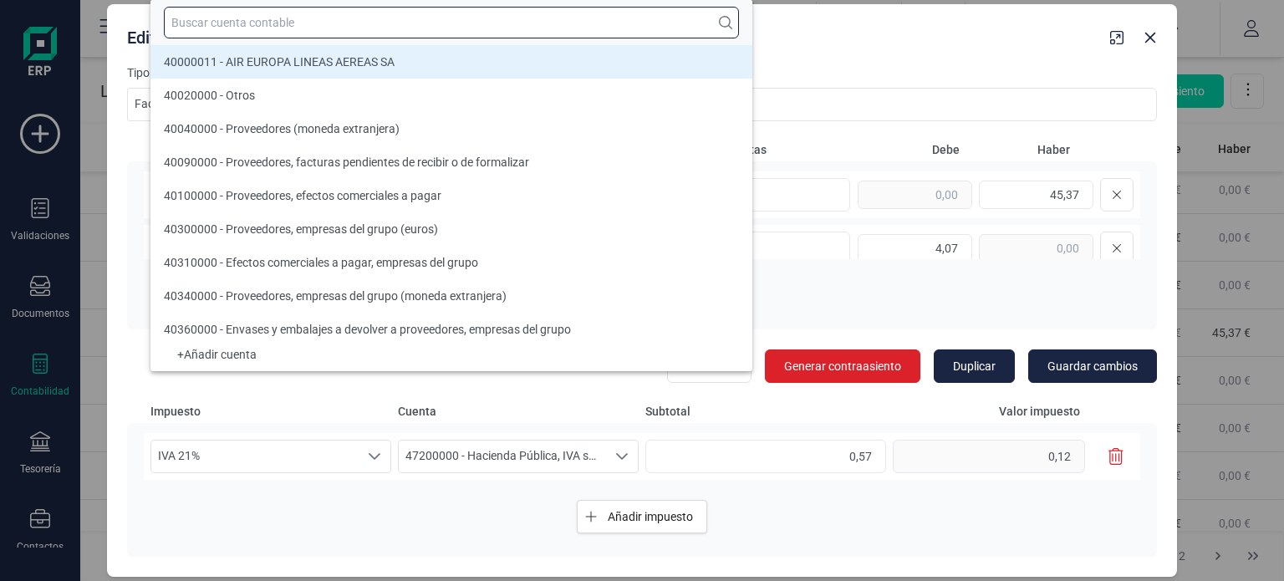
click at [443, 32] on input "text" at bounding box center [451, 23] width 575 height 32
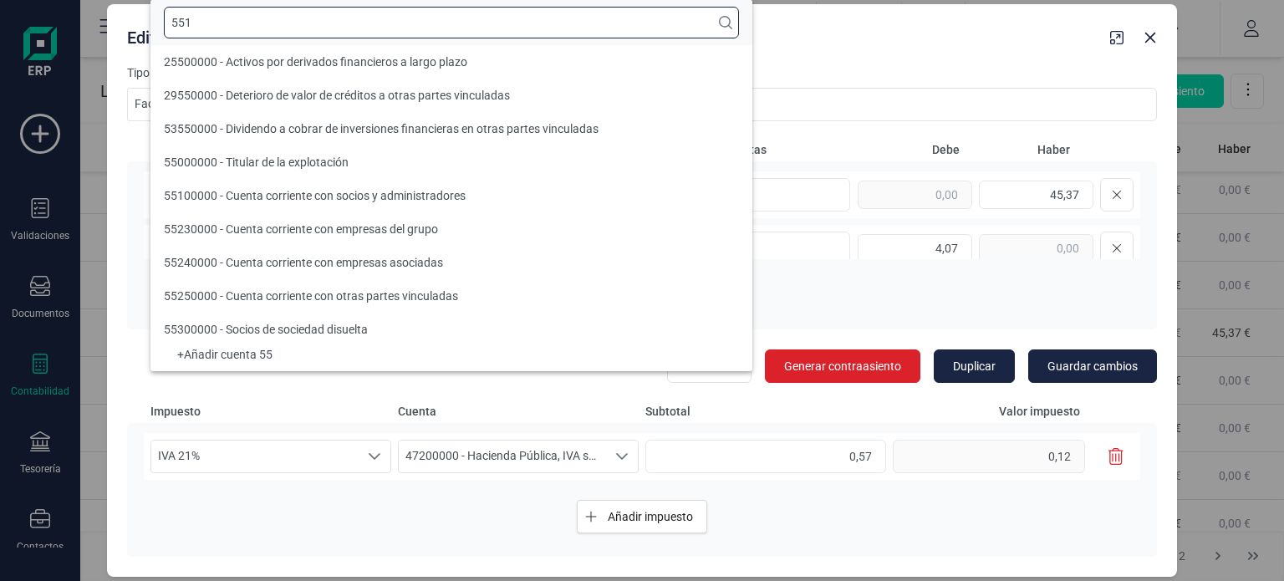
scroll to position [0, 0]
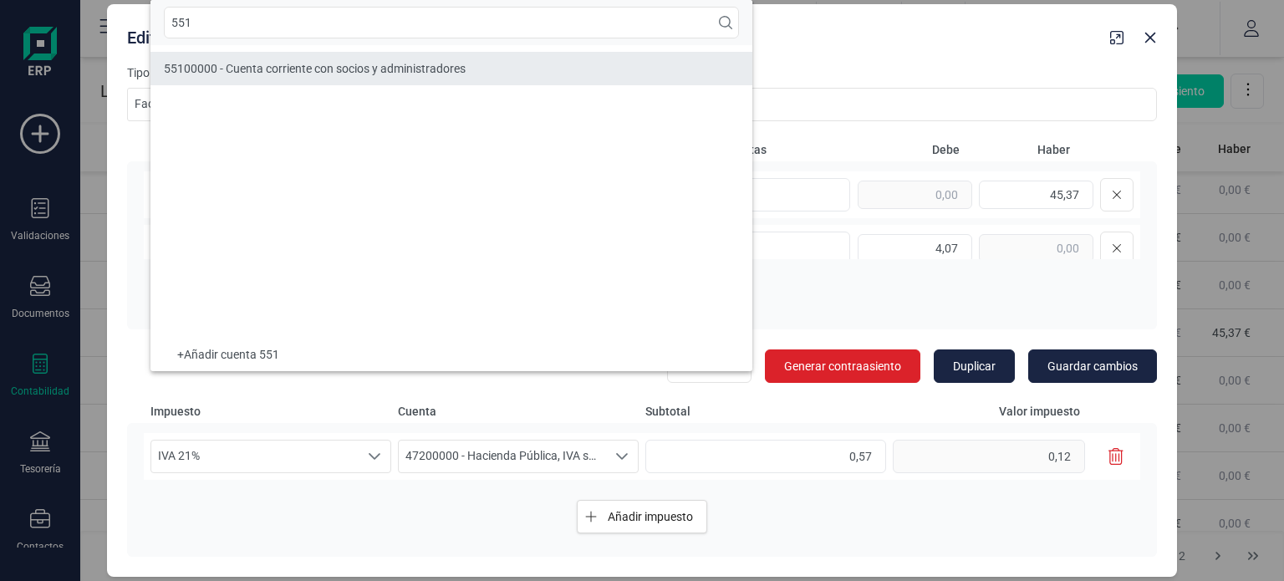
click at [435, 69] on span "55100000 - Cuenta corriente con socios y administradores" at bounding box center [315, 68] width 302 height 13
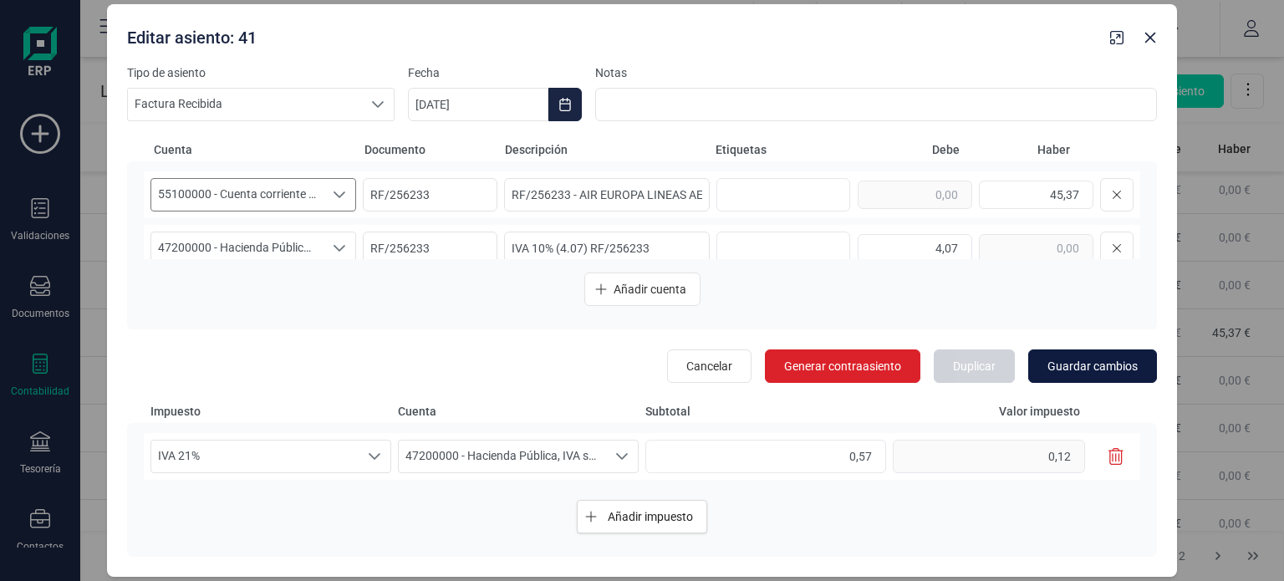
click at [1094, 377] on button "Guardar cambios" at bounding box center [1092, 365] width 129 height 33
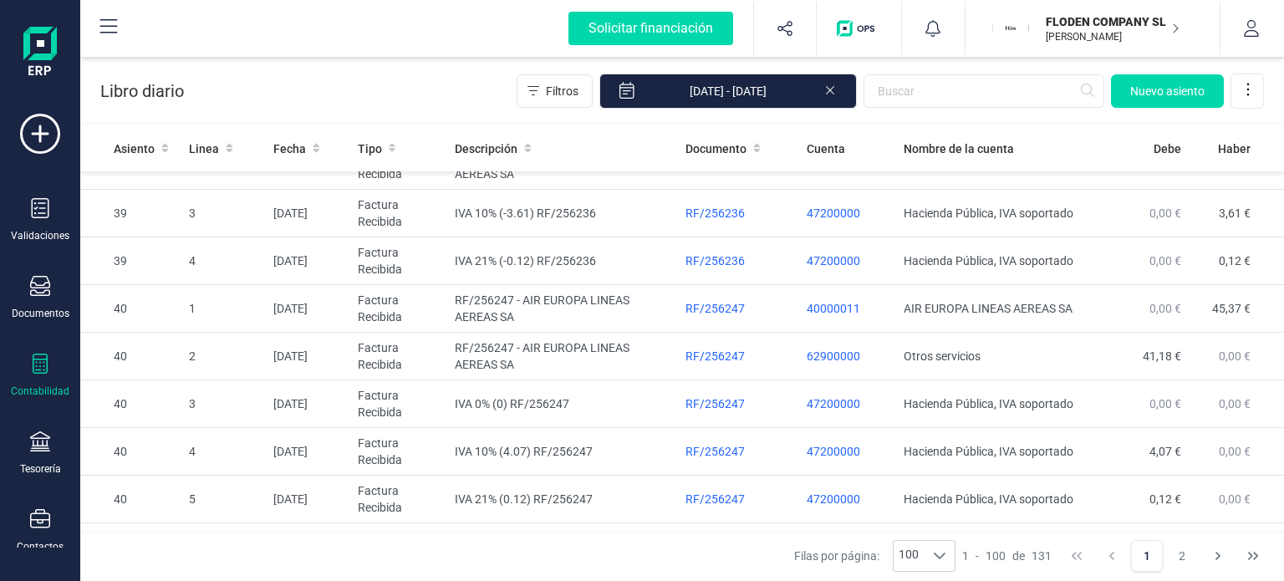
scroll to position [632, 0]
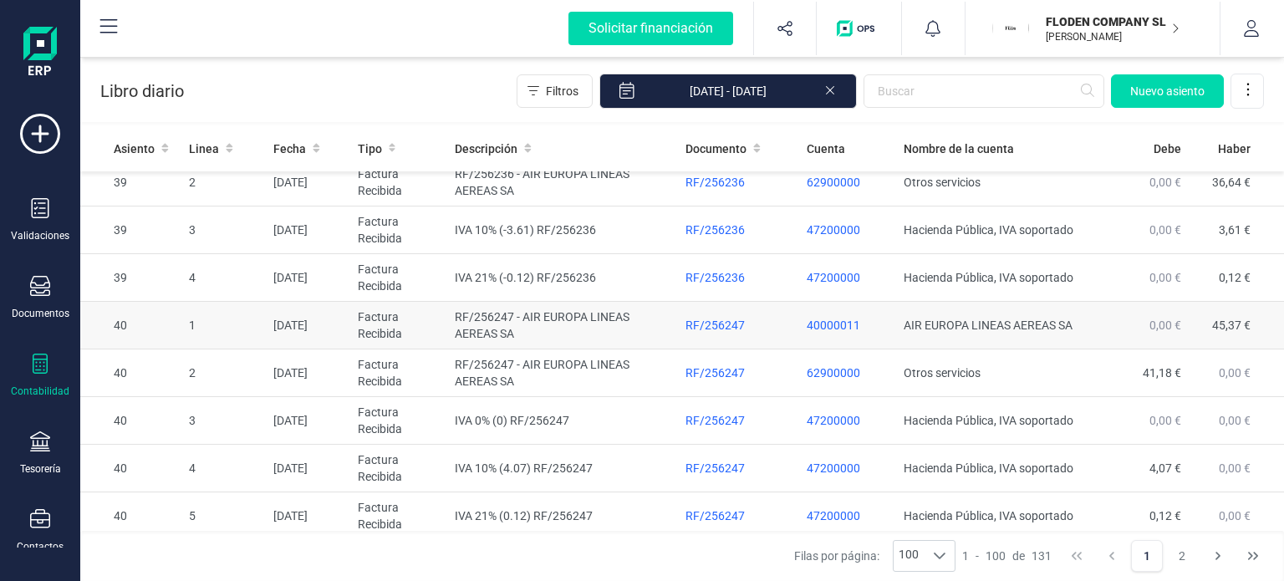
click at [960, 326] on td "AIR EUROPA LINEAS AEREAS SA" at bounding box center [1000, 326] width 206 height 48
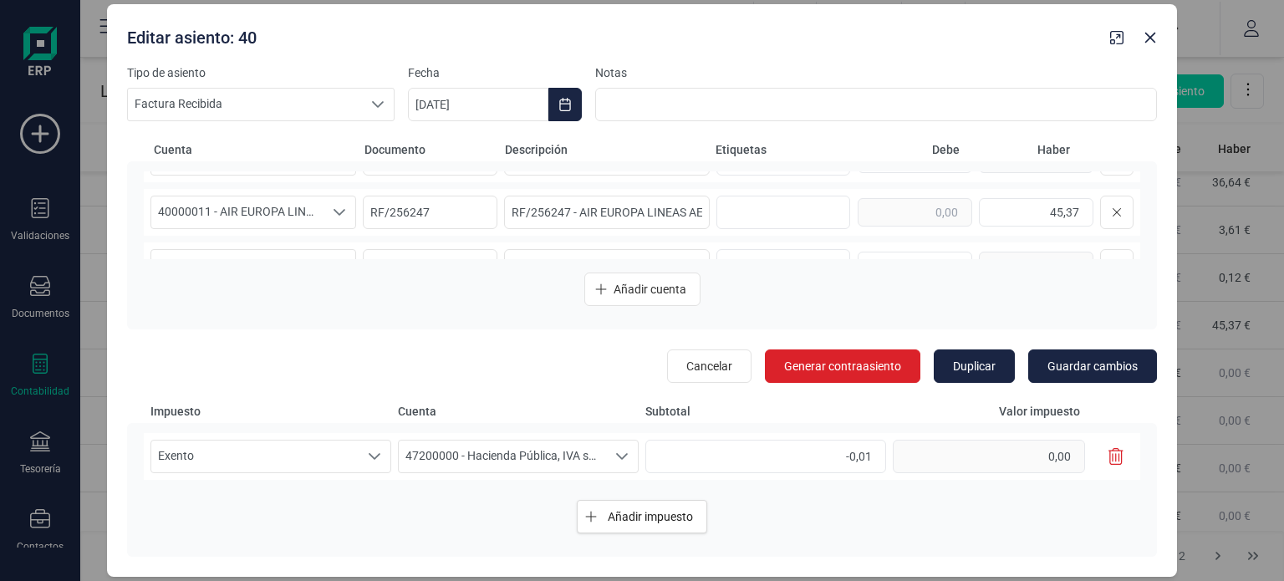
scroll to position [149, 0]
click at [338, 213] on div "Seleccione una cuenta" at bounding box center [340, 207] width 32 height 32
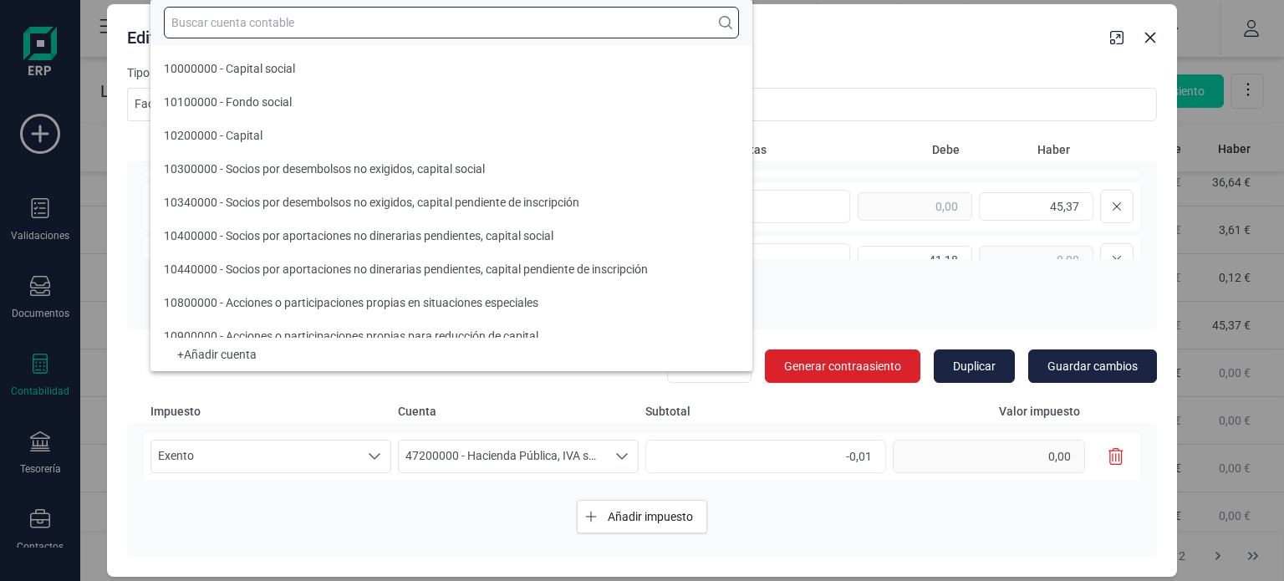
scroll to position [7363, 0]
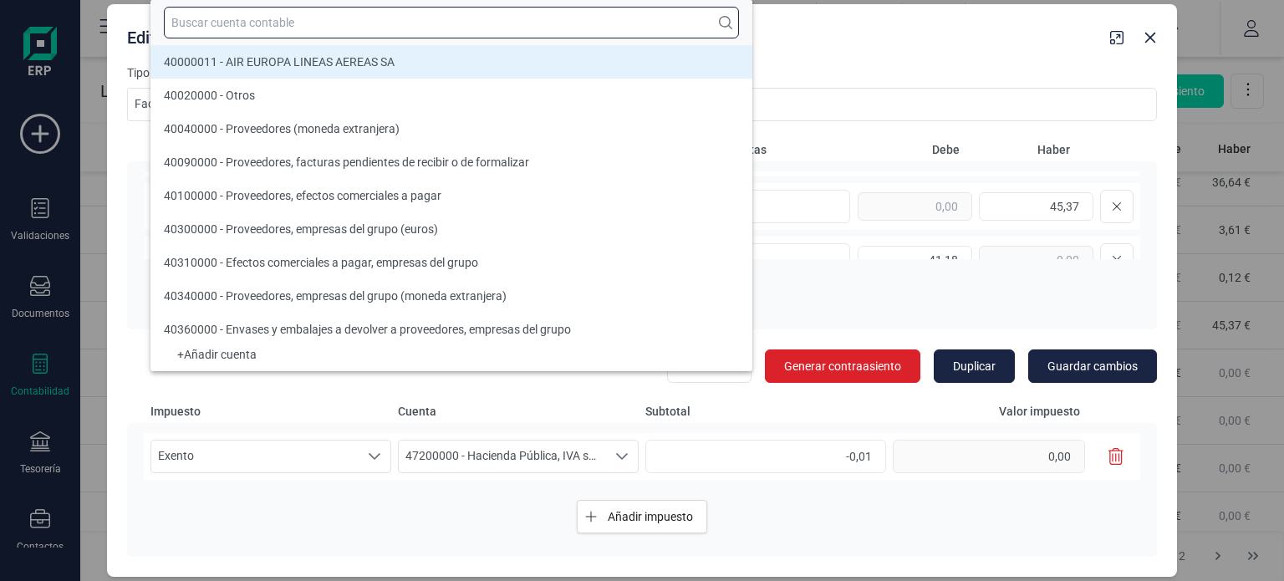
click at [415, 28] on input "text" at bounding box center [451, 23] width 575 height 32
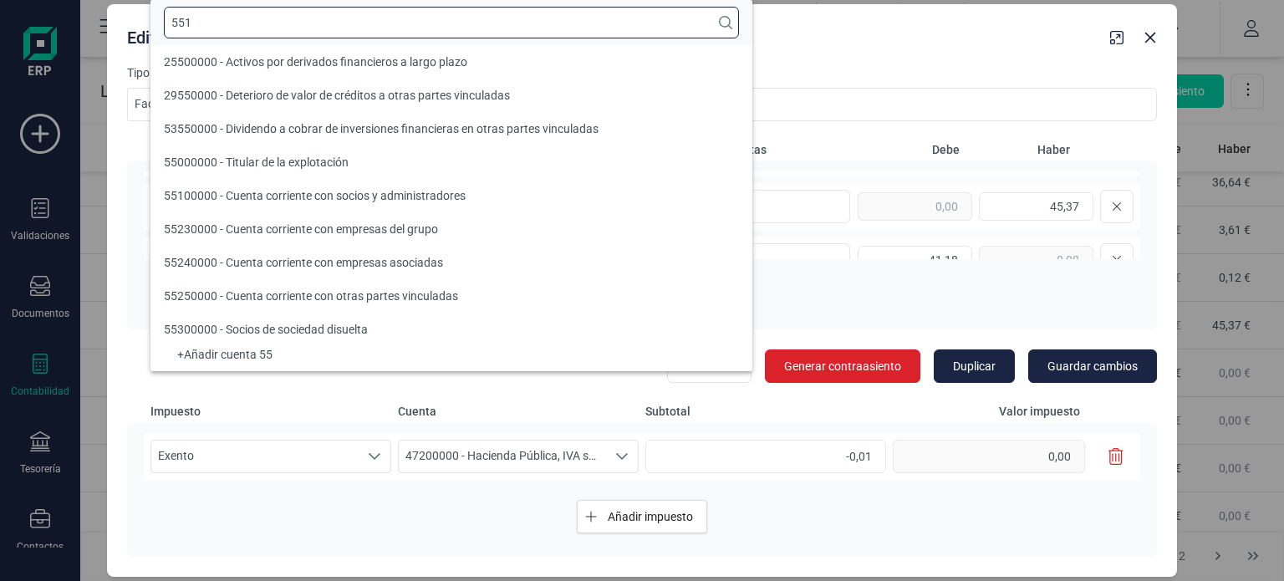
scroll to position [0, 0]
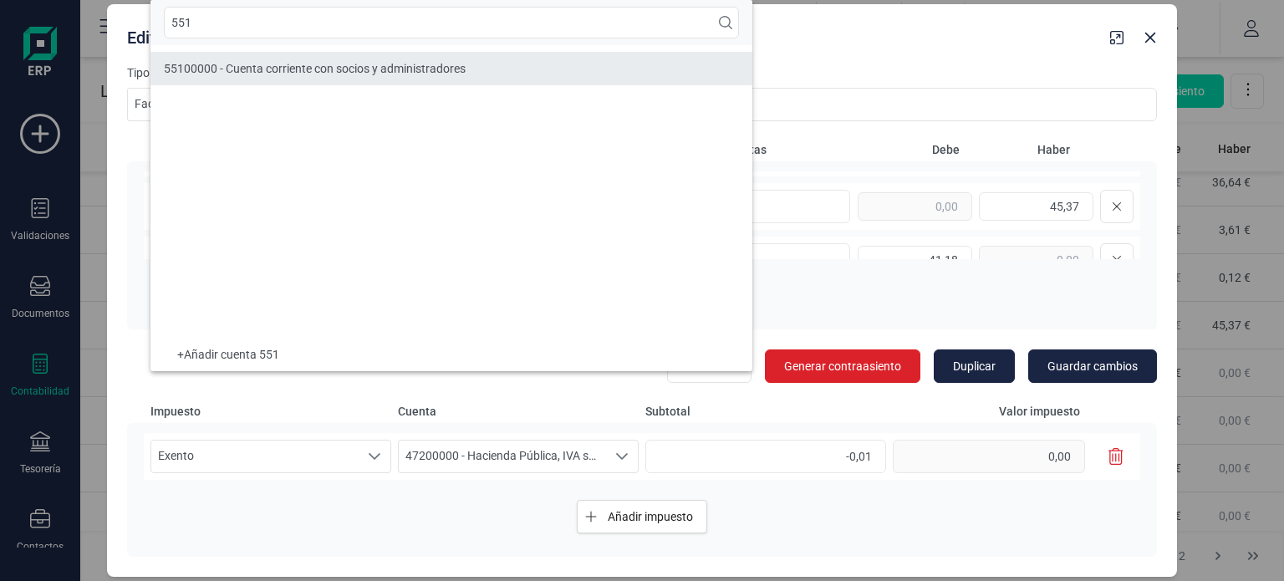
click at [408, 71] on span "55100000 - Cuenta corriente con socios y administradores" at bounding box center [315, 68] width 302 height 13
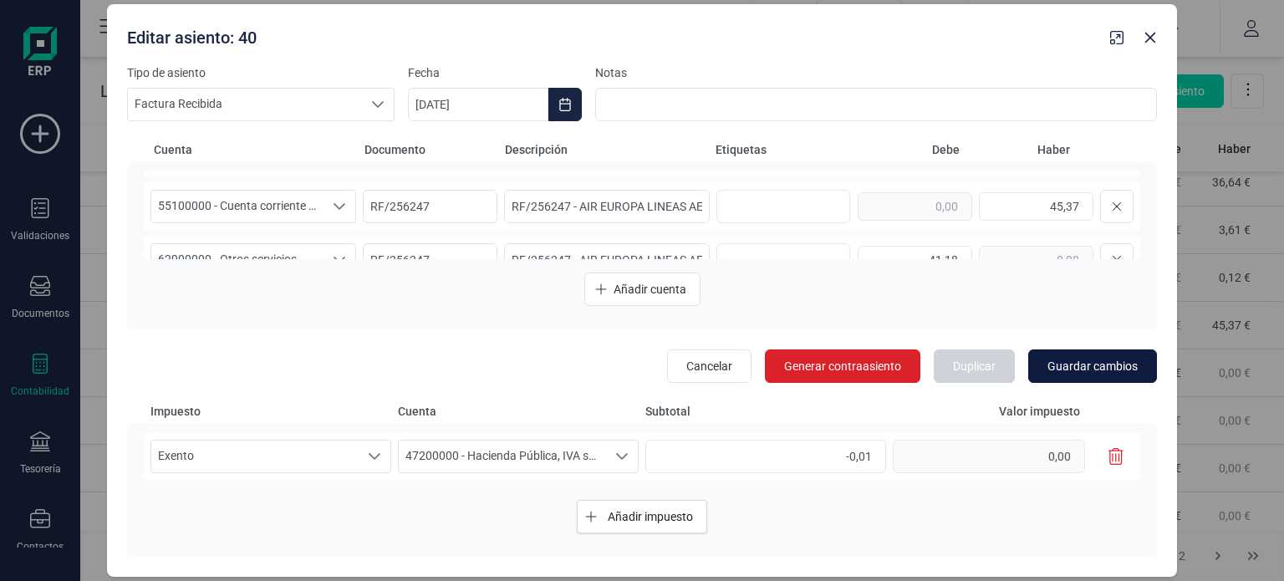
click at [1077, 364] on span "Guardar cambios" at bounding box center [1092, 366] width 90 height 17
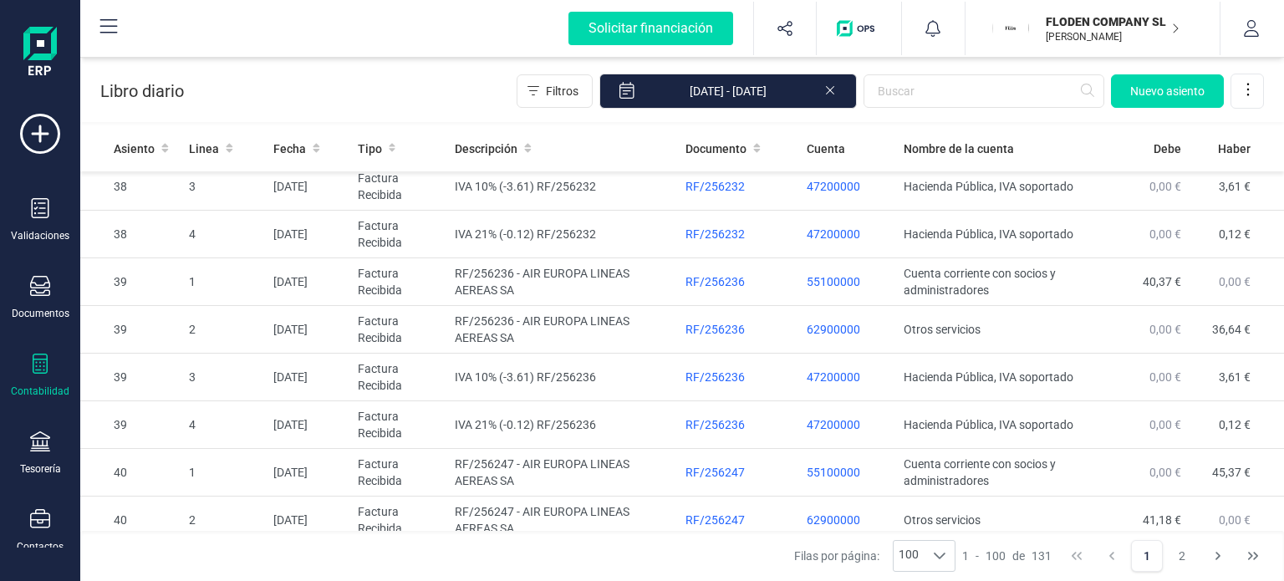
scroll to position [502, 0]
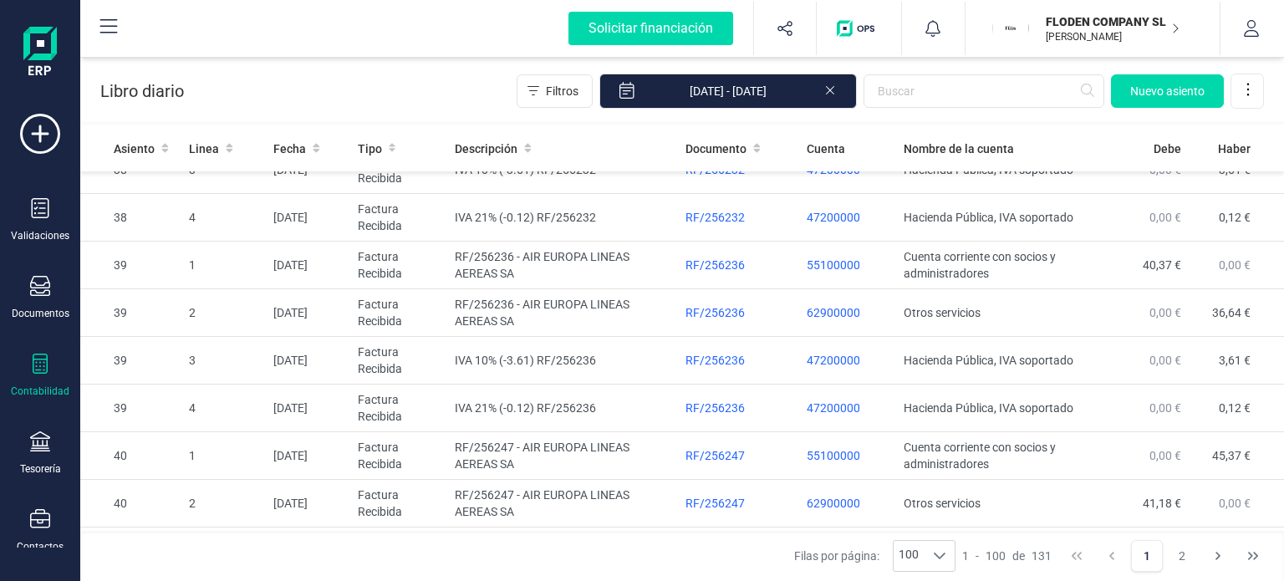
click at [53, 364] on div "Contabilidad" at bounding box center [40, 376] width 67 height 44
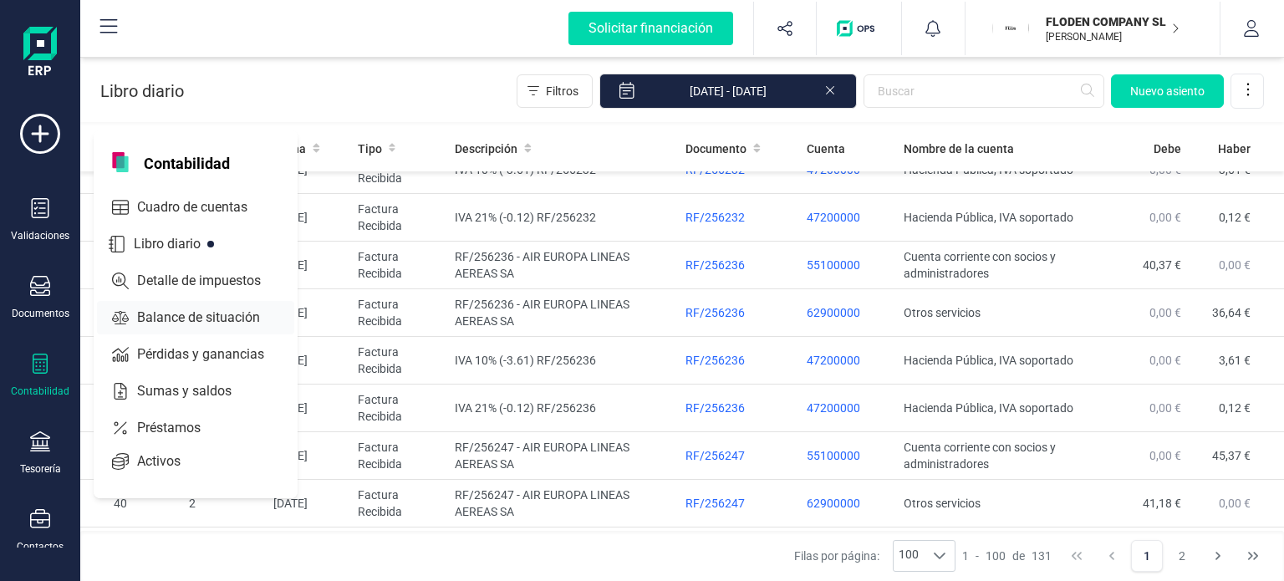
click at [199, 314] on span "Balance de situación" at bounding box center [210, 318] width 160 height 20
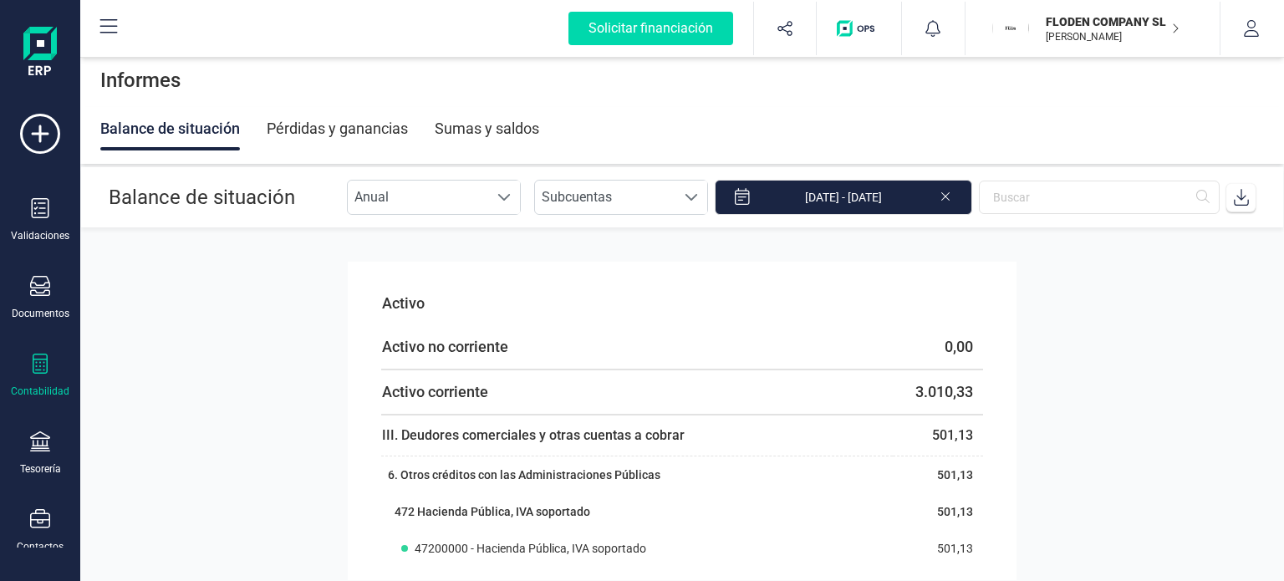
click at [47, 360] on icon at bounding box center [40, 364] width 15 height 20
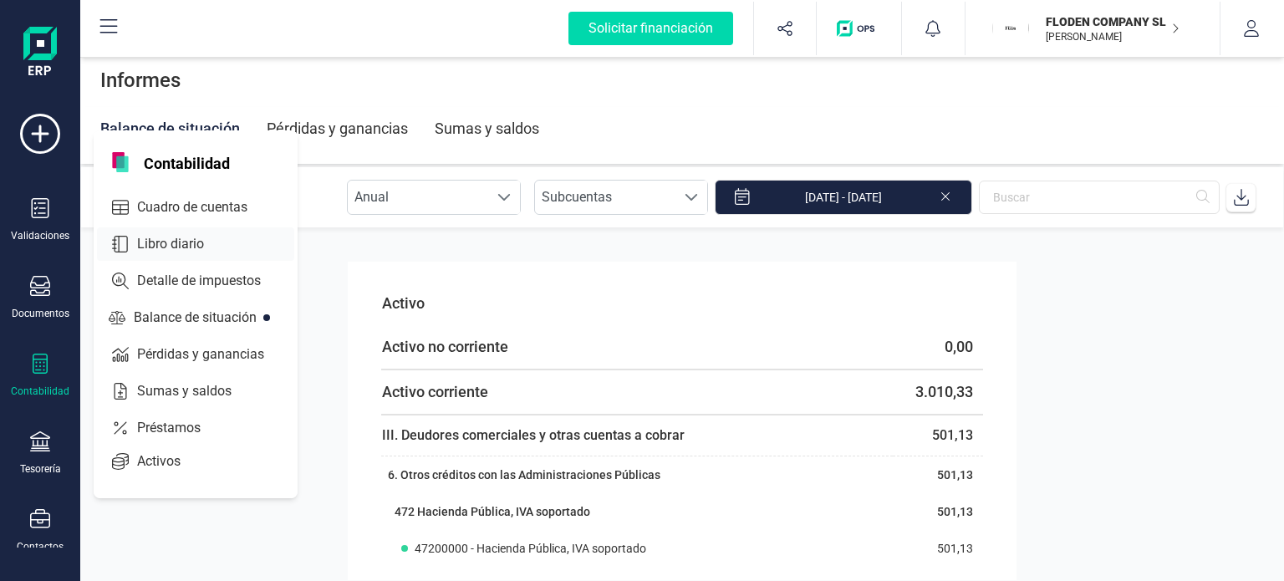
click at [206, 234] on span "Libro diario" at bounding box center [182, 244] width 104 height 20
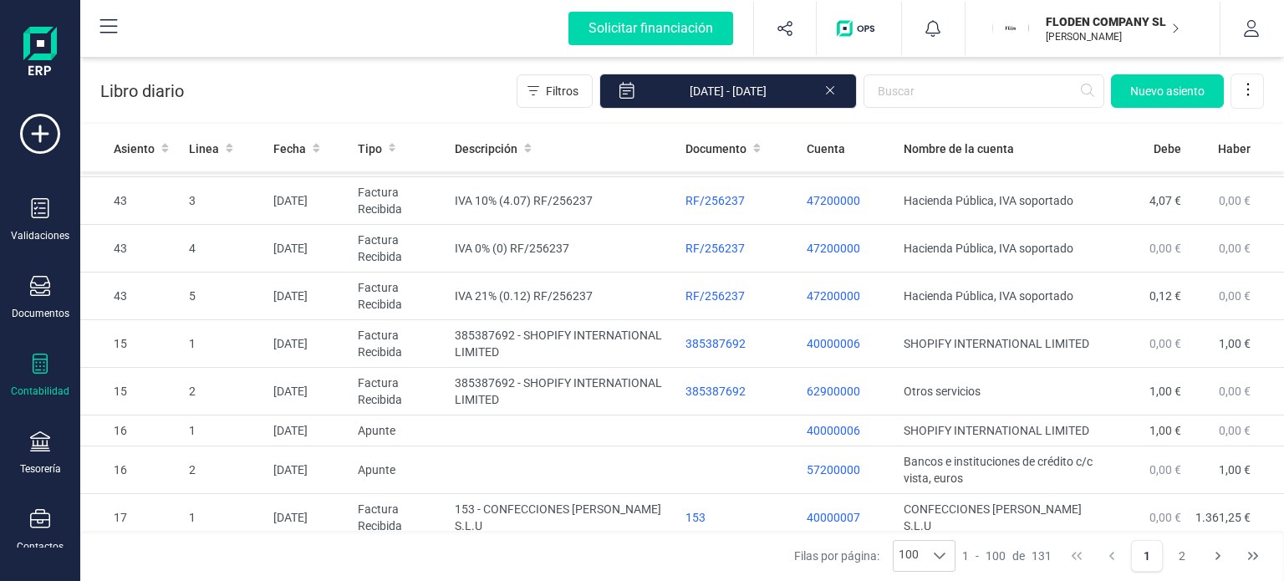
scroll to position [1617, 0]
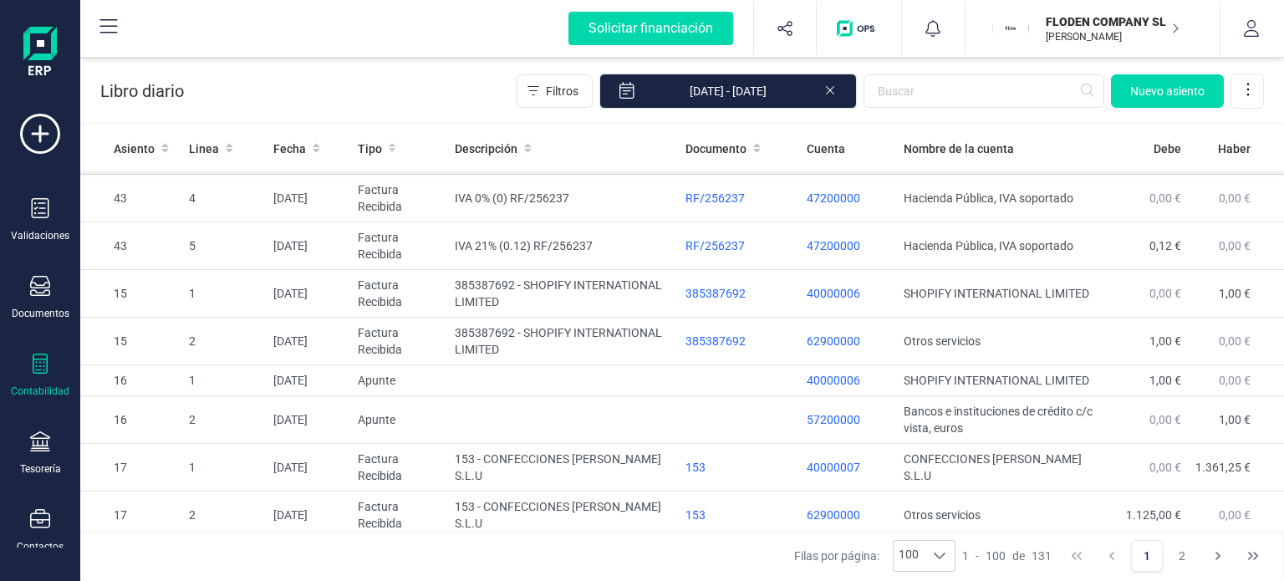
click at [35, 387] on div "Contabilidad" at bounding box center [40, 391] width 59 height 13
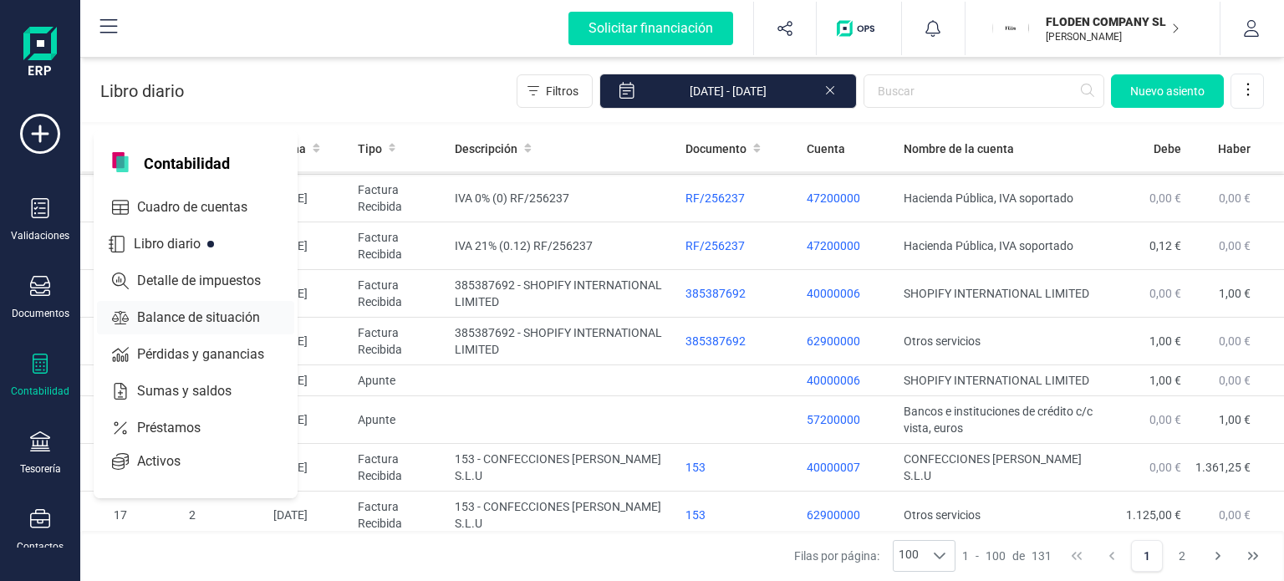
click at [191, 318] on span "Balance de situación" at bounding box center [210, 318] width 160 height 20
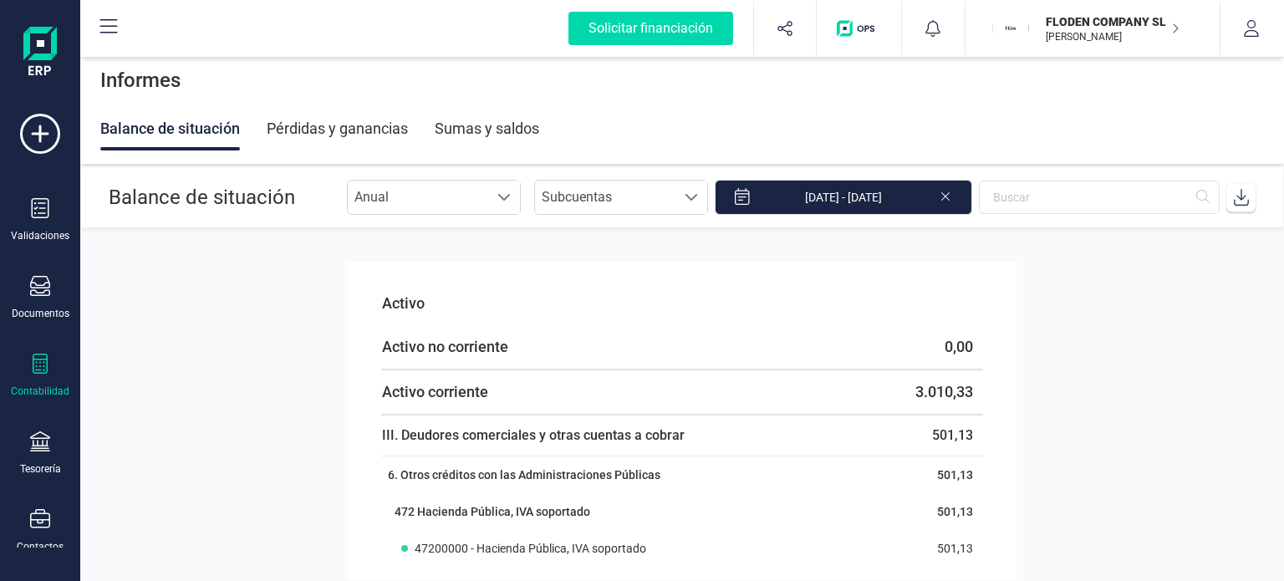
click at [308, 339] on section "Activo Activo no corriente 0,00 Activo corriente 3.010,33 III. Deudores comerci…" at bounding box center [682, 404] width 1204 height 352
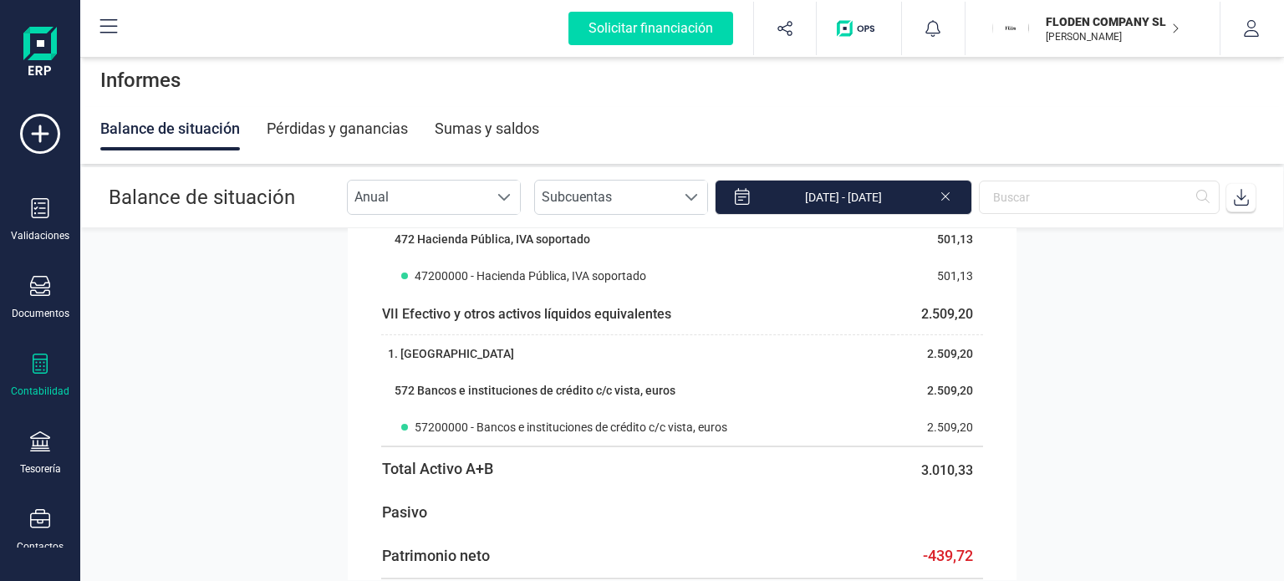
scroll to position [308, 0]
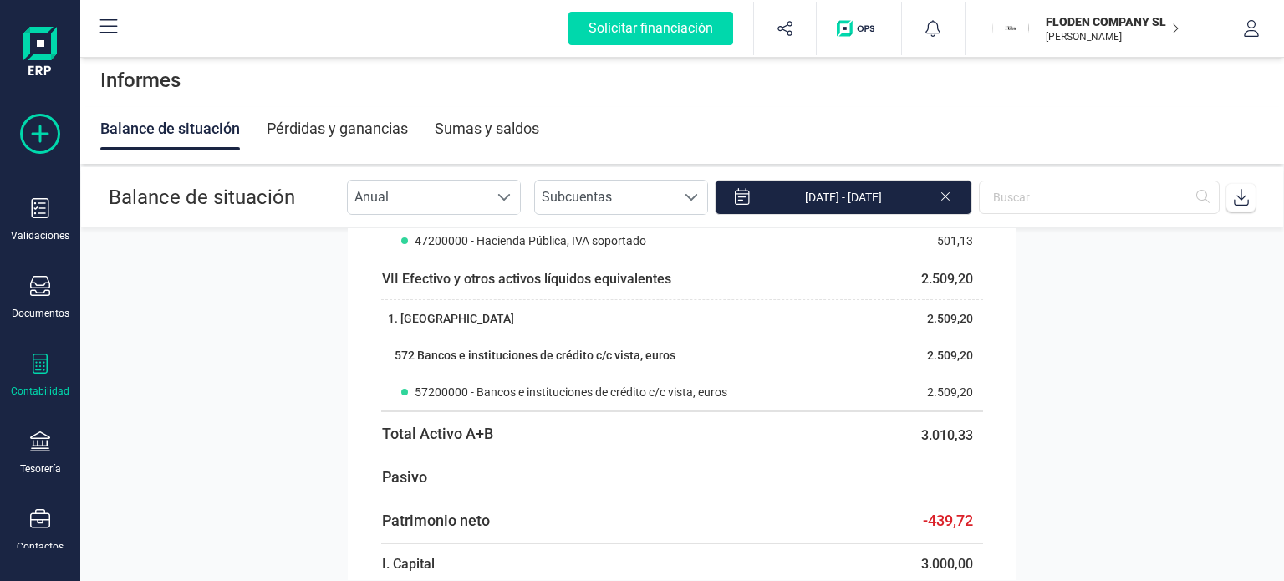
click at [51, 147] on icon at bounding box center [40, 134] width 40 height 40
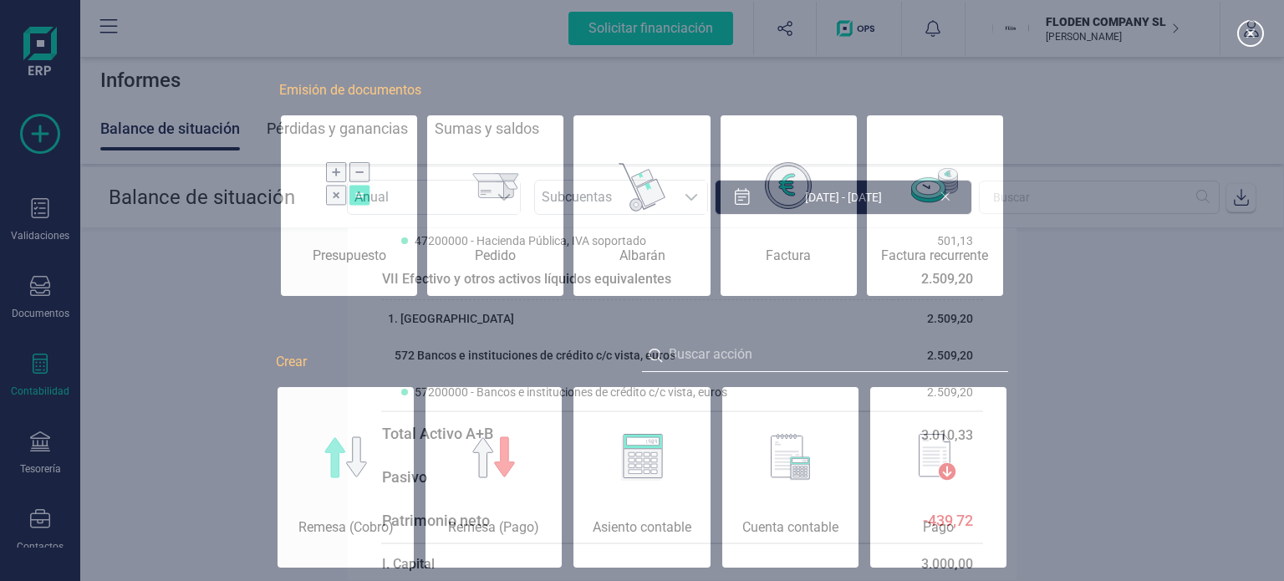
scroll to position [0, 84]
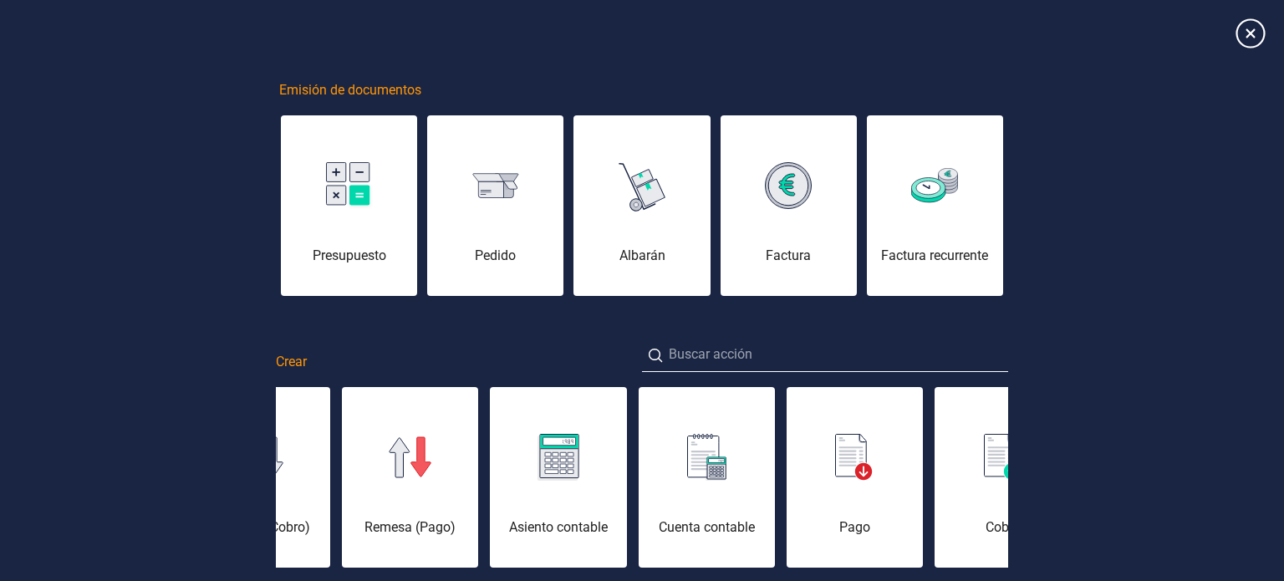
click at [1253, 36] on icon at bounding box center [1250, 32] width 29 height 29
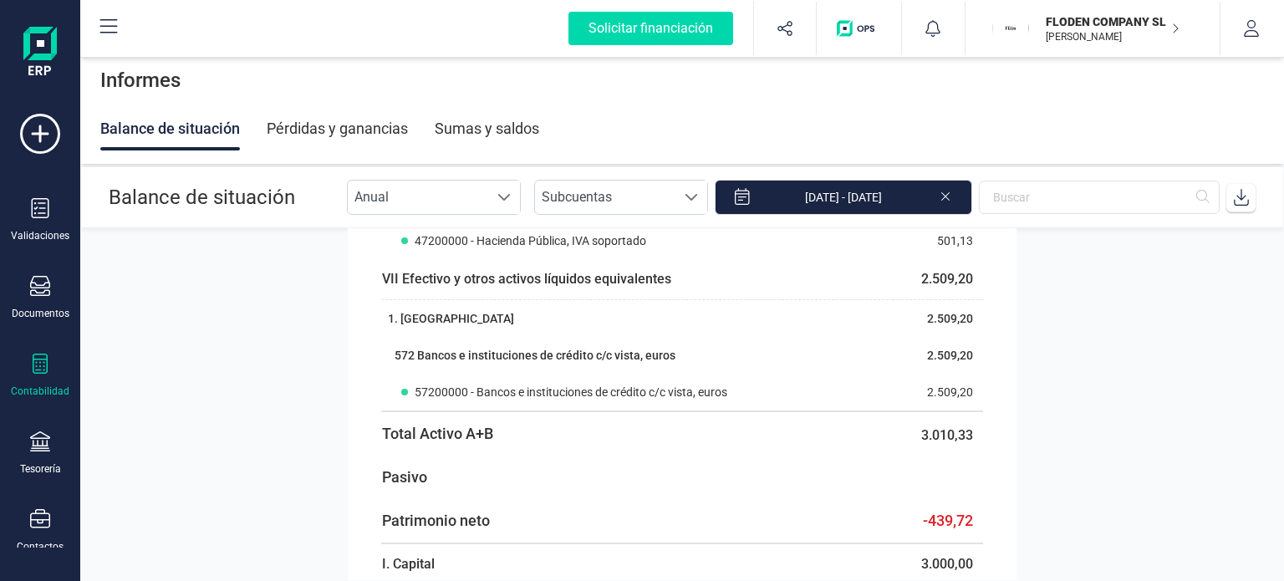
click at [48, 360] on icon at bounding box center [40, 364] width 20 height 20
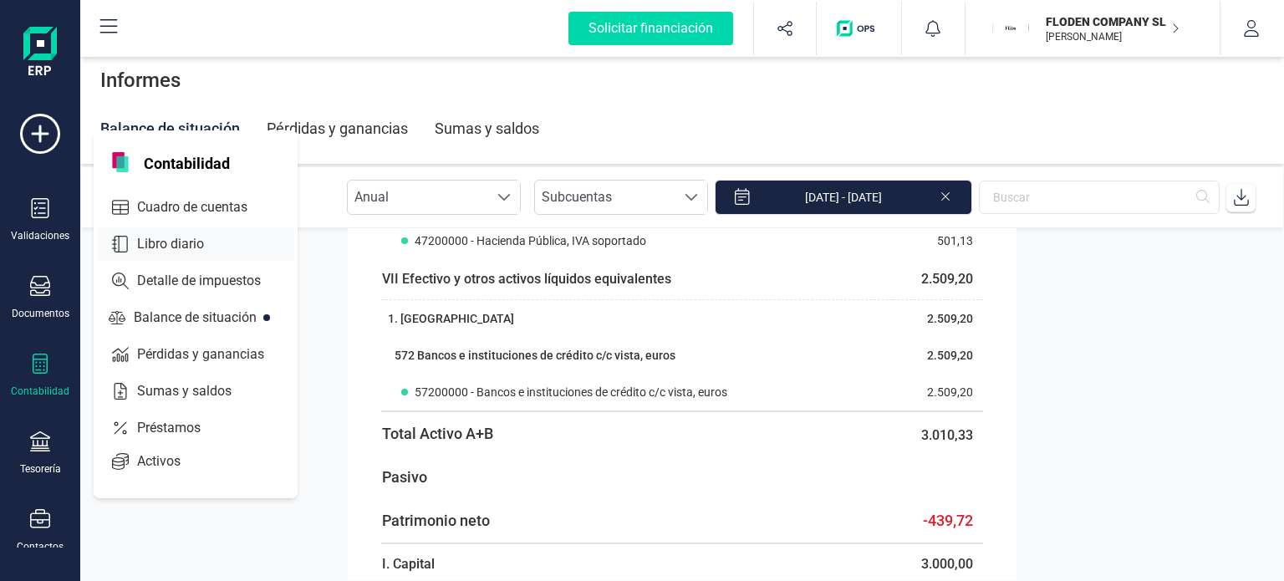
click at [159, 241] on span "Libro diario" at bounding box center [182, 244] width 104 height 20
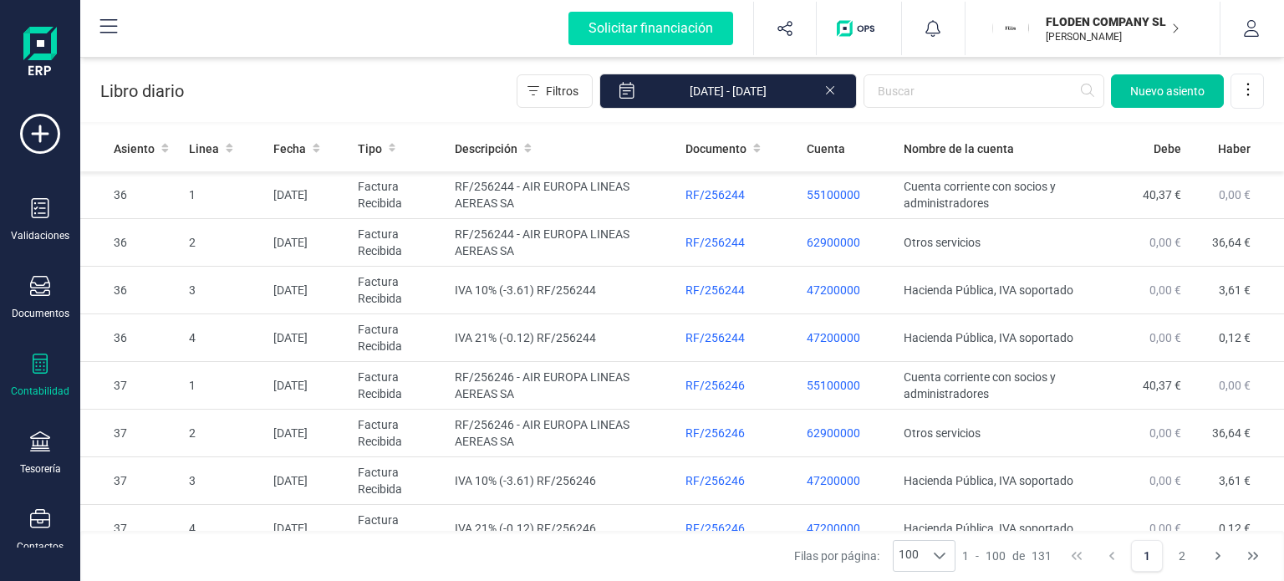
click at [1140, 93] on span "Nuevo asiento" at bounding box center [1167, 91] width 74 height 17
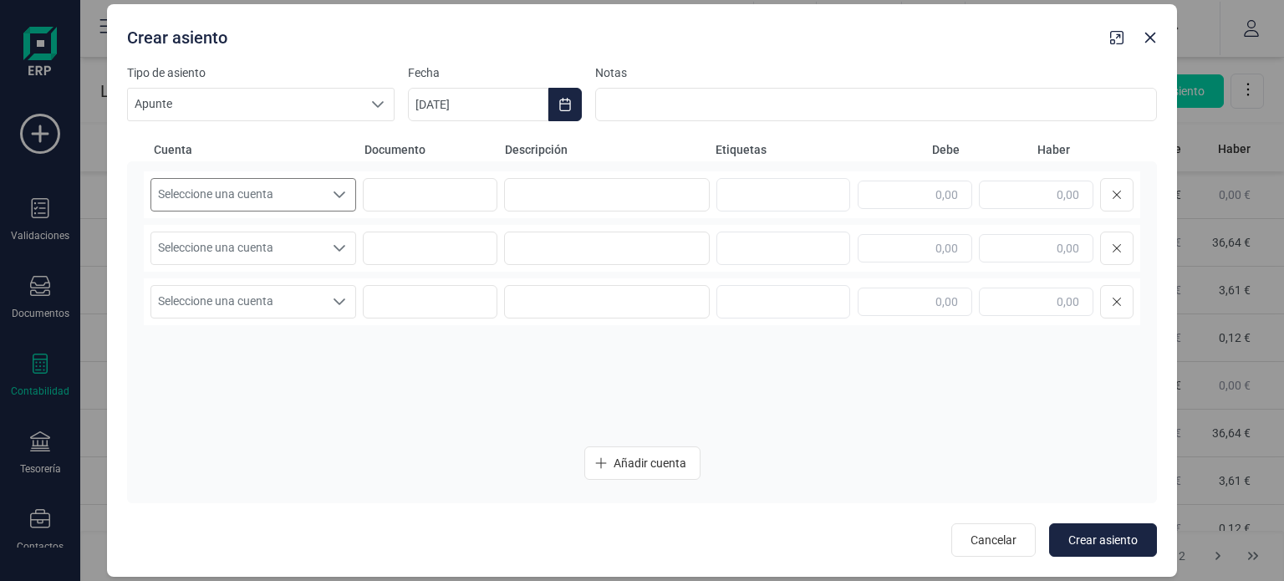
click at [338, 196] on icon "Seleccione una cuenta" at bounding box center [340, 194] width 12 height 7
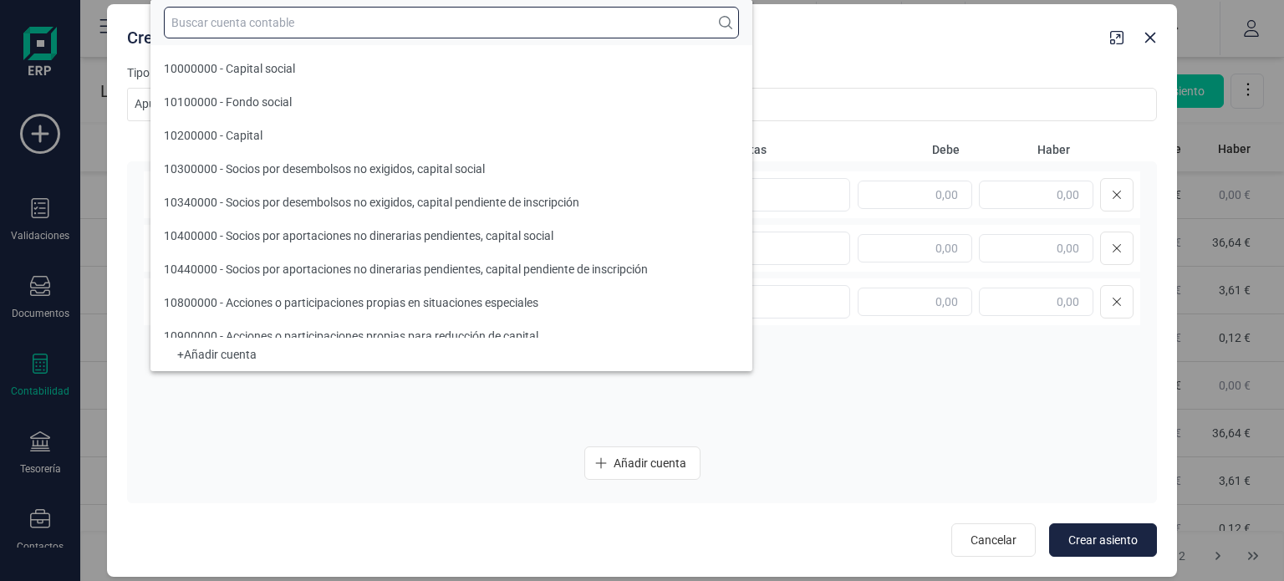
click at [447, 13] on input "text" at bounding box center [451, 23] width 575 height 32
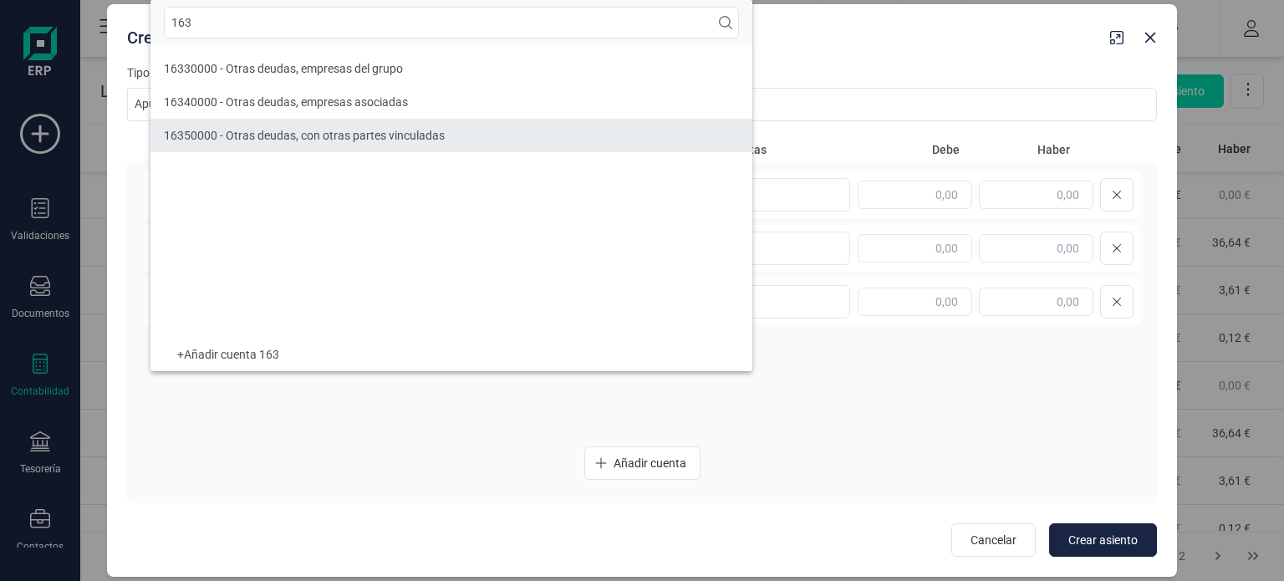
click at [385, 127] on div "16350000 - Otras deudas, con otras partes vinculadas" at bounding box center [304, 135] width 281 height 17
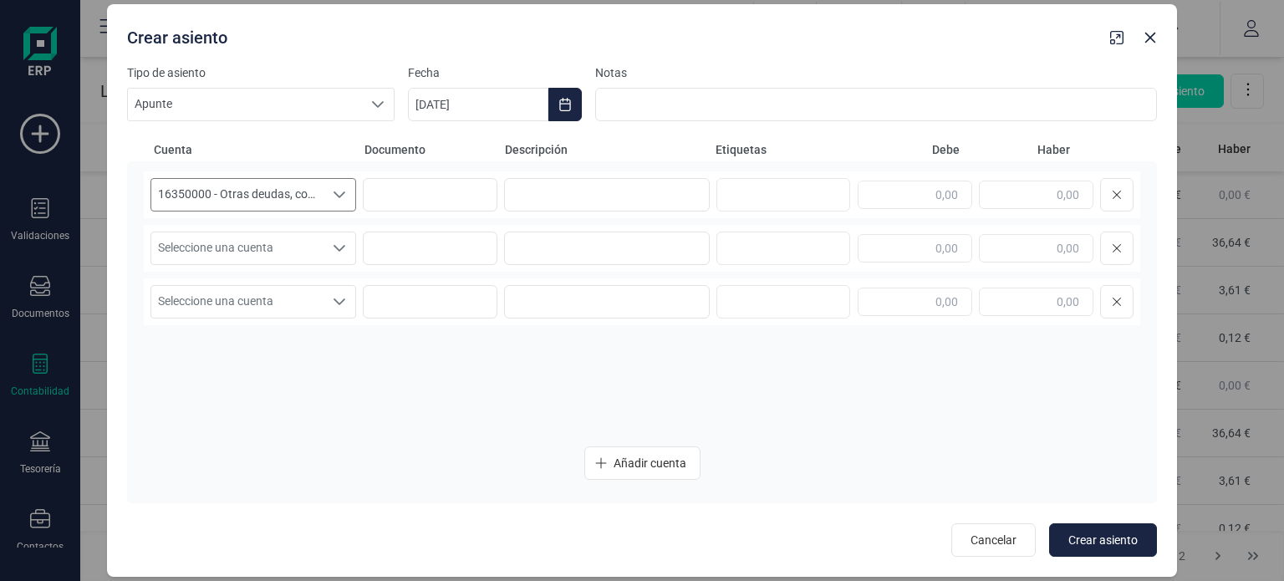
click at [344, 201] on icon "Seleccione una cuenta" at bounding box center [339, 194] width 13 height 13
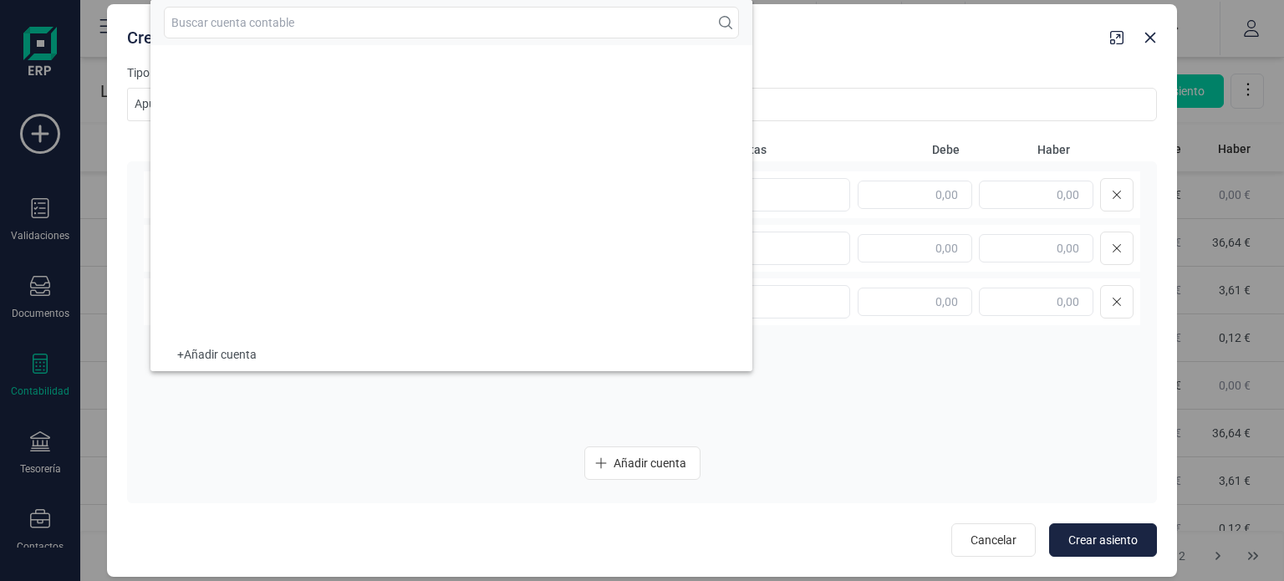
scroll to position [2080, 0]
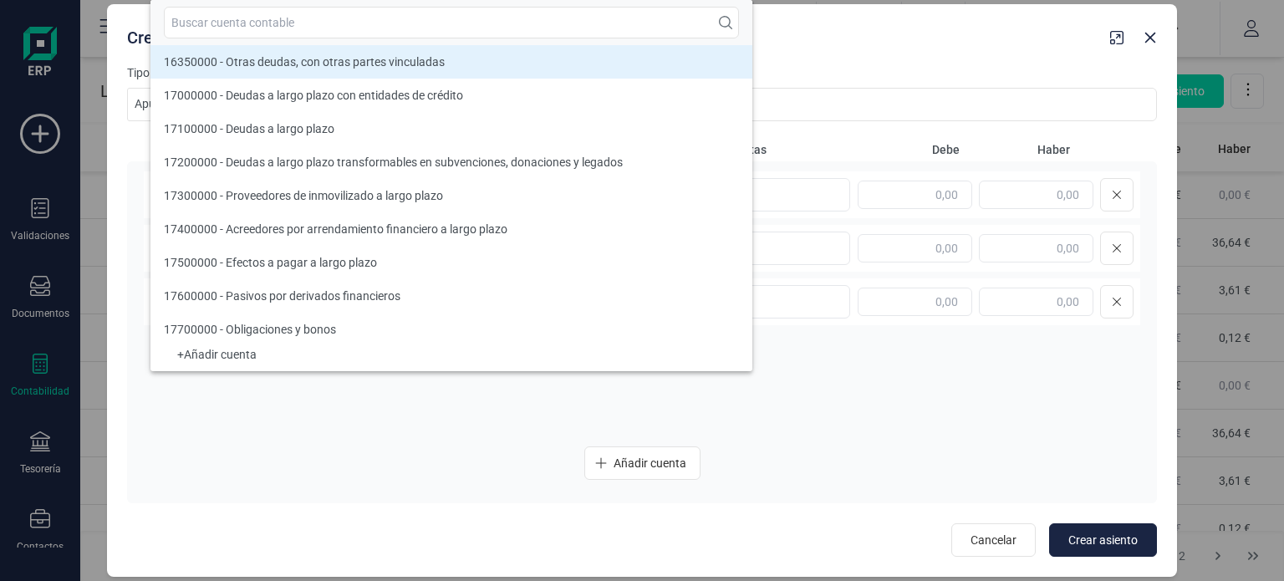
click at [898, 364] on div "16350000 - Otras deudas, con otras partes vinculadas 16350000 - Otras deudas, c…" at bounding box center [642, 302] width 996 height 262
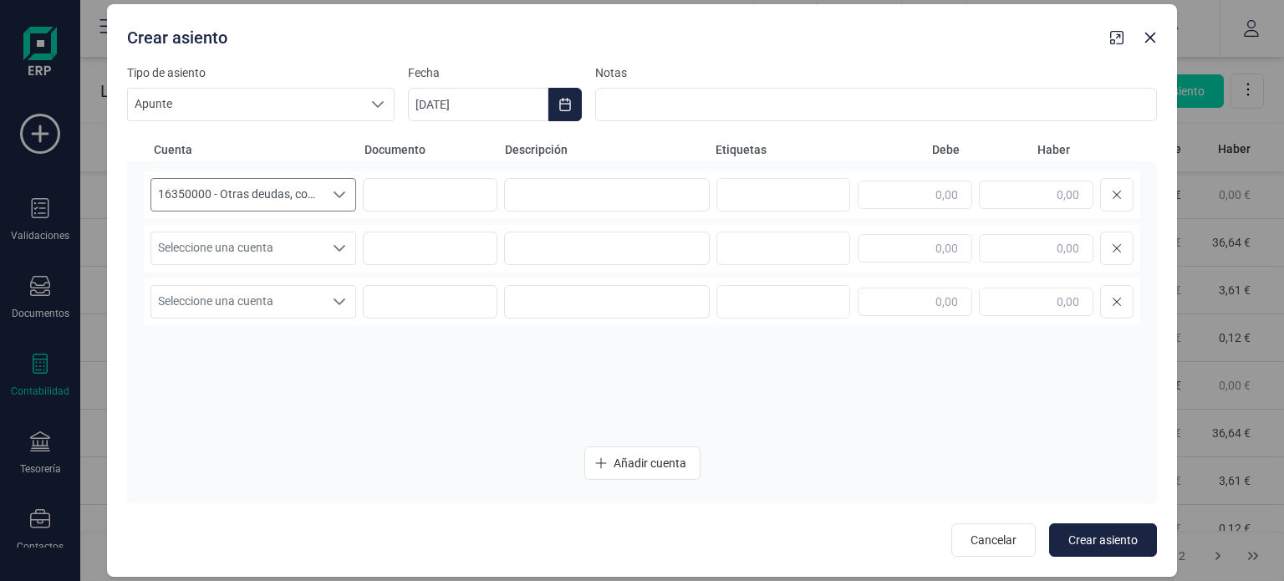
click at [307, 191] on span "16350000 - Otras deudas, con otras partes vinculadas" at bounding box center [237, 195] width 172 height 32
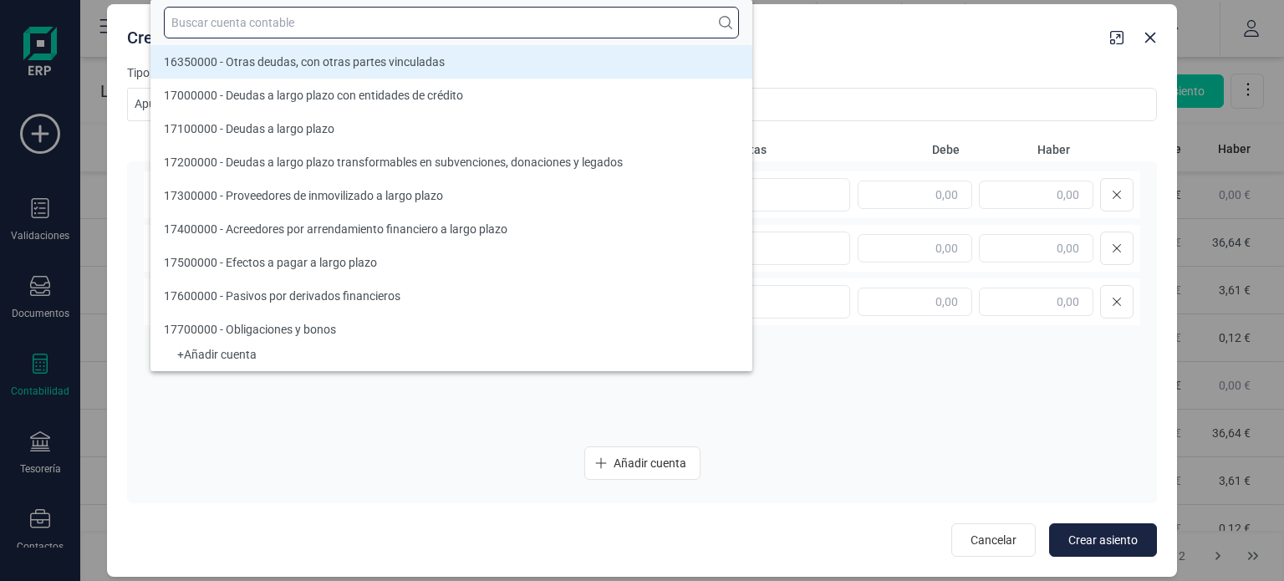
click at [478, 26] on input "text" at bounding box center [451, 23] width 575 height 32
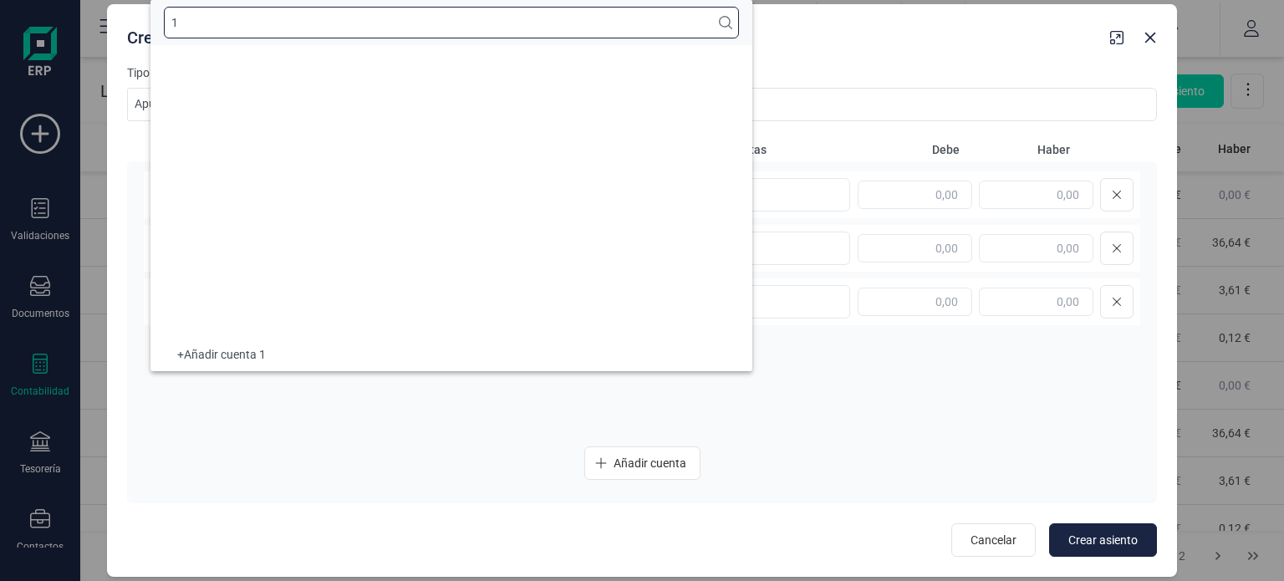
scroll to position [7, 0]
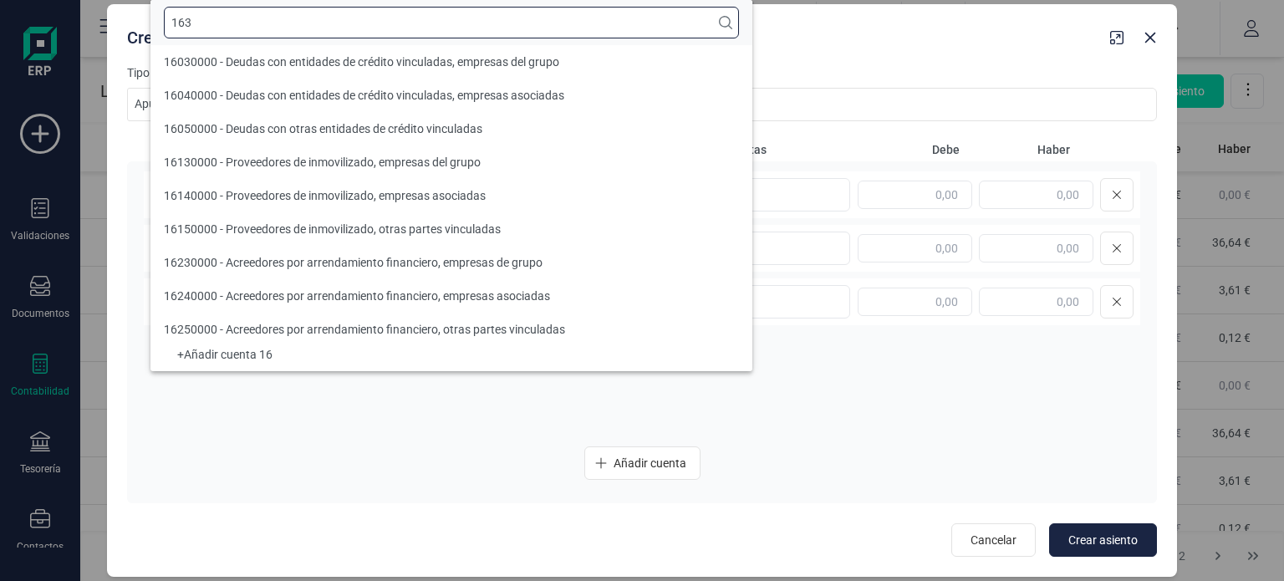
click at [478, 26] on input "163" at bounding box center [451, 23] width 575 height 32
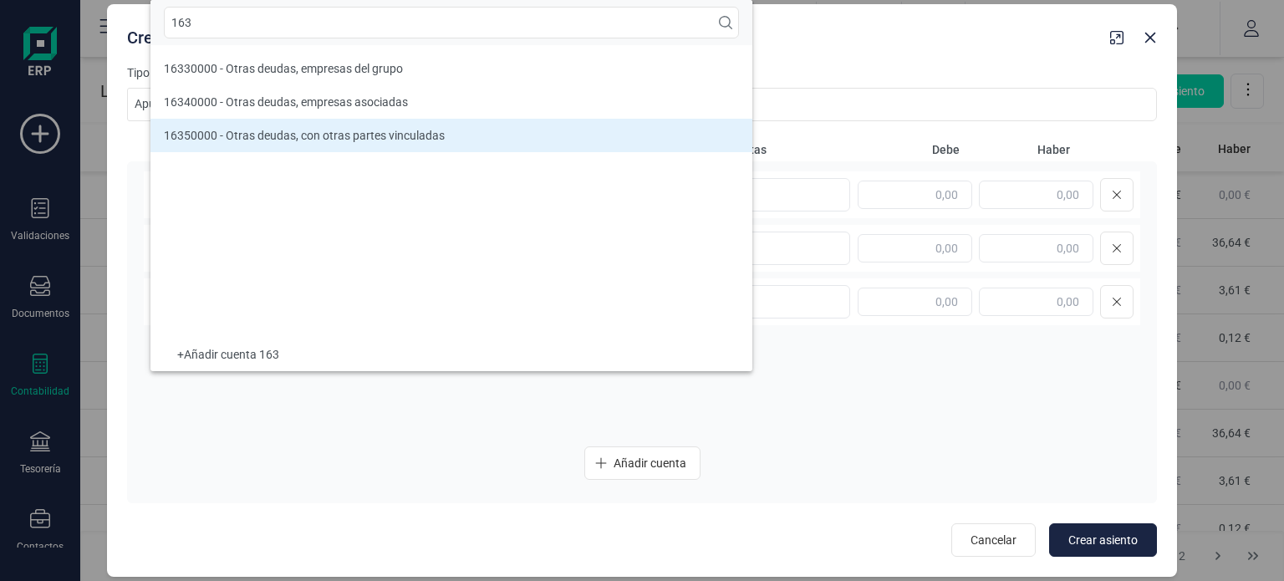
click at [445, 132] on li "16350000 - Otras deudas, con otras partes vinculadas" at bounding box center [451, 135] width 602 height 33
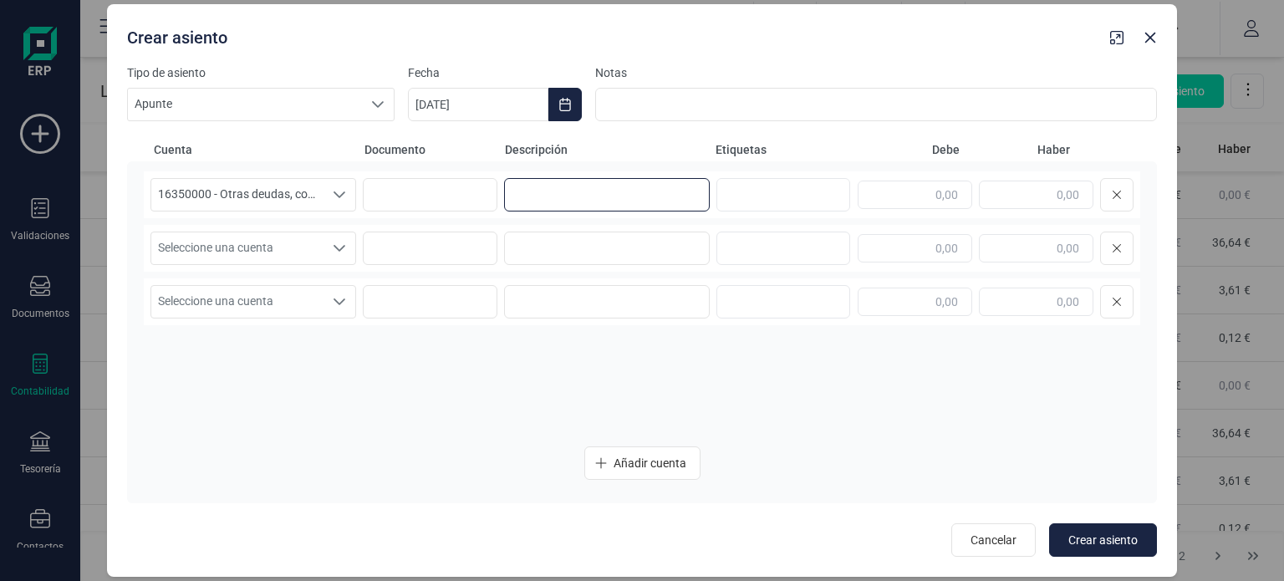
click at [639, 193] on input at bounding box center [607, 194] width 206 height 33
click at [897, 198] on input "text" at bounding box center [915, 195] width 115 height 28
click at [1065, 193] on input "text" at bounding box center [1036, 195] width 115 height 28
click at [935, 247] on input "text" at bounding box center [915, 248] width 115 height 28
click at [673, 186] on input "Préstamo Socios 22.000€" at bounding box center [607, 194] width 206 height 33
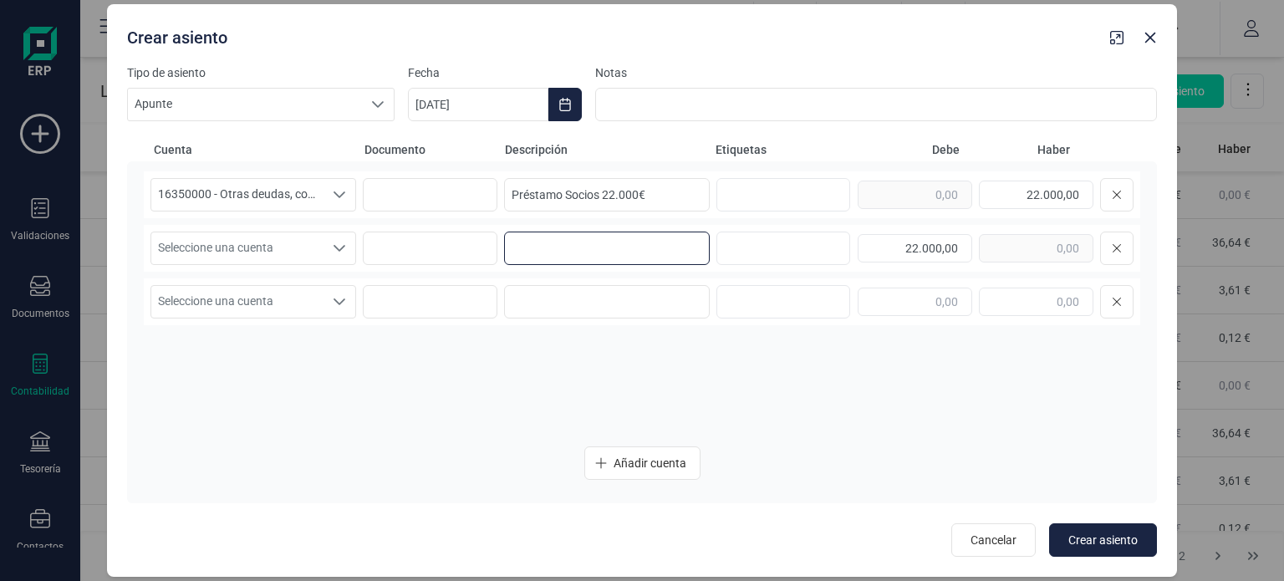
click at [622, 260] on input at bounding box center [607, 248] width 206 height 33
paste input "Préstamo Socios 22.000€"
click at [331, 250] on div "Seleccione una cuenta" at bounding box center [340, 248] width 32 height 32
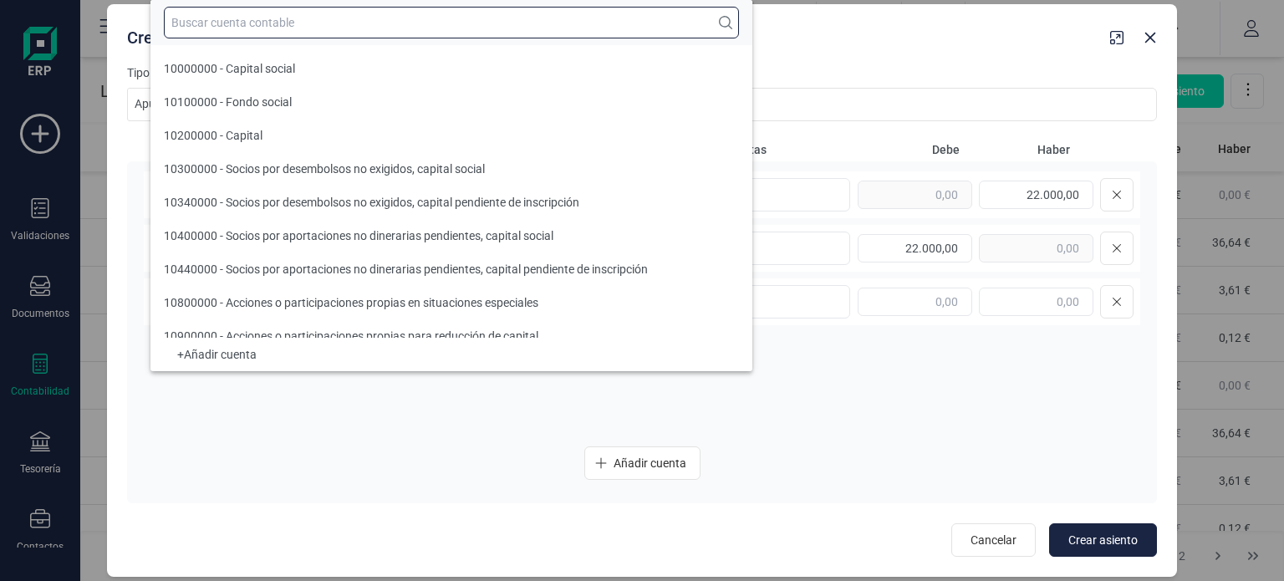
click at [499, 18] on input "text" at bounding box center [451, 23] width 575 height 32
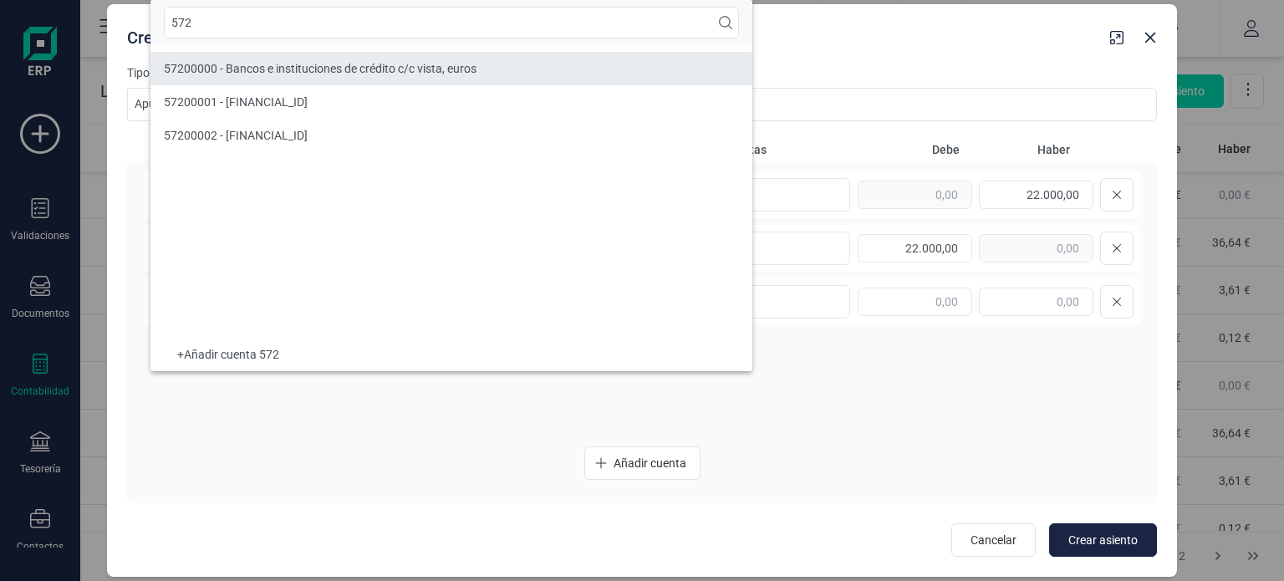
click at [465, 66] on span "57200000 - Bancos e instituciones de crédito c/c vista, euros" at bounding box center [320, 68] width 313 height 13
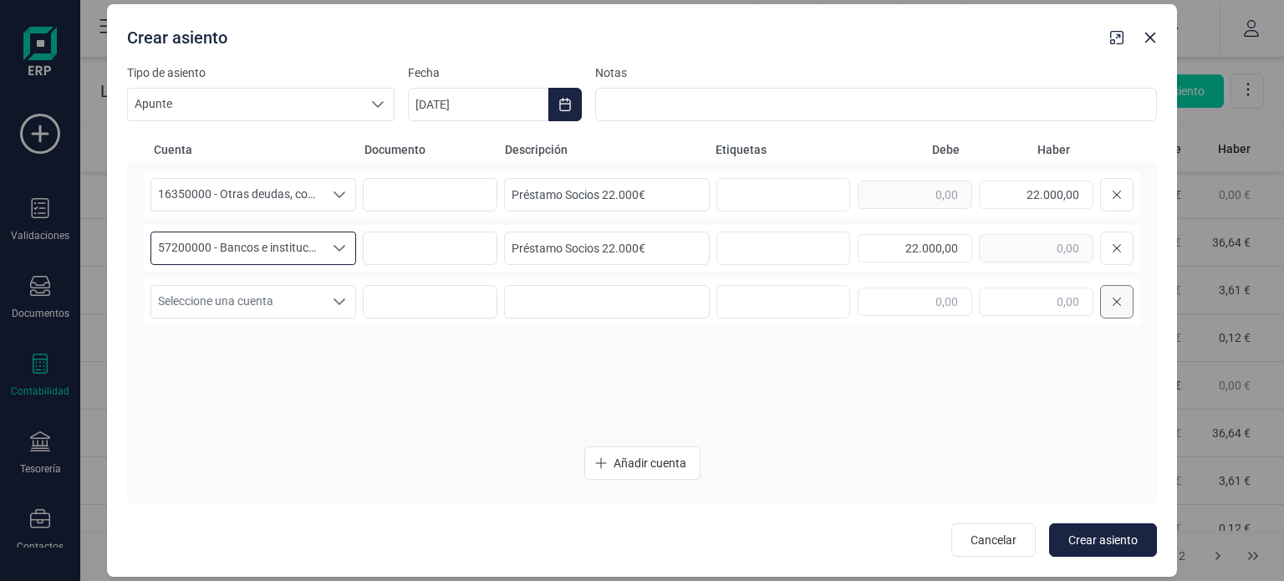
click at [1117, 301] on icon at bounding box center [1117, 302] width 8 height 8
click at [651, 196] on input "Préstamo Socios 22.000€" at bounding box center [607, 194] width 206 height 33
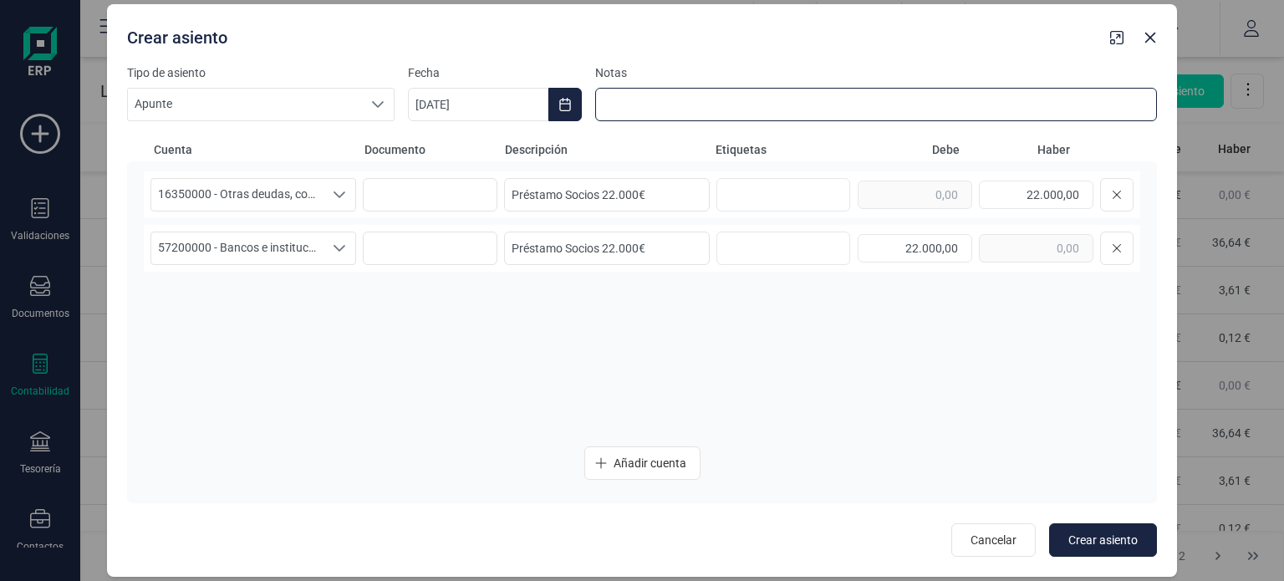
click at [756, 101] on input at bounding box center [876, 104] width 562 height 33
paste input "Préstamo Socios 22.000€"
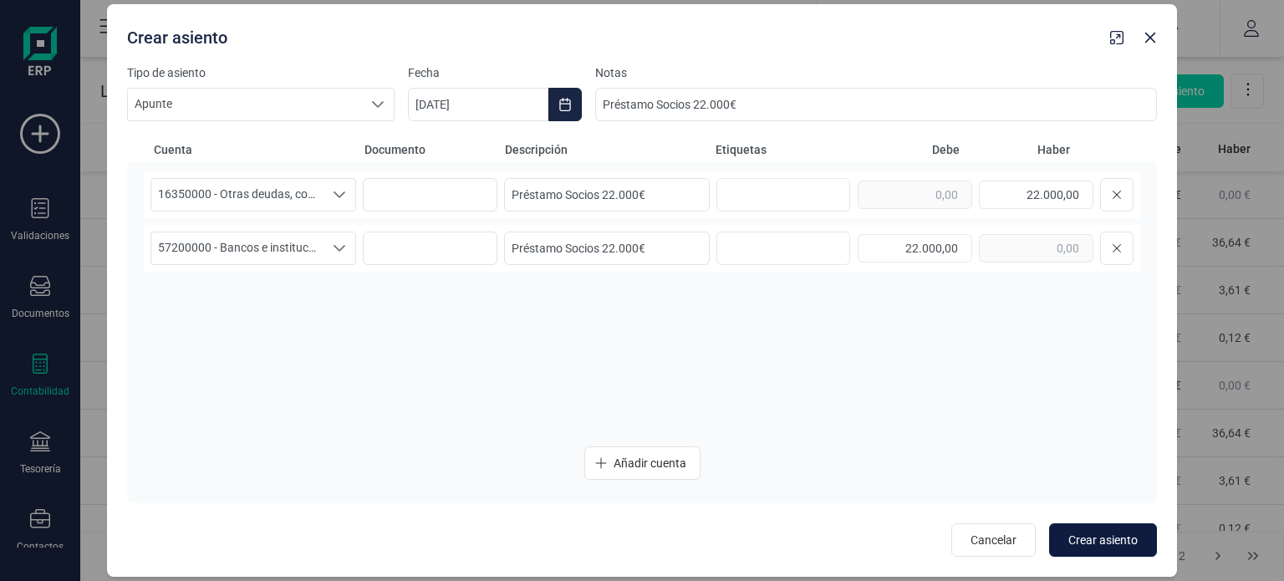
click at [1077, 535] on span "Crear asiento" at bounding box center [1102, 540] width 69 height 17
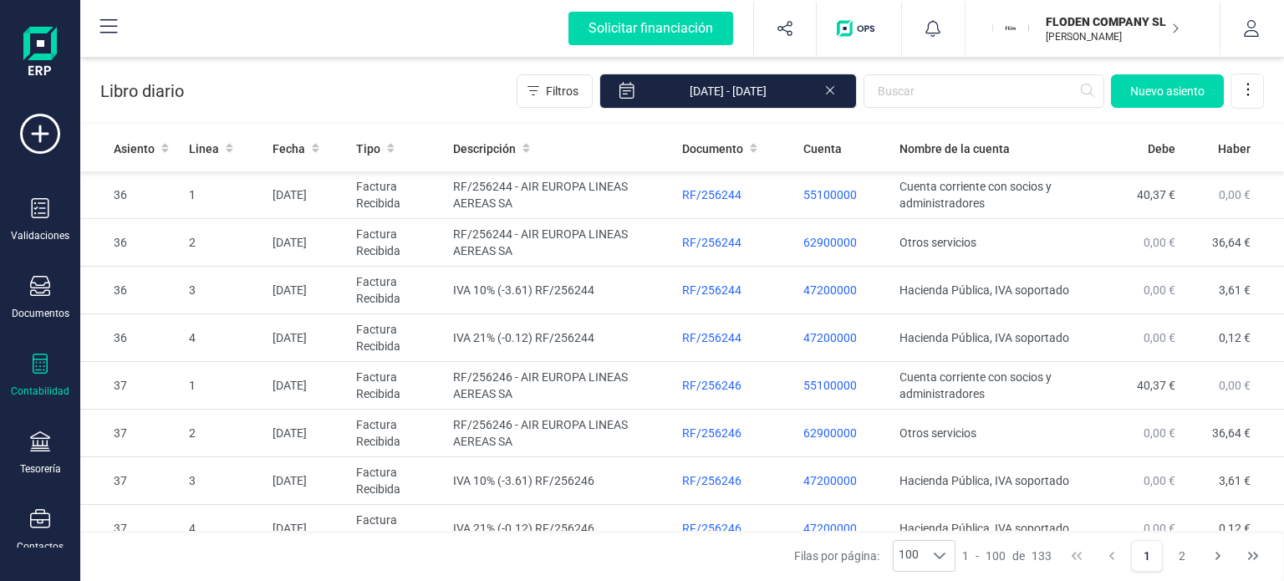
click at [48, 360] on icon at bounding box center [40, 364] width 20 height 20
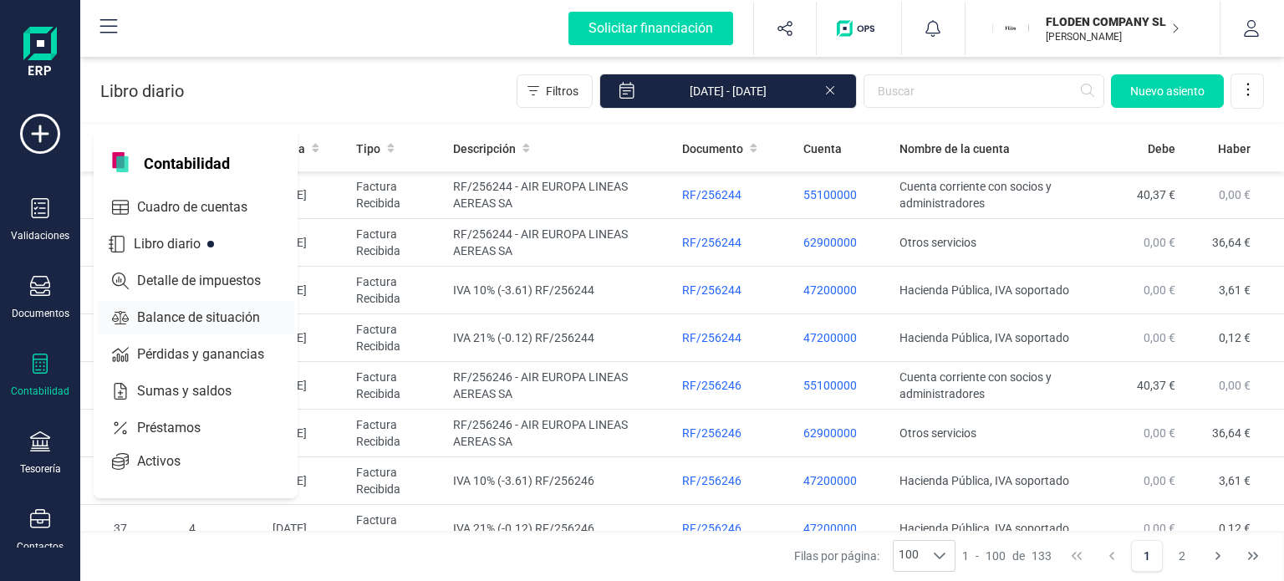
click at [196, 308] on span "Balance de situación" at bounding box center [210, 318] width 160 height 20
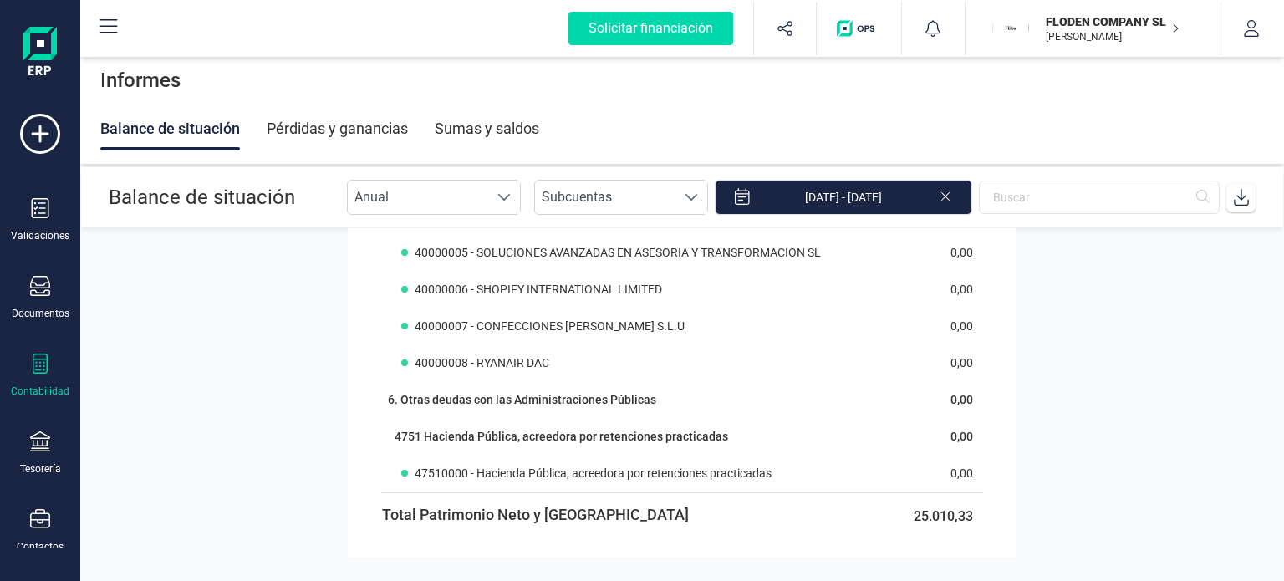
scroll to position [1549, 0]
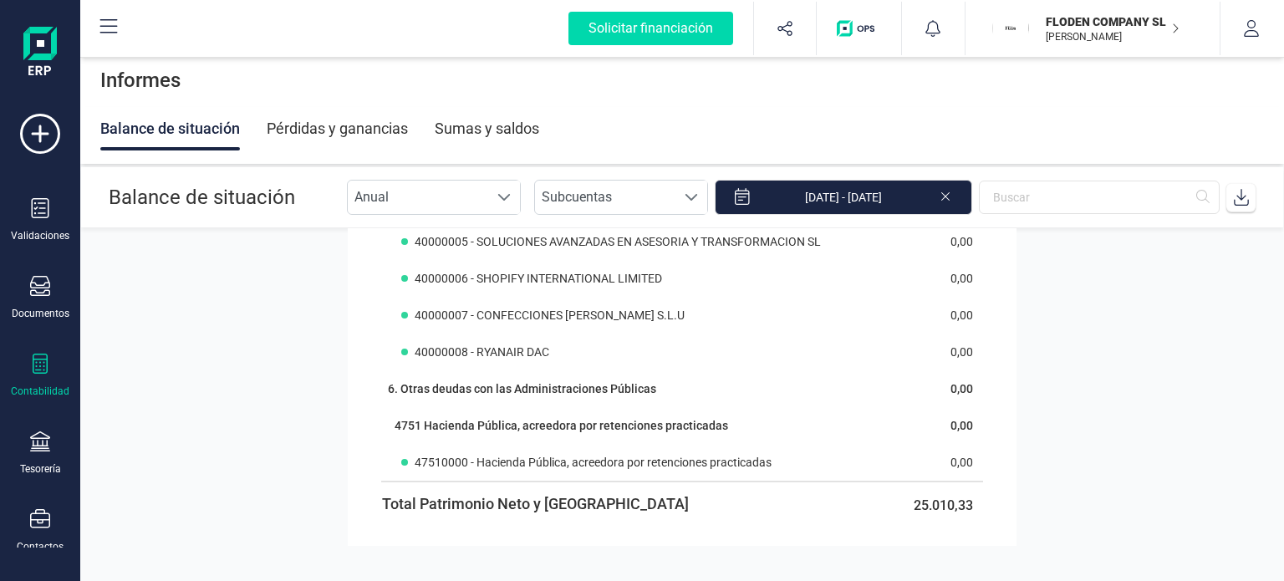
click at [39, 364] on icon at bounding box center [40, 364] width 20 height 20
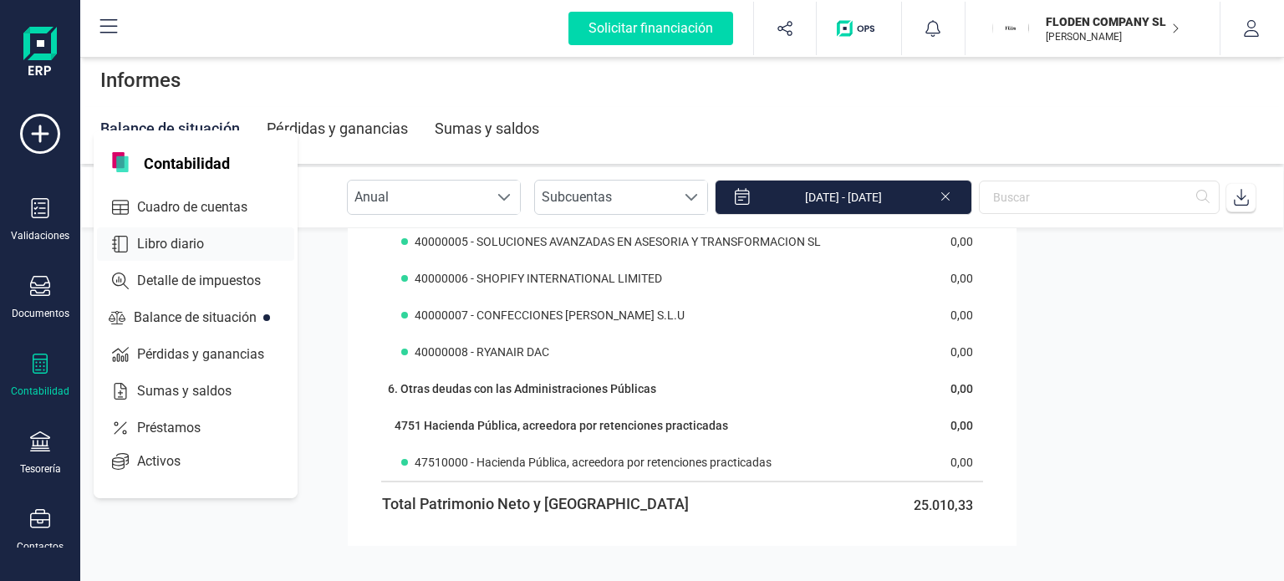
click at [184, 246] on span "Libro diario" at bounding box center [182, 244] width 104 height 20
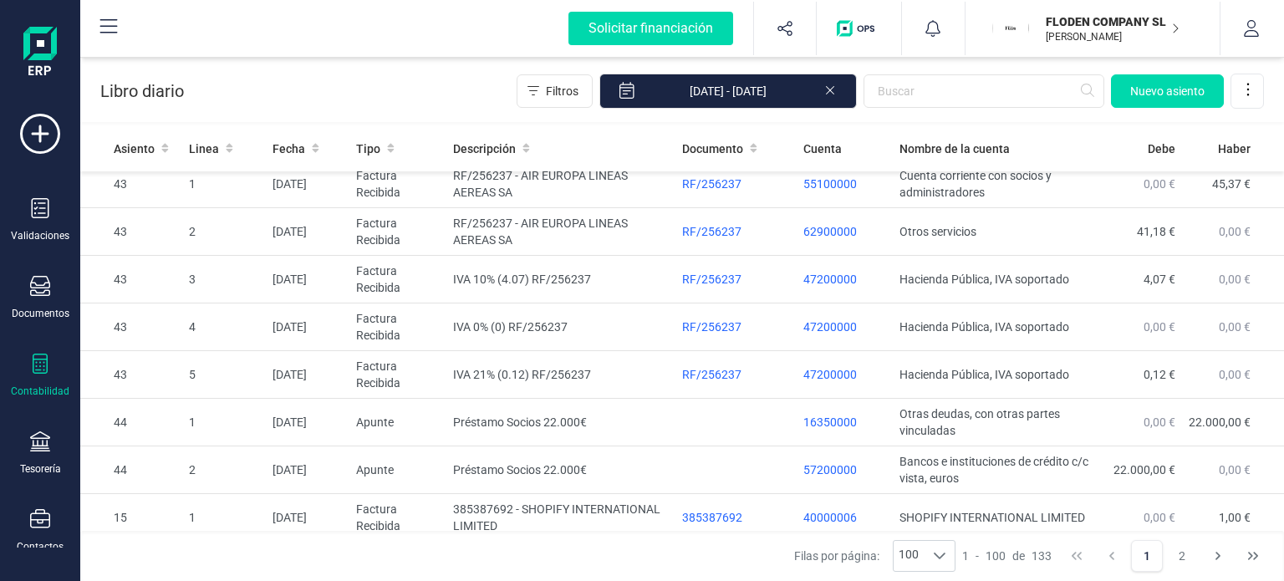
scroll to position [1479, 0]
